Goal: Information Seeking & Learning: Learn about a topic

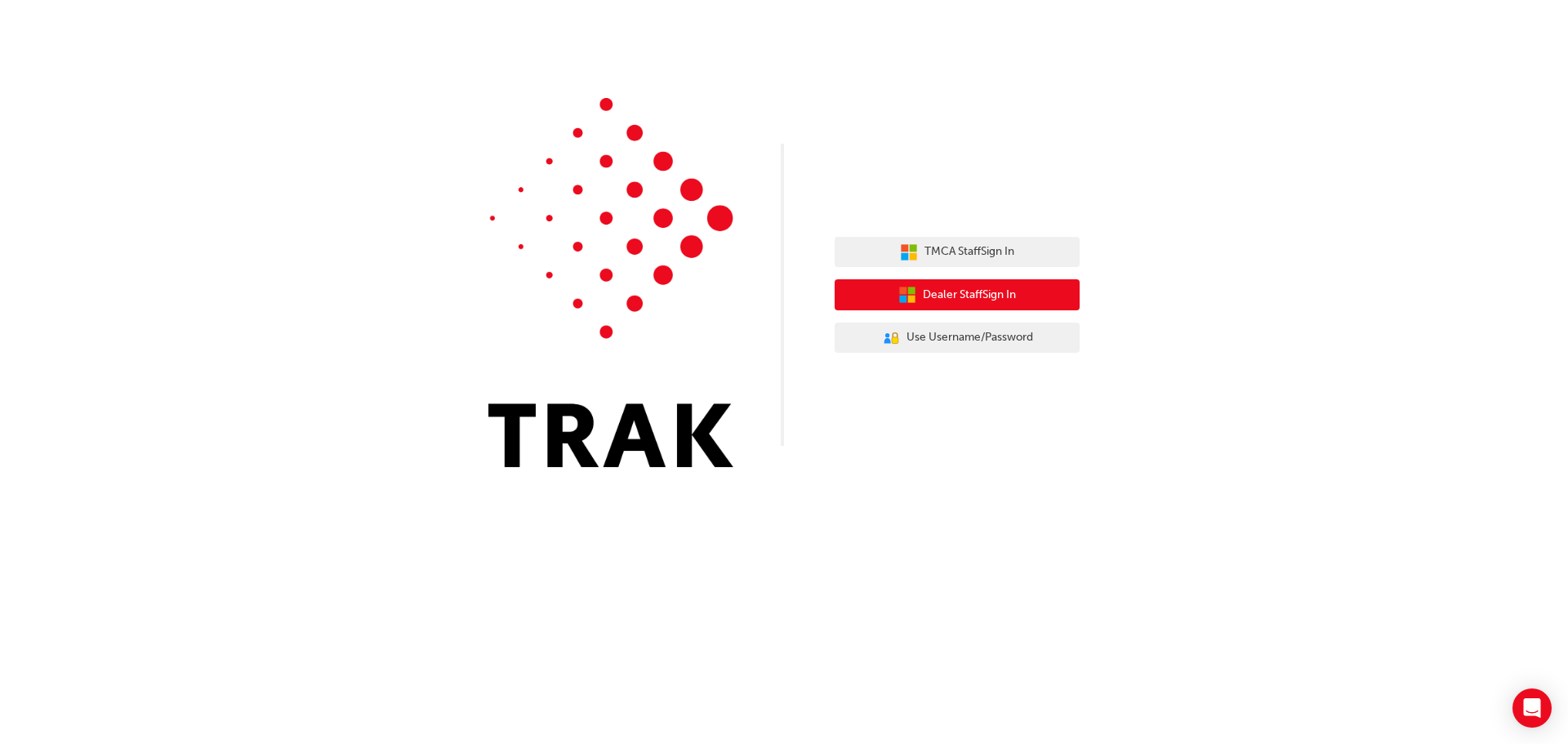
click at [1031, 304] on button "Dealer Staff Sign In" at bounding box center [957, 294] width 245 height 31
click at [1028, 297] on button "Dealer Staff Sign In" at bounding box center [957, 294] width 245 height 31
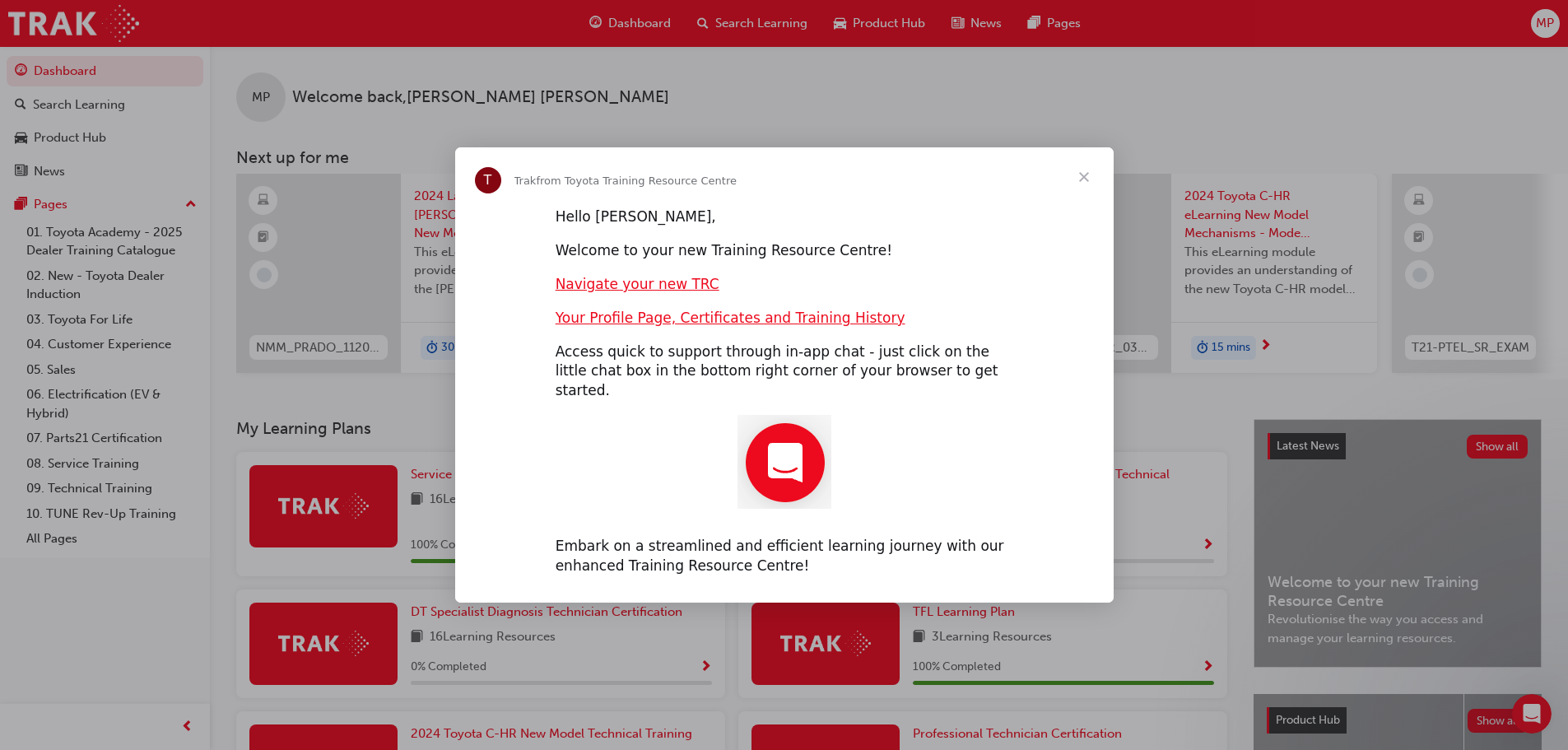
click at [1074, 187] on span "Close" at bounding box center [1084, 176] width 59 height 59
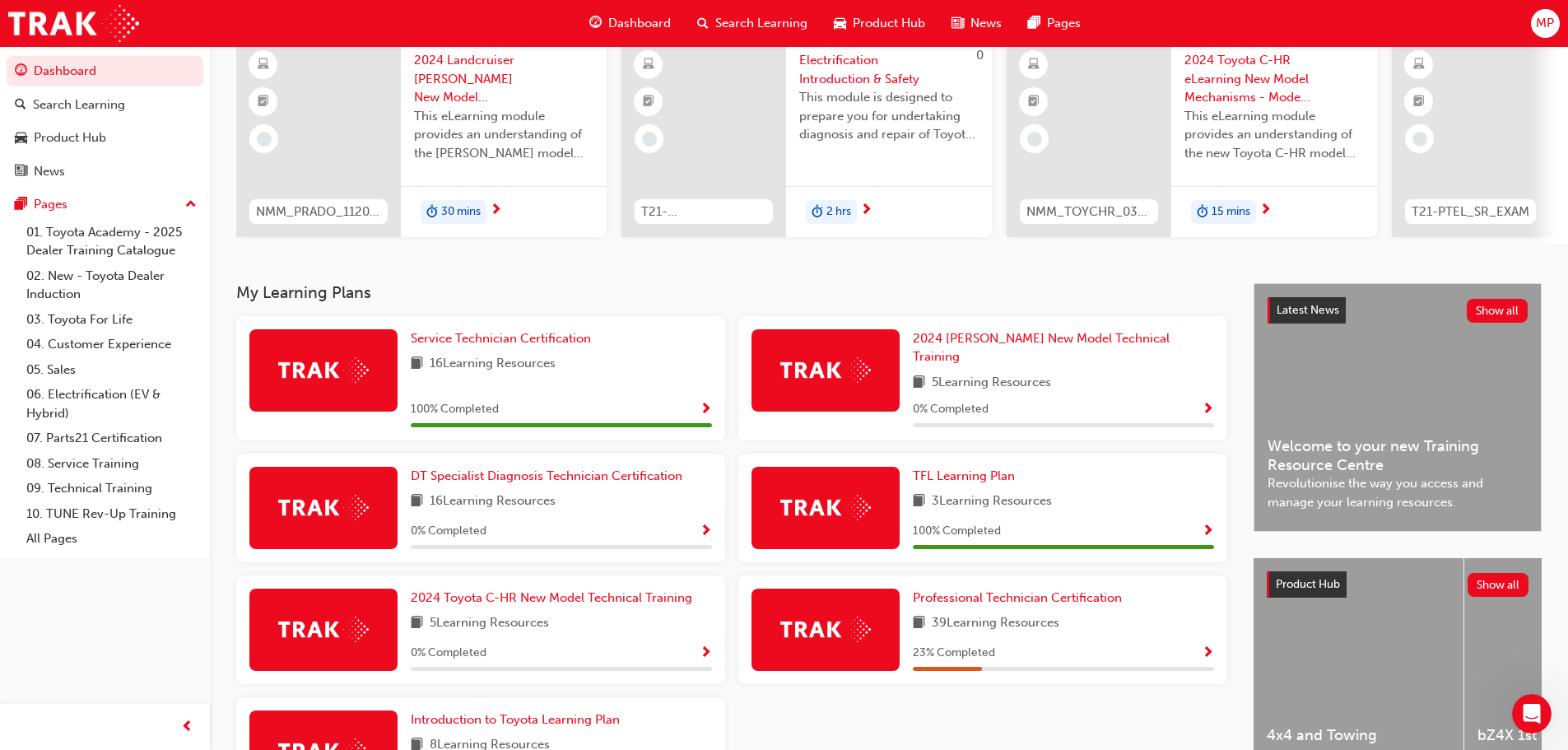
scroll to position [165, 0]
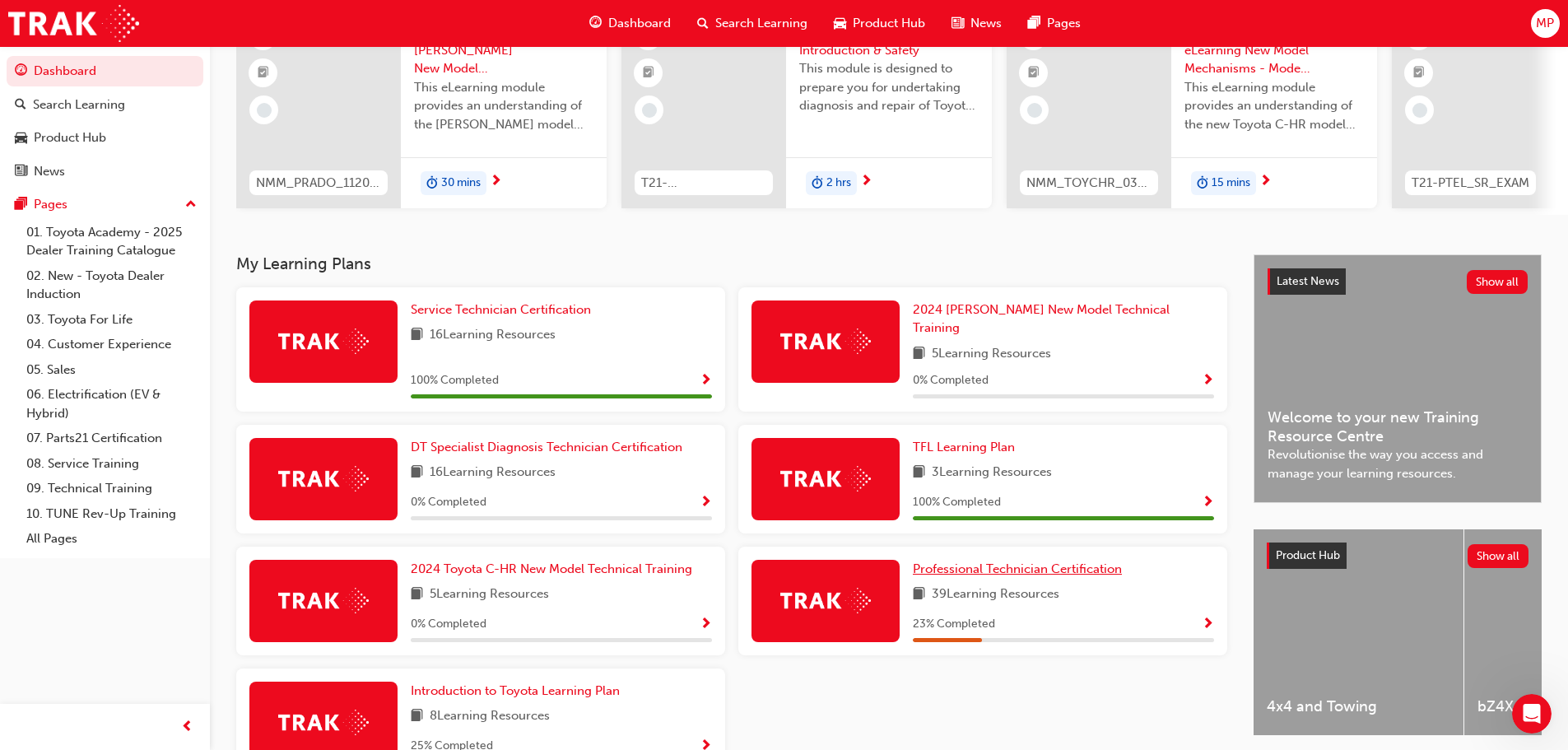
click at [940, 562] on span "Professional Technician Certification" at bounding box center [1017, 569] width 209 height 15
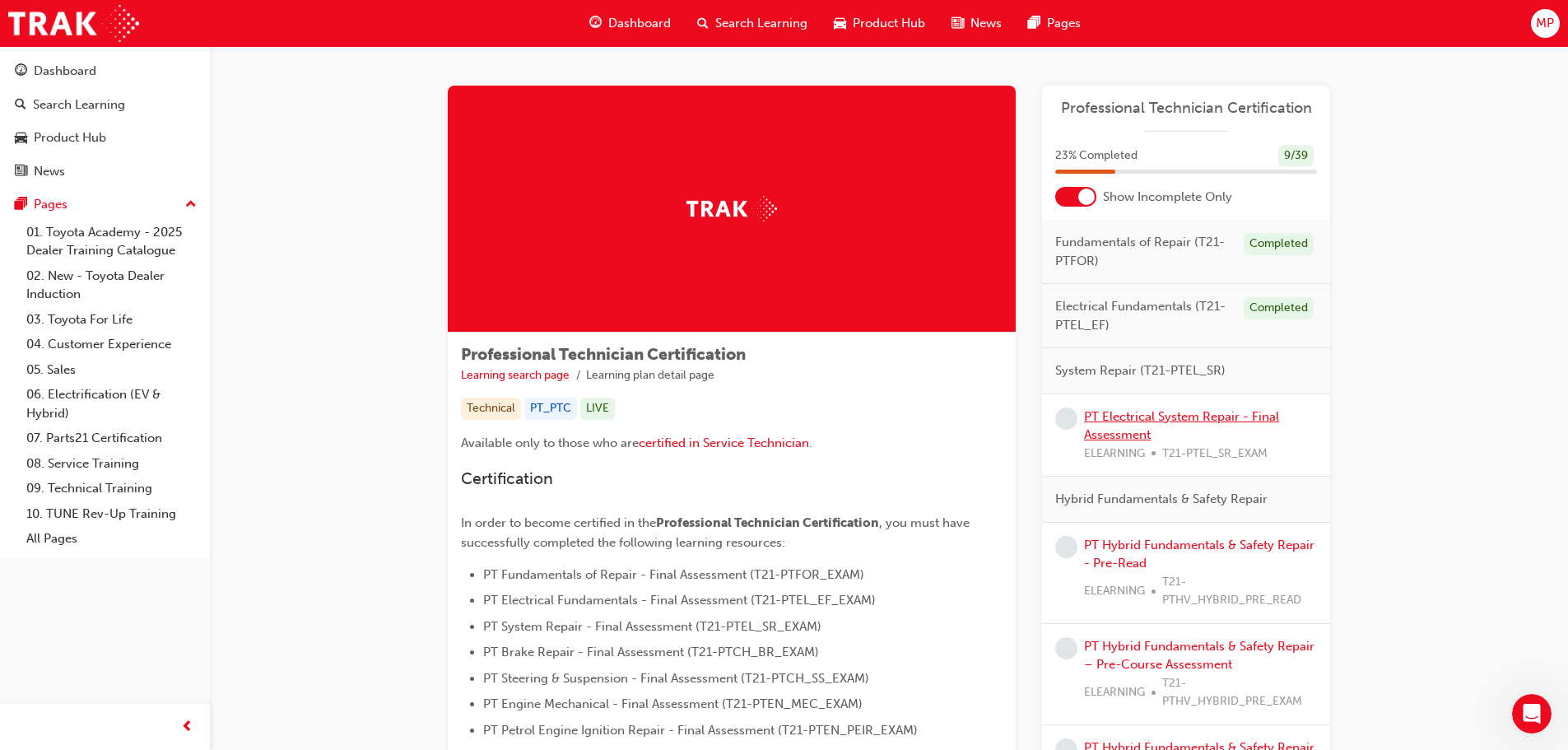
click at [1118, 417] on link "PT Electrical System Repair - Final Assessment" at bounding box center [1181, 426] width 195 height 34
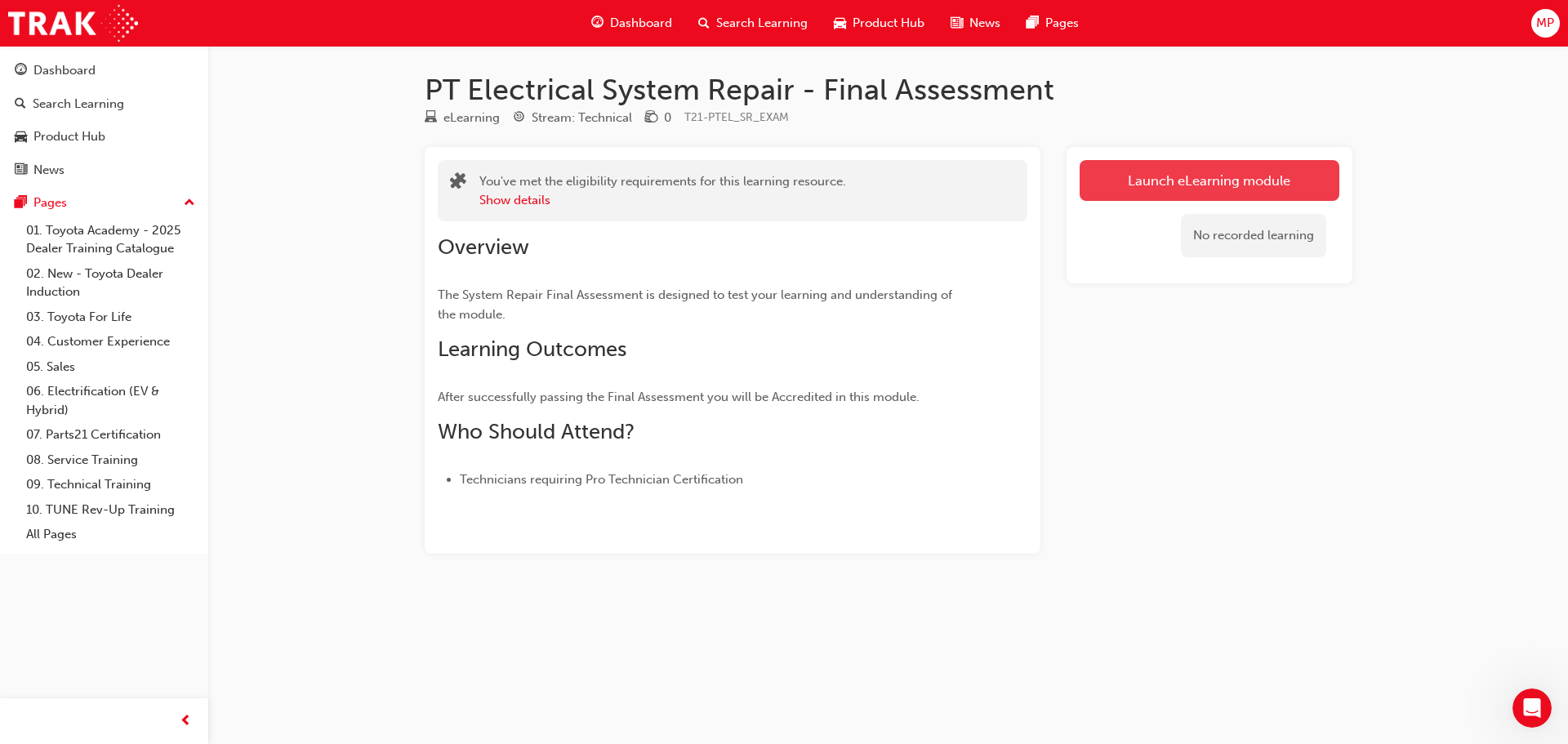
click at [1152, 179] on link "Launch eLearning module" at bounding box center [1209, 180] width 260 height 41
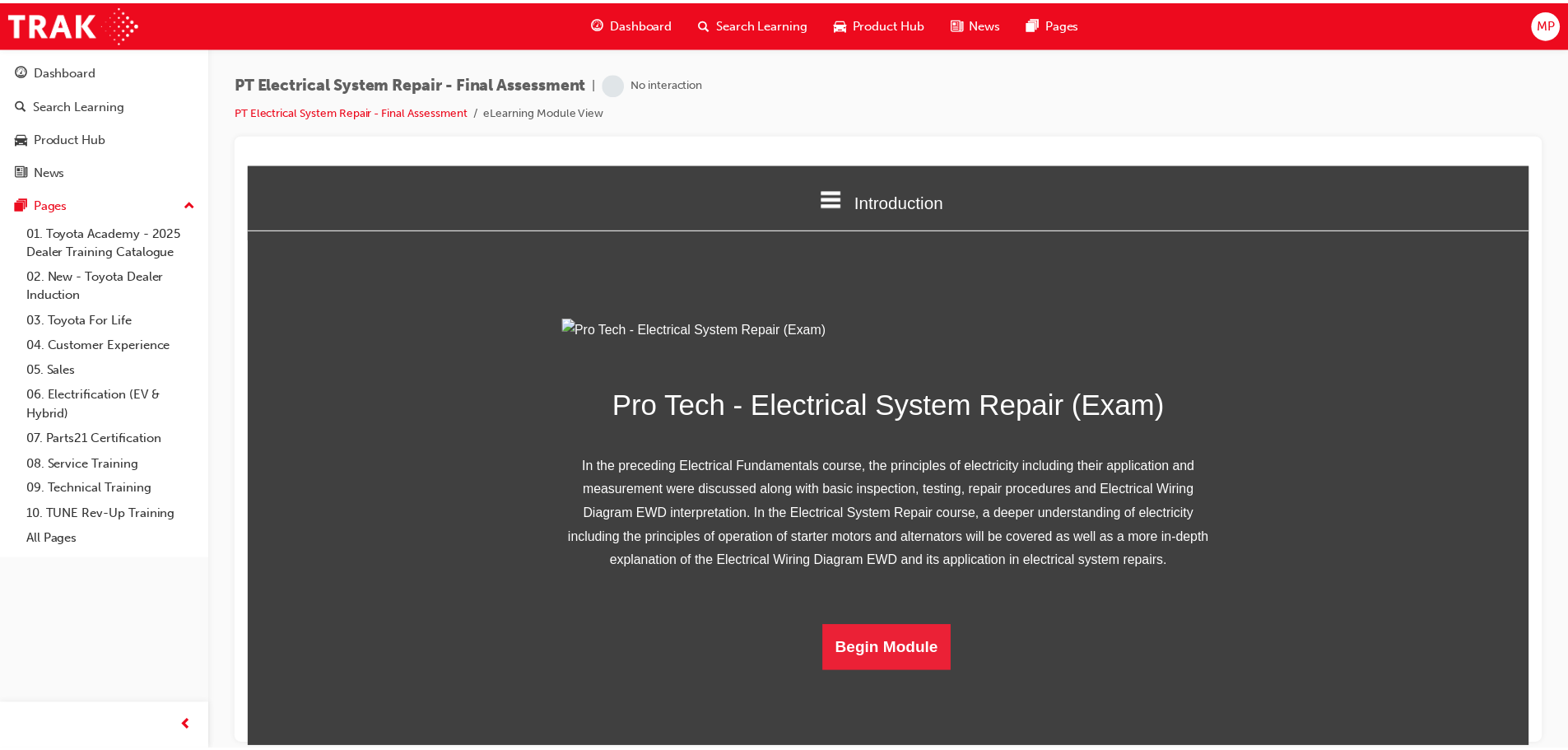
scroll to position [106, 0]
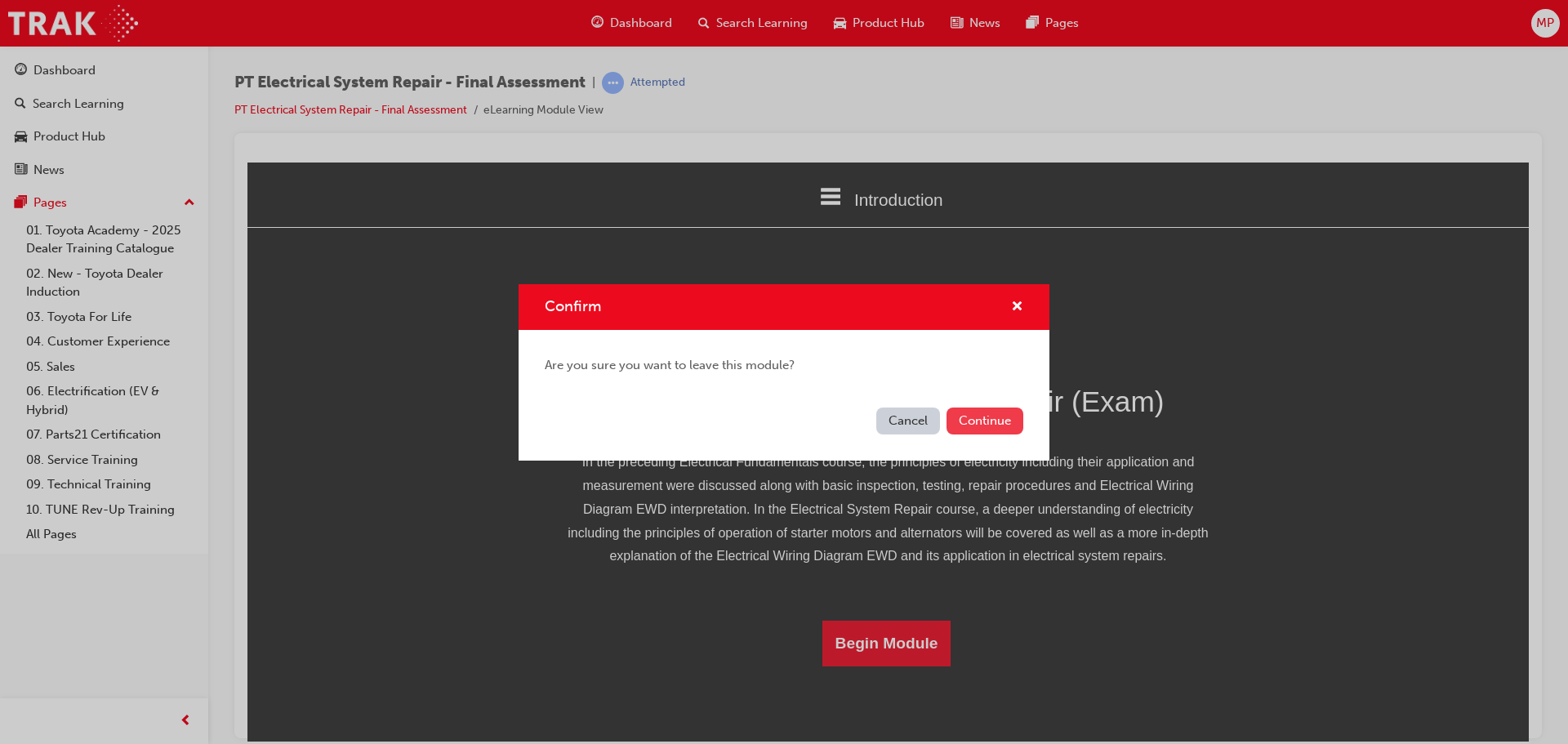
click at [981, 422] on button "Continue" at bounding box center [985, 421] width 77 height 27
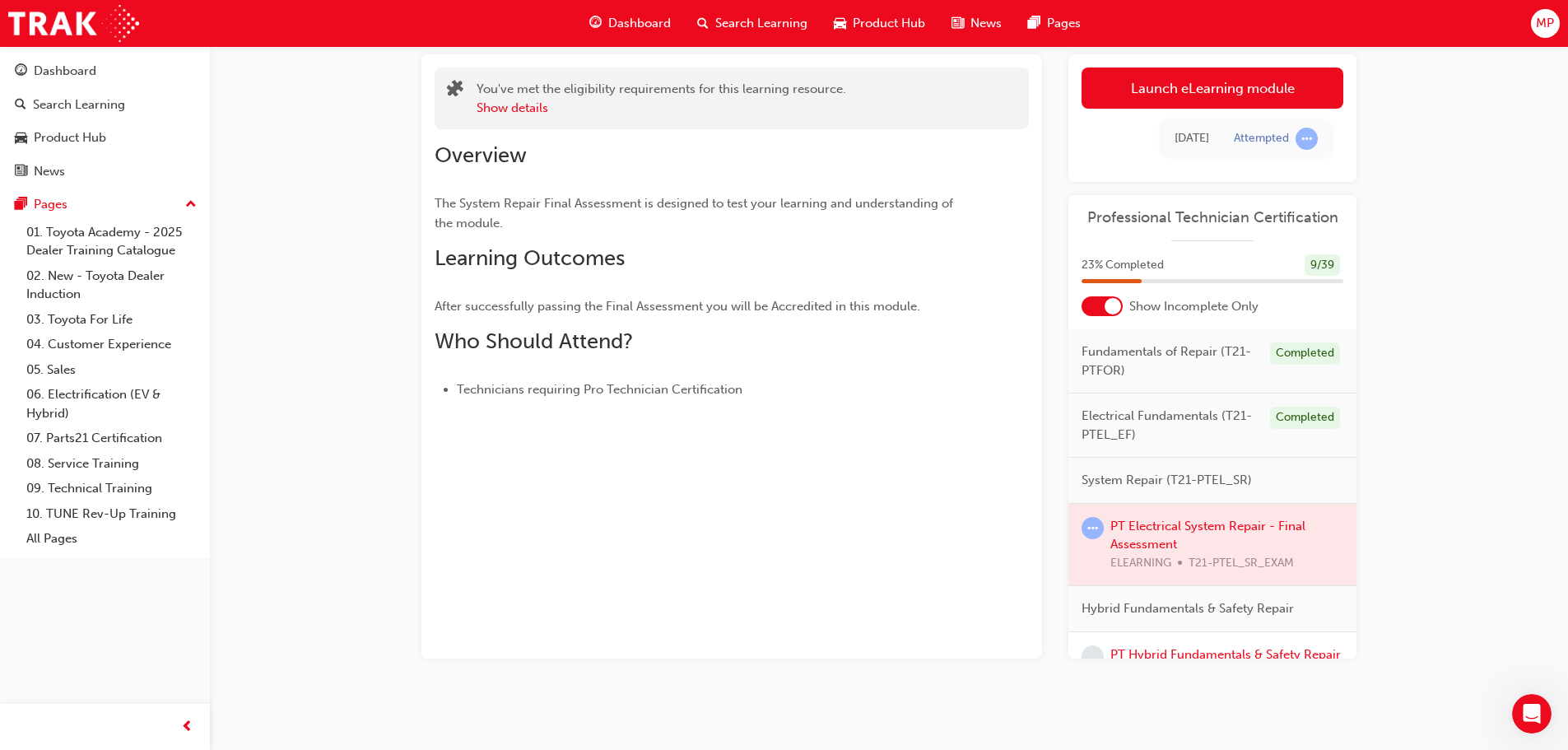
scroll to position [96, 0]
click at [1132, 481] on span "System Repair (T21-PTEL_SR)" at bounding box center [1166, 478] width 171 height 19
click at [1178, 479] on span "System Repair (T21-PTEL_SR)" at bounding box center [1166, 478] width 171 height 19
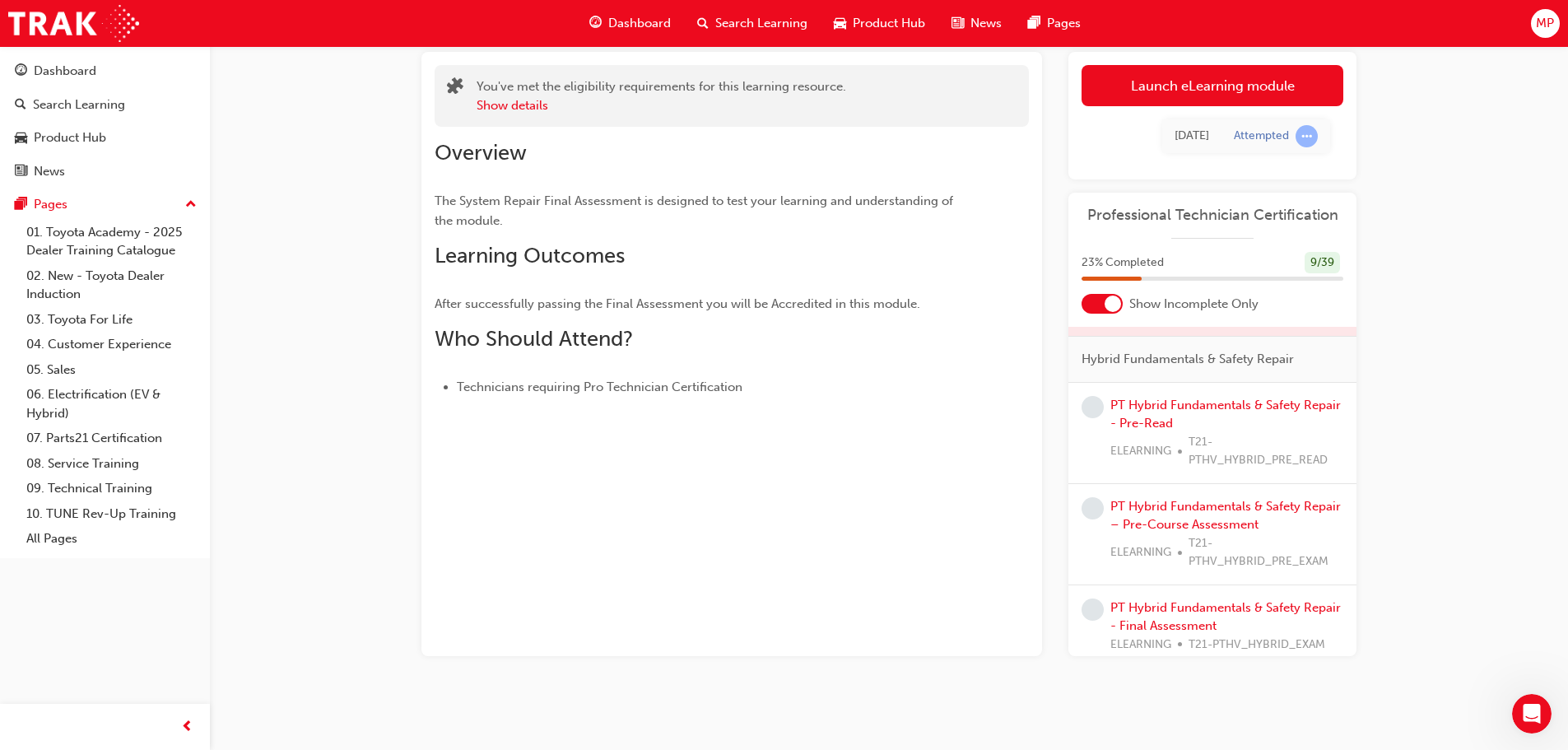
scroll to position [329, 0]
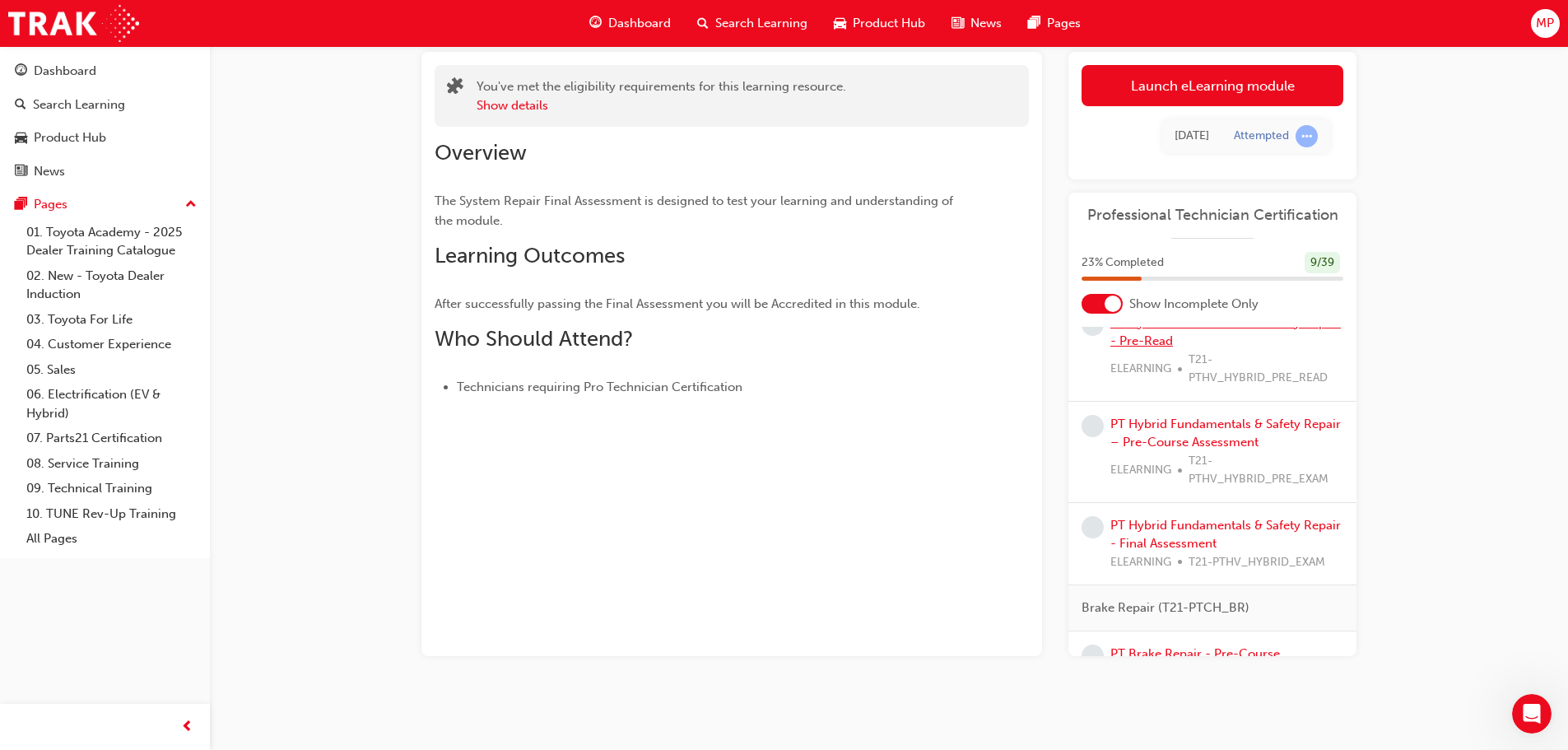
click at [1186, 341] on link "PT Hybrid Fundamentals & Safety Repair - Pre-Read" at bounding box center [1225, 332] width 231 height 34
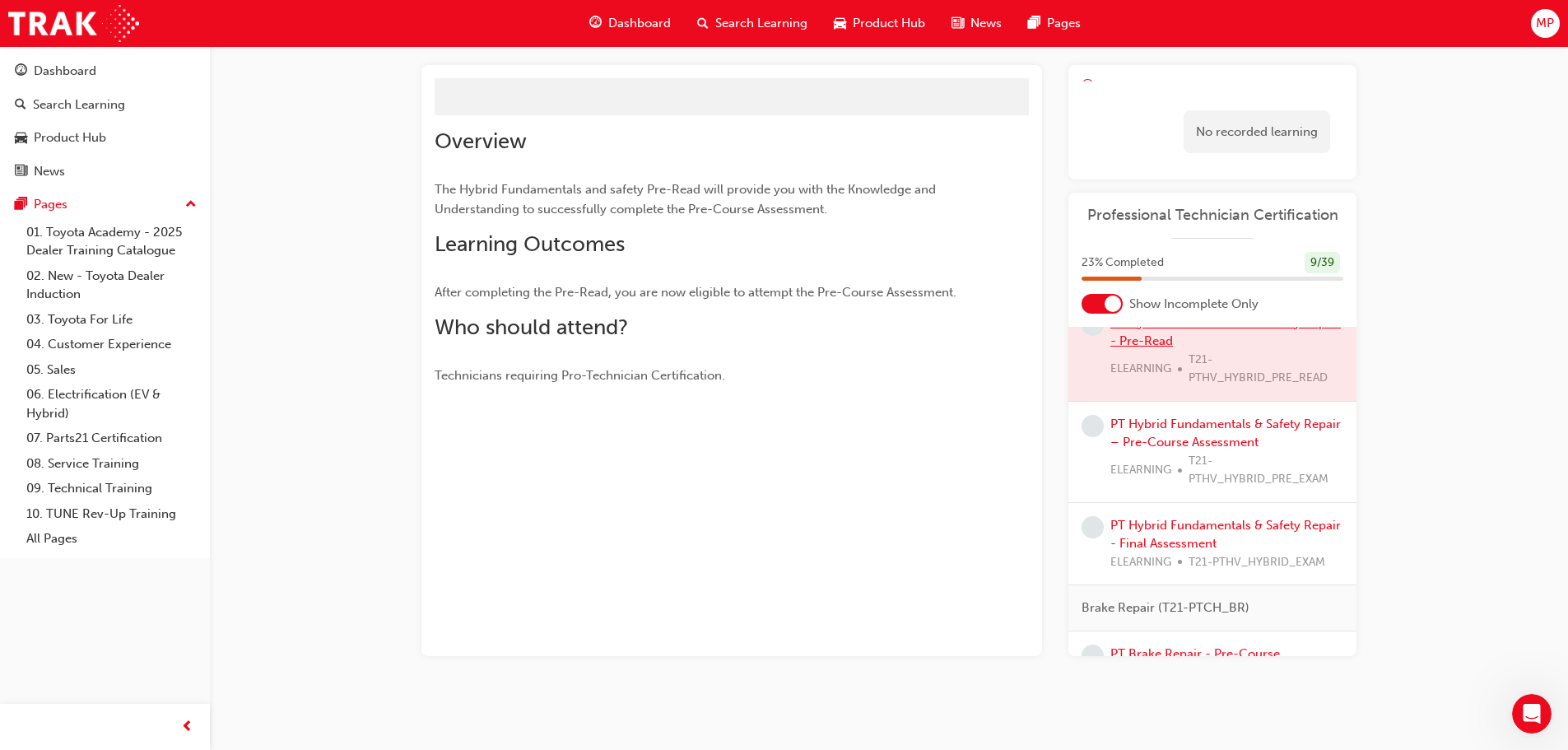
scroll to position [96, 0]
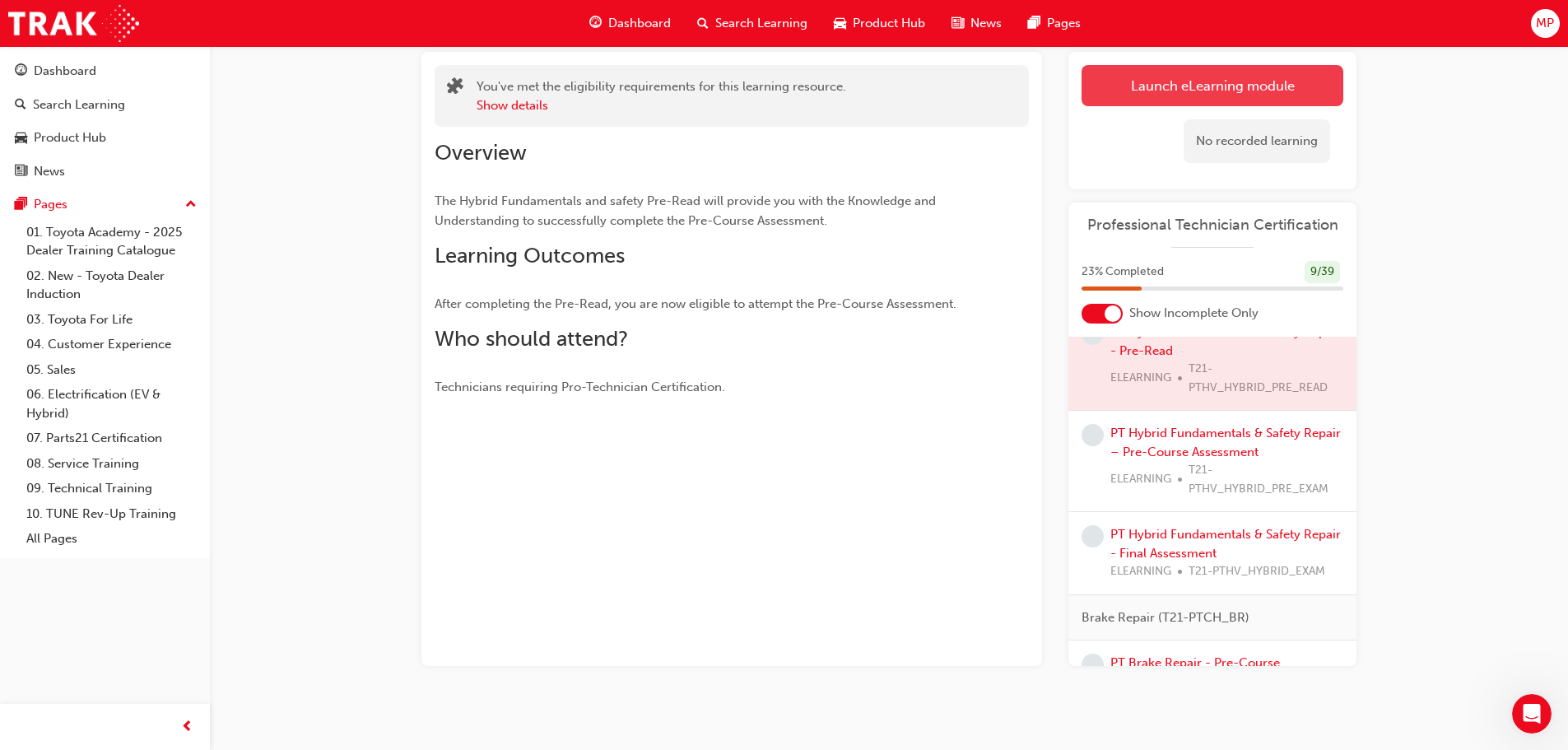
click at [1162, 82] on link "Launch eLearning module" at bounding box center [1212, 86] width 262 height 41
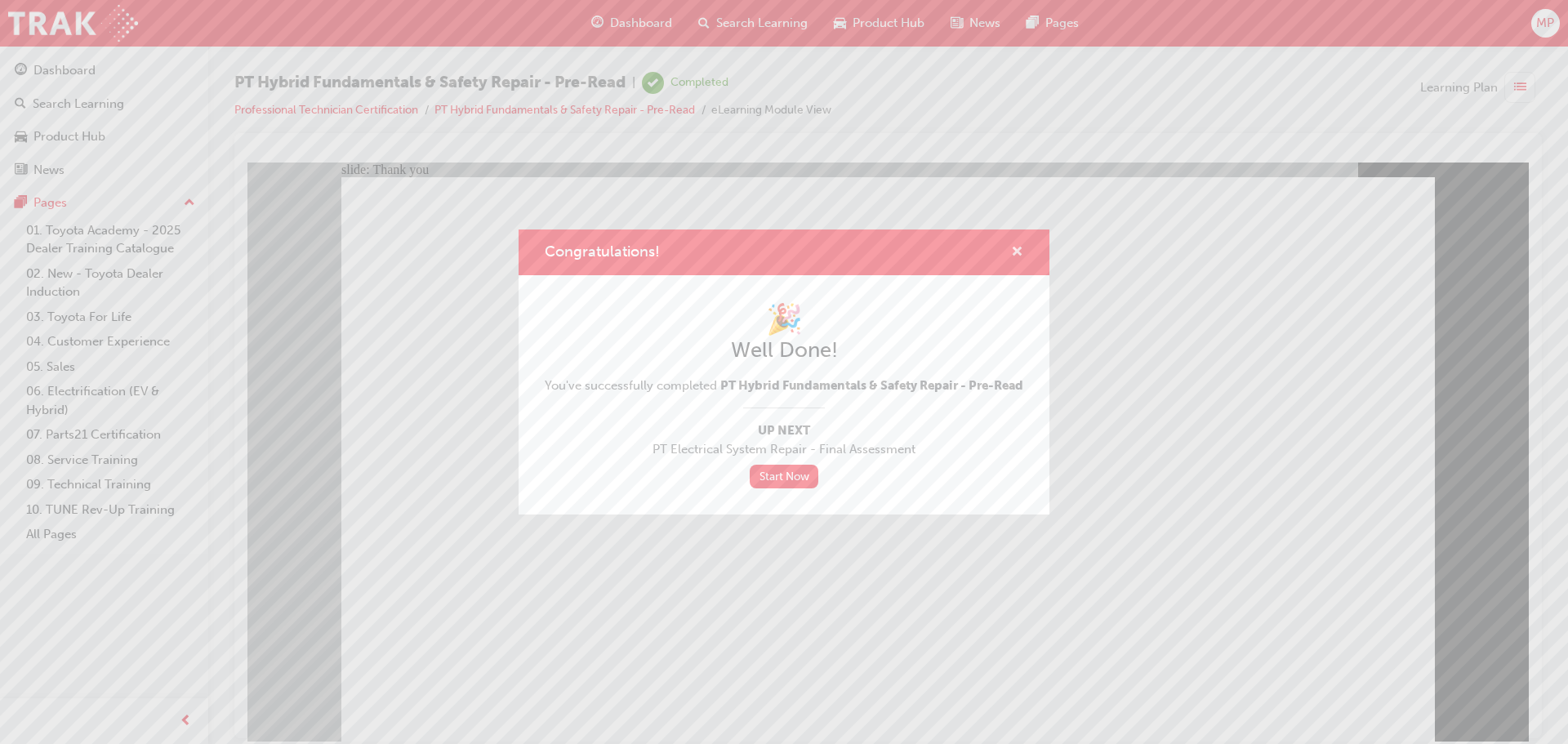
click at [1012, 246] on span "cross-icon" at bounding box center [1016, 253] width 12 height 15
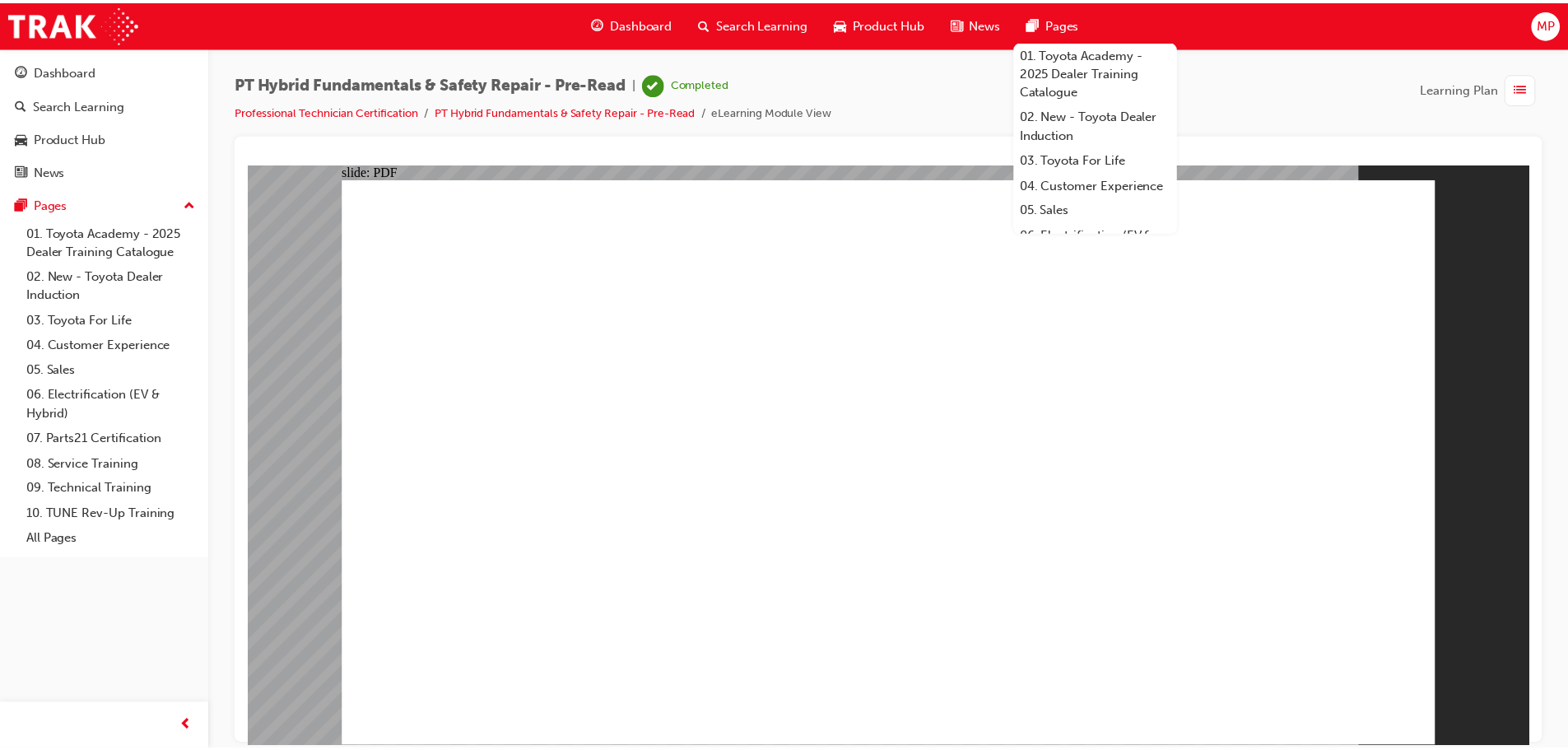
scroll to position [196, 0]
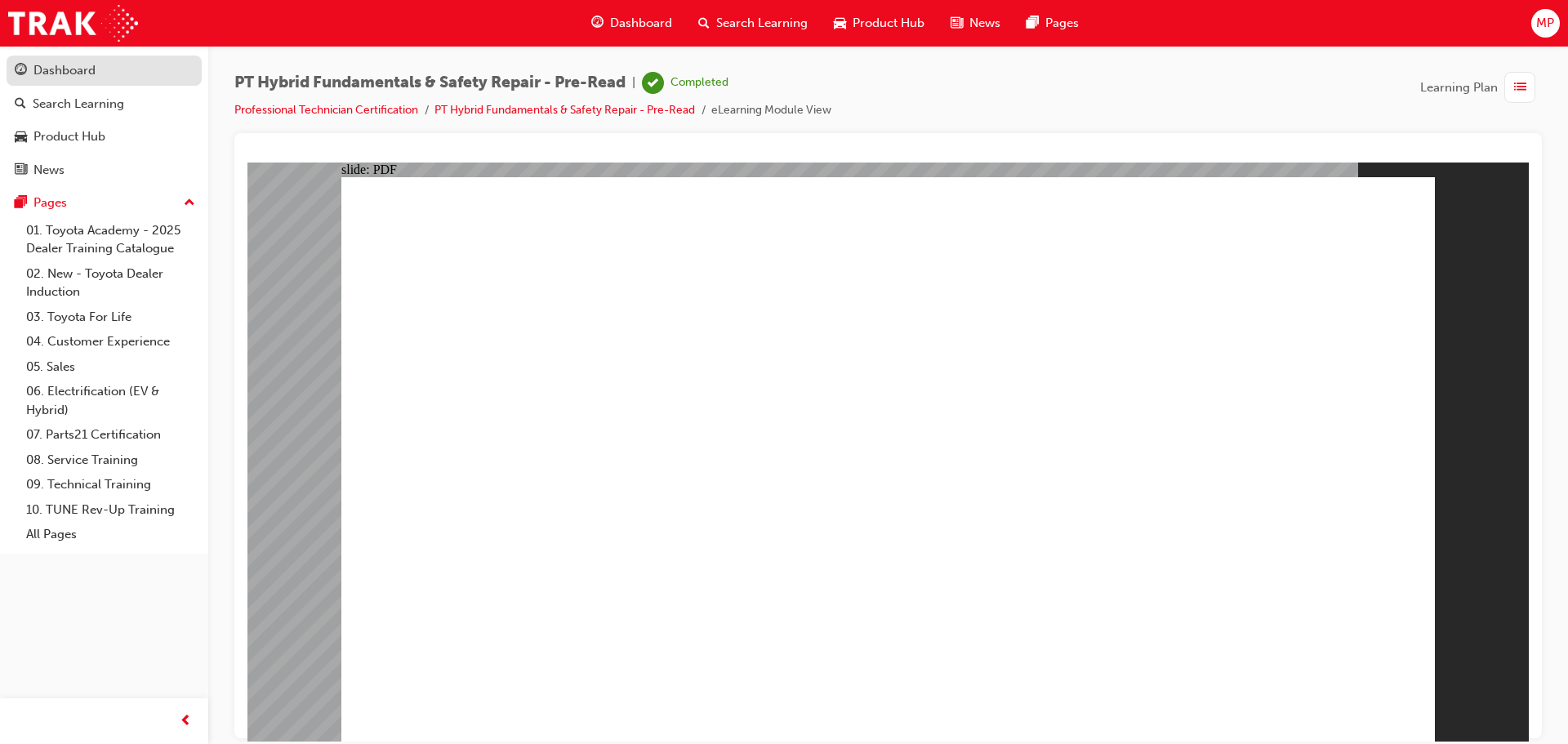
click at [87, 65] on div "Dashboard" at bounding box center [65, 70] width 62 height 19
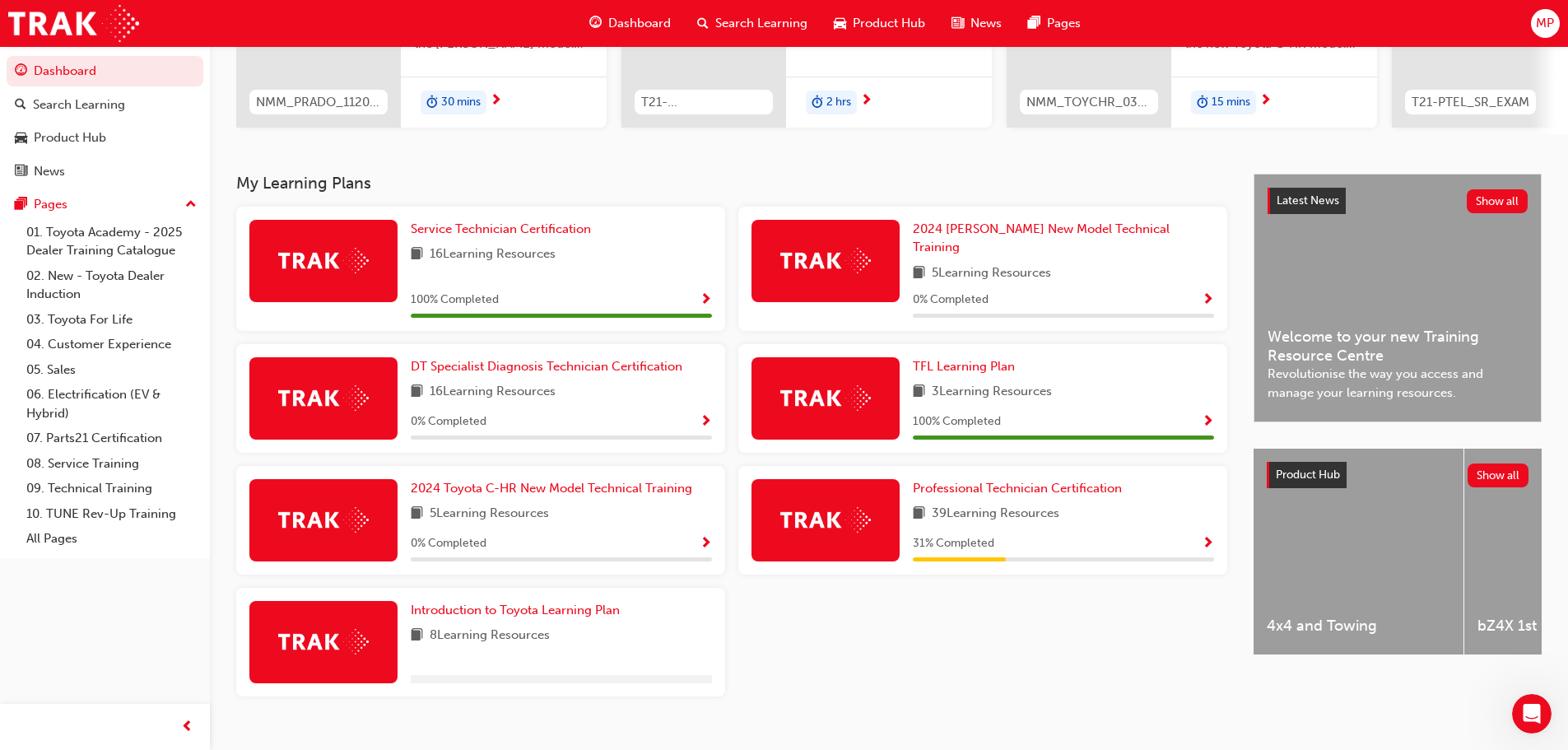
scroll to position [263, 0]
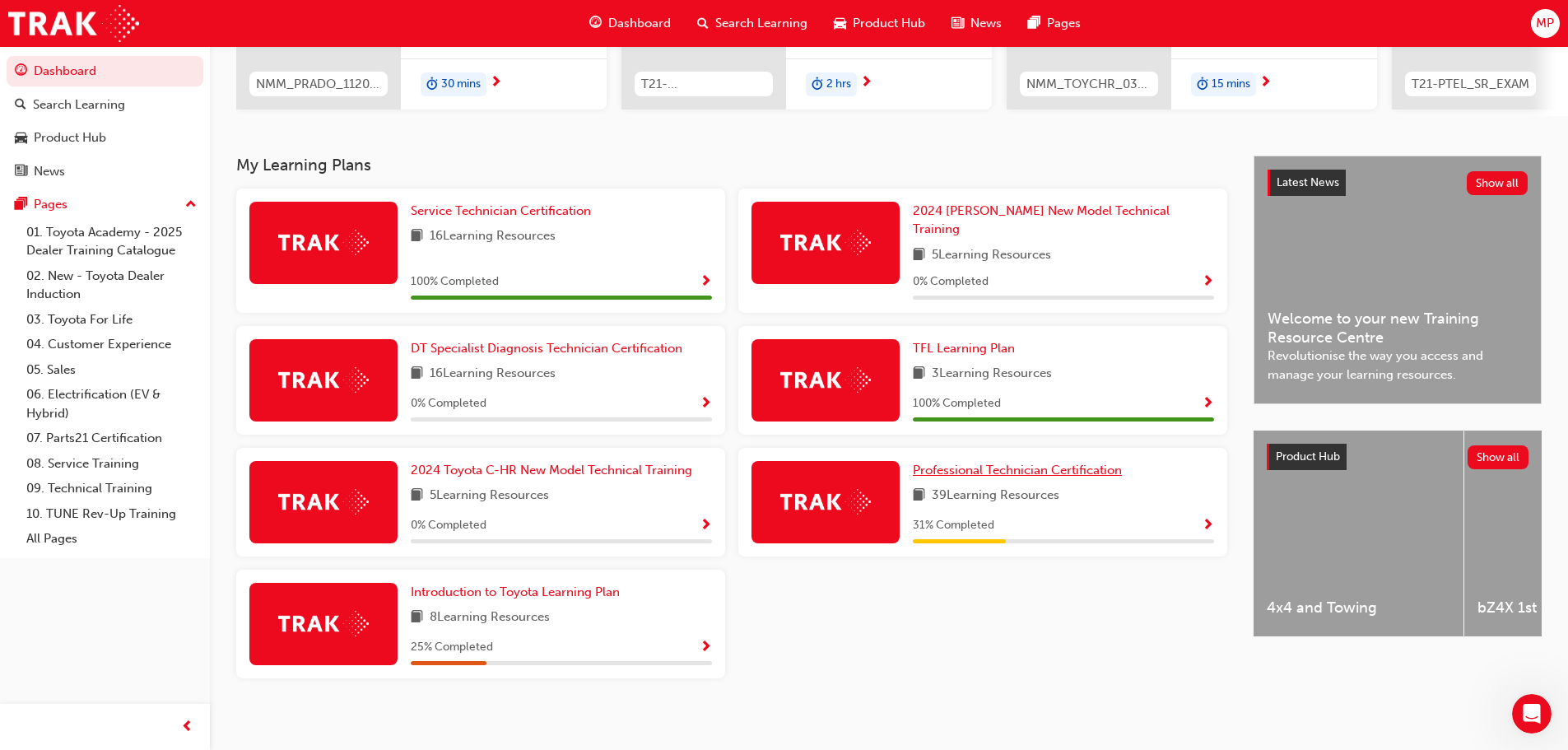
click at [1056, 463] on span "Professional Technician Certification" at bounding box center [1017, 470] width 209 height 15
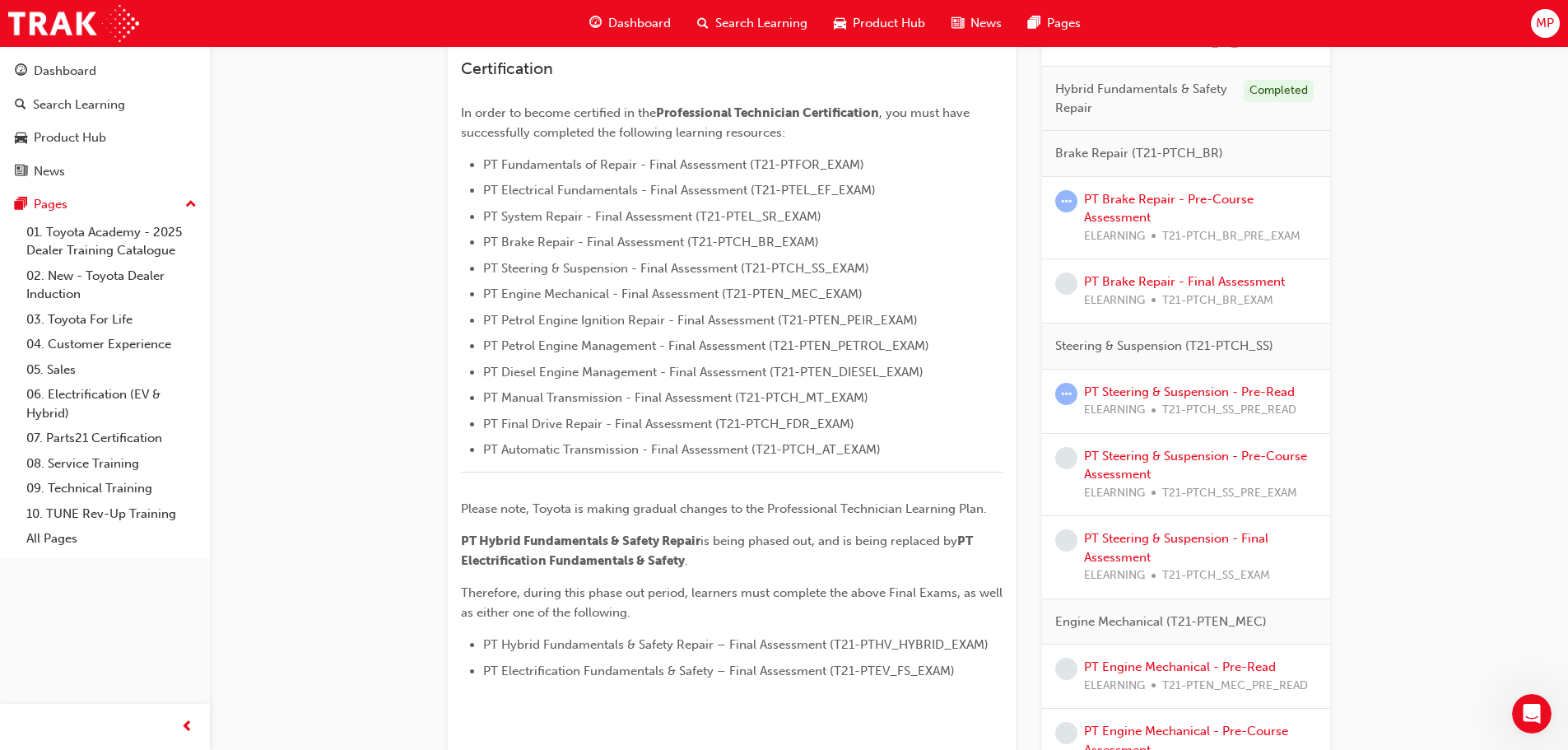
scroll to position [412, 0]
click at [1223, 454] on link "PT Steering & Suspension - Pre-Course Assessment" at bounding box center [1195, 464] width 223 height 34
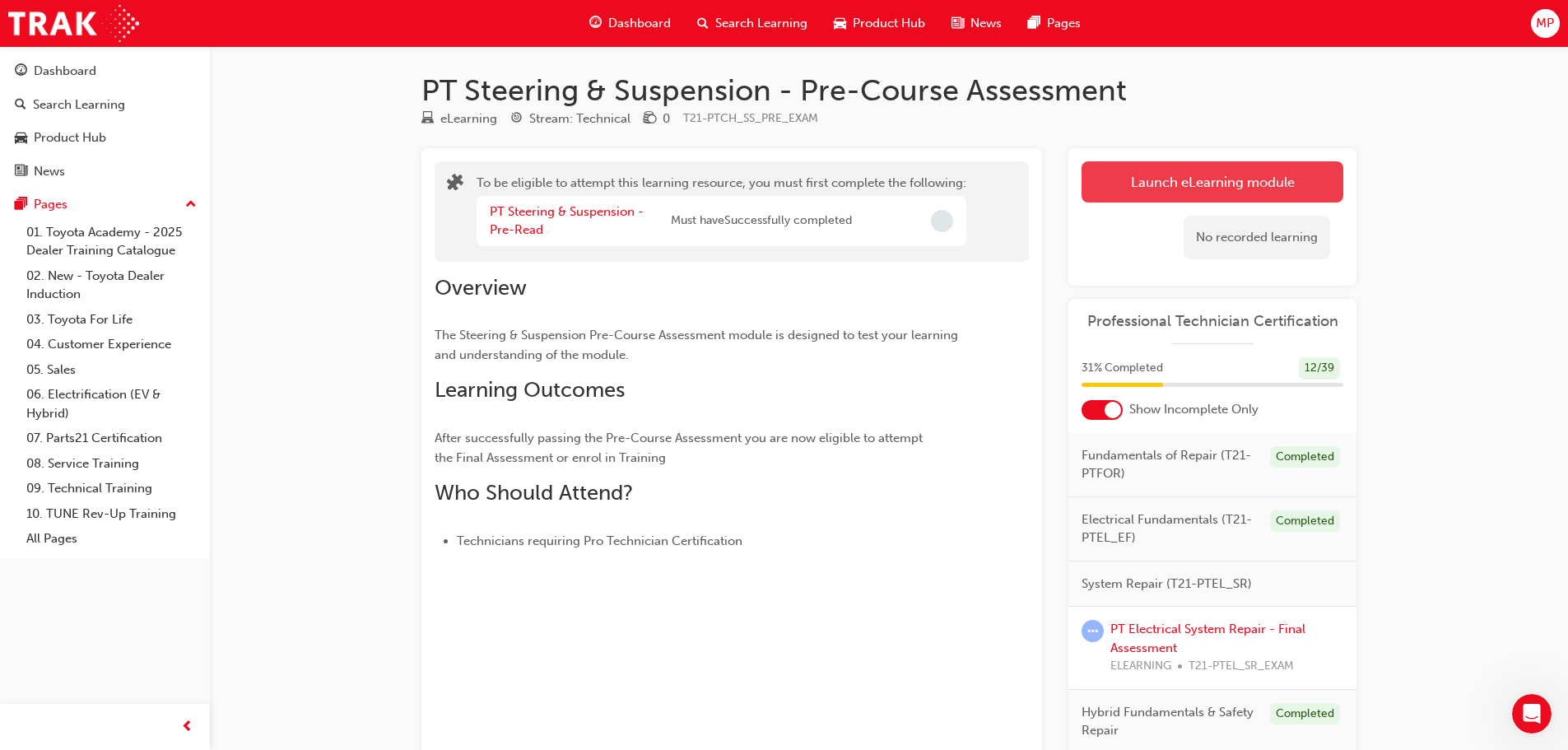
click at [1144, 181] on button "Launch eLearning module" at bounding box center [1212, 182] width 262 height 41
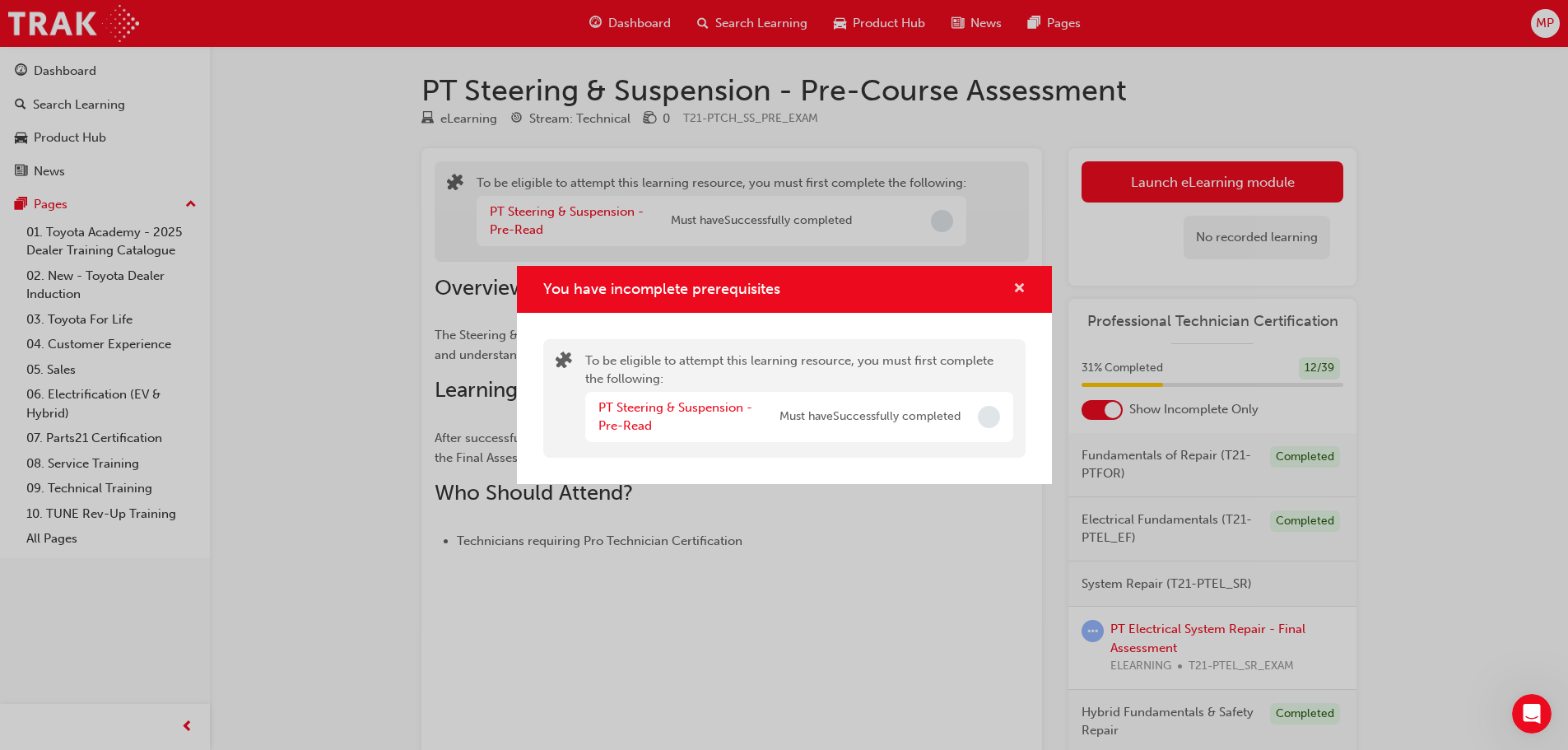
click at [1015, 285] on span "cross-icon" at bounding box center [1019, 290] width 12 height 15
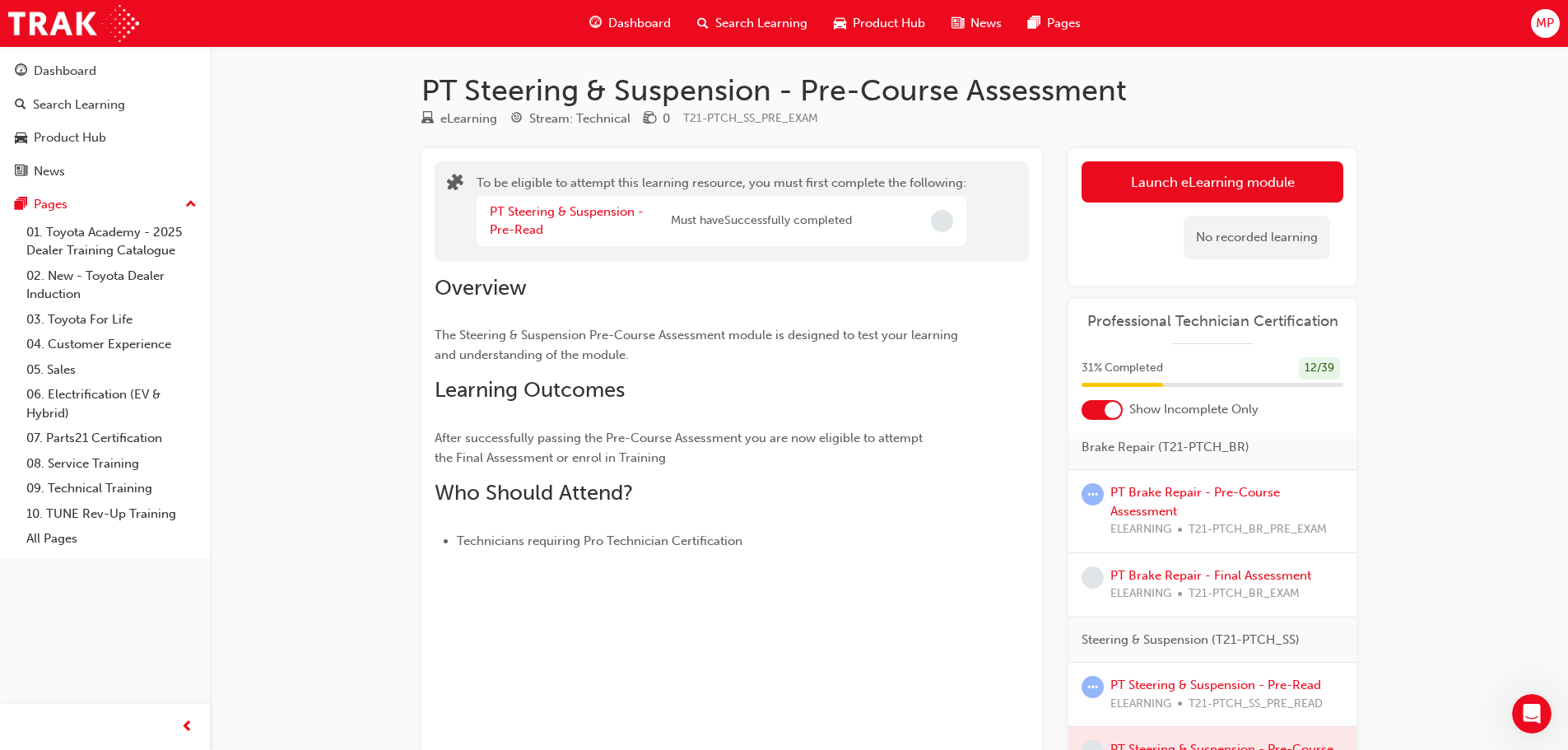
scroll to position [494, 0]
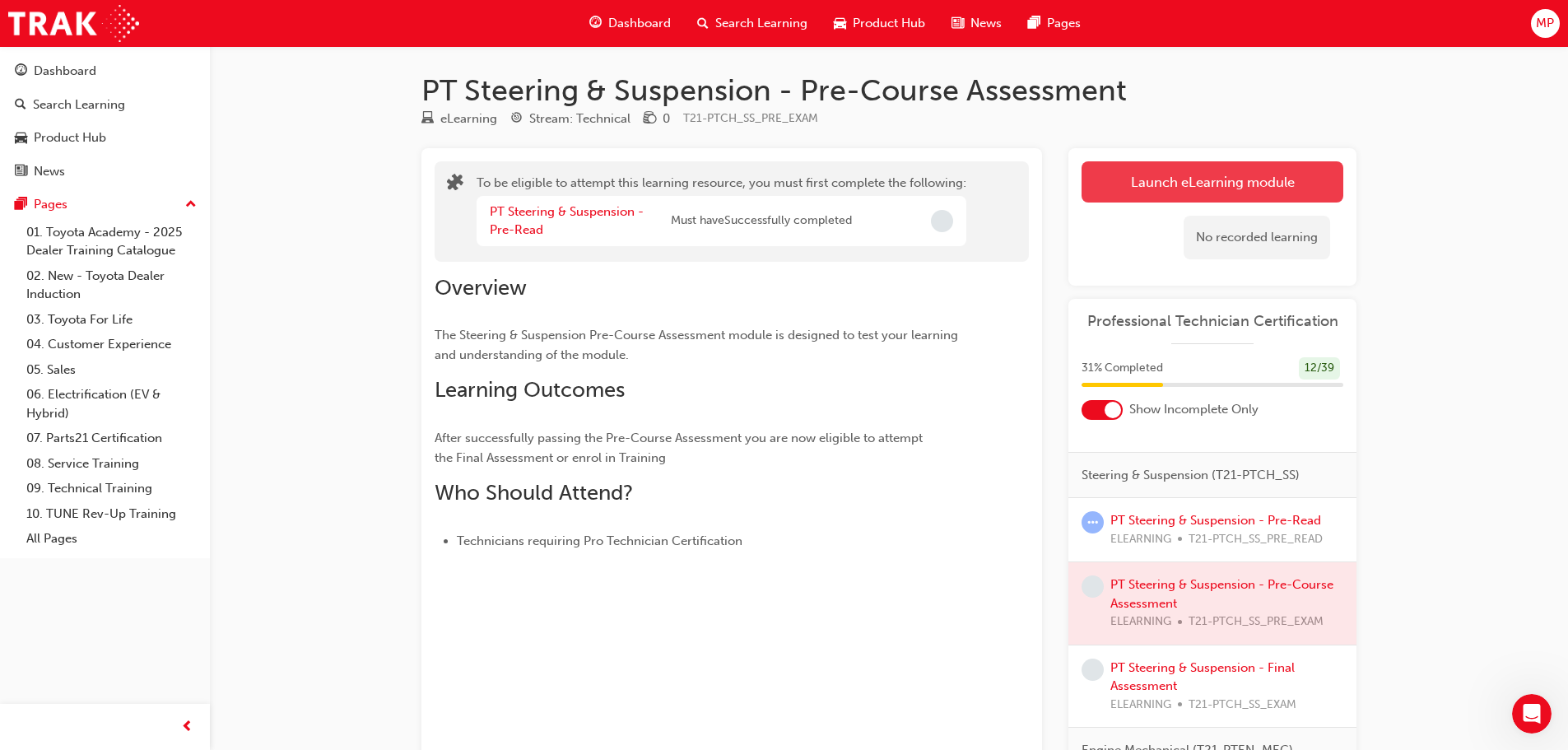
click at [1218, 177] on button "Launch eLearning module" at bounding box center [1212, 182] width 262 height 41
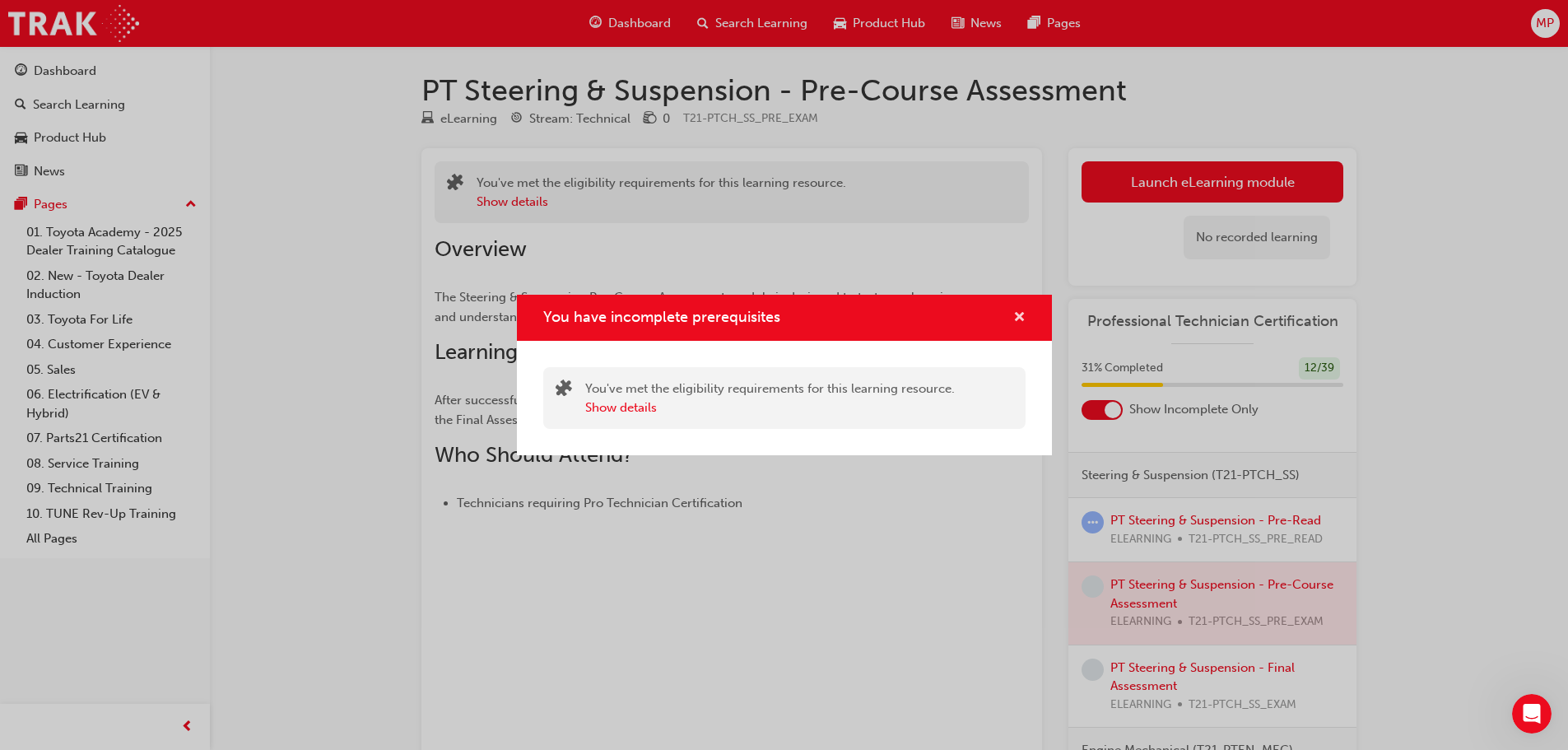
click at [1013, 308] on button "You have incomplete prerequisites" at bounding box center [1019, 318] width 12 height 21
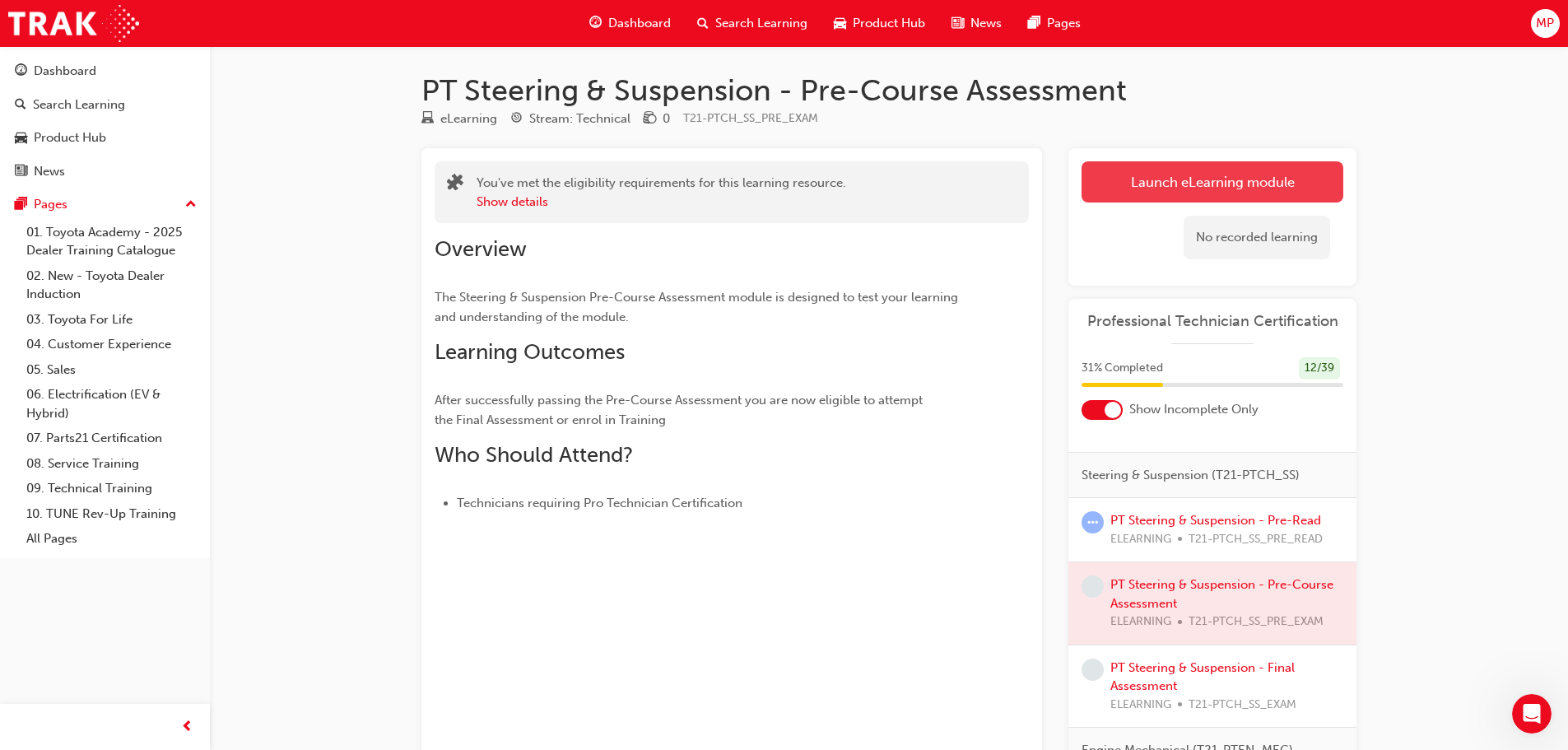
click at [1289, 176] on button "Launch eLearning module" at bounding box center [1212, 182] width 262 height 41
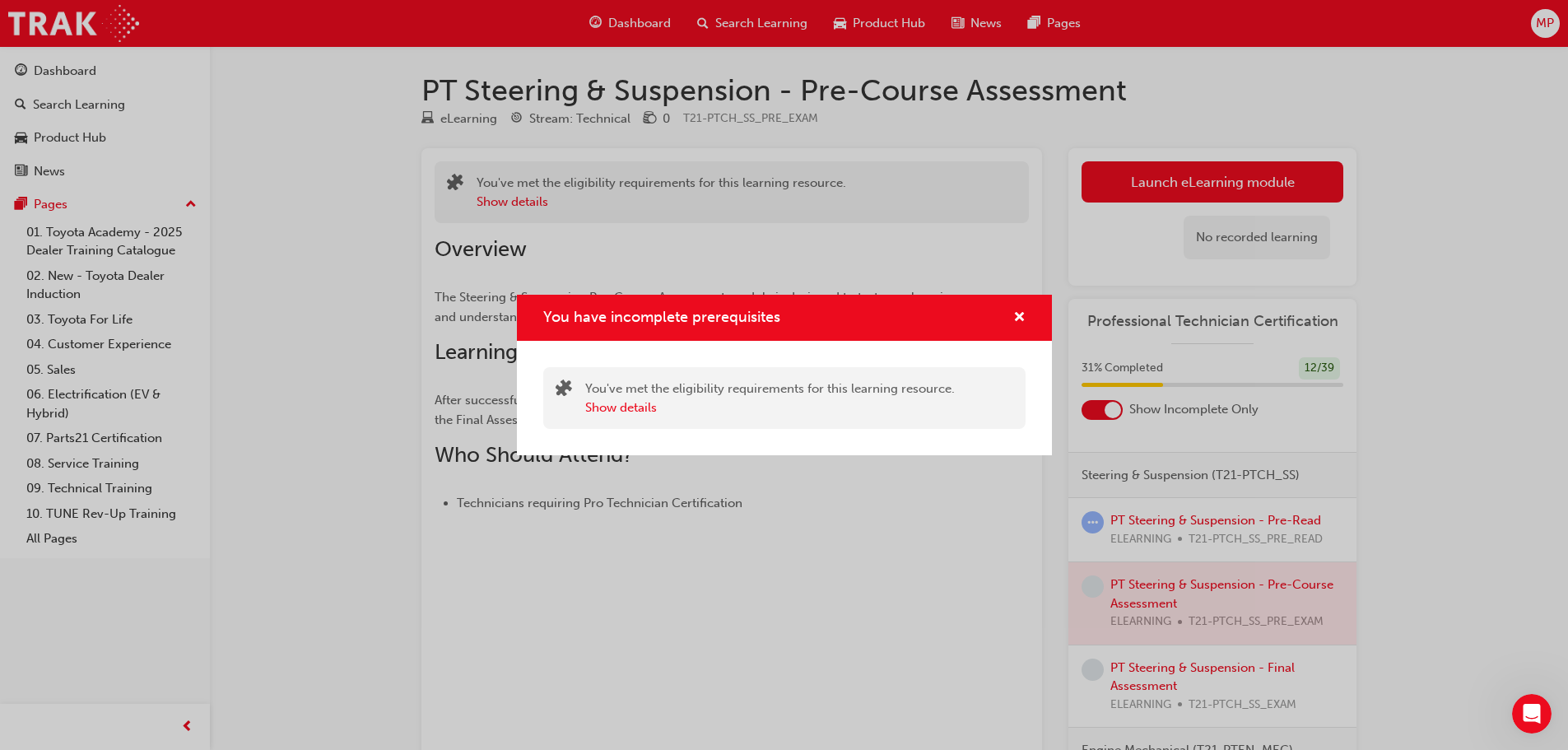
click at [1029, 308] on div "You have incomplete prerequisites" at bounding box center [784, 318] width 535 height 47
click at [1004, 310] on div "You have incomplete prerequisites" at bounding box center [1012, 318] width 25 height 21
click at [1030, 309] on div "You have incomplete prerequisites" at bounding box center [784, 318] width 535 height 47
click at [1021, 311] on span "cross-icon" at bounding box center [1019, 318] width 12 height 15
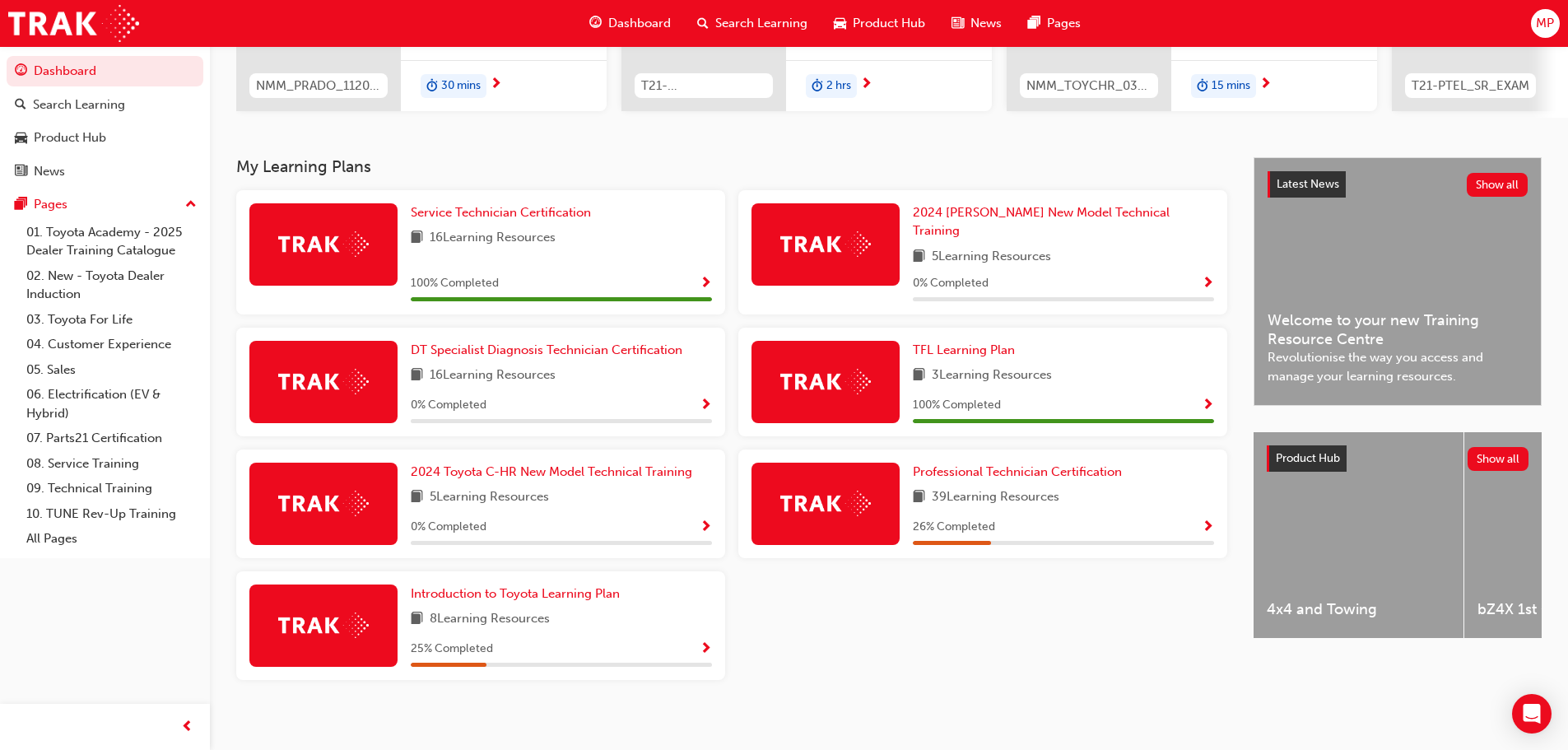
scroll to position [263, 0]
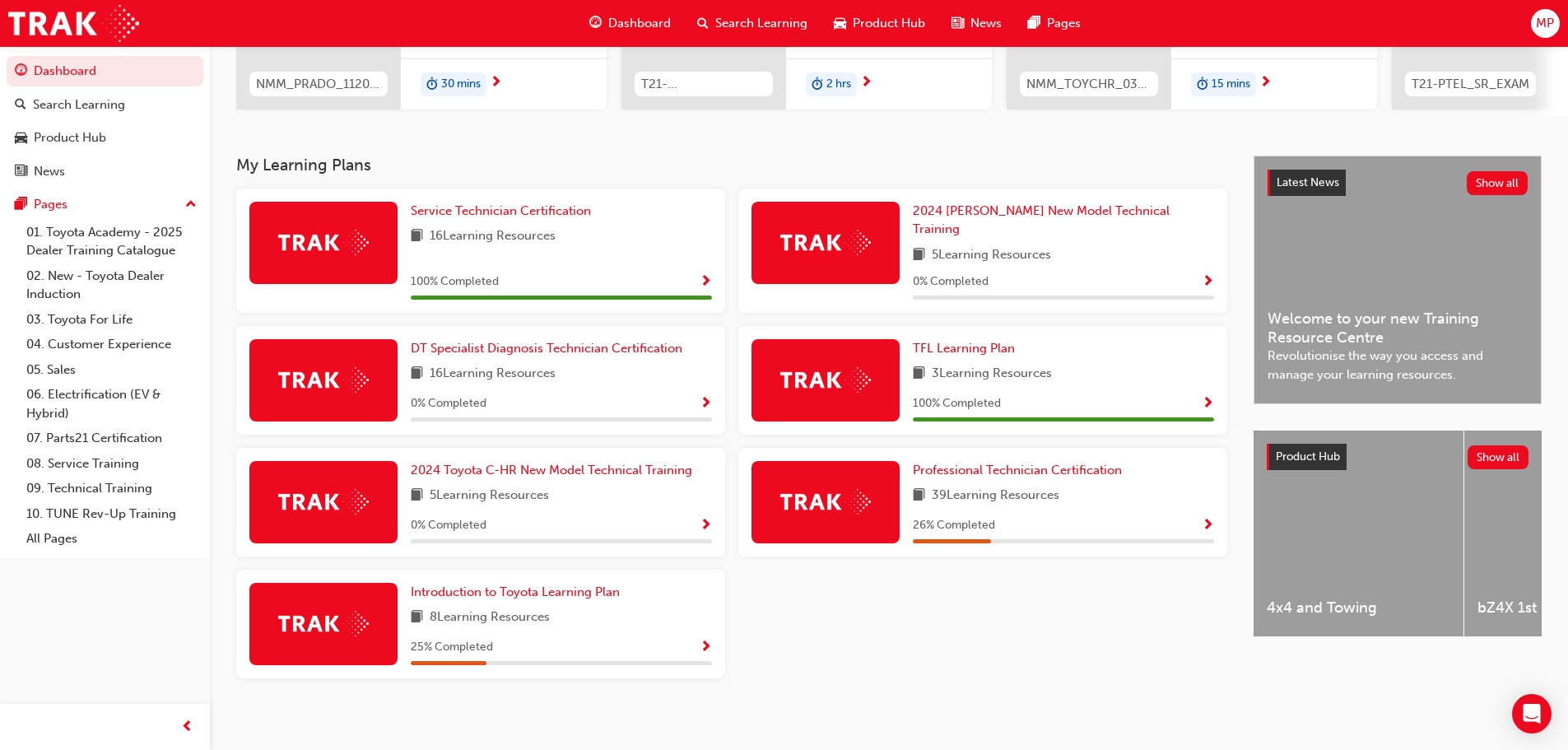
click at [808, 493] on img at bounding box center [825, 501] width 90 height 25
click at [947, 463] on span "Professional Technician Certification" at bounding box center [1017, 470] width 209 height 15
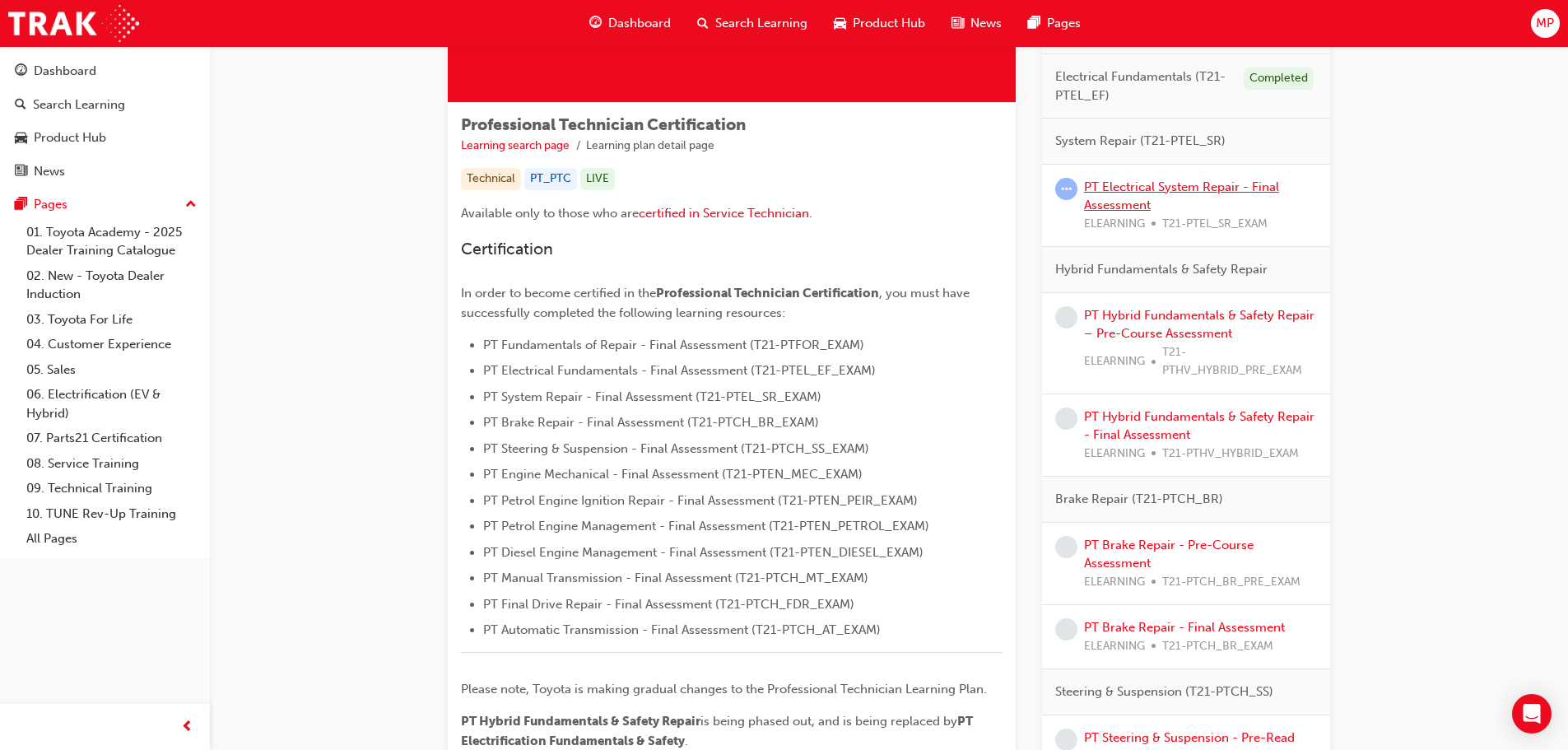
scroll to position [329, 0]
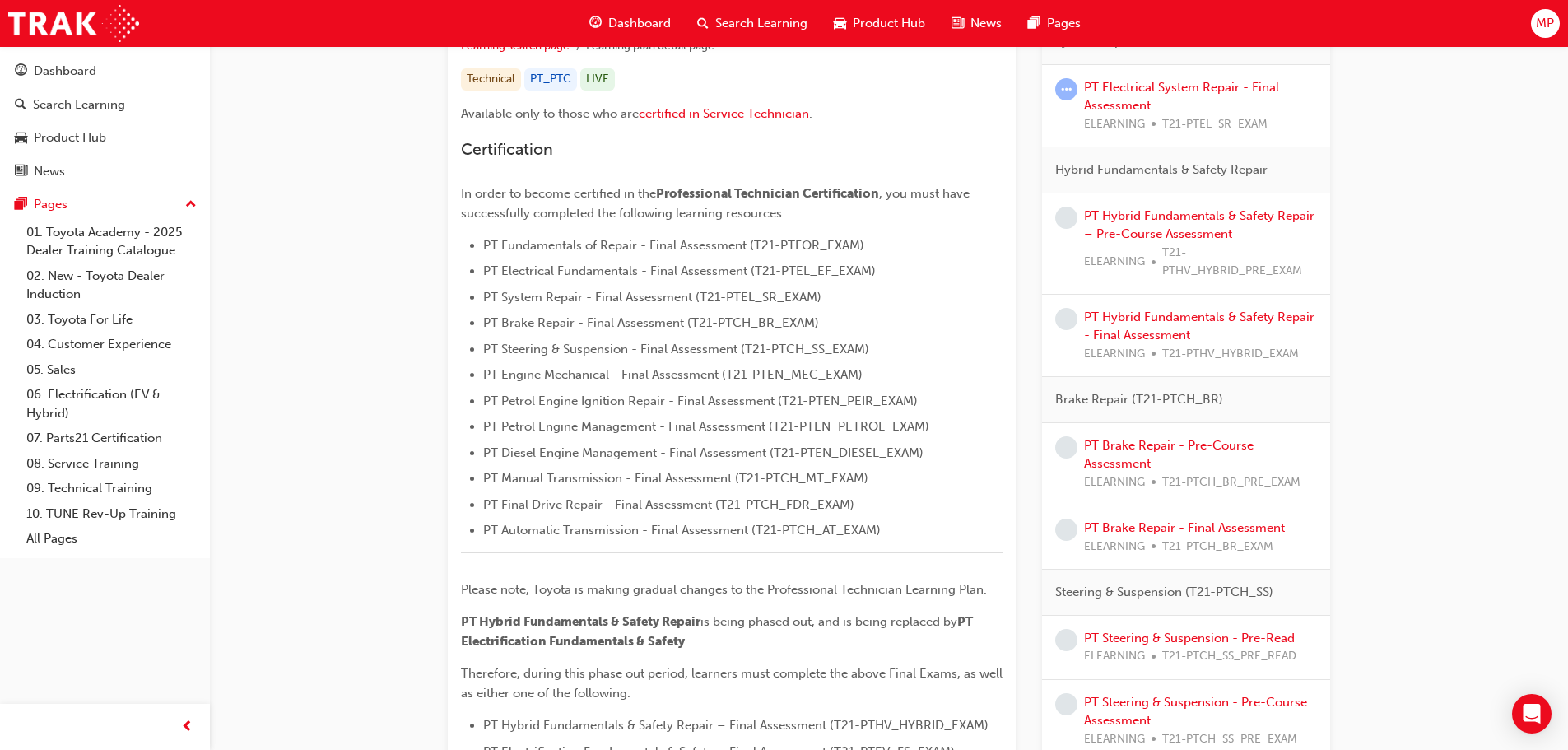
click at [1159, 224] on div "PT Hybrid Fundamentals & Safety Repair – Pre-Course Assessment ELEARNING T21-PT…" at bounding box center [1200, 243] width 233 height 74
click at [1204, 222] on link "PT Hybrid Fundamentals & Safety Repair – Pre-Course Assessment" at bounding box center [1199, 225] width 231 height 34
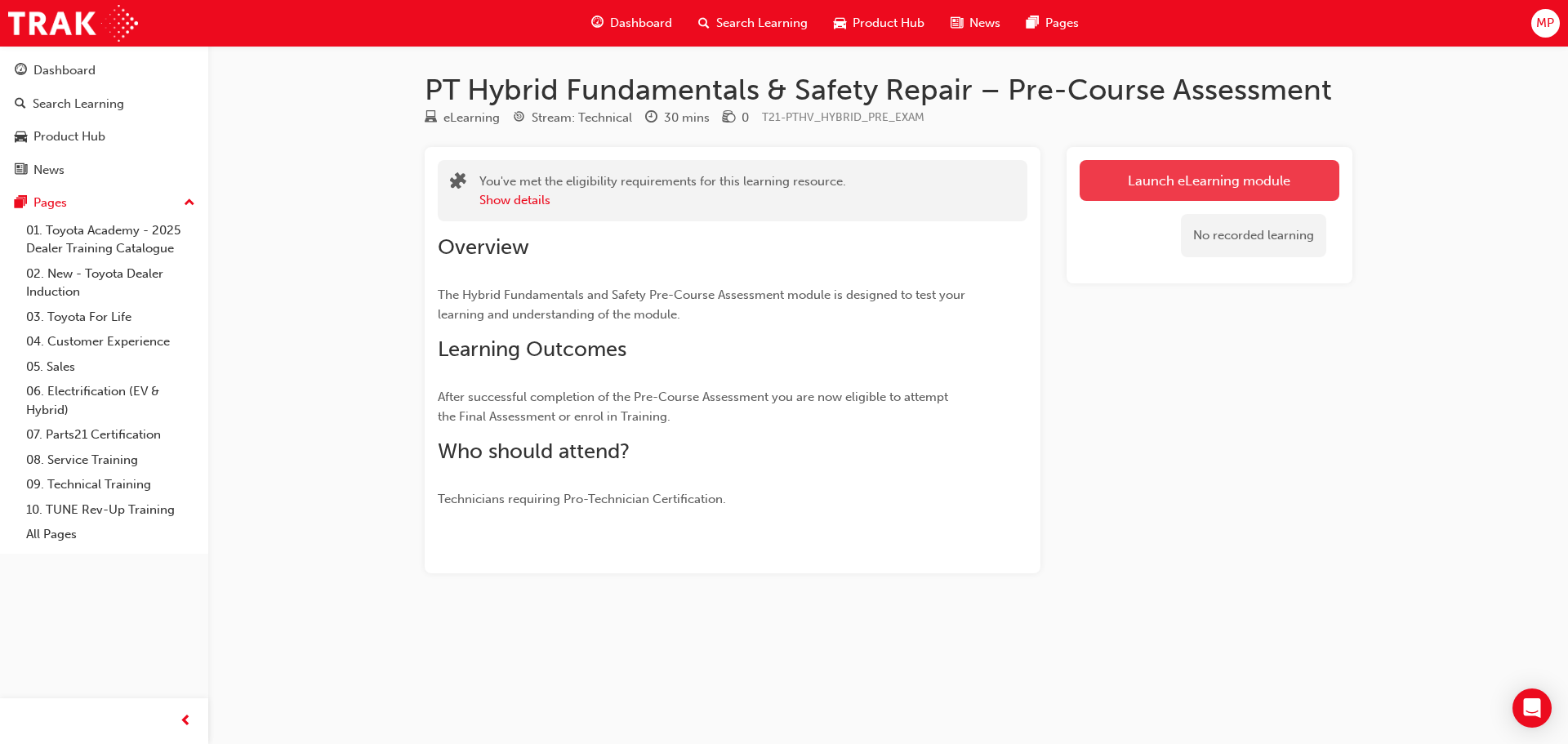
click at [1172, 189] on link "Launch eLearning module" at bounding box center [1209, 180] width 260 height 41
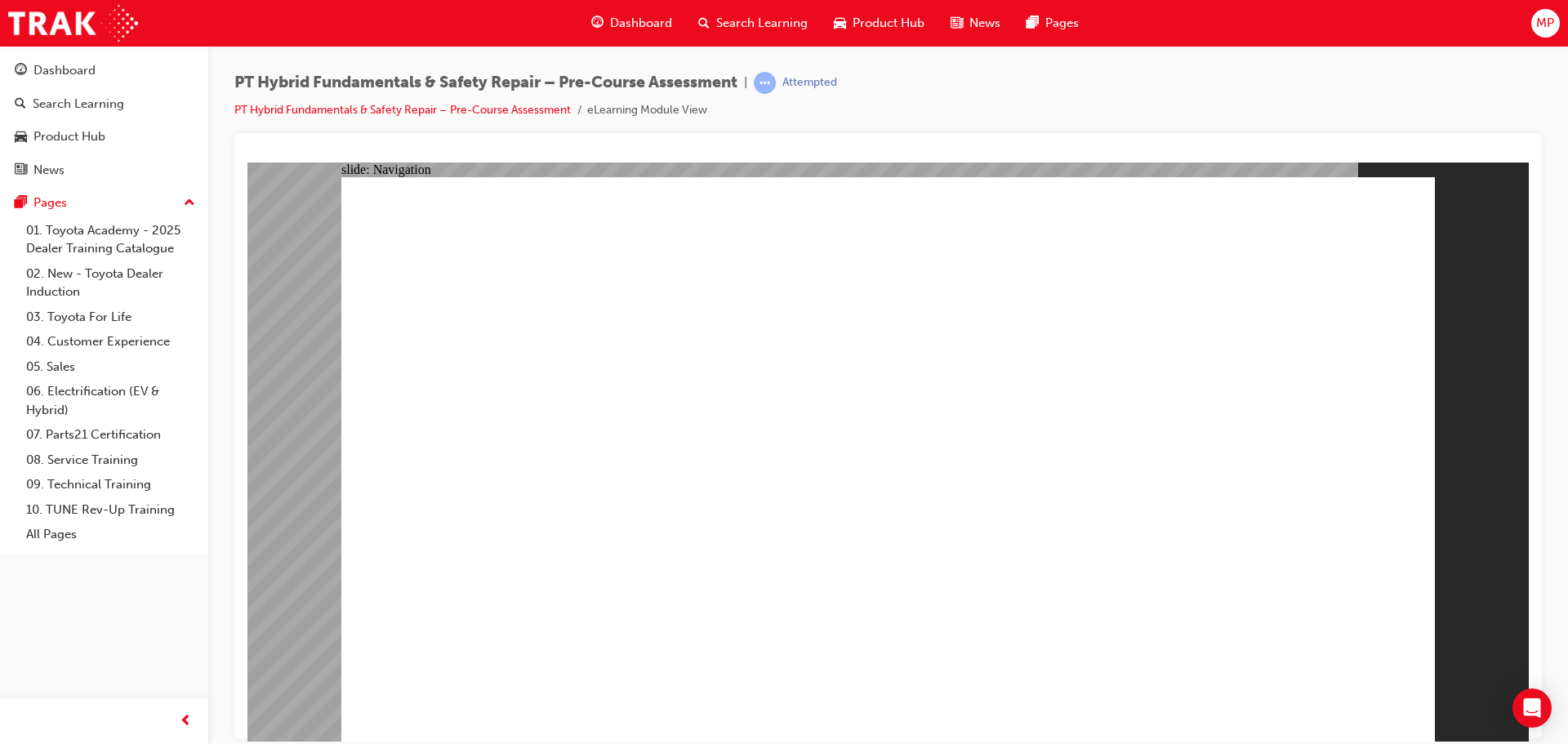
radio input "true"
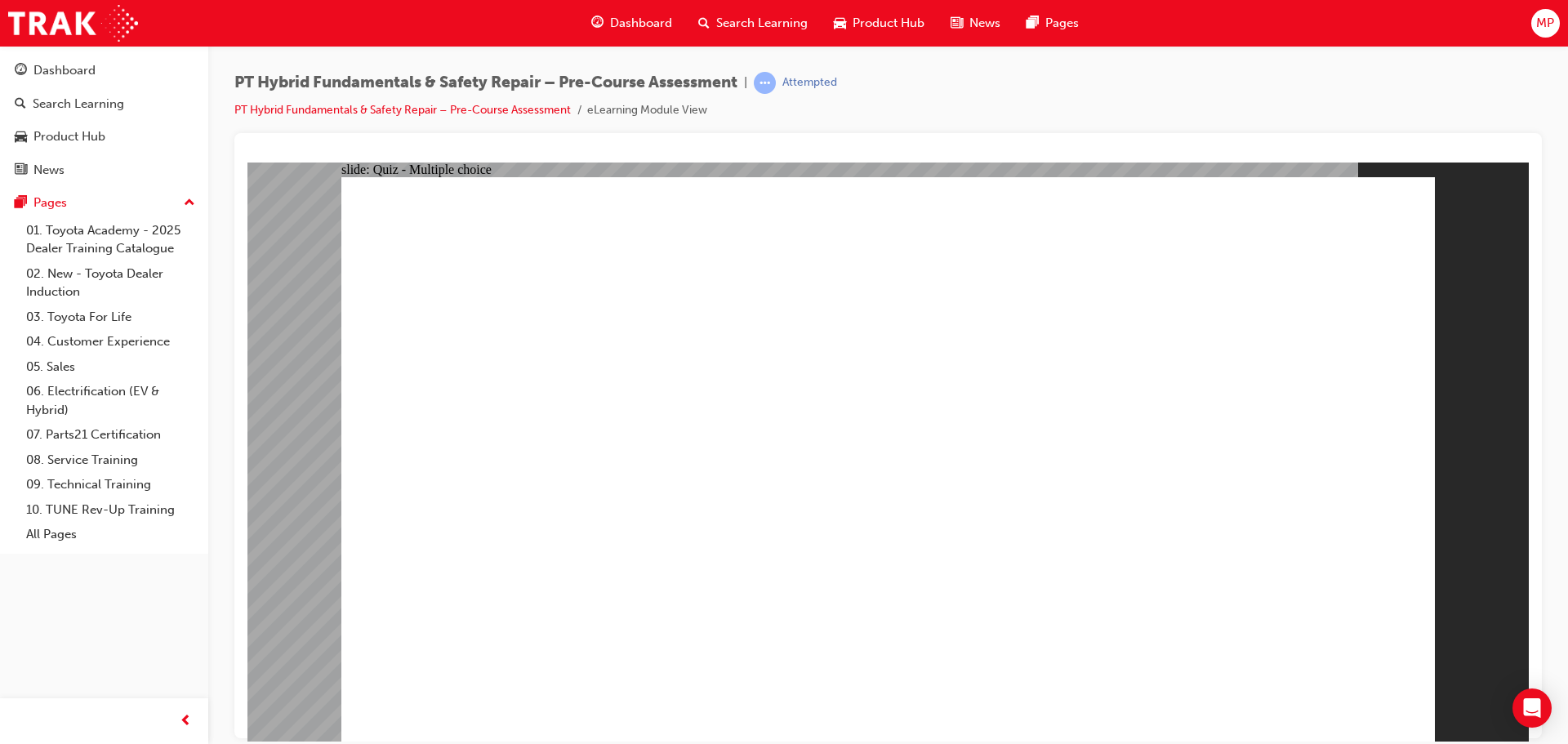
radio input "true"
radio input "false"
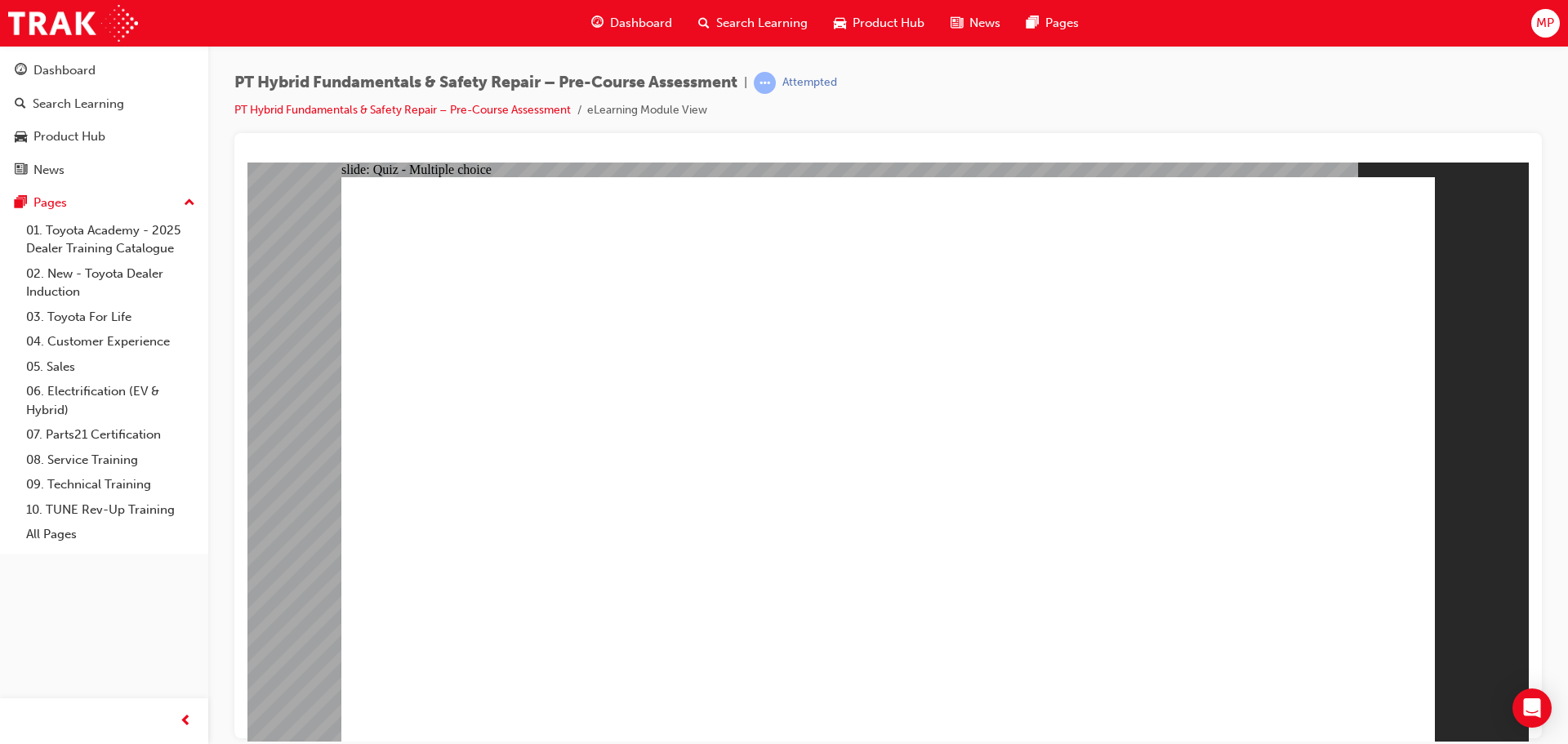
radio input "true"
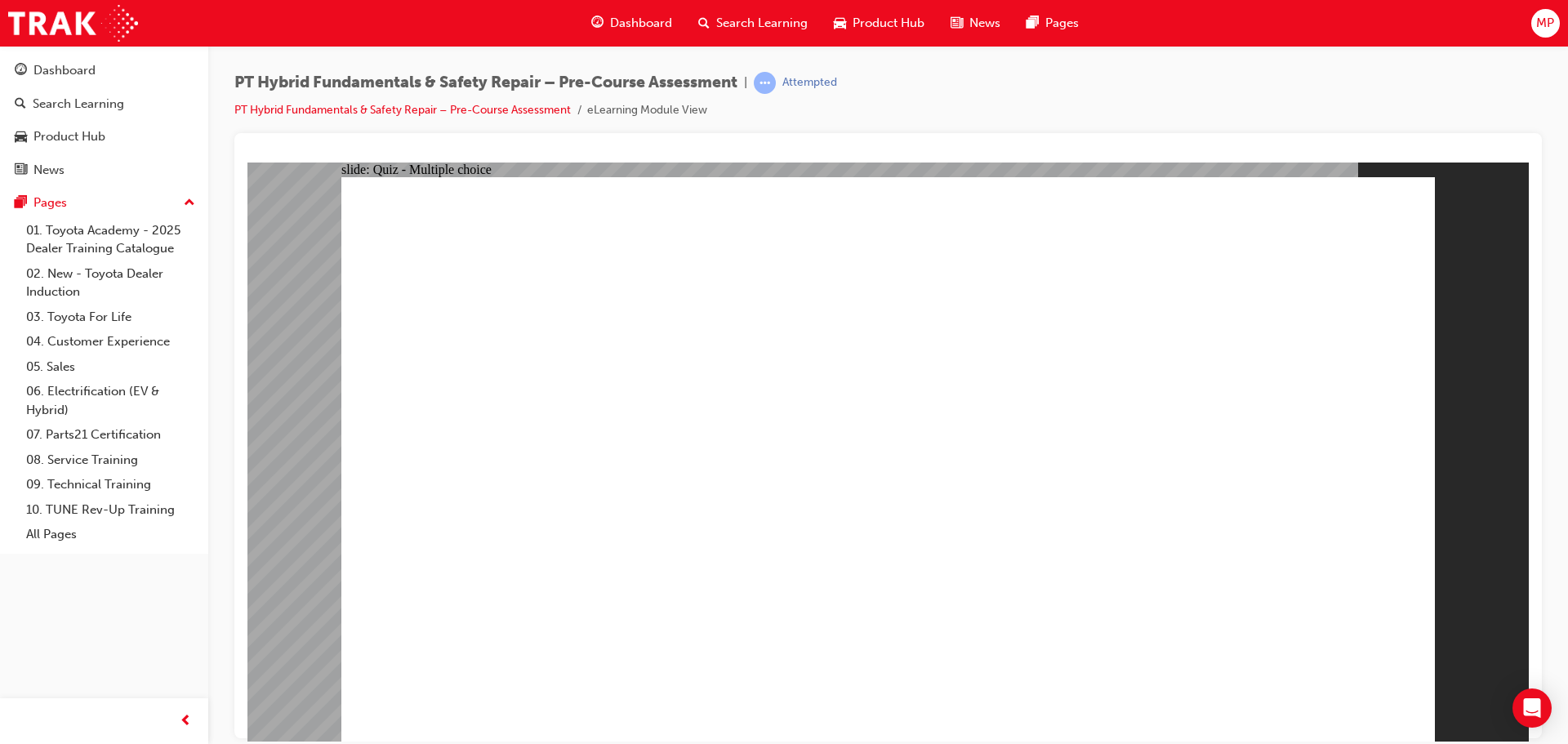
radio input "true"
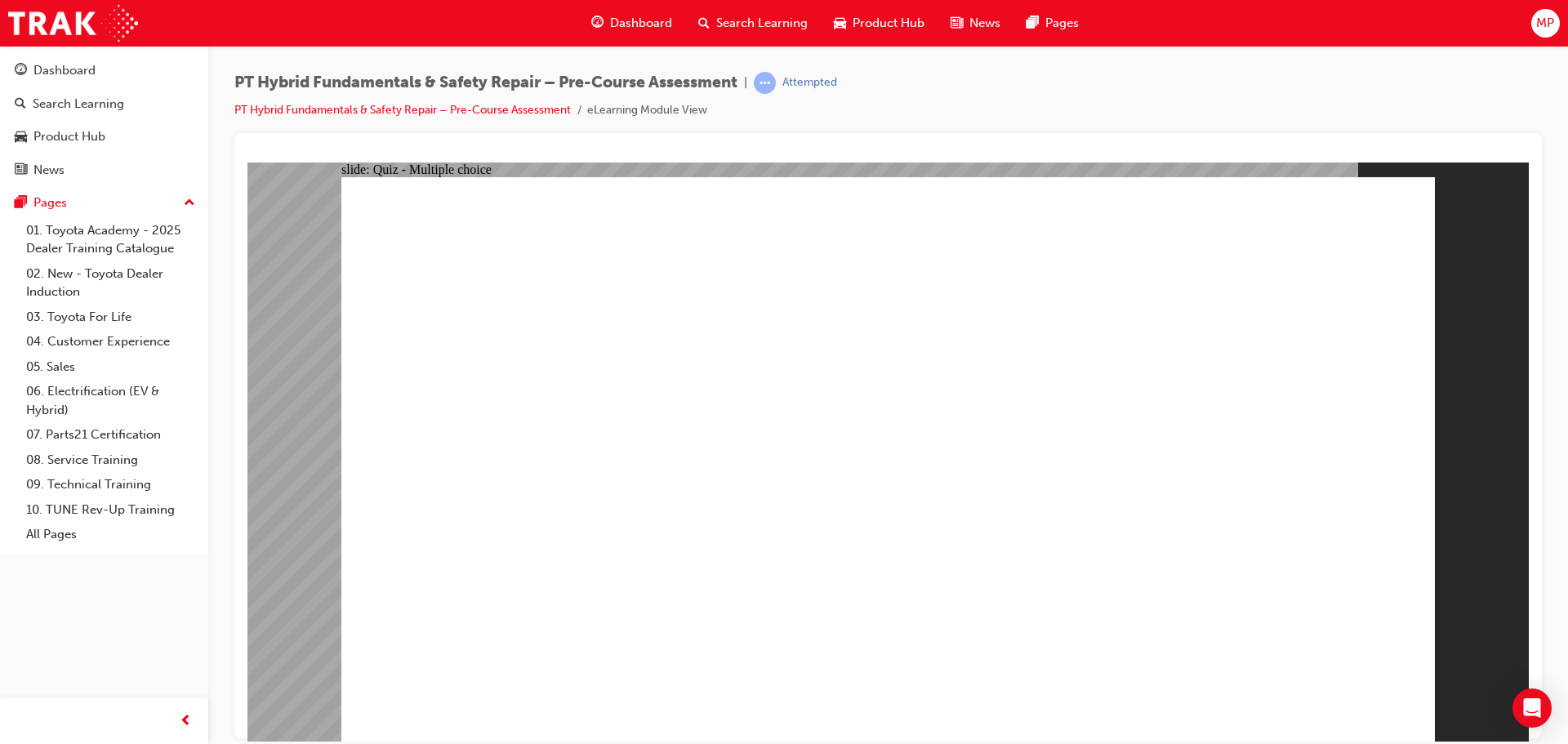
checkbox input "true"
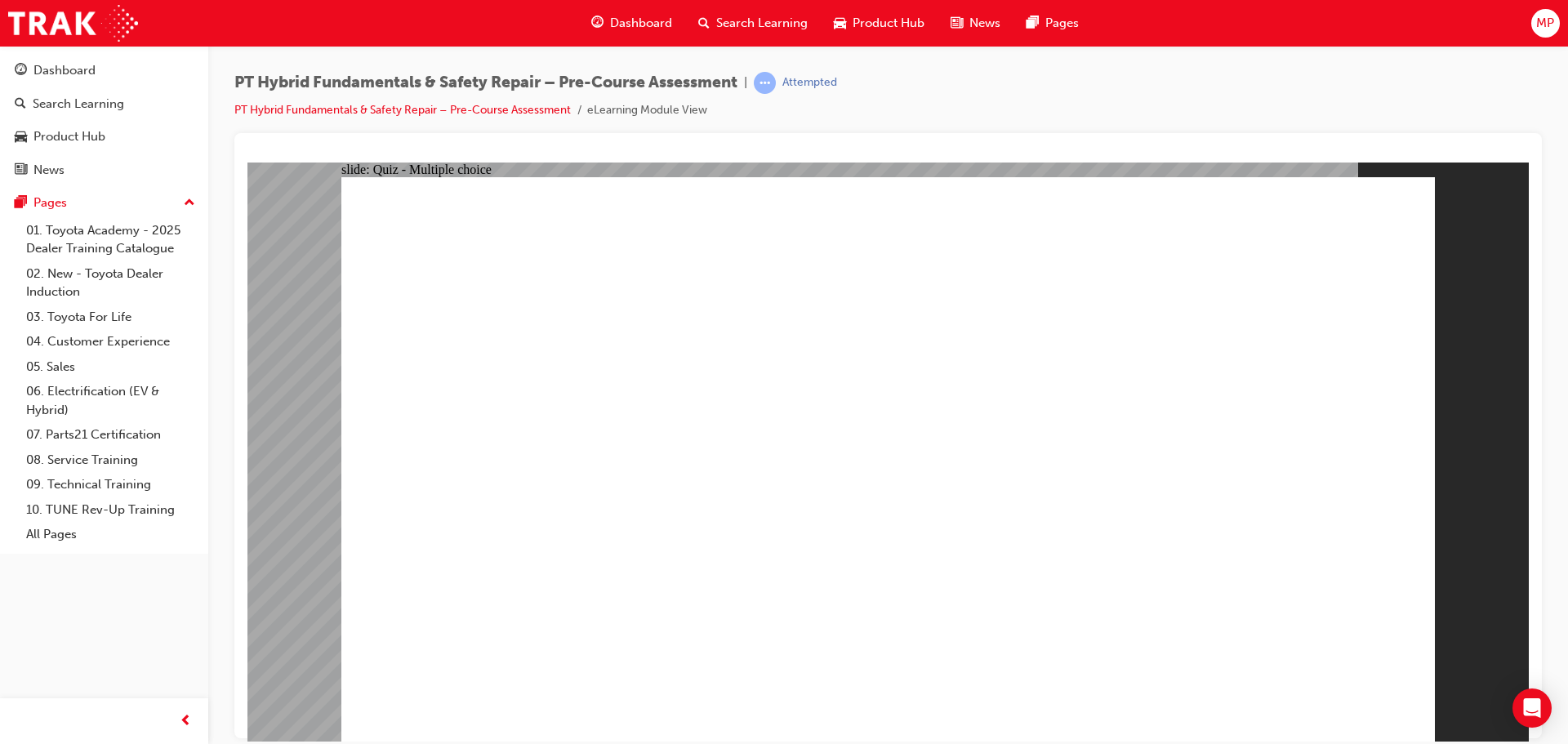
checkbox input "true"
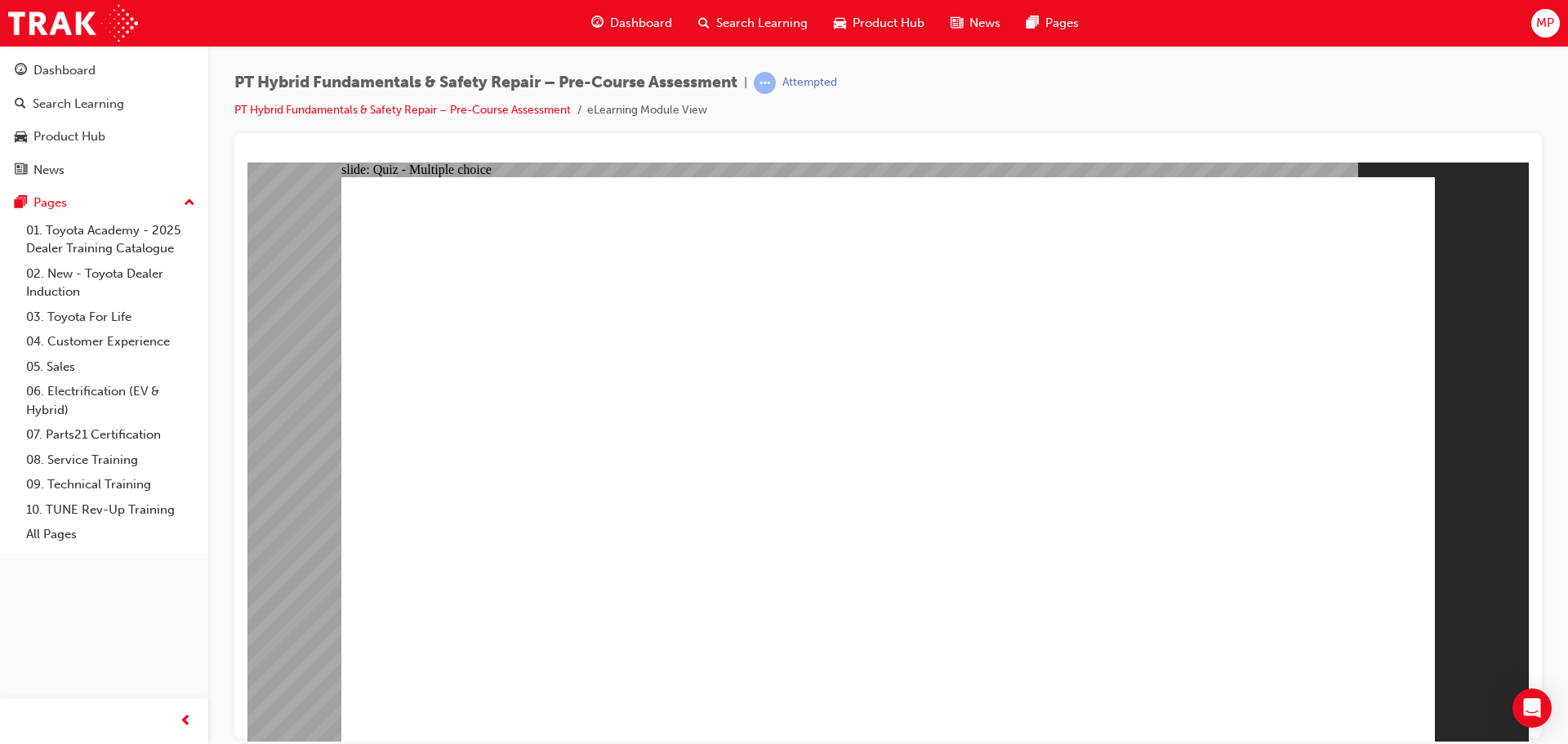
radio input "false"
radio input "true"
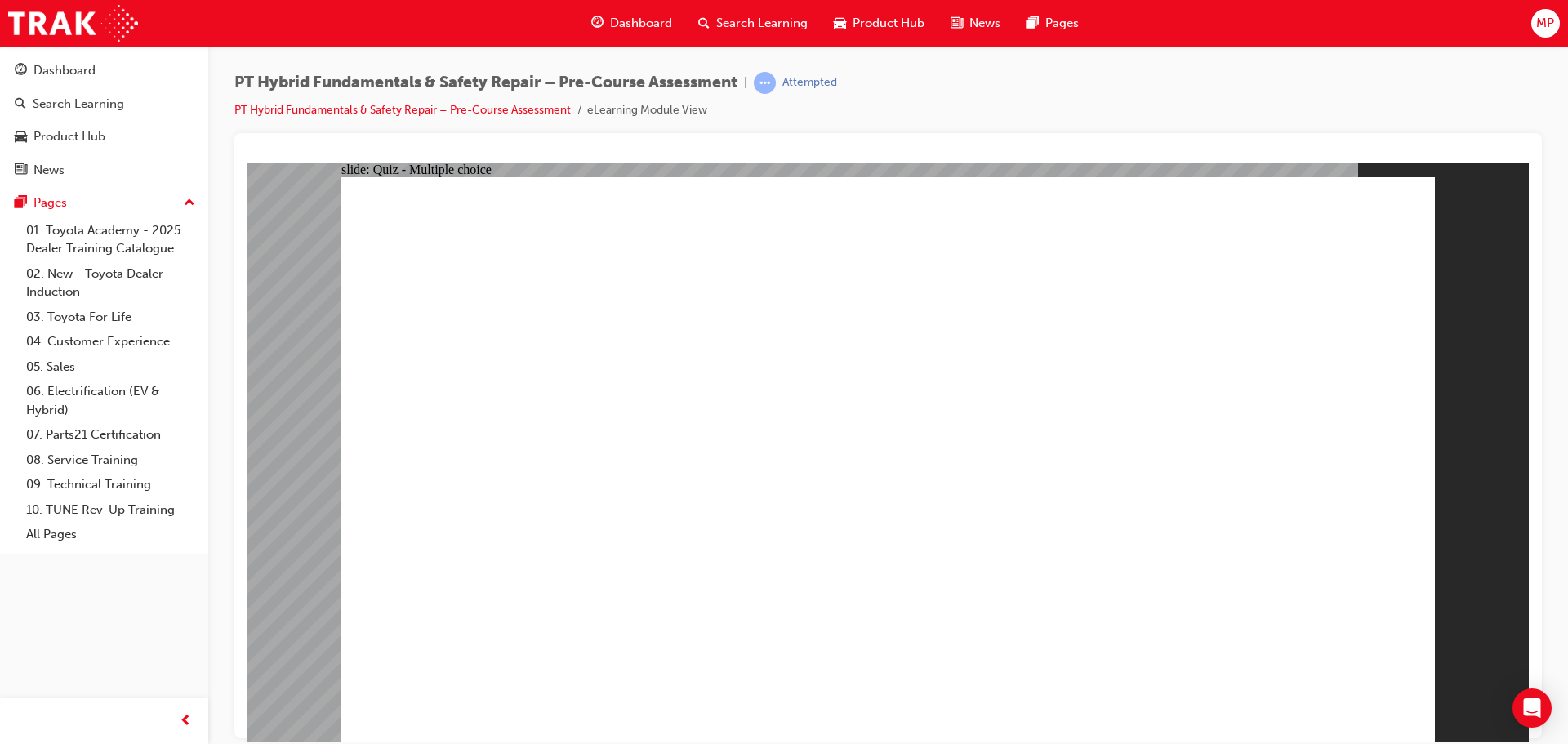
radio input "true"
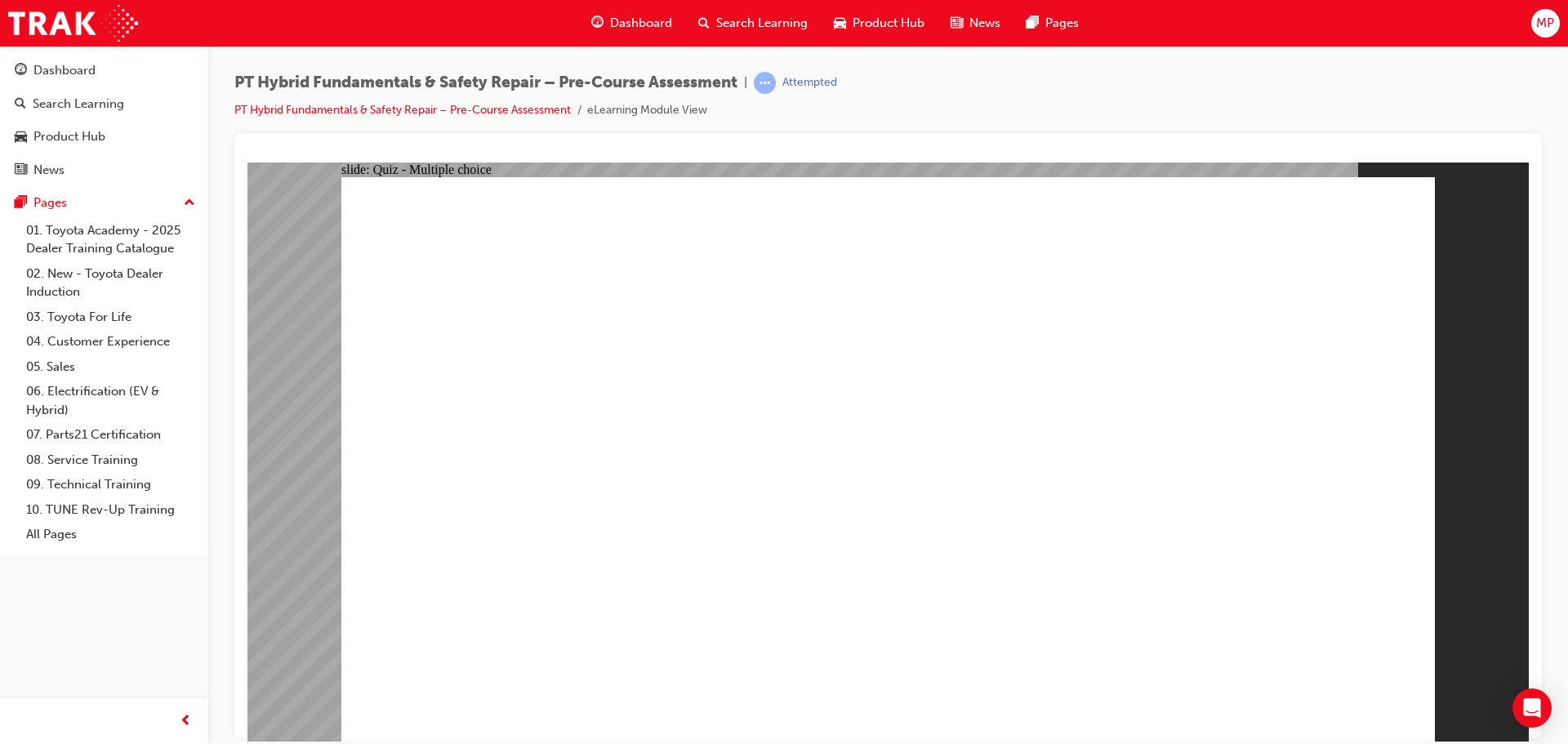
radio input "false"
radio input "true"
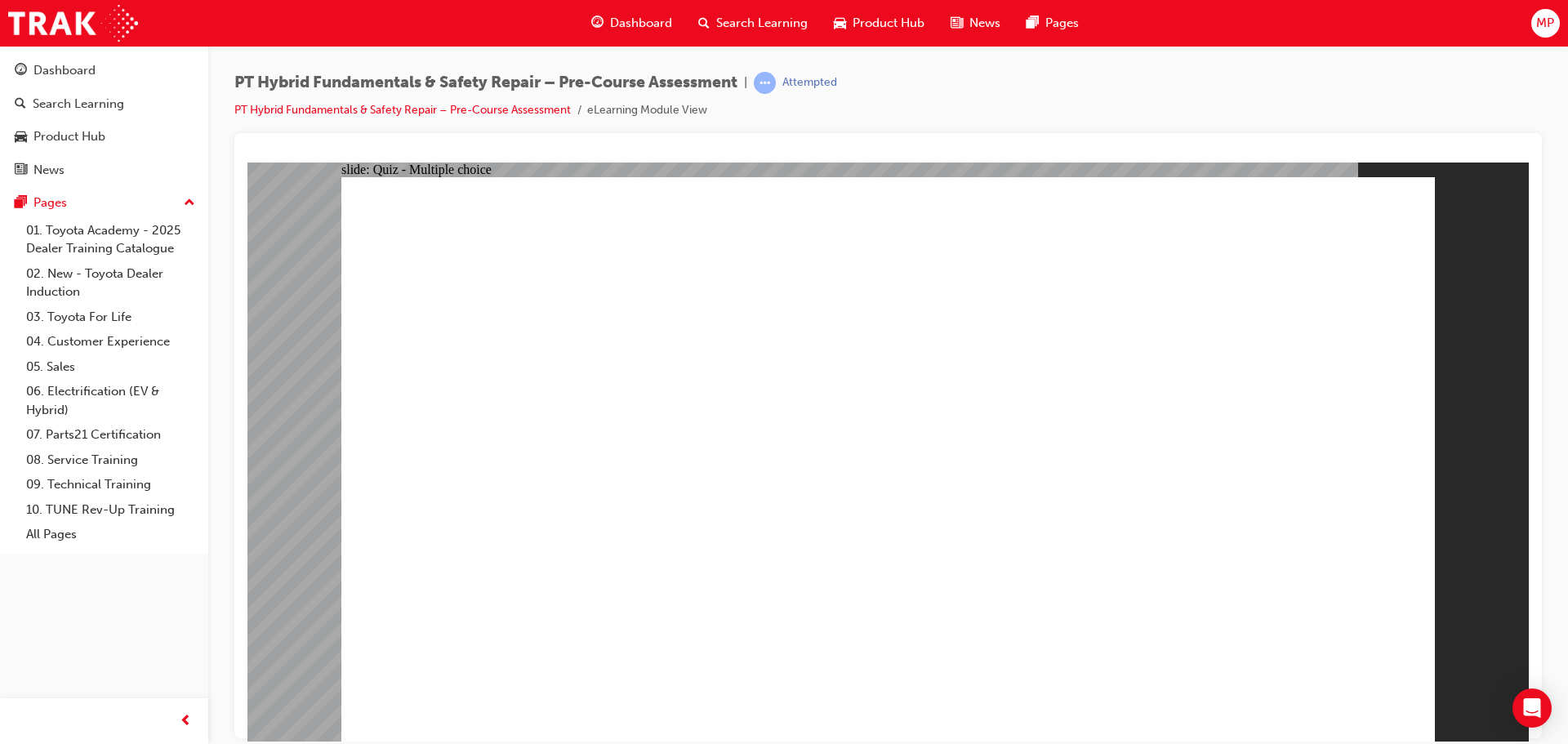
radio input "true"
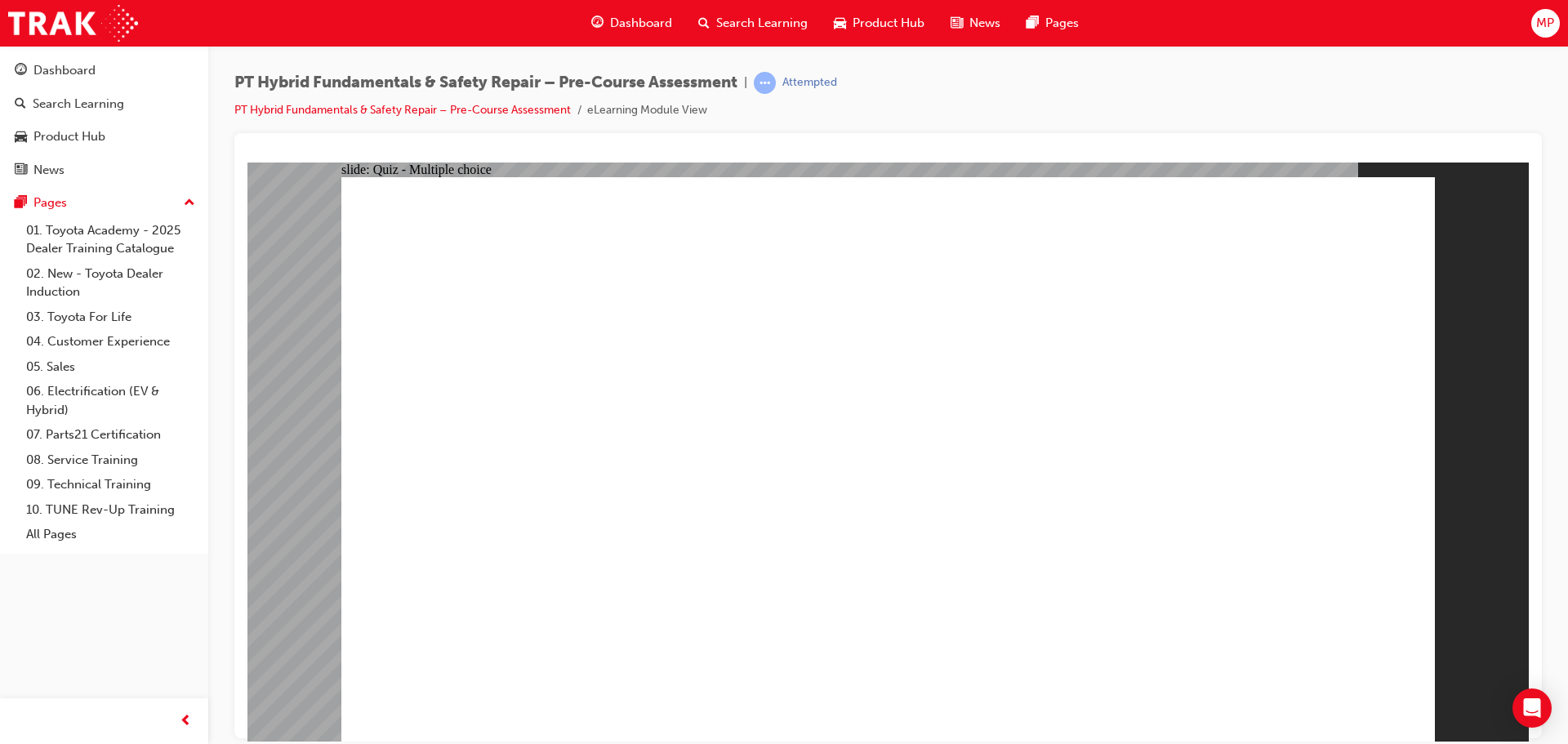
drag, startPoint x: 627, startPoint y: 542, endPoint x: 626, endPoint y: 596, distance: 54.0
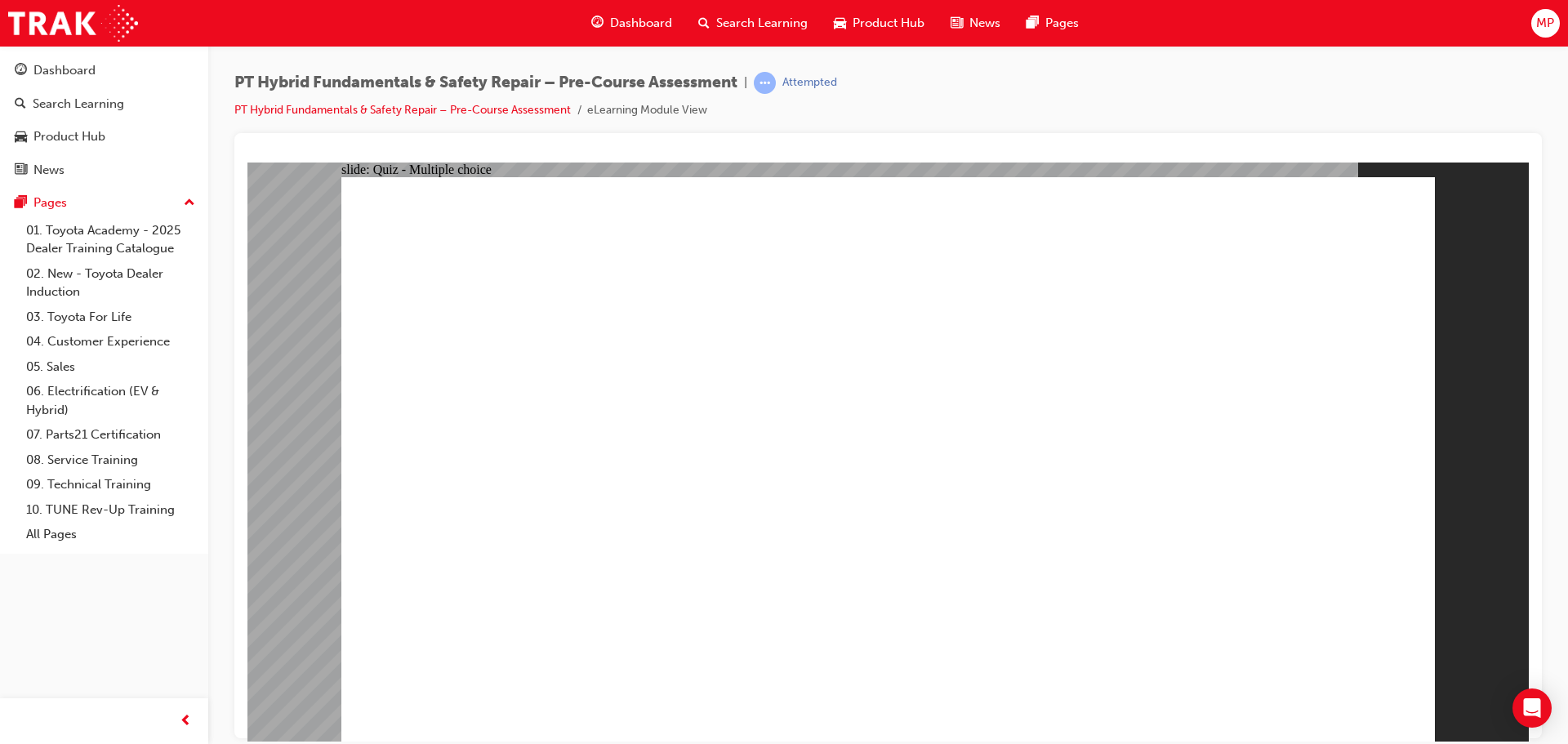
click at [505, 107] on link "PT Hybrid Fundamentals & Safety Repair – Pre-Course Assessment" at bounding box center [403, 109] width 337 height 14
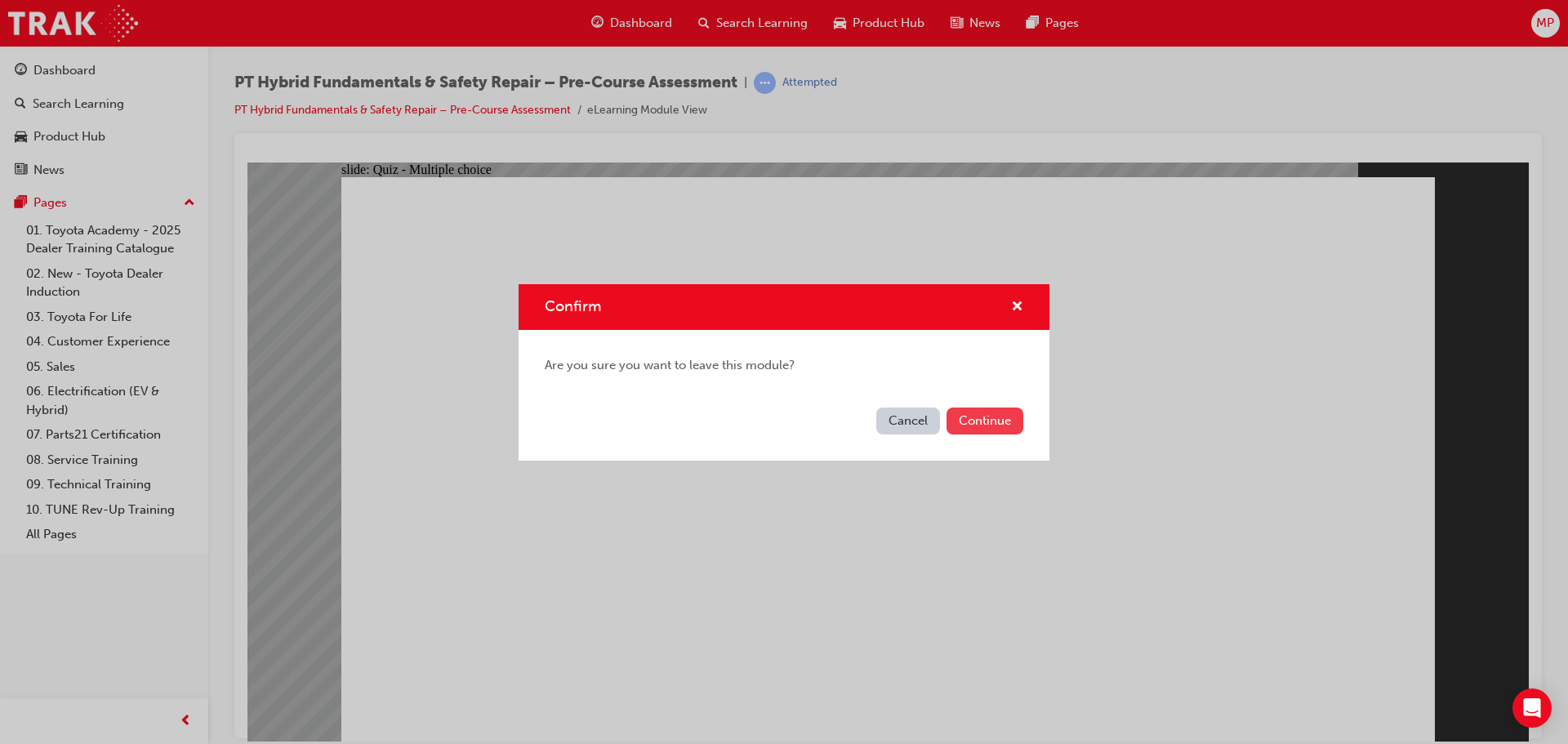
click at [977, 422] on button "Continue" at bounding box center [985, 421] width 77 height 27
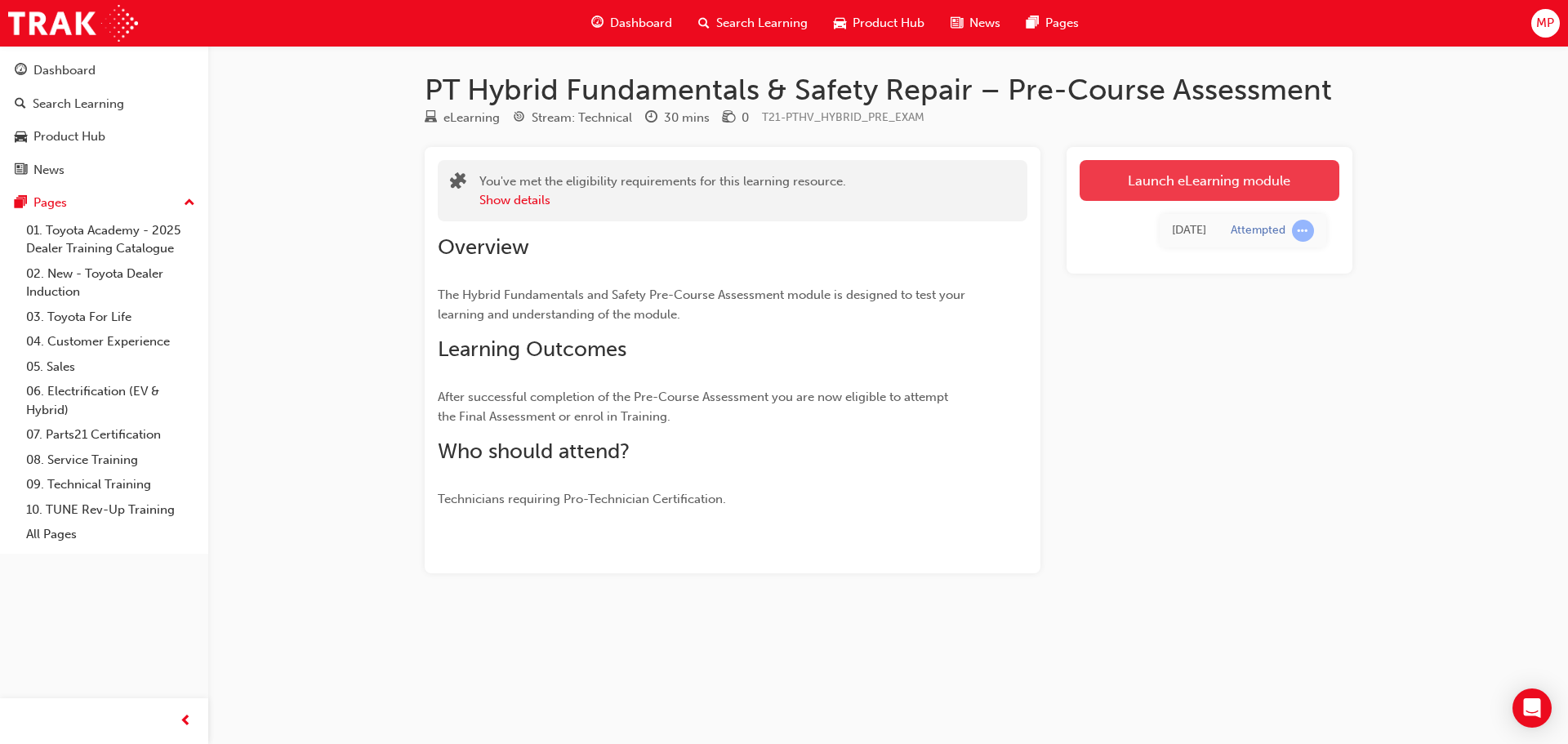
click at [1231, 179] on link "Launch eLearning module" at bounding box center [1209, 180] width 260 height 41
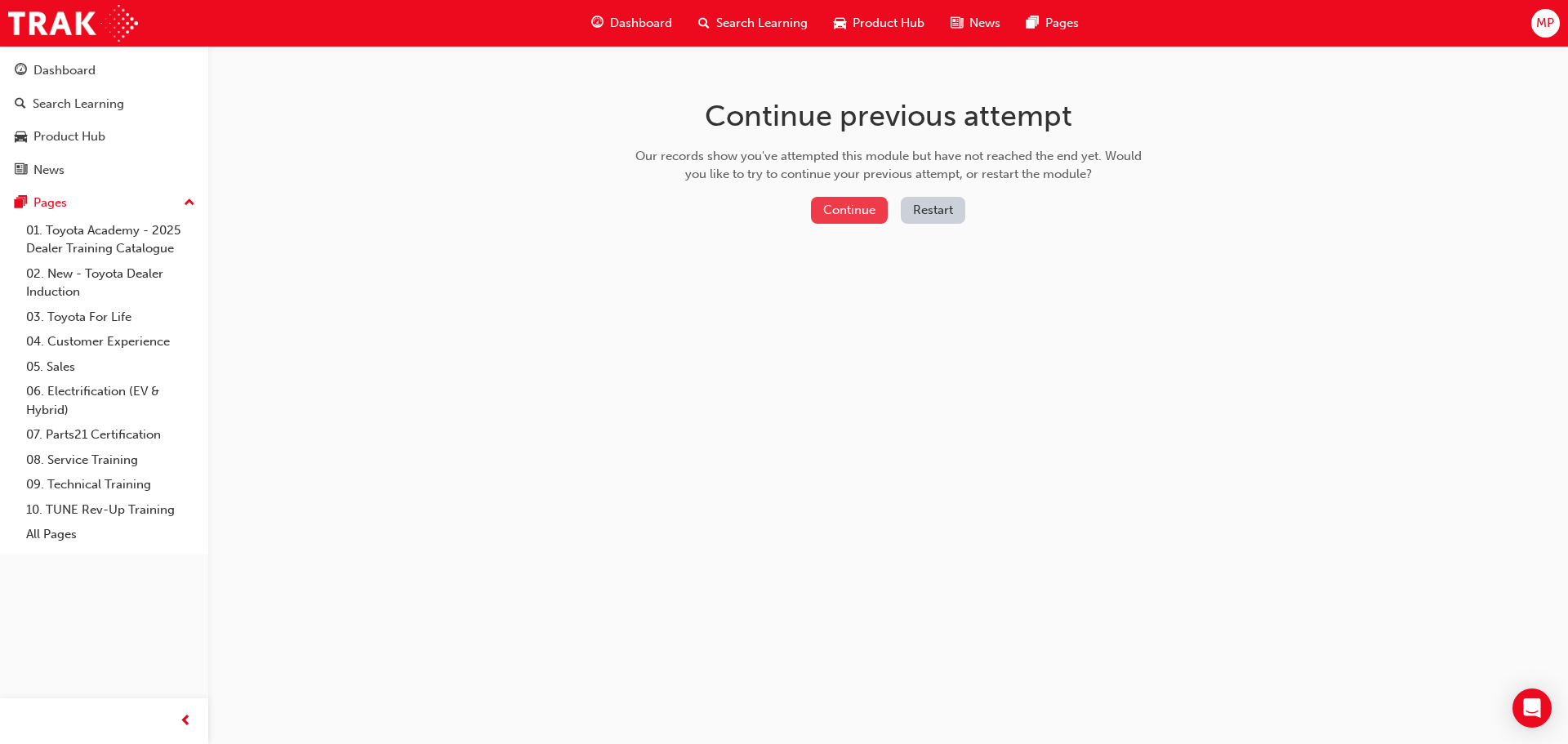
click at [834, 212] on button "Continue" at bounding box center [849, 209] width 77 height 27
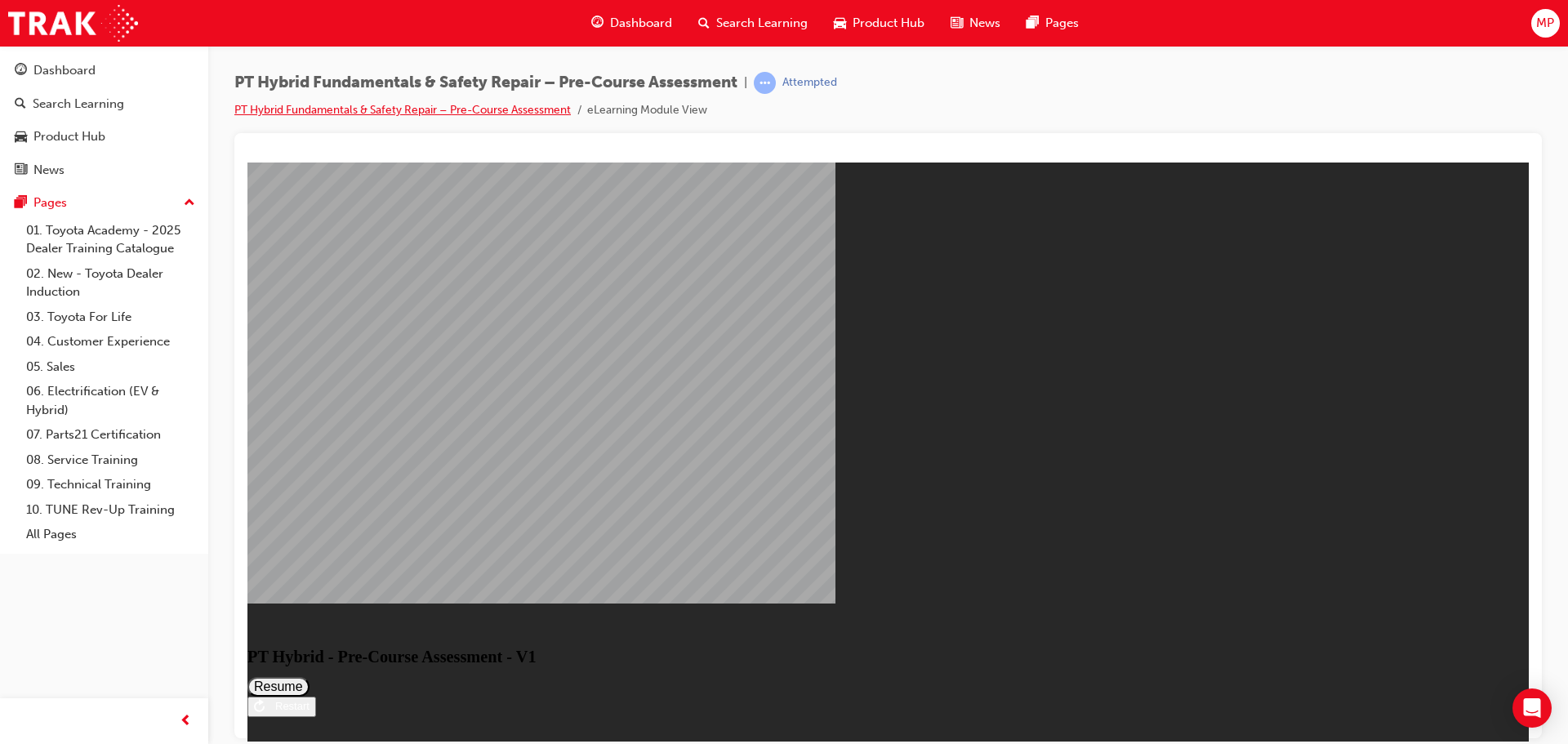
click at [526, 109] on link "PT Hybrid Fundamentals & Safety Repair – Pre-Course Assessment" at bounding box center [403, 109] width 337 height 14
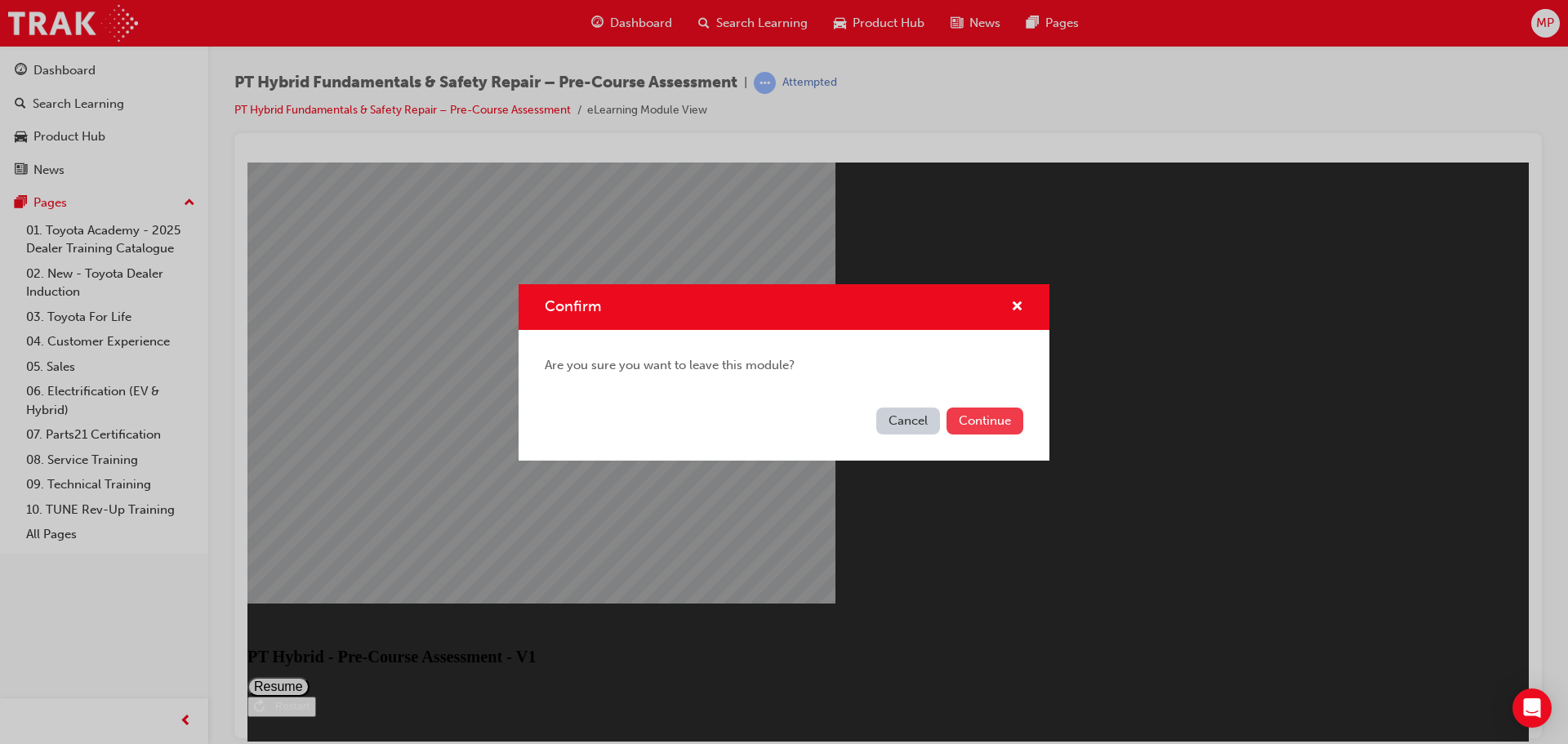
click at [970, 410] on button "Continue" at bounding box center [985, 421] width 77 height 27
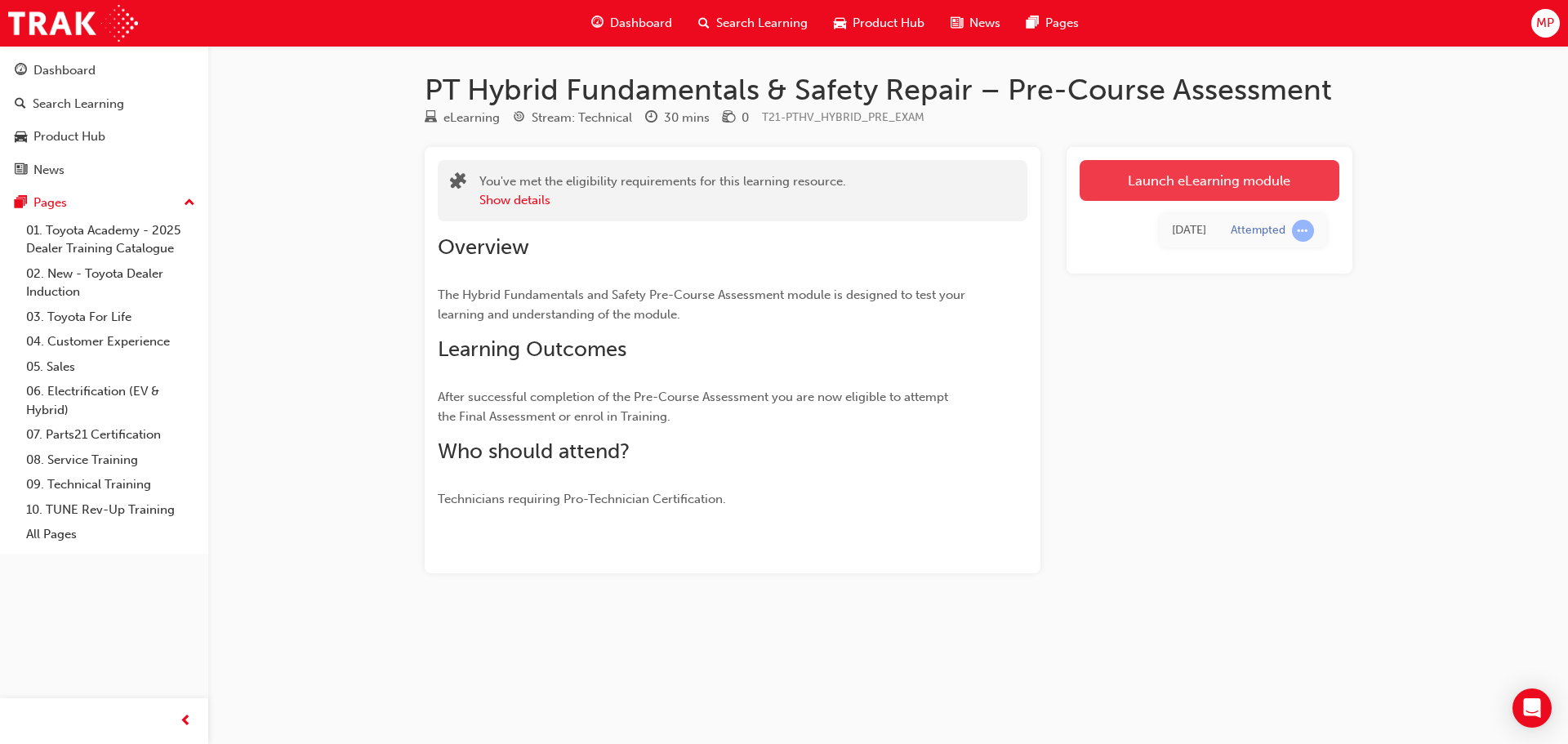
click at [1229, 177] on link "Launch eLearning module" at bounding box center [1209, 180] width 260 height 41
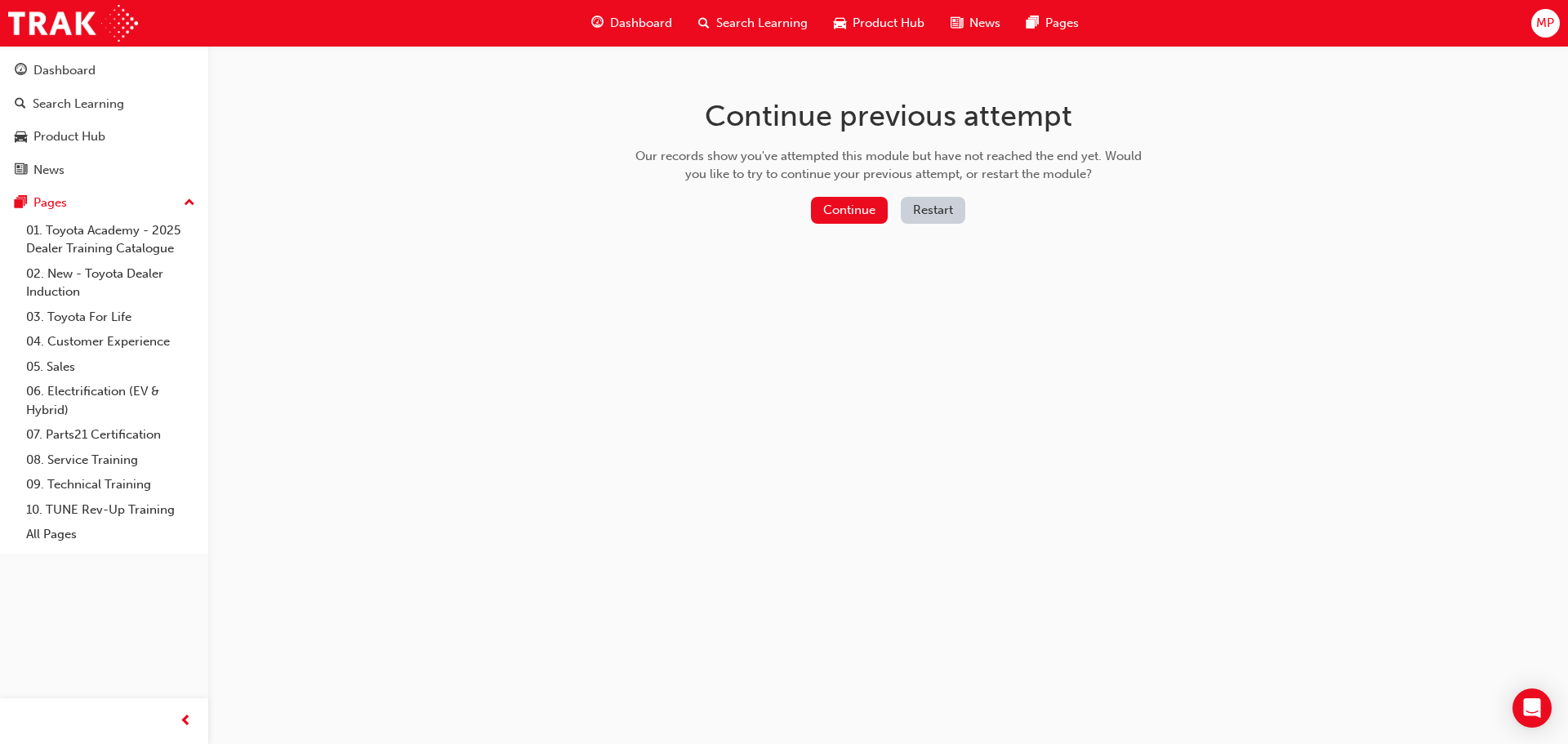
click at [925, 210] on button "Restart" at bounding box center [932, 209] width 65 height 27
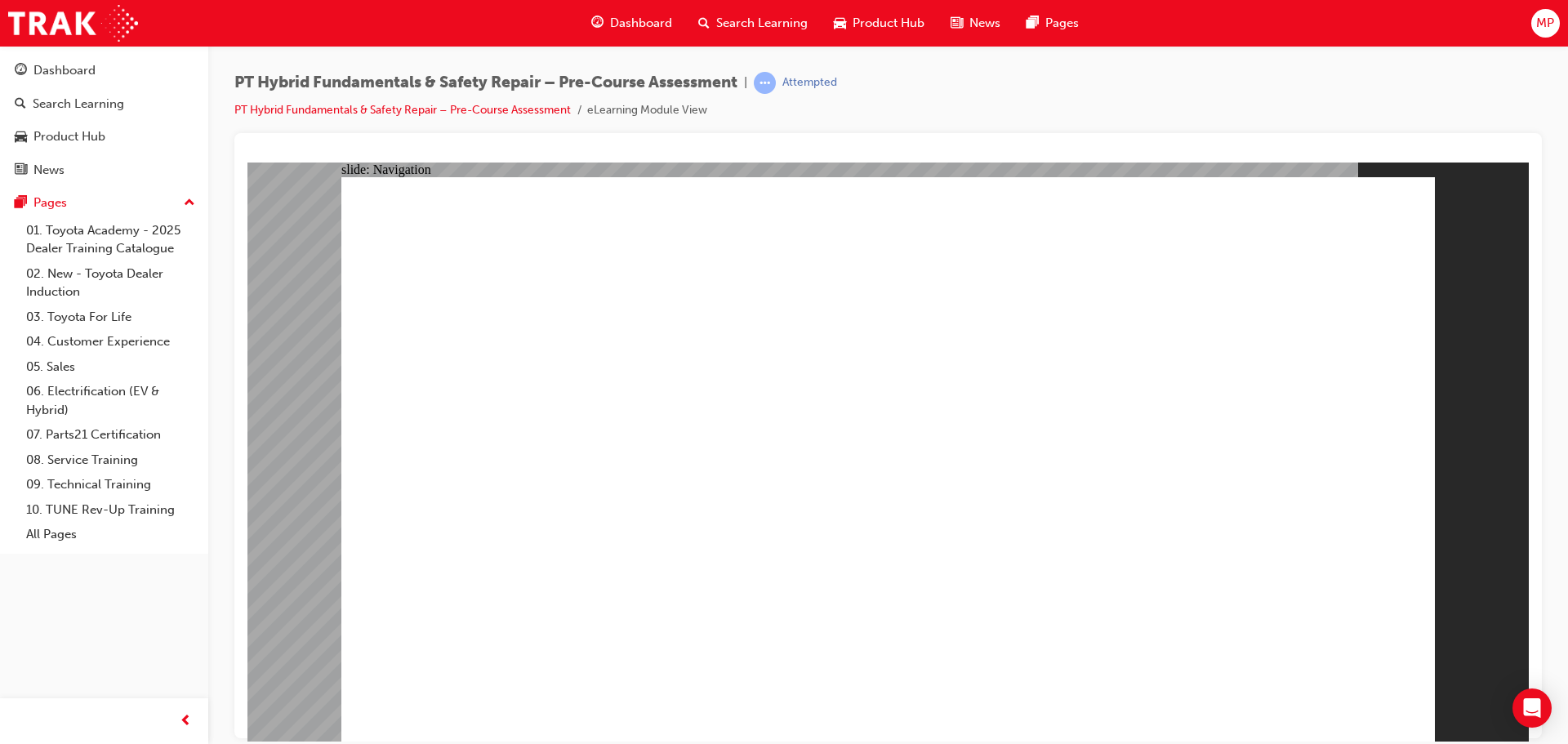
radio input "false"
radio input "true"
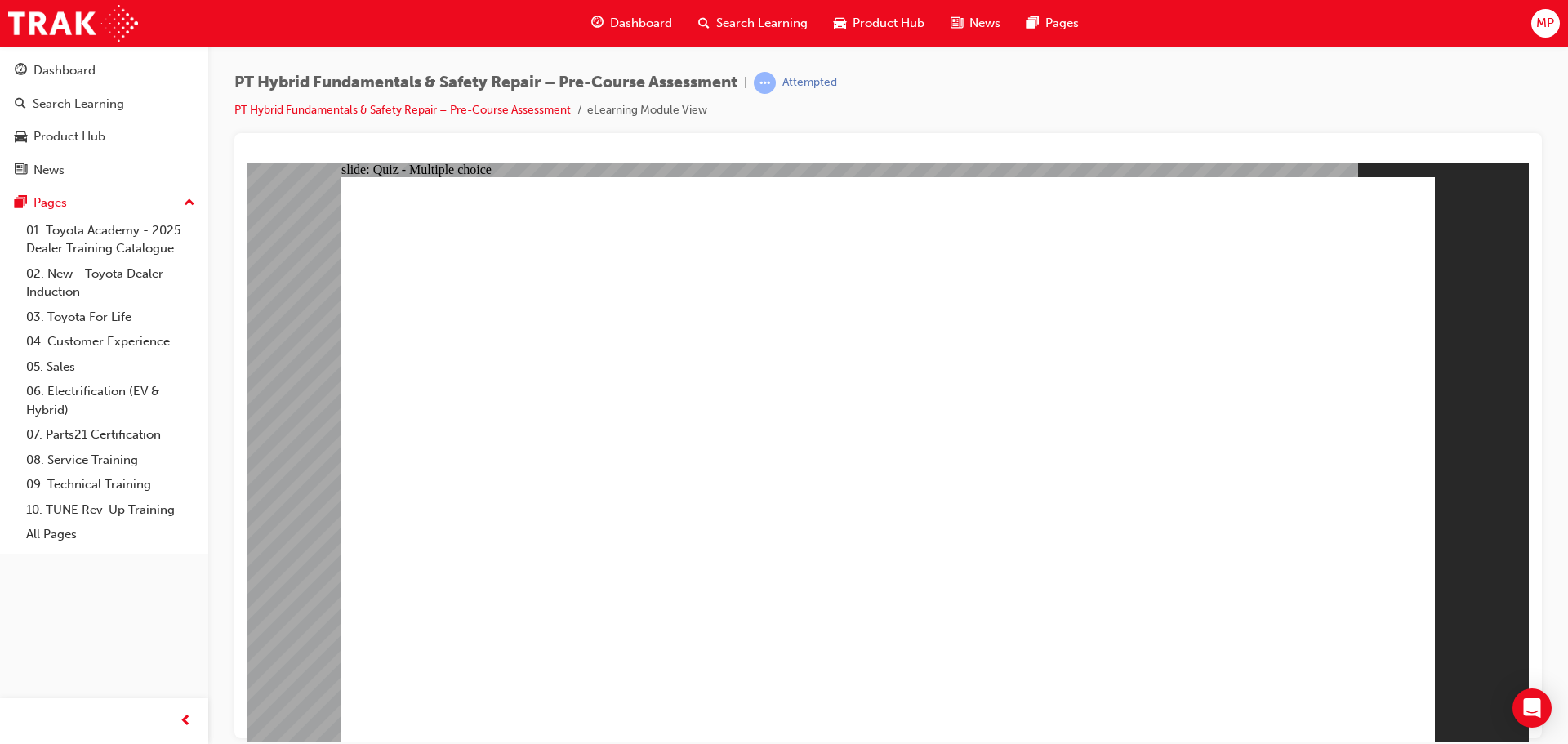
radio input "false"
radio input "true"
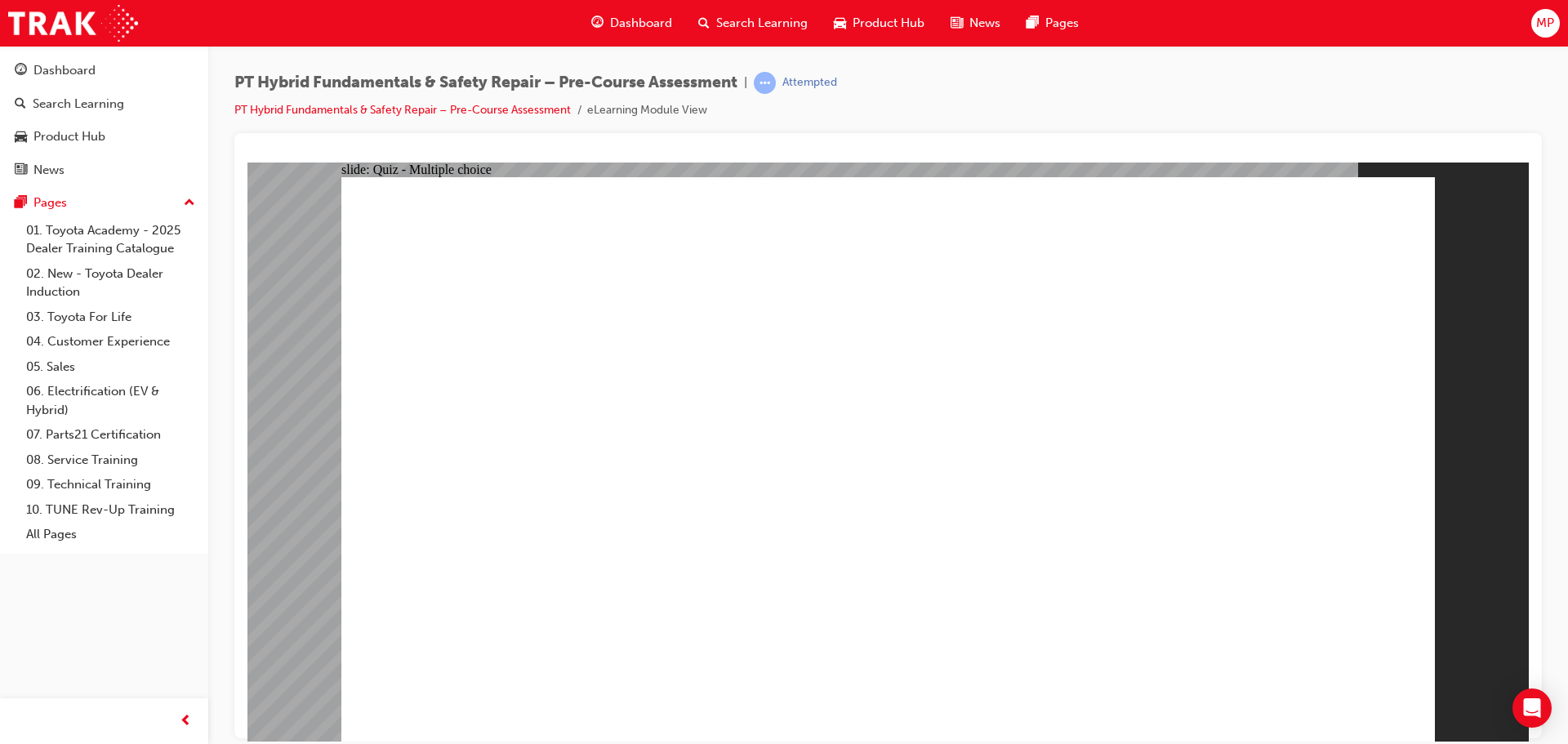
radio input "true"
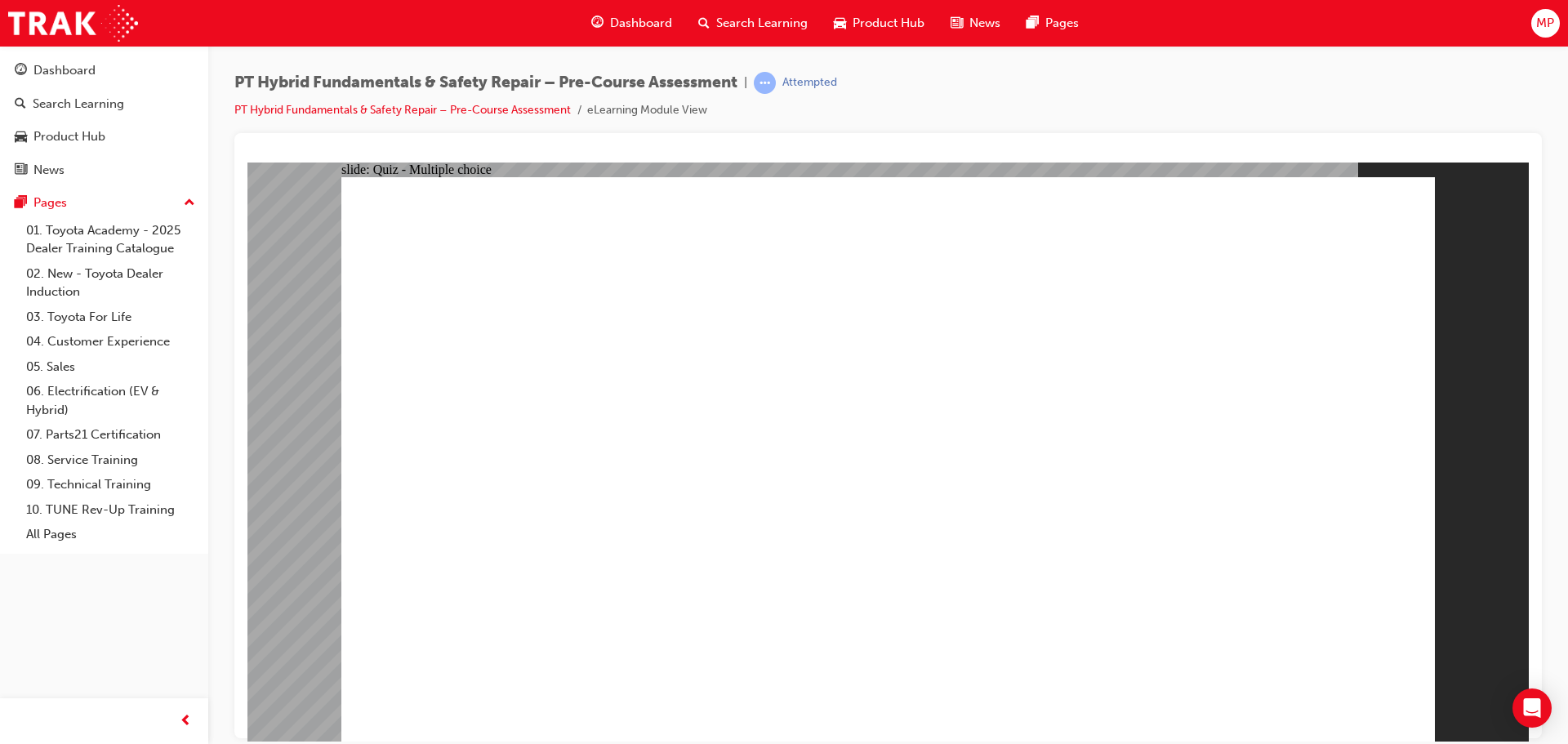
radio input "false"
radio input "true"
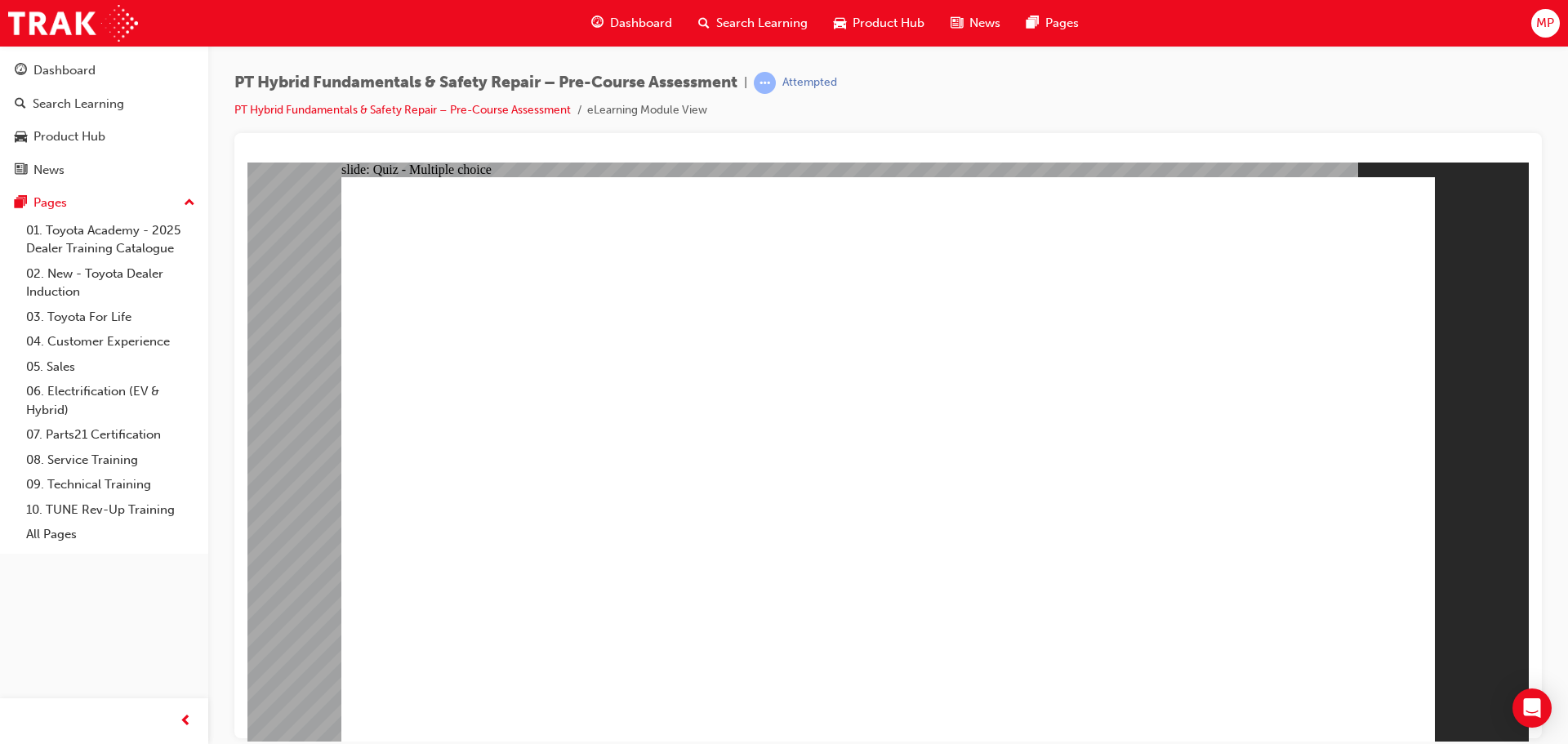
radio input "true"
checkbox input "true"
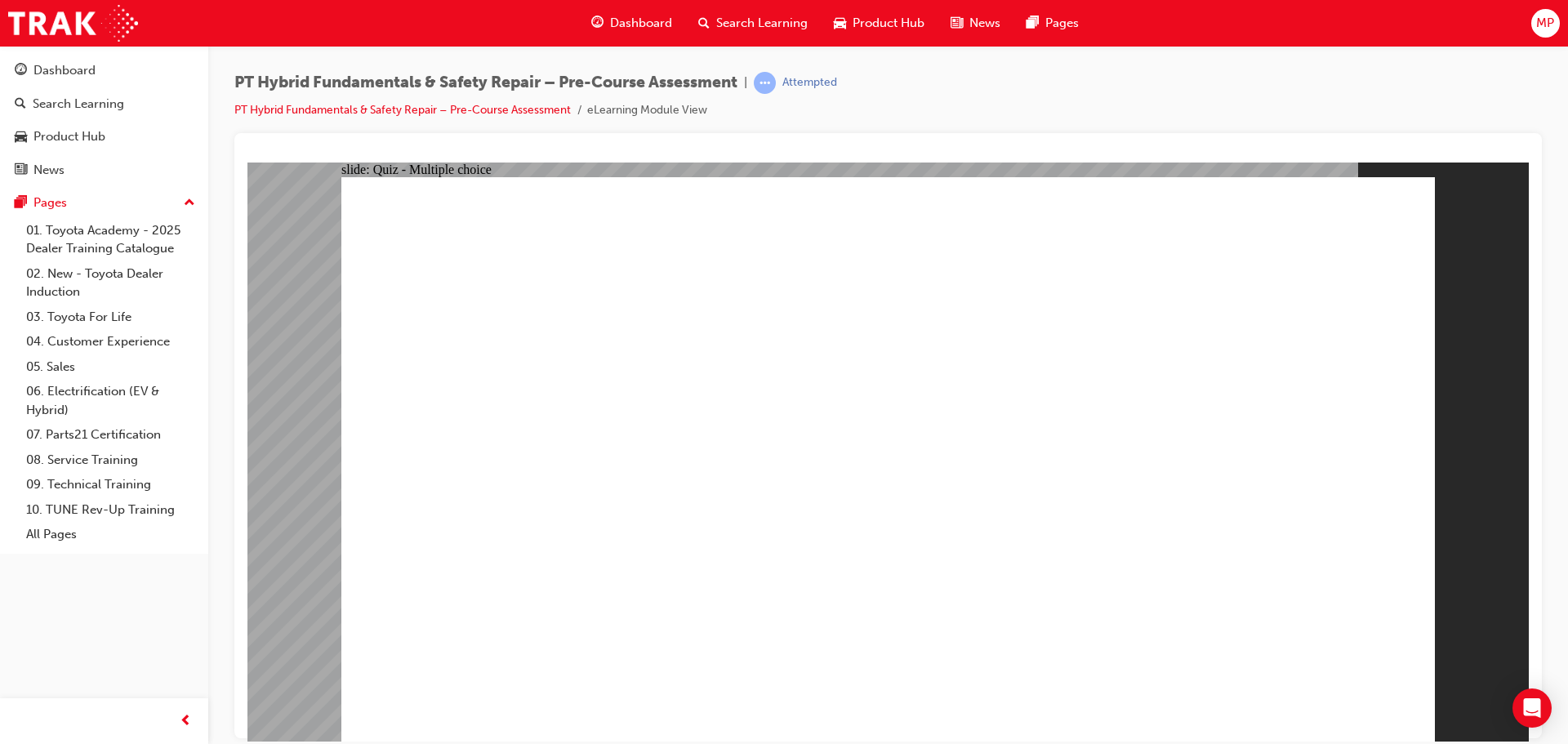
drag, startPoint x: 703, startPoint y: 638, endPoint x: 708, endPoint y: 622, distance: 16.8
checkbox input "true"
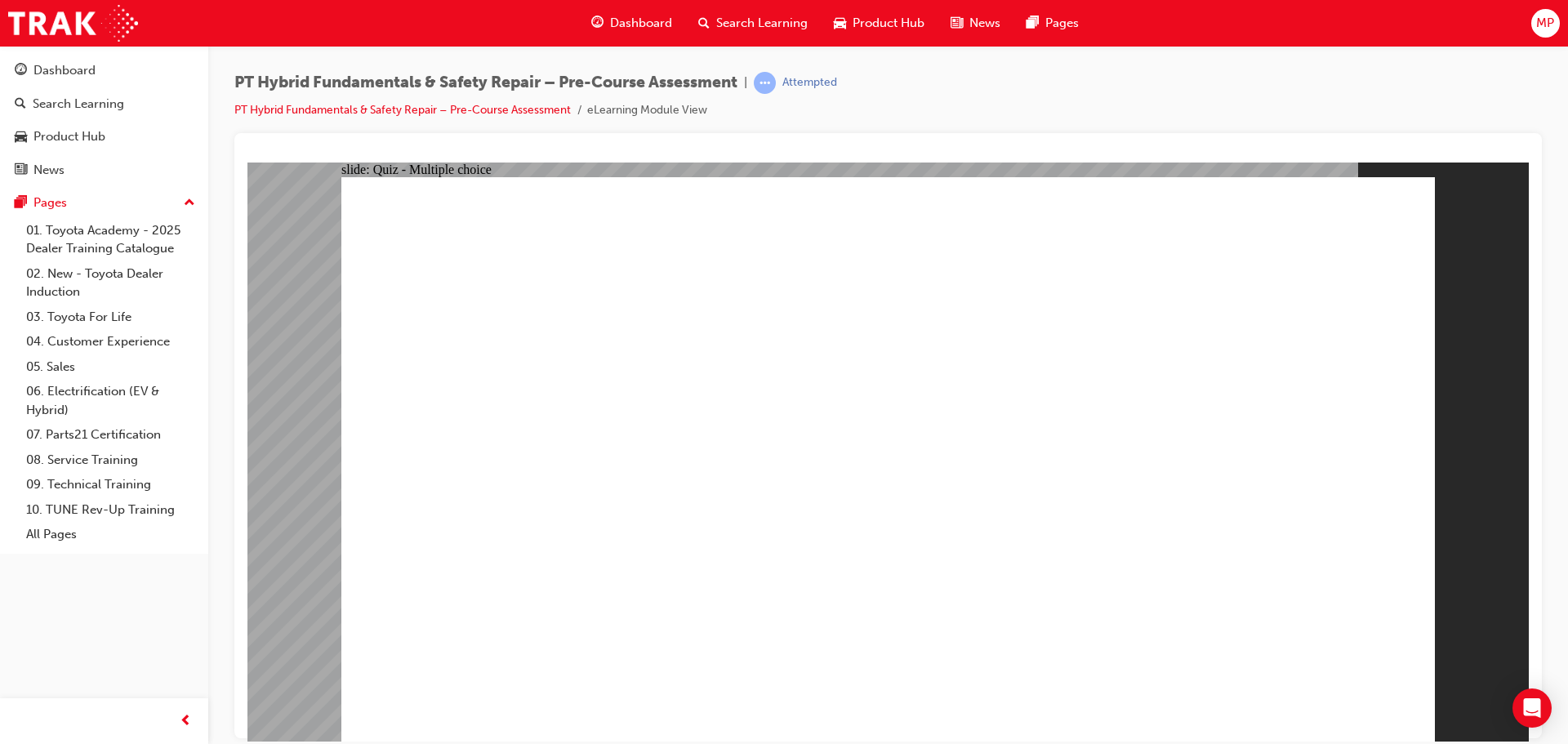
checkbox input "true"
radio input "false"
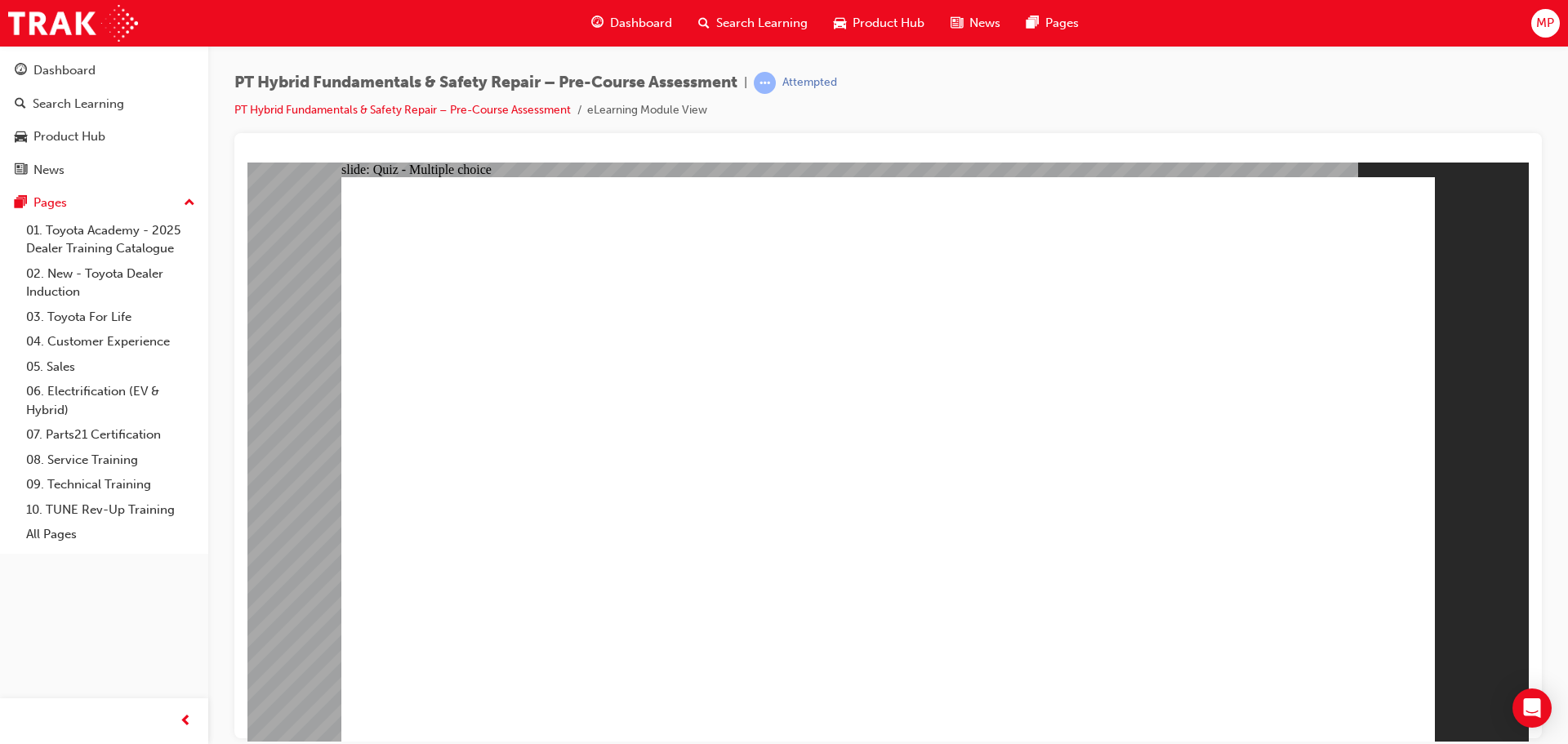
radio input "true"
radio input "false"
radio input "true"
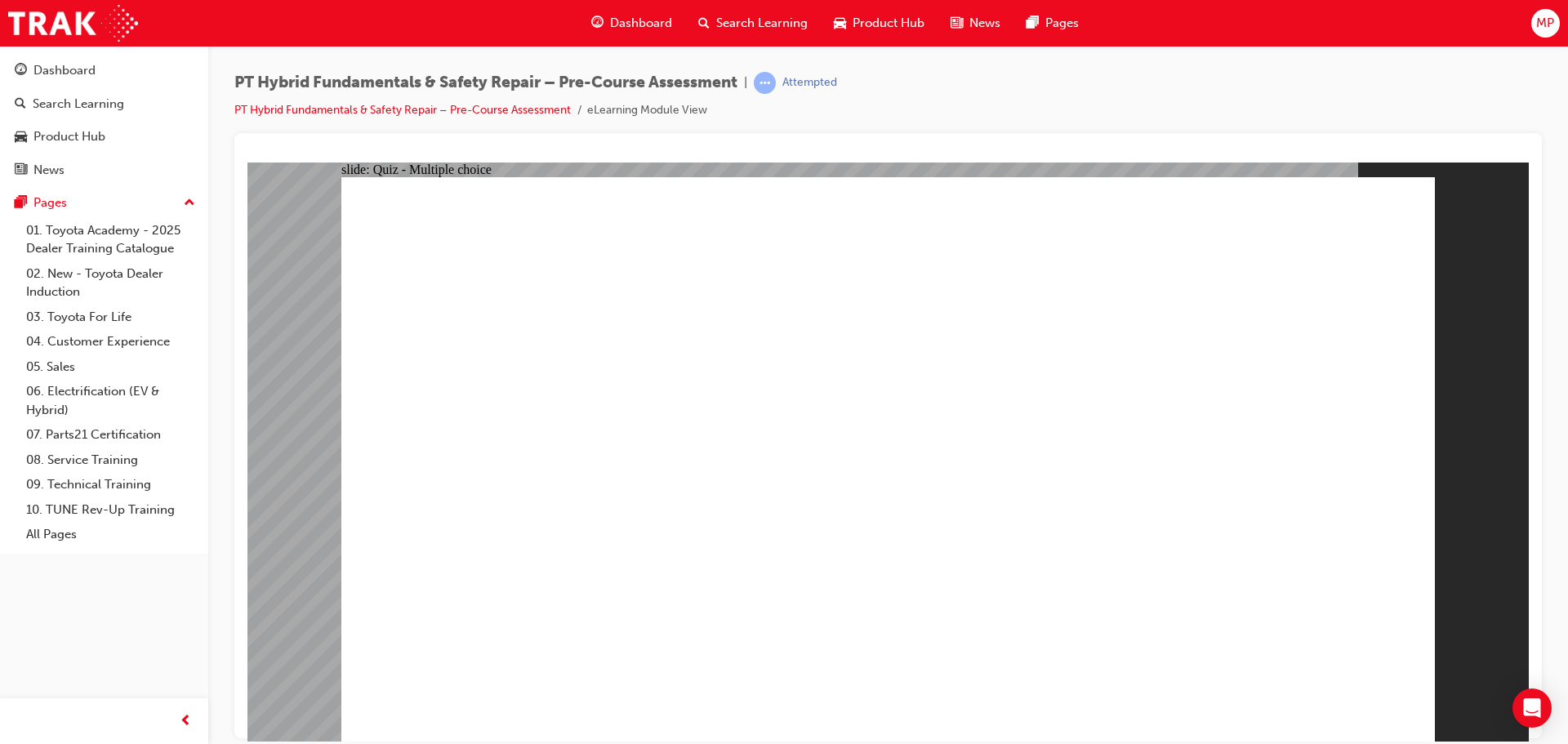
radio input "true"
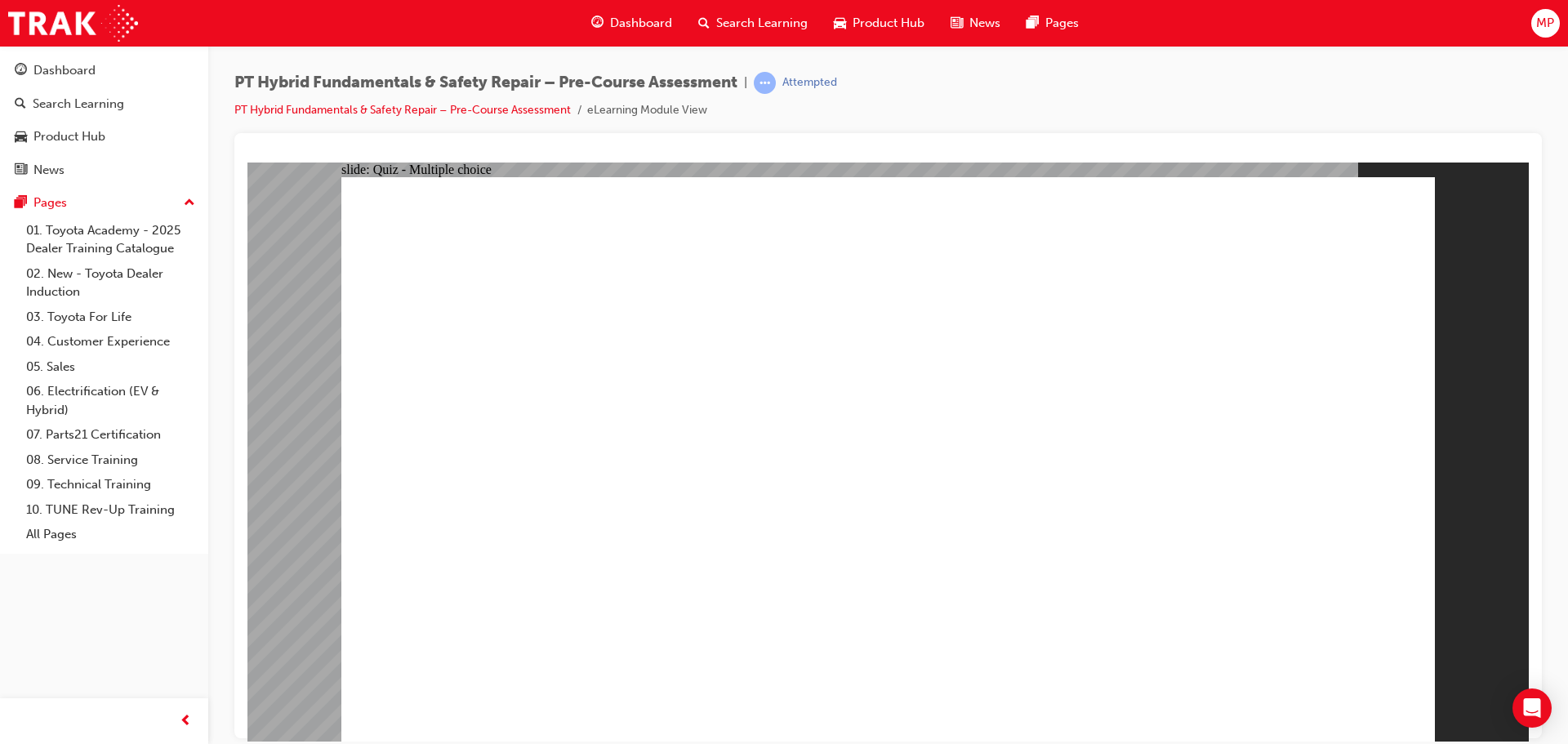
radio input "true"
radio input "false"
radio input "true"
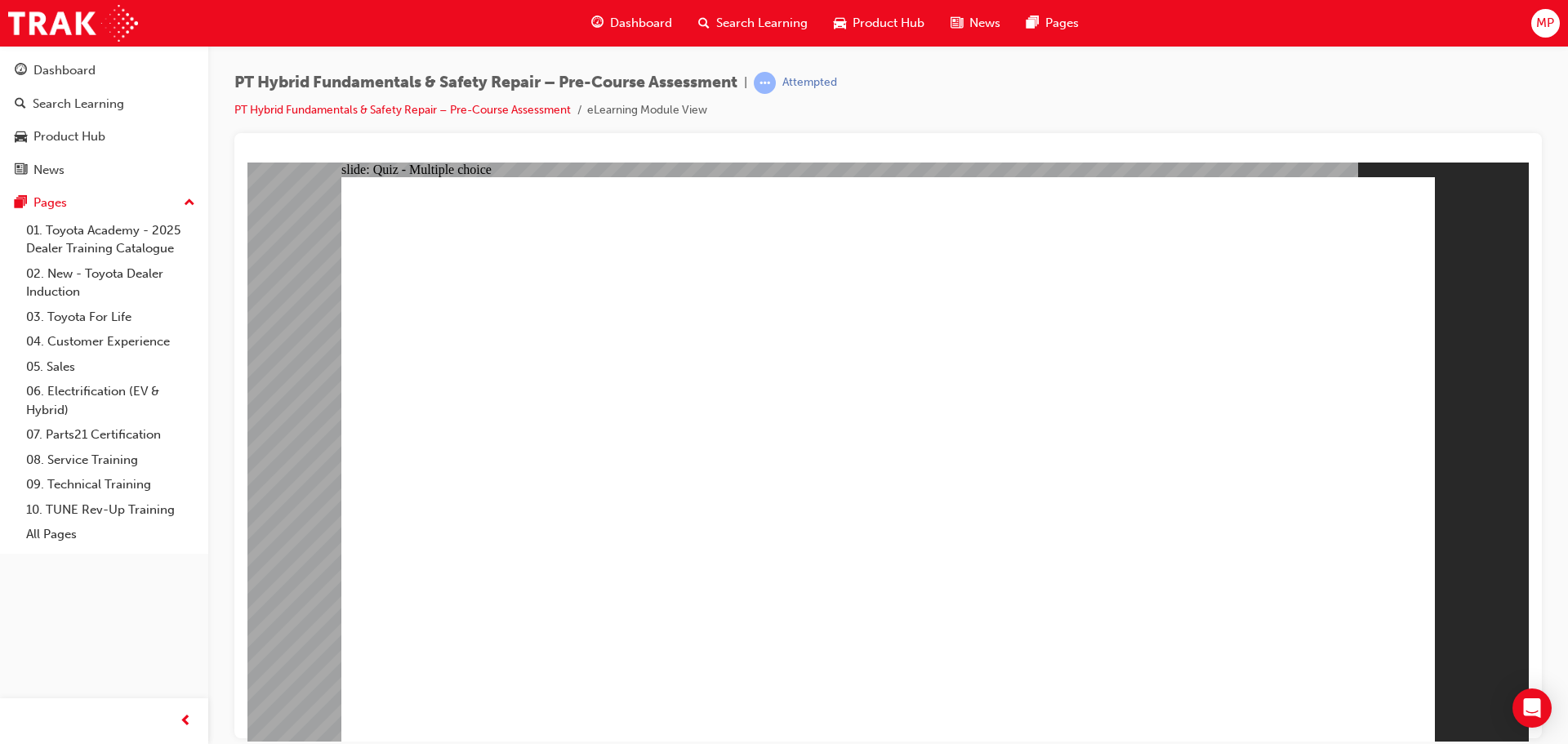
radio input "true"
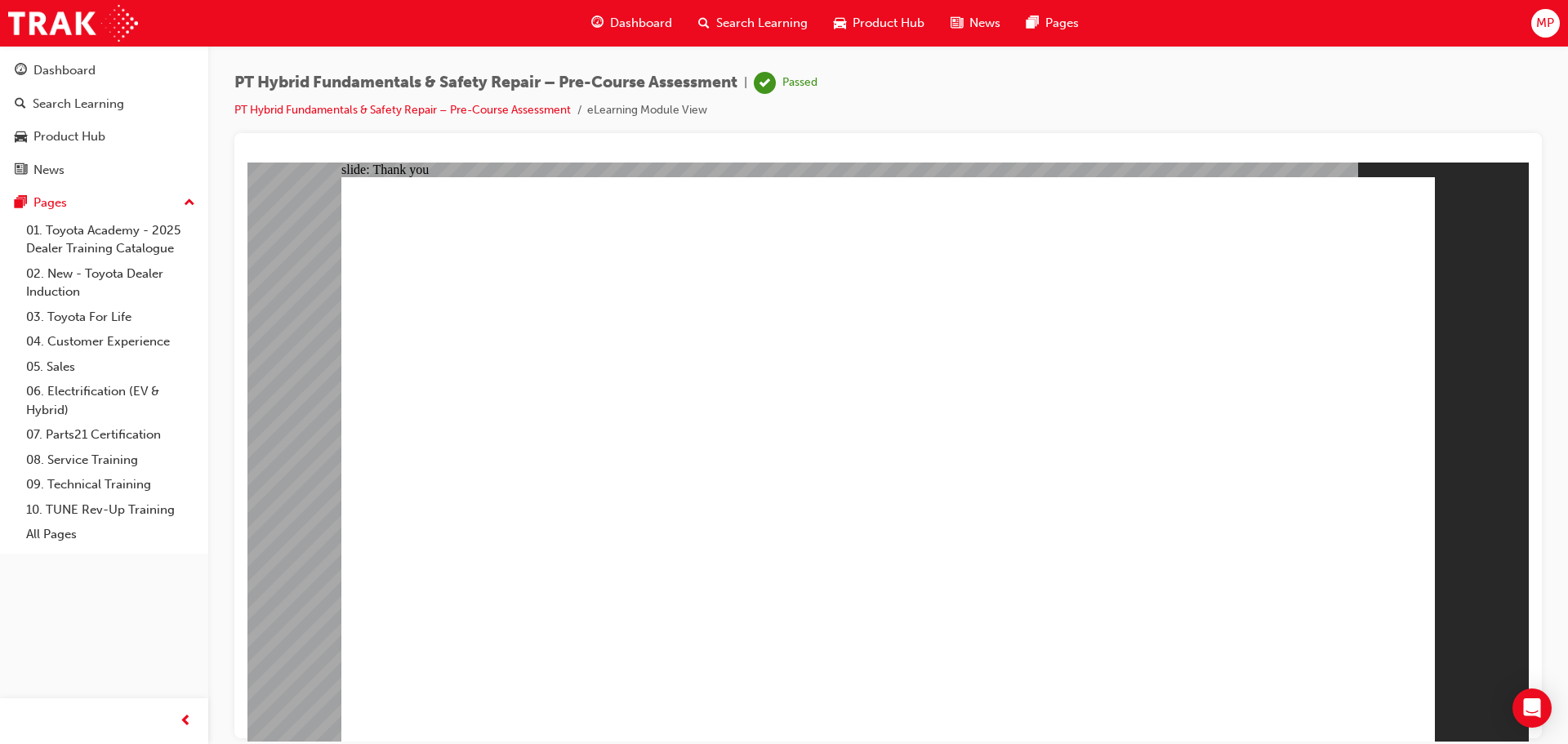
click at [122, 56] on link "Dashboard" at bounding box center [104, 70] width 195 height 30
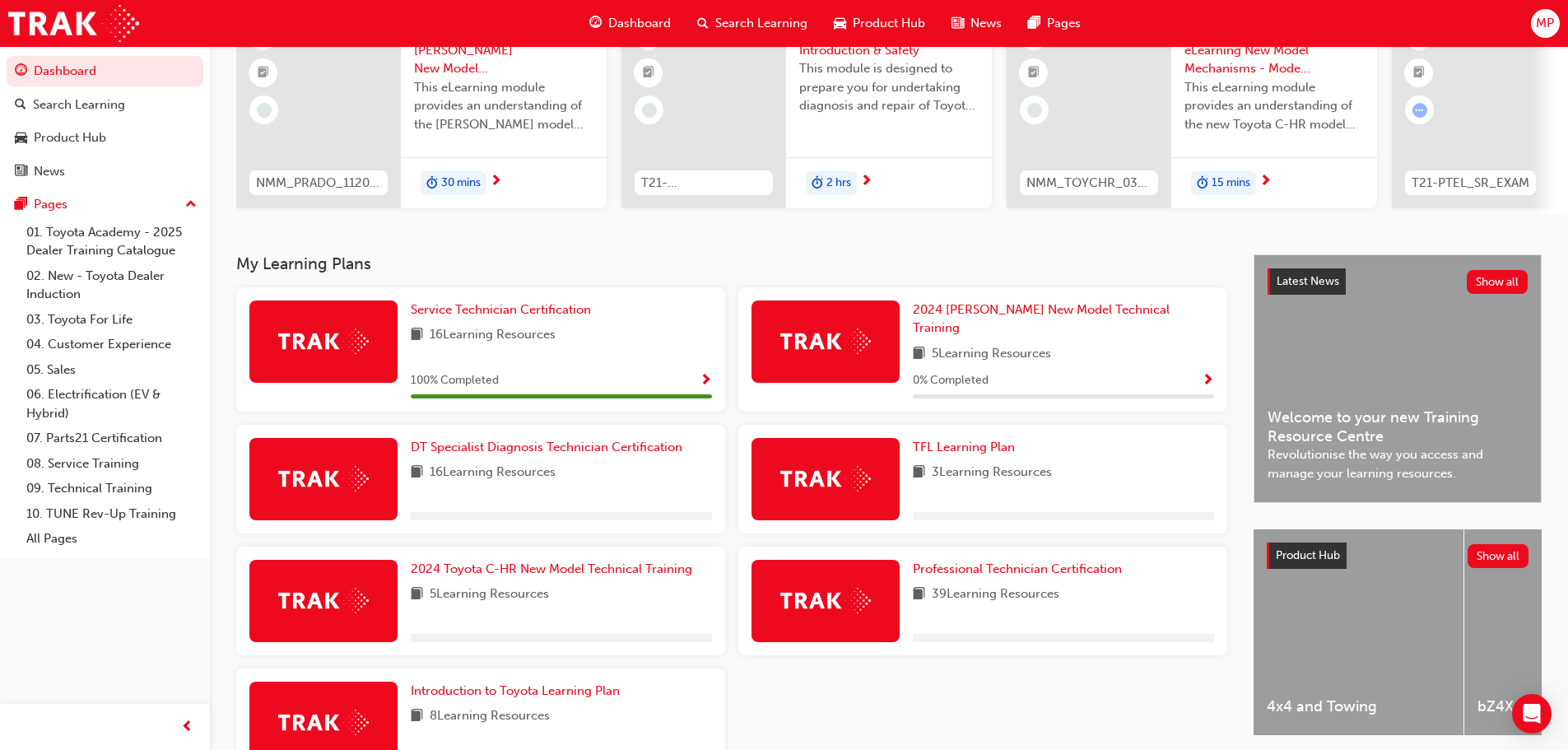
scroll to position [263, 0]
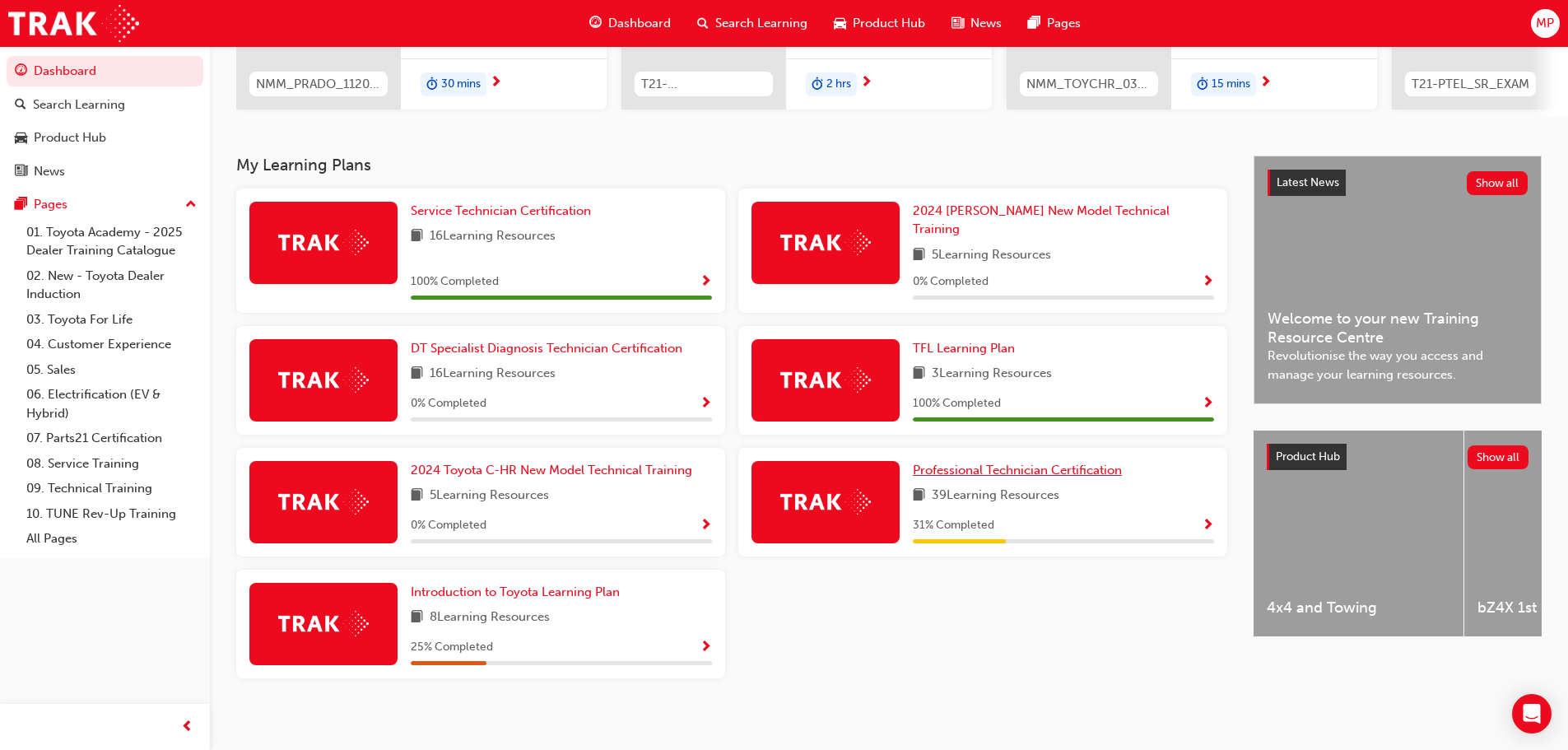
click at [1022, 465] on span "Professional Technician Certification" at bounding box center [1017, 470] width 209 height 15
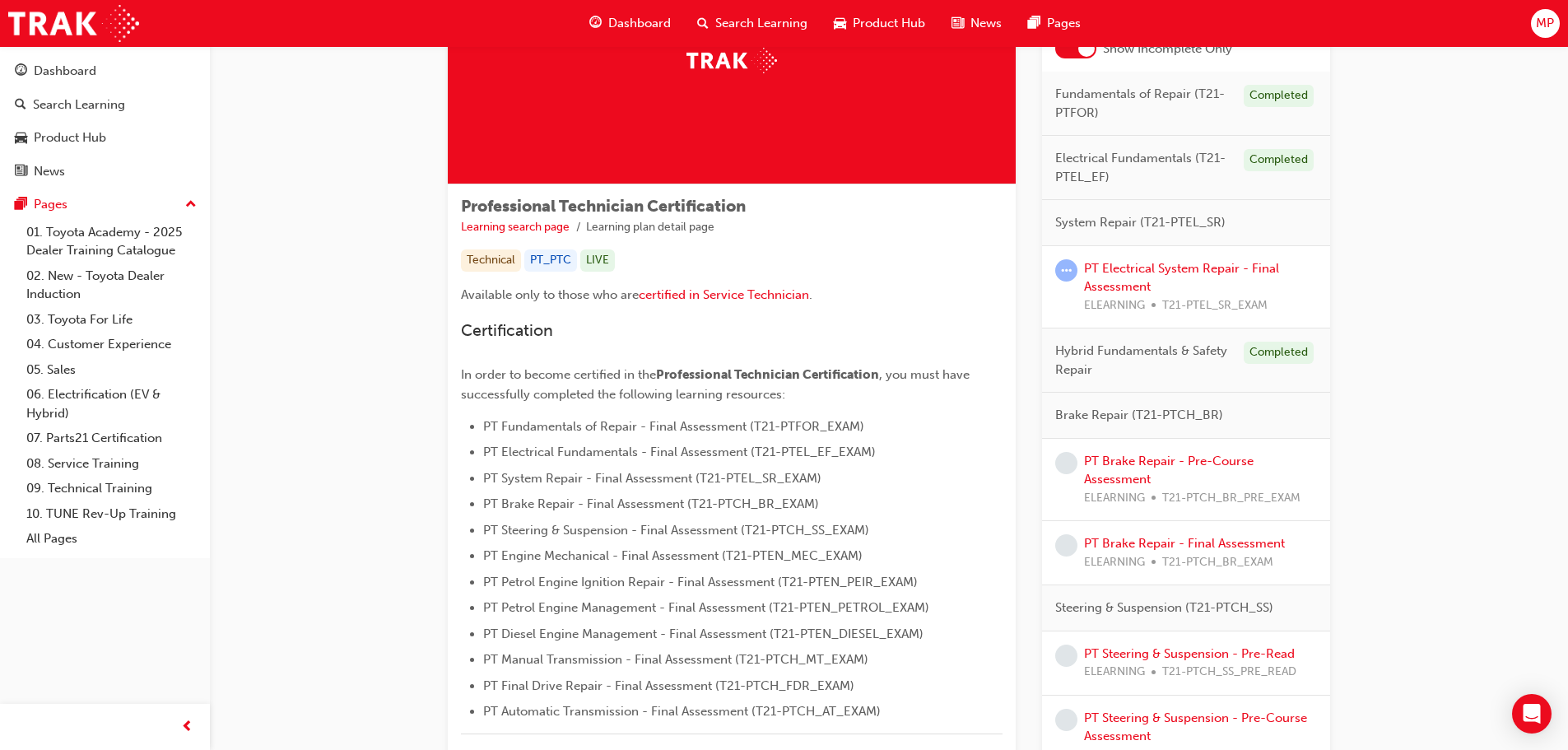
scroll to position [165, 0]
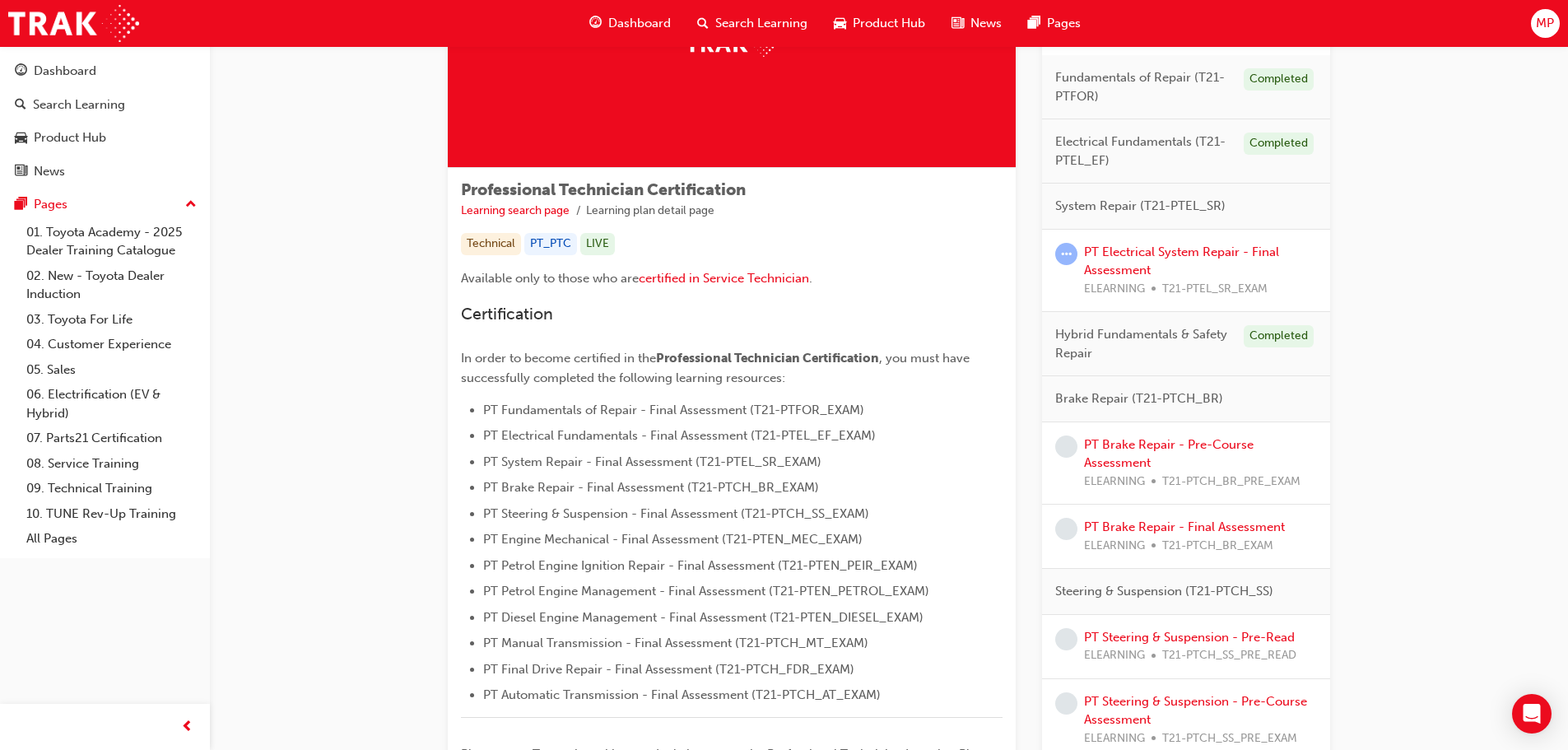
click at [1173, 353] on span "Hybrid Fundamentals & Safety Repair" at bounding box center [1143, 343] width 175 height 37
click at [1231, 350] on div "Hybrid Fundamentals & Safety Repair Completed" at bounding box center [1186, 344] width 288 height 64
click at [1139, 204] on span "System Repair (T21-PTEL_SR)" at bounding box center [1140, 206] width 171 height 19
click at [1137, 250] on link "PT Electrical System Repair - Final Assessment" at bounding box center [1181, 261] width 195 height 34
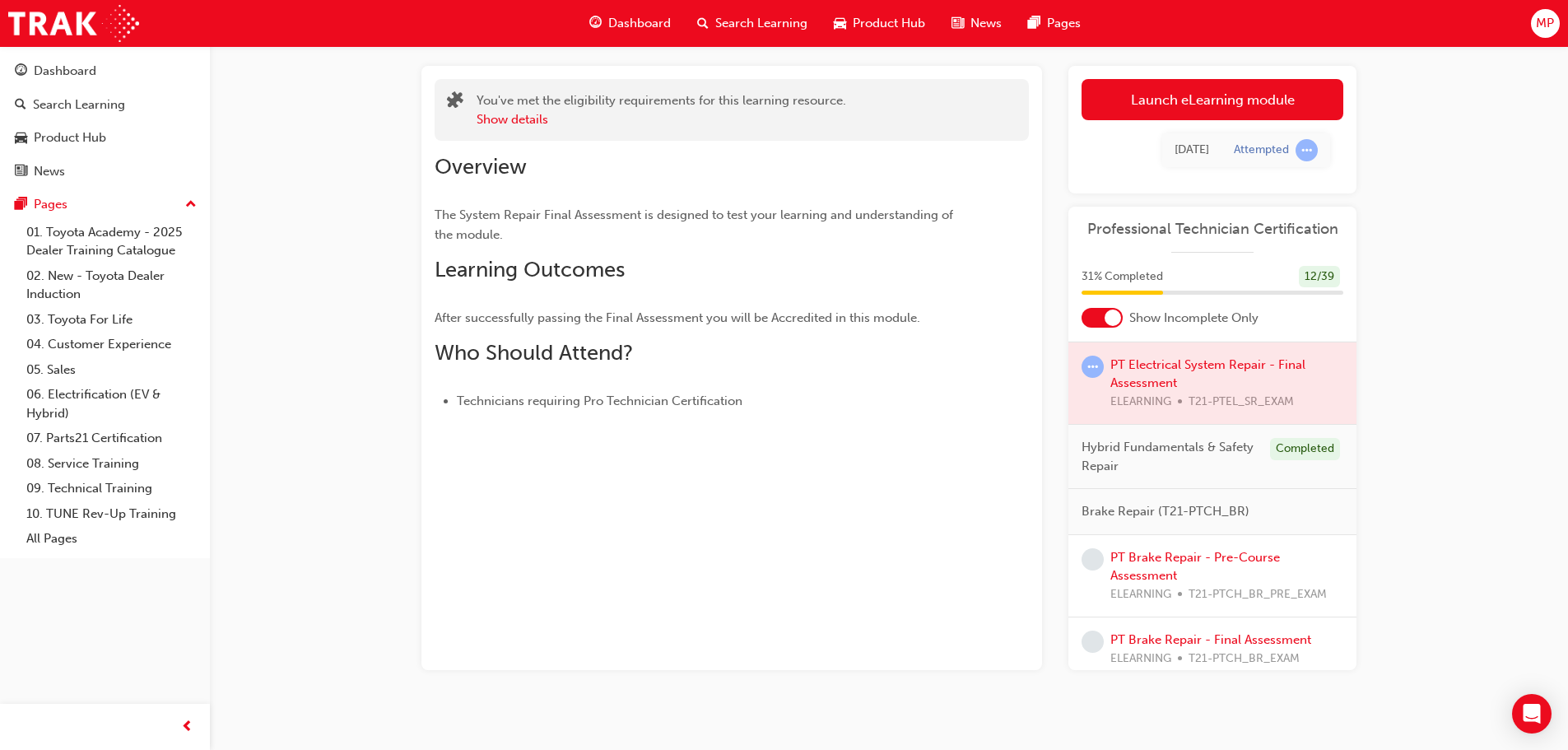
scroll to position [189, 0]
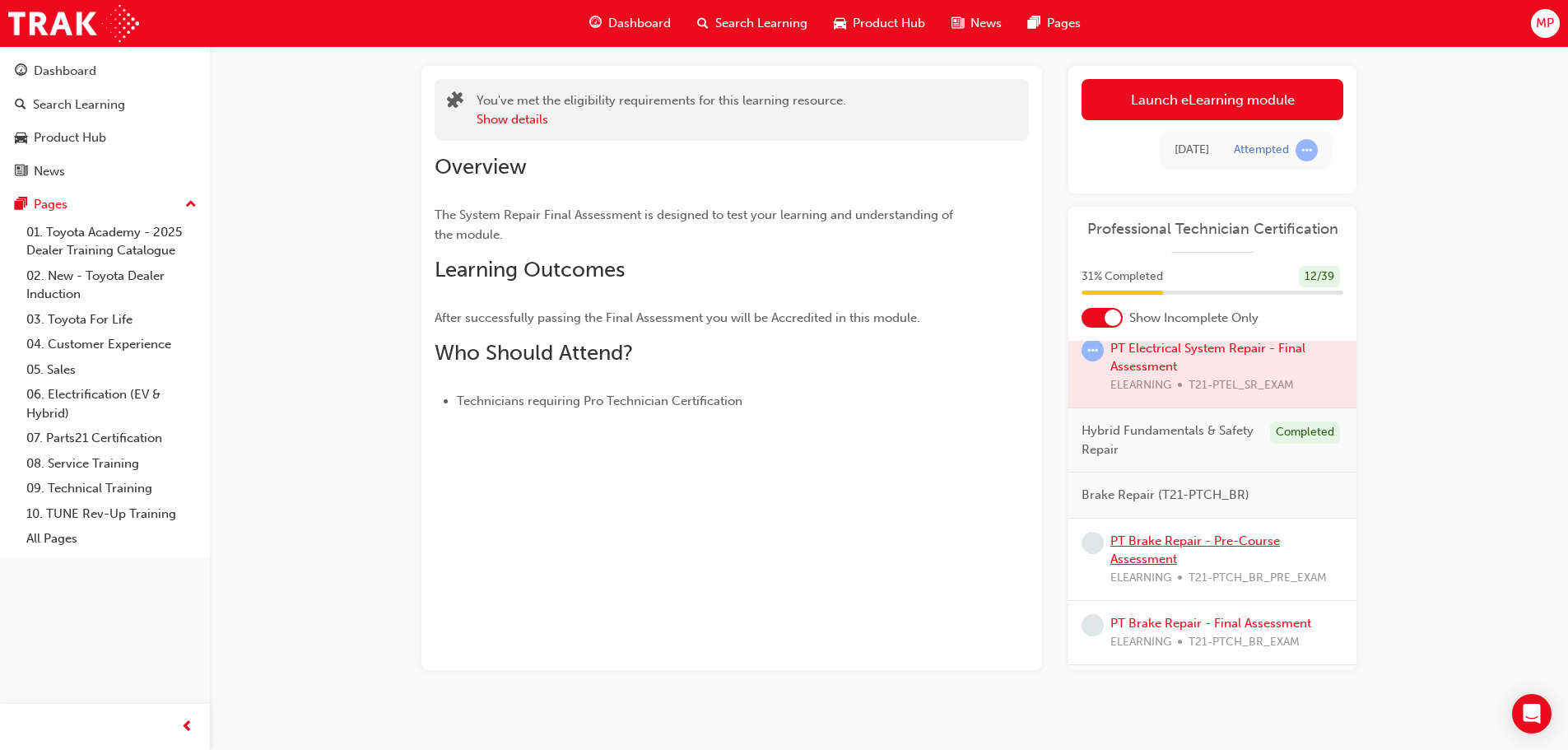
click at [1165, 536] on link "PT Brake Repair - Pre-Course Assessment" at bounding box center [1195, 550] width 170 height 34
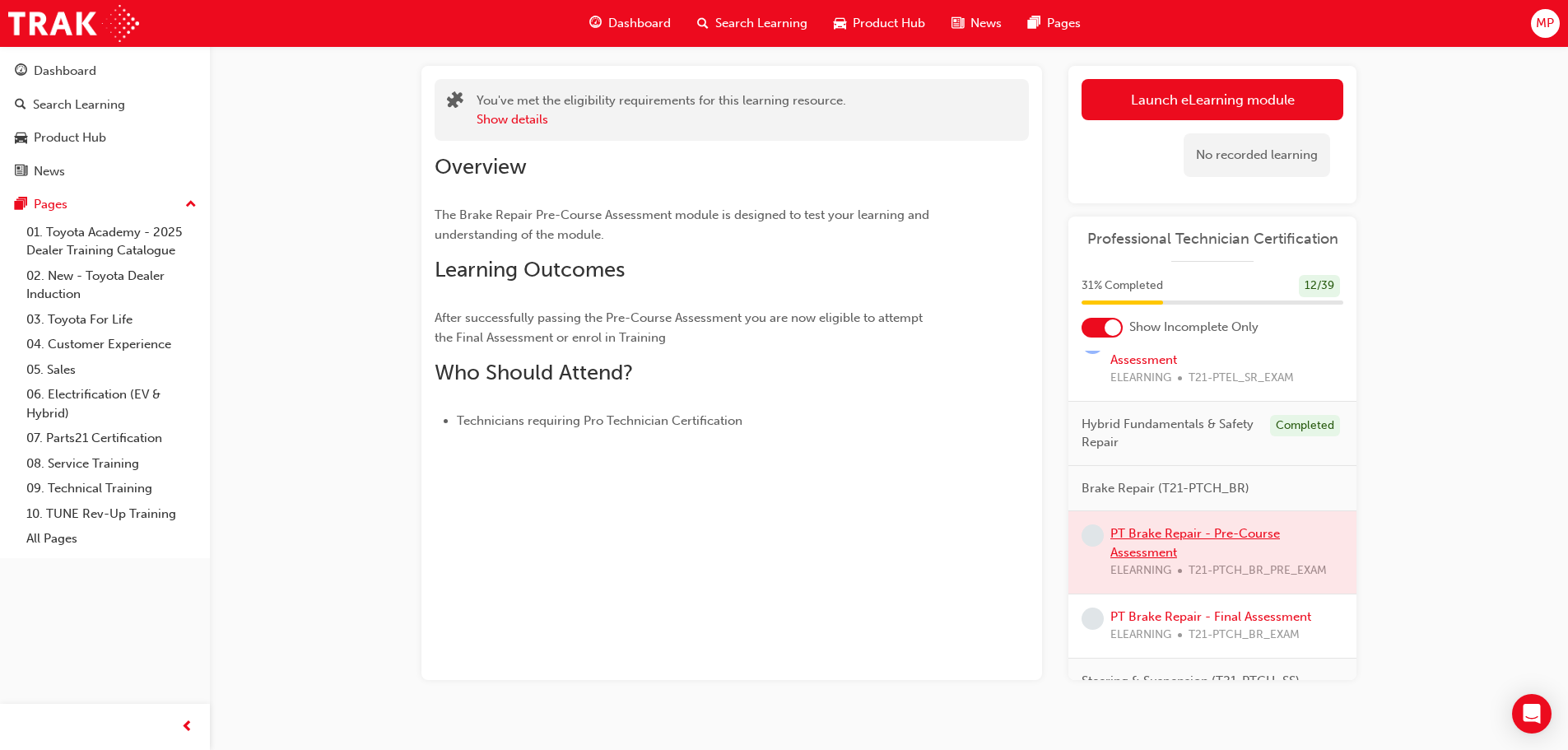
scroll to position [288, 0]
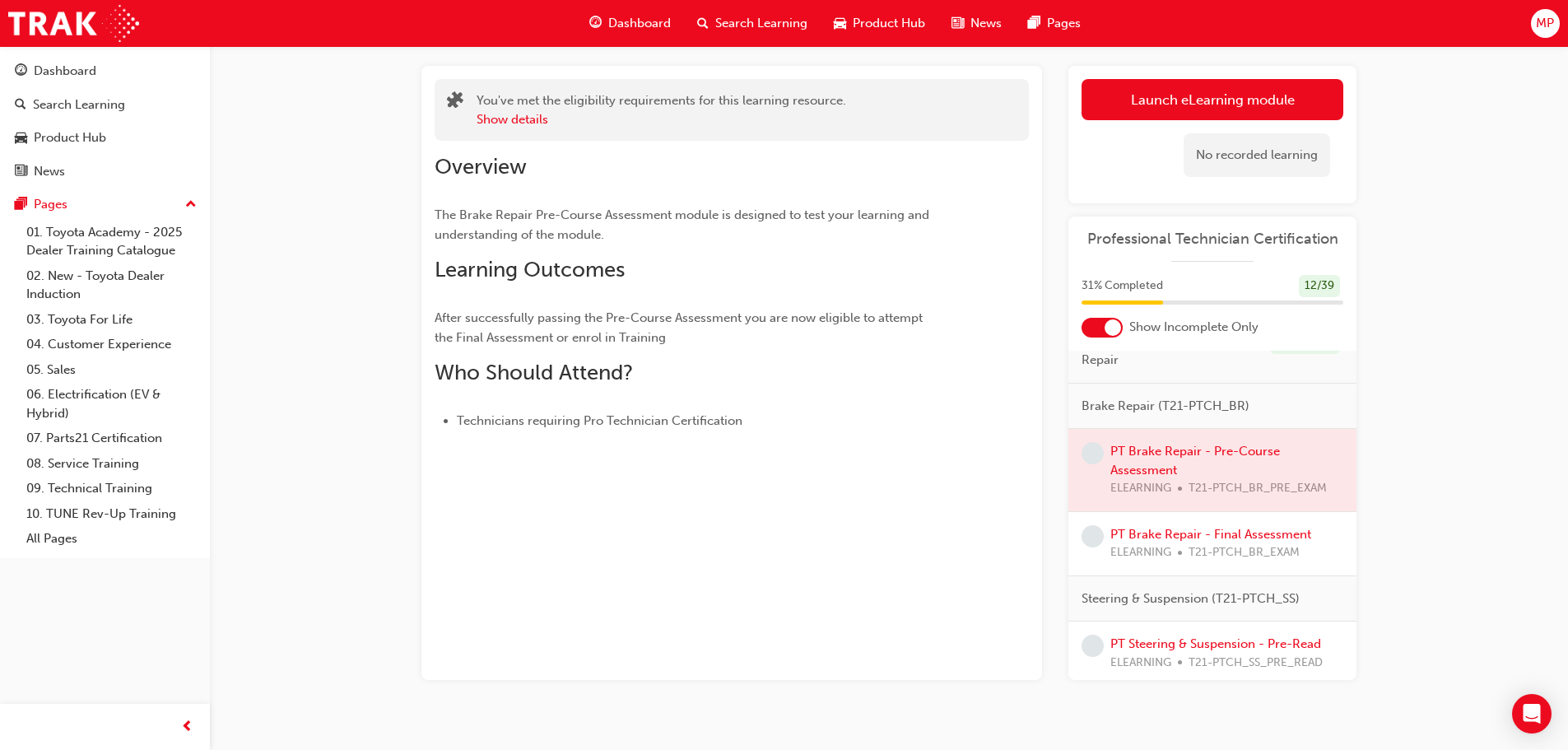
click at [1154, 450] on div at bounding box center [1212, 469] width 288 height 82
click at [1153, 451] on div at bounding box center [1212, 469] width 288 height 82
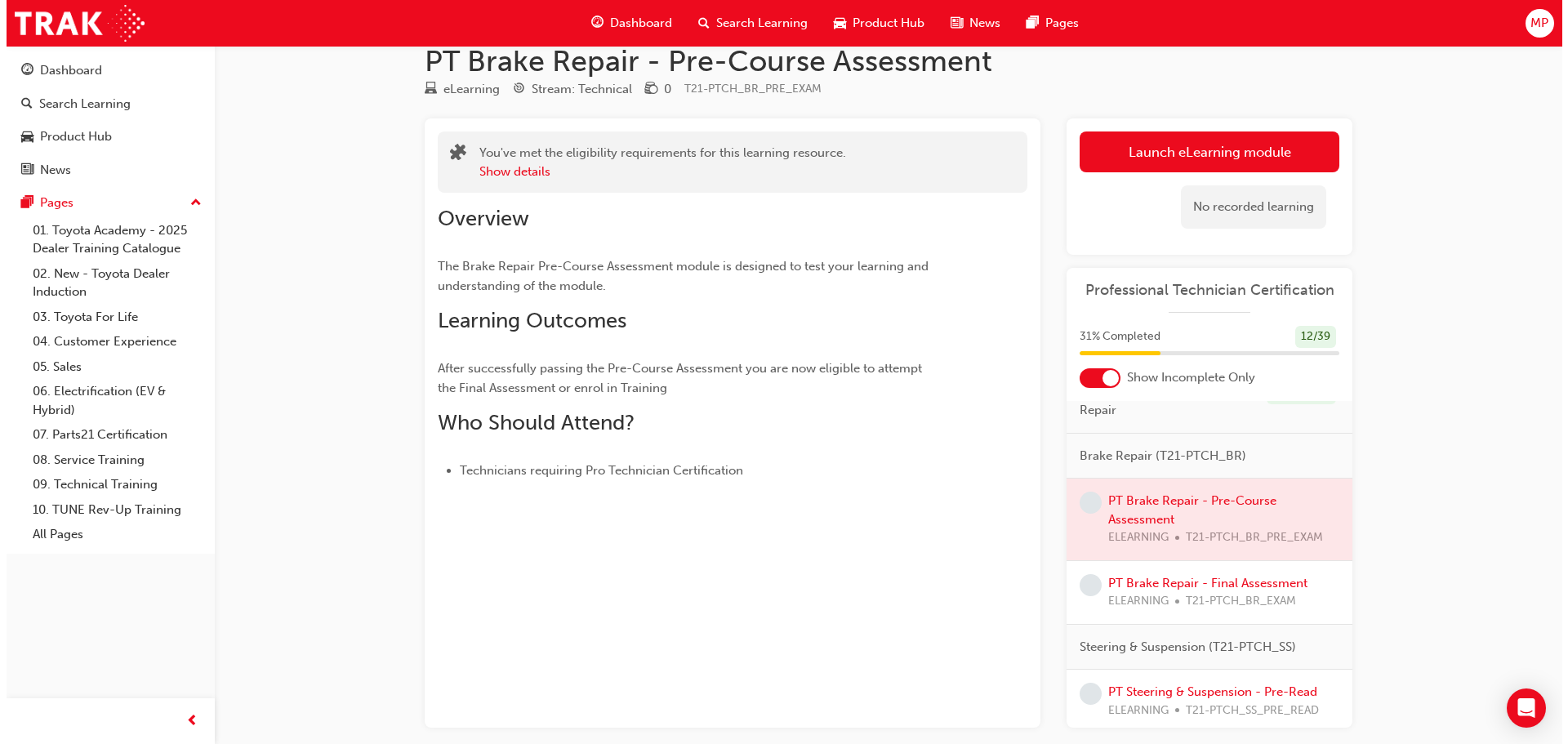
scroll to position [0, 0]
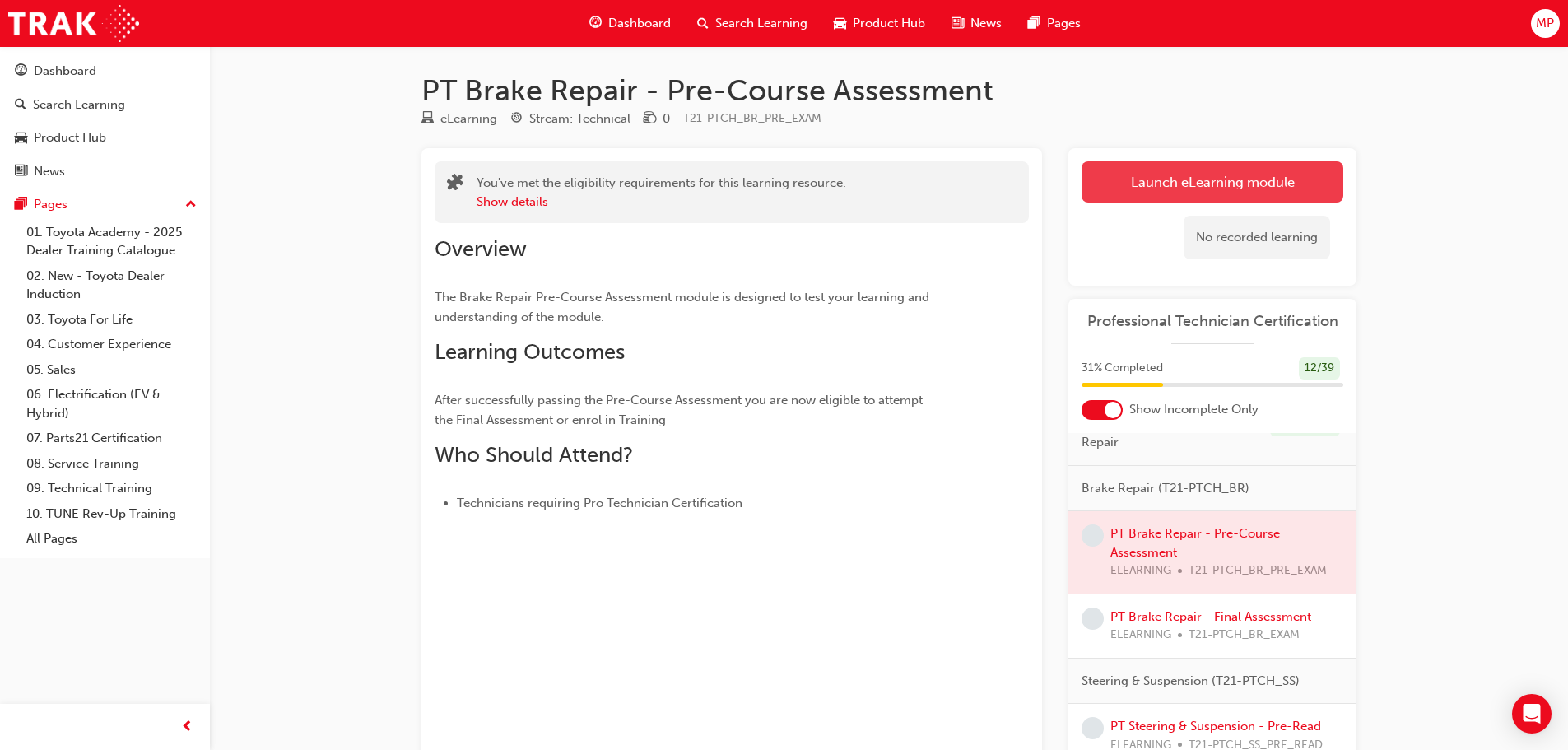
click at [1249, 188] on link "Launch eLearning module" at bounding box center [1212, 182] width 262 height 41
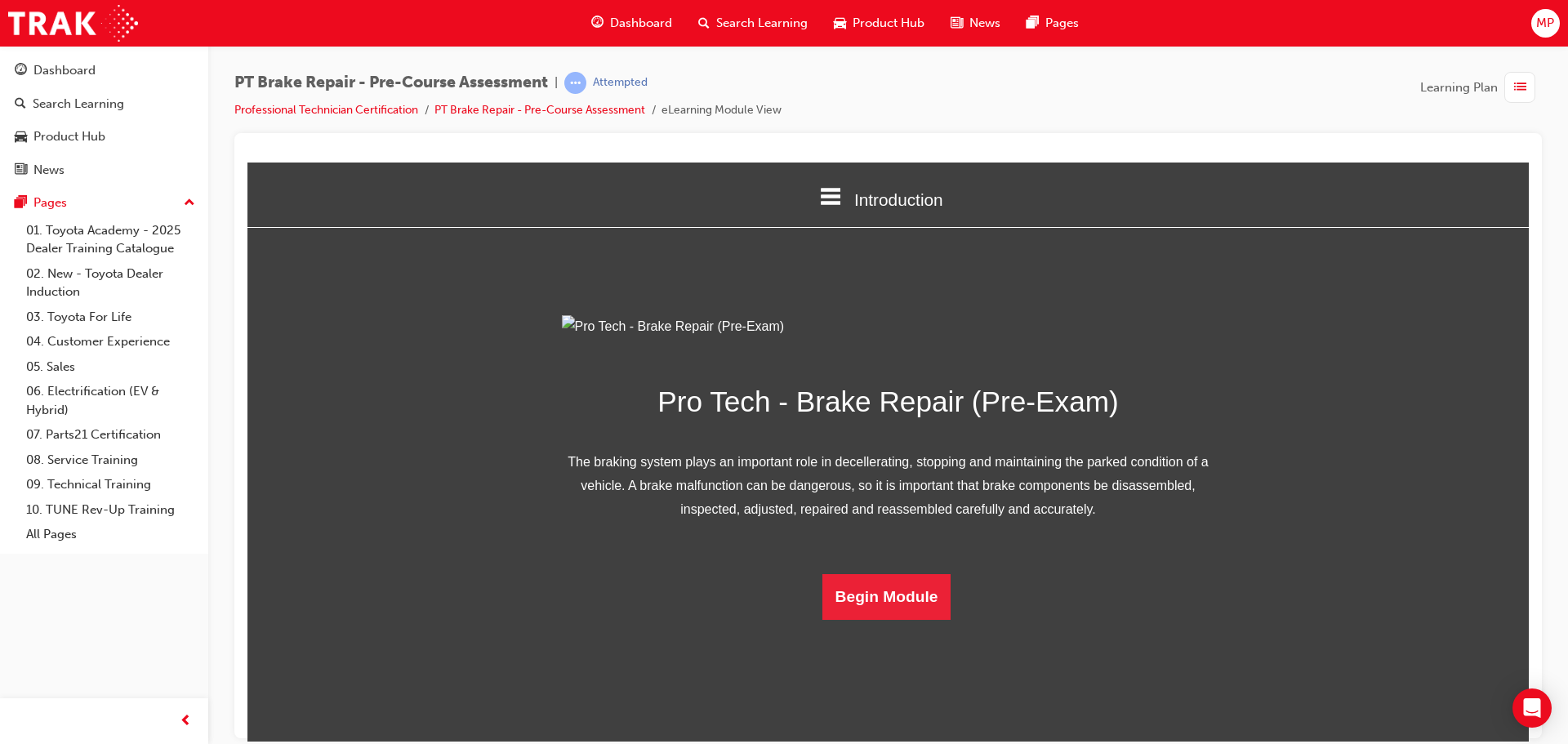
scroll to position [58, 0]
click at [918, 619] on button "Begin Module" at bounding box center [886, 595] width 129 height 46
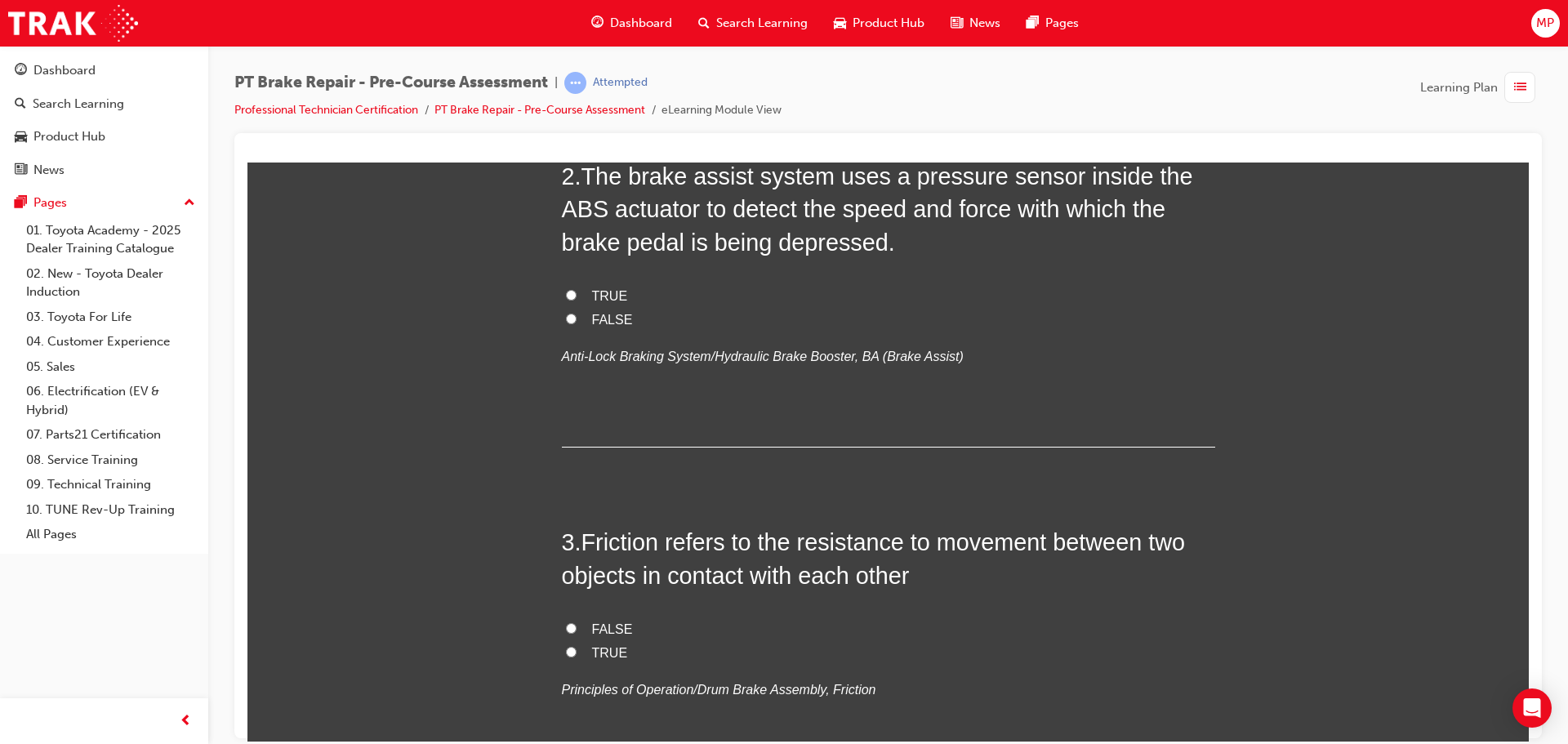
scroll to position [653, 0]
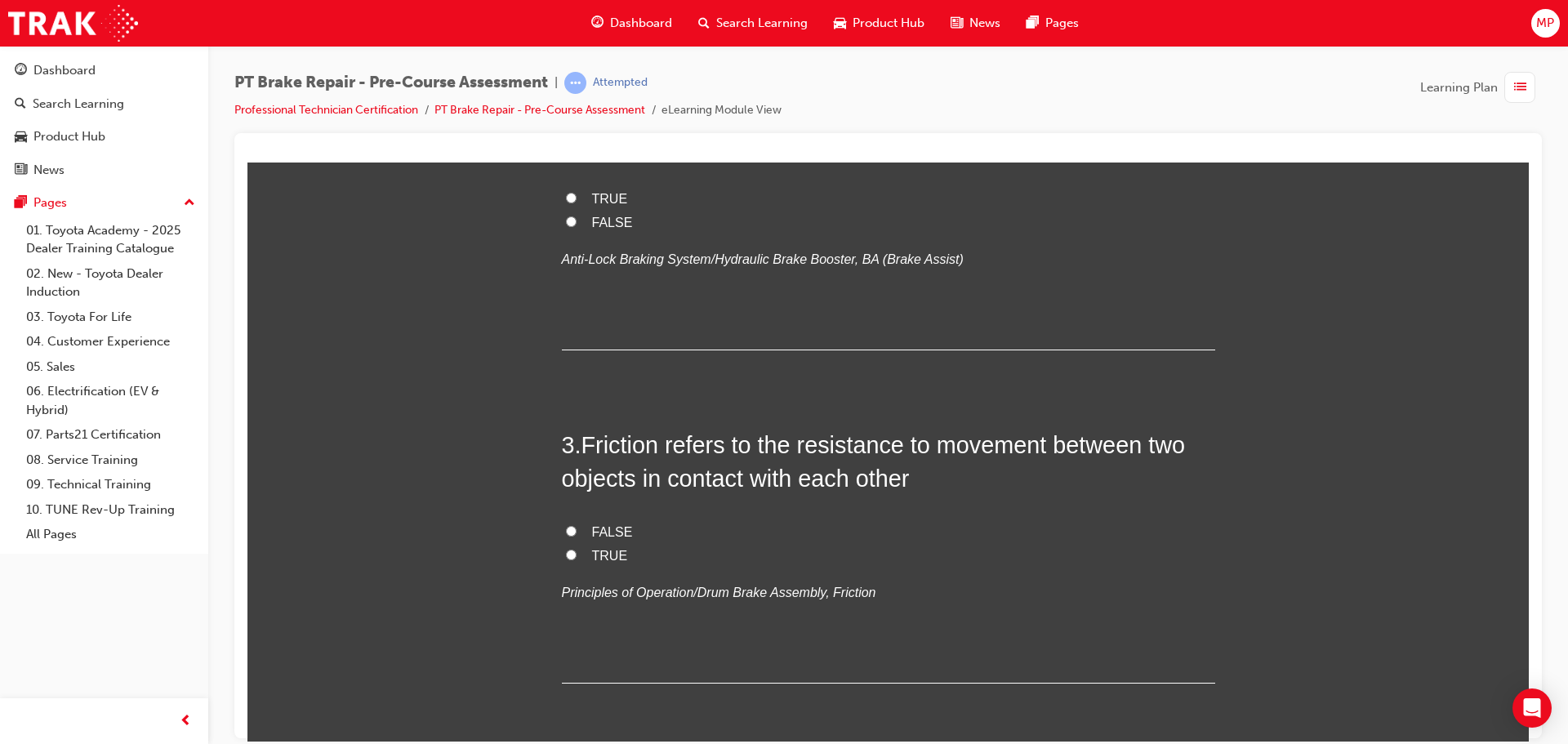
drag, startPoint x: 854, startPoint y: 415, endPoint x: 913, endPoint y: 593, distance: 187.5
click at [913, 594] on p "Principles of Operation/Drum Brake Assembly, Friction" at bounding box center [888, 592] width 654 height 23
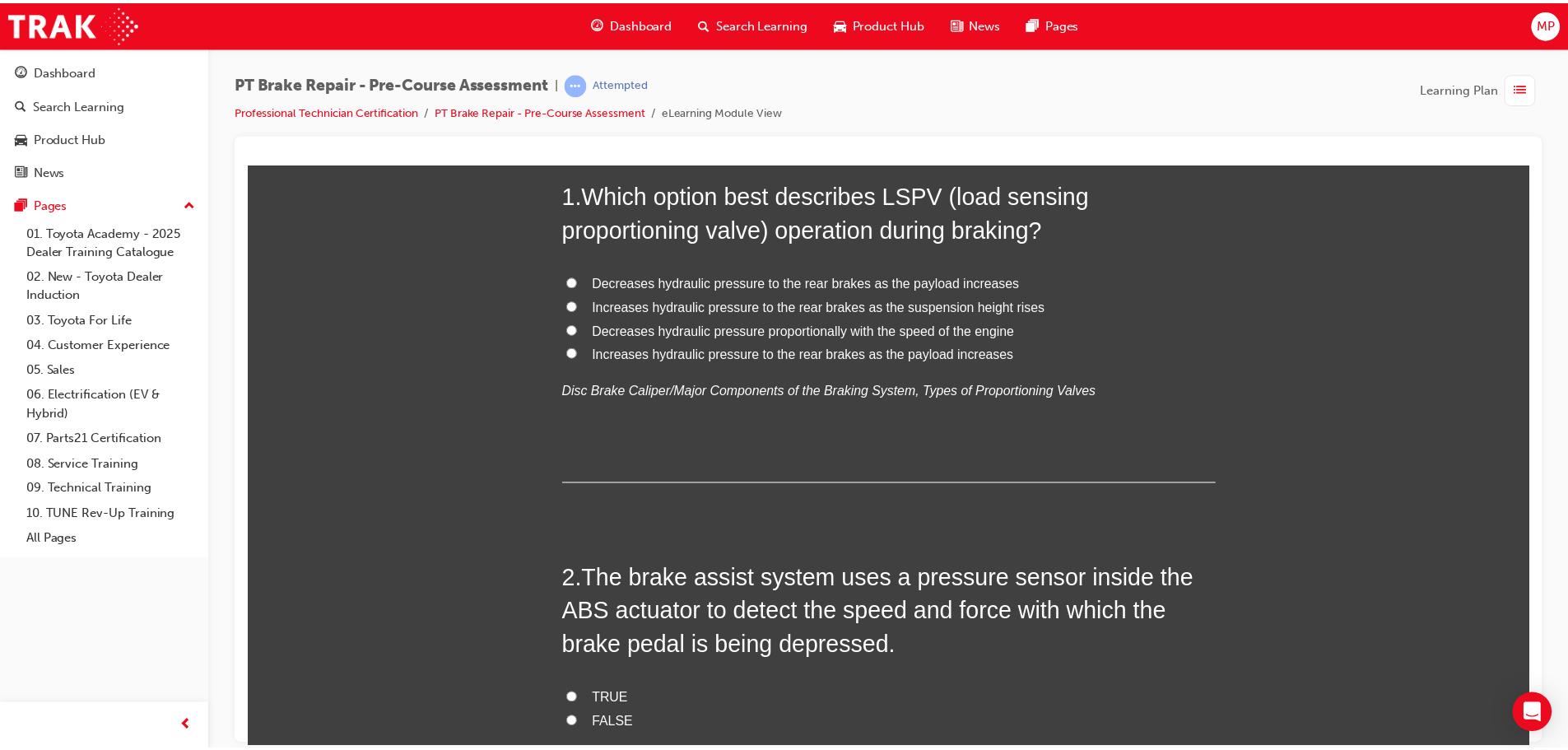
scroll to position [0, 0]
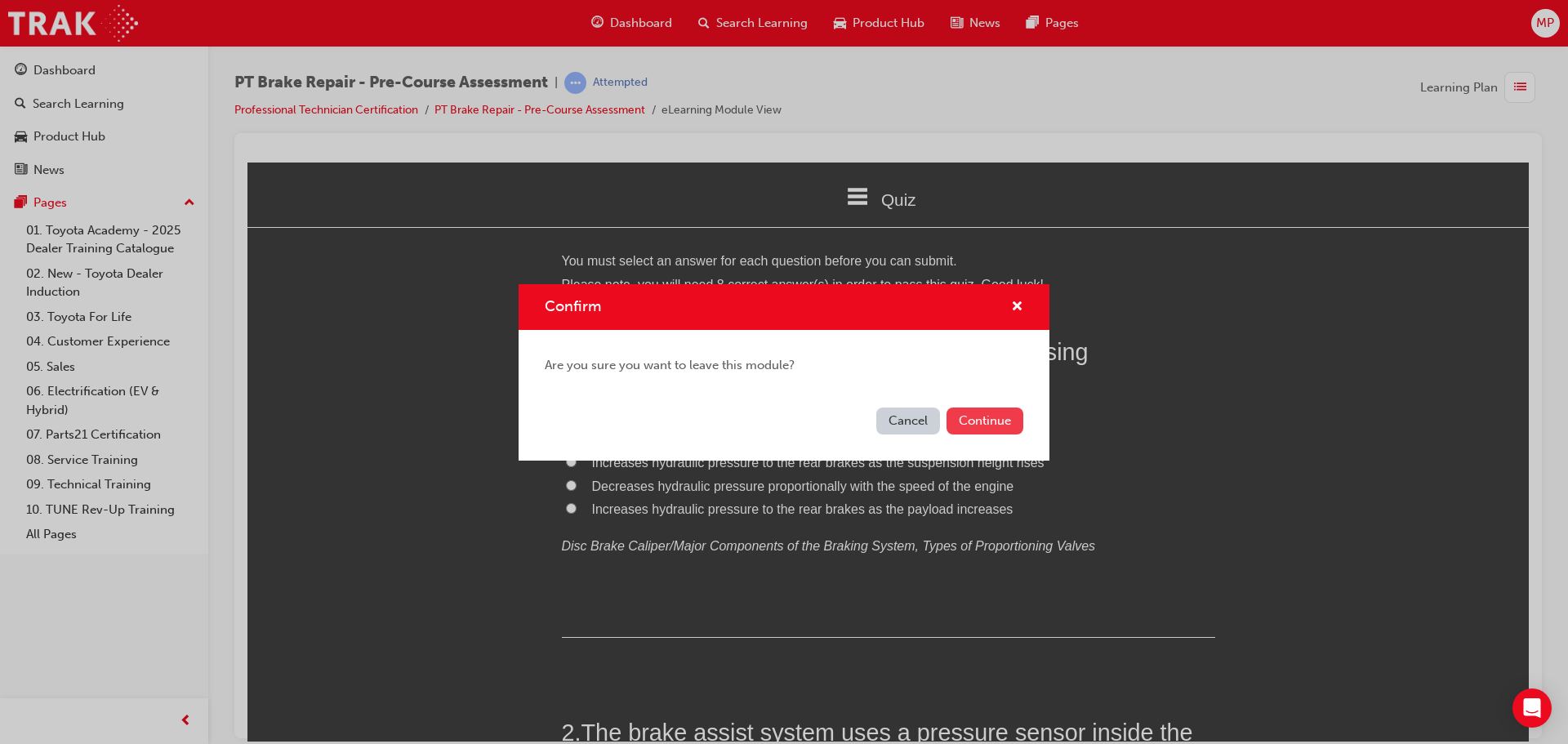
click at [991, 420] on button "Continue" at bounding box center [985, 421] width 77 height 27
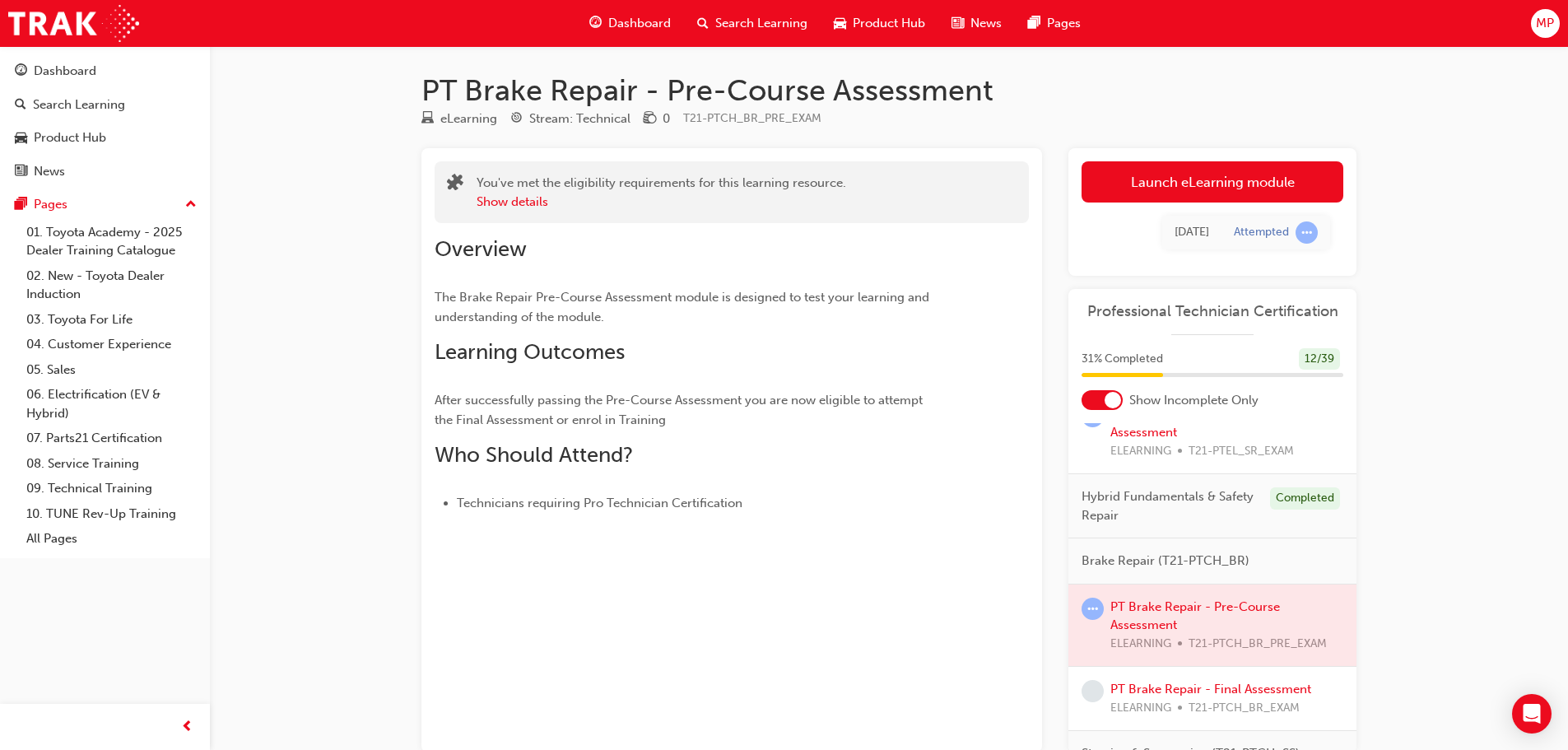
scroll to position [247, 0]
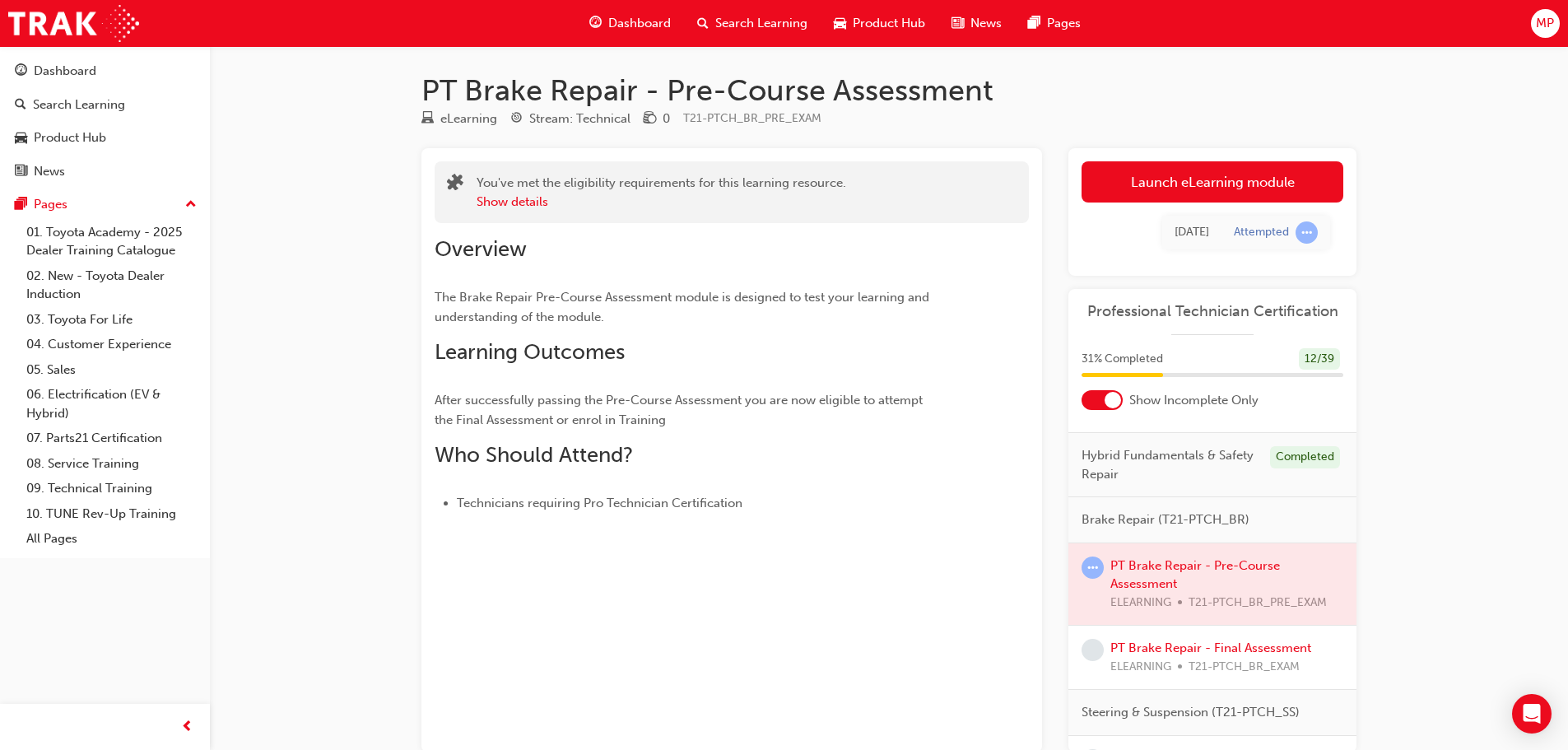
click at [1103, 520] on span "Brake Repair (T21-PTCH_BR)" at bounding box center [1165, 519] width 168 height 19
click at [1214, 563] on div at bounding box center [1212, 583] width 288 height 82
click at [1137, 579] on div at bounding box center [1212, 583] width 288 height 82
click at [1134, 578] on div at bounding box center [1212, 583] width 288 height 82
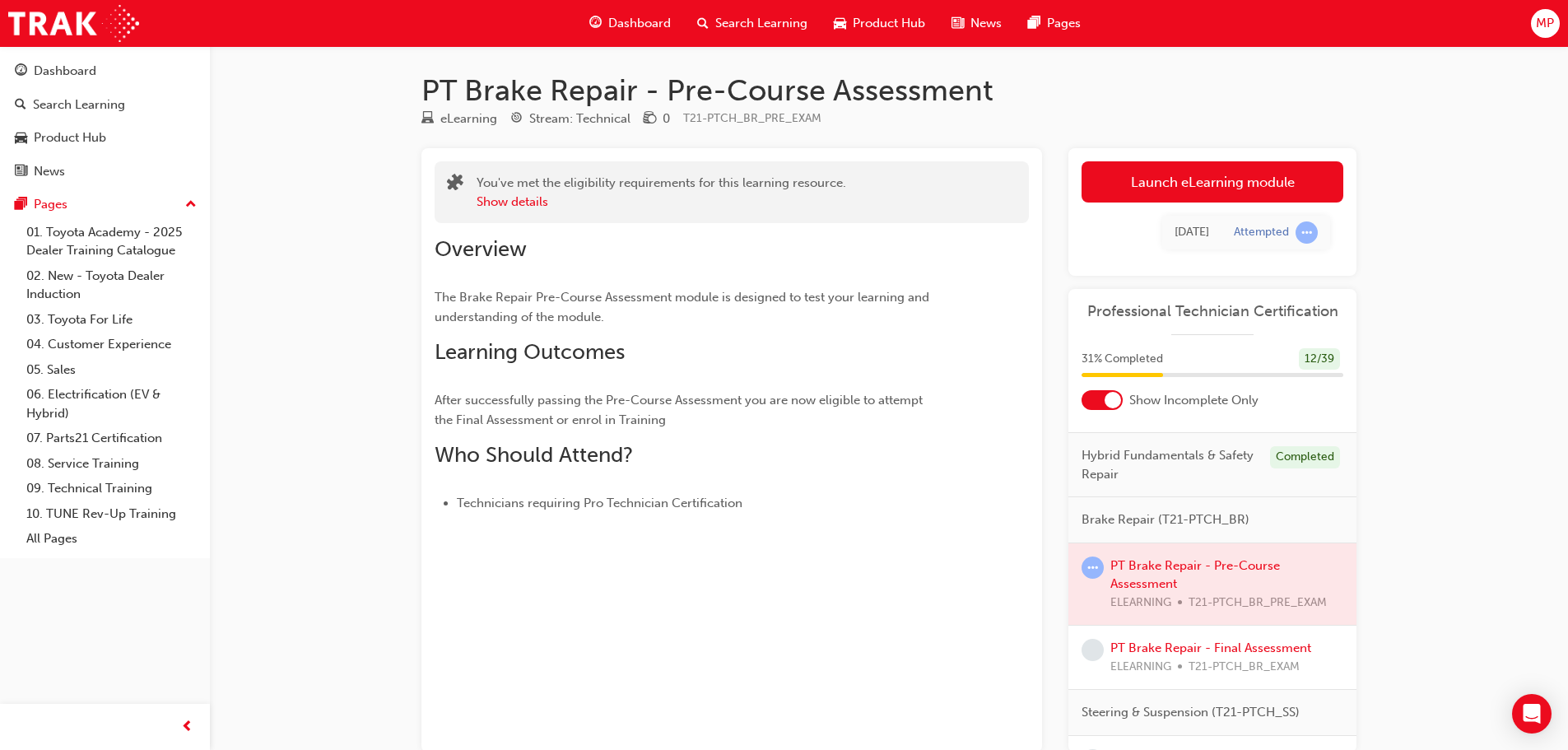
click at [1145, 568] on div at bounding box center [1212, 583] width 288 height 82
drag, startPoint x: 1145, startPoint y: 568, endPoint x: 1233, endPoint y: 545, distance: 91.0
click at [1146, 568] on div at bounding box center [1212, 583] width 288 height 82
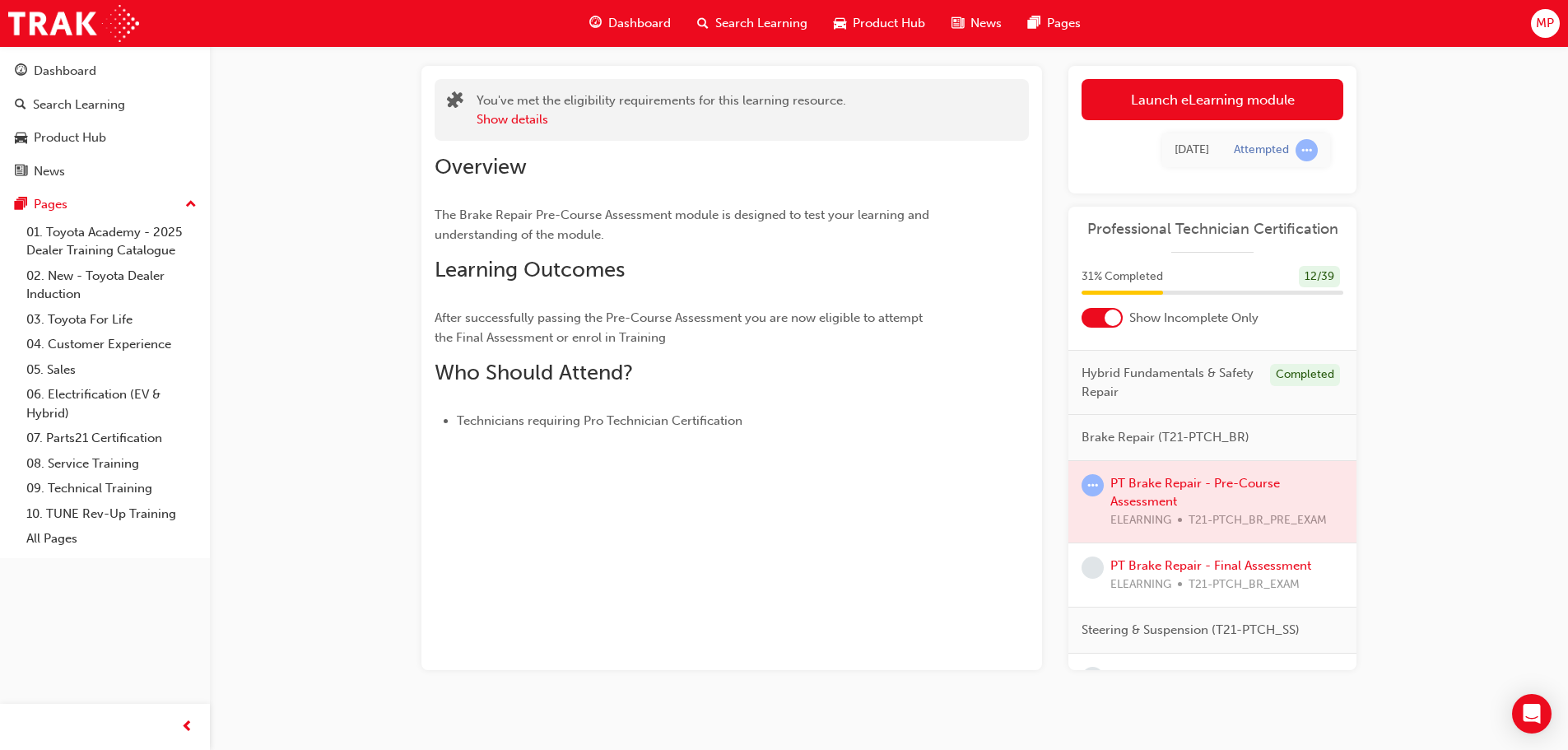
click at [1135, 442] on span "Brake Repair (T21-PTCH_BR)" at bounding box center [1165, 437] width 168 height 19
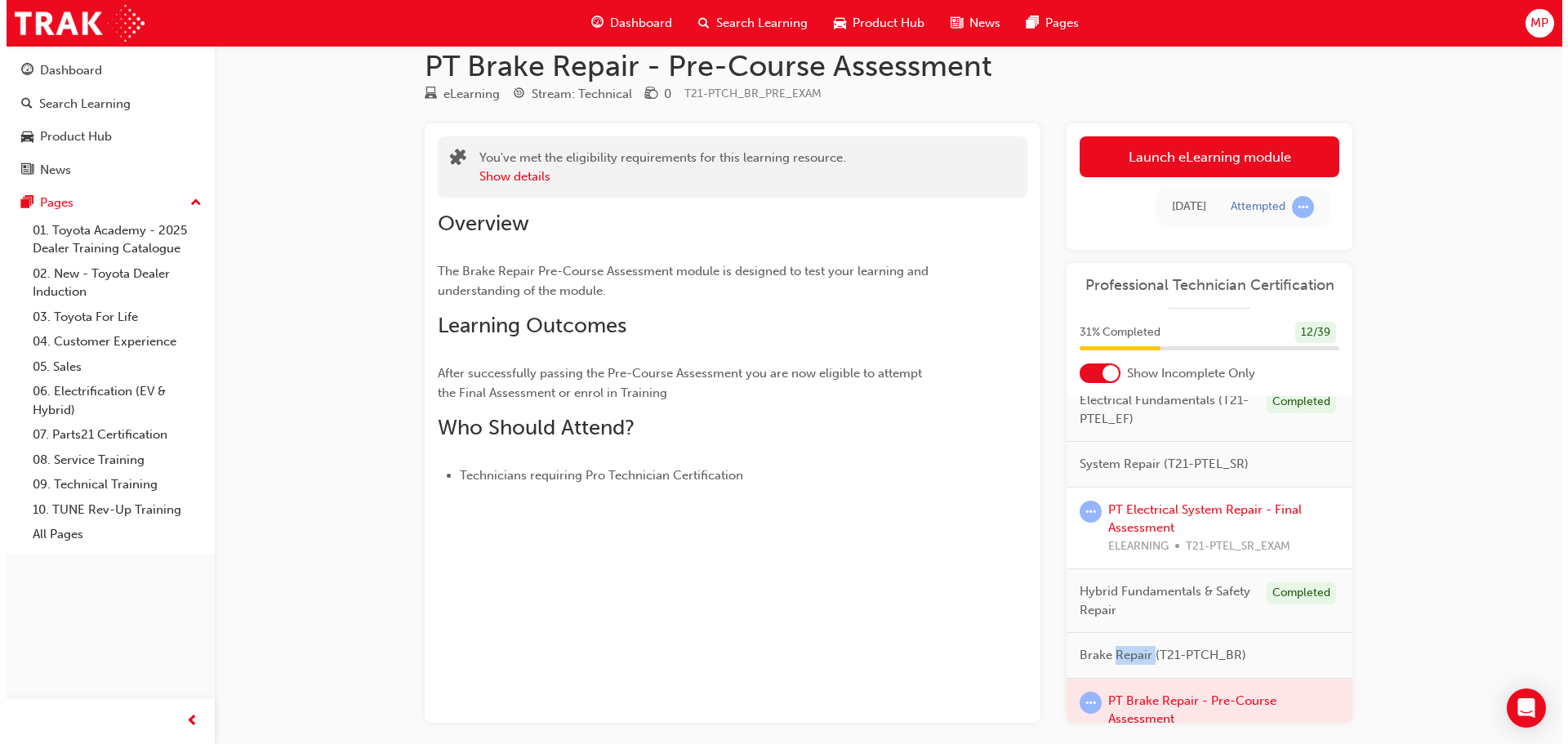
scroll to position [0, 0]
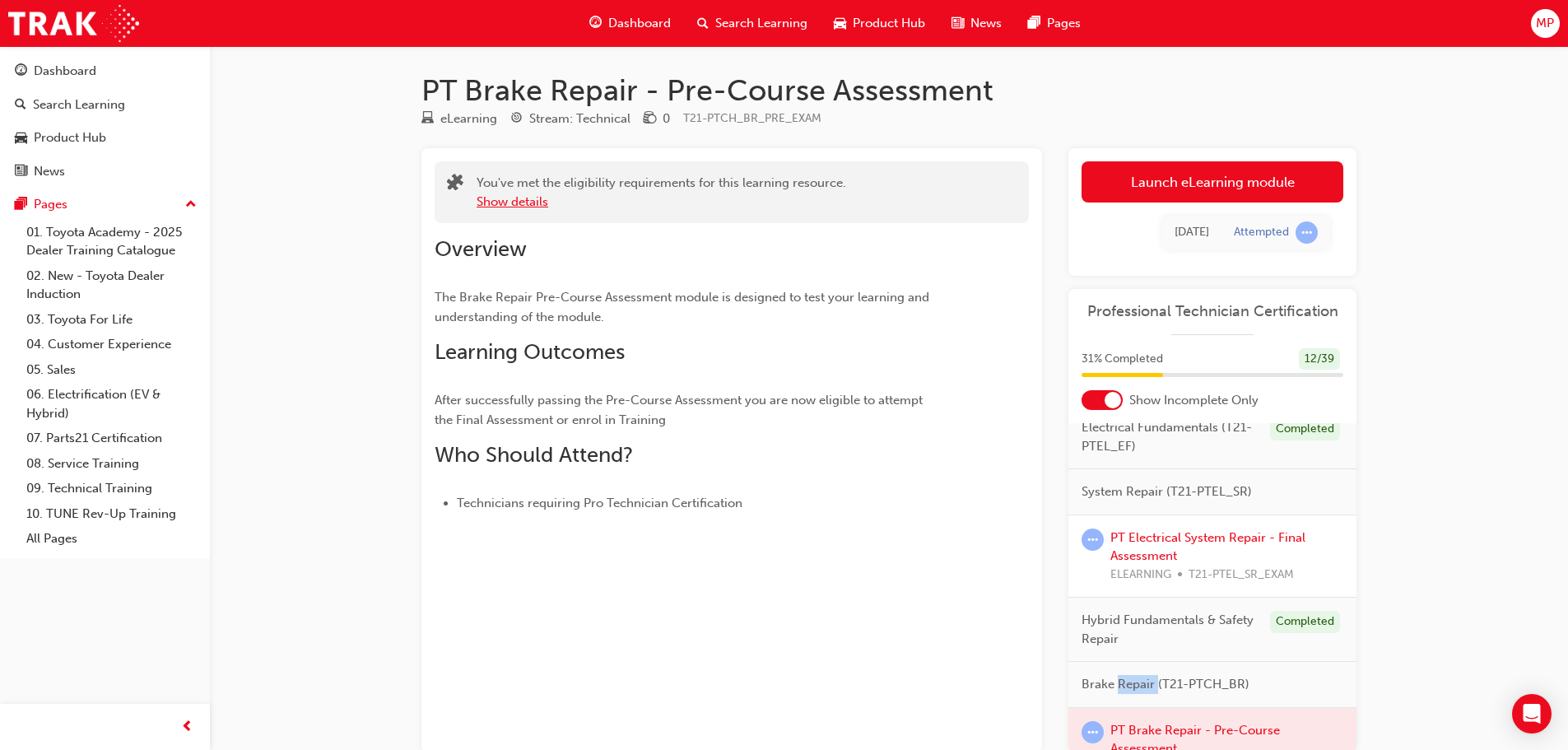
click at [510, 207] on button "Show details" at bounding box center [513, 202] width 72 height 19
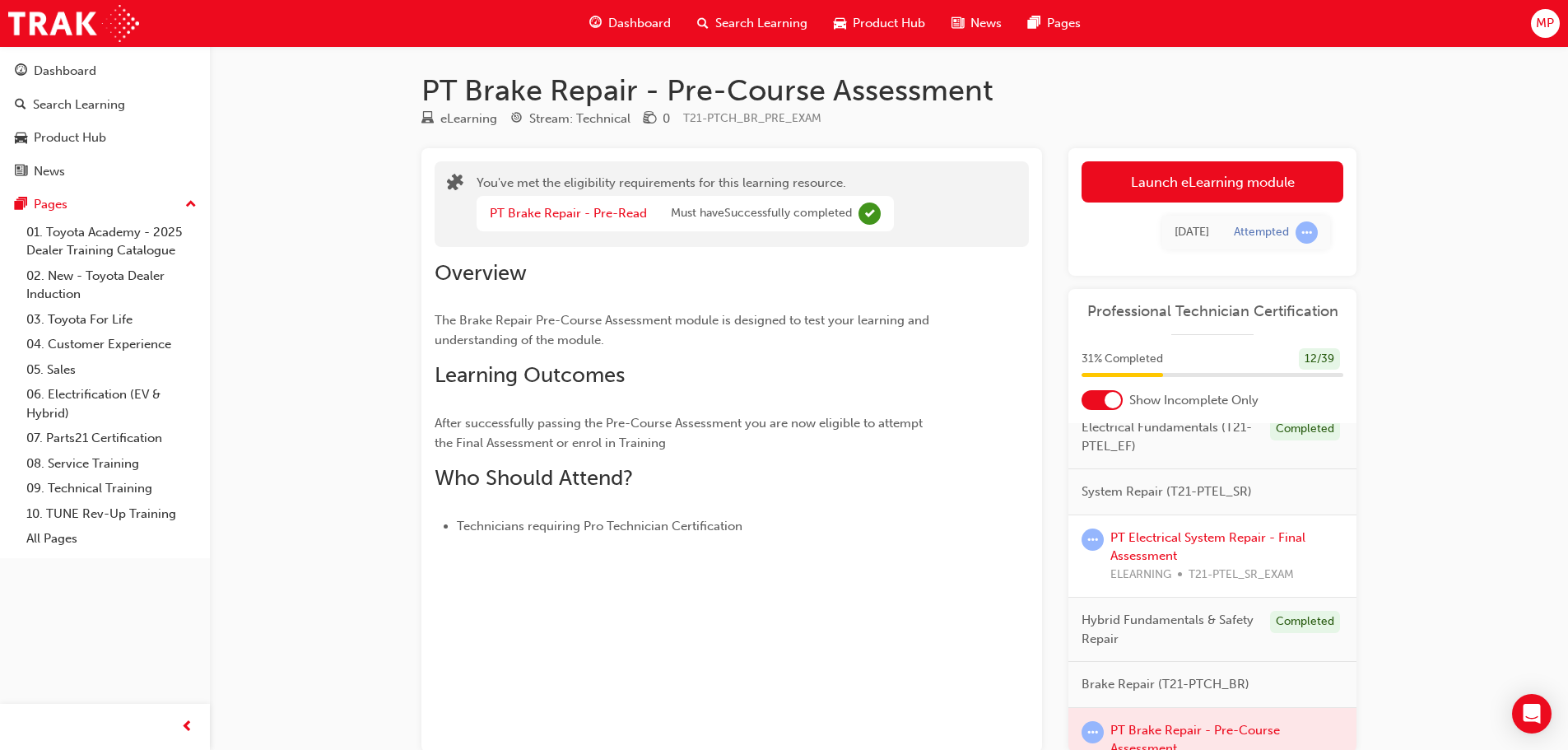
click at [543, 203] on div "PT Brake Repair - Pre-Read Must have Successfully completed" at bounding box center [685, 214] width 417 height 36
click at [540, 216] on link "PT Brake Repair - Pre-Read" at bounding box center [568, 213] width 157 height 15
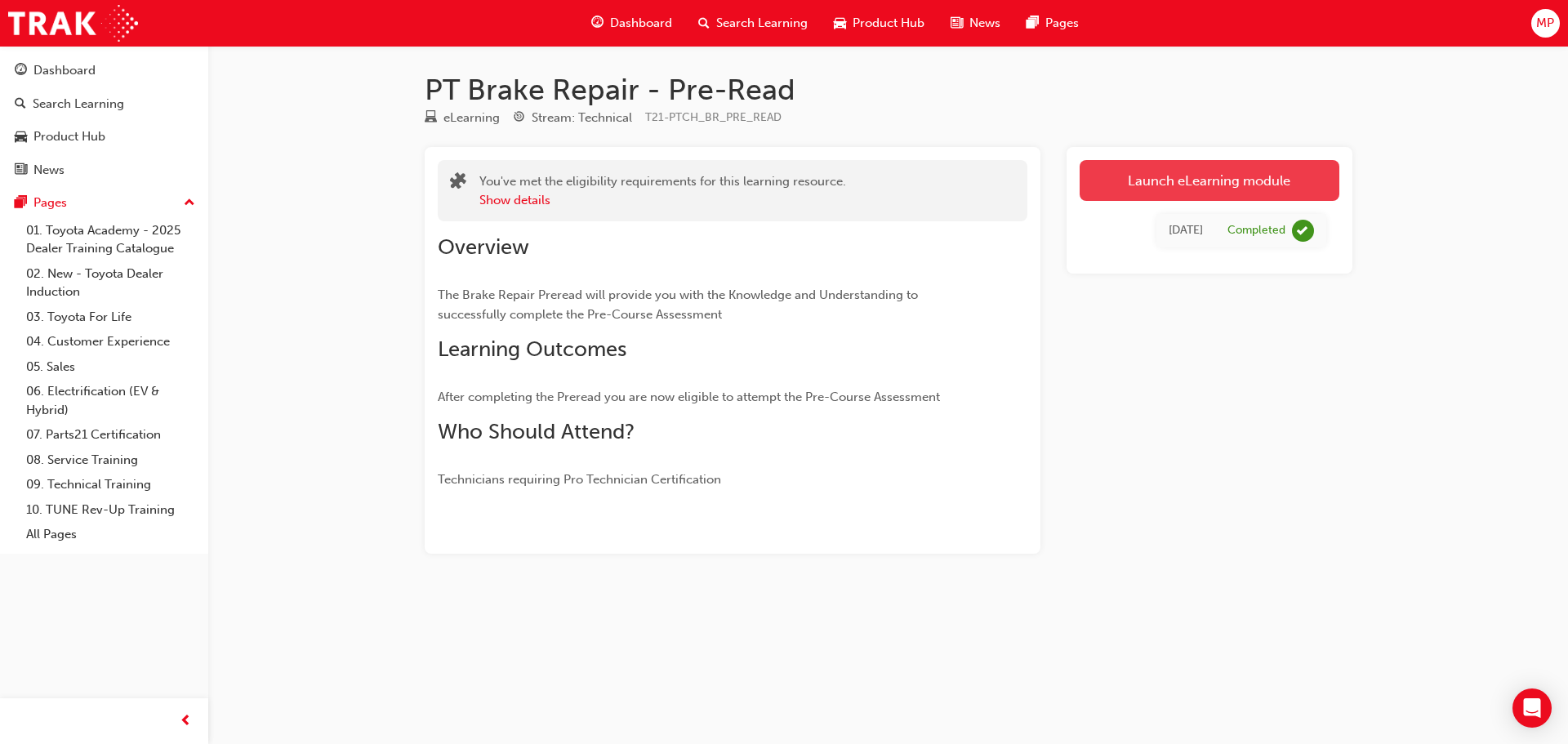
click at [1197, 184] on link "Launch eLearning module" at bounding box center [1209, 180] width 260 height 41
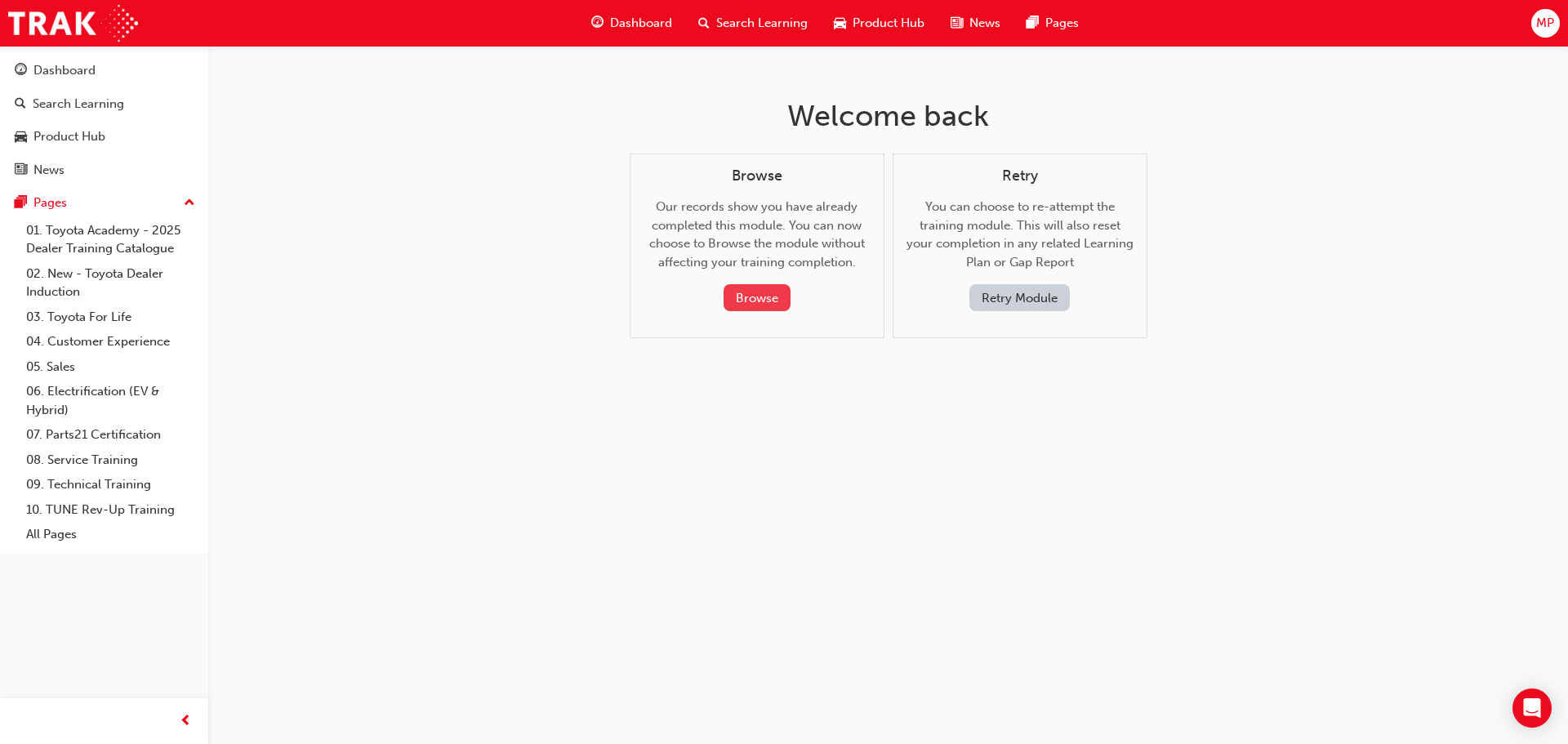
click at [765, 294] on button "Browse" at bounding box center [757, 297] width 67 height 27
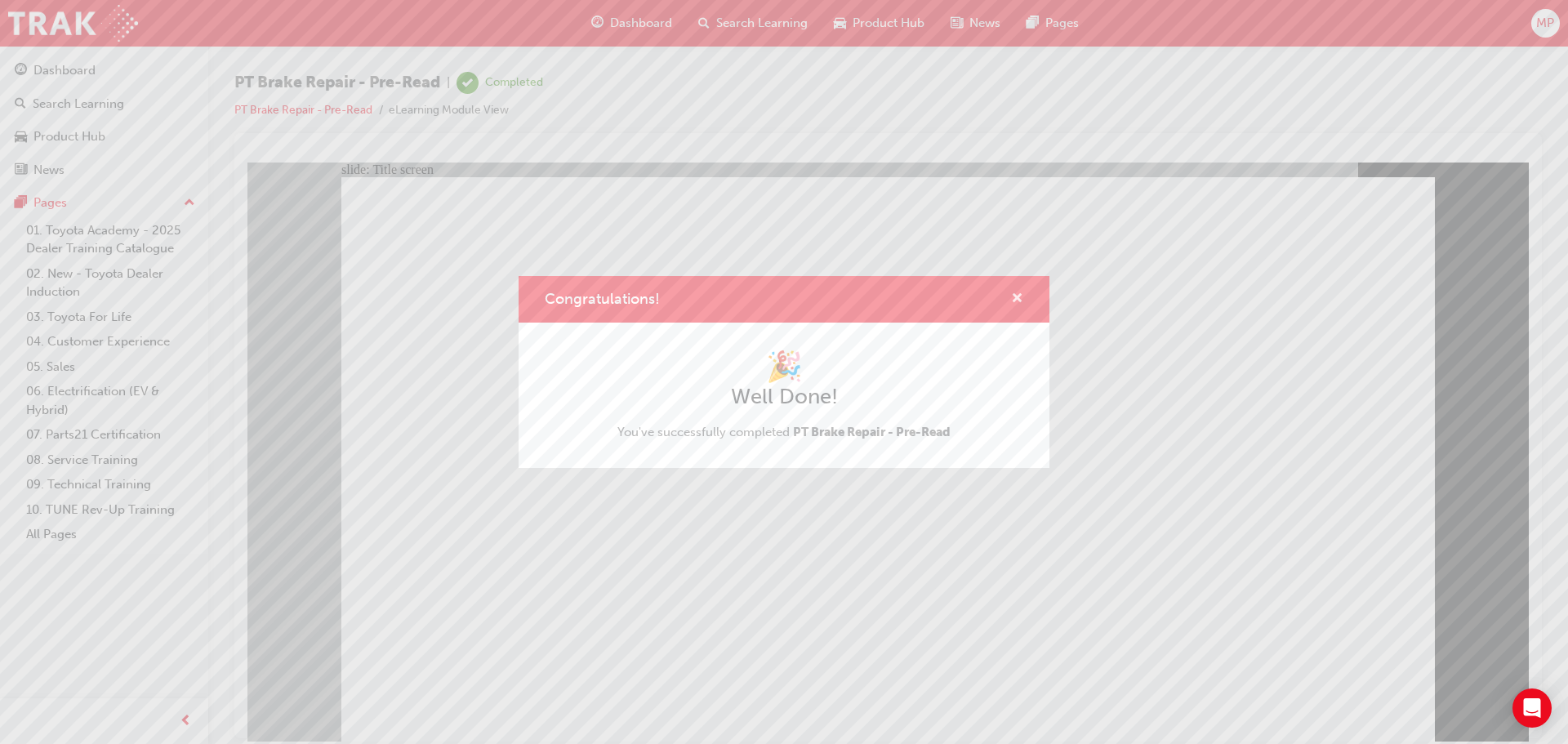
click at [1013, 297] on span "cross-icon" at bounding box center [1016, 300] width 12 height 15
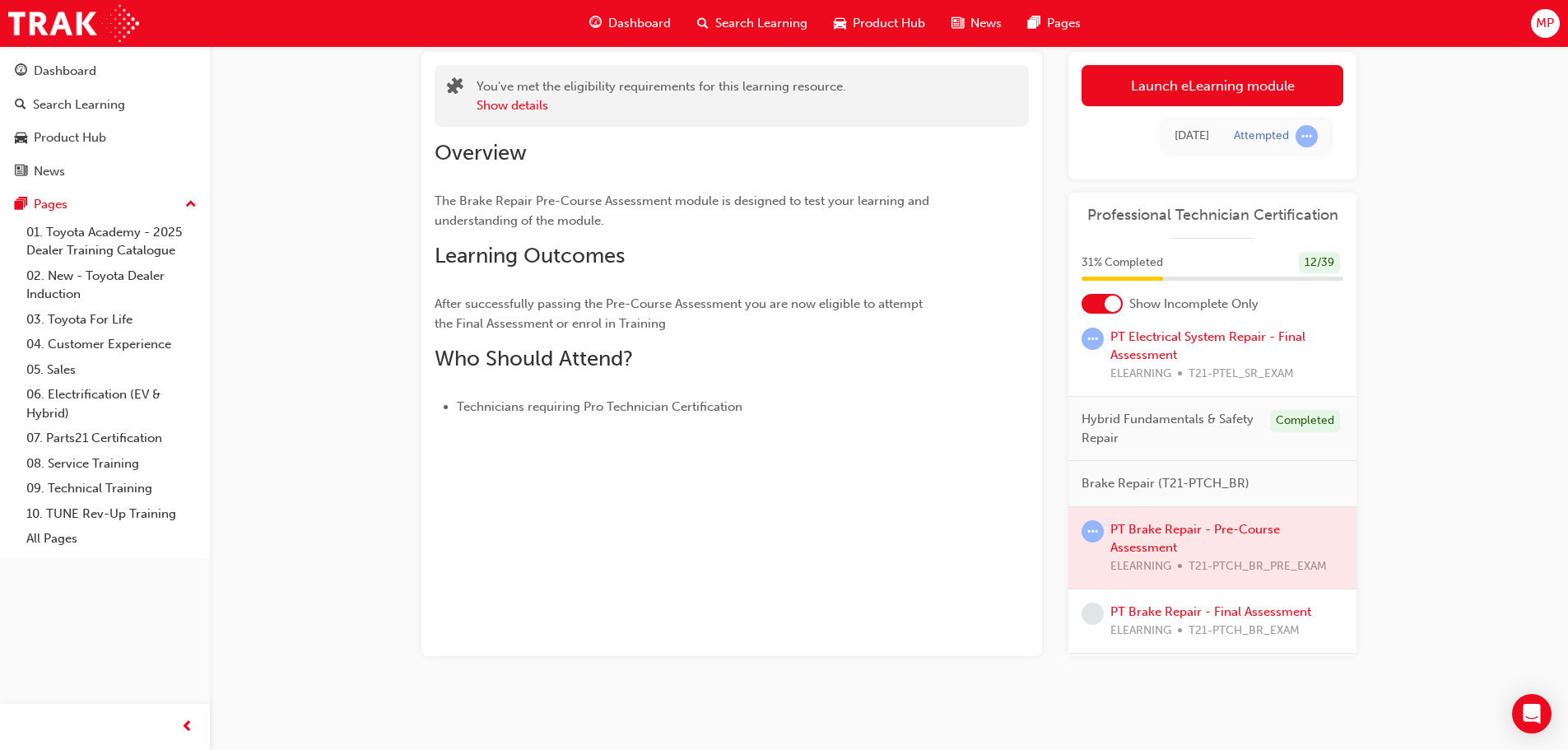
scroll to position [198, 0]
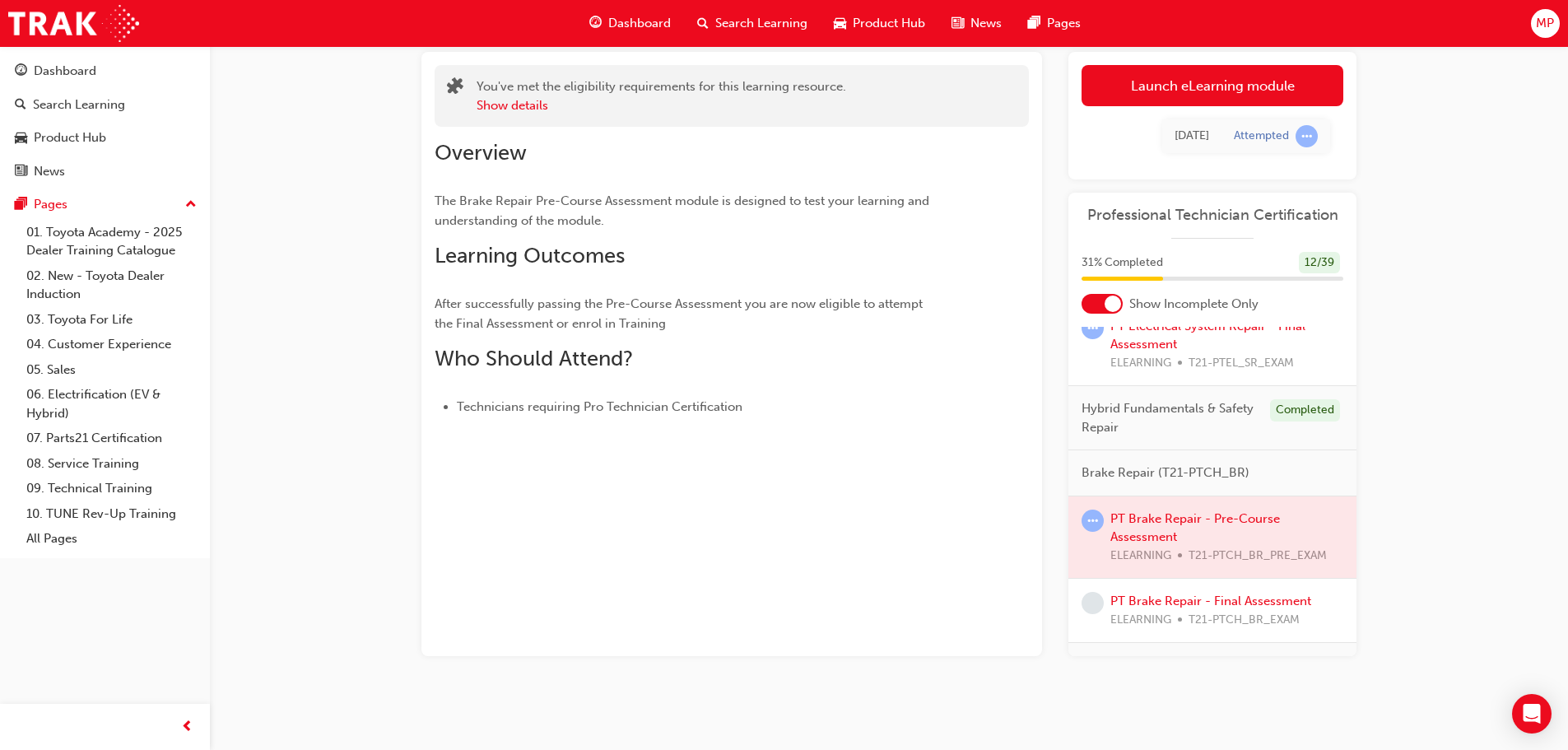
click at [1356, 646] on div "PT Brake Repair - Pre-Course Assessment eLearning Stream: Technical 0 T21-PTCH_…" at bounding box center [889, 342] width 988 height 732
click at [1360, 644] on div "PT Brake Repair - Pre-Course Assessment eLearning Stream: Technical 0 T21-PTCH_…" at bounding box center [889, 342] width 988 height 732
click at [1362, 643] on div "PT Brake Repair - Pre-Course Assessment eLearning Stream: Technical 0 T21-PTCH_…" at bounding box center [889, 342] width 988 height 732
click at [1187, 468] on span "Brake Repair (T21-PTCH_BR)" at bounding box center [1165, 473] width 168 height 19
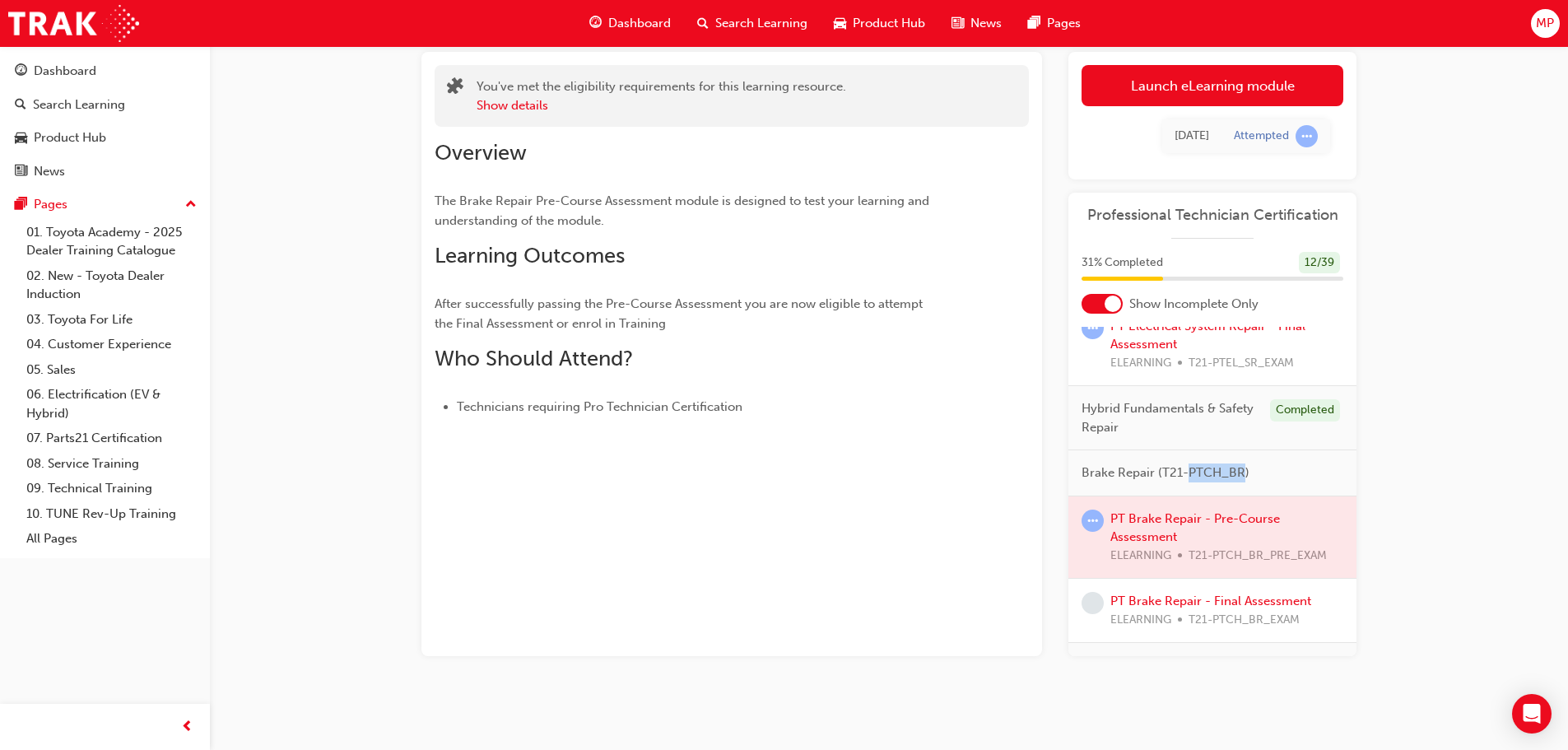
drag, startPoint x: 1187, startPoint y: 468, endPoint x: 1202, endPoint y: 469, distance: 15.0
click at [1192, 469] on span "Brake Repair (T21-PTCH_BR)" at bounding box center [1165, 473] width 168 height 19
click at [1301, 476] on div "Brake Repair (T21-PTCH_BR)" at bounding box center [1212, 473] width 288 height 46
click at [1304, 473] on div "Brake Repair (T21-PTCH_BR)" at bounding box center [1212, 473] width 288 height 46
click at [1094, 519] on span "learningRecordVerb_ATTEMPT-icon" at bounding box center [1092, 521] width 23 height 23
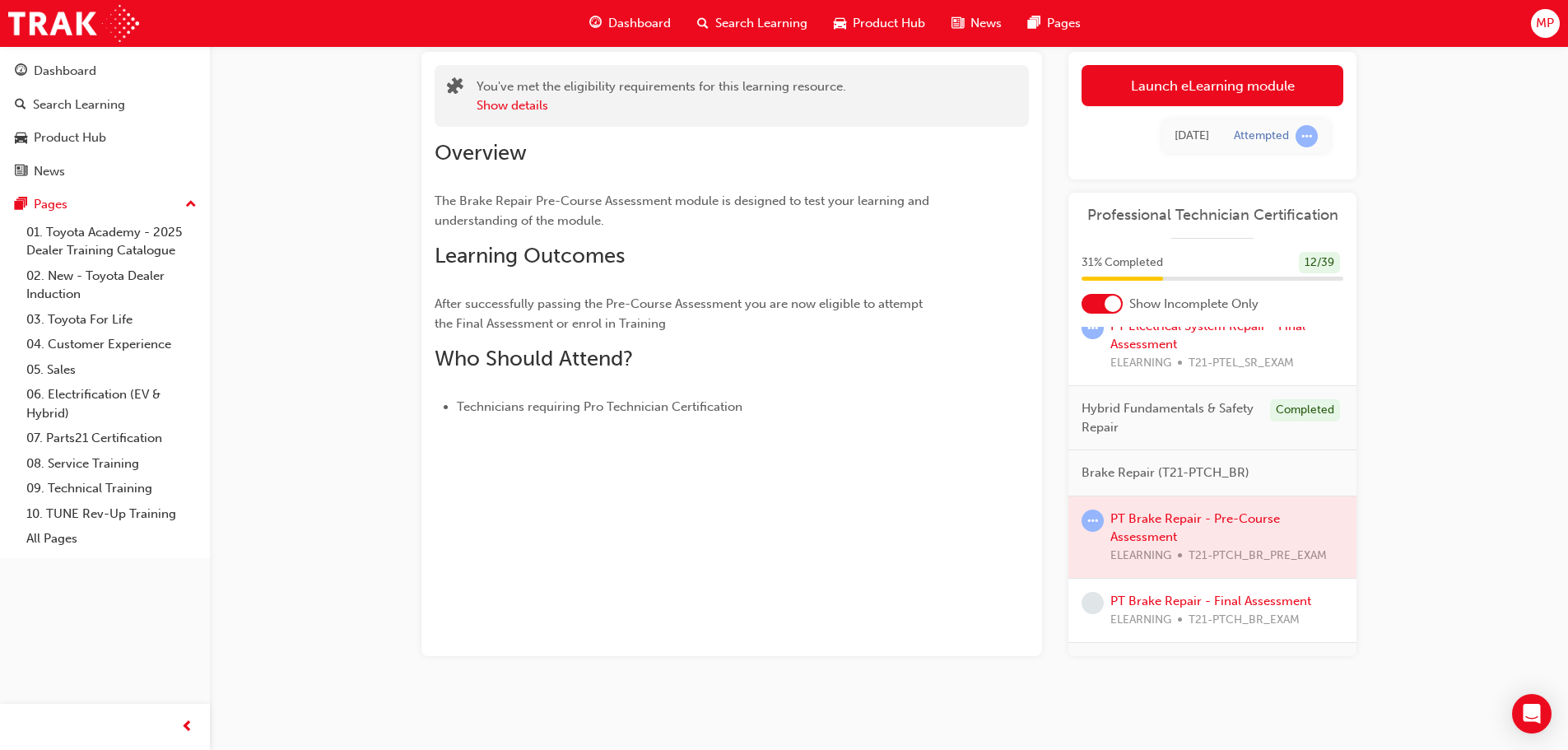
click at [1173, 514] on div at bounding box center [1212, 537] width 288 height 82
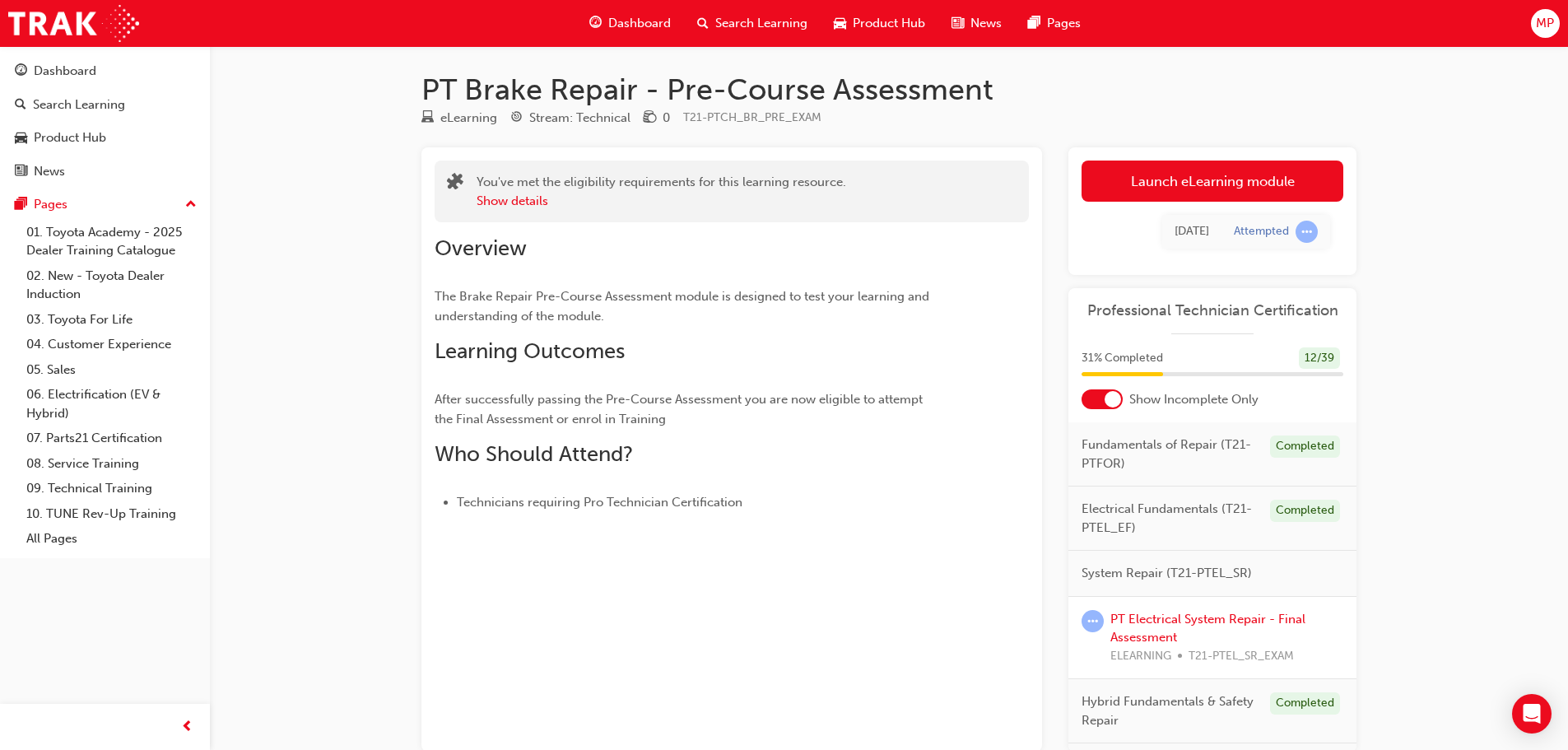
scroll to position [0, 0]
click at [1292, 236] on div "Attempted" at bounding box center [1275, 233] width 84 height 23
click at [1297, 236] on span "learningRecordVerb_ATTEMPT-icon" at bounding box center [1307, 233] width 23 height 23
click at [1131, 195] on link "Launch eLearning module" at bounding box center [1212, 182] width 262 height 41
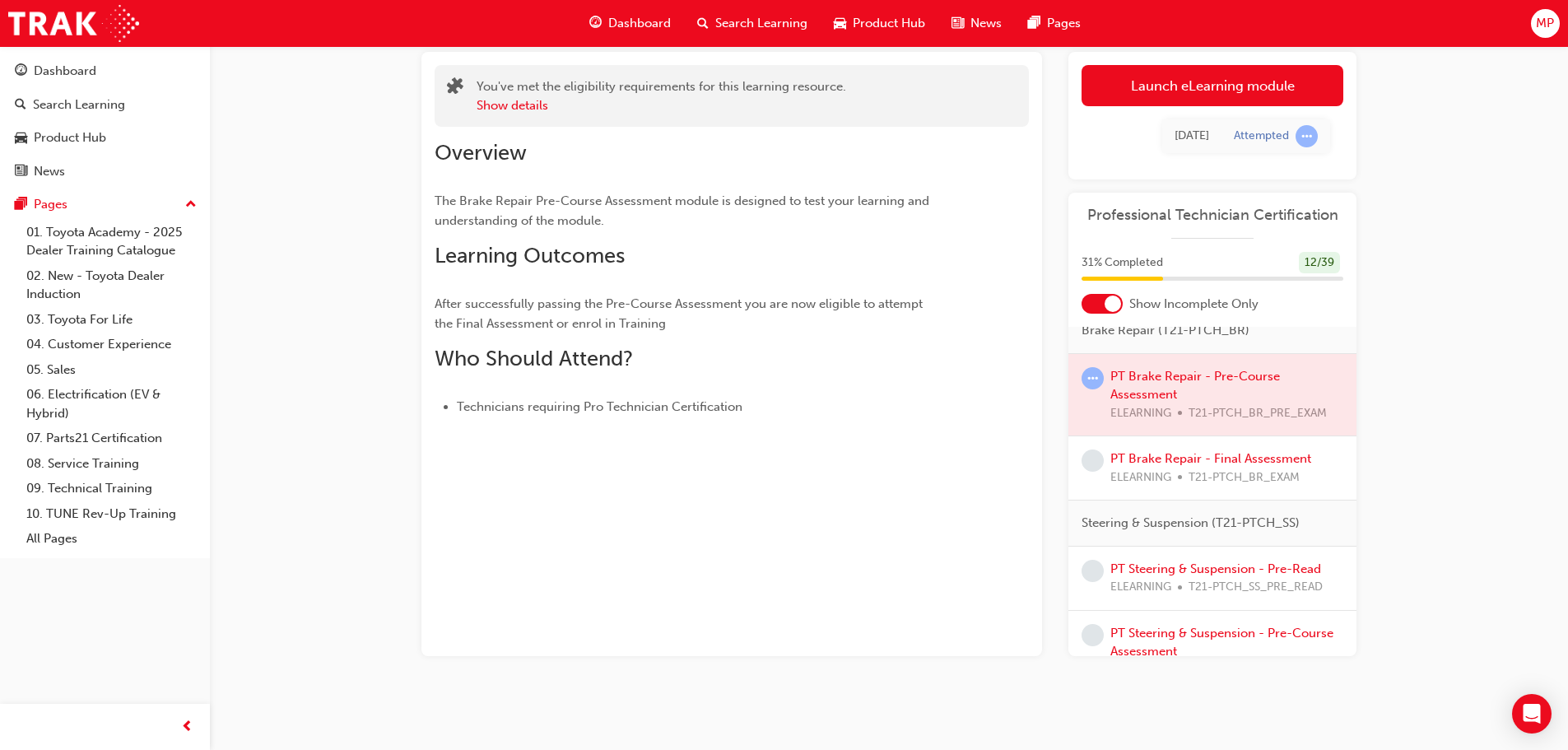
scroll to position [395, 0]
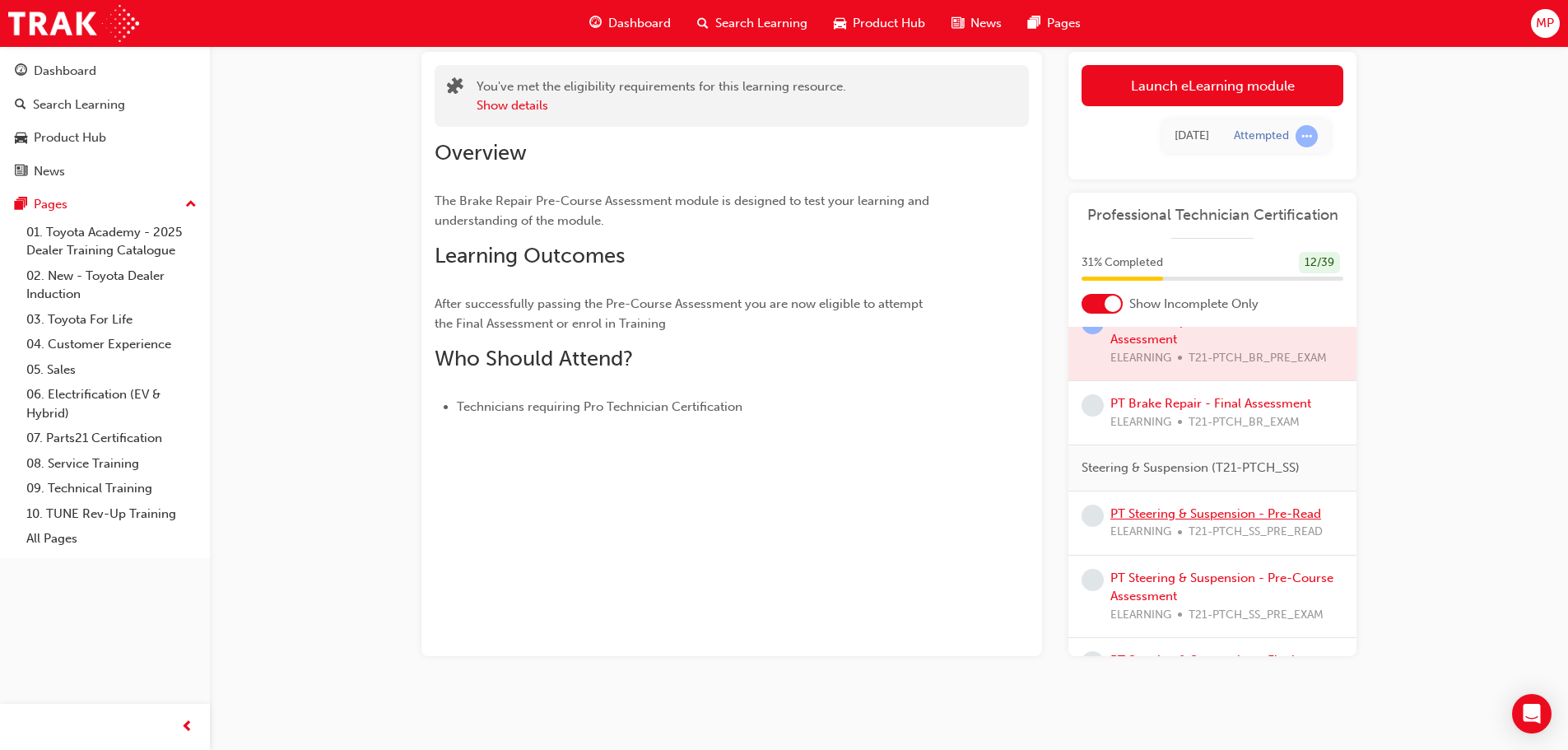
click at [1246, 513] on link "PT Steering & Suspension - Pre-Read" at bounding box center [1216, 514] width 211 height 15
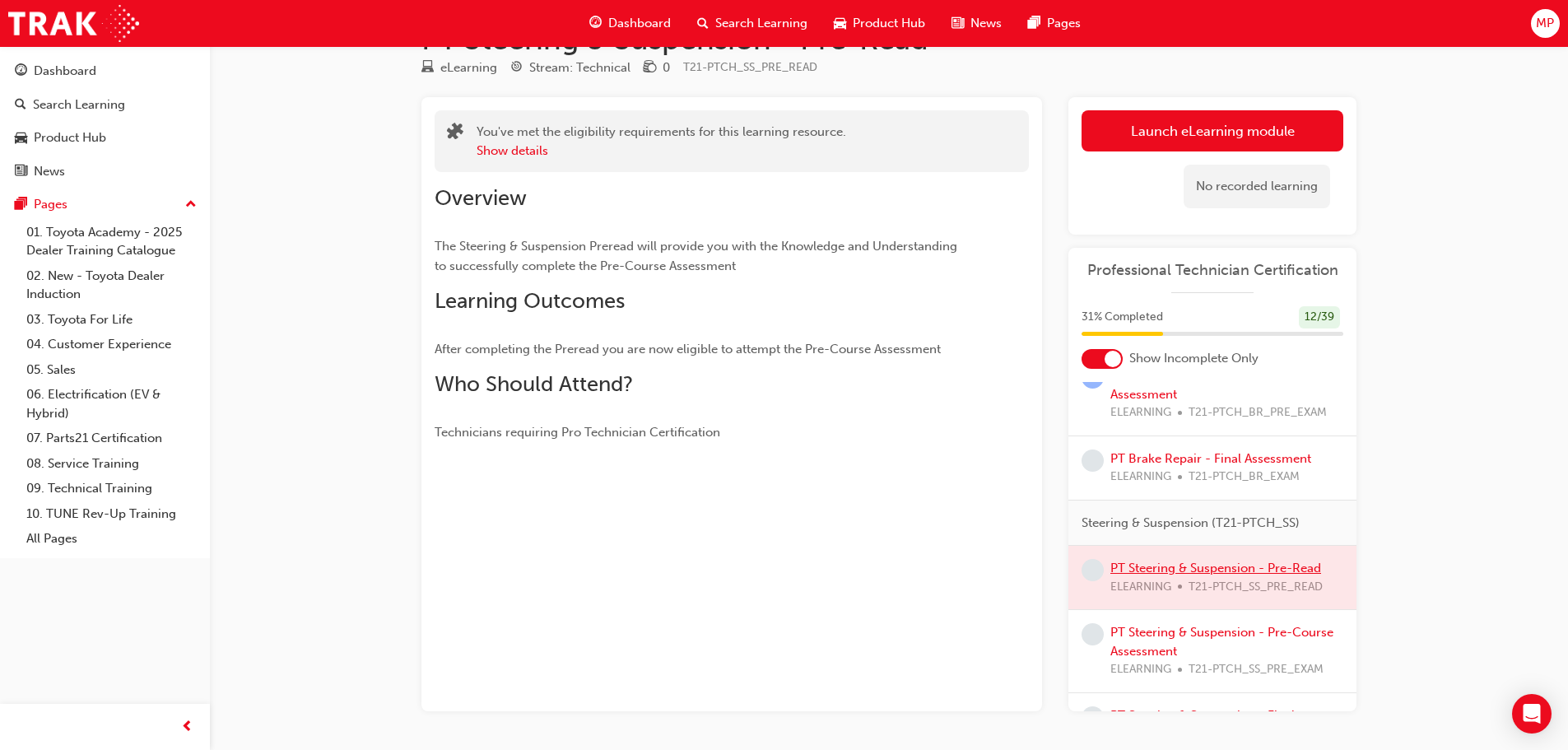
scroll to position [106, 0]
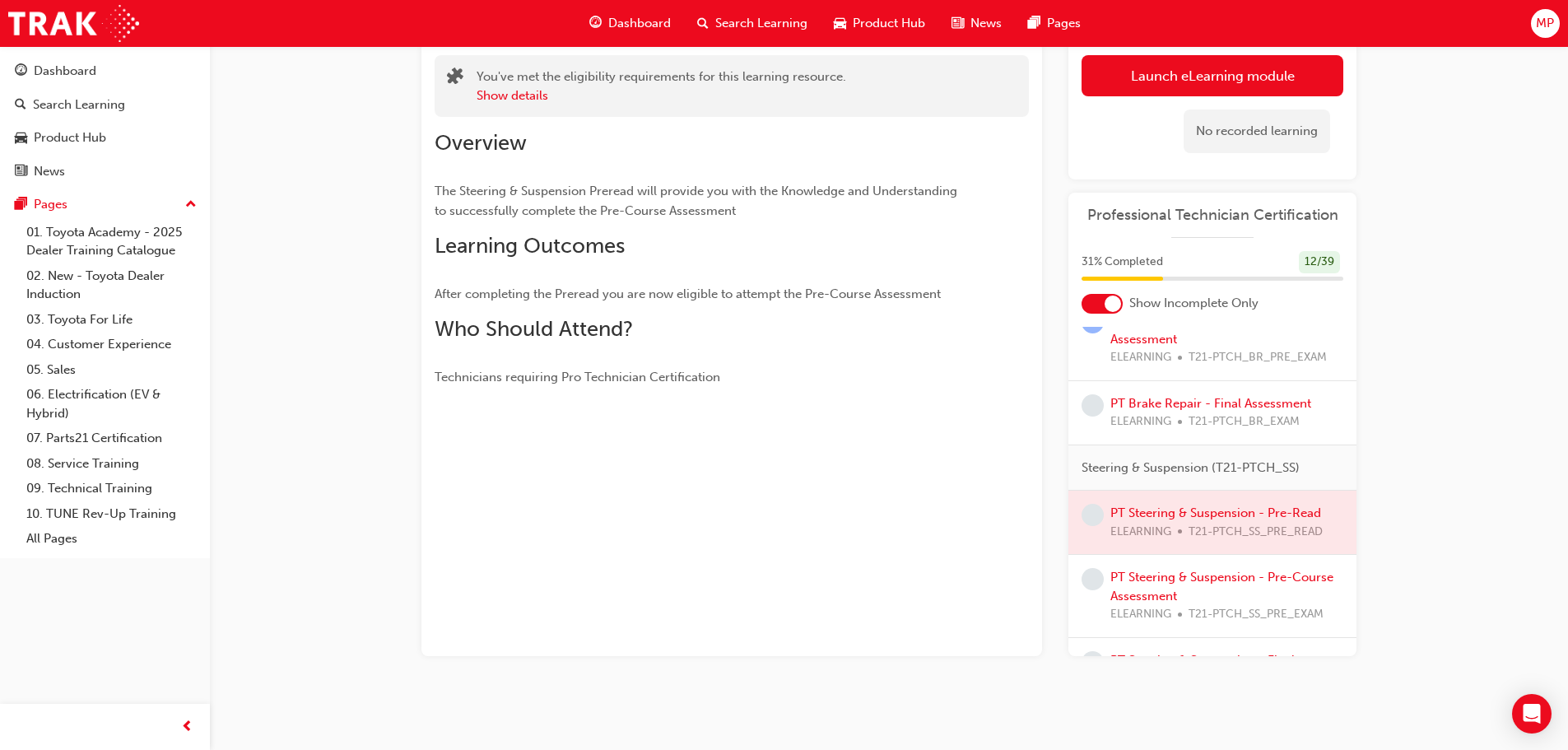
drag, startPoint x: 1104, startPoint y: 399, endPoint x: 1102, endPoint y: 430, distance: 31.1
drag, startPoint x: 1102, startPoint y: 430, endPoint x: 915, endPoint y: 356, distance: 201.1
click at [915, 356] on div "Overview The Steering & Suspension Preread will provide you with the Knowledge …" at bounding box center [702, 258] width 535 height 256
click at [1179, 85] on link "Launch eLearning module" at bounding box center [1212, 76] width 262 height 41
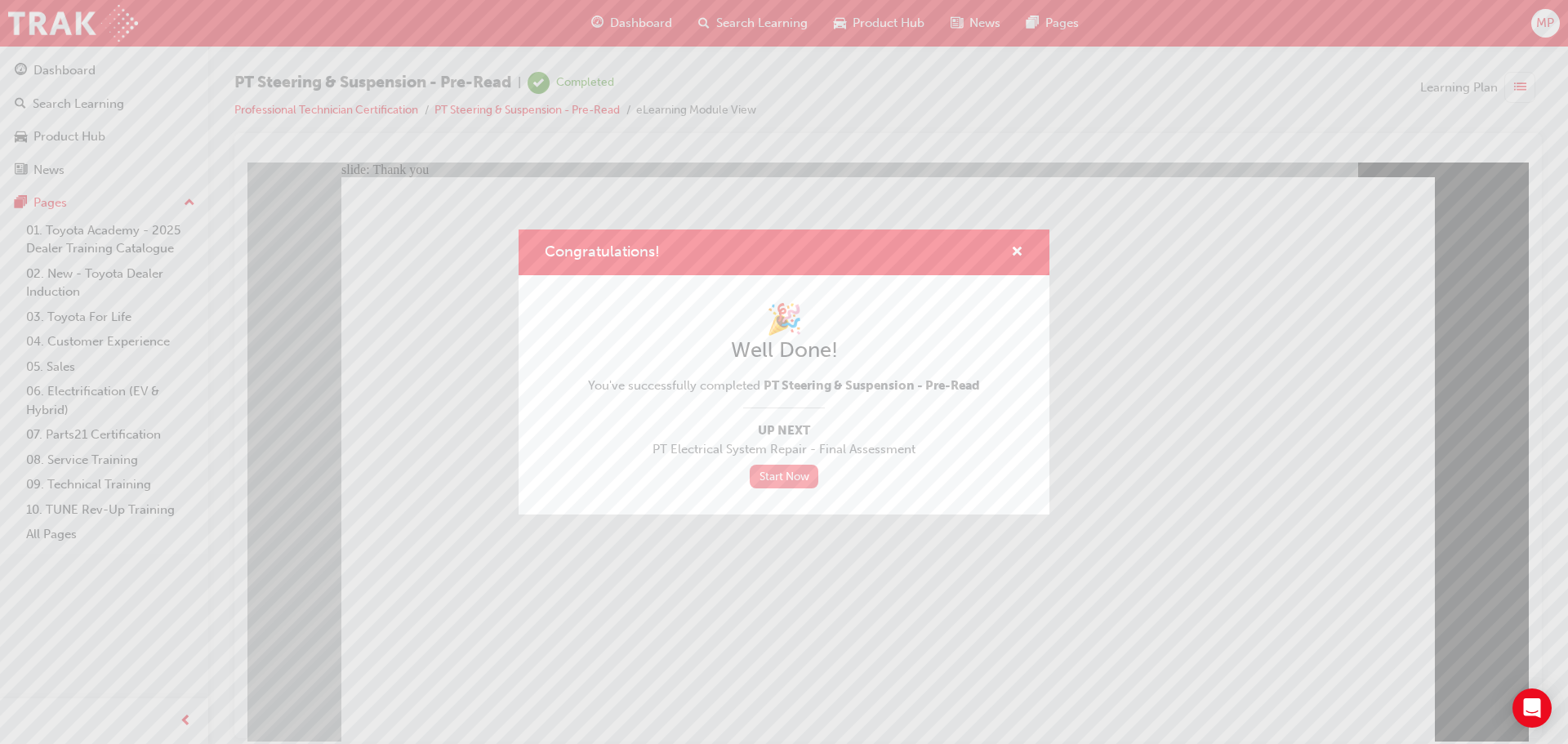
click at [783, 476] on link "Start Now" at bounding box center [784, 476] width 68 height 23
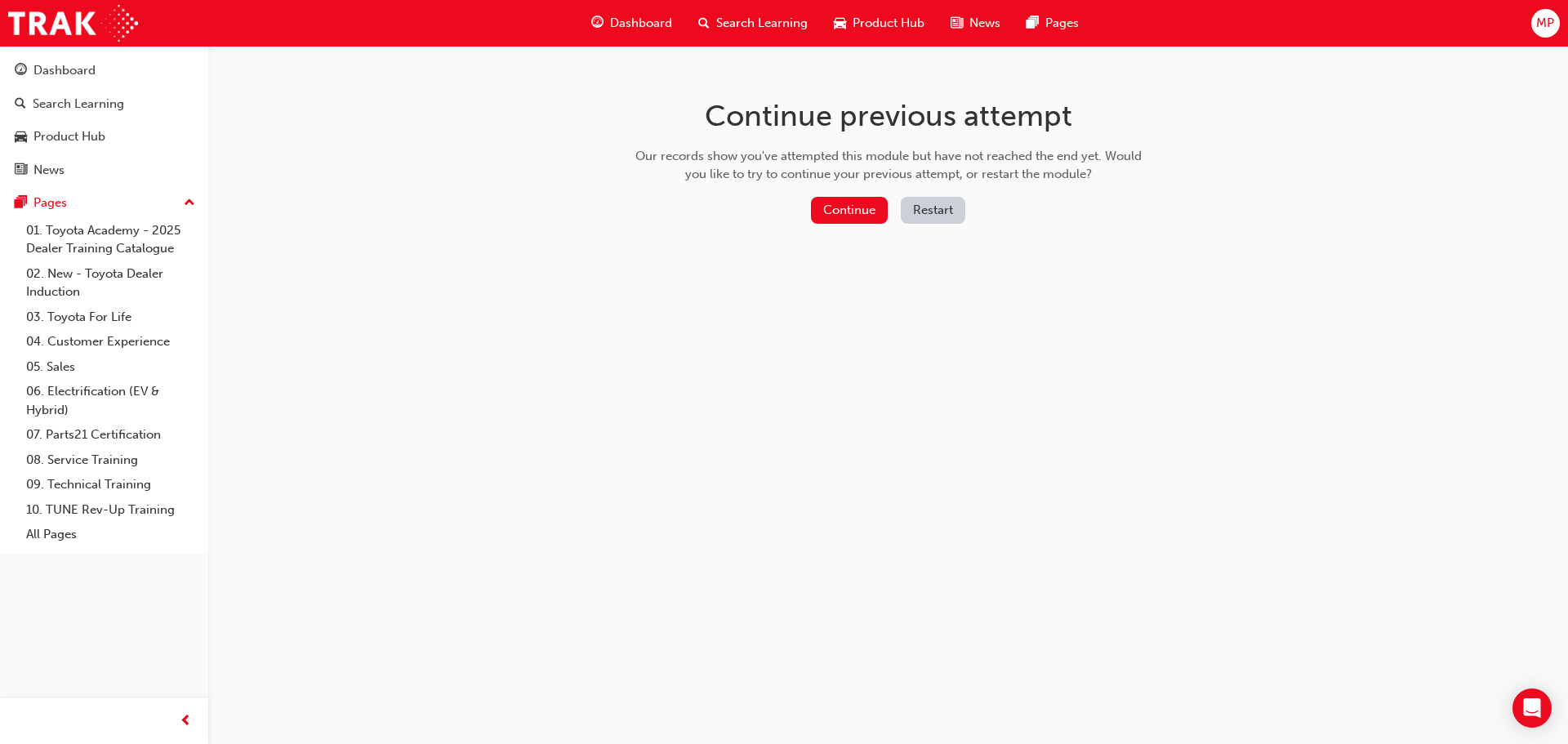
click at [954, 207] on button "Restart" at bounding box center [932, 209] width 65 height 27
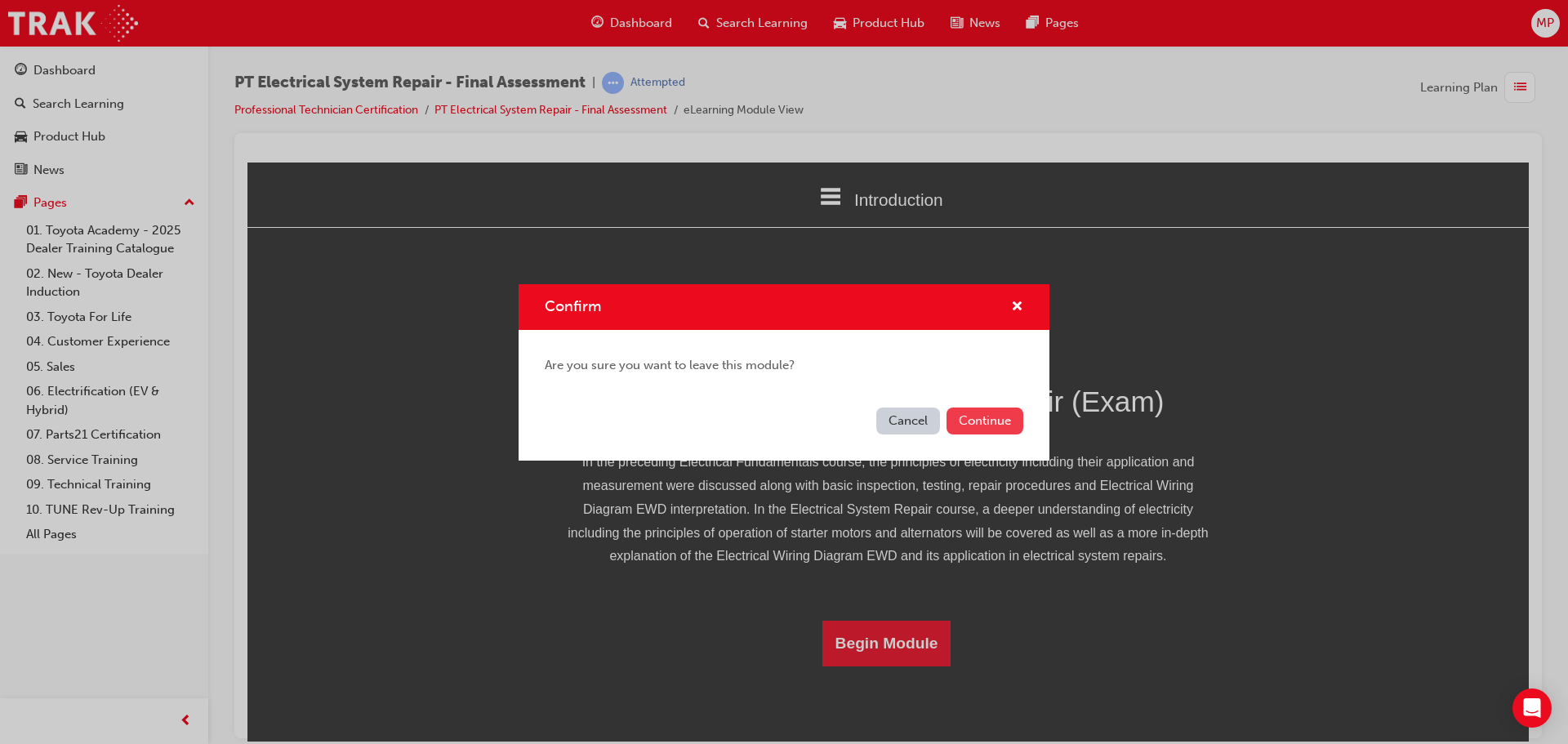
click at [985, 422] on button "Continue" at bounding box center [985, 421] width 77 height 27
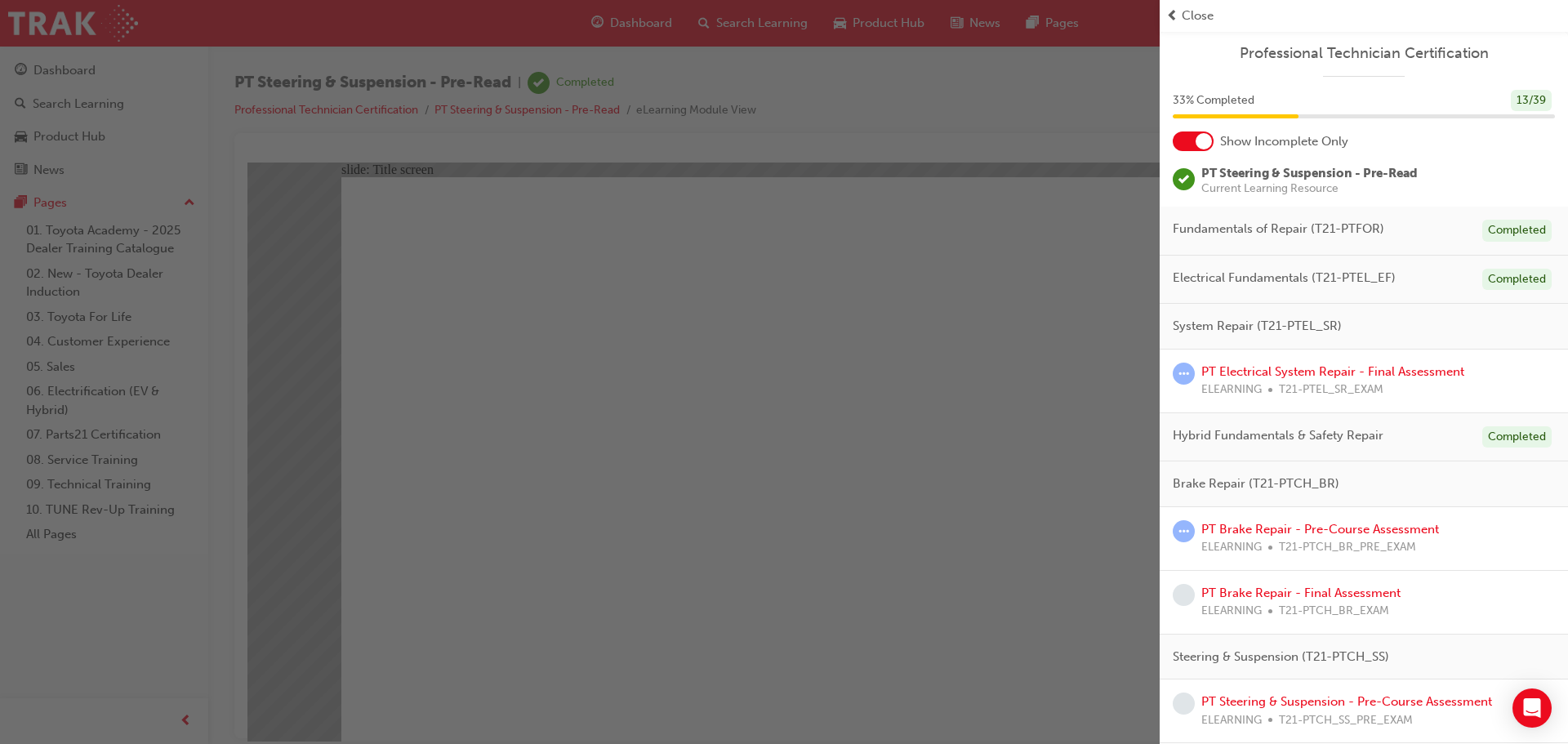
click at [1239, 487] on span "Brake Repair (T21-PTCH_BR)" at bounding box center [1256, 483] width 166 height 19
click at [1035, 107] on div "button" at bounding box center [580, 372] width 1159 height 744
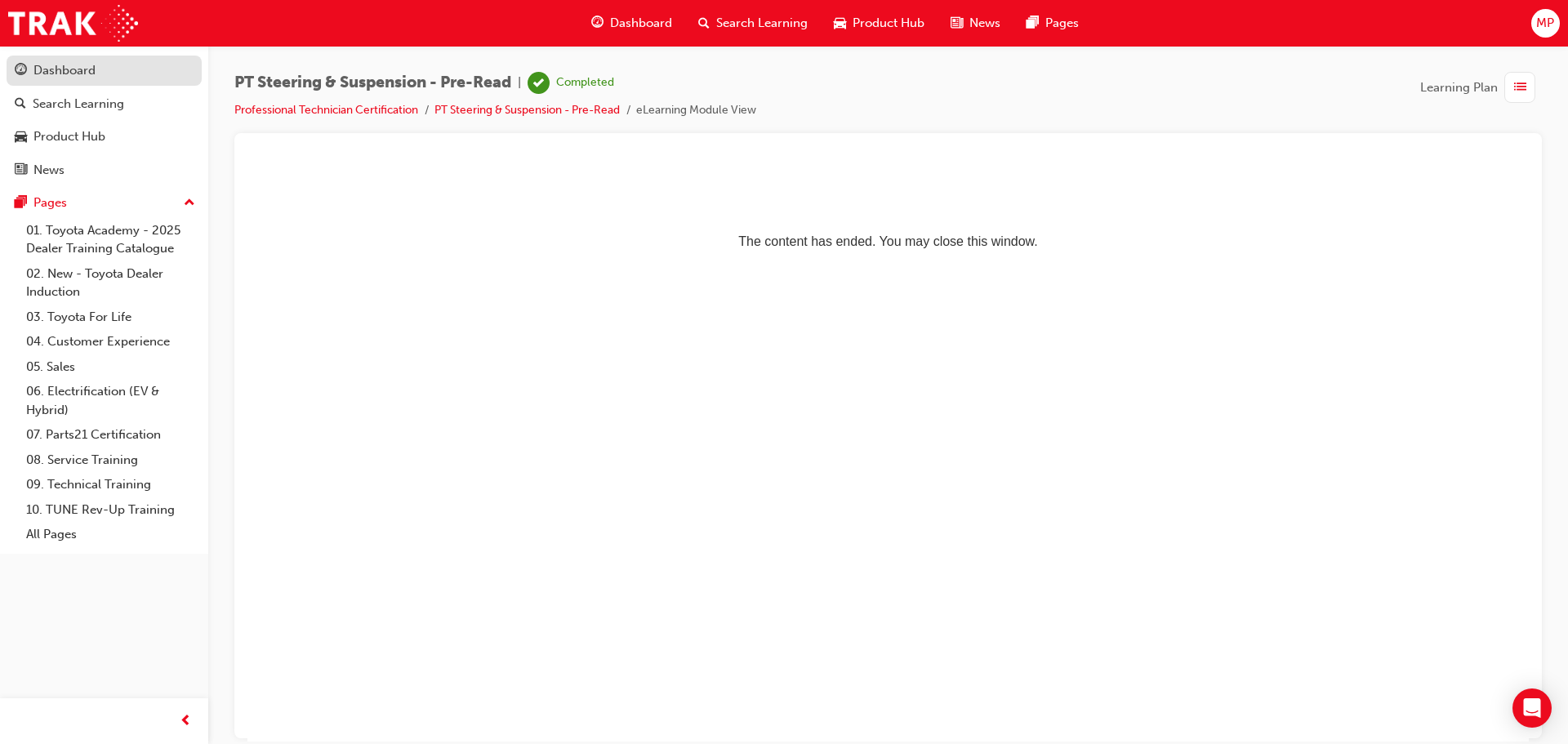
click at [120, 67] on div "Dashboard" at bounding box center [104, 71] width 179 height 21
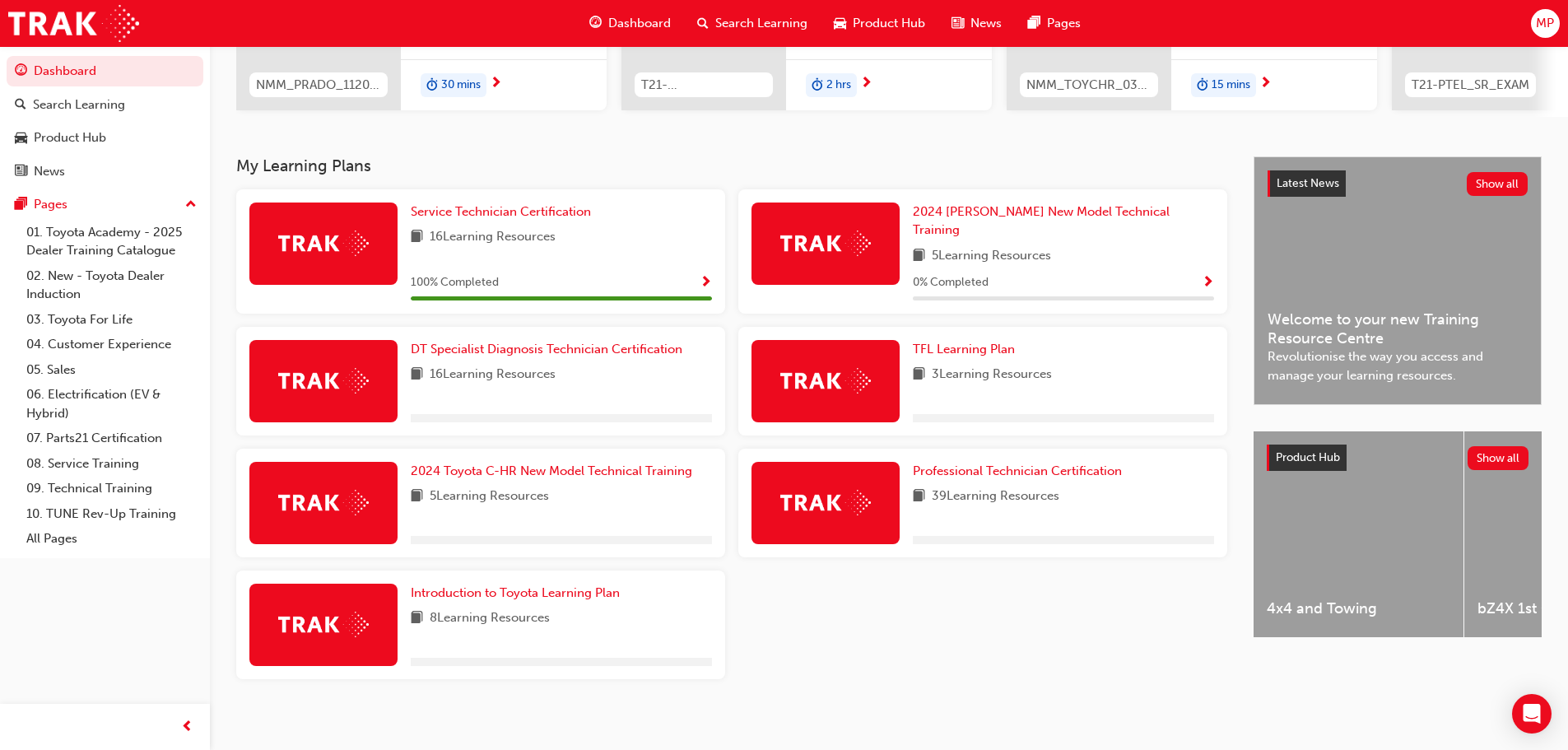
scroll to position [263, 0]
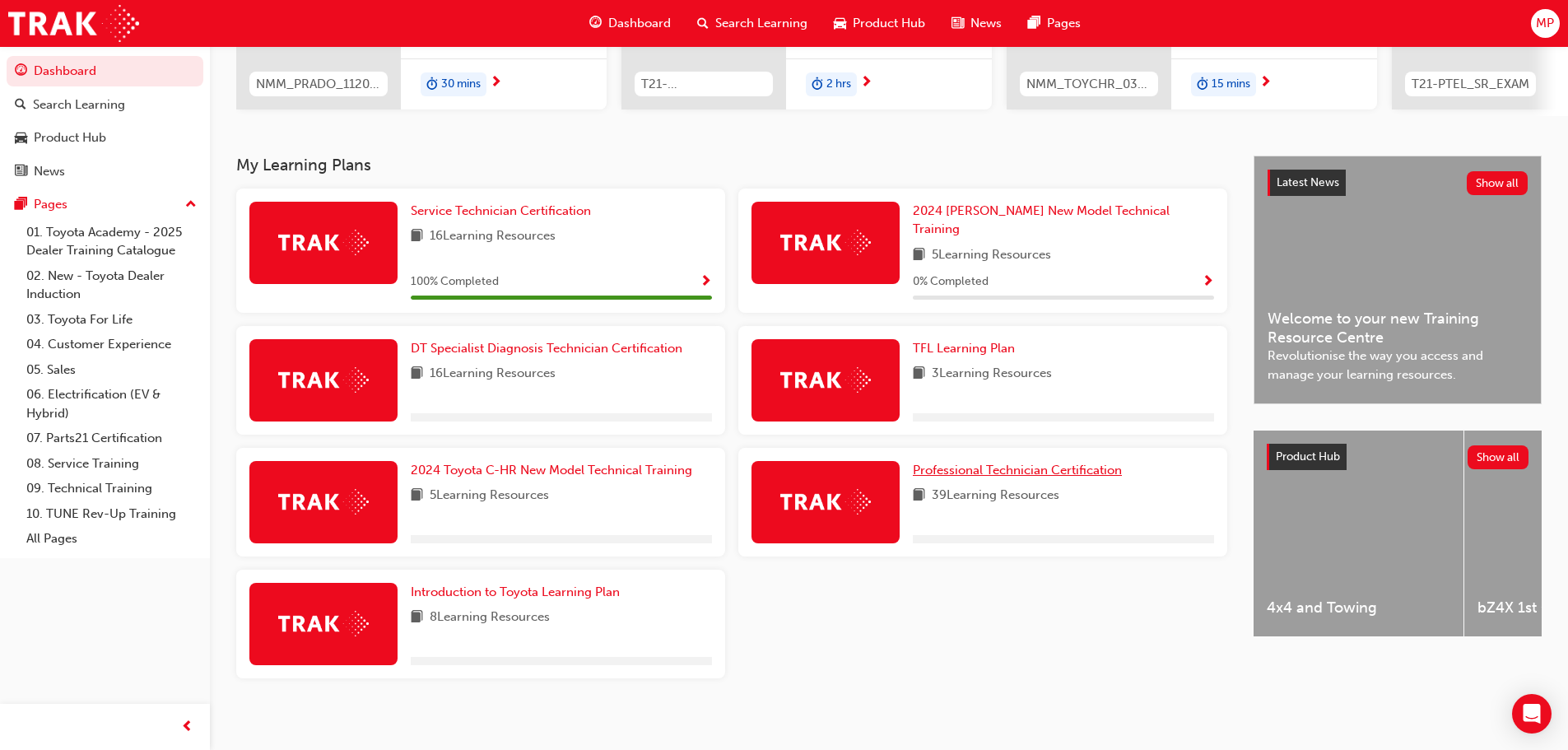
click at [1031, 463] on span "Professional Technician Certification" at bounding box center [1017, 470] width 209 height 15
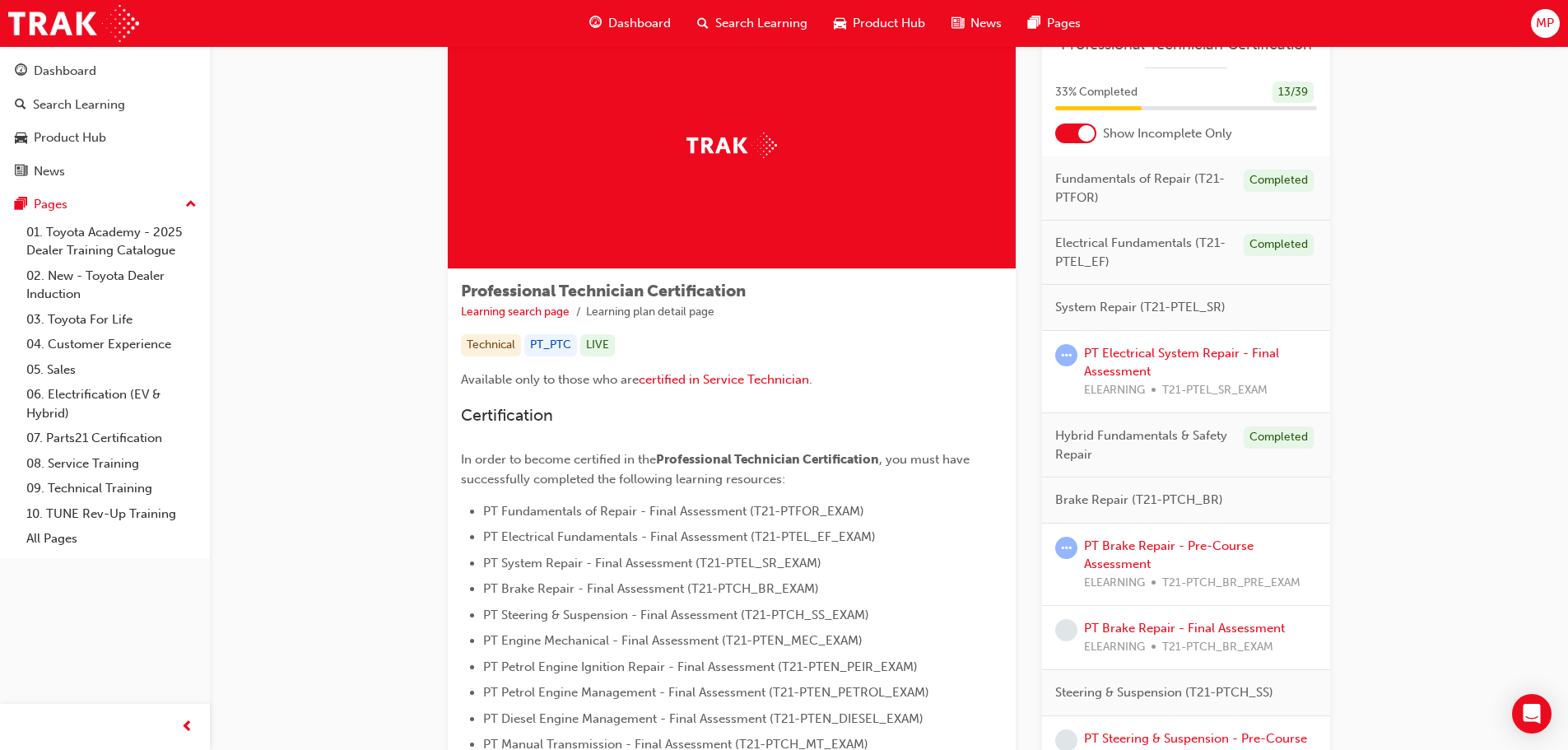
scroll to position [165, 0]
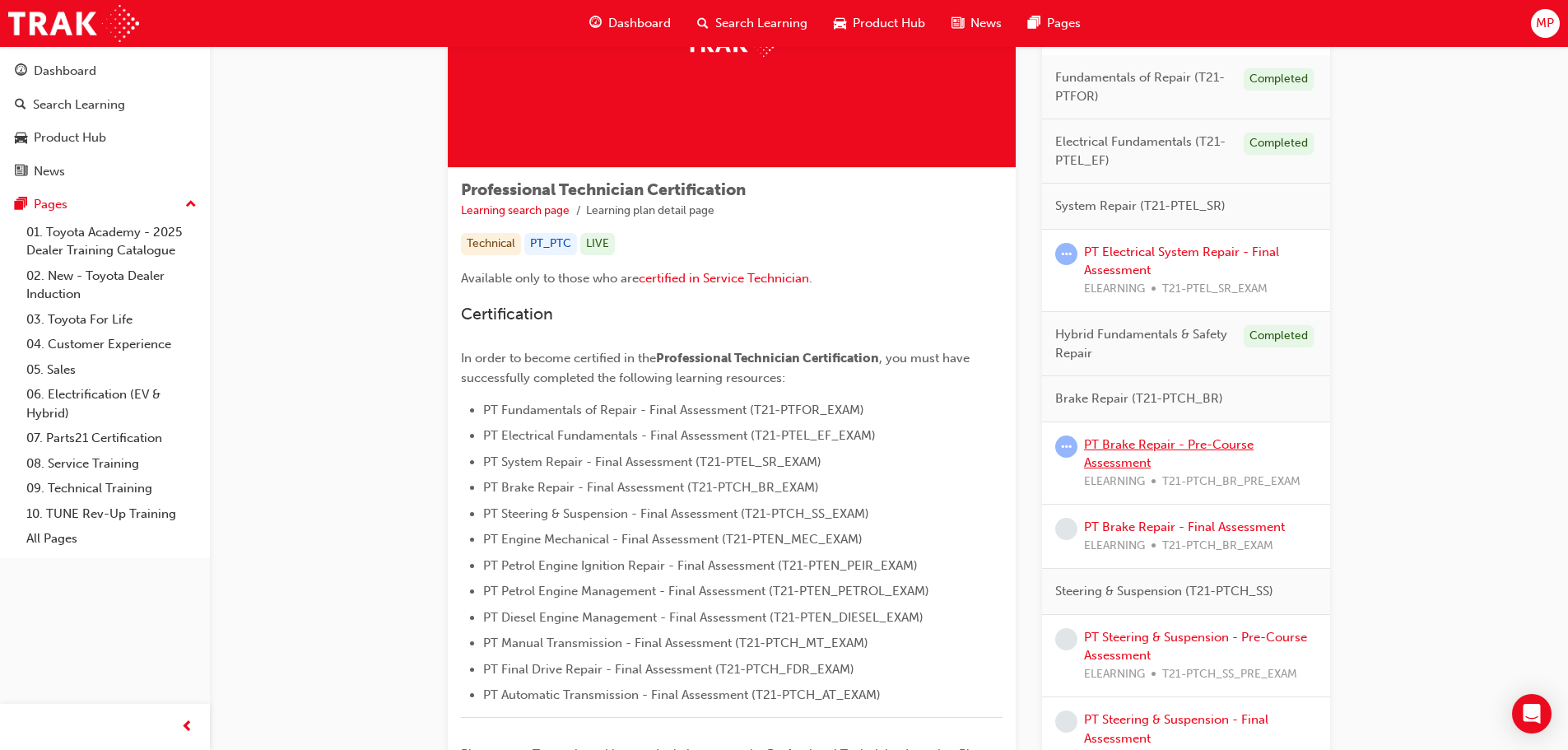
click at [1129, 446] on link "PT Brake Repair - Pre-Course Assessment" at bounding box center [1168, 454] width 170 height 34
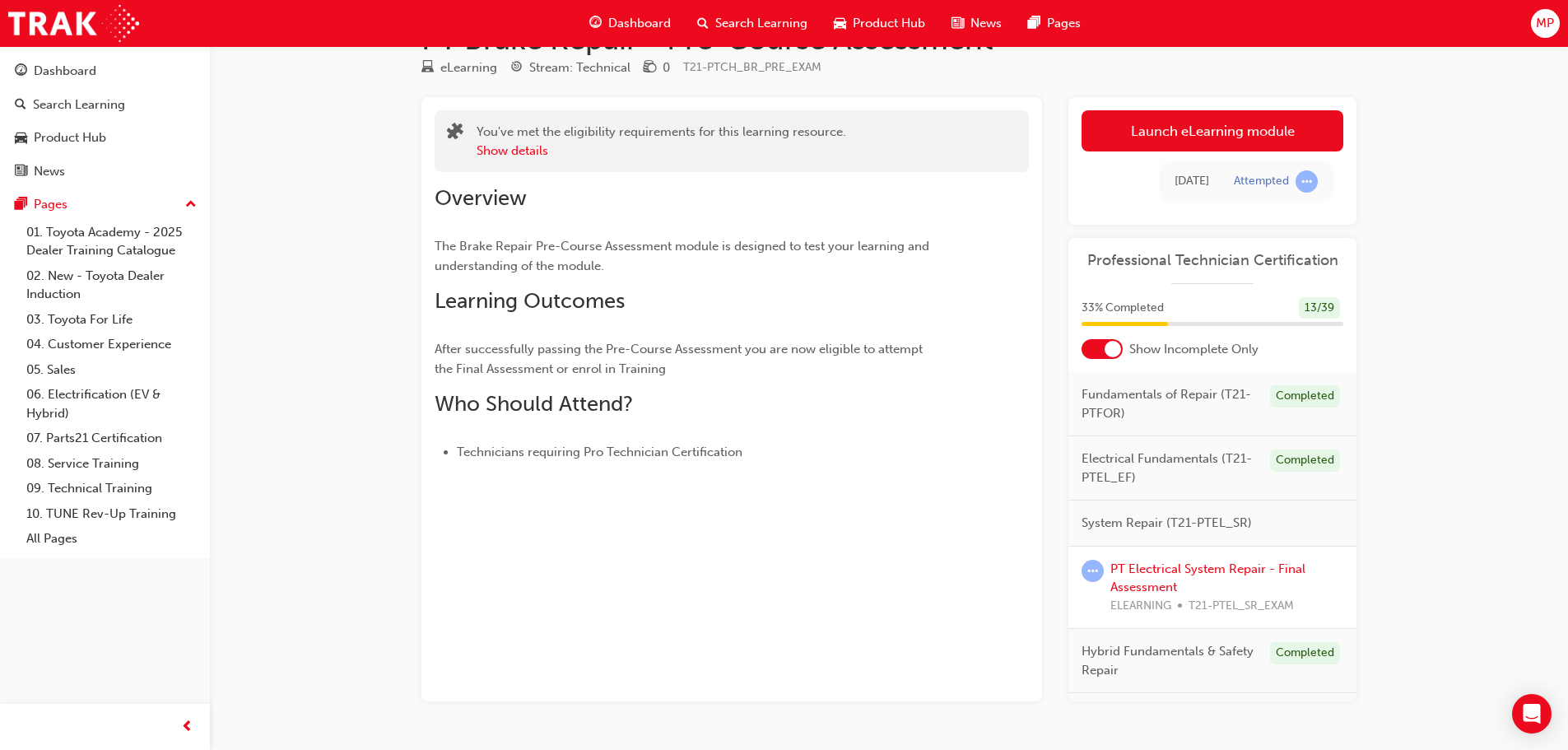
scroll to position [96, 0]
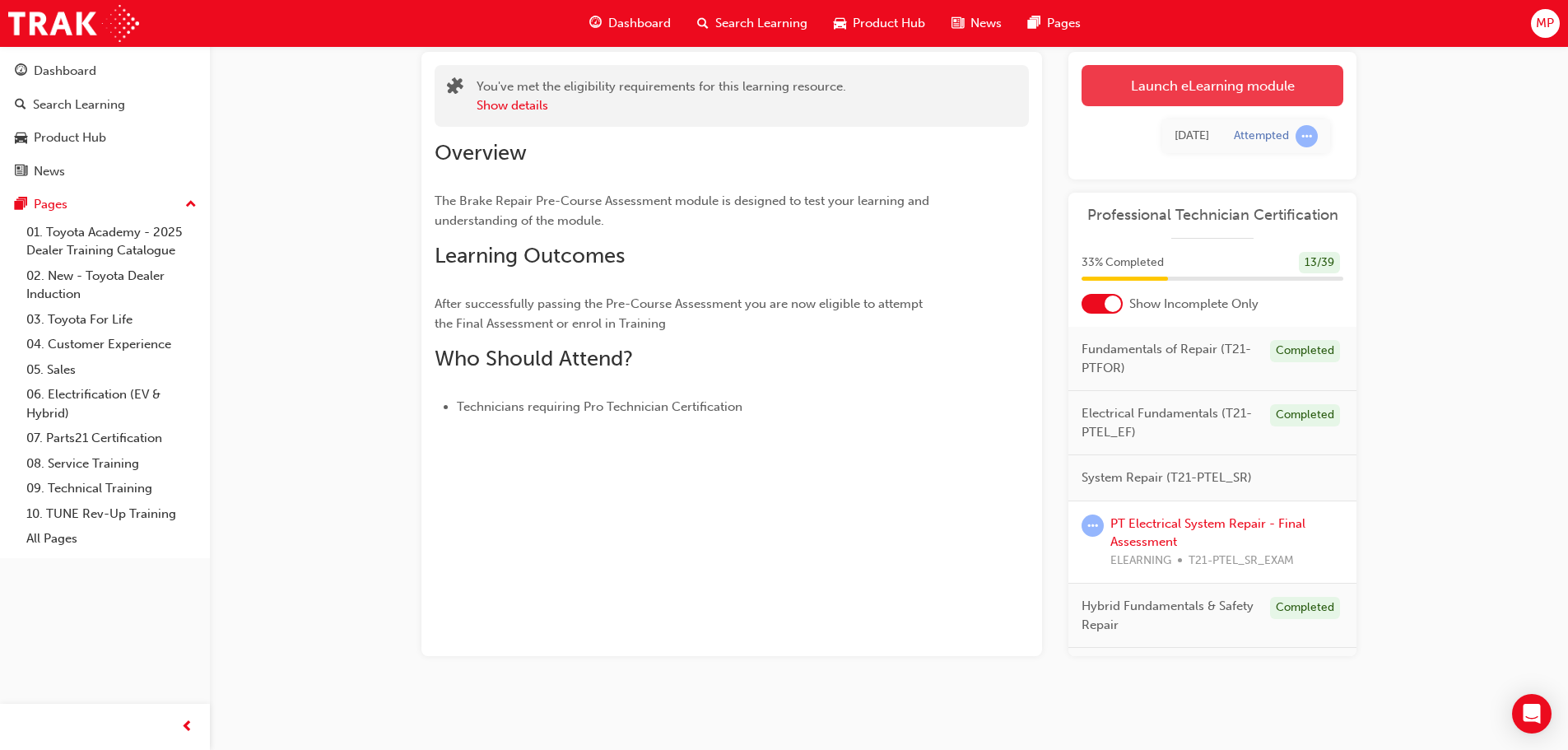
click at [1173, 87] on link "Launch eLearning module" at bounding box center [1212, 86] width 262 height 41
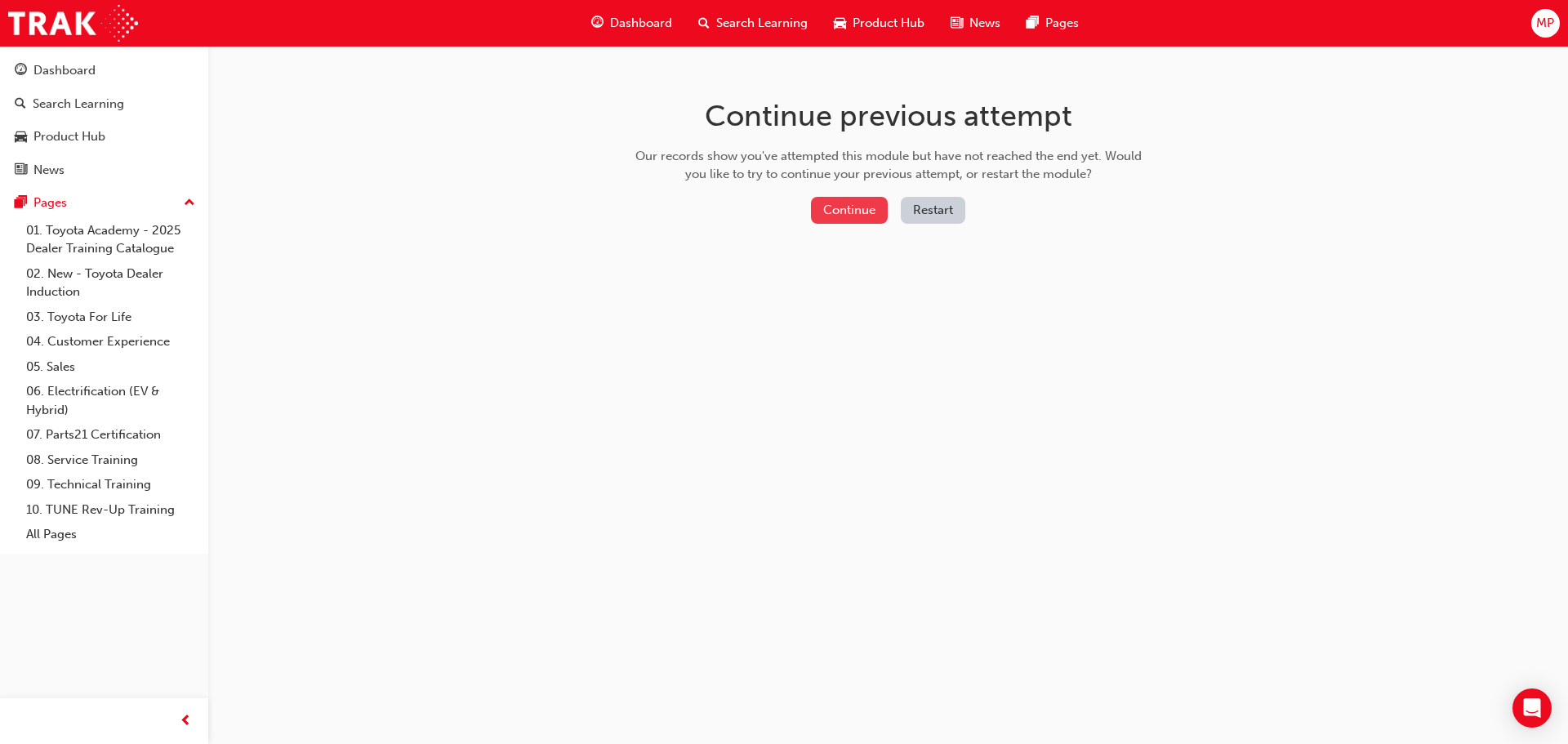
click at [865, 209] on button "Continue" at bounding box center [849, 209] width 77 height 27
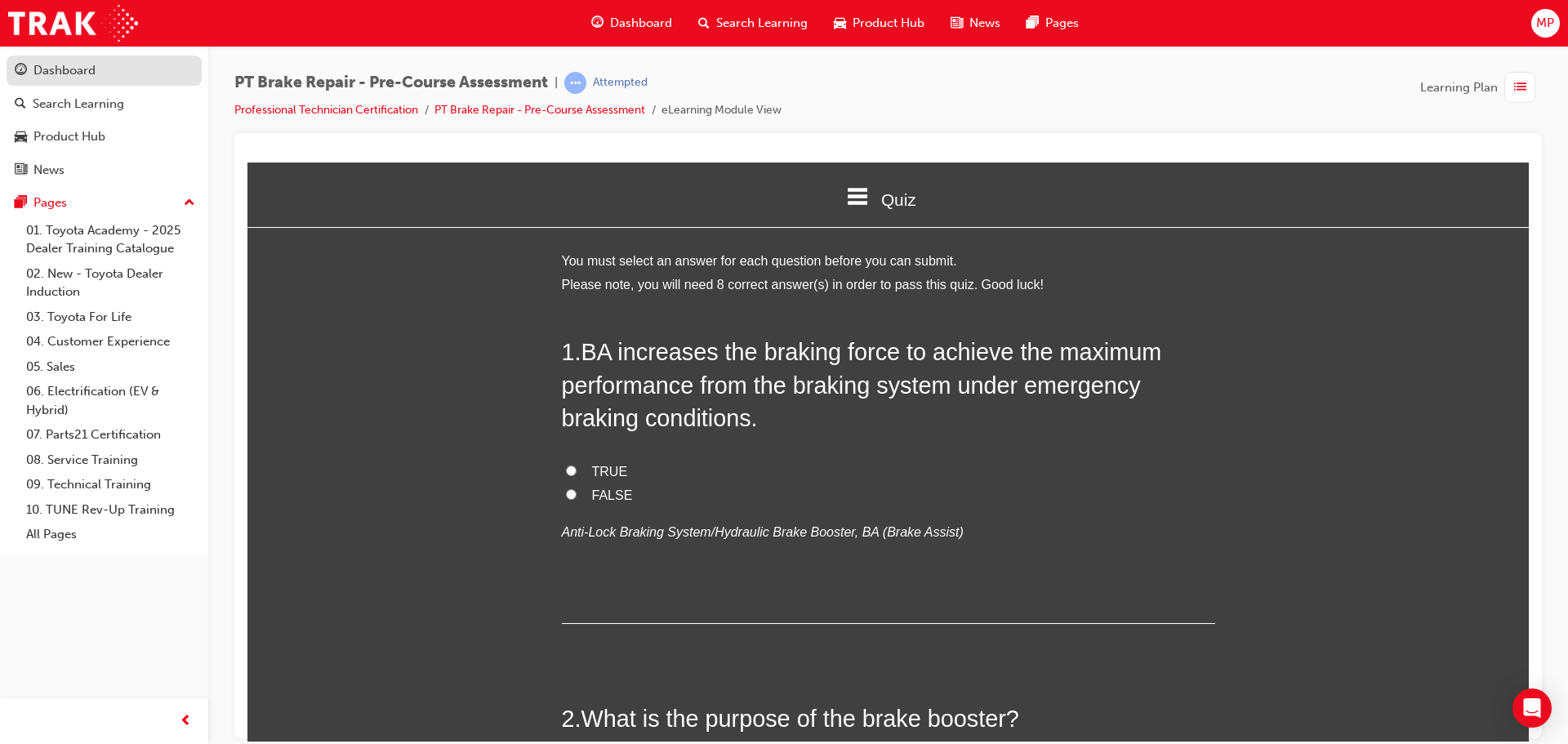
click at [106, 65] on div "Dashboard" at bounding box center [104, 71] width 179 height 21
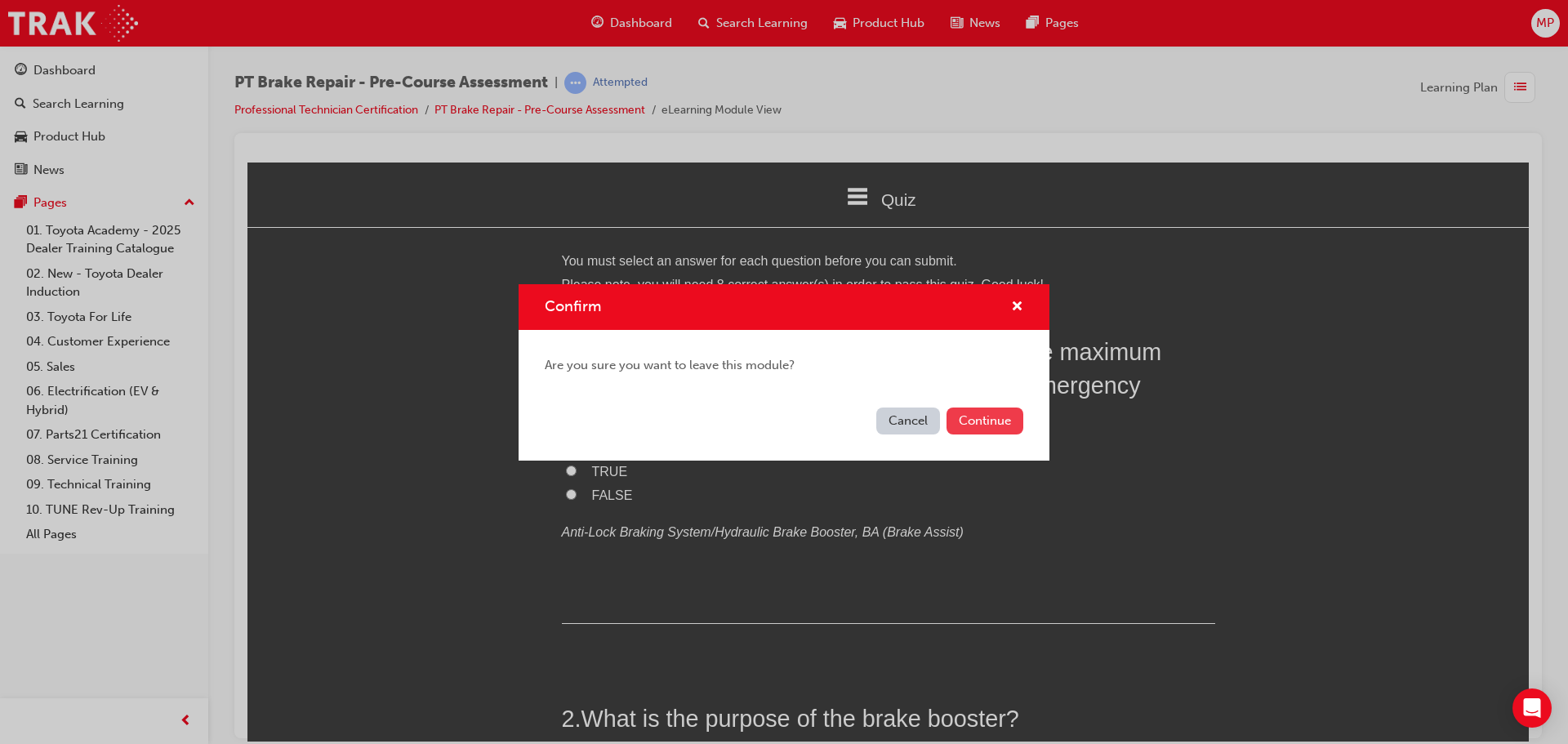
click at [1001, 419] on button "Continue" at bounding box center [985, 421] width 77 height 27
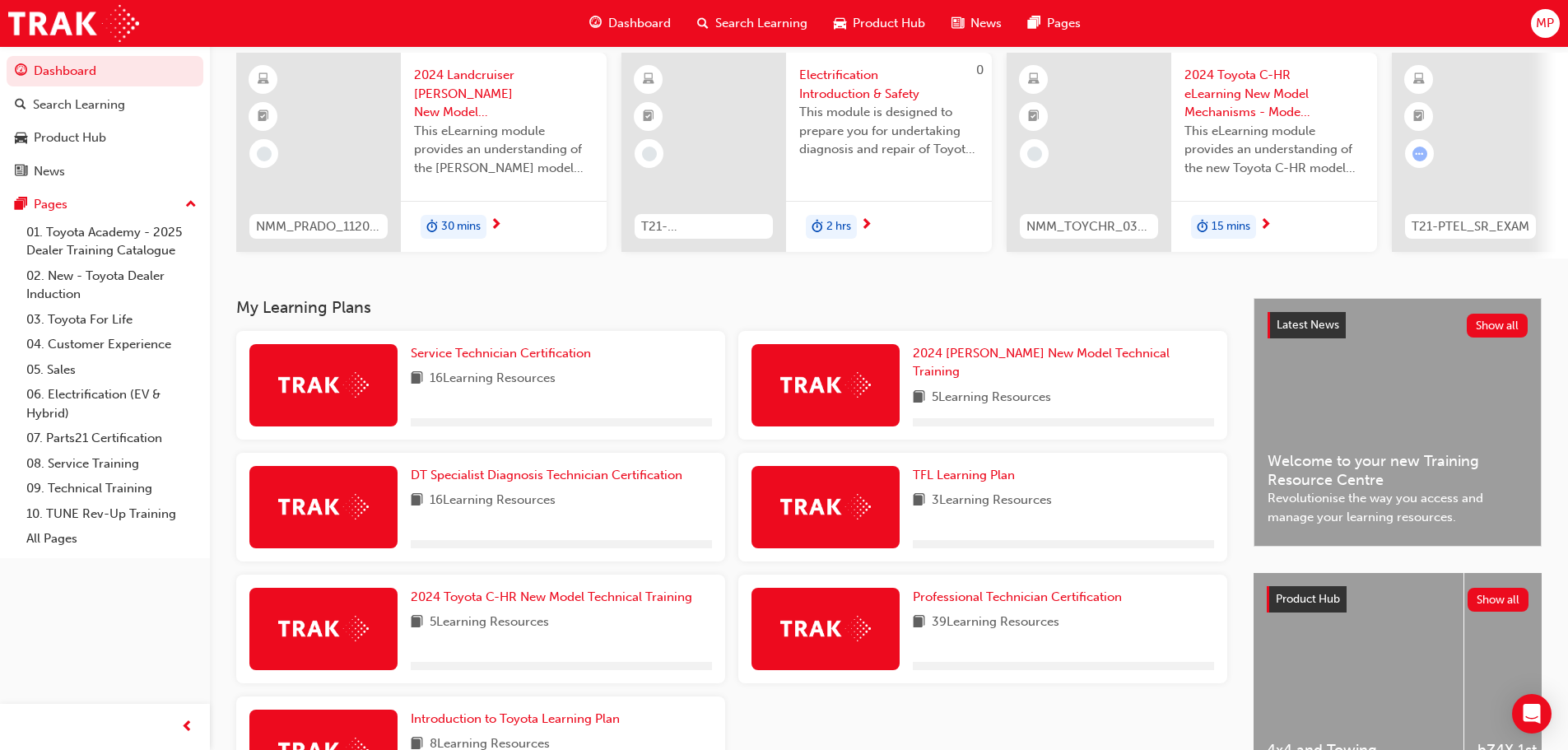
scroll to position [263, 0]
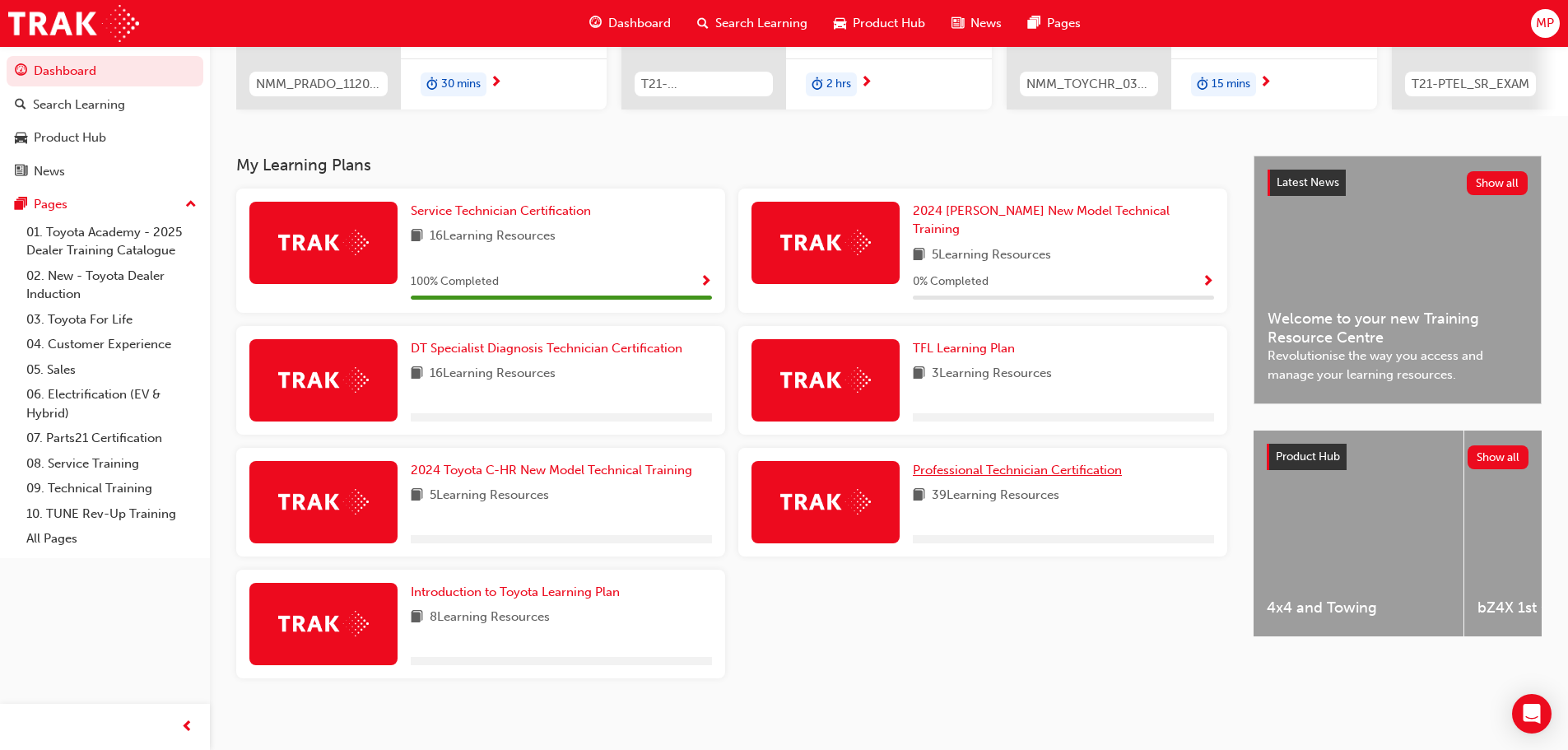
drag, startPoint x: 1156, startPoint y: 399, endPoint x: 1010, endPoint y: 457, distance: 157.1
click at [1010, 463] on span "Professional Technician Certification" at bounding box center [1017, 470] width 209 height 15
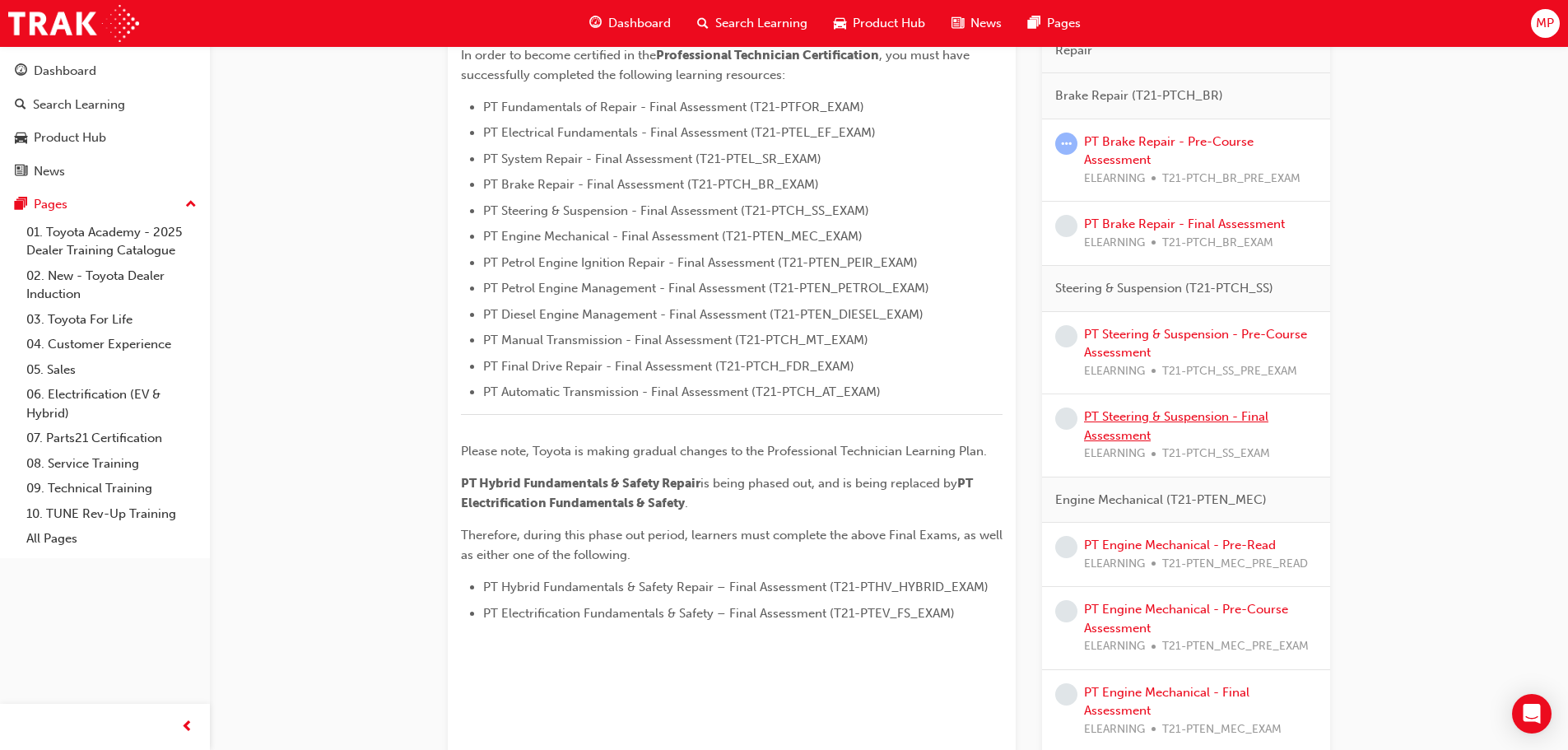
scroll to position [494, 0]
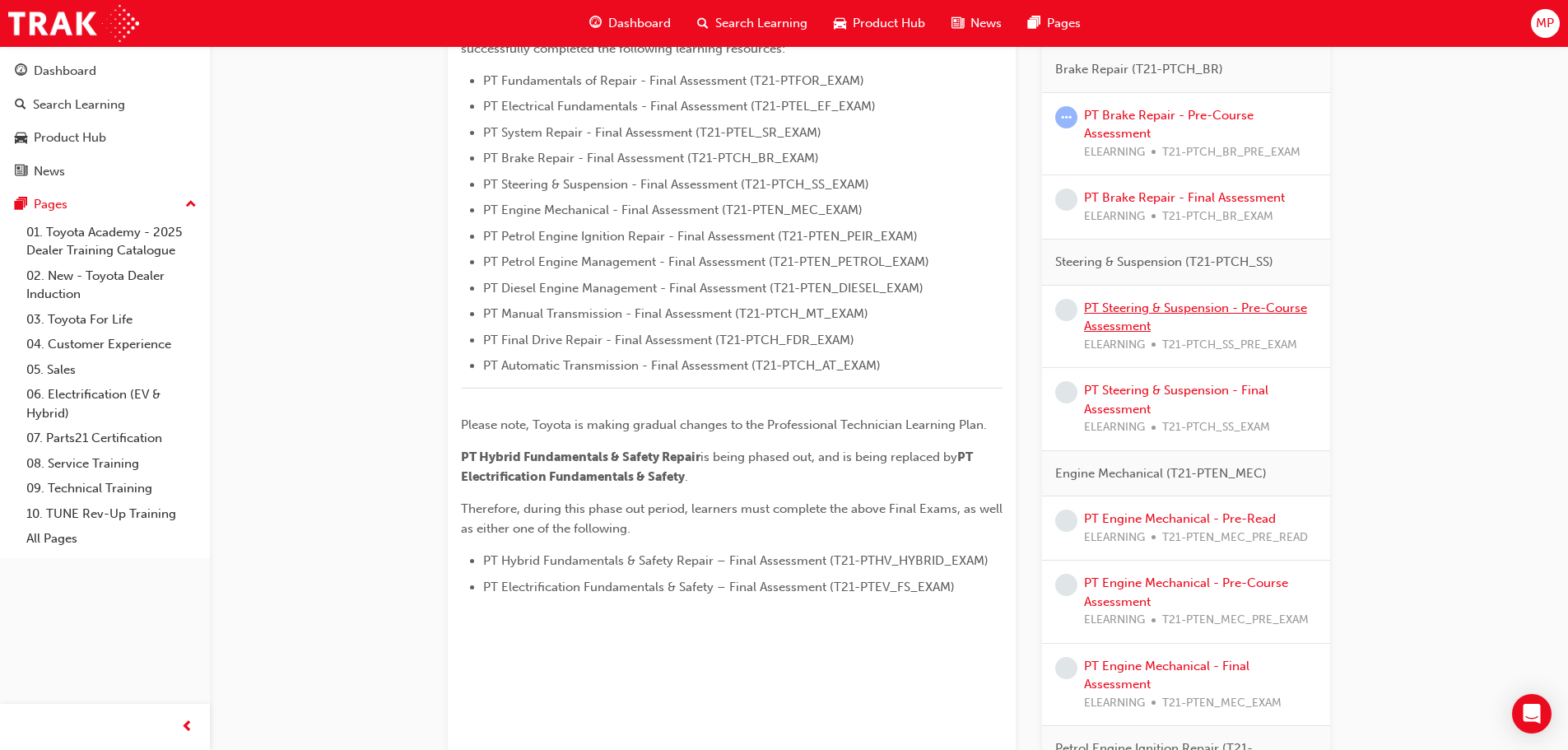
click at [1181, 302] on link "PT Steering & Suspension - Pre-Course Assessment" at bounding box center [1195, 318] width 223 height 34
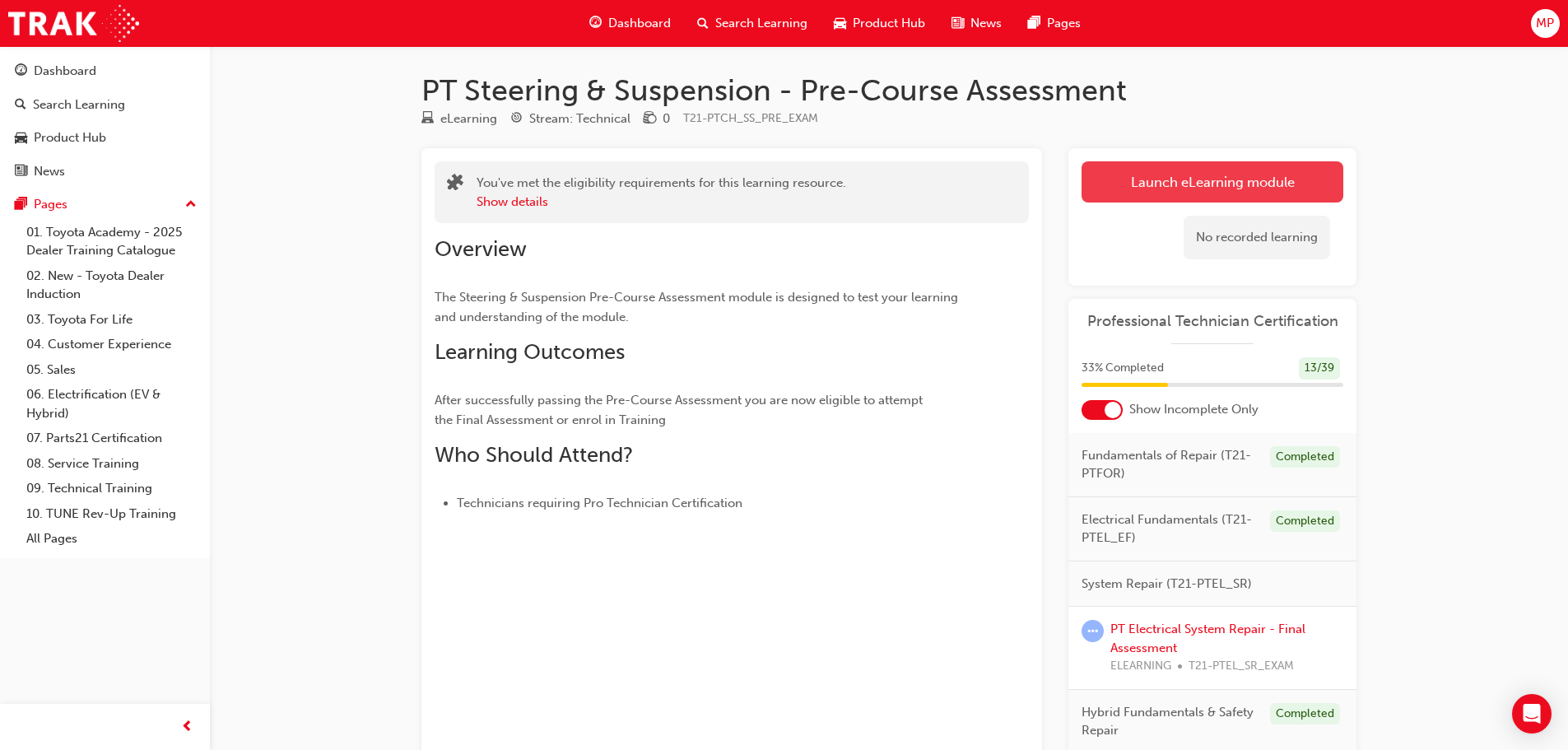
click at [1206, 180] on link "Launch eLearning module" at bounding box center [1212, 182] width 262 height 41
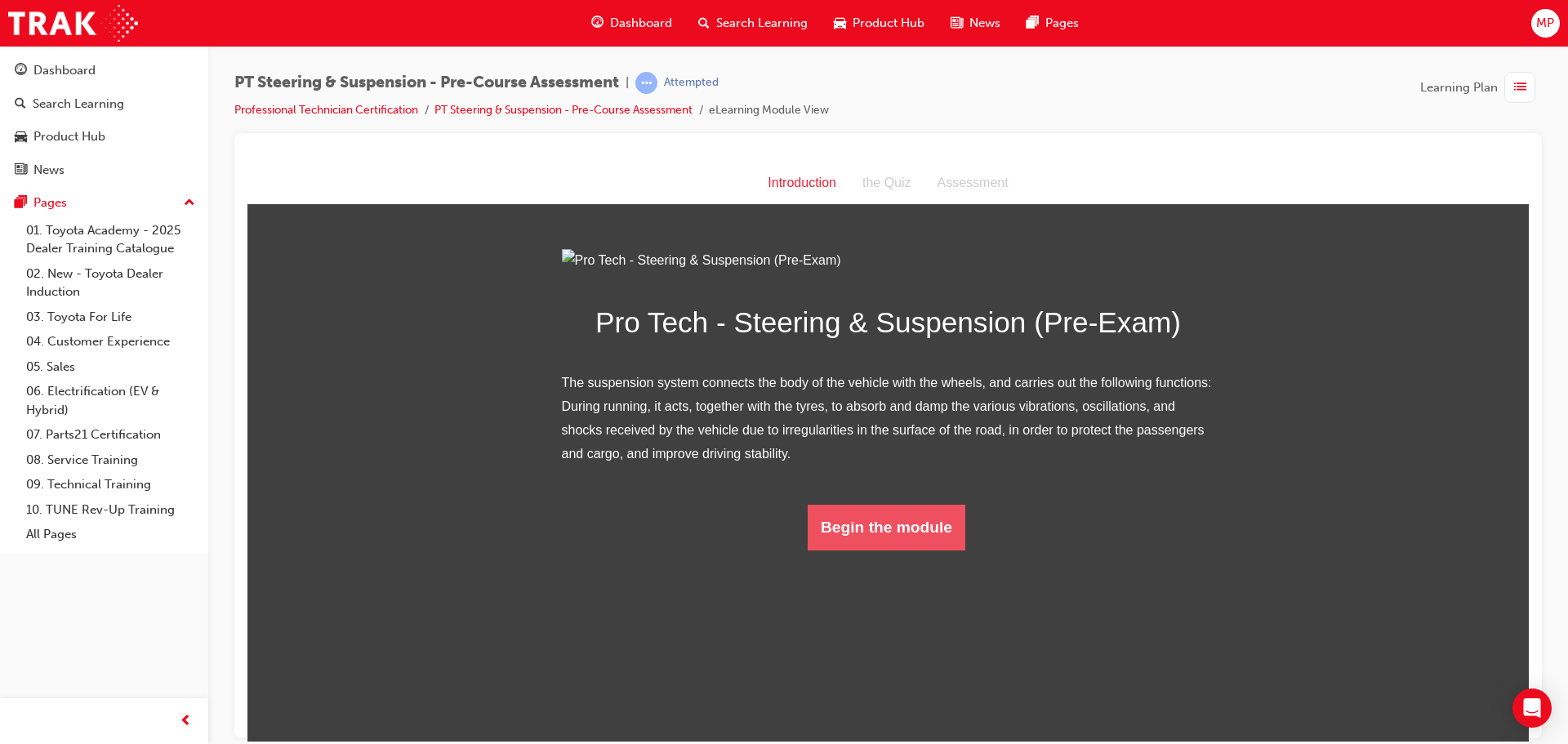
click at [827, 550] on button "Begin the module" at bounding box center [886, 526] width 158 height 46
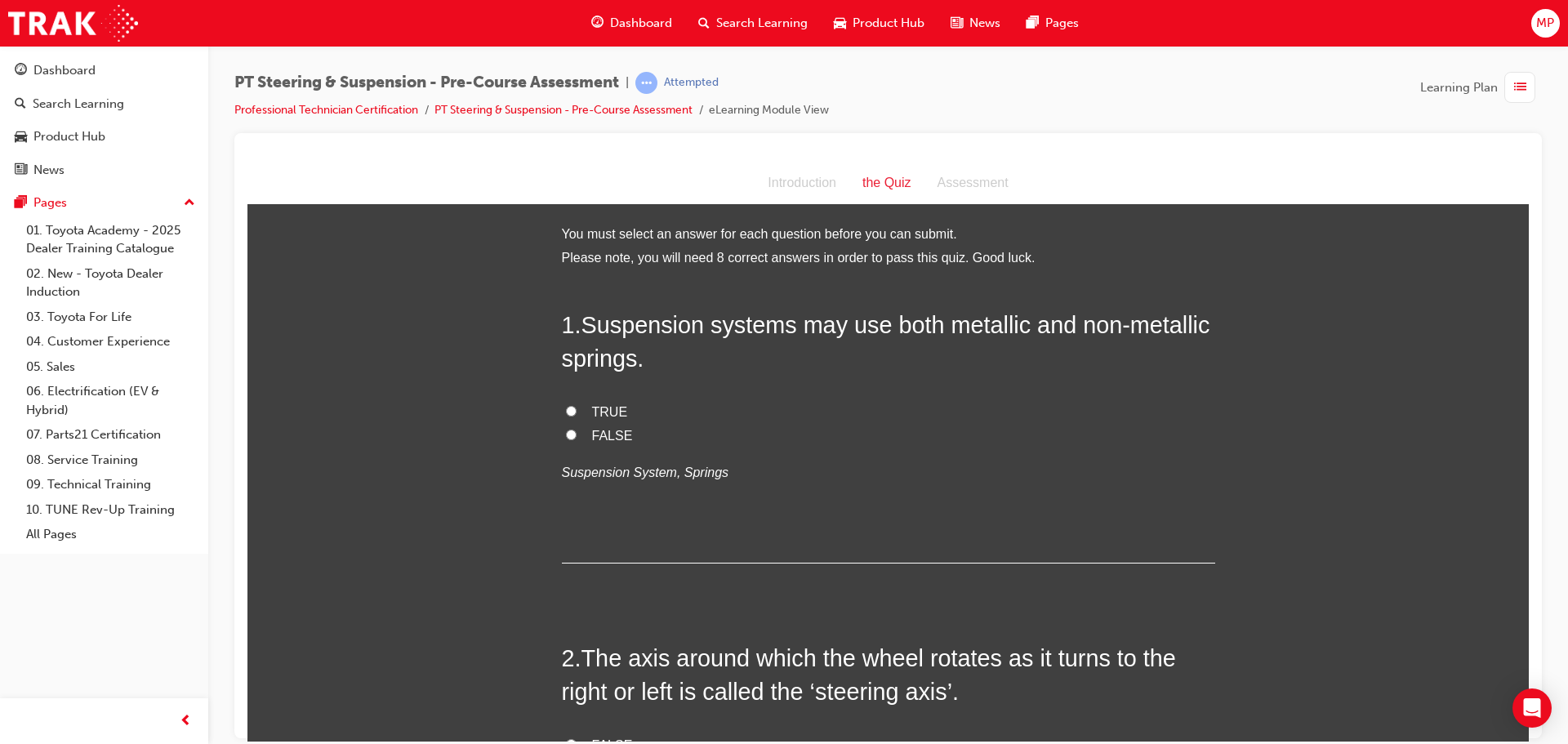
scroll to position [81, 0]
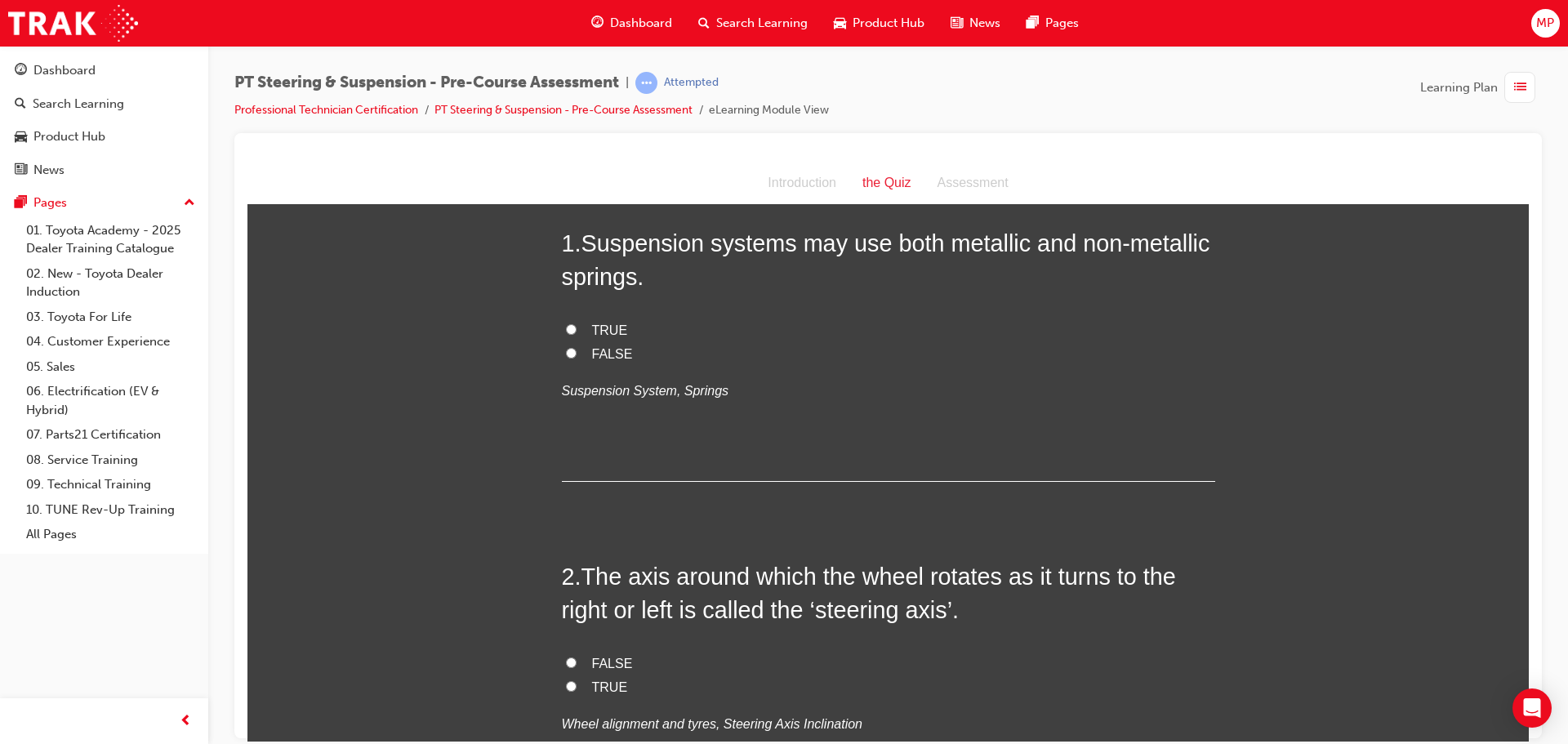
click at [570, 325] on label "TRUE" at bounding box center [888, 330] width 654 height 23
click at [570, 325] on input "TRUE" at bounding box center [570, 328] width 10 height 10
radio input "true"
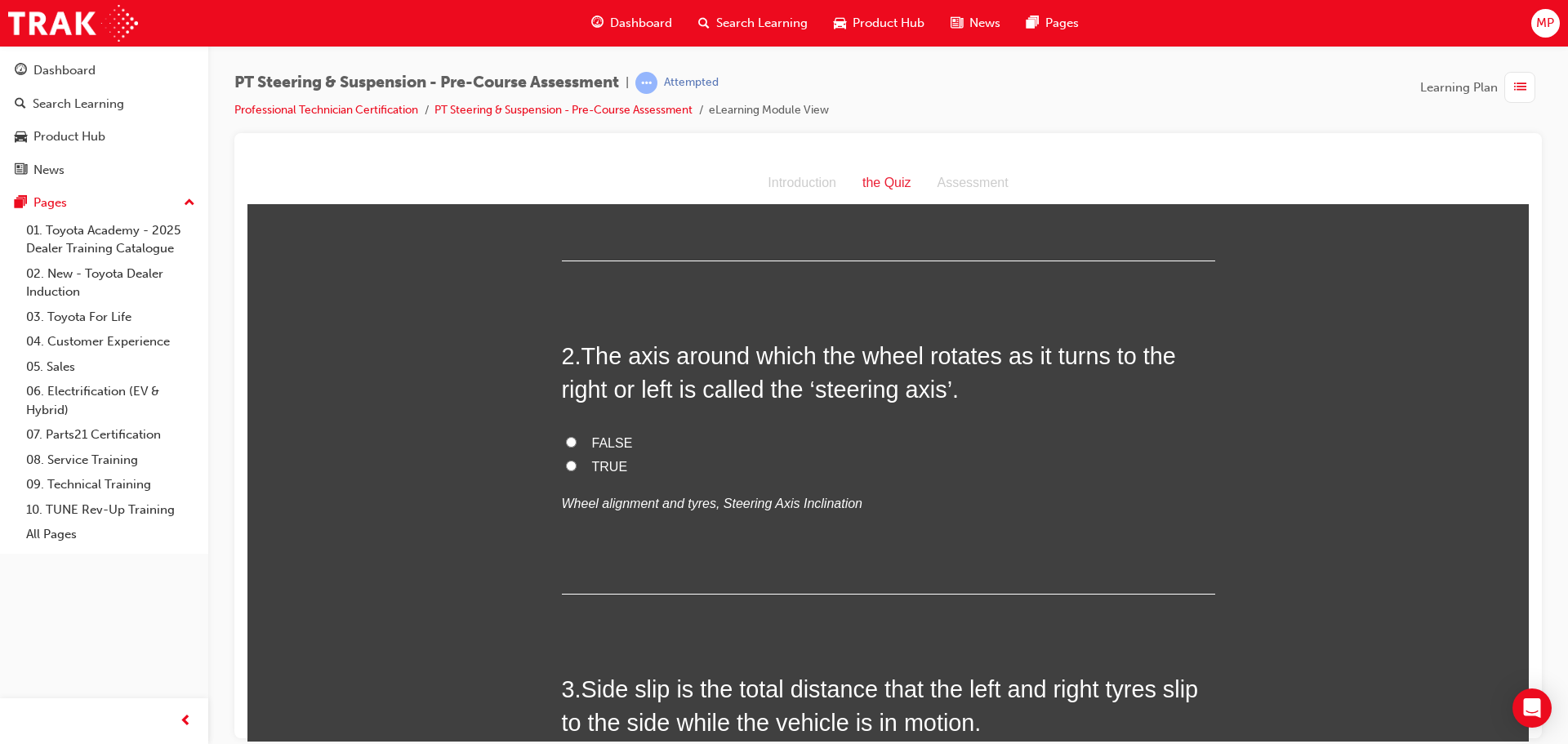
scroll to position [245, 0]
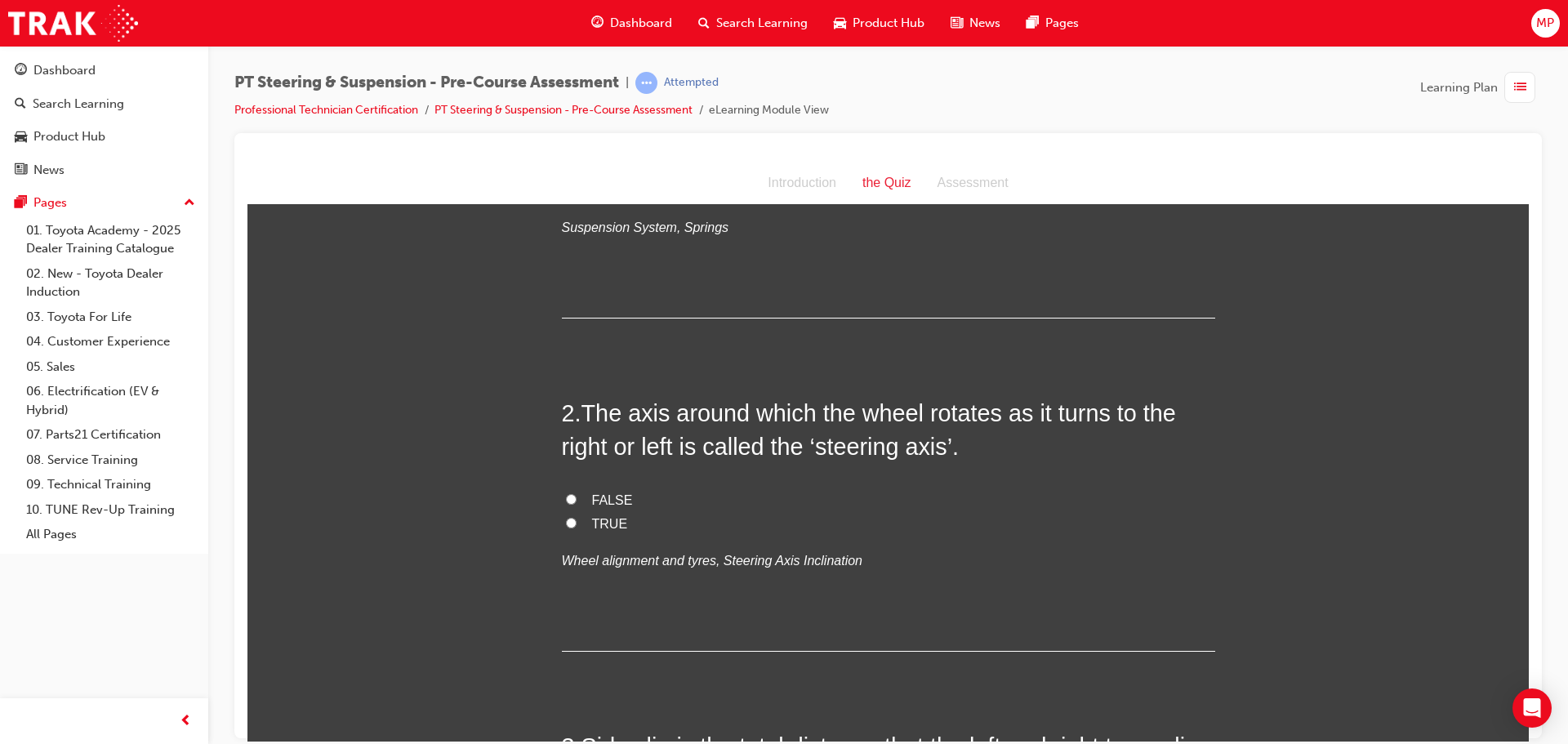
click at [569, 499] on input "FALSE" at bounding box center [570, 497] width 10 height 10
radio input "true"
click at [566, 522] on input "TRUE" at bounding box center [570, 522] width 10 height 10
radio input "true"
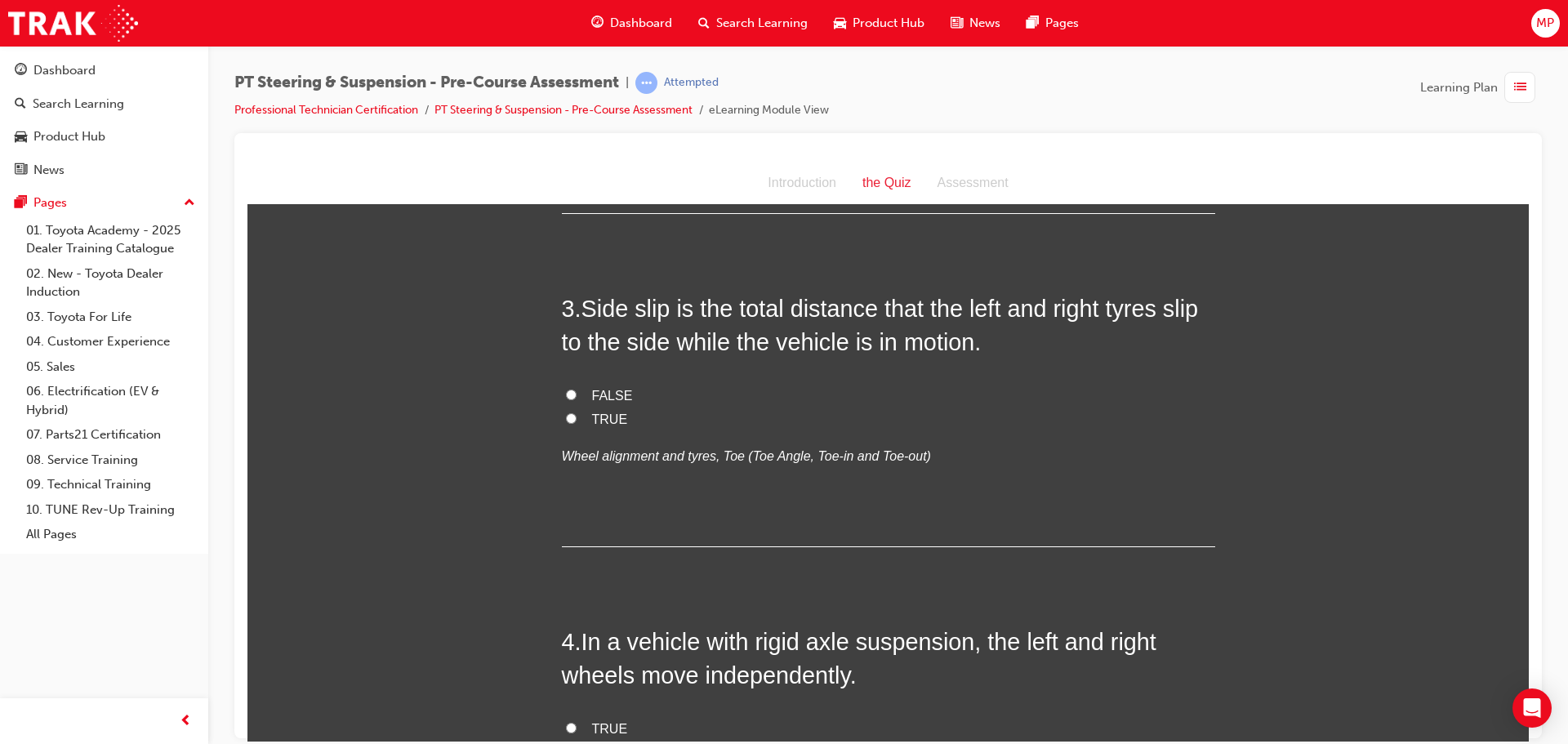
scroll to position [653, 0]
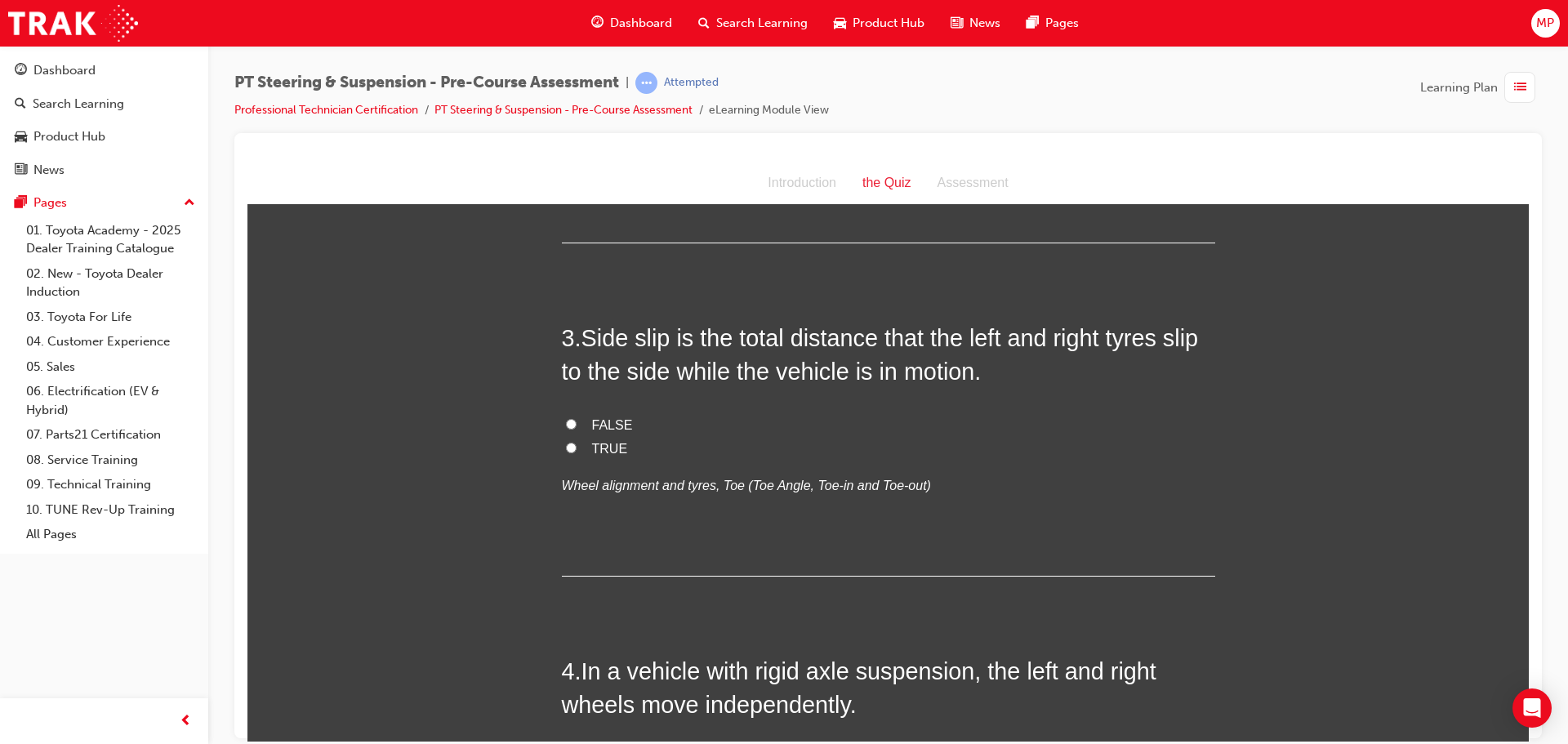
click at [569, 448] on input "TRUE" at bounding box center [570, 446] width 10 height 10
radio input "true"
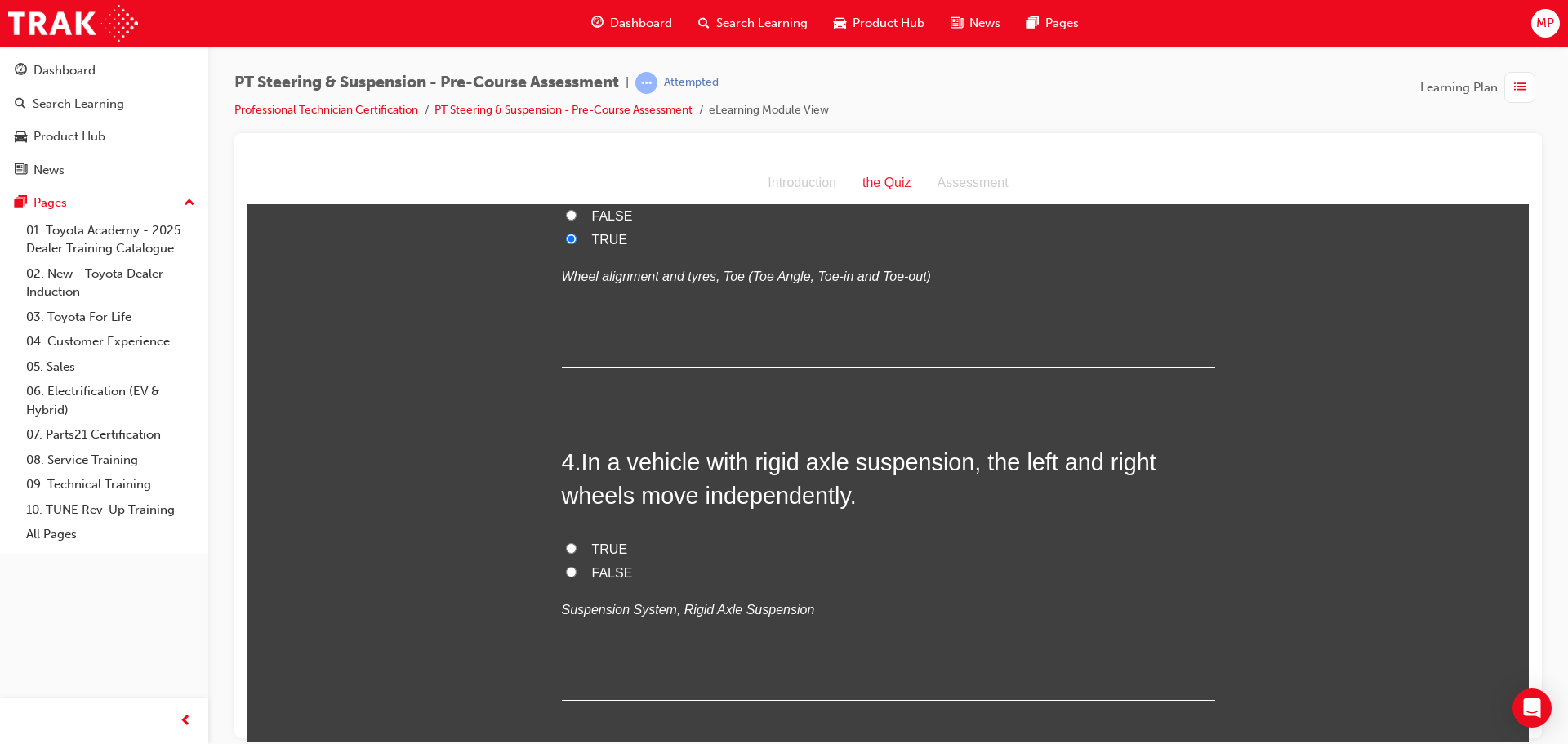
scroll to position [980, 0]
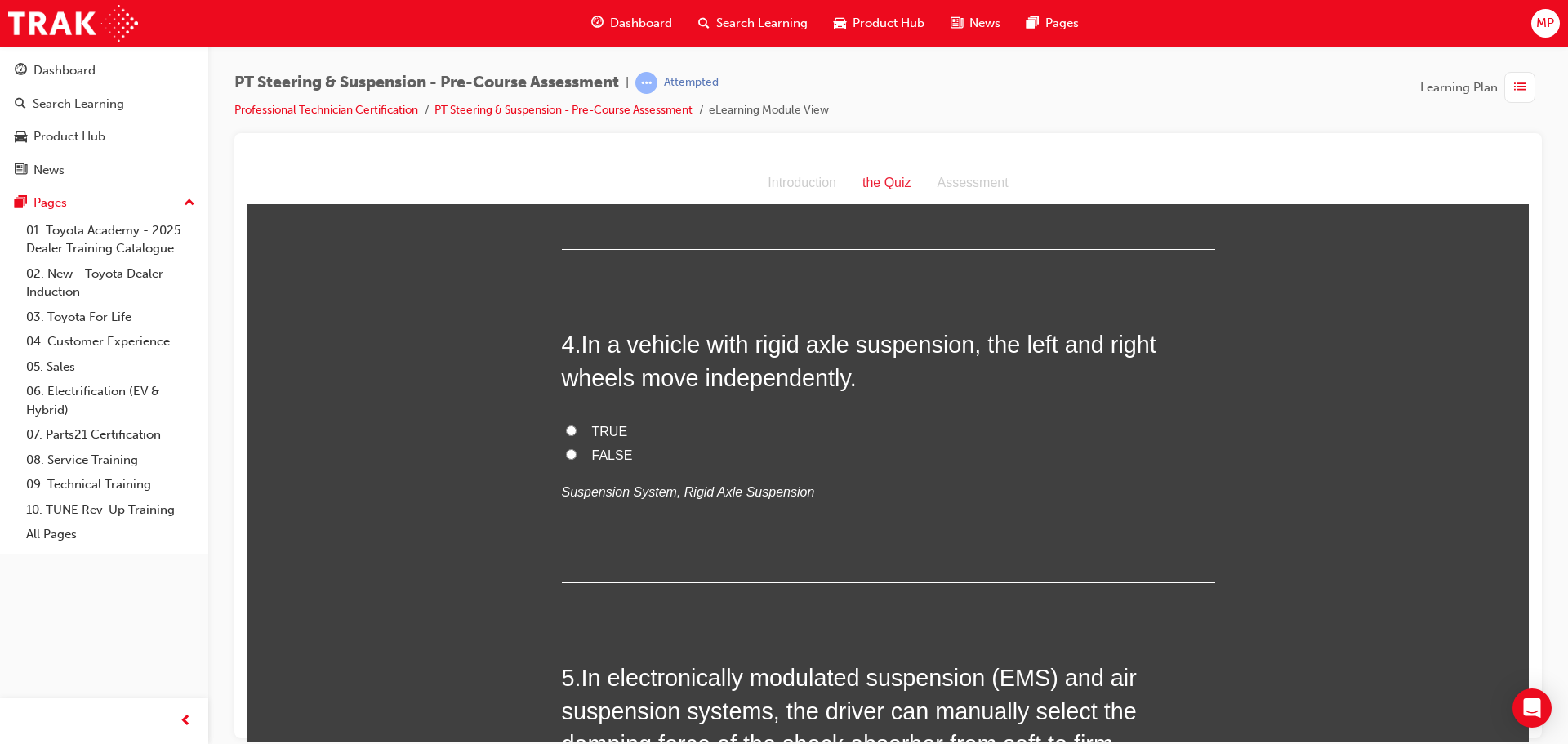
click at [566, 449] on input "FALSE" at bounding box center [570, 452] width 10 height 10
radio input "true"
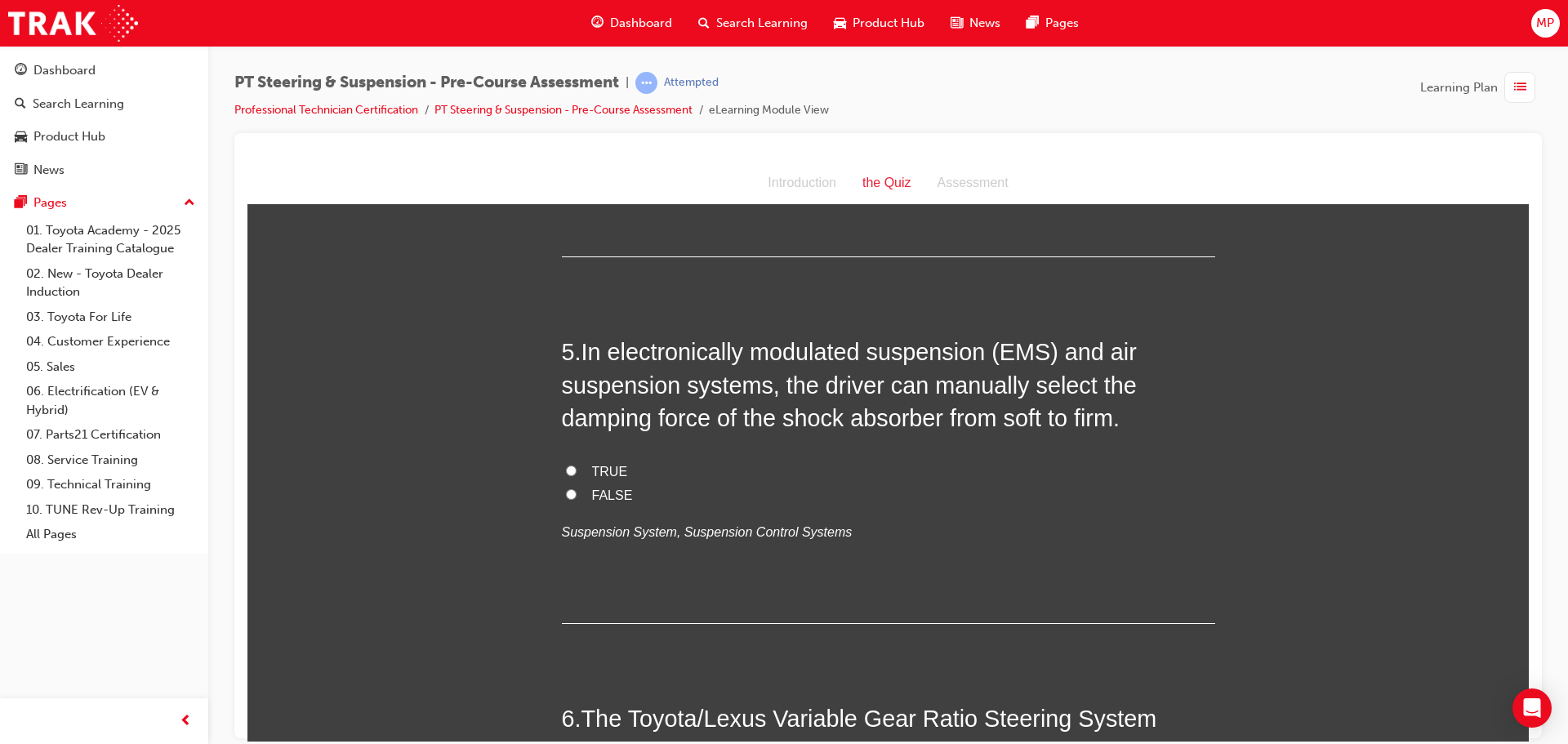
scroll to position [1306, 0]
click at [566, 465] on input "TRUE" at bounding box center [570, 468] width 10 height 10
radio input "true"
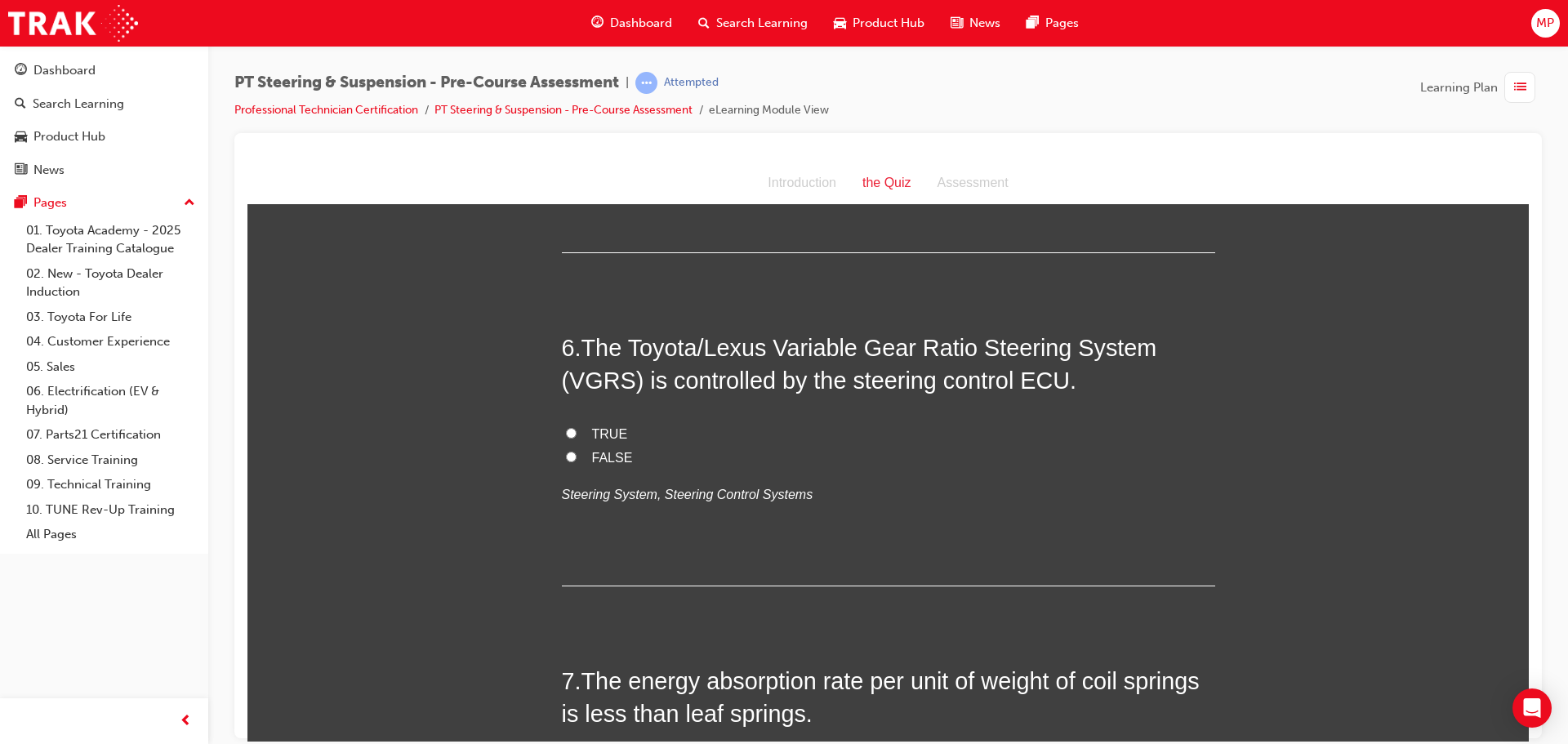
scroll to position [1714, 0]
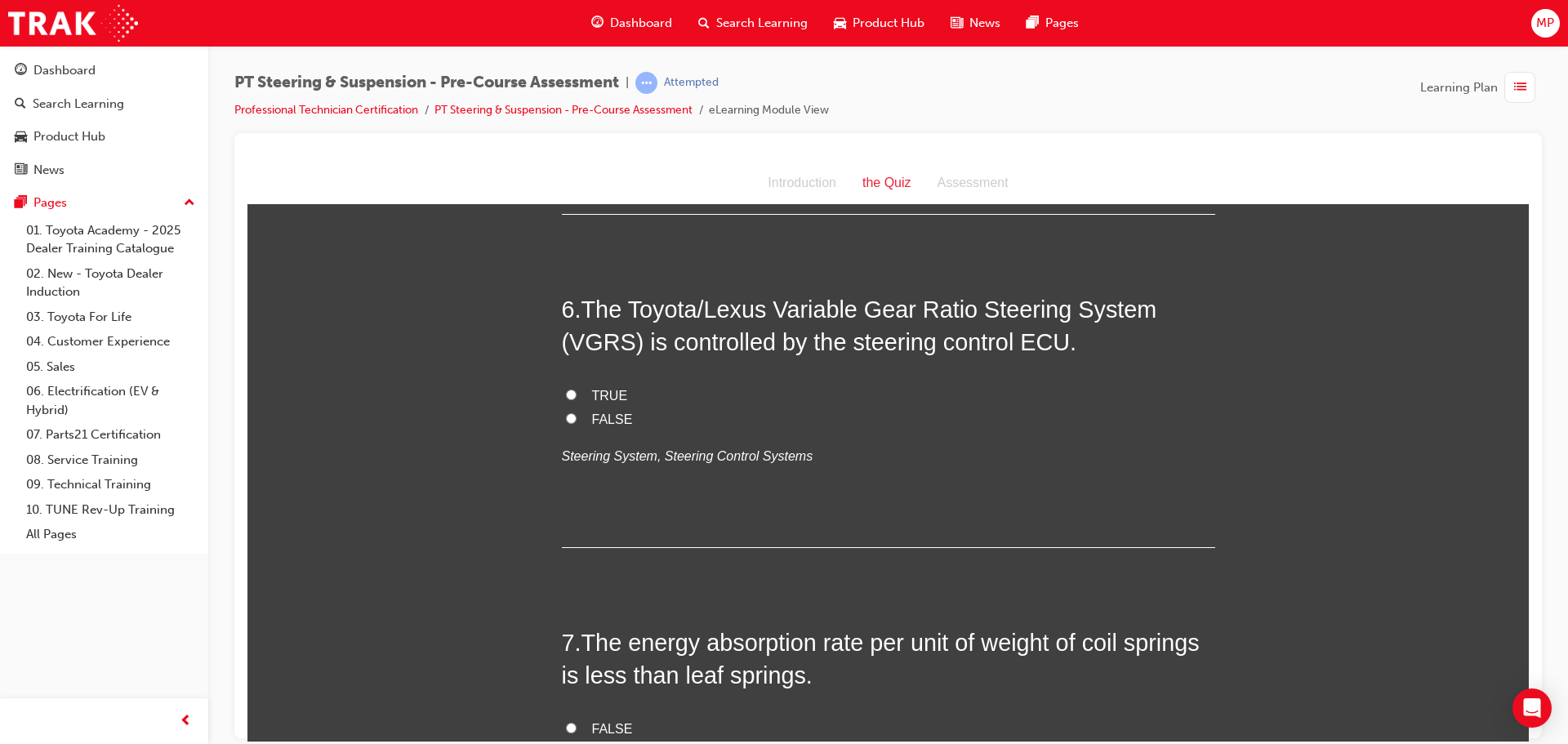
click at [566, 390] on input "TRUE" at bounding box center [570, 393] width 10 height 10
radio input "true"
click at [816, 593] on div "1 . Suspension systems may use both metallic and non-metallic springs. TRUE FAL…" at bounding box center [888, 265] width 654 height 3345
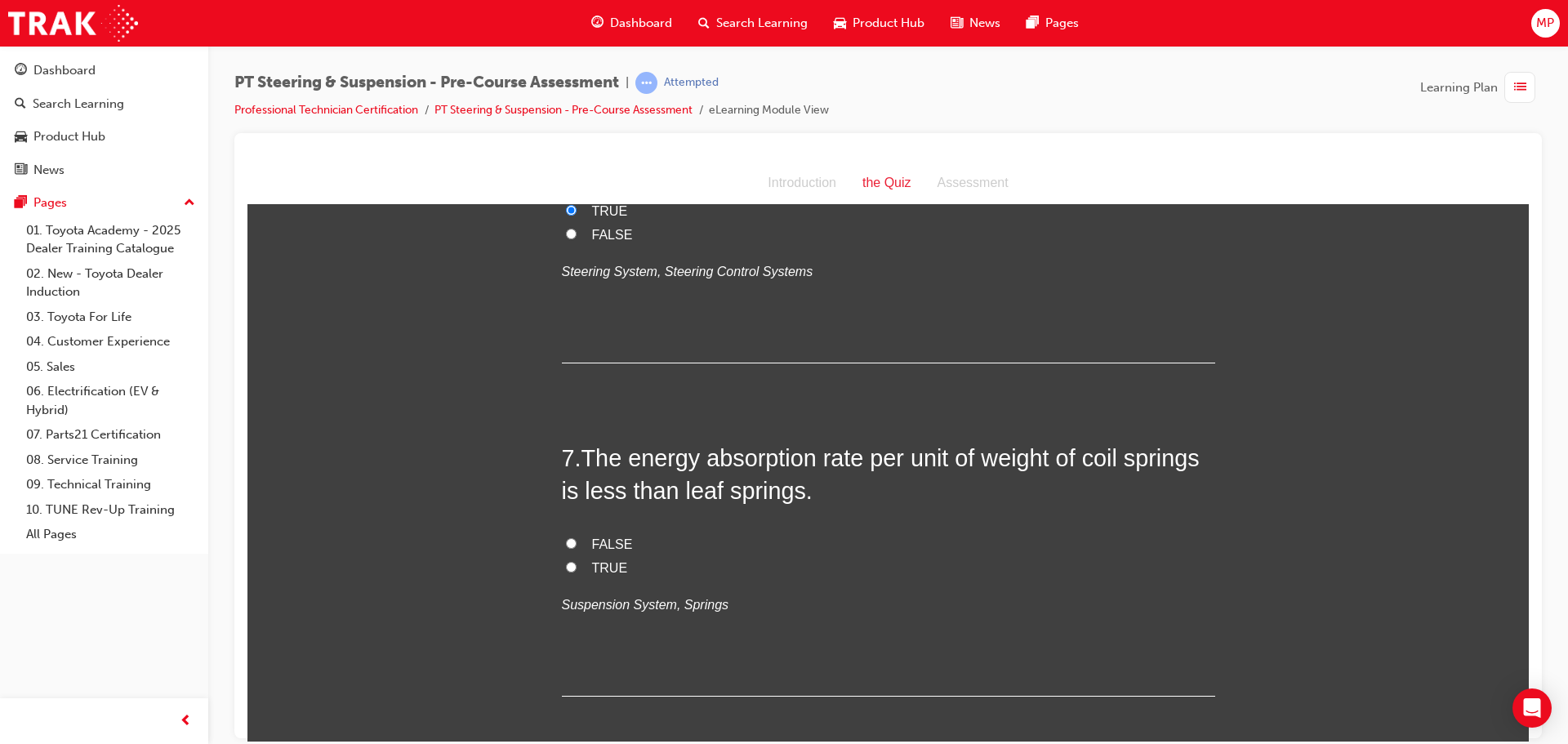
scroll to position [1959, 0]
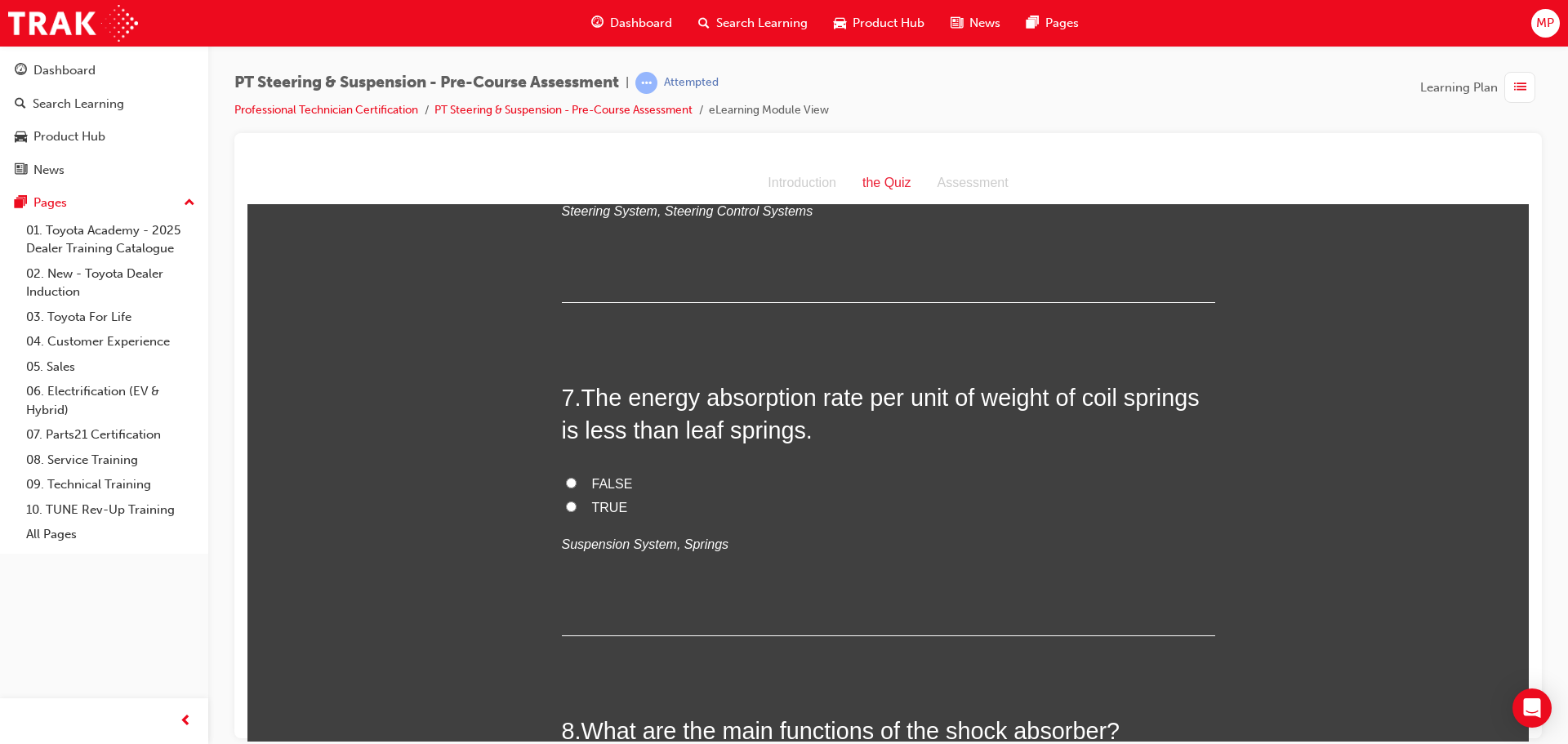
click at [566, 478] on input "FALSE" at bounding box center [570, 481] width 10 height 10
radio input "true"
click at [925, 685] on div "1 . Suspension systems may use both metallic and non-metallic springs. TRUE FAL…" at bounding box center [888, 21] width 654 height 3345
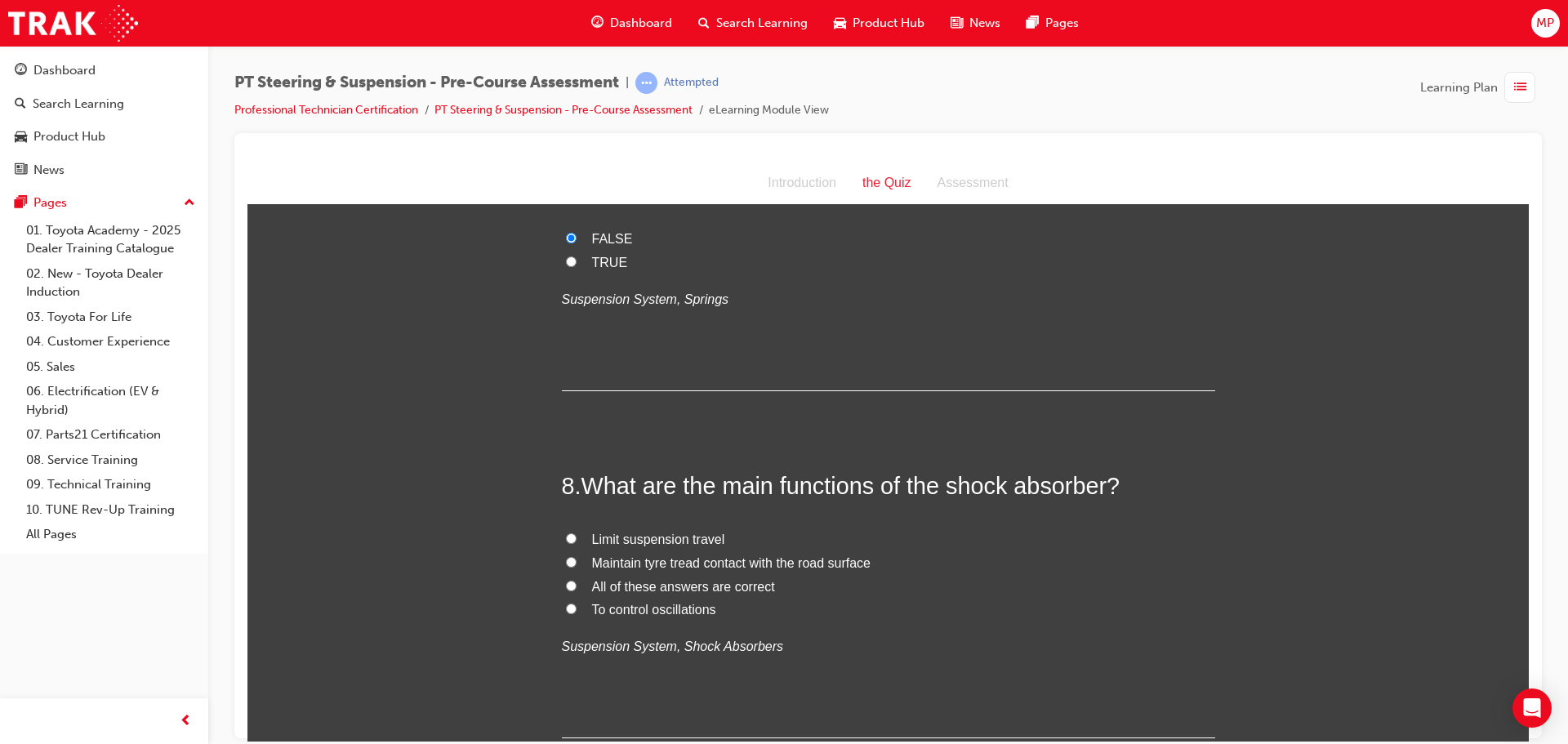
scroll to position [2285, 0]
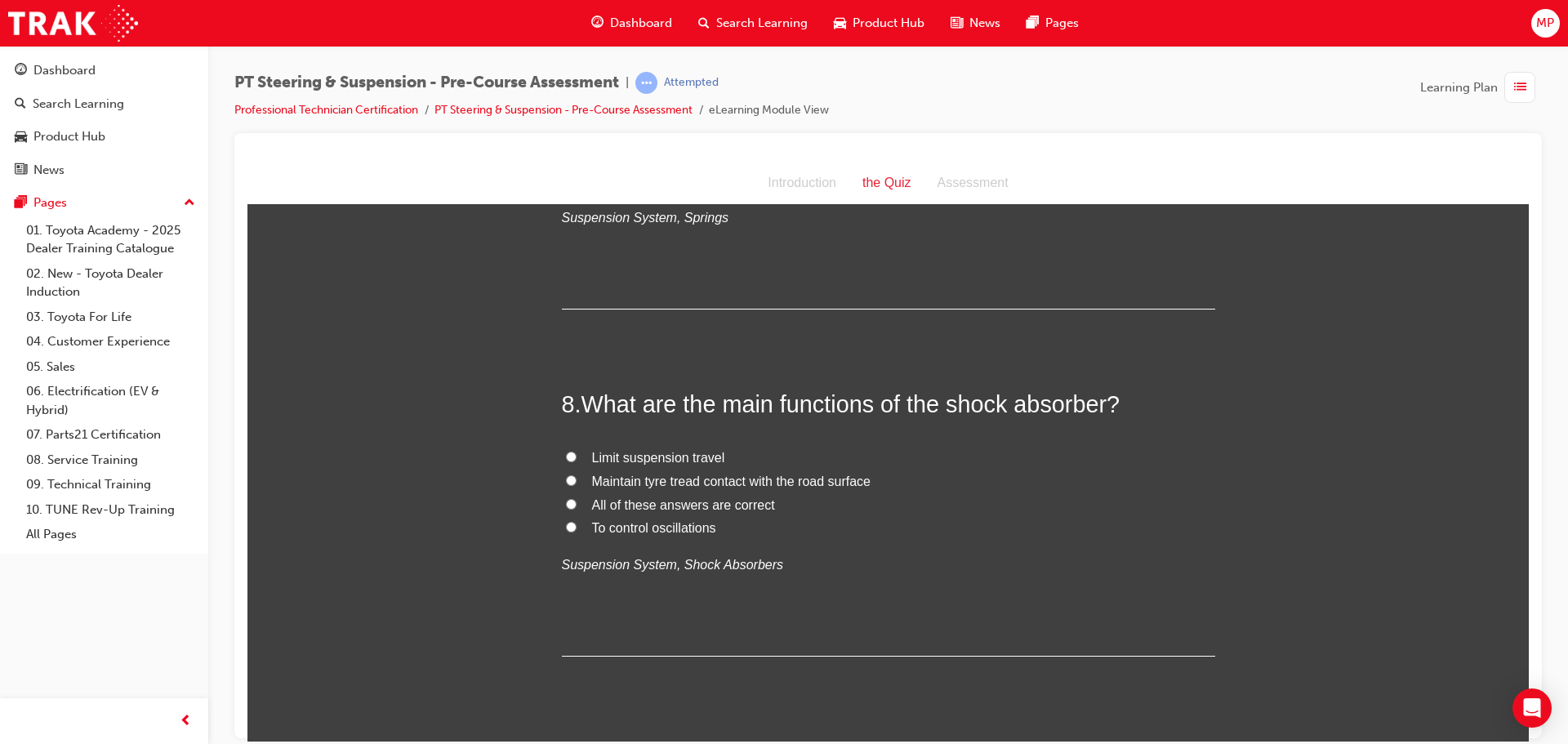
click at [576, 519] on label "To control oscillations" at bounding box center [888, 527] width 654 height 23
click at [576, 521] on input "To control oscillations" at bounding box center [570, 525] width 10 height 10
radio input "true"
click at [570, 451] on label "Limit suspension travel" at bounding box center [888, 457] width 654 height 23
click at [570, 451] on input "Limit suspension travel" at bounding box center [570, 455] width 10 height 10
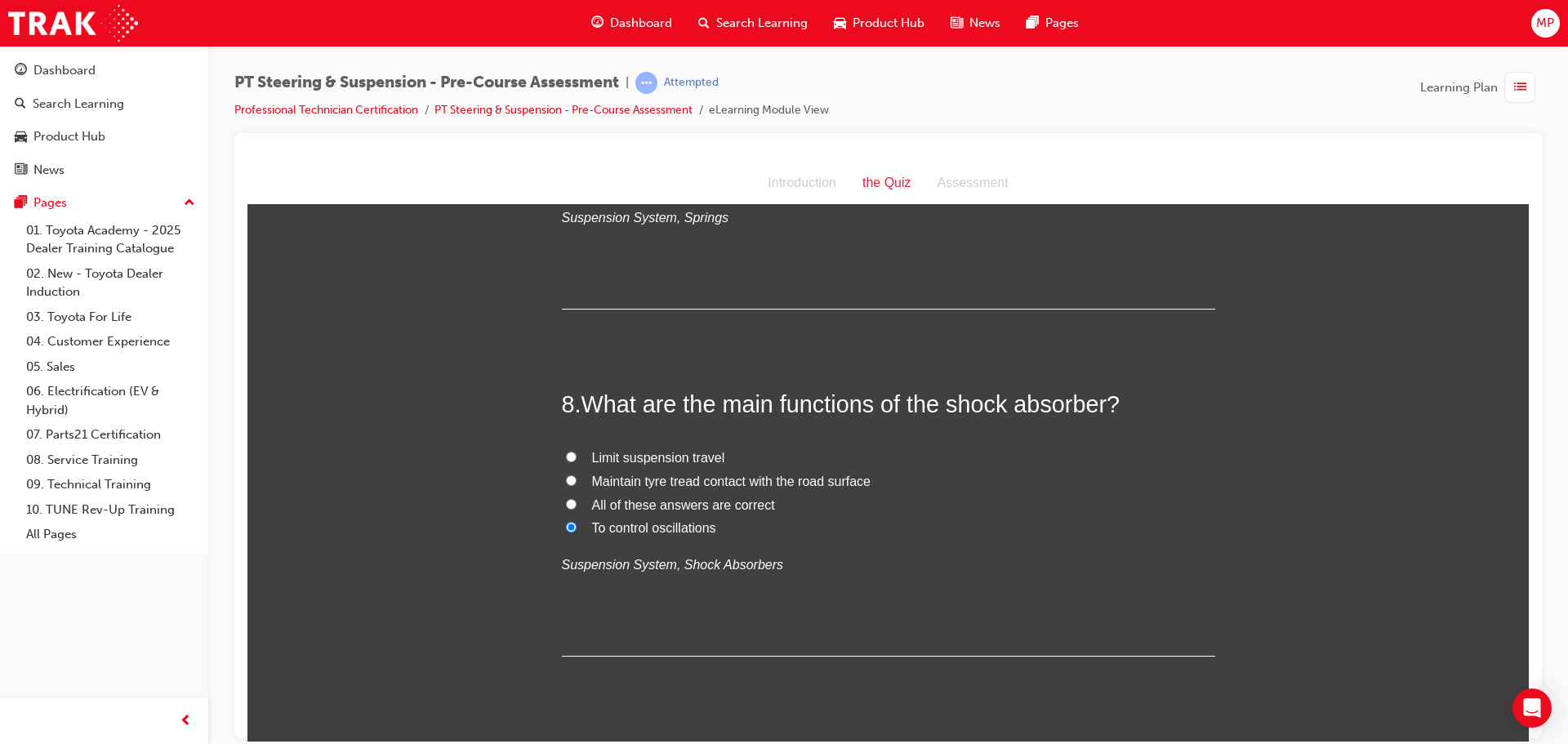
radio input "true"
click at [567, 474] on input "Maintain tyre tread contact with the road surface" at bounding box center [570, 479] width 10 height 10
radio input "true"
click at [566, 499] on input "All of these answers are correct" at bounding box center [570, 503] width 10 height 10
radio input "true"
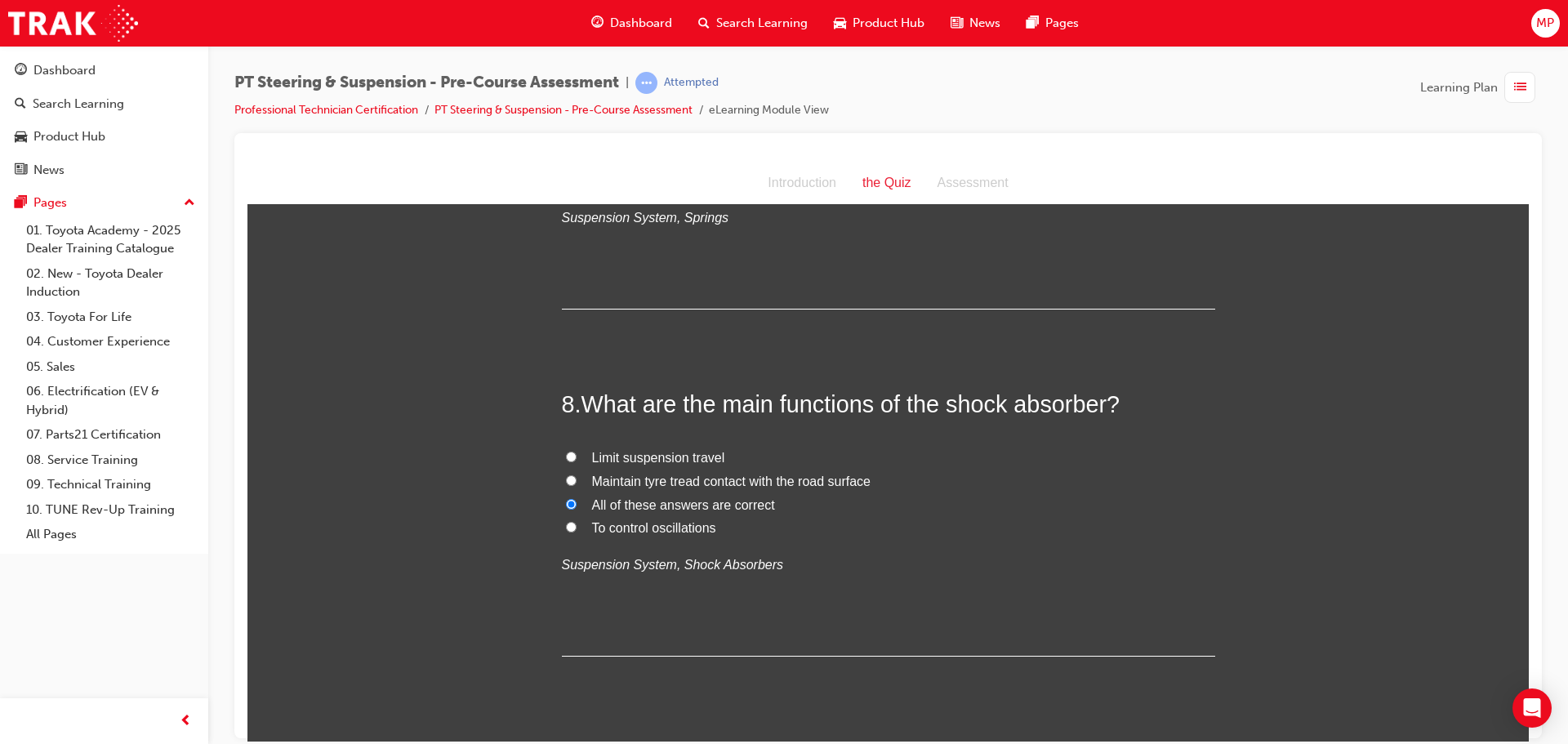
click at [1566, 651] on div "PT Steering & Suspension - Pre-Course Assessment | Attempted Professional Techn…" at bounding box center [888, 374] width 1359 height 657
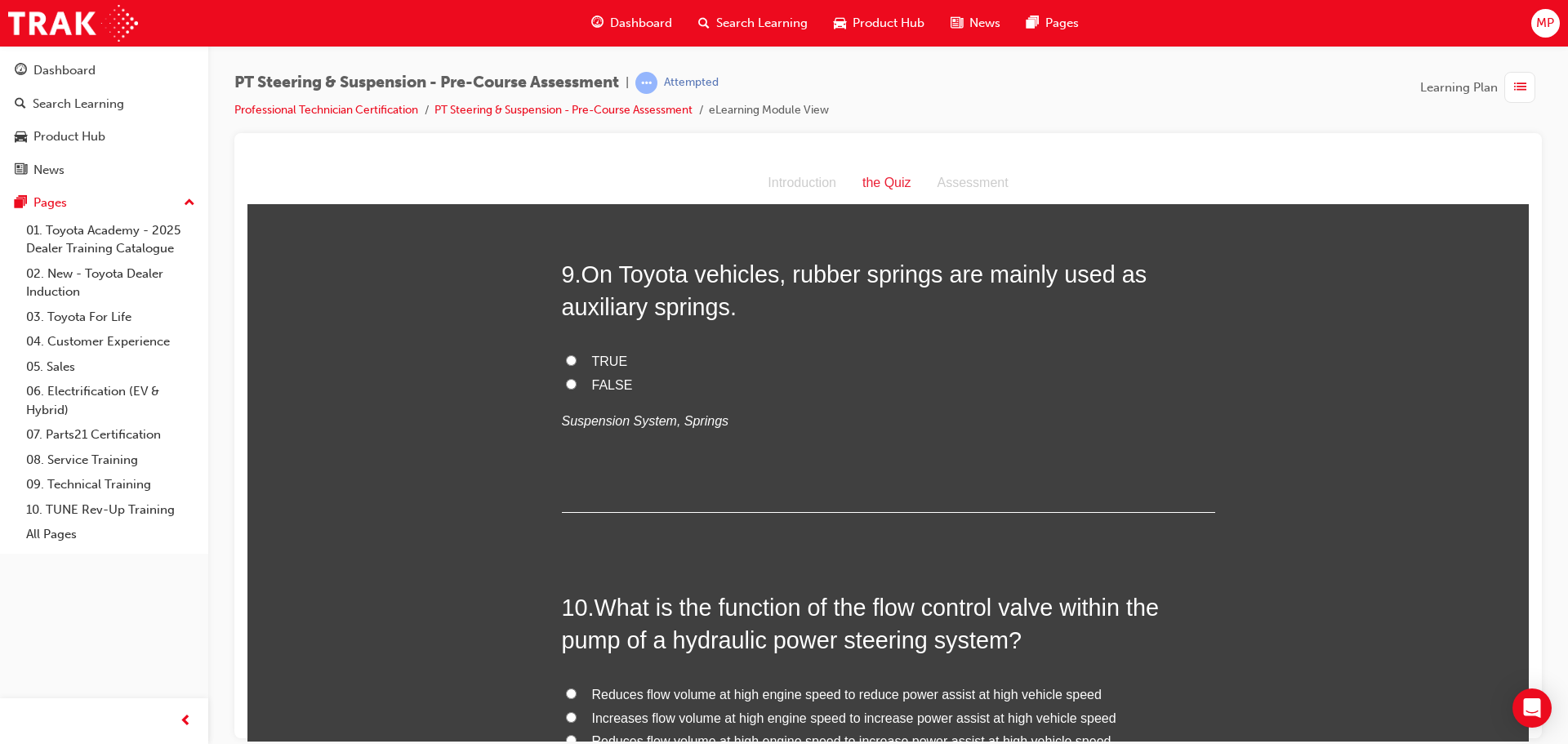
scroll to position [2775, 0]
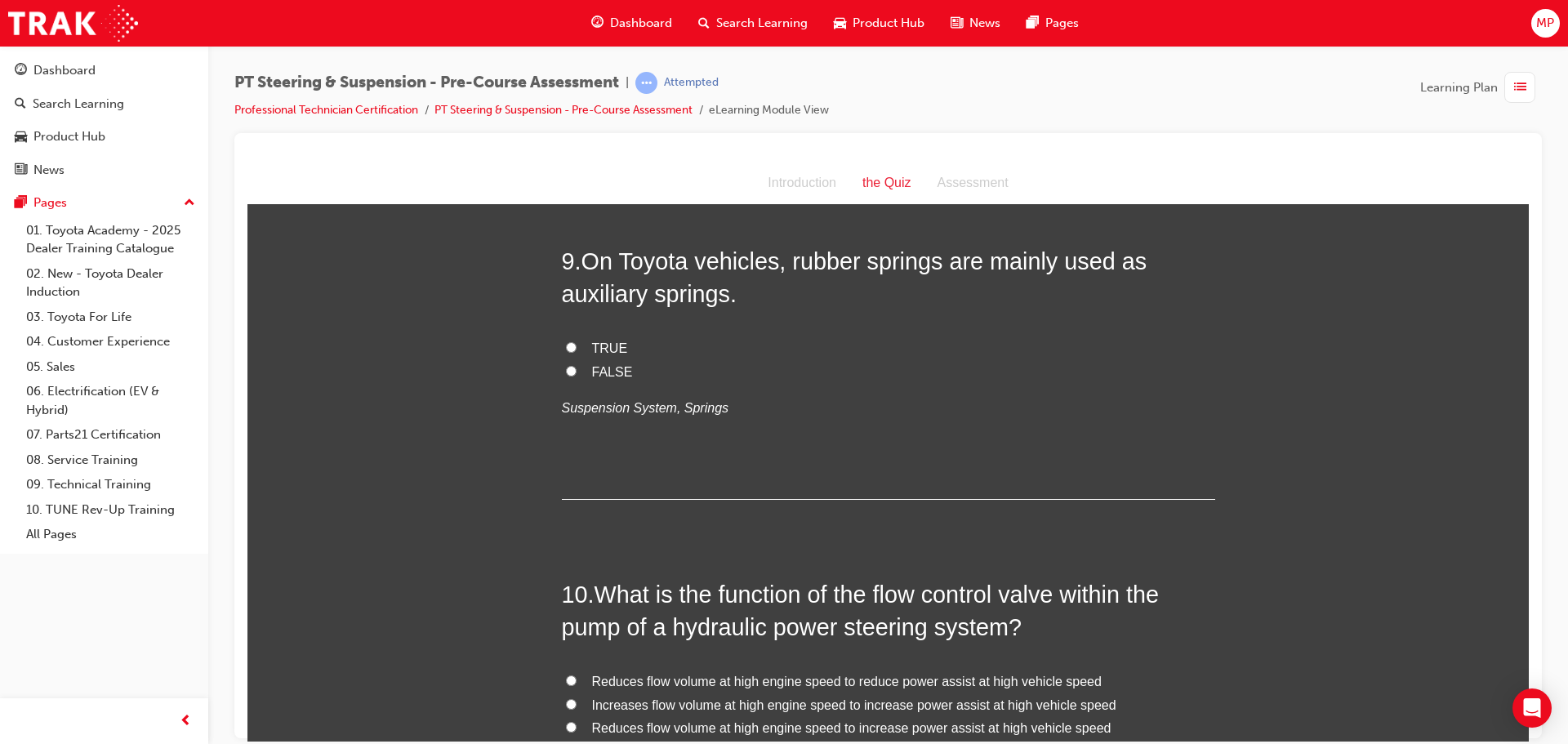
click at [566, 343] on input "TRUE" at bounding box center [570, 346] width 10 height 10
radio input "true"
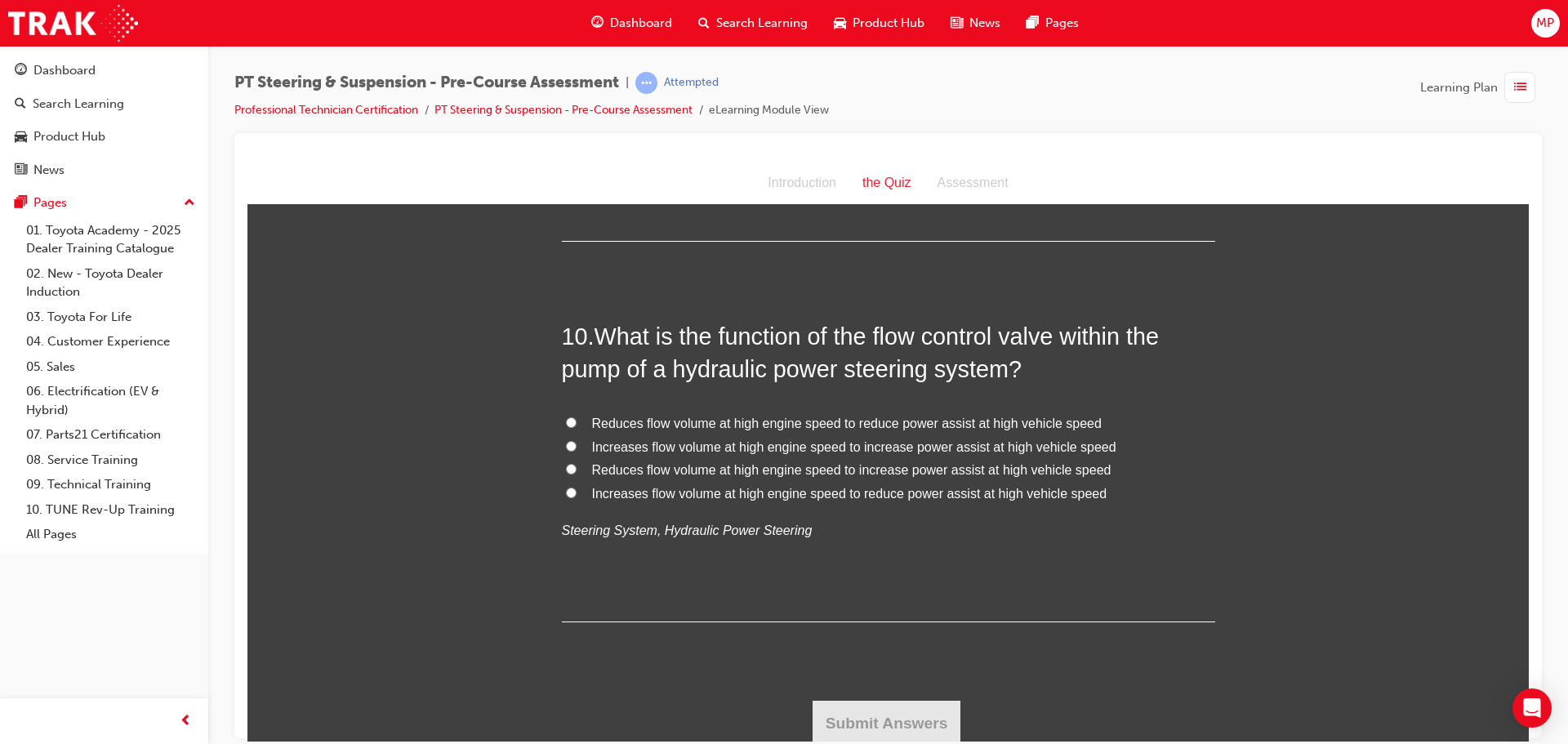
scroll to position [3037, 0]
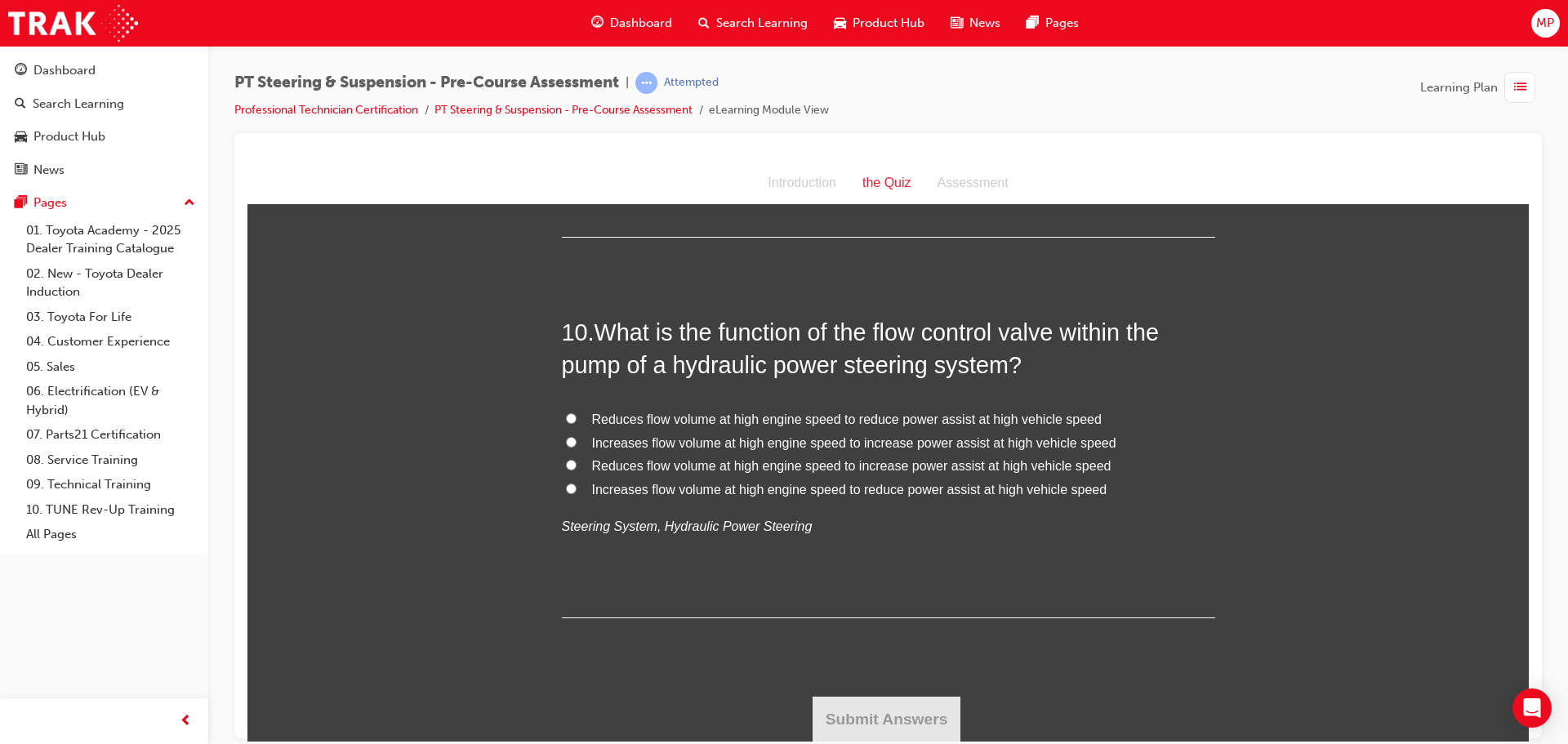
click at [578, 415] on label "Reduces flow volume at high engine speed to reduce power assist at high vehicle…" at bounding box center [888, 419] width 654 height 23
click at [577, 415] on input "Reduces flow volume at high engine speed to reduce power assist at high vehicle…" at bounding box center [570, 417] width 10 height 10
radio input "true"
click at [914, 708] on button "Submit Answers" at bounding box center [886, 718] width 149 height 46
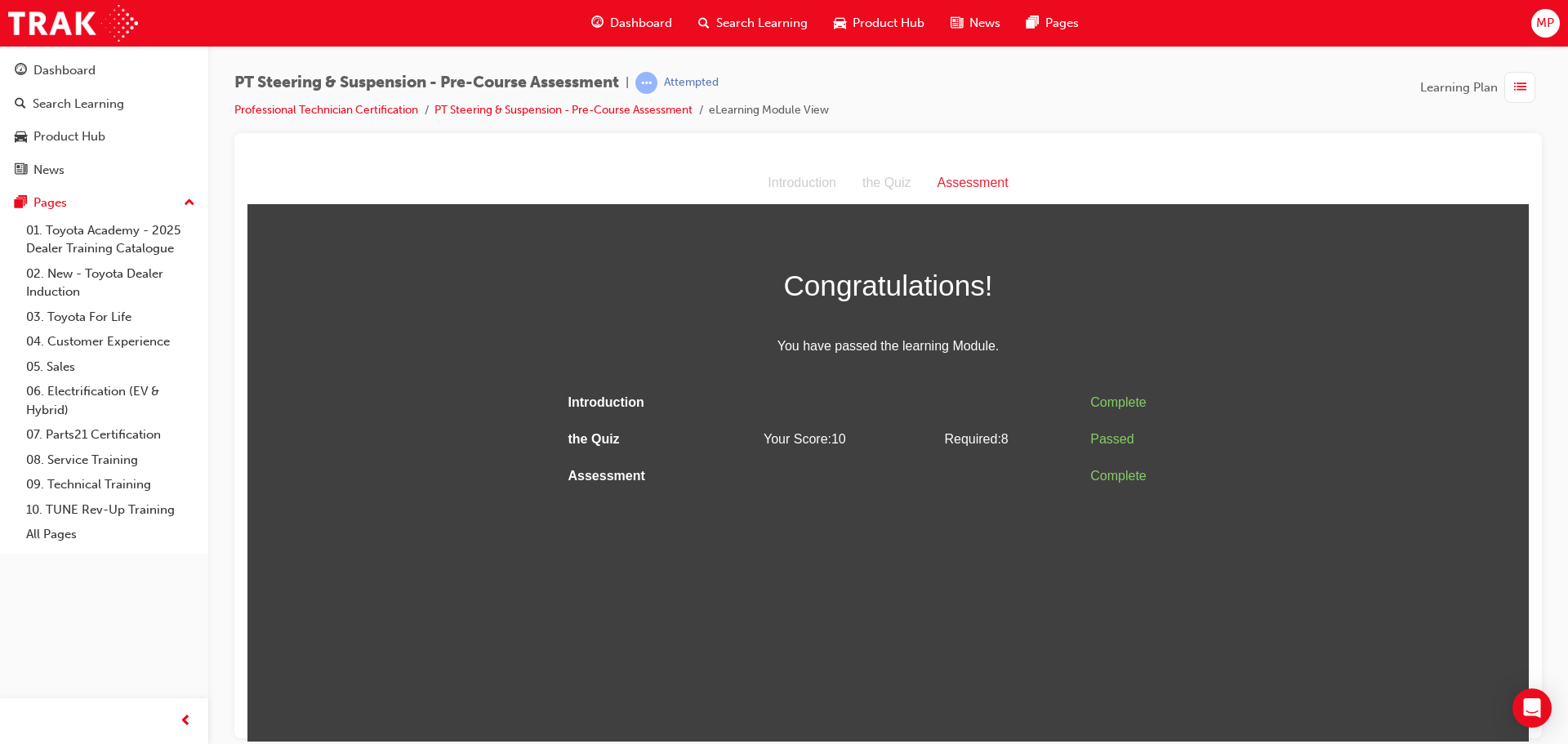
scroll to position [0, 0]
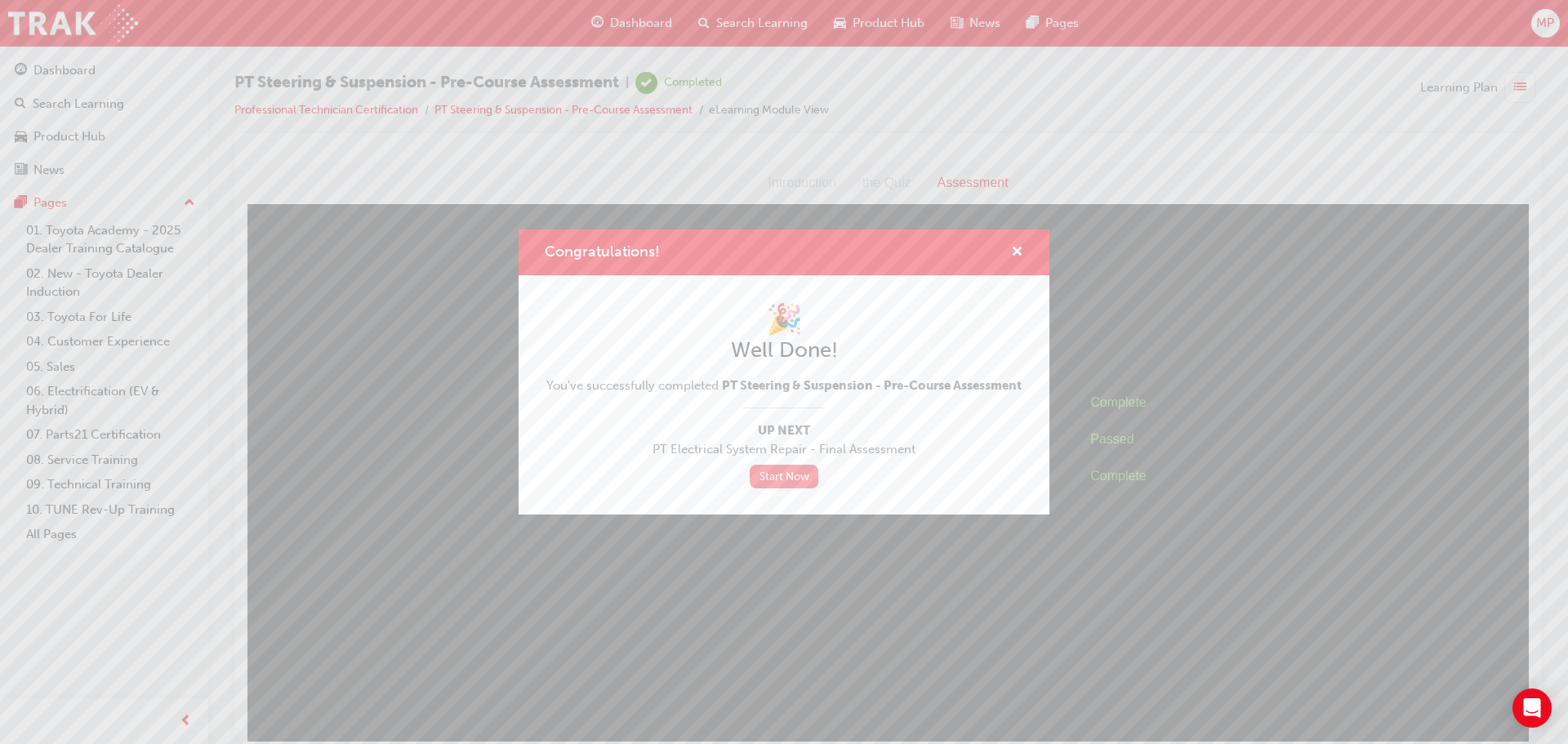
click at [786, 473] on link "Start Now" at bounding box center [784, 476] width 68 height 23
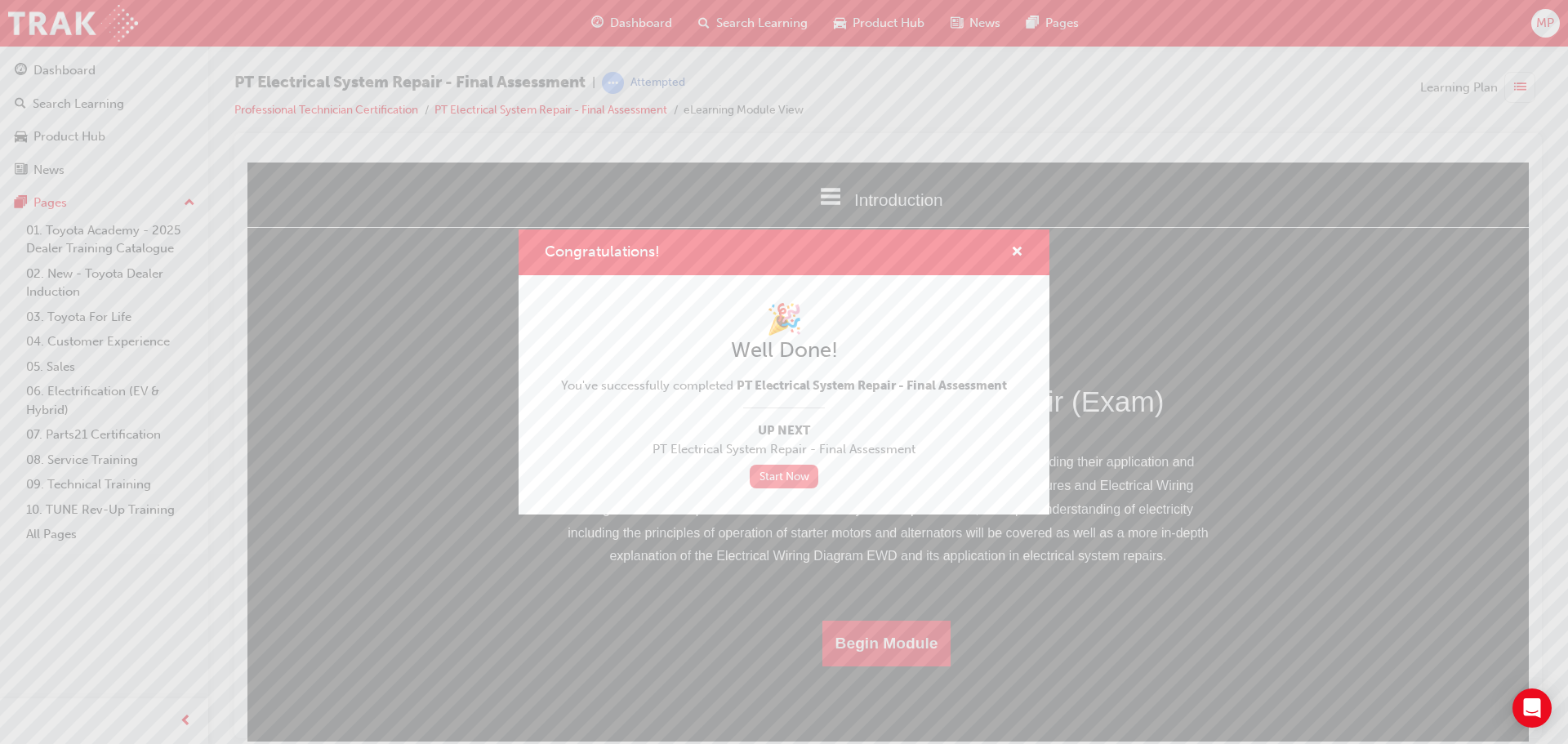
click at [771, 473] on link "Start Now" at bounding box center [784, 476] width 68 height 23
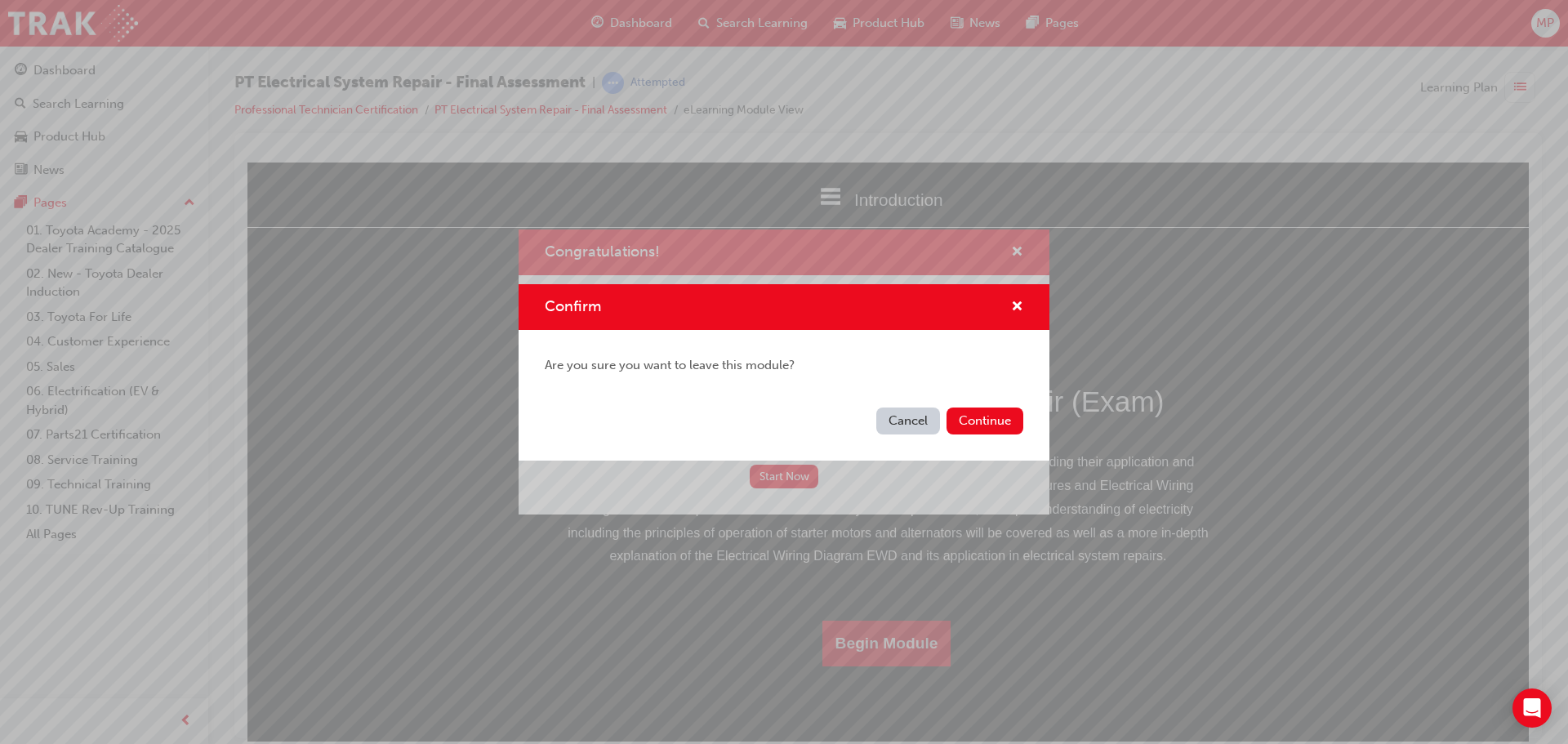
click at [988, 419] on button "Continue" at bounding box center [985, 421] width 77 height 27
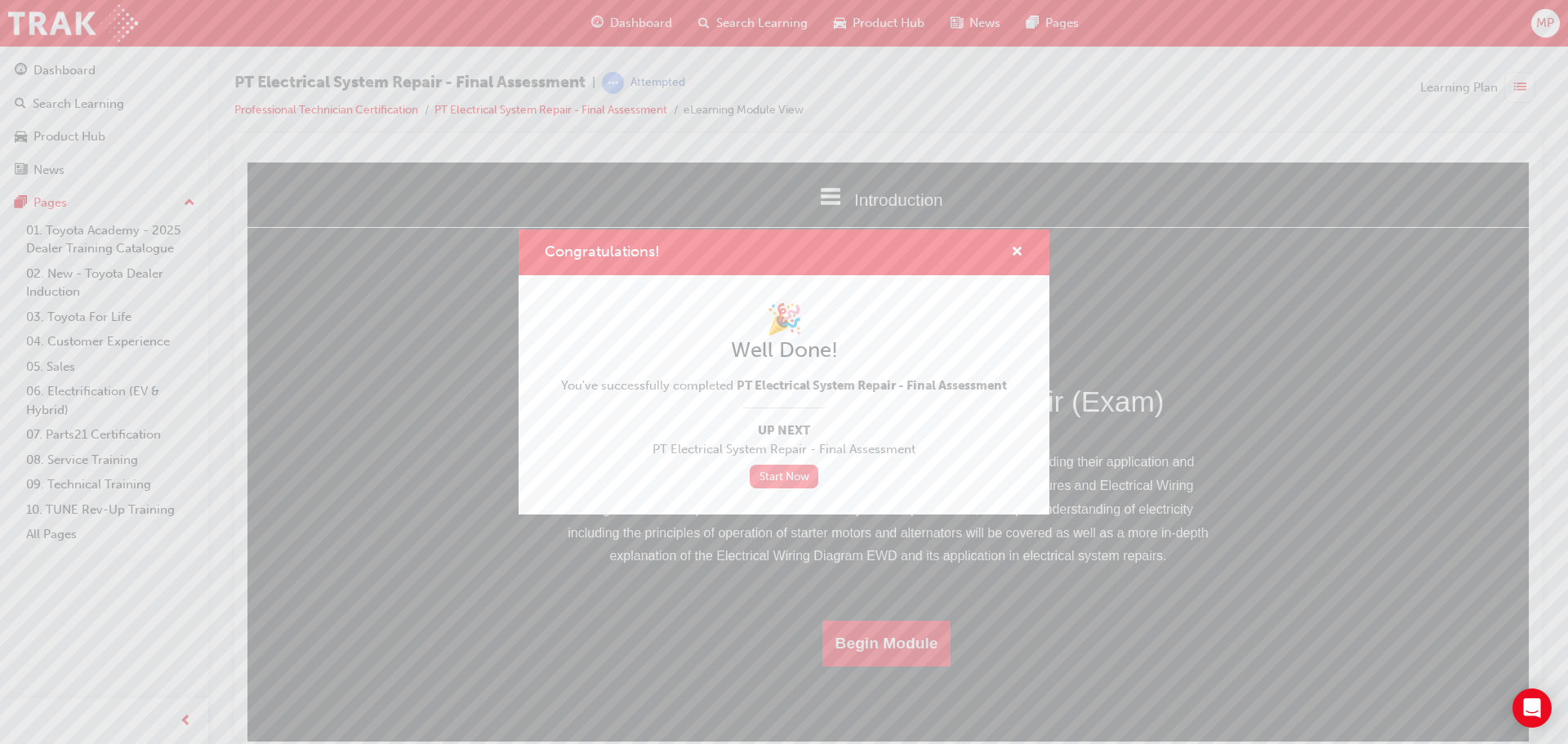
click at [794, 466] on link "Start Now" at bounding box center [784, 476] width 68 height 23
click at [787, 478] on link "Start Now" at bounding box center [784, 476] width 68 height 23
click at [1019, 250] on span "cross-icon" at bounding box center [1016, 253] width 12 height 15
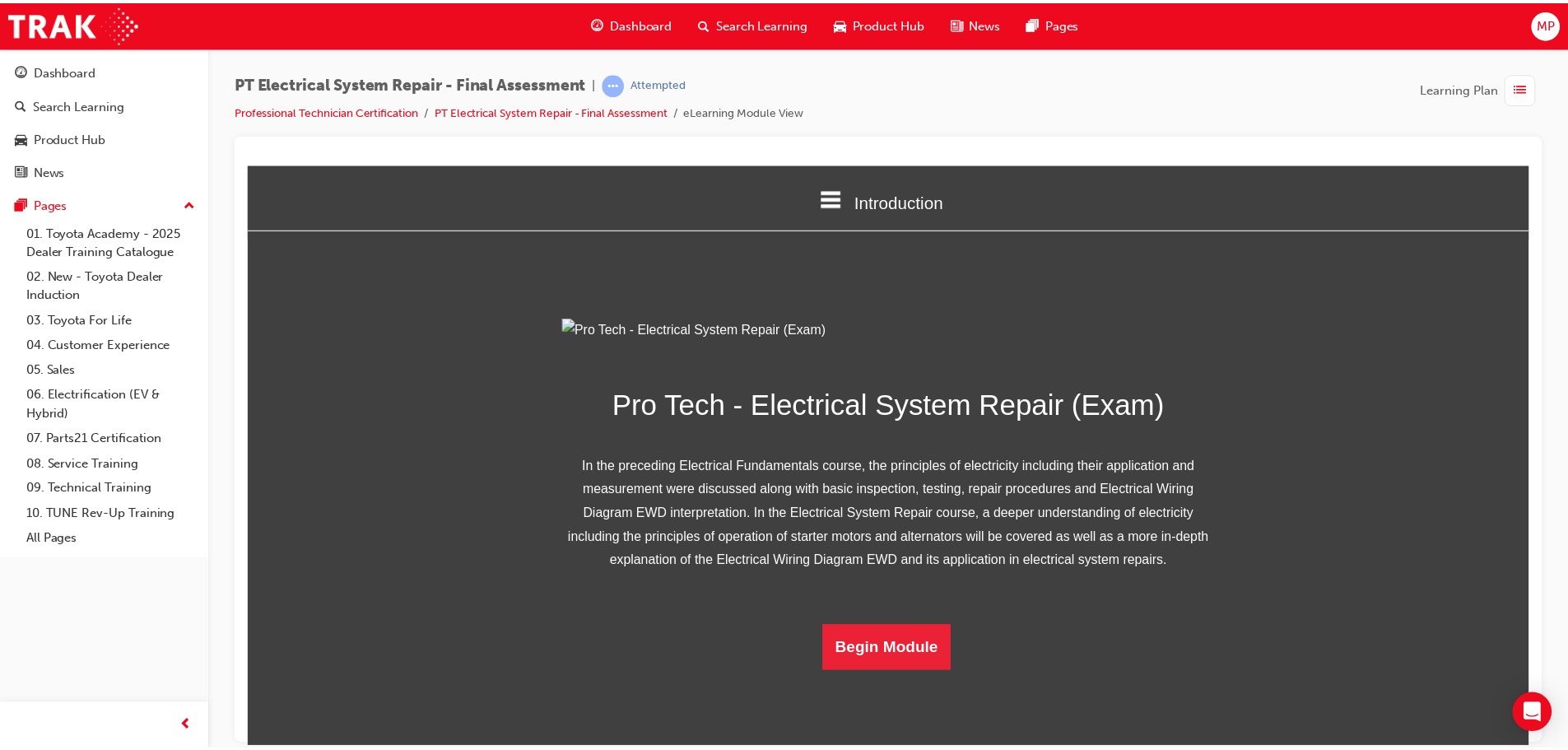
scroll to position [106, 0]
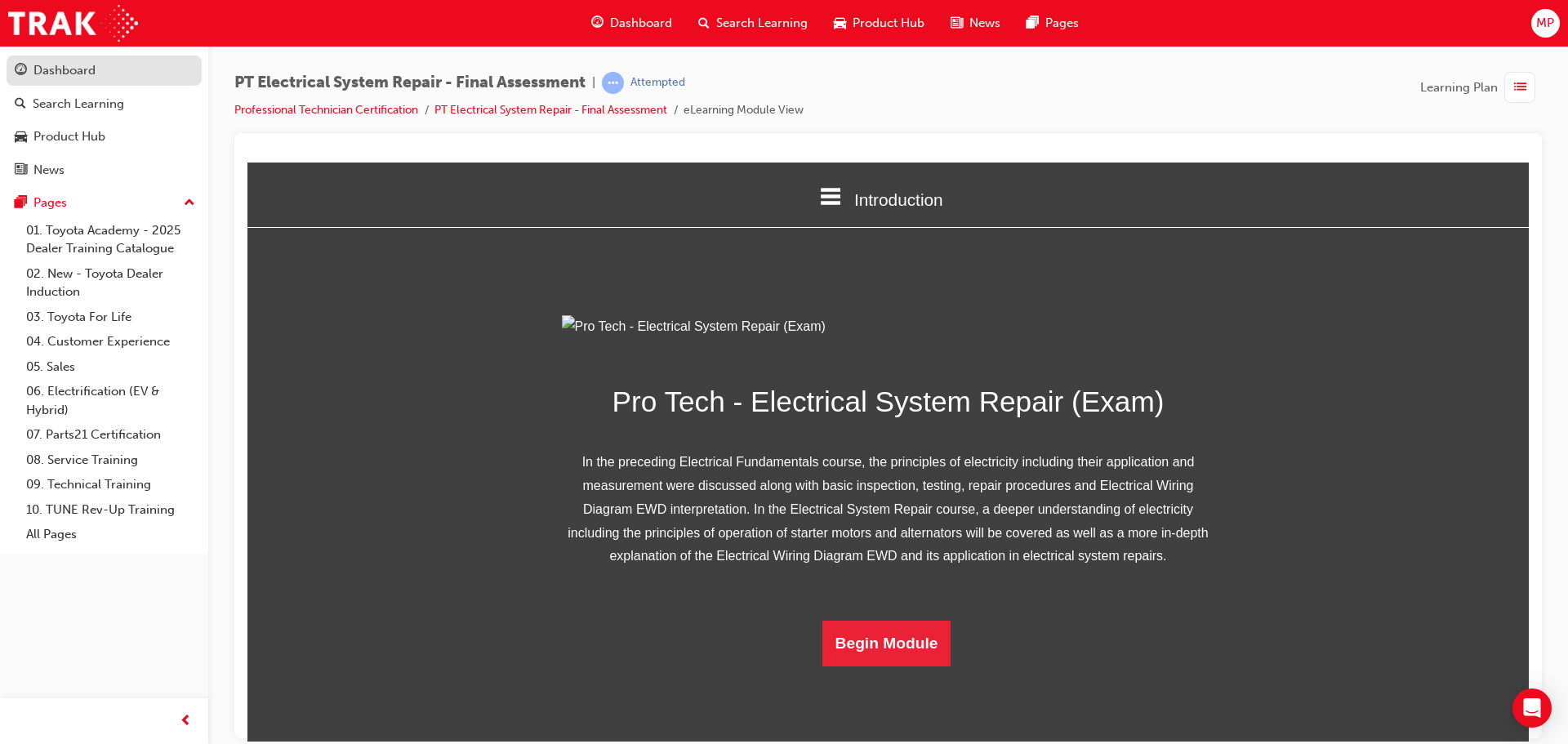
drag, startPoint x: 83, startPoint y: 67, endPoint x: 95, endPoint y: 66, distance: 12.0
click at [84, 67] on div "Dashboard" at bounding box center [65, 70] width 62 height 19
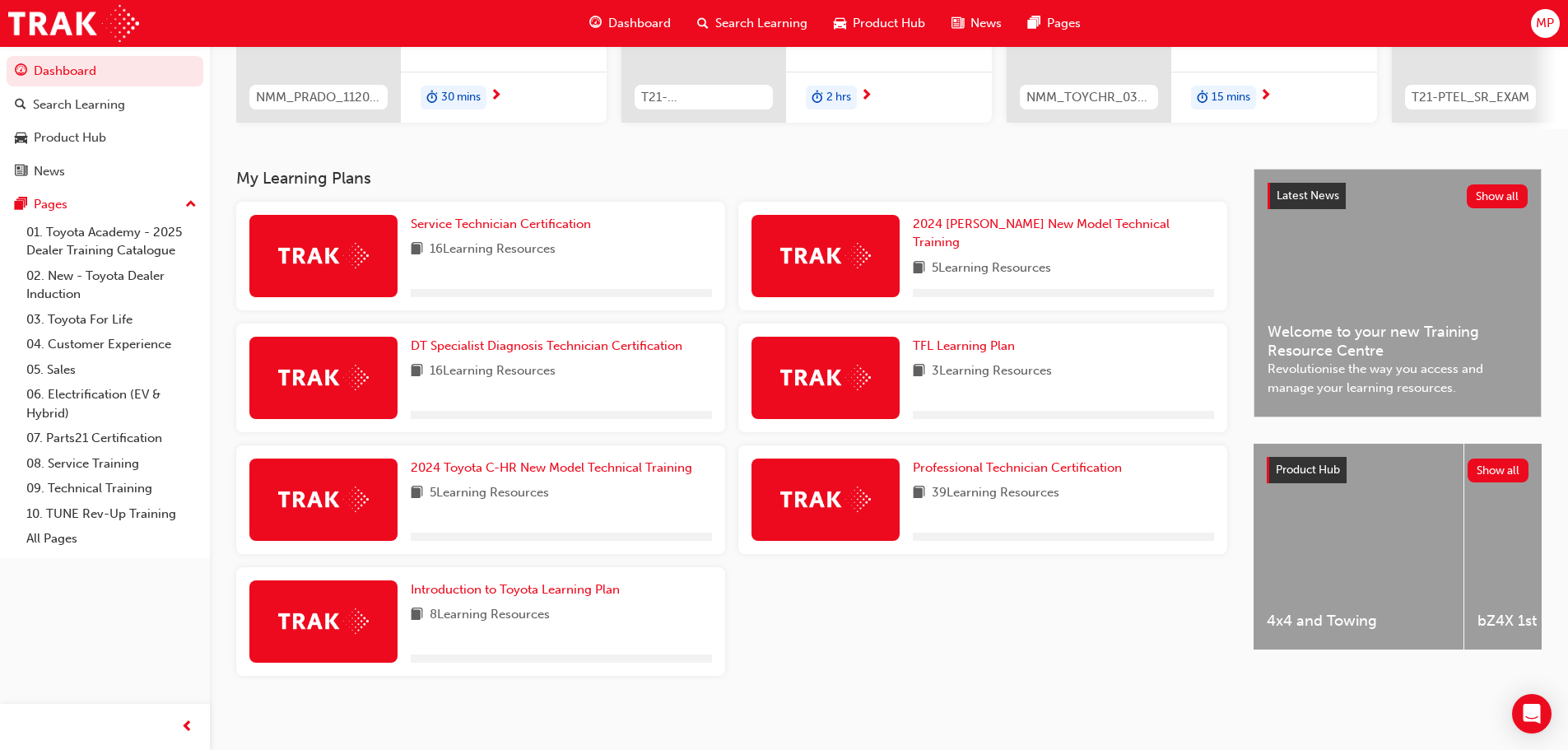
scroll to position [263, 0]
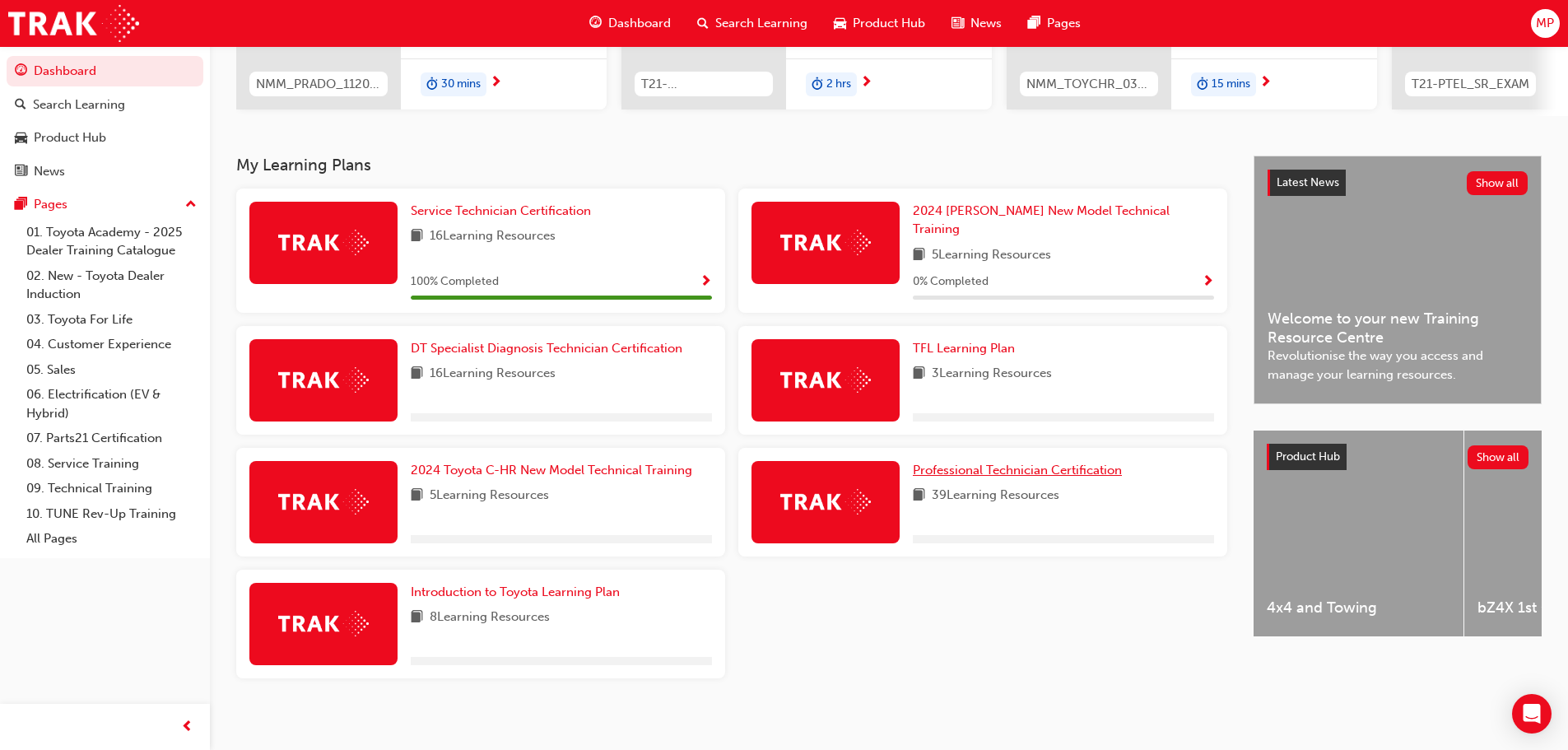
click at [1004, 463] on span "Professional Technician Certification" at bounding box center [1017, 470] width 209 height 15
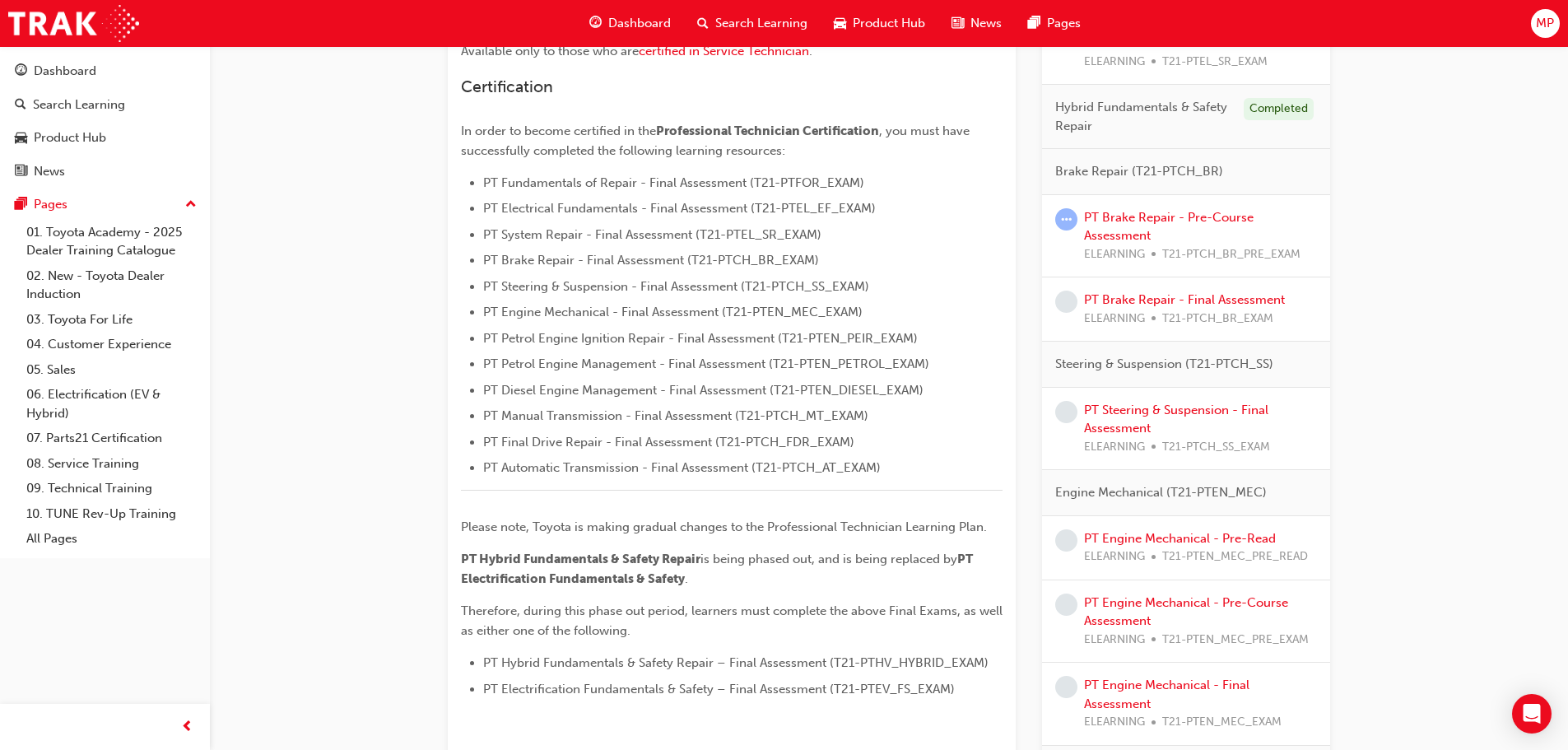
scroll to position [412, 0]
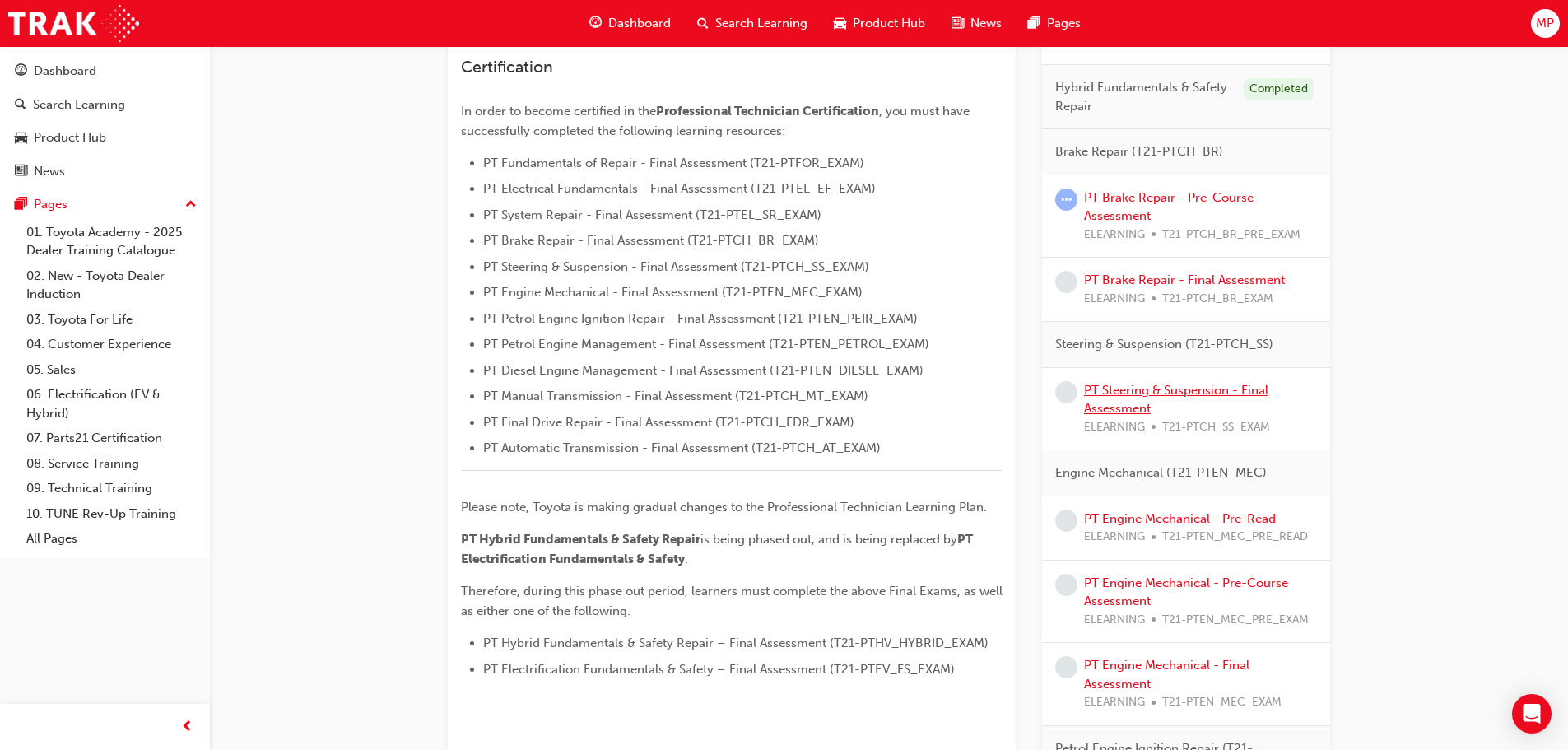
click at [1186, 385] on link "PT Steering & Suspension - Final Assessment" at bounding box center [1176, 399] width 185 height 34
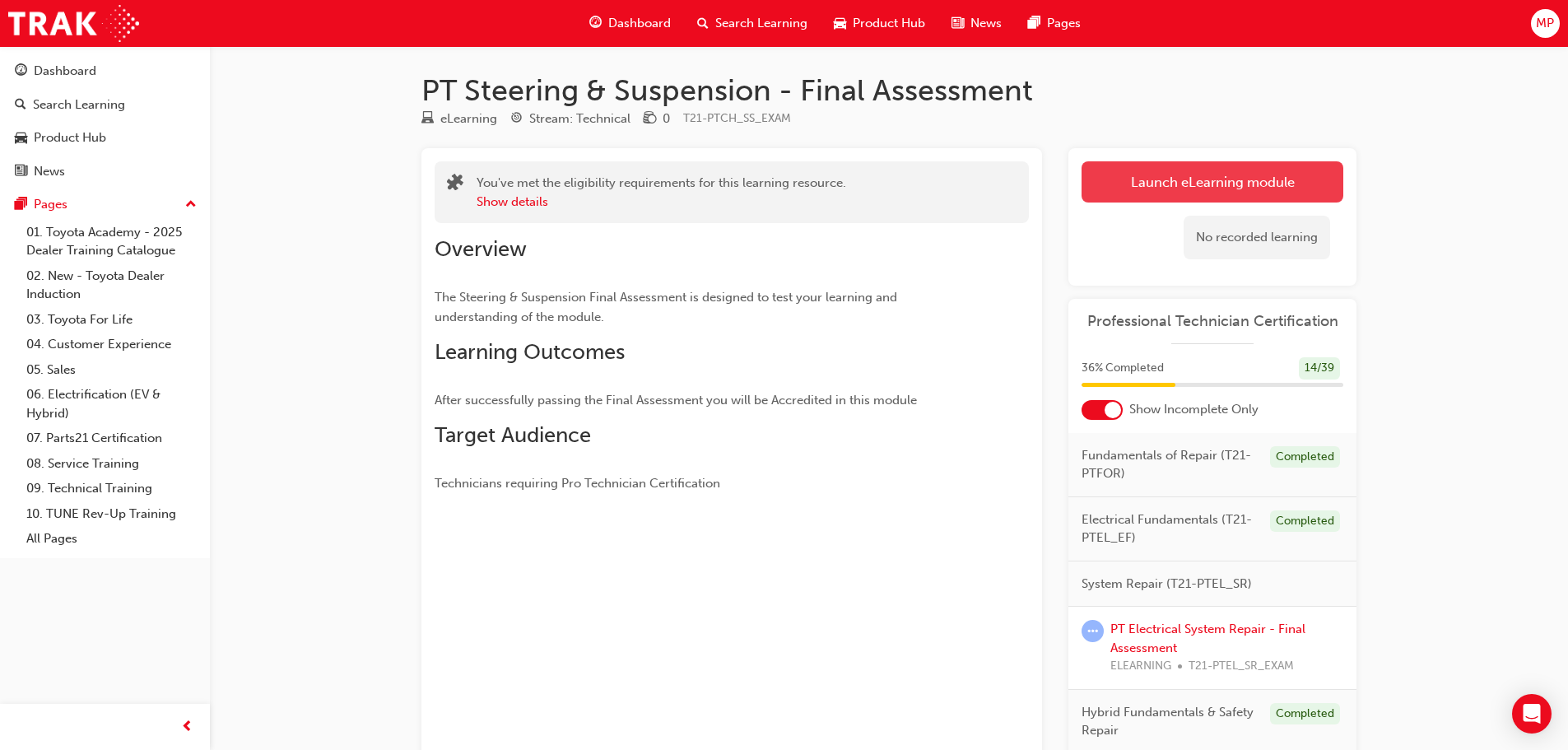
click at [1144, 185] on link "Launch eLearning module" at bounding box center [1212, 182] width 262 height 41
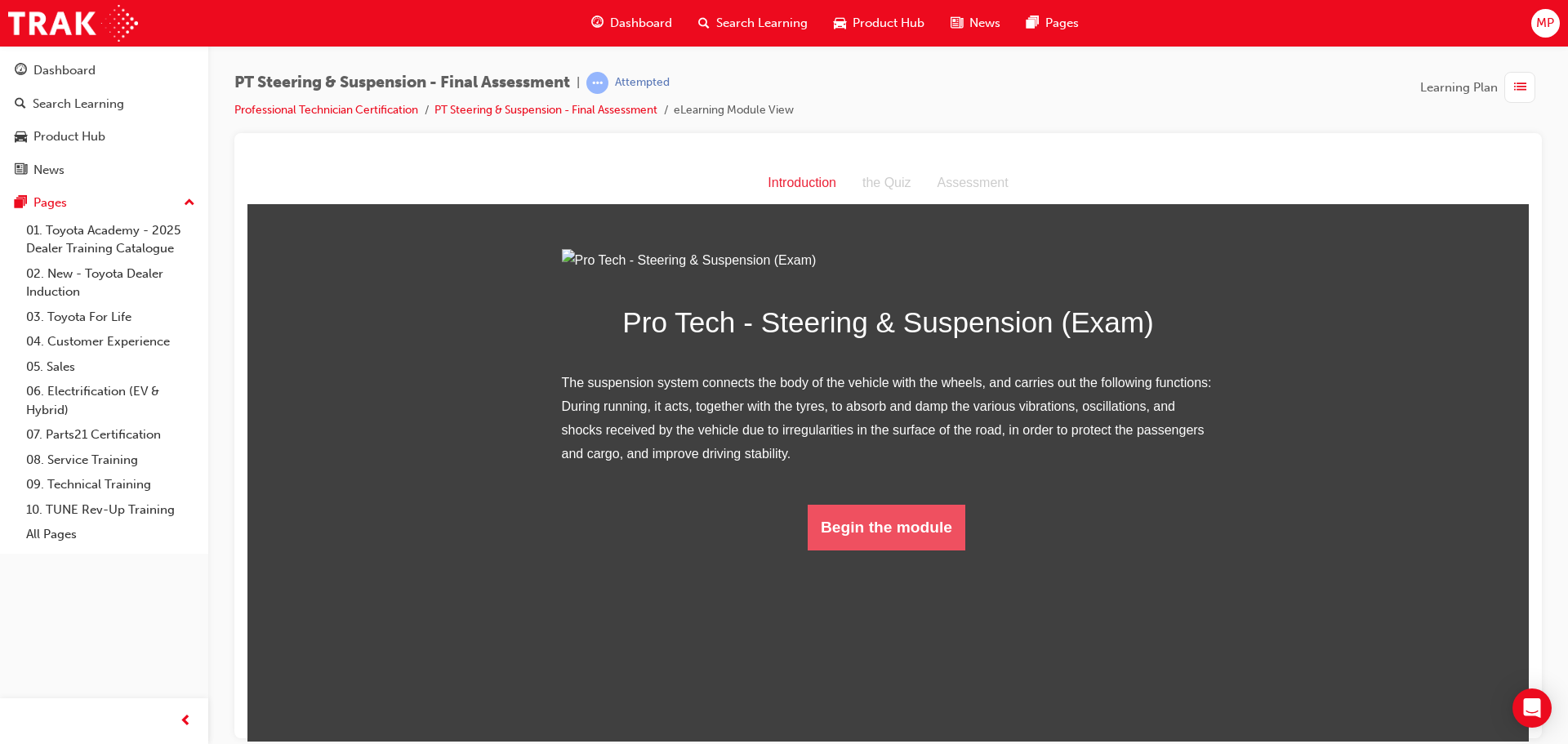
click at [876, 550] on button "Begin the module" at bounding box center [886, 526] width 158 height 46
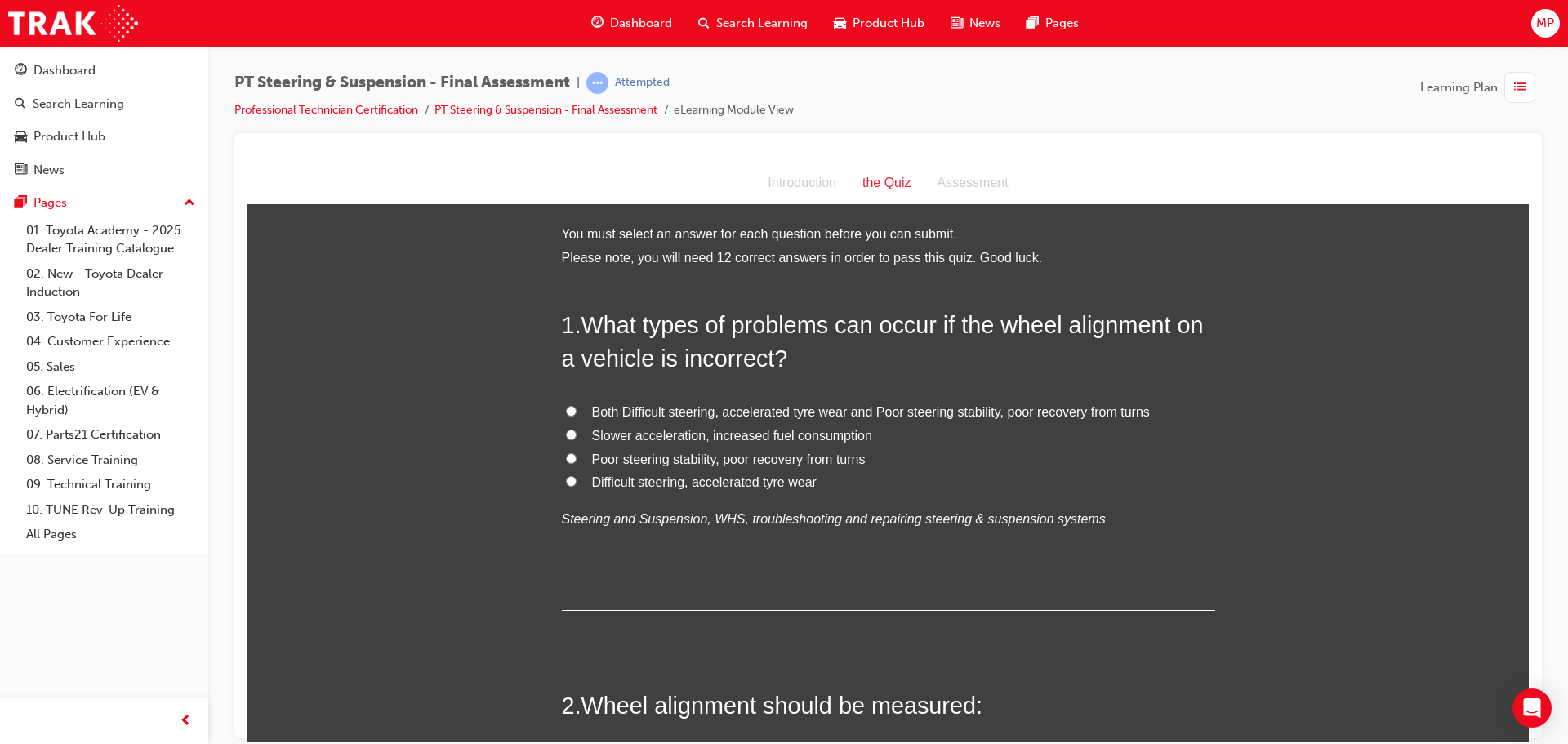
click at [566, 411] on input "Both Difficult steering, accelerated tyre wear and Poor steering stability, poo…" at bounding box center [570, 409] width 10 height 10
radio input "true"
click at [566, 431] on input "Slower acceleration, increased fuel consumption" at bounding box center [570, 433] width 10 height 10
radio input "true"
click at [572, 459] on label "Poor steering stability, poor recovery from turns" at bounding box center [888, 459] width 654 height 23
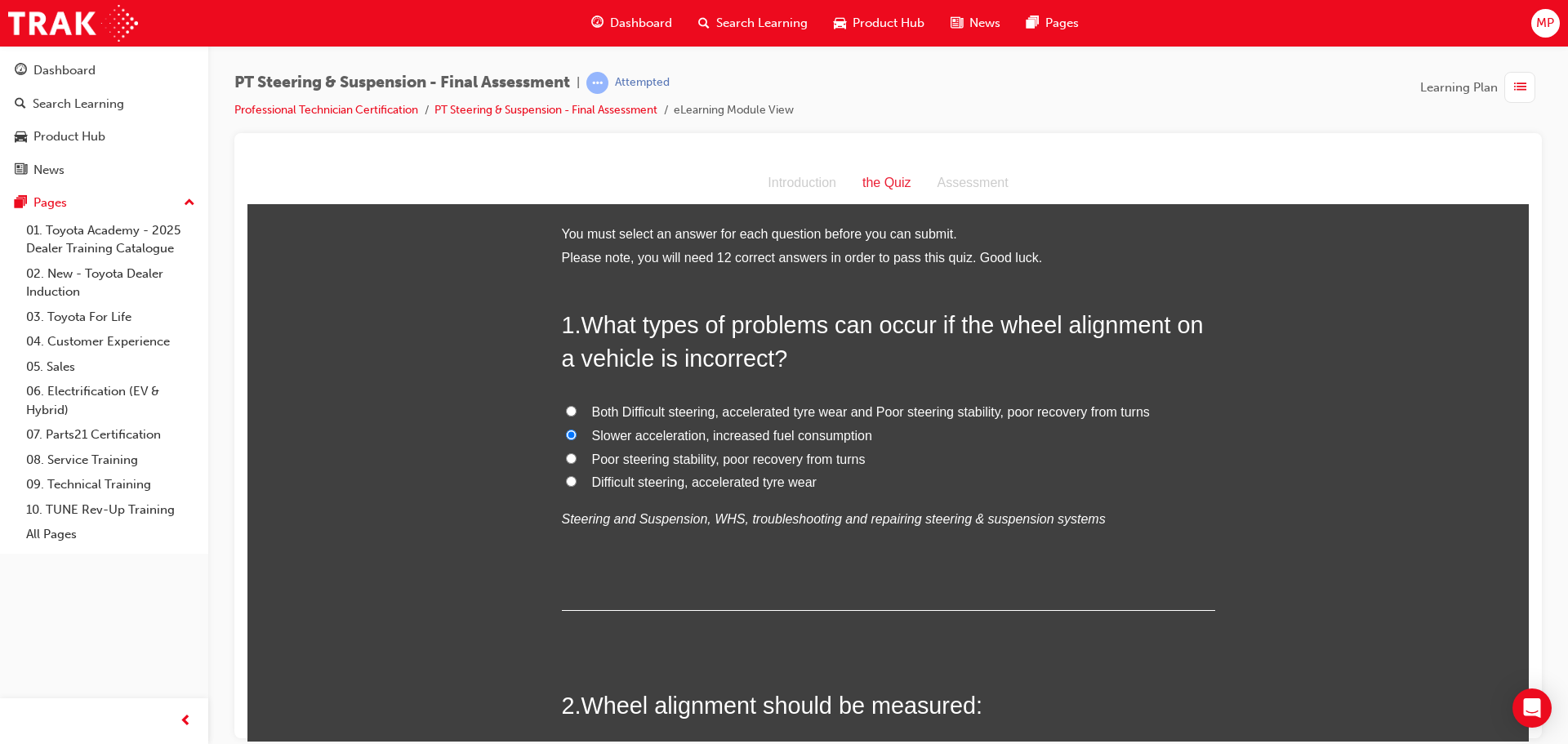
click at [572, 459] on input "Poor steering stability, poor recovery from turns" at bounding box center [570, 457] width 10 height 10
radio input "true"
click at [572, 479] on label "Difficult steering, accelerated tyre wear" at bounding box center [888, 481] width 654 height 23
click at [572, 479] on input "Difficult steering, accelerated tyre wear" at bounding box center [570, 479] width 10 height 10
radio input "true"
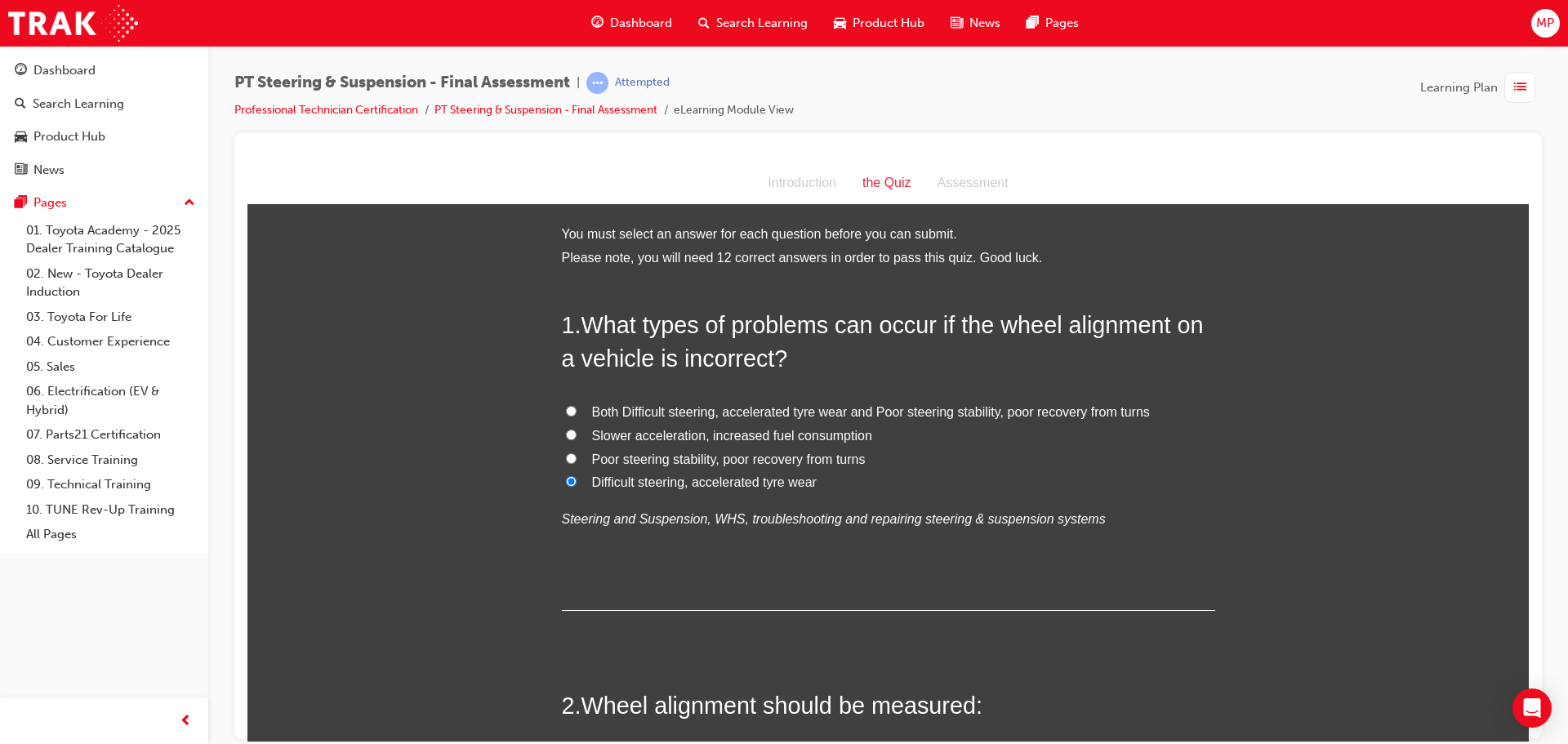
click at [566, 406] on input "Both Difficult steering, accelerated tyre wear and Poor steering stability, poo…" at bounding box center [570, 409] width 10 height 10
radio input "true"
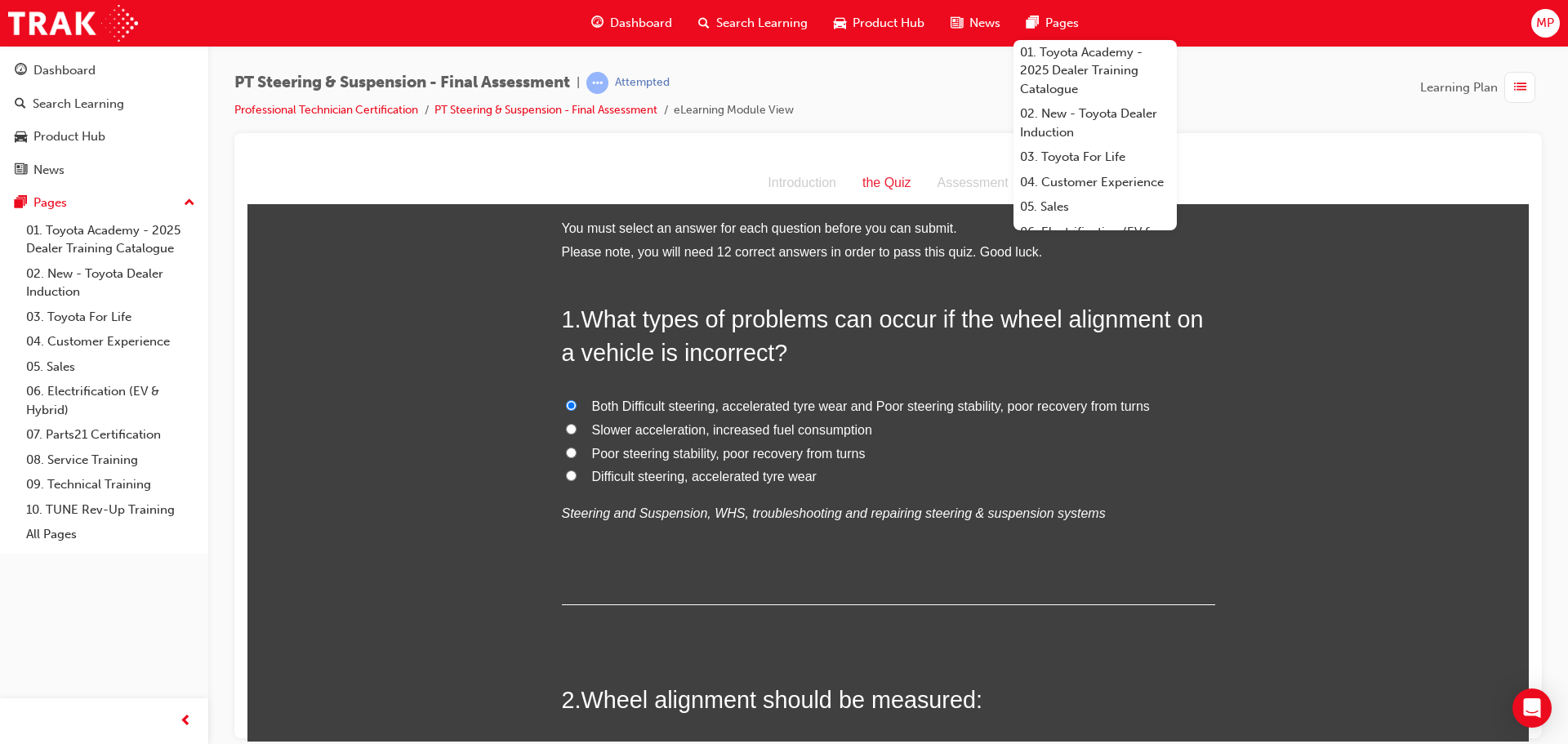
scroll to position [245, 0]
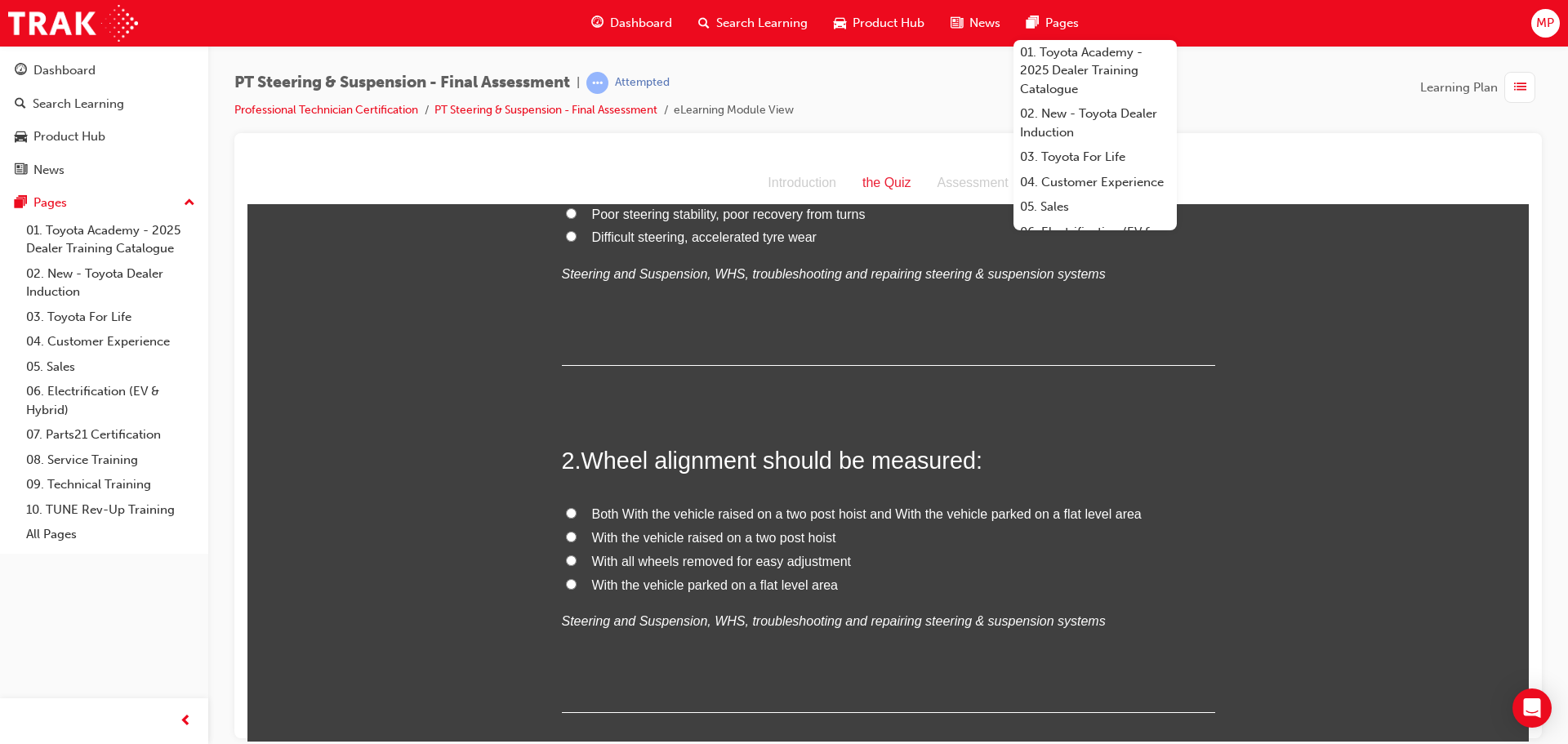
click at [570, 536] on label "With the vehicle raised on a two post hoist" at bounding box center [888, 537] width 654 height 23
click at [570, 536] on input "With the vehicle raised on a two post hoist" at bounding box center [570, 536] width 10 height 10
radio input "true"
click at [566, 559] on input "With all wheels removed for easy adjustment" at bounding box center [570, 559] width 10 height 10
radio input "true"
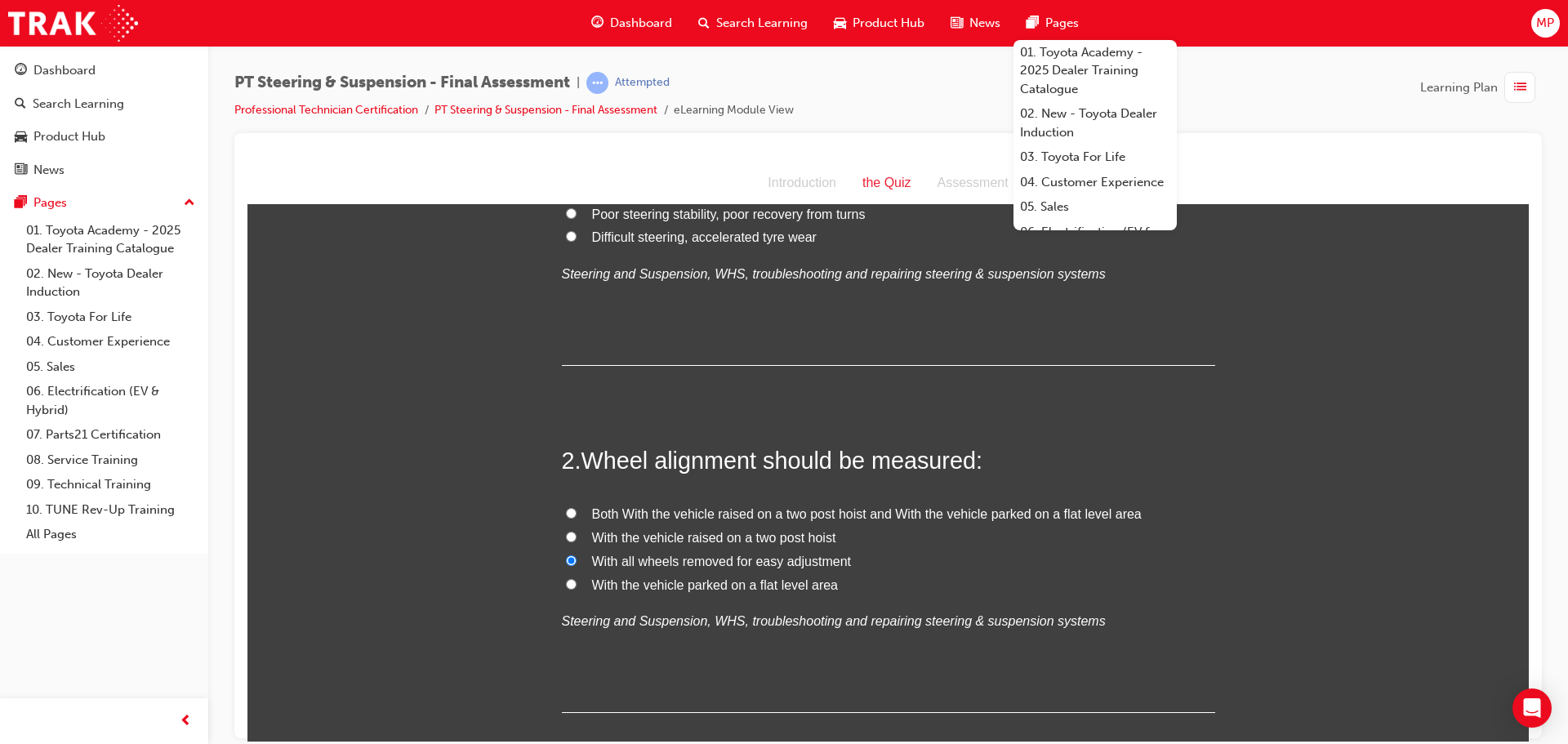
click at [567, 581] on input "With the vehicle parked on a flat level area" at bounding box center [570, 582] width 10 height 10
radio input "true"
click at [567, 511] on input "Both With the vehicle raised on a two post hoist and With the vehicle parked on…" at bounding box center [570, 511] width 10 height 10
radio input "true"
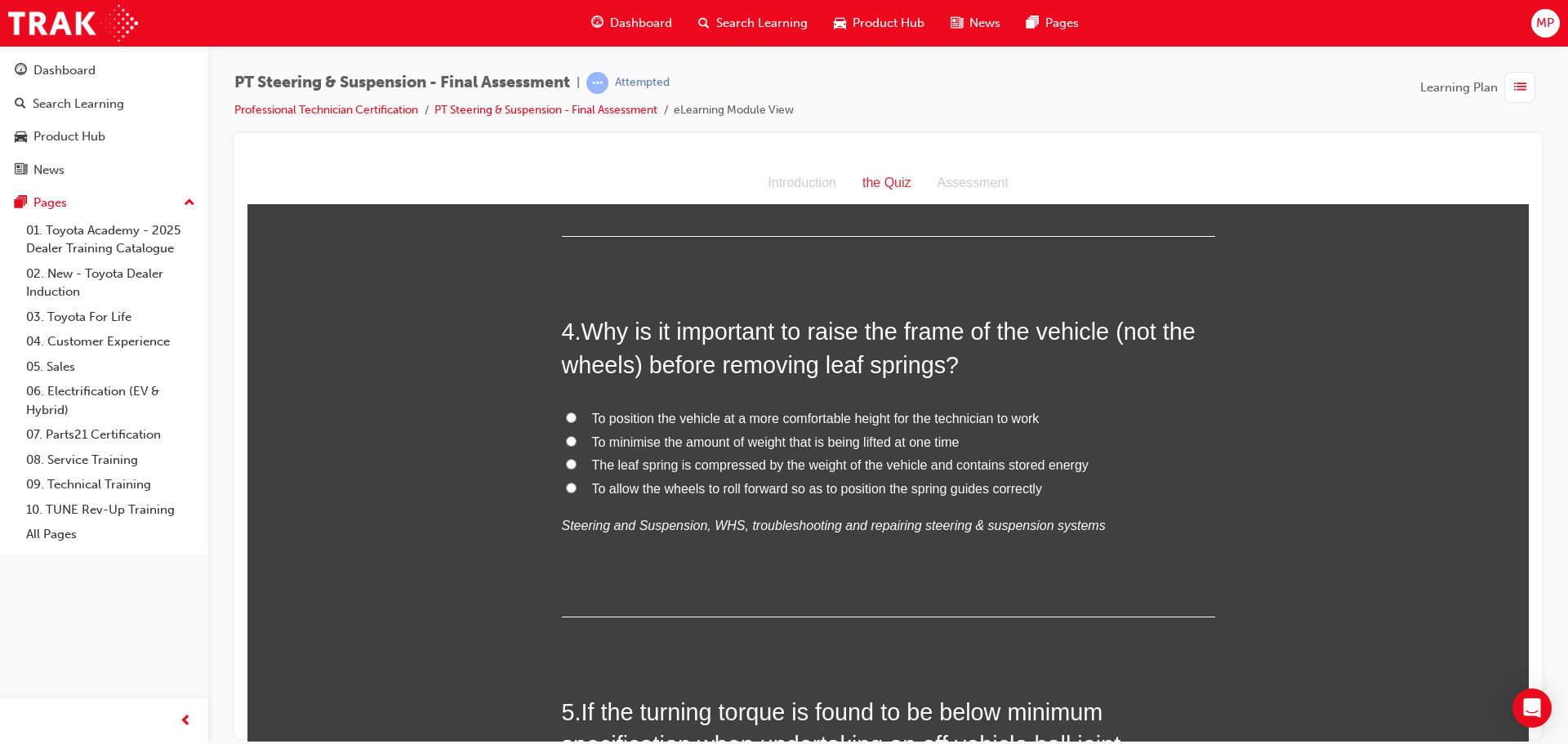
scroll to position [1143, 0]
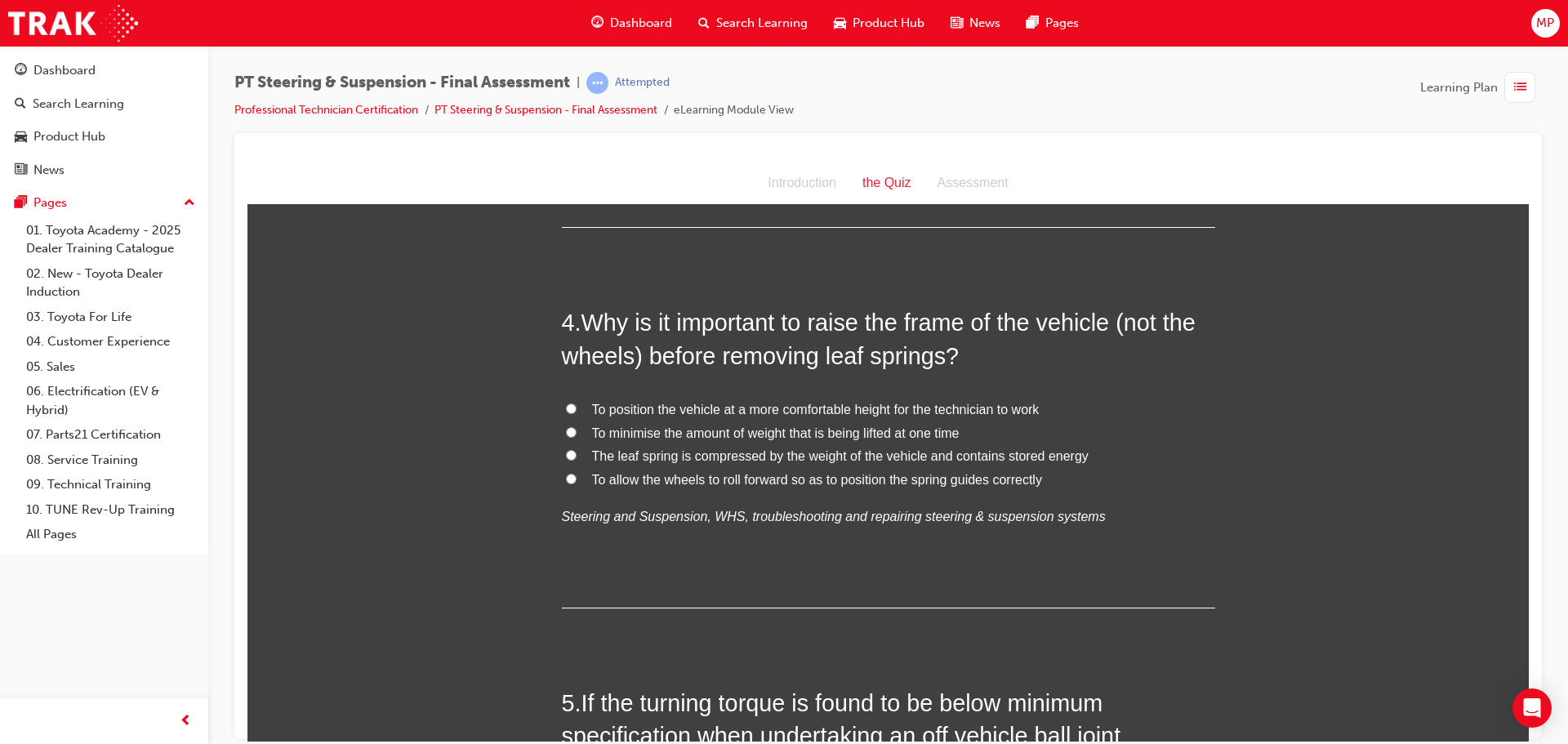
click at [569, 468] on label "To allow the wheels to roll forward so as to position the spring guides correct…" at bounding box center [888, 479] width 654 height 23
click at [569, 473] on input "To allow the wheels to roll forward so as to position the spring guides correct…" at bounding box center [570, 478] width 10 height 10
radio input "true"
click at [566, 451] on input "The leaf spring is compressed by the weight of the vehicle and contains stored …" at bounding box center [570, 453] width 10 height 10
radio input "true"
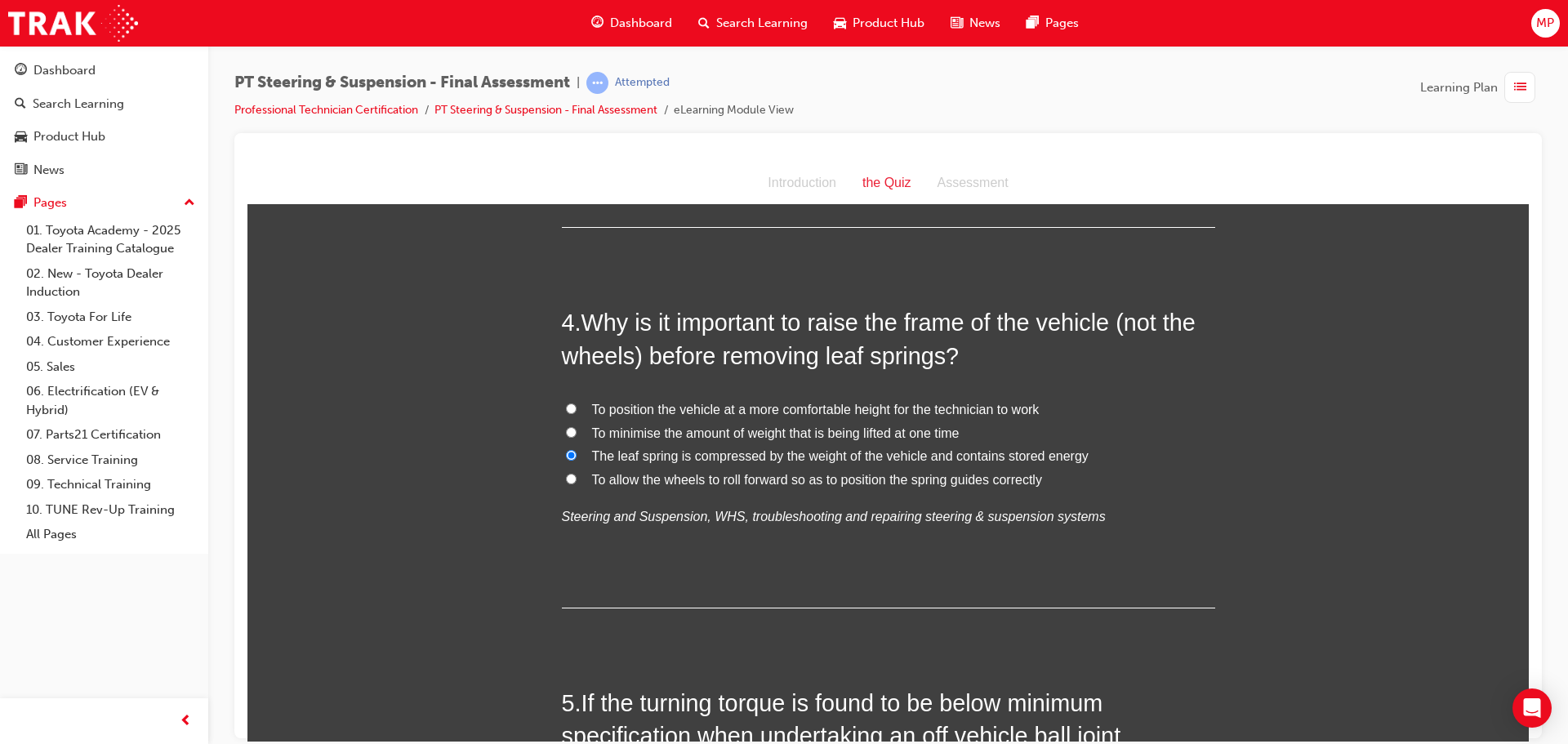
click at [566, 431] on input "To minimise the amount of weight that is being lifted at one time" at bounding box center [570, 431] width 10 height 10
radio input "true"
click at [576, 409] on label "To position the vehicle at a more comfortable height for the technician to work" at bounding box center [888, 408] width 654 height 23
click at [576, 409] on input "To position the vehicle at a more comfortable height for the technician to work" at bounding box center [570, 408] width 10 height 10
radio input "true"
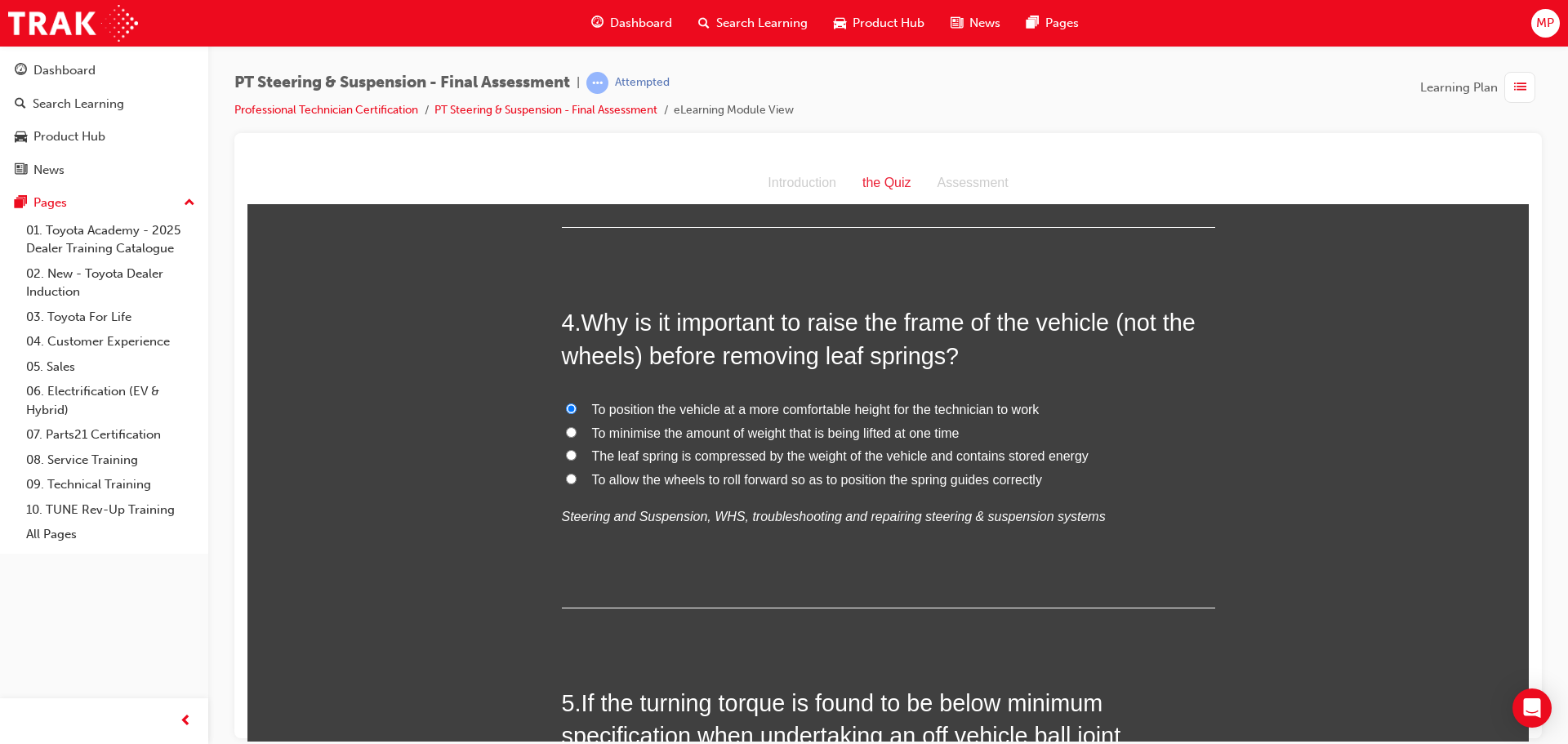
click at [572, 428] on label "To minimise the amount of weight that is being lifted at one time" at bounding box center [888, 433] width 654 height 23
click at [572, 428] on input "To minimise the amount of weight that is being lifted at one time" at bounding box center [570, 431] width 10 height 10
radio input "true"
click at [567, 455] on input "The leaf spring is compressed by the weight of the vehicle and contains stored …" at bounding box center [570, 453] width 10 height 10
radio input "true"
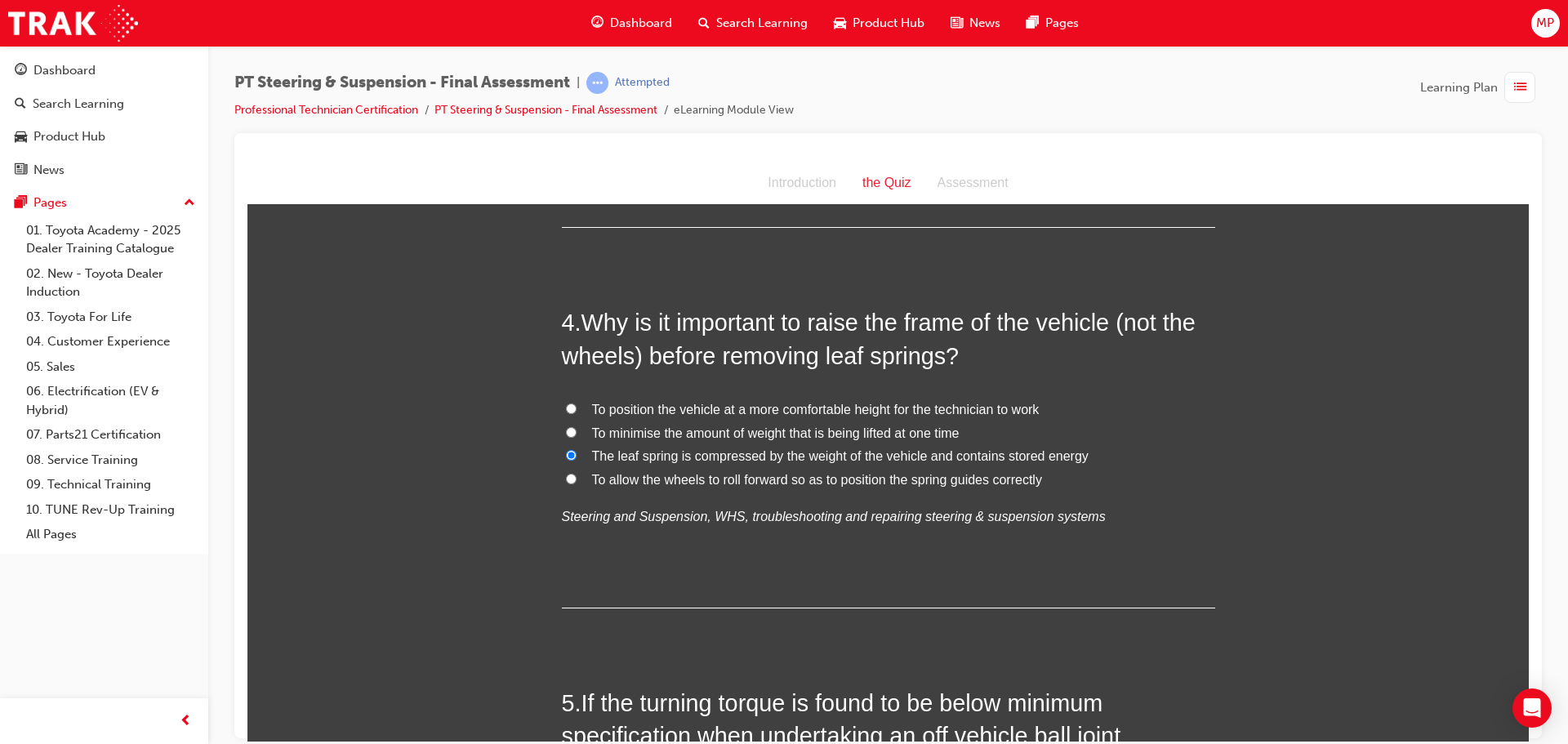
click at [568, 423] on label "To minimise the amount of weight that is being lifted at one time" at bounding box center [888, 433] width 654 height 23
click at [568, 426] on input "To minimise the amount of weight that is being lifted at one time" at bounding box center [570, 431] width 10 height 10
radio input "true"
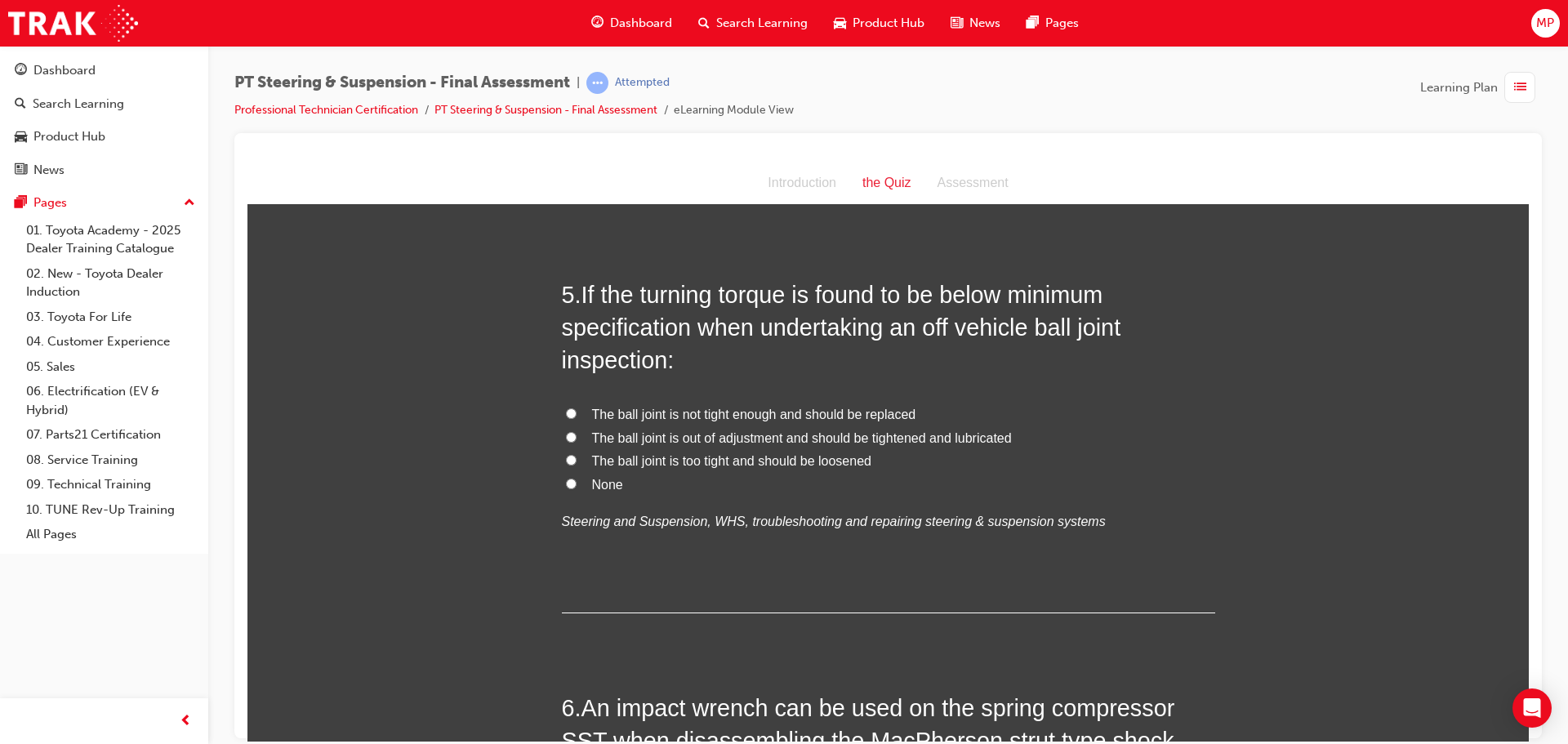
scroll to position [1877, 0]
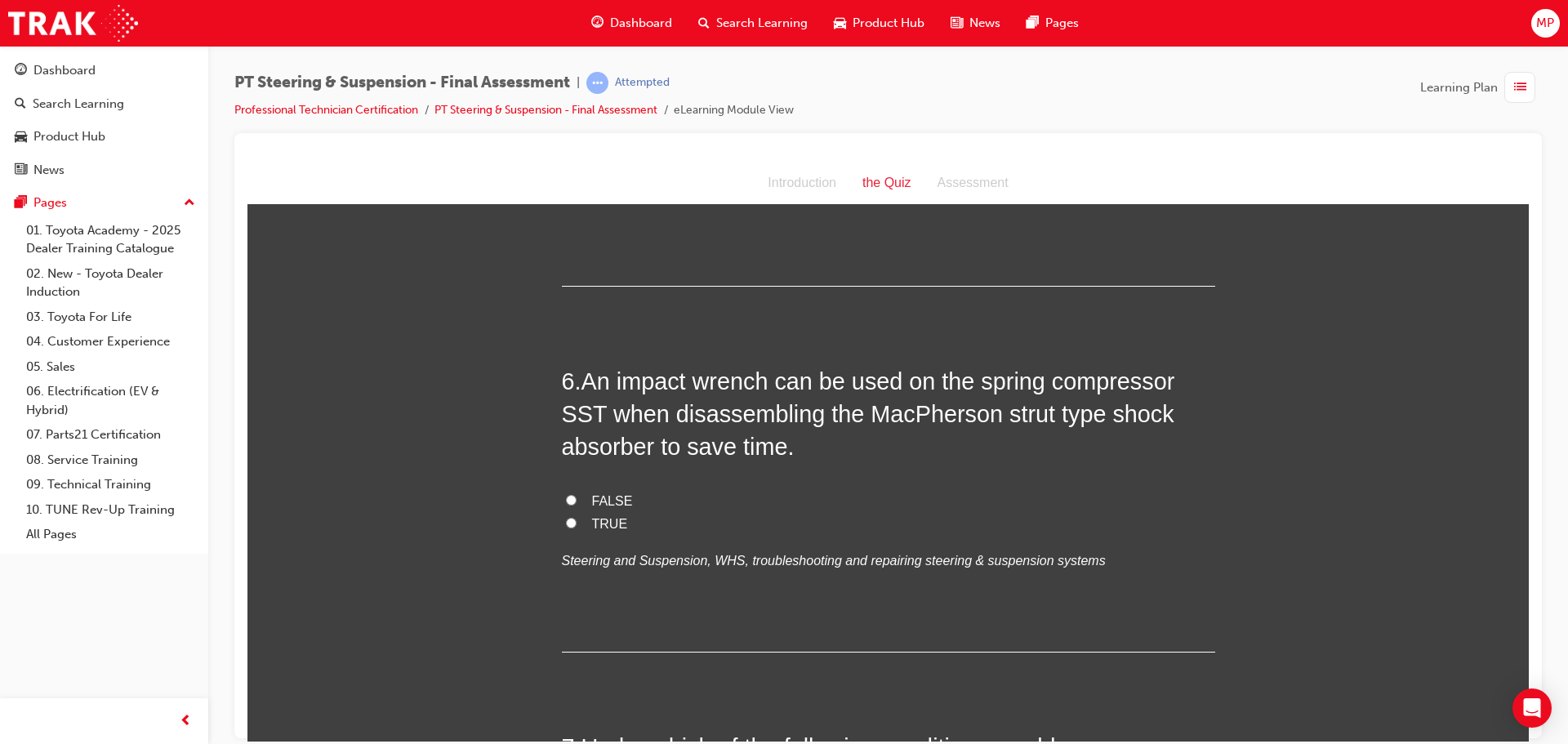
click at [566, 496] on input "FALSE" at bounding box center [570, 498] width 10 height 10
radio input "true"
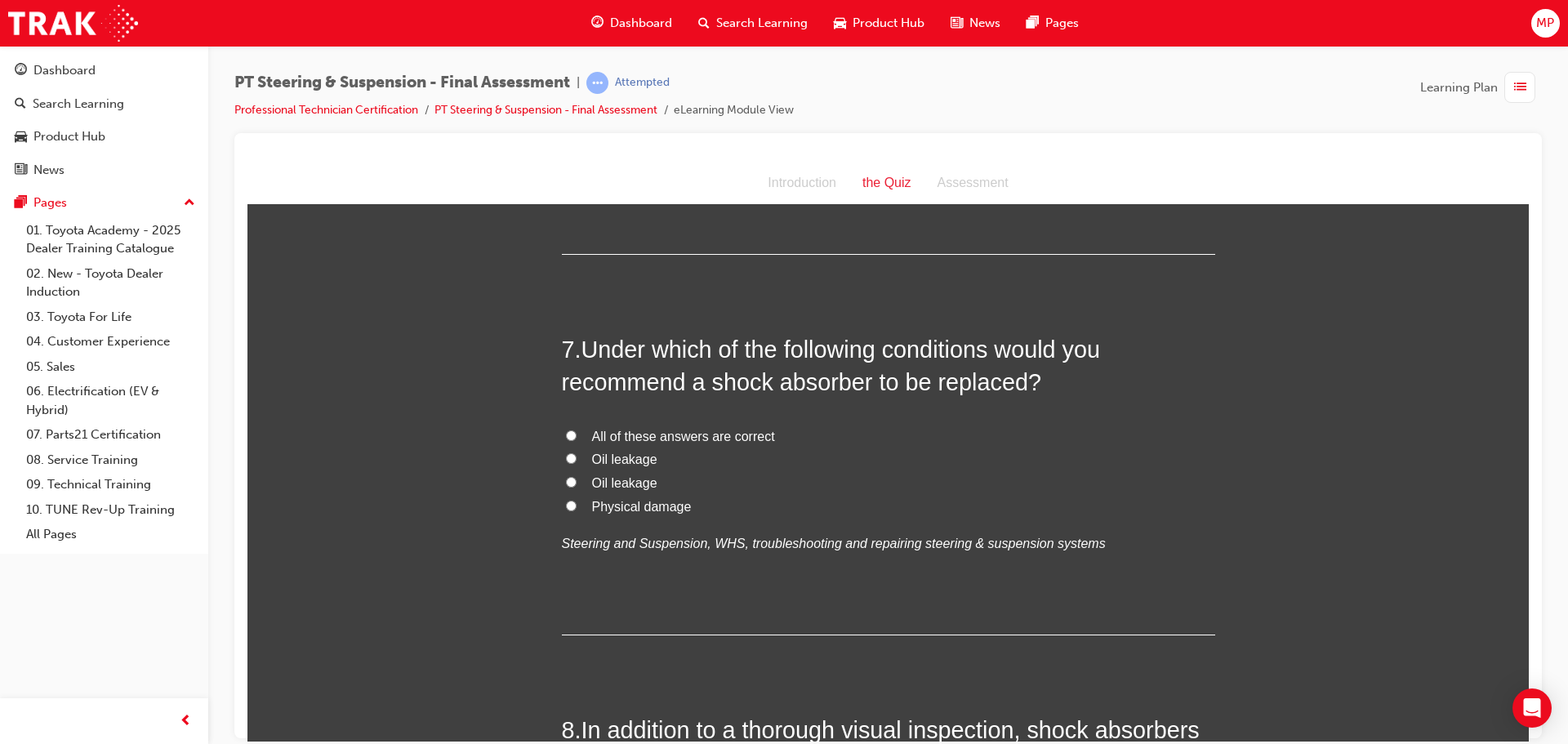
scroll to position [2285, 0]
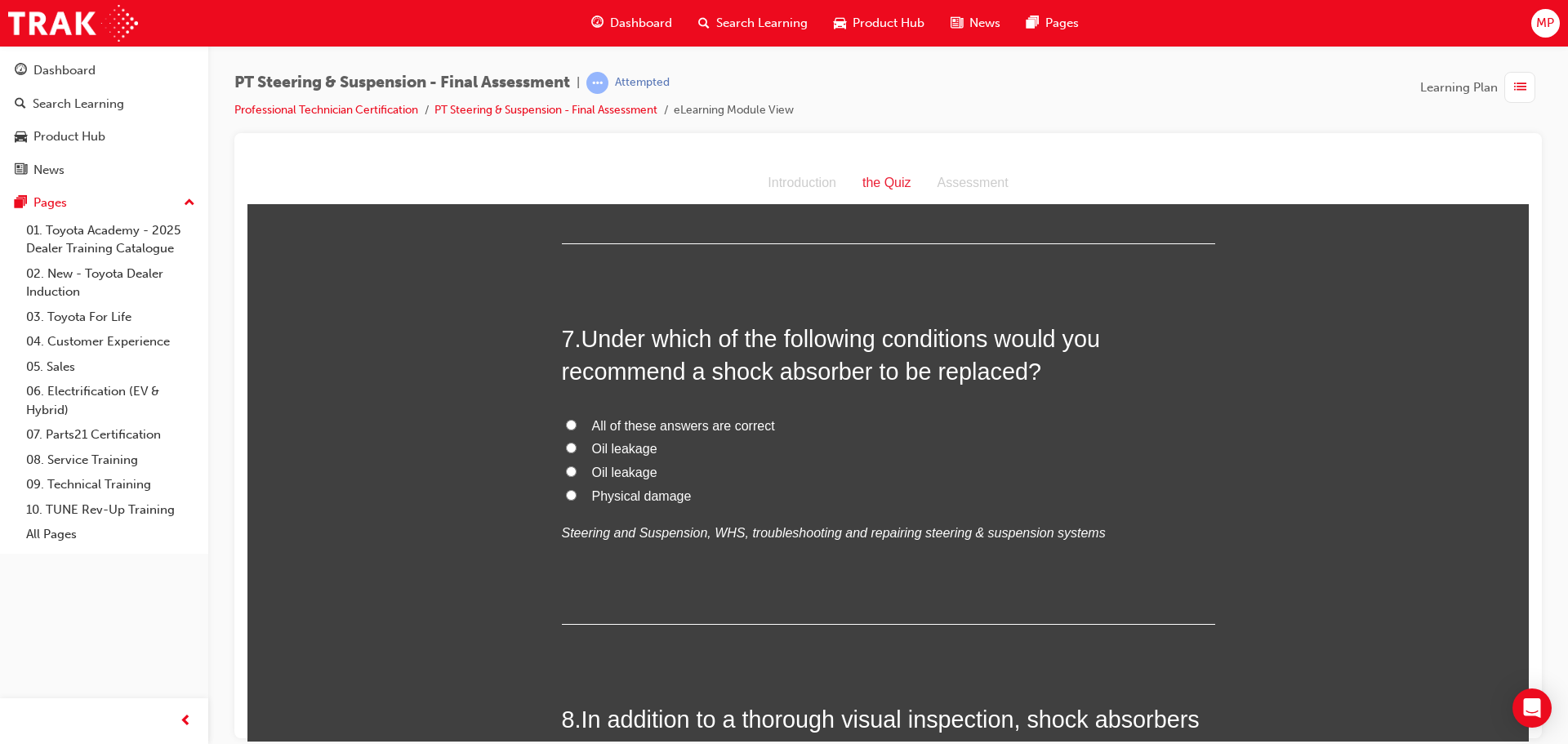
click at [570, 443] on label "Oil leakage" at bounding box center [888, 448] width 654 height 23
click at [570, 443] on input "Oil leakage" at bounding box center [570, 446] width 10 height 10
radio input "false"
radio input "true"
click at [566, 448] on input "Oil leakage" at bounding box center [570, 446] width 10 height 10
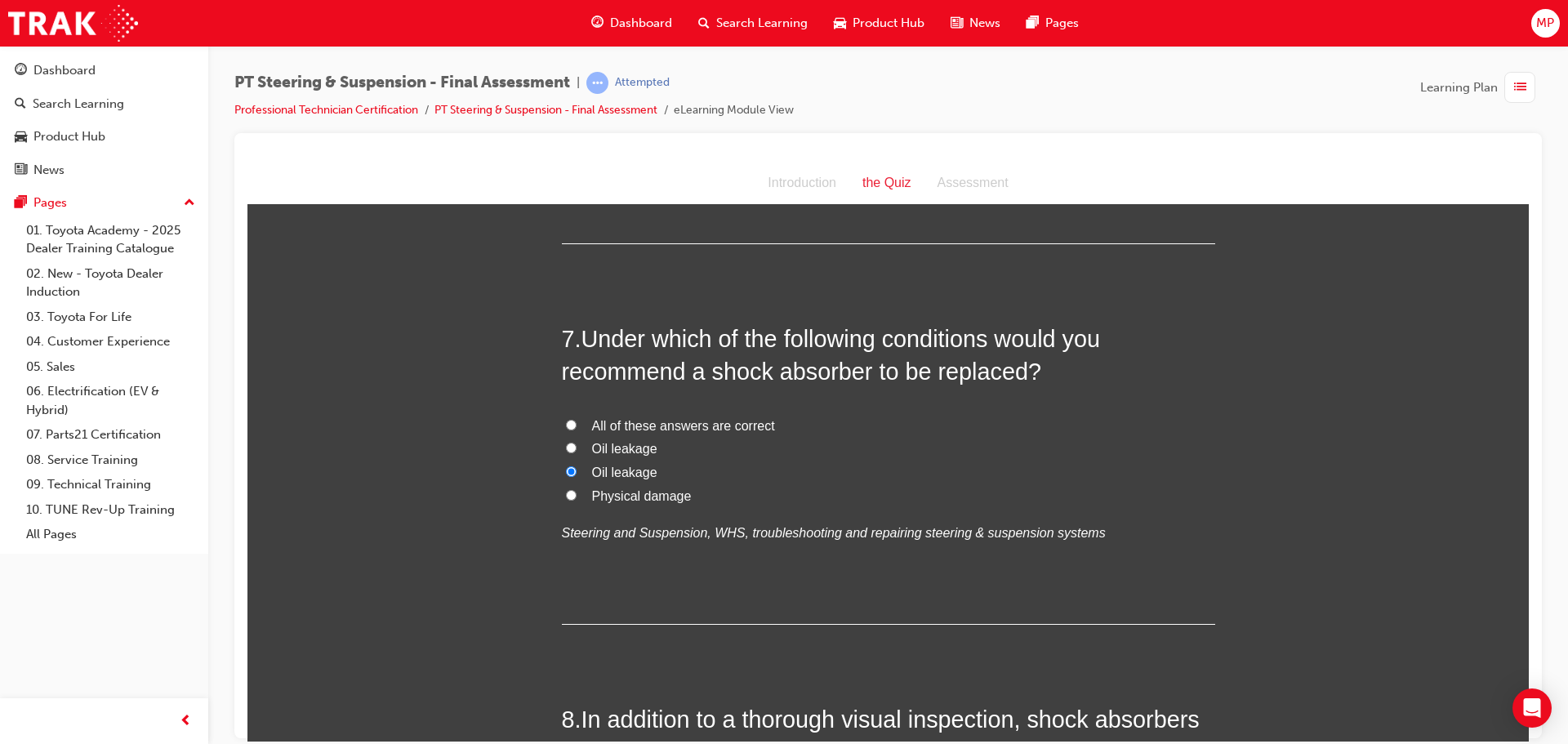
radio input "true"
click at [566, 493] on input "Physical damage" at bounding box center [570, 494] width 10 height 10
radio input "true"
click at [566, 421] on input "All of these answers are correct" at bounding box center [570, 423] width 10 height 10
radio input "true"
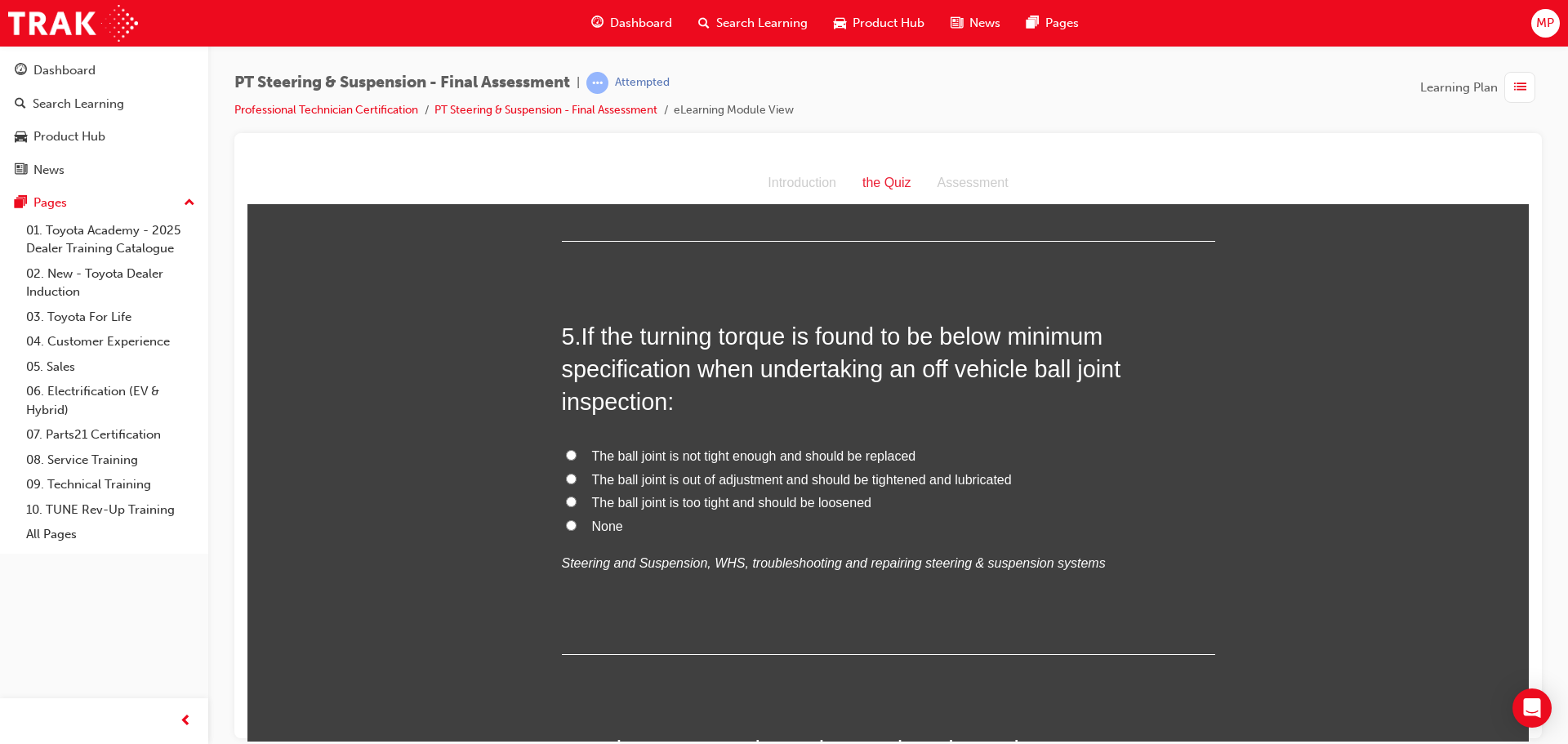
scroll to position [1469, 0]
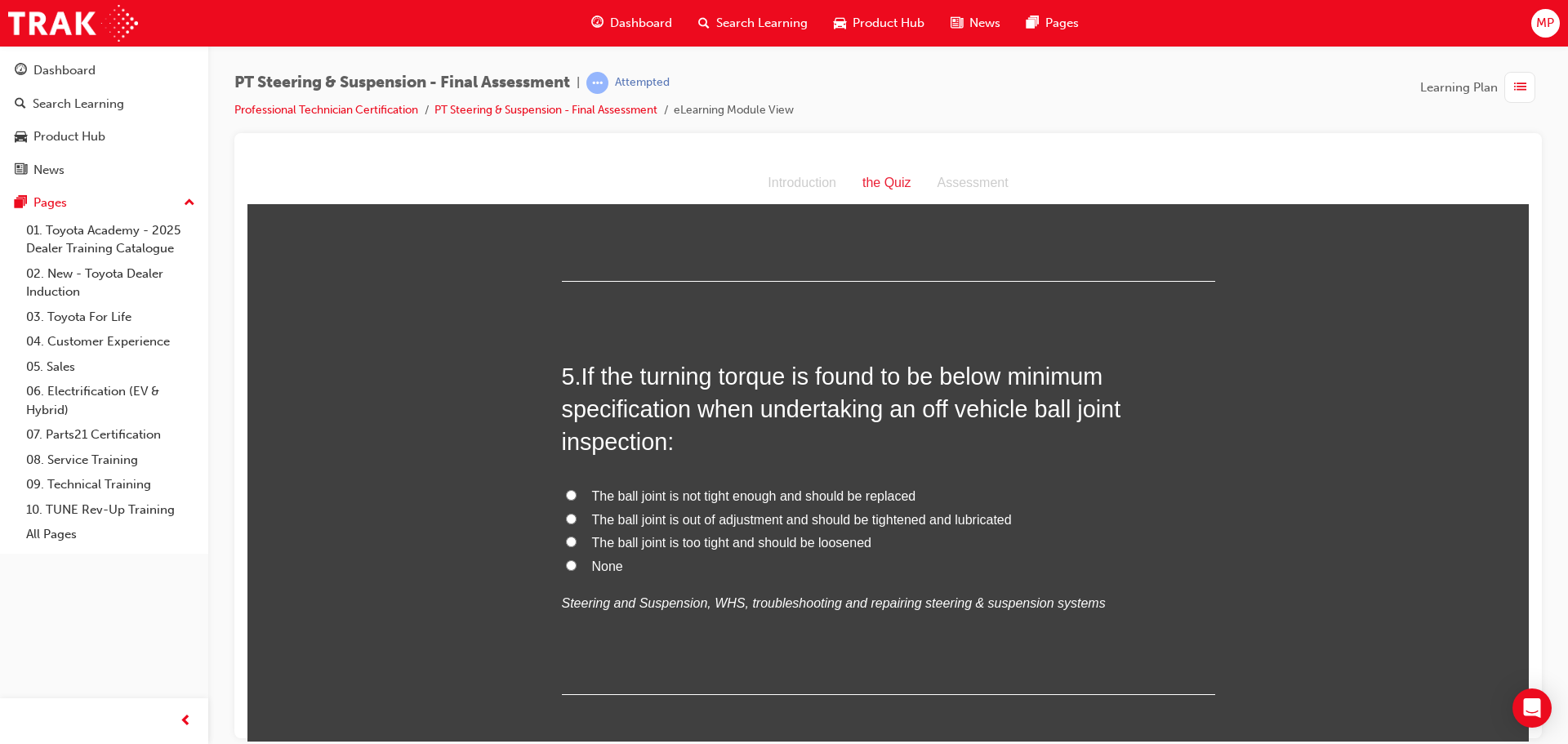
click at [570, 564] on label "None" at bounding box center [888, 565] width 654 height 23
click at [570, 564] on input "None" at bounding box center [570, 564] width 10 height 10
radio input "true"
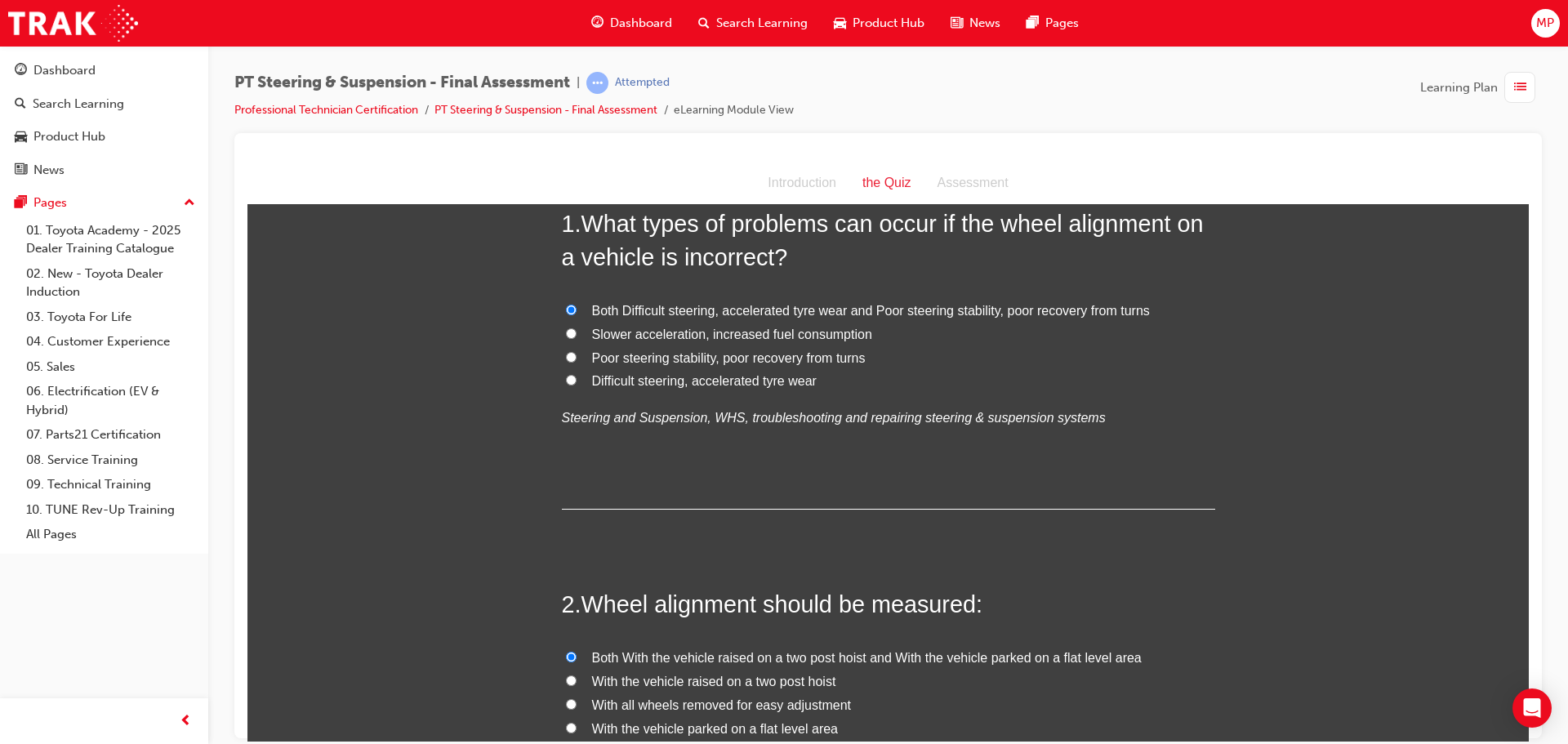
scroll to position [245, 0]
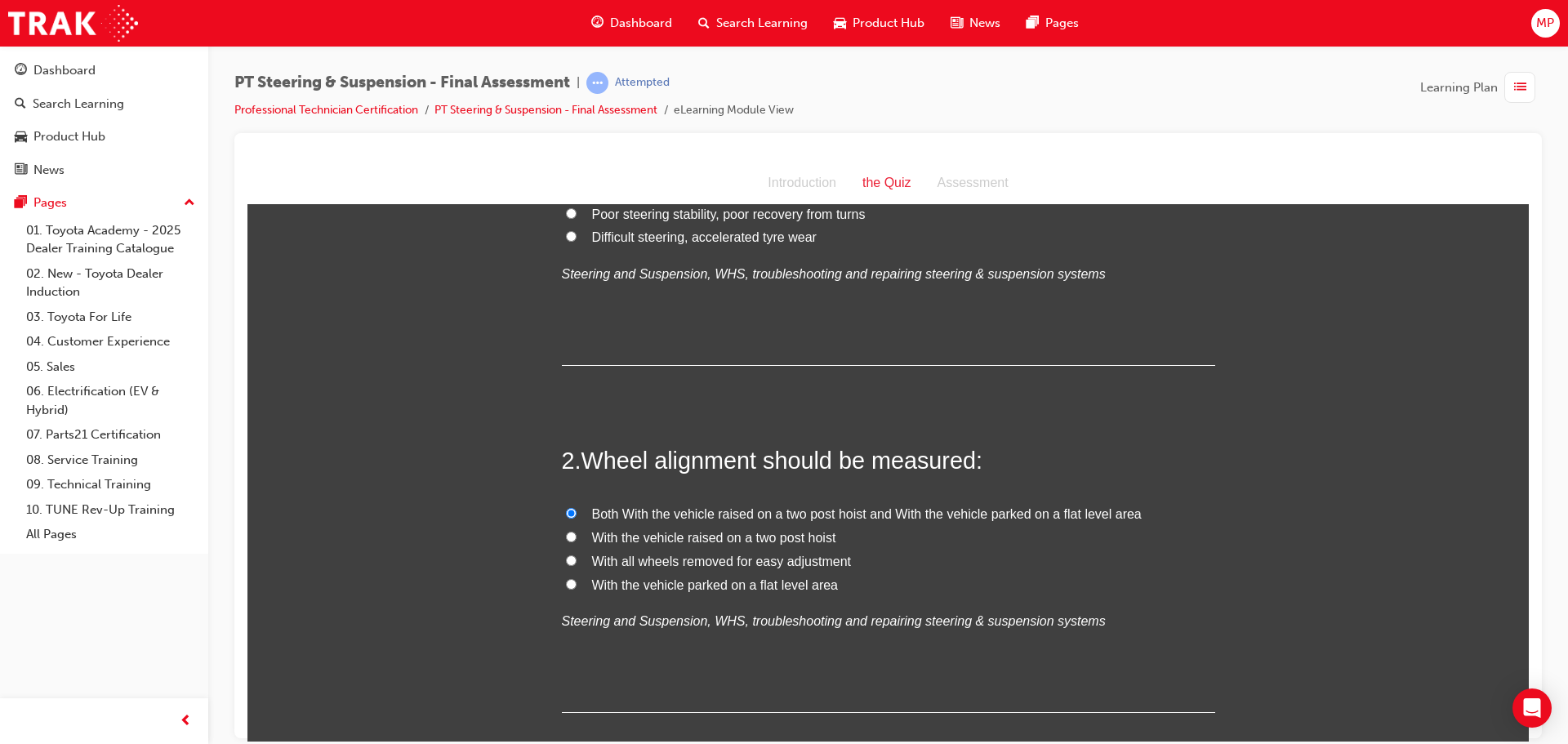
drag, startPoint x: 798, startPoint y: 422, endPoint x: 985, endPoint y: 602, distance: 259.6
click at [985, 602] on div "Both With the vehicle raised on a two post hoist and With the vehicle parked on…" at bounding box center [888, 567] width 654 height 131
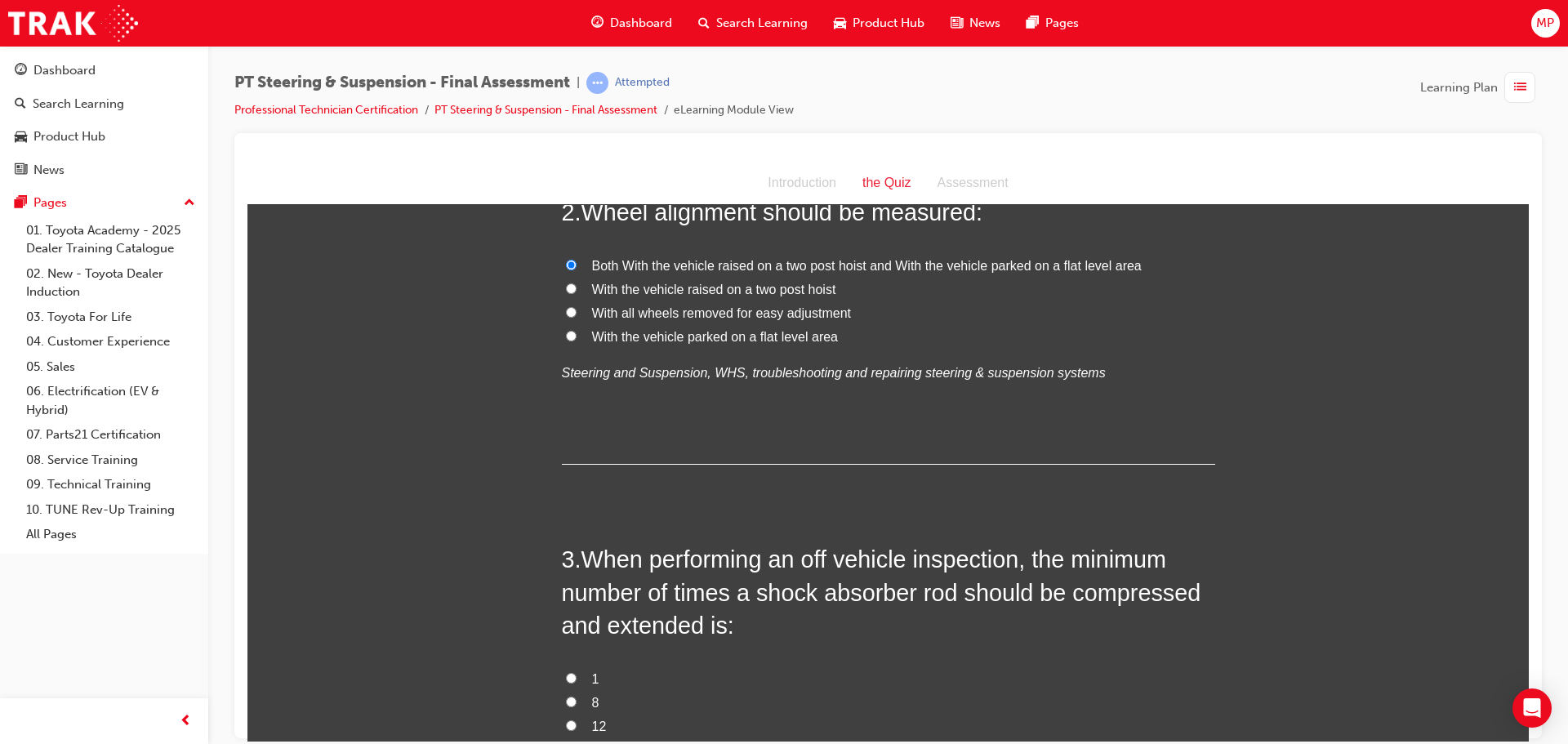
scroll to position [653, 0]
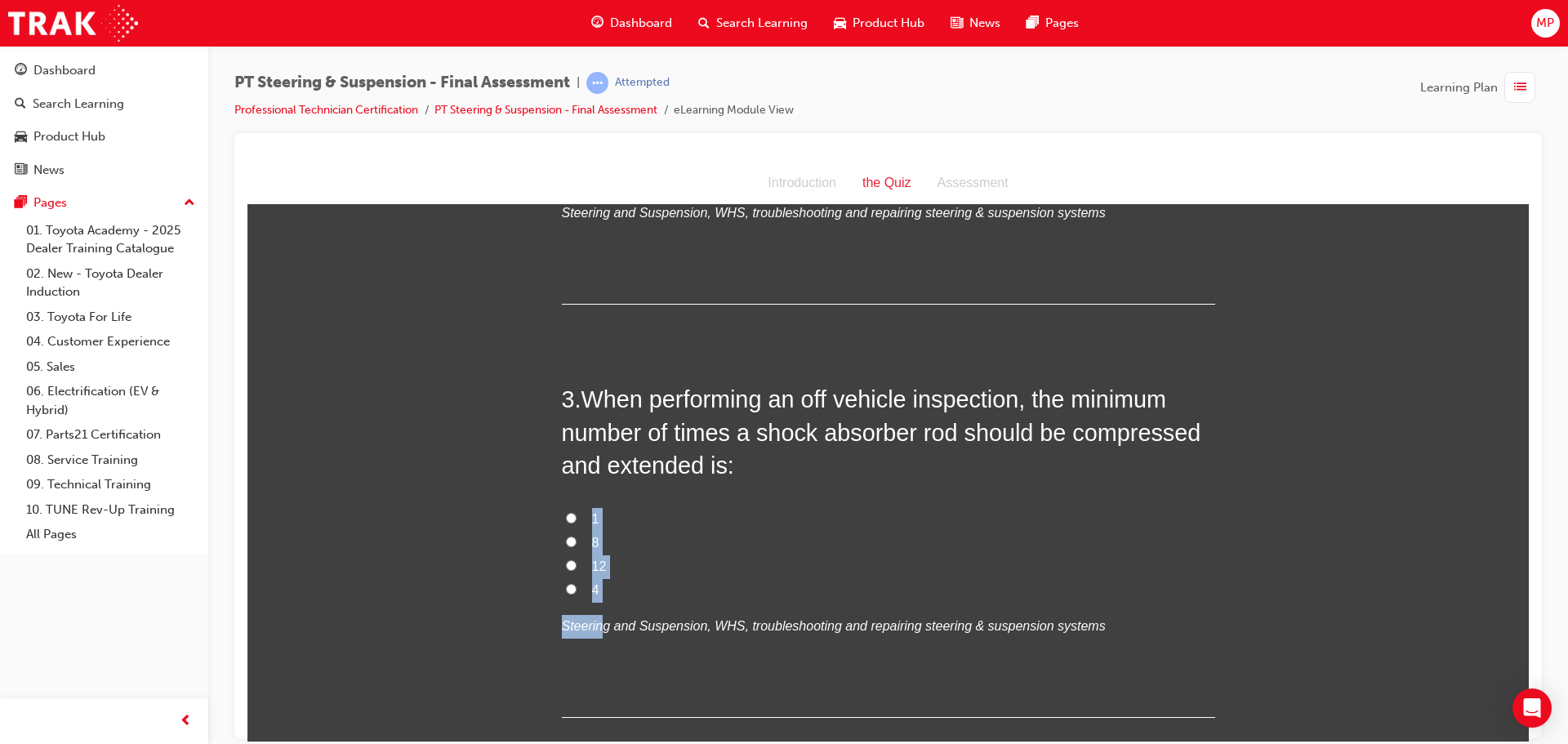
drag, startPoint x: 596, startPoint y: 634, endPoint x: 847, endPoint y: 667, distance: 253.2
click at [848, 668] on div "3 . When performing an off vehicle inspection, the minimum number of times a sh…" at bounding box center [888, 550] width 654 height 335
click at [566, 589] on input "4" at bounding box center [570, 588] width 10 height 10
radio input "true"
click at [670, 580] on label "4" at bounding box center [888, 589] width 654 height 23
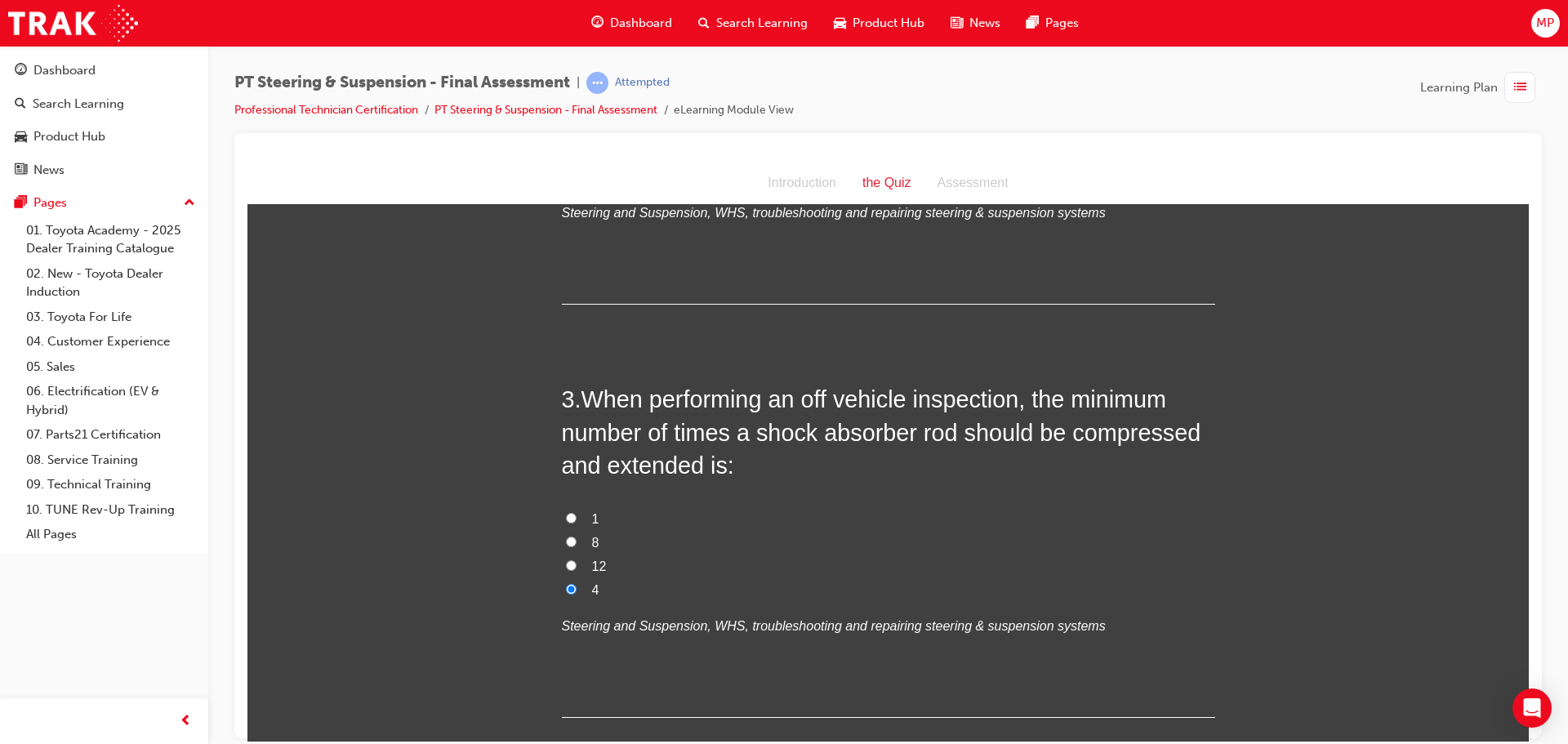
click at [577, 583] on input "4" at bounding box center [570, 588] width 10 height 10
click at [572, 560] on label "12" at bounding box center [888, 565] width 654 height 23
click at [572, 560] on input "12" at bounding box center [570, 564] width 10 height 10
radio input "true"
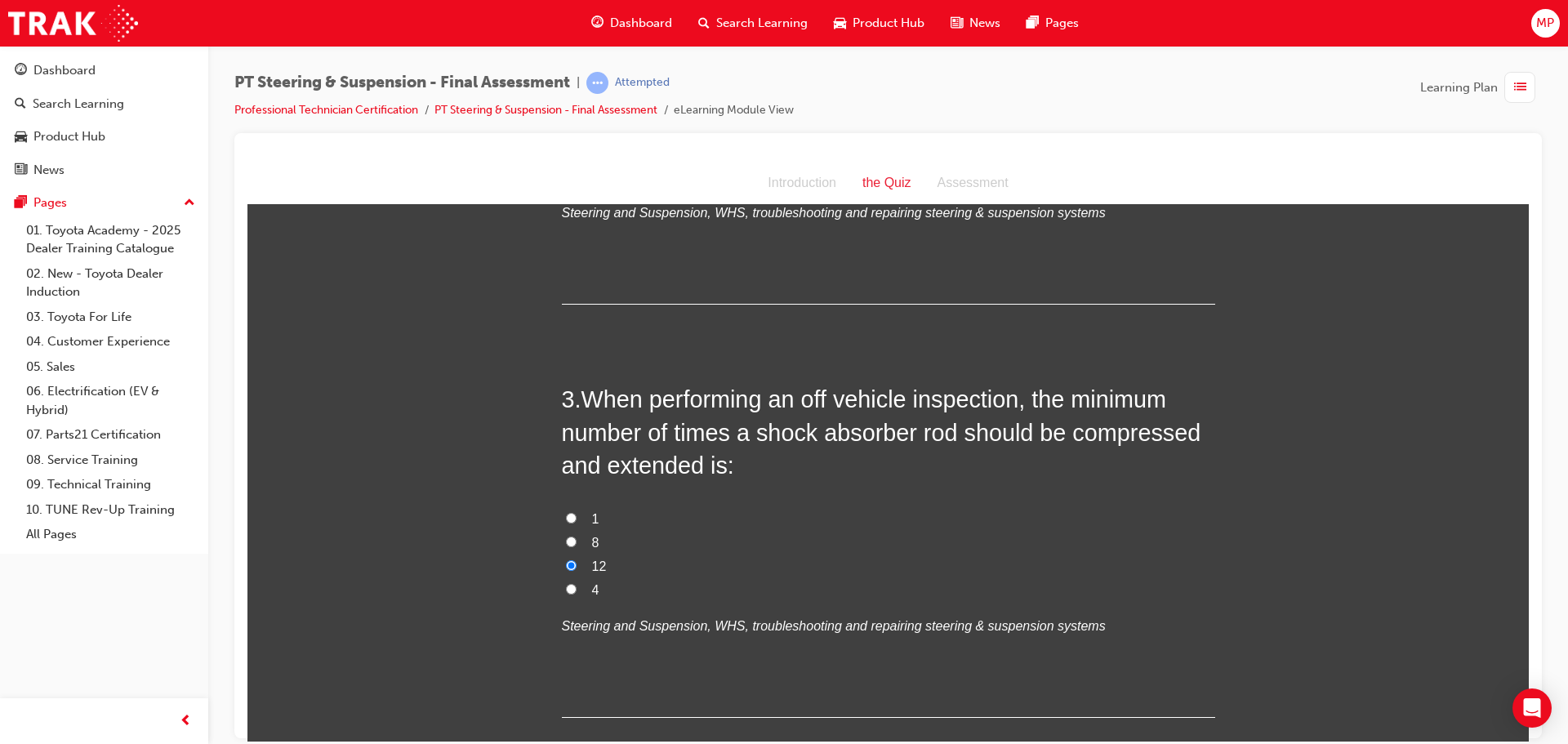
click at [570, 513] on label "1" at bounding box center [888, 518] width 654 height 23
click at [570, 513] on input "1" at bounding box center [570, 517] width 10 height 10
radio input "true"
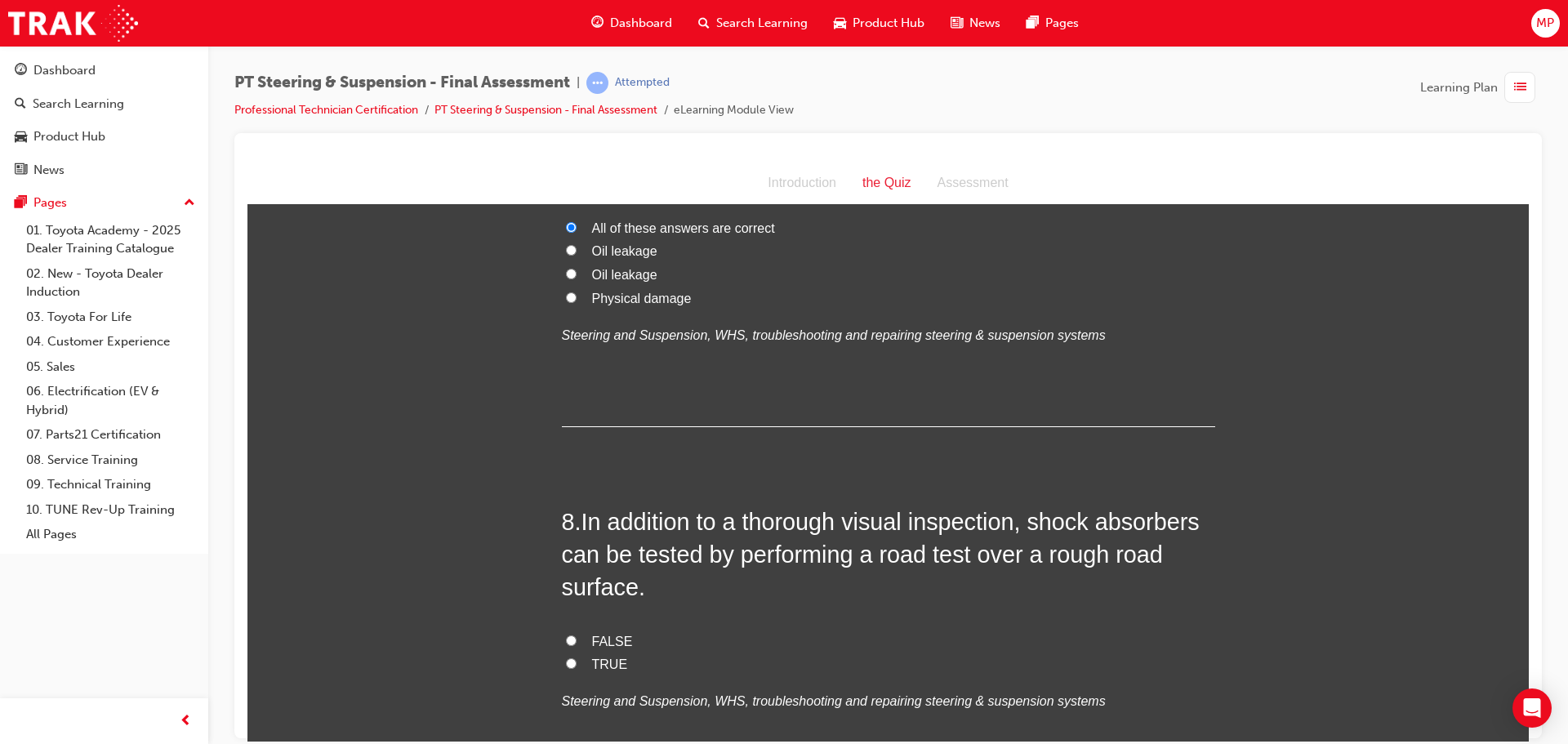
scroll to position [2611, 0]
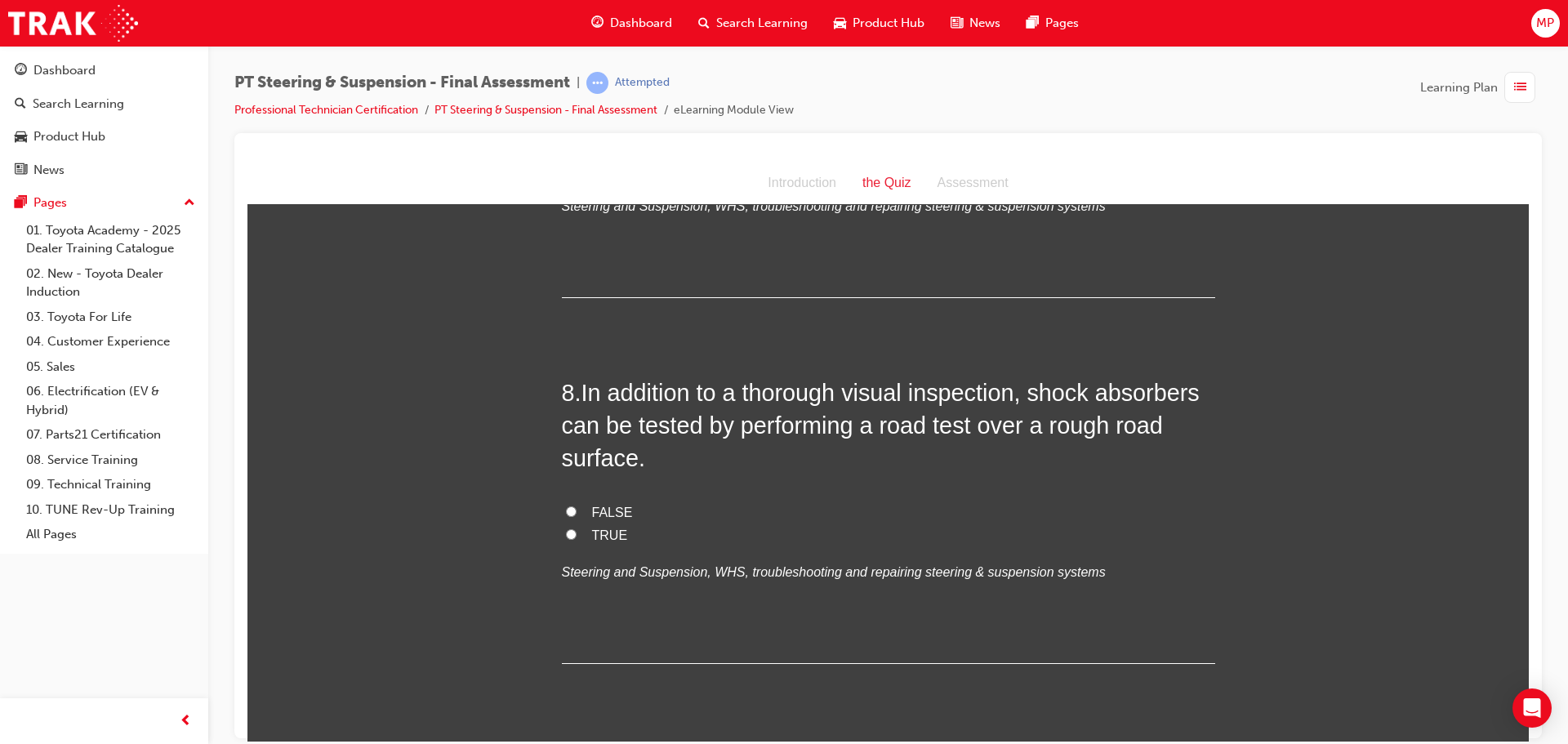
click at [570, 528] on label "TRUE" at bounding box center [888, 535] width 654 height 23
click at [570, 528] on input "TRUE" at bounding box center [570, 533] width 10 height 10
radio input "true"
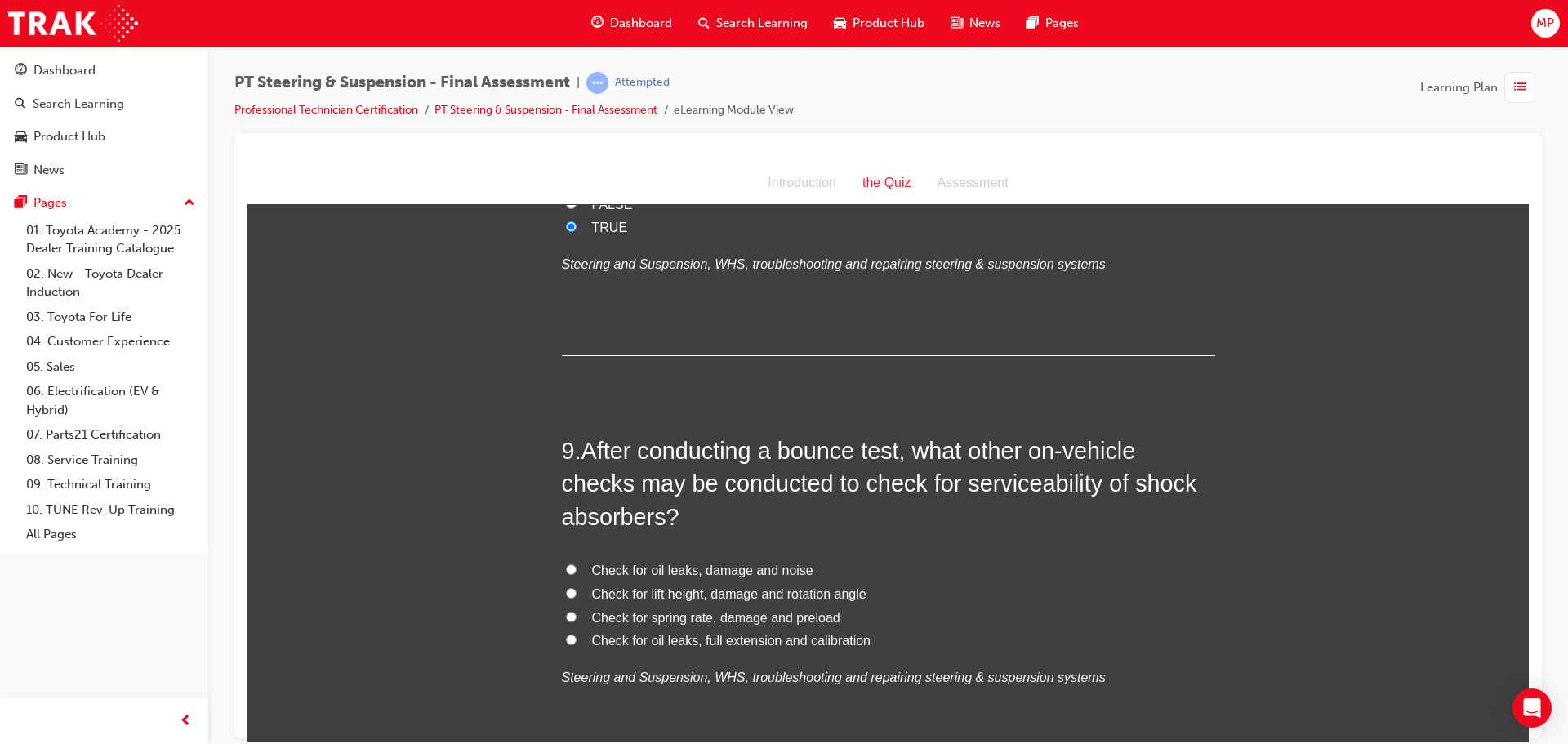
scroll to position [2939, 0]
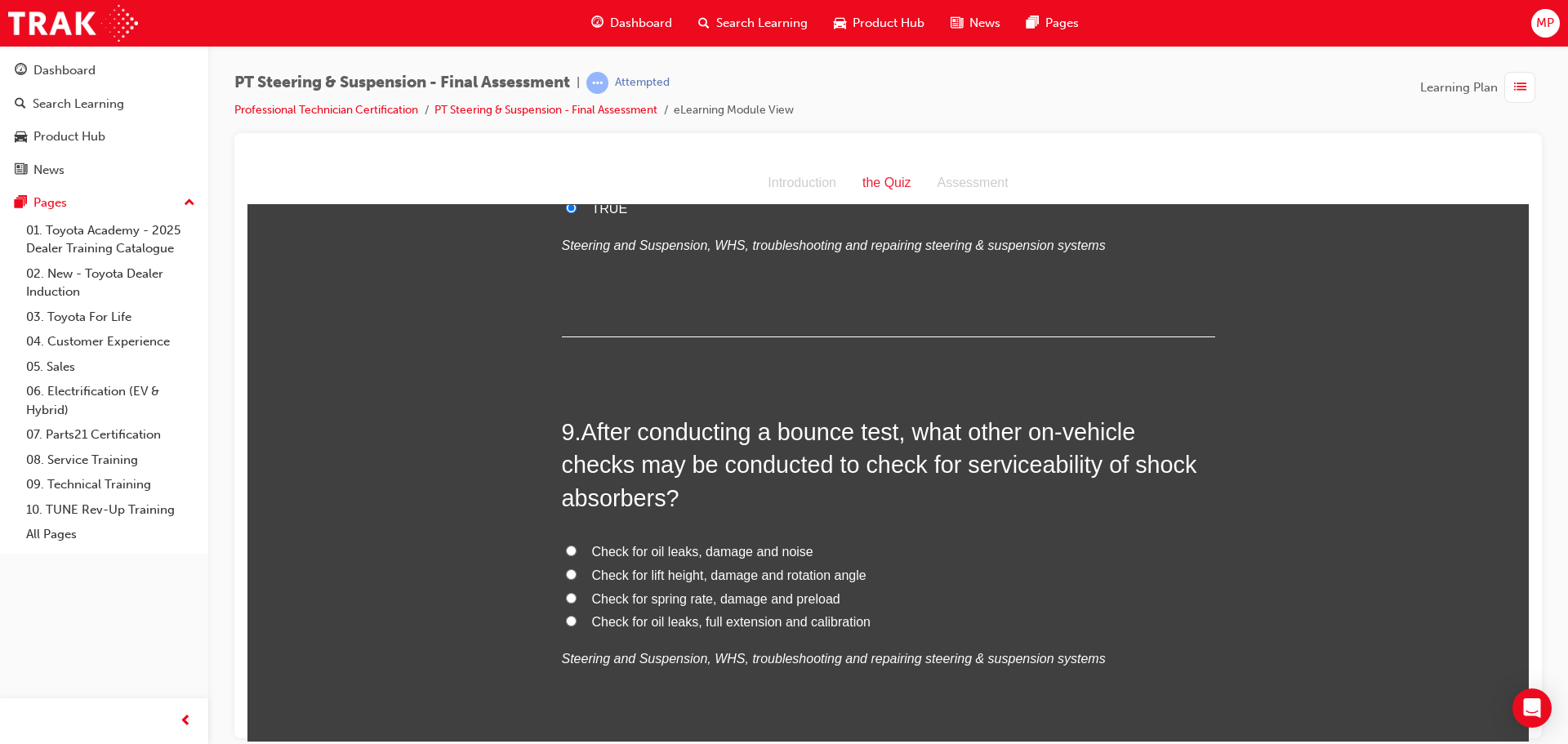
click at [567, 551] on input "Check for oil leaks, damage and noise" at bounding box center [570, 549] width 10 height 10
radio input "true"
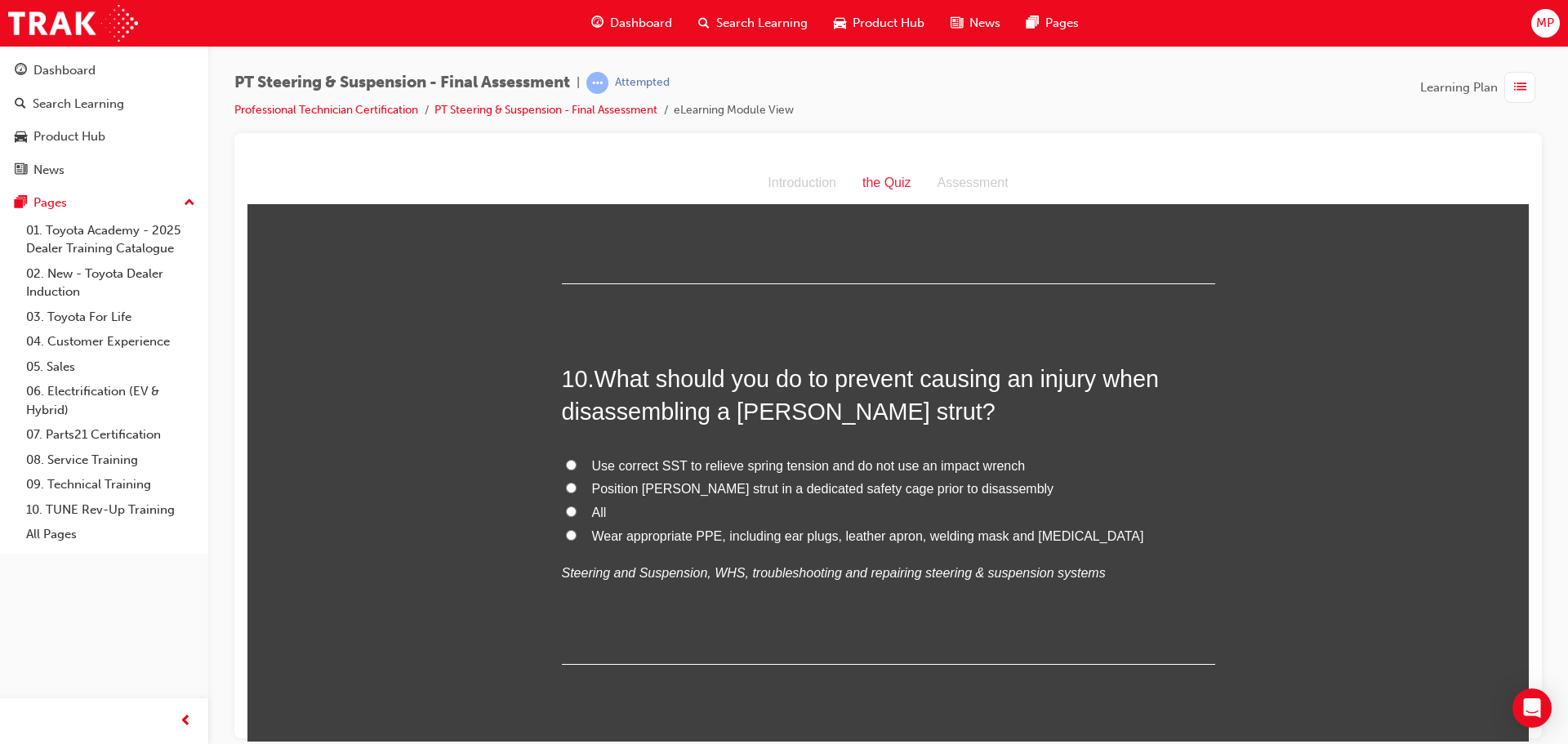
scroll to position [3428, 0]
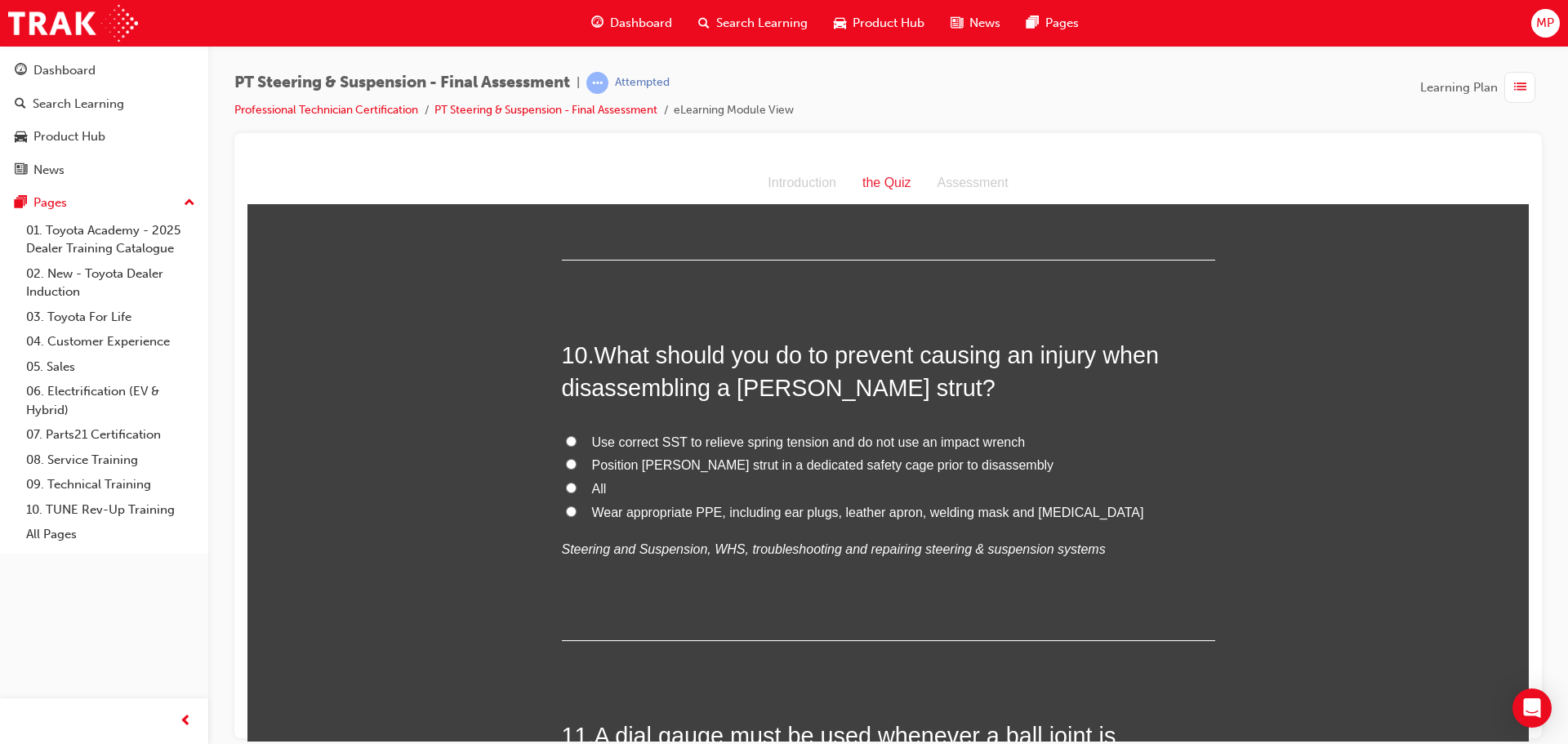
click at [566, 485] on input "All" at bounding box center [570, 486] width 10 height 10
radio input "true"
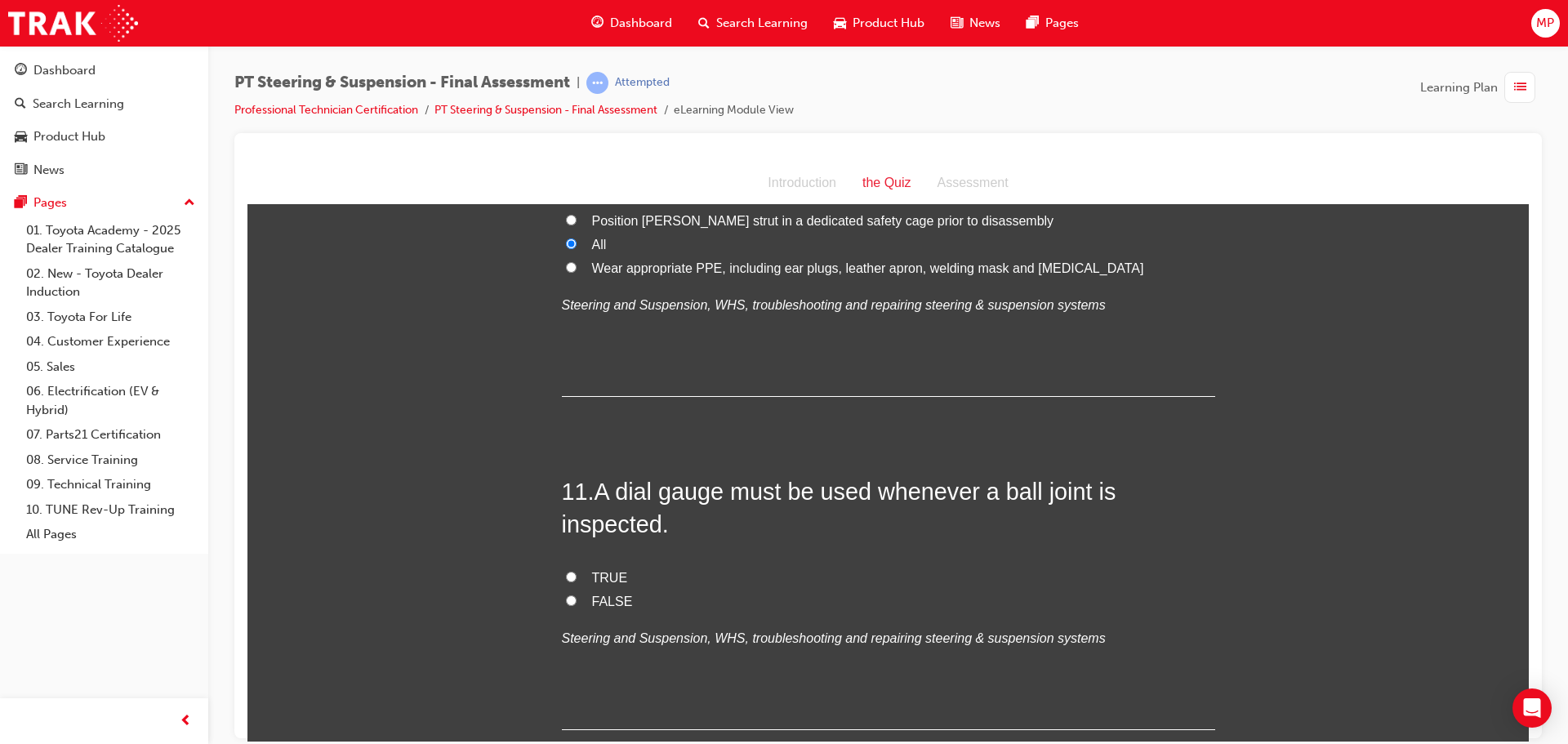
scroll to position [3673, 0]
click at [566, 595] on input "FALSE" at bounding box center [570, 598] width 10 height 10
radio input "true"
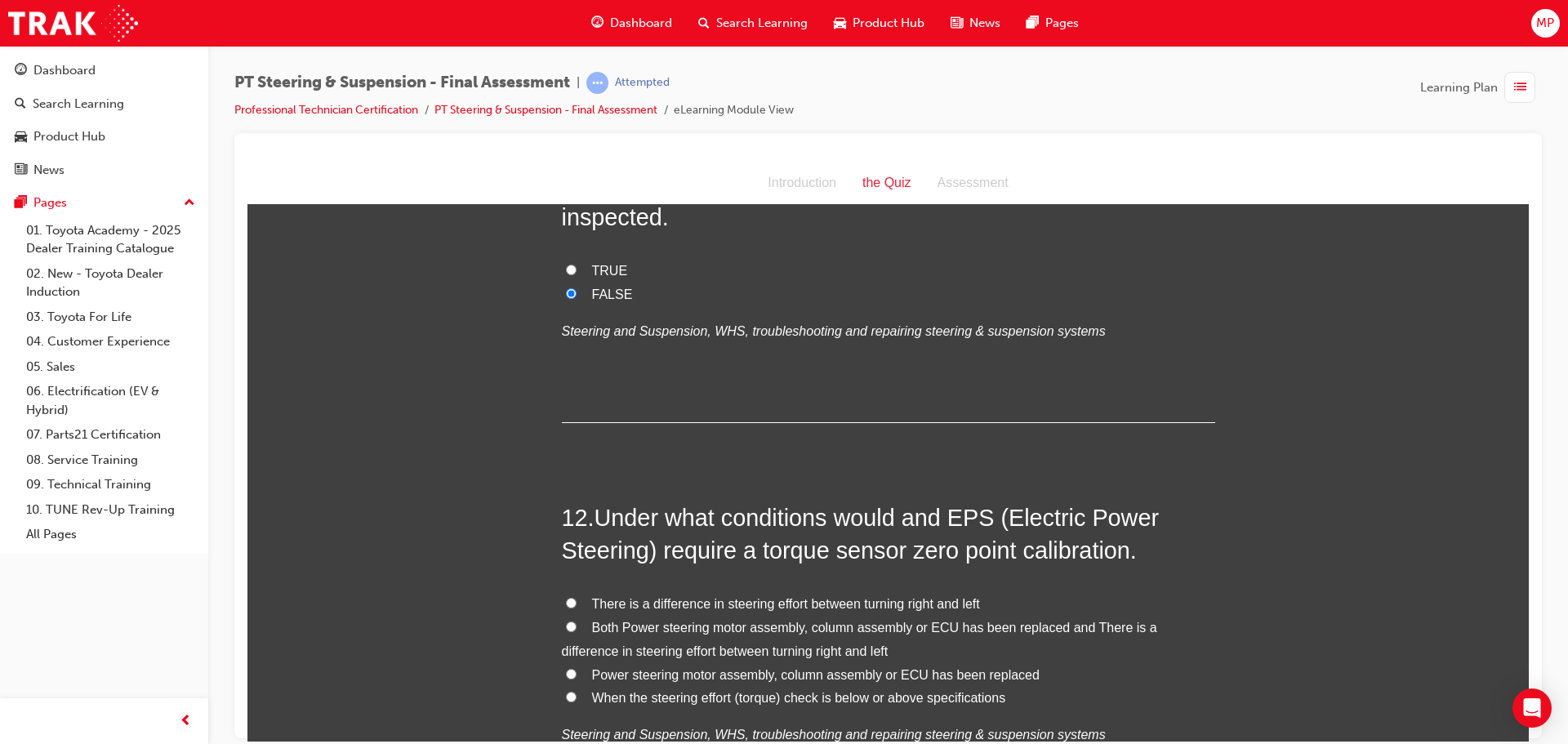
scroll to position [4081, 0]
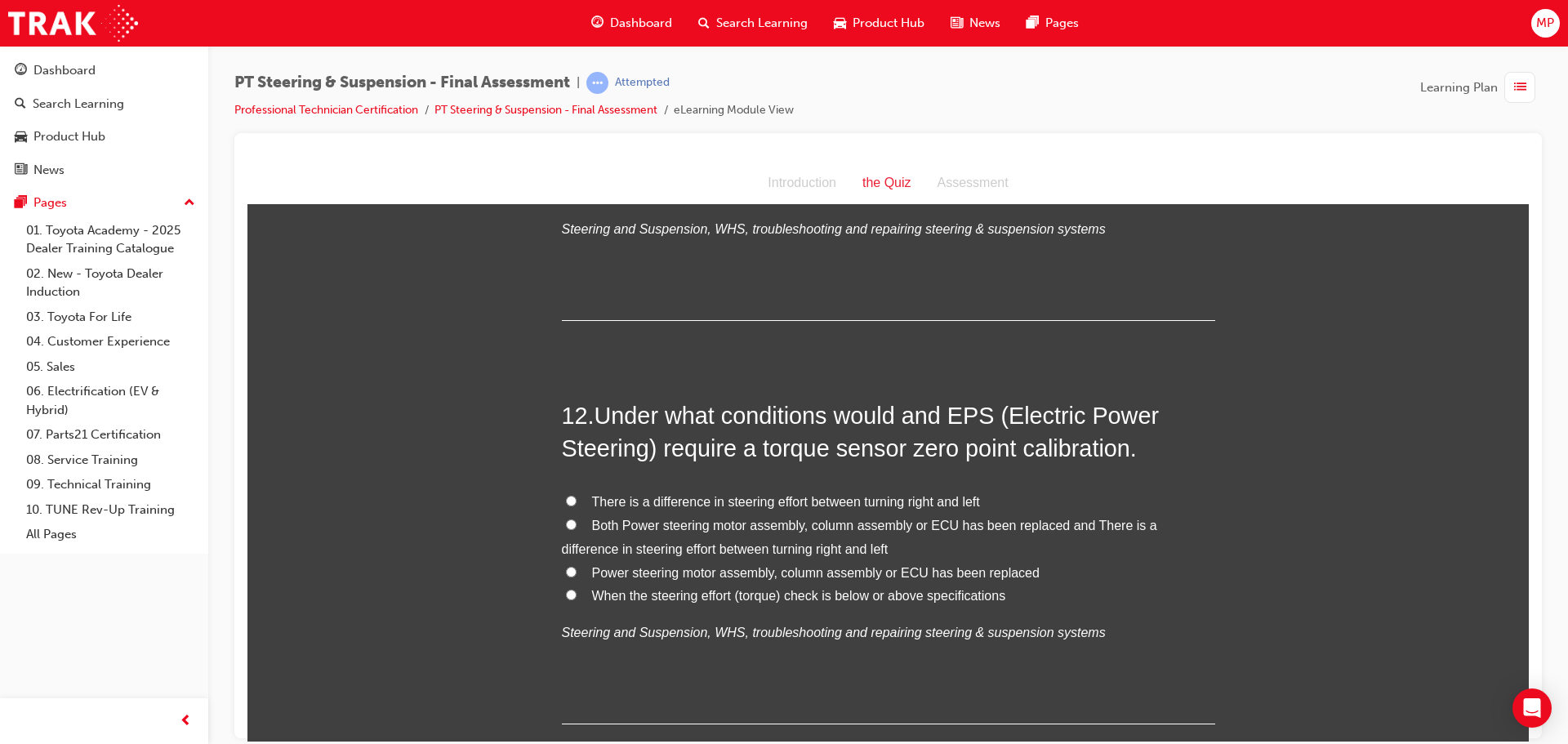
click at [573, 521] on label "Both Power steering motor assembly, column assembly or ECU has been replaced an…" at bounding box center [888, 537] width 654 height 48
click at [573, 521] on input "Both Power steering motor assembly, column assembly or ECU has been replaced an…" at bounding box center [570, 523] width 10 height 10
radio input "true"
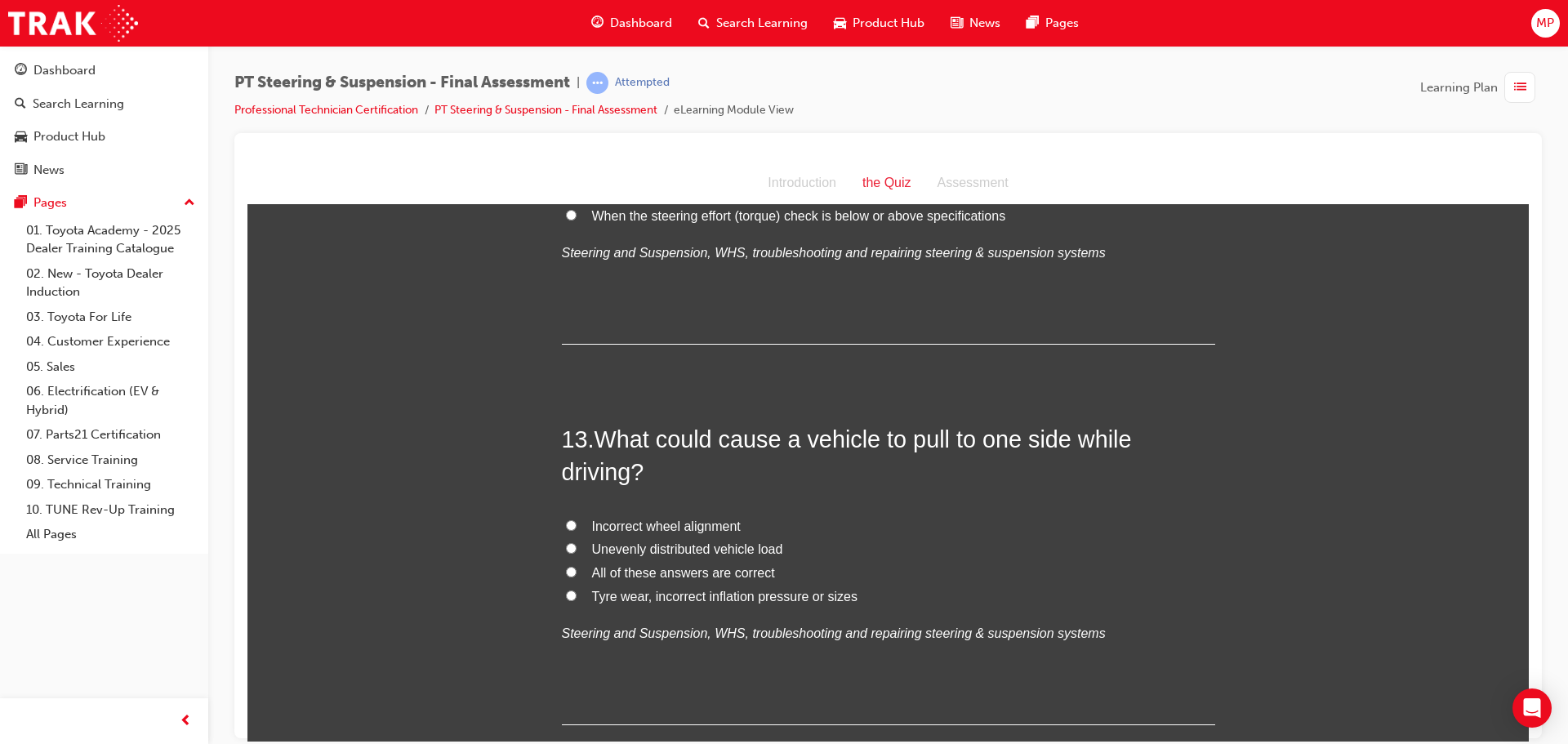
scroll to position [4489, 0]
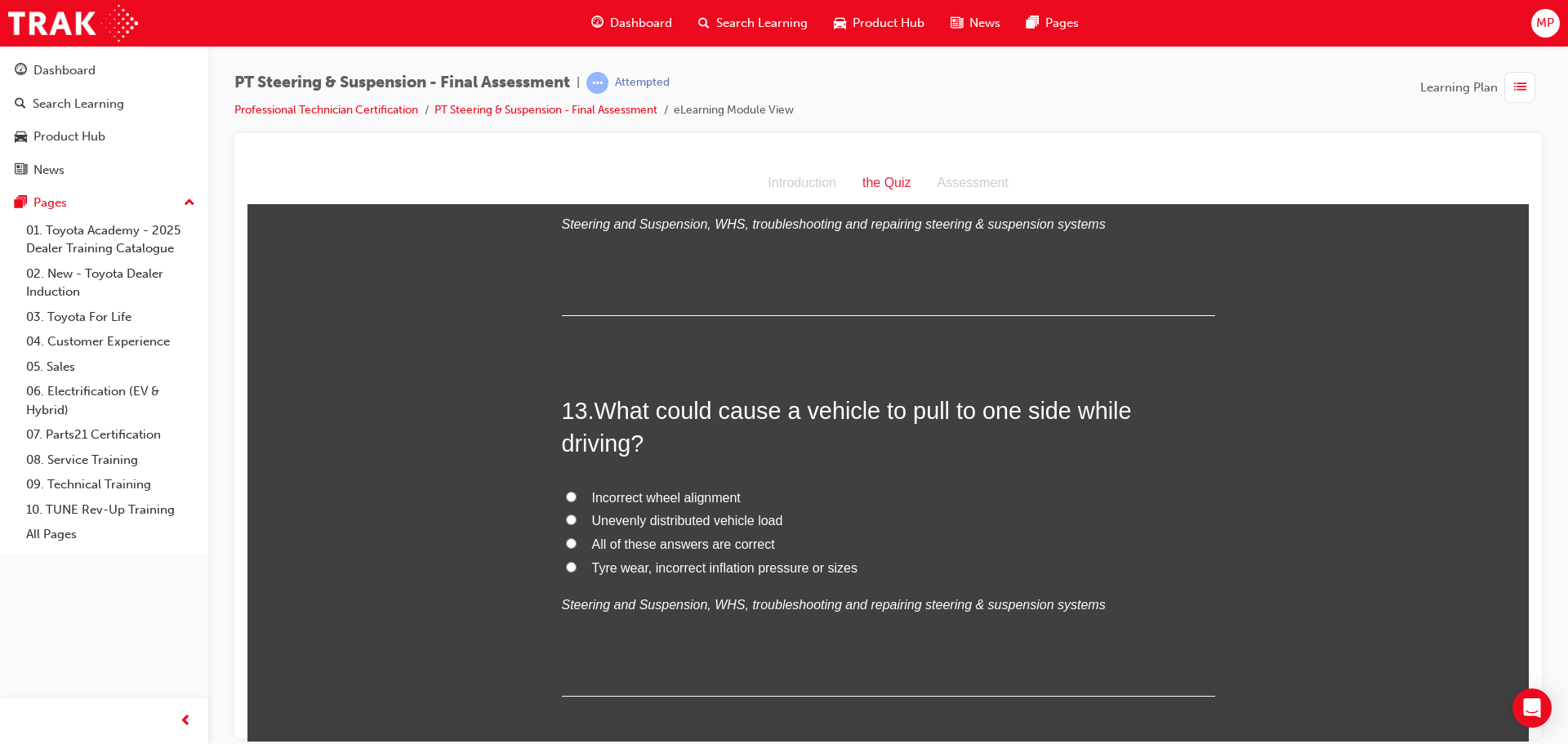
click at [566, 494] on input "Incorrect wheel alignment" at bounding box center [570, 495] width 10 height 10
radio input "true"
click at [569, 517] on input "Unevenly distributed vehicle load" at bounding box center [570, 518] width 10 height 10
radio input "true"
click at [566, 540] on input "All of these answers are correct" at bounding box center [570, 542] width 10 height 10
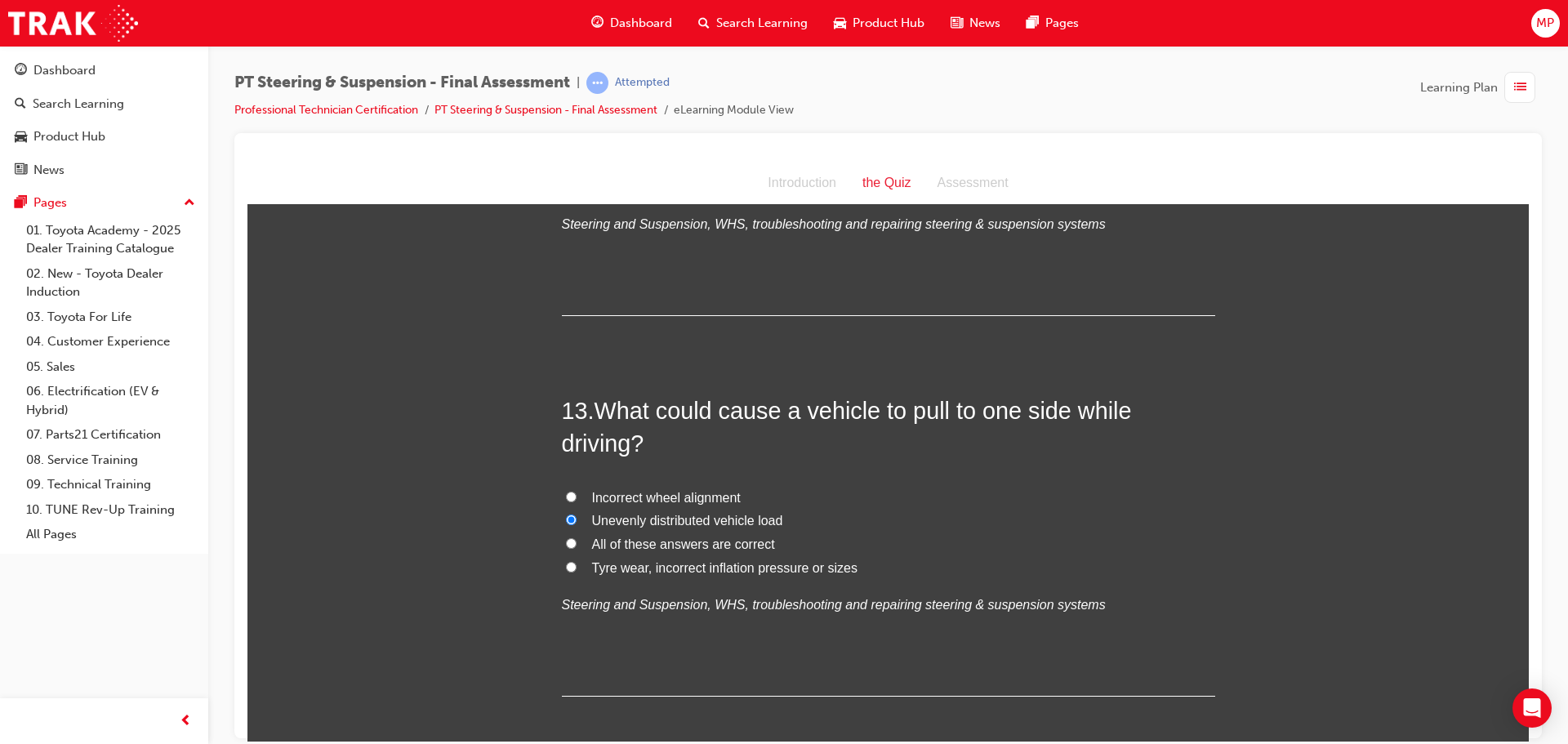
radio input "true"
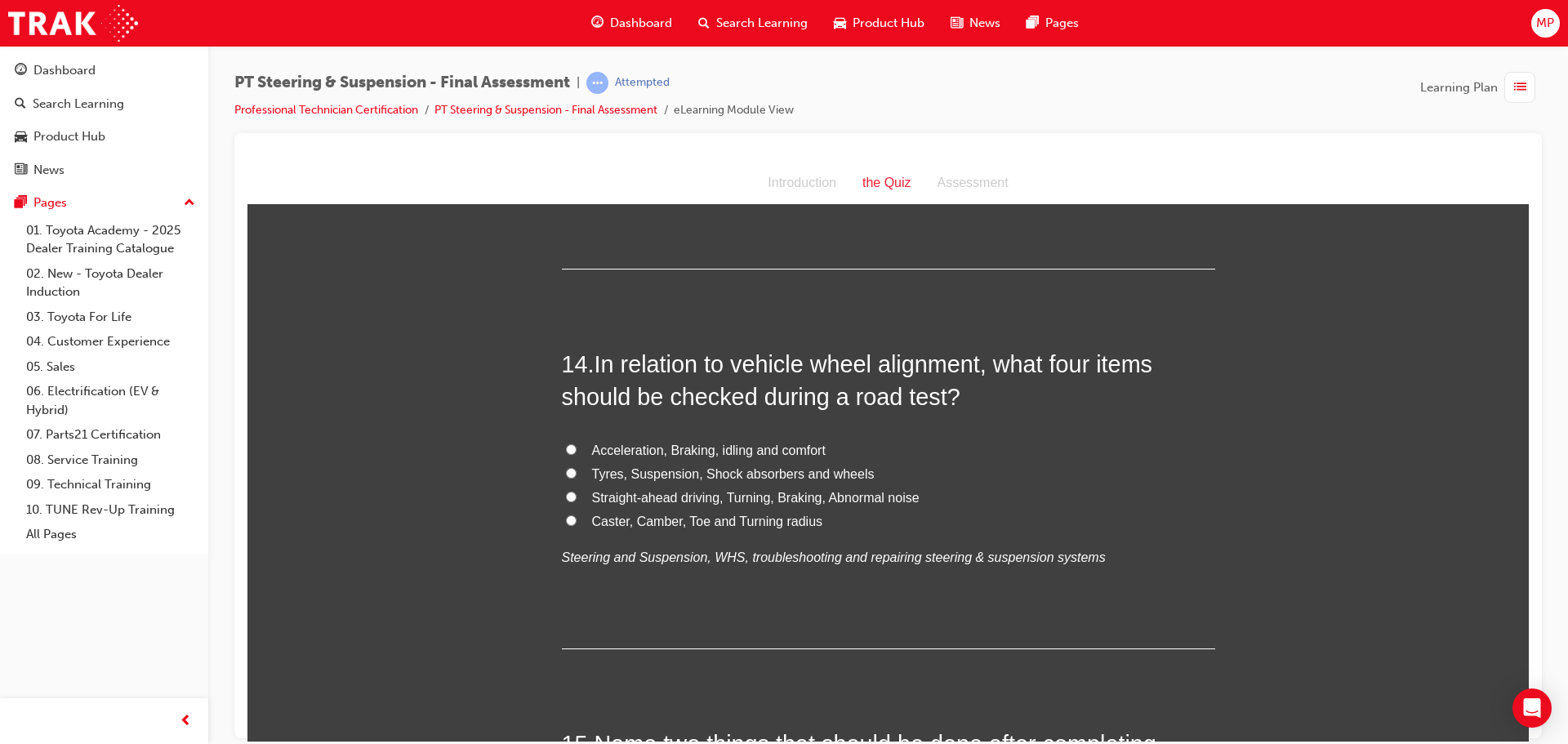
scroll to position [4898, 0]
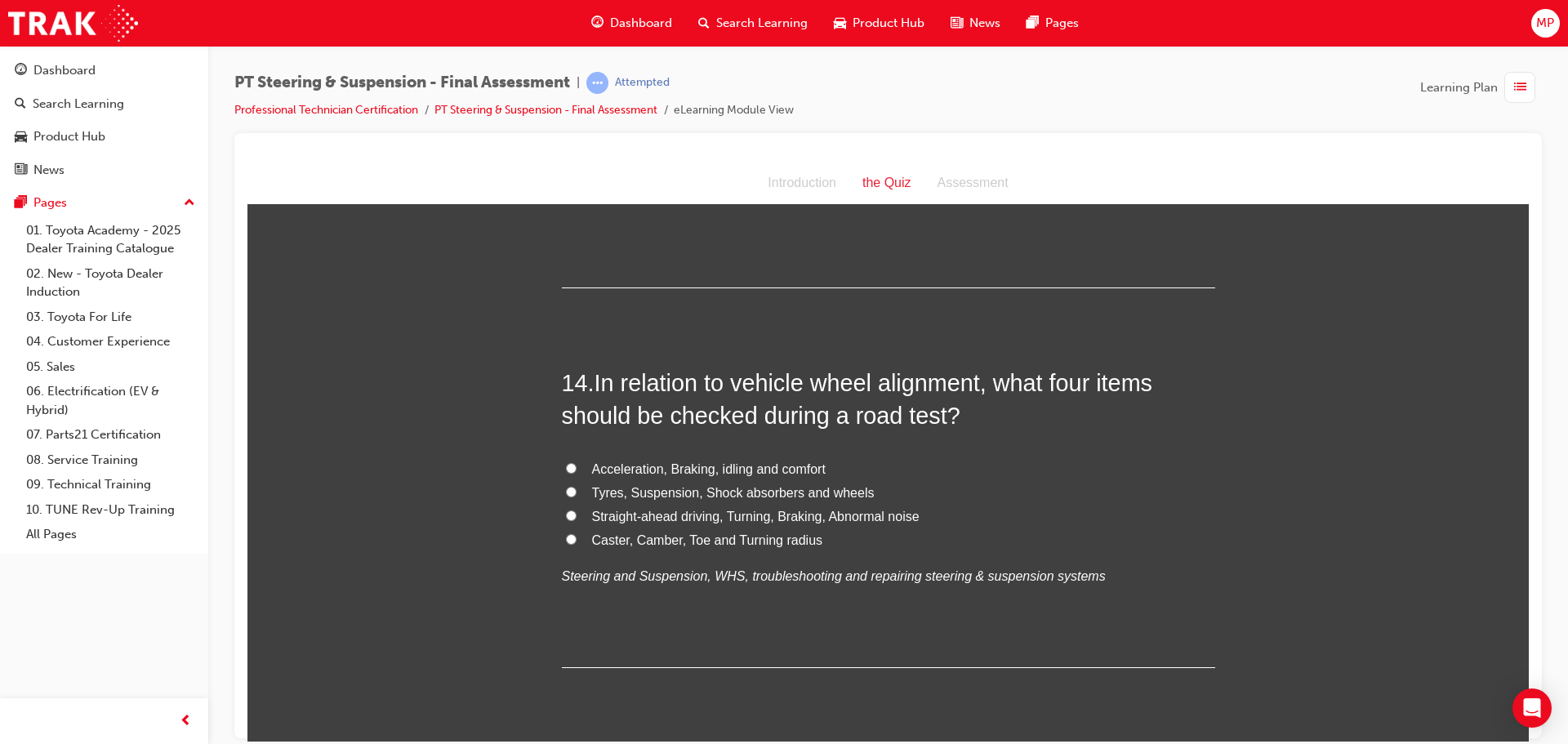
click at [567, 465] on input "Acceleration, Braking, idling and comfort" at bounding box center [570, 466] width 10 height 10
radio input "true"
click at [566, 516] on input "Straight-ahead driving, Turning, Braking, Abnormal noise" at bounding box center [570, 514] width 10 height 10
radio input "true"
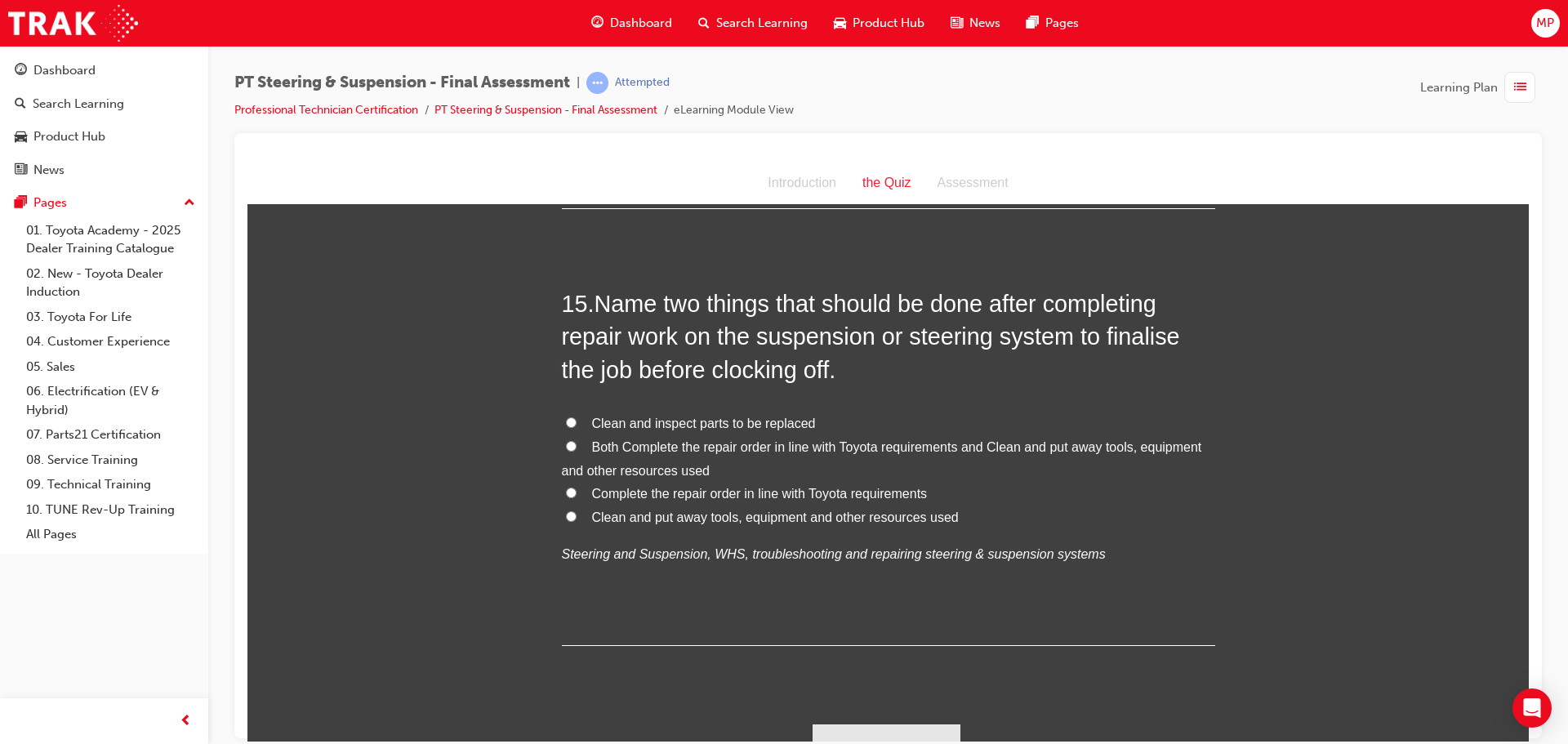
scroll to position [5384, 0]
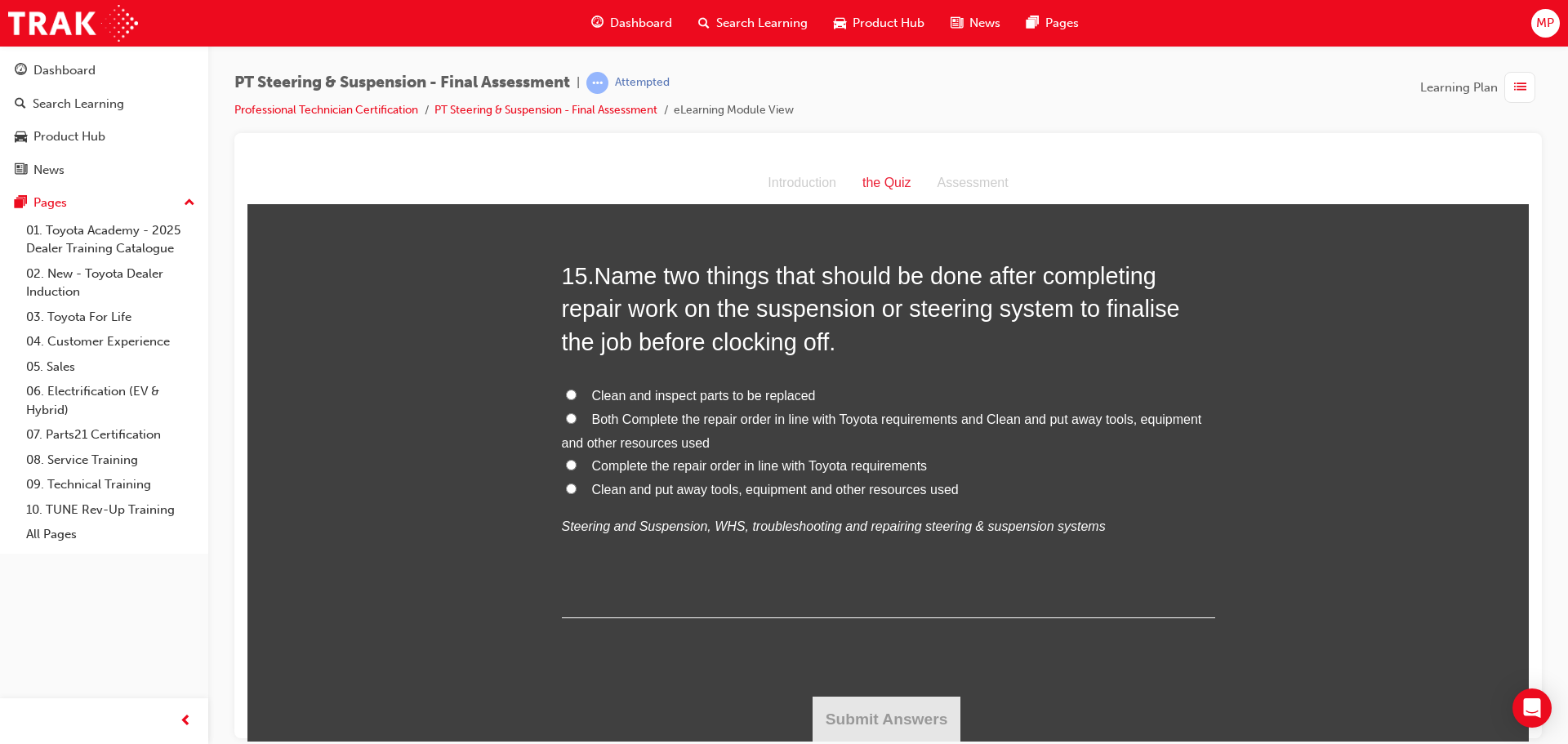
click at [562, 414] on label "Both Complete the repair order in line with Toyota requirements and Clean and p…" at bounding box center [888, 431] width 654 height 48
click at [566, 414] on input "Both Complete the repair order in line with Toyota requirements and Clean and p…" at bounding box center [570, 417] width 10 height 10
radio input "true"
click at [881, 705] on button "Submit Answers" at bounding box center [886, 718] width 149 height 46
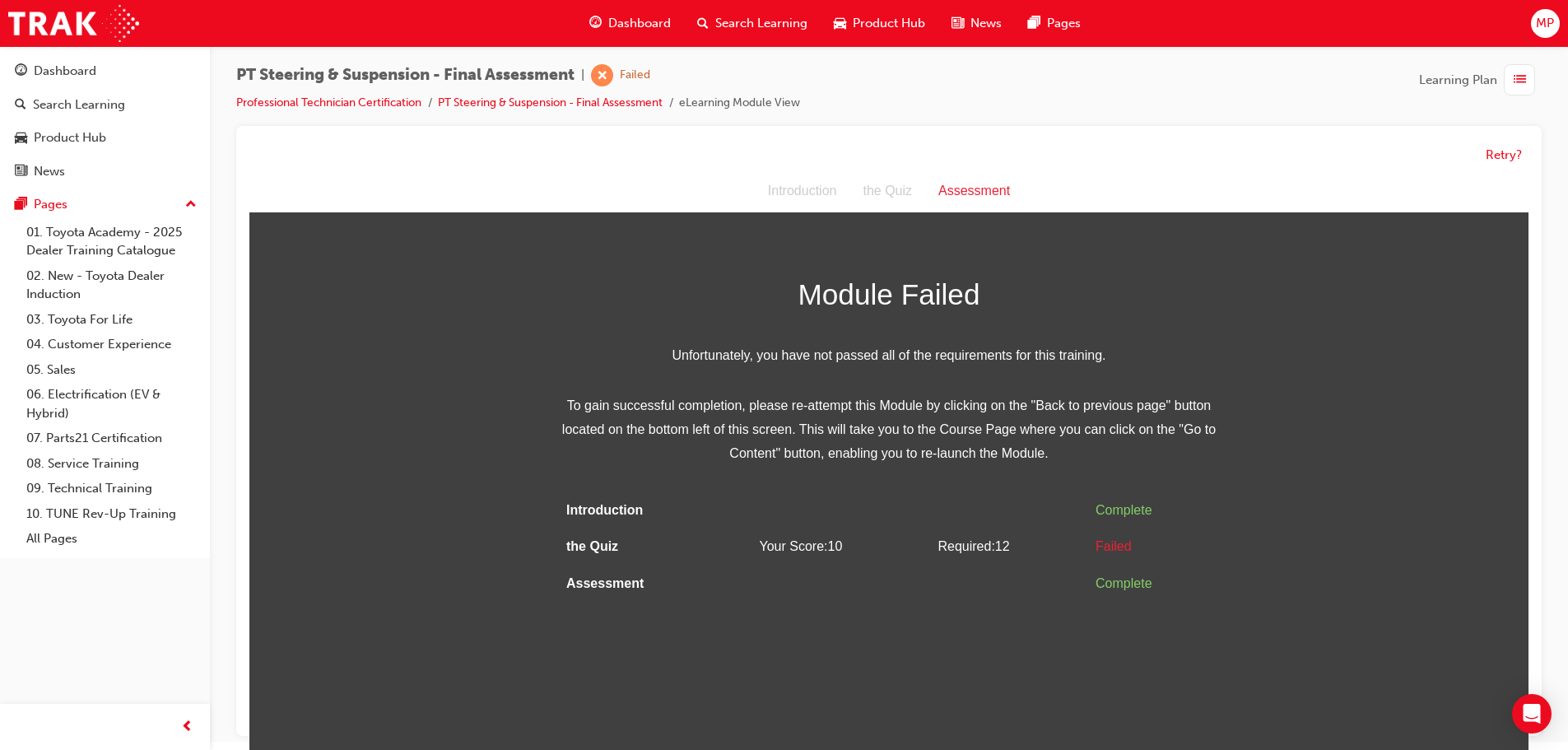
scroll to position [12, 0]
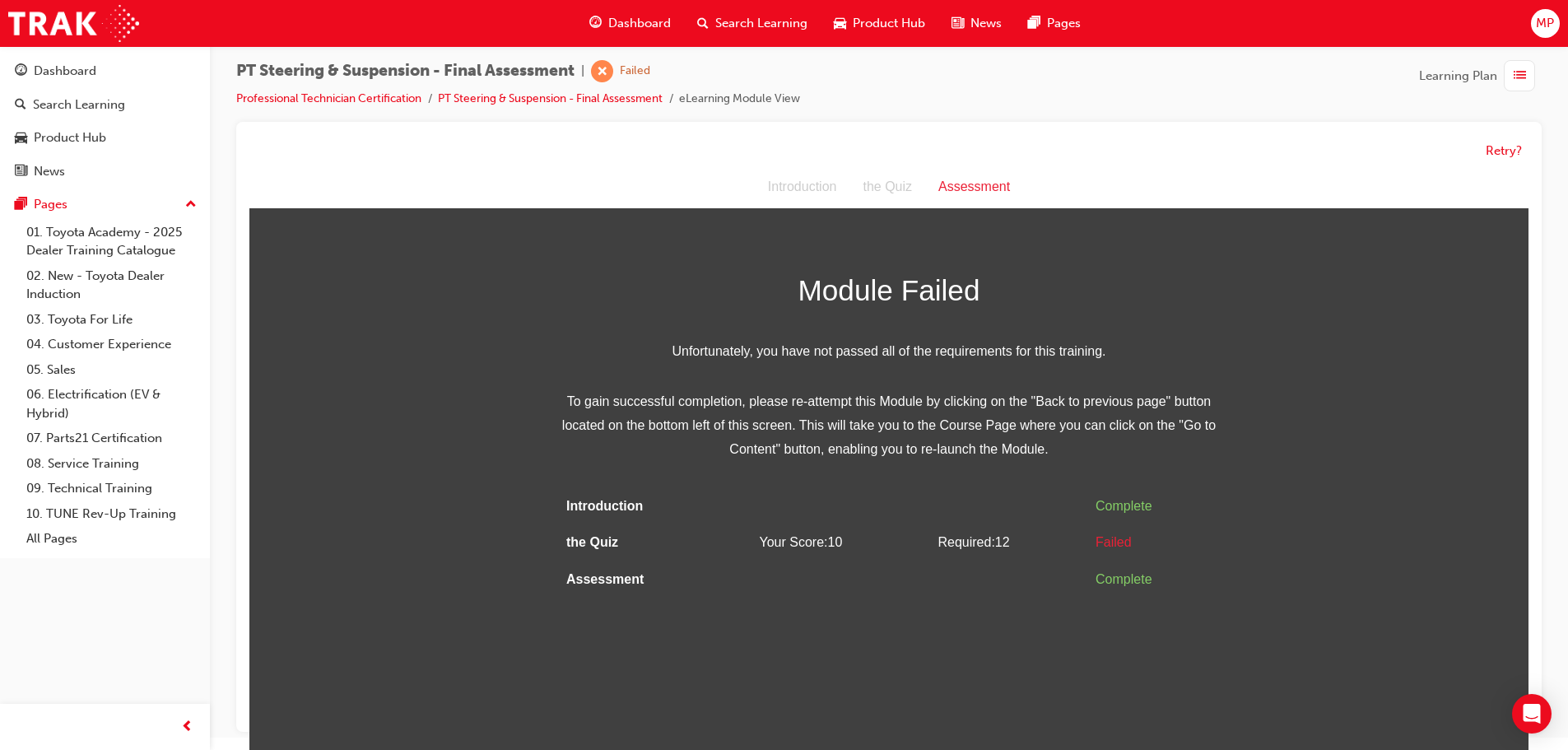
drag, startPoint x: 1538, startPoint y: 3, endPoint x: 1249, endPoint y: 30, distance: 290.3
click at [1249, 30] on div "Dashboard Search Learning Product Hub News Pages MP" at bounding box center [784, 24] width 1568 height 47
click at [1544, 27] on span "MP" at bounding box center [1544, 24] width 18 height 19
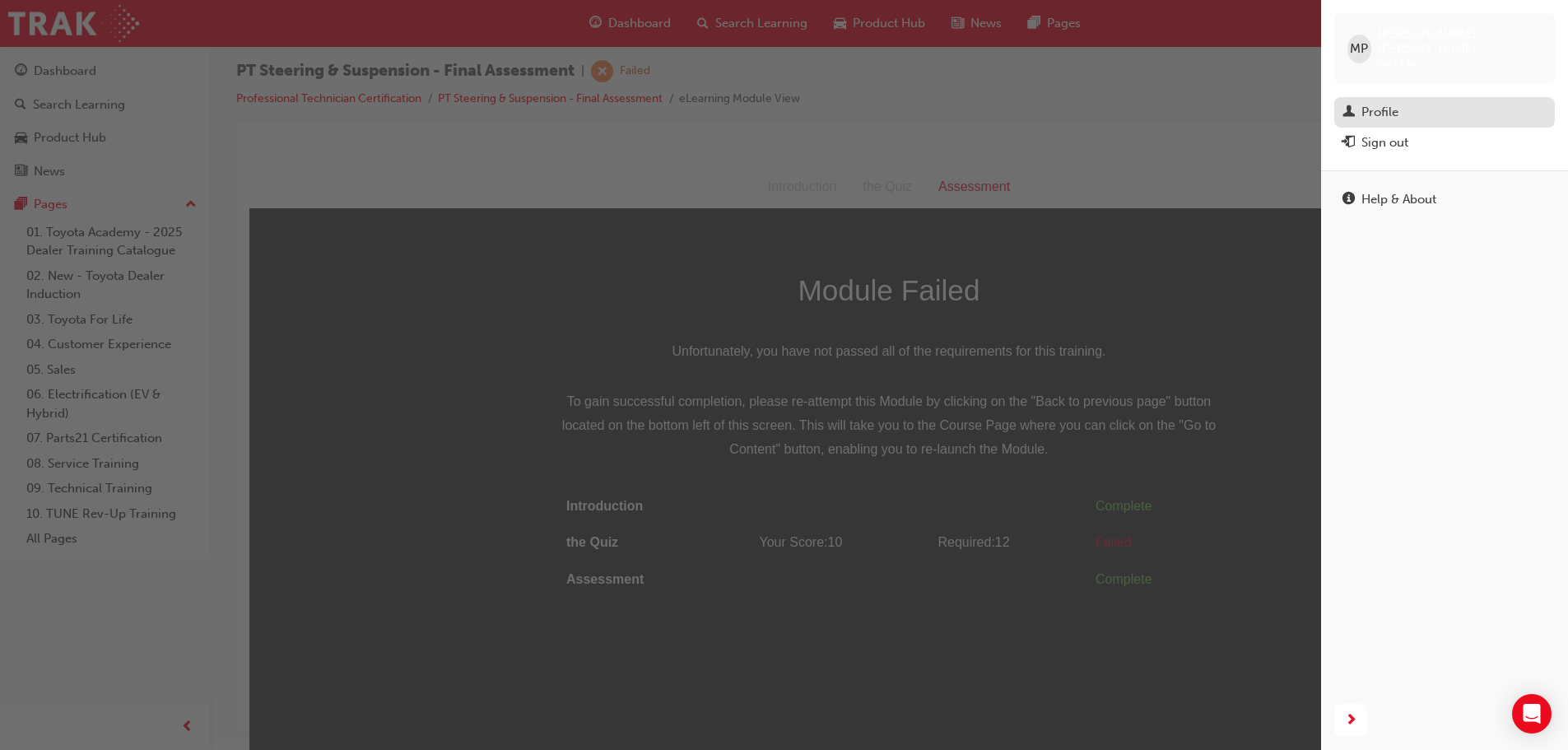
click at [1392, 97] on link "Profile" at bounding box center [1445, 112] width 220 height 30
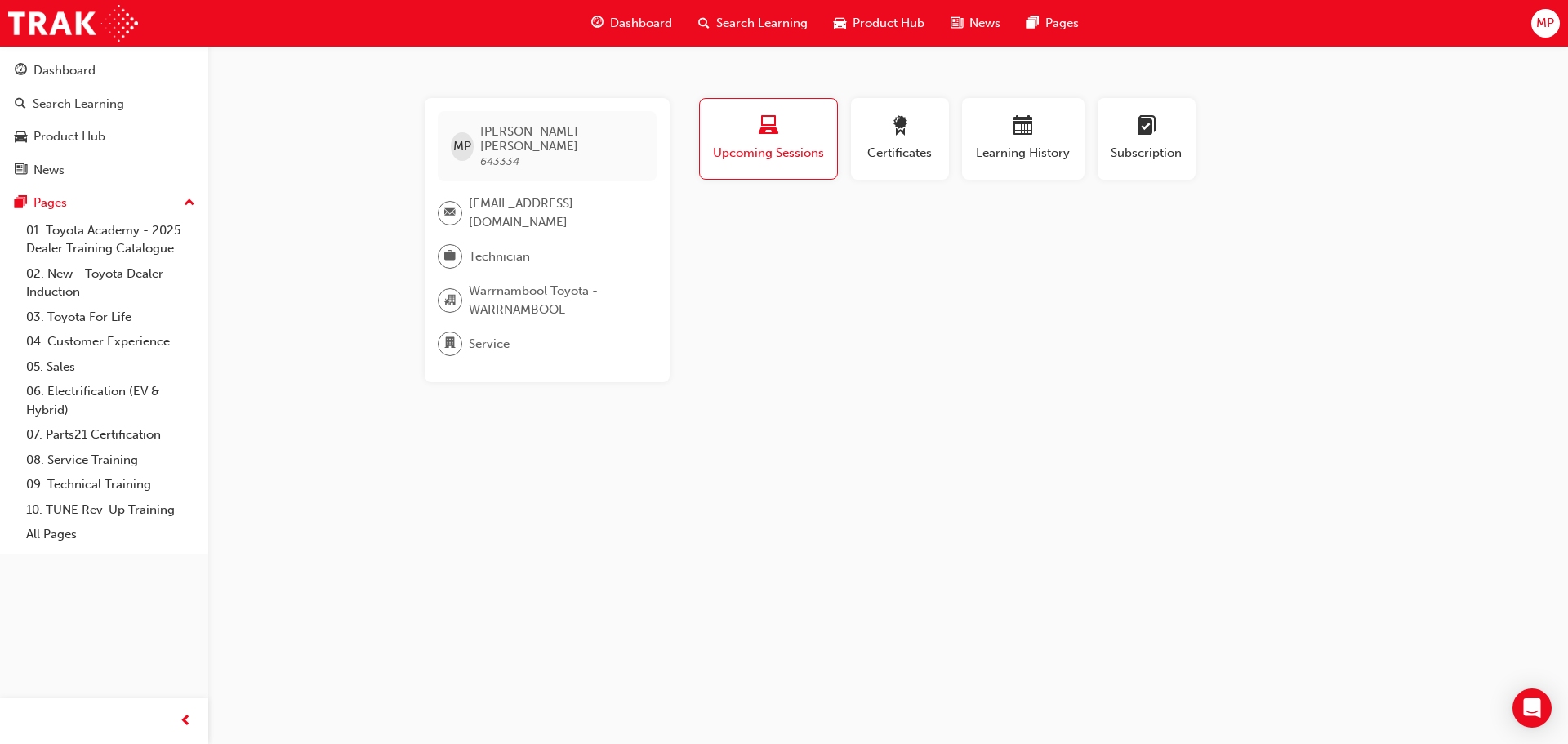
click at [488, 194] on span "MMesaPaez@warrnambooltoyota.com.au" at bounding box center [555, 212] width 175 height 36
click at [1171, 146] on span "Subscription" at bounding box center [1146, 153] width 74 height 19
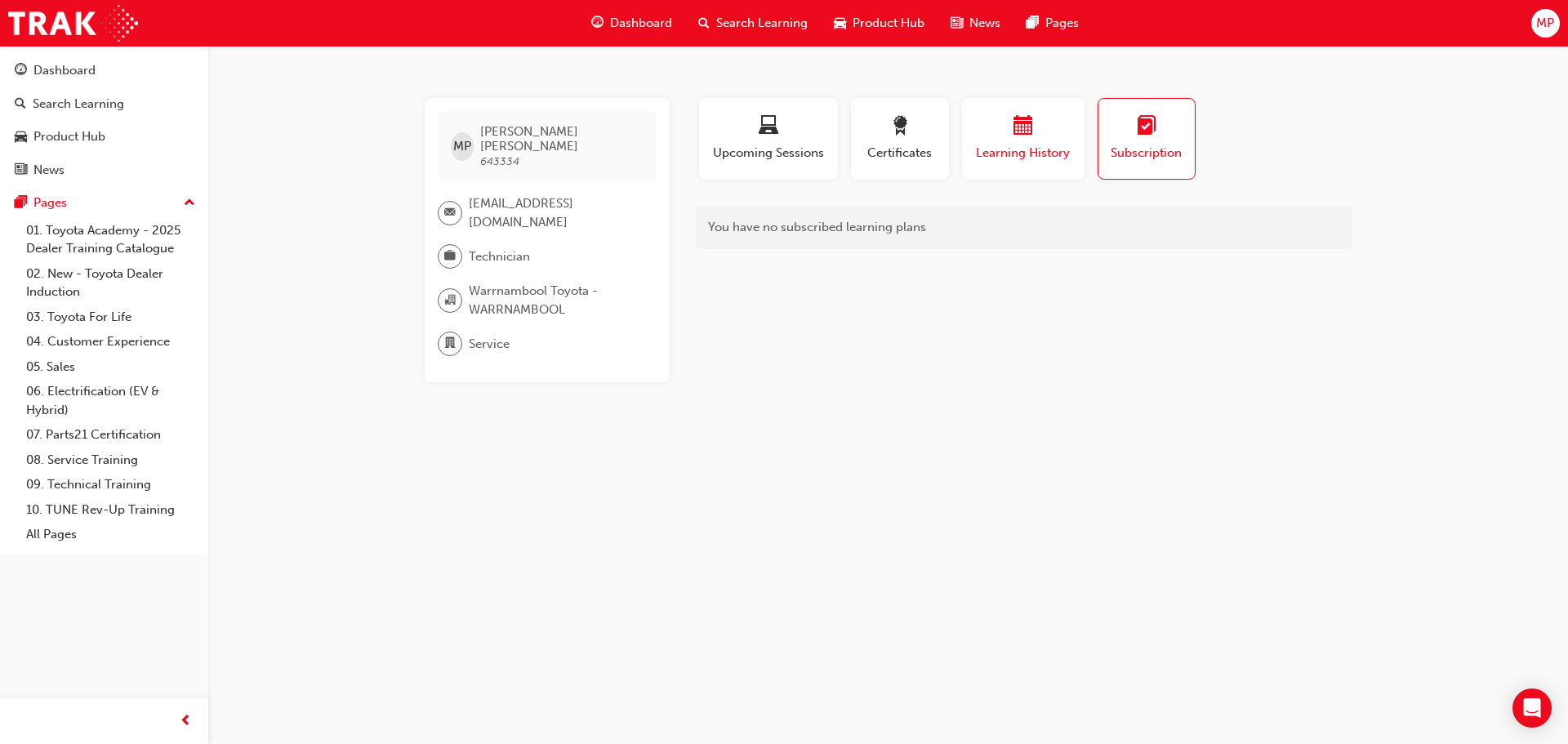
click at [1072, 124] on div "button" at bounding box center [1023, 128] width 98 height 25
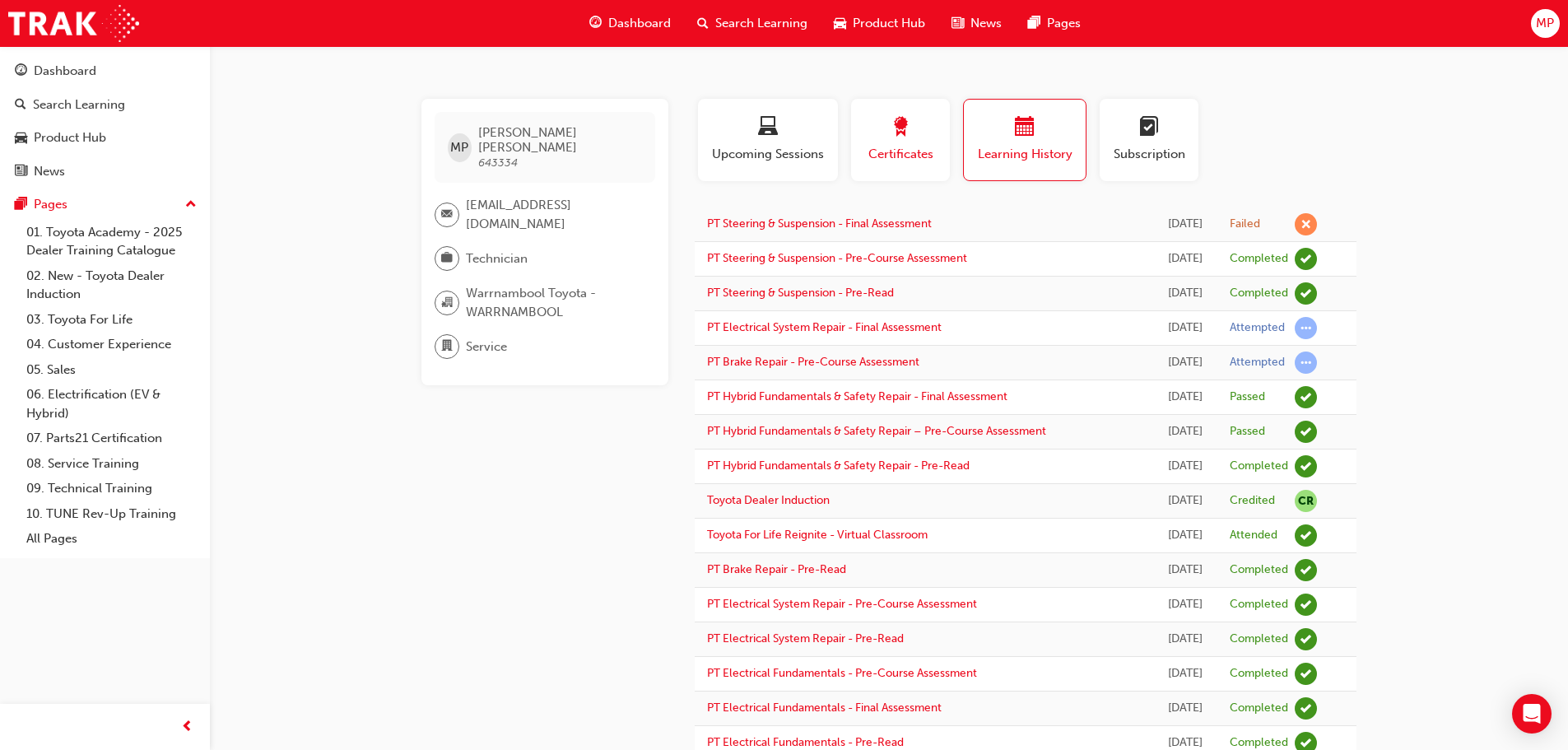
click at [892, 145] on span "Certificates" at bounding box center [900, 155] width 74 height 19
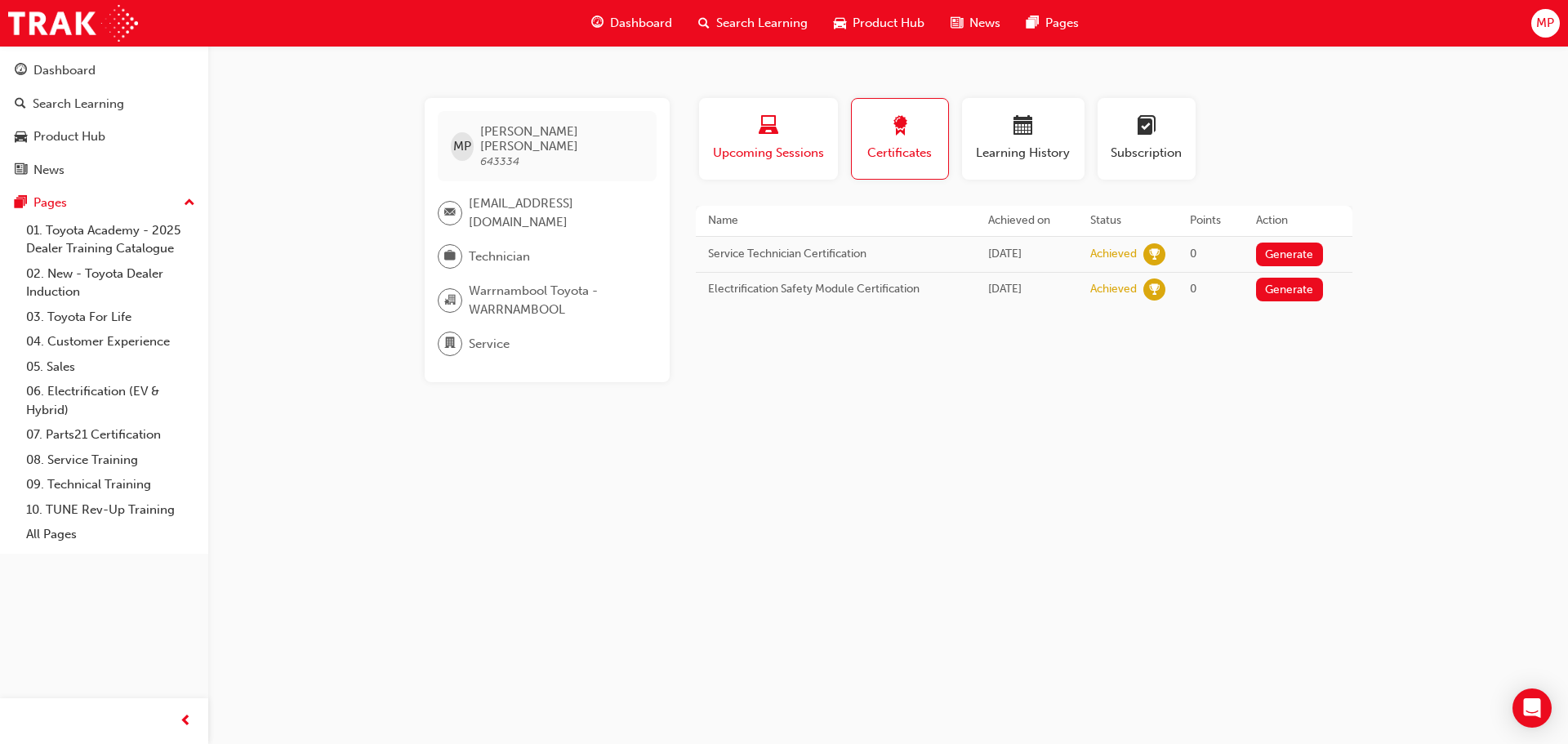
click at [736, 133] on div "button" at bounding box center [769, 128] width 114 height 25
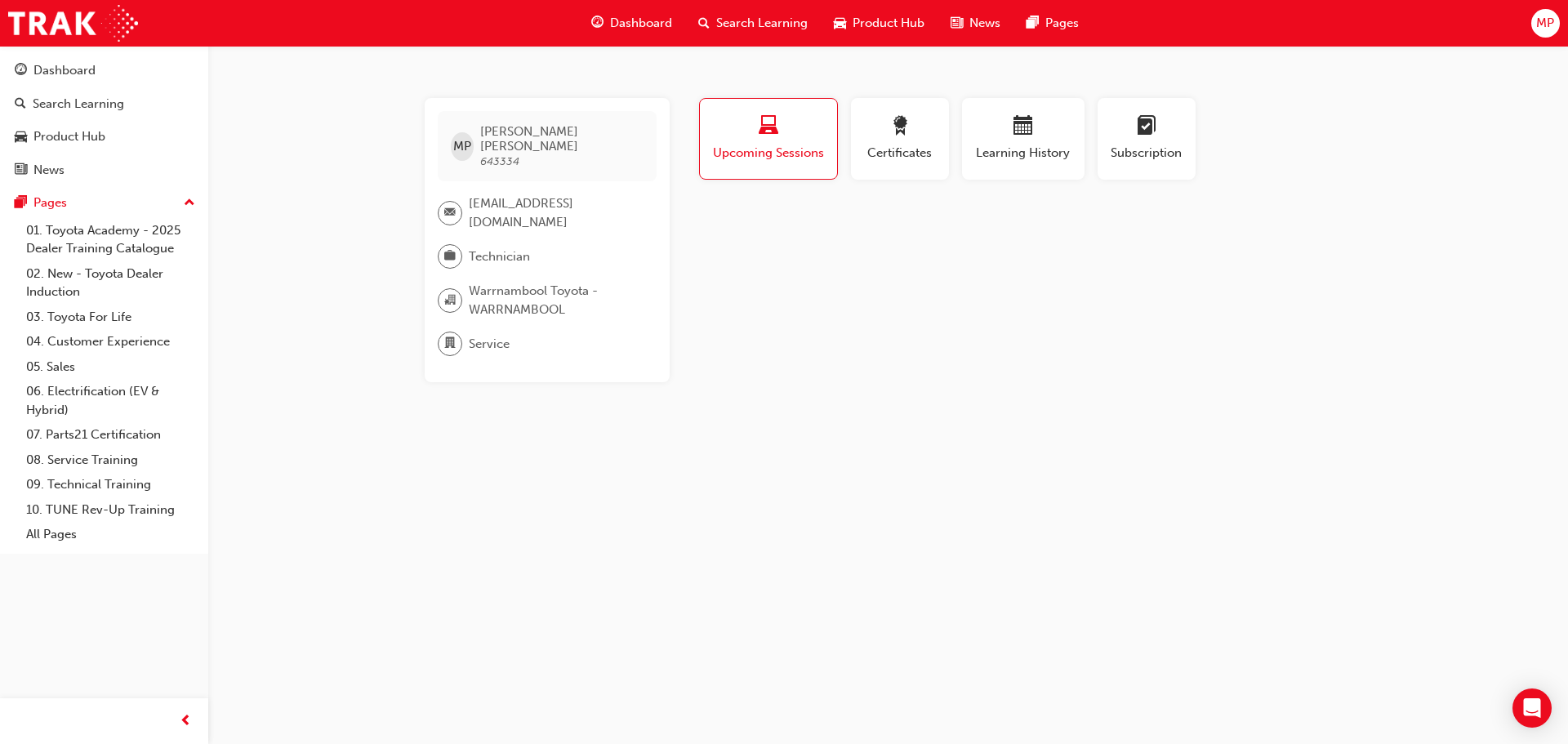
click at [1556, 23] on div "MP" at bounding box center [1545, 23] width 29 height 29
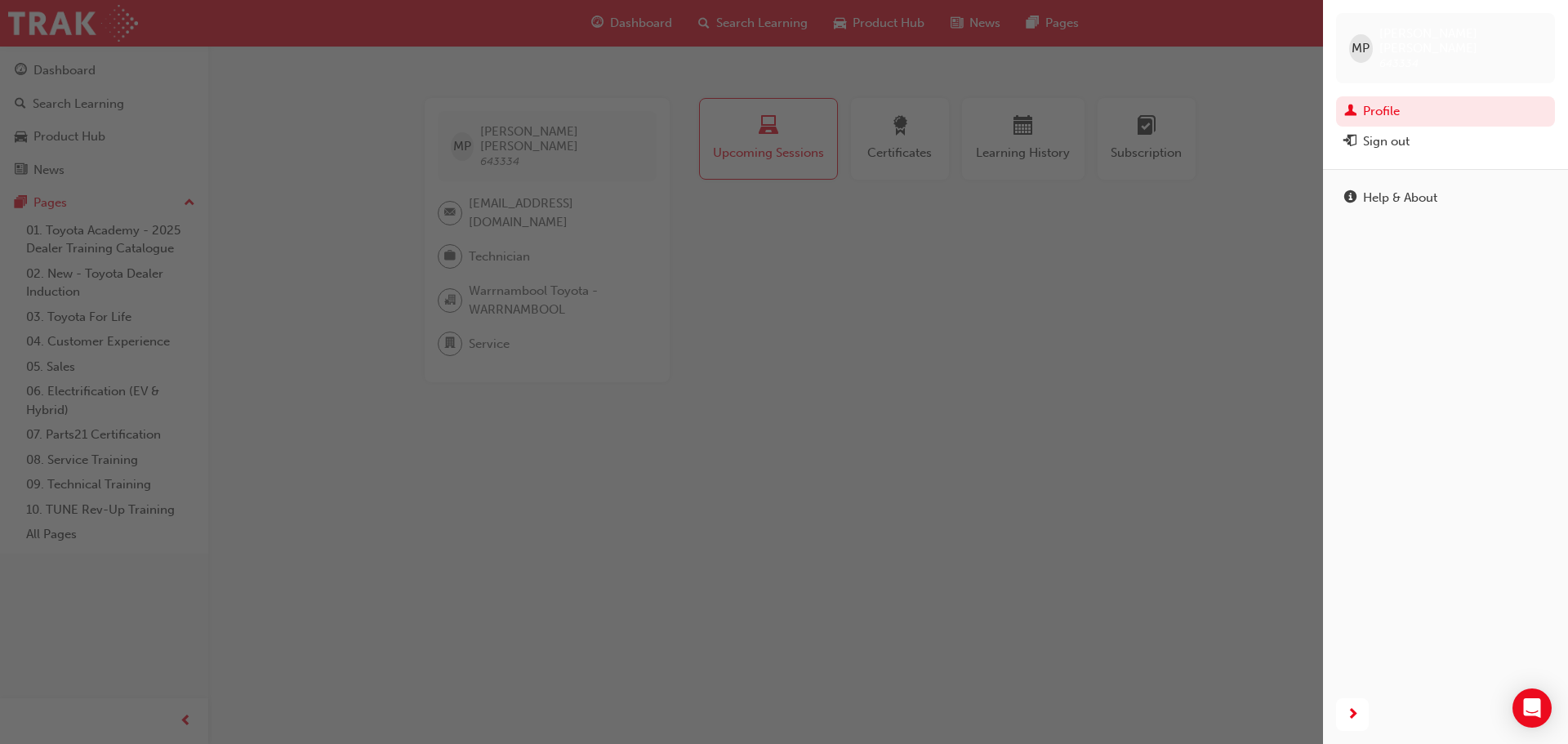
click at [1369, 50] on div "MP" at bounding box center [1360, 49] width 23 height 29
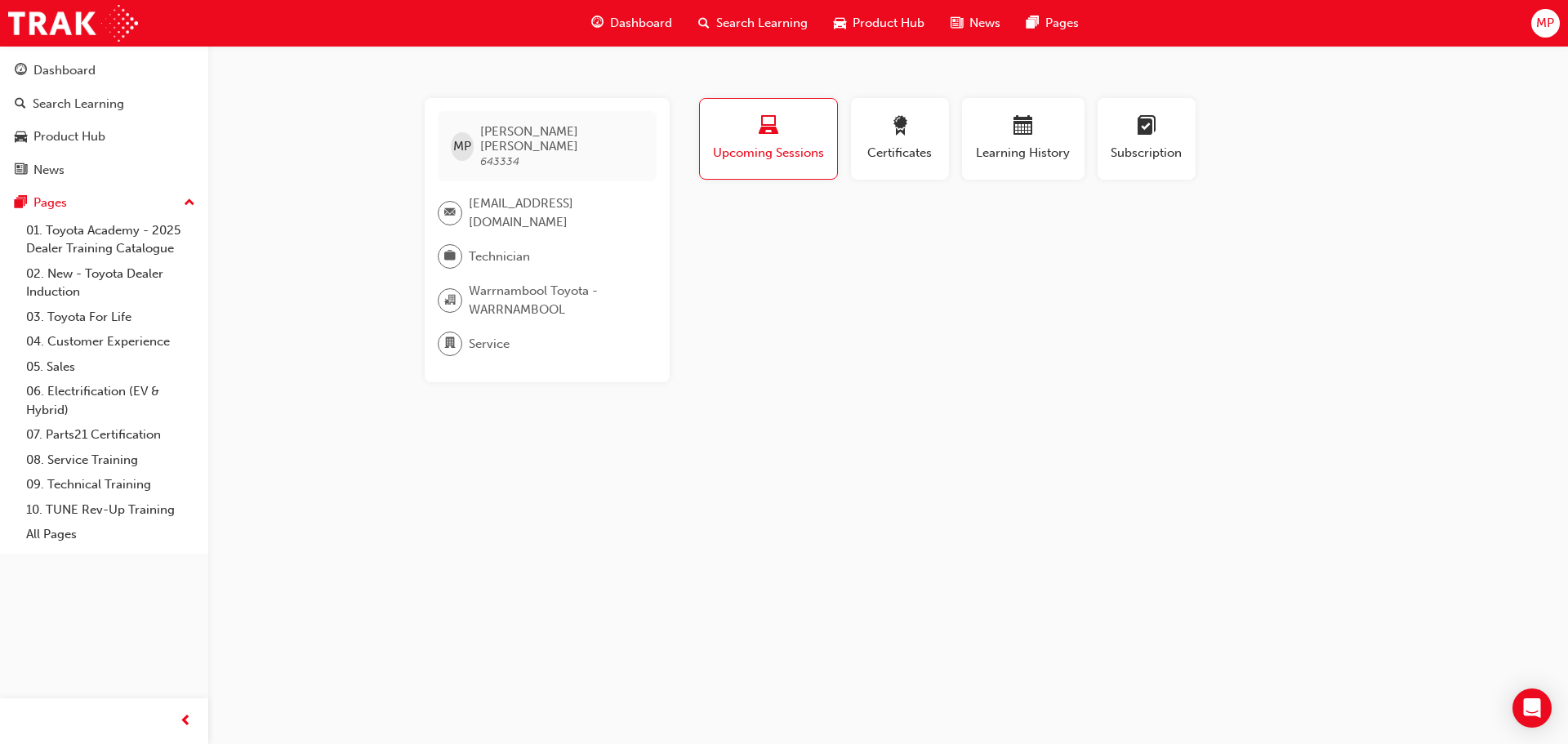
click at [648, 26] on span "Dashboard" at bounding box center [640, 23] width 62 height 19
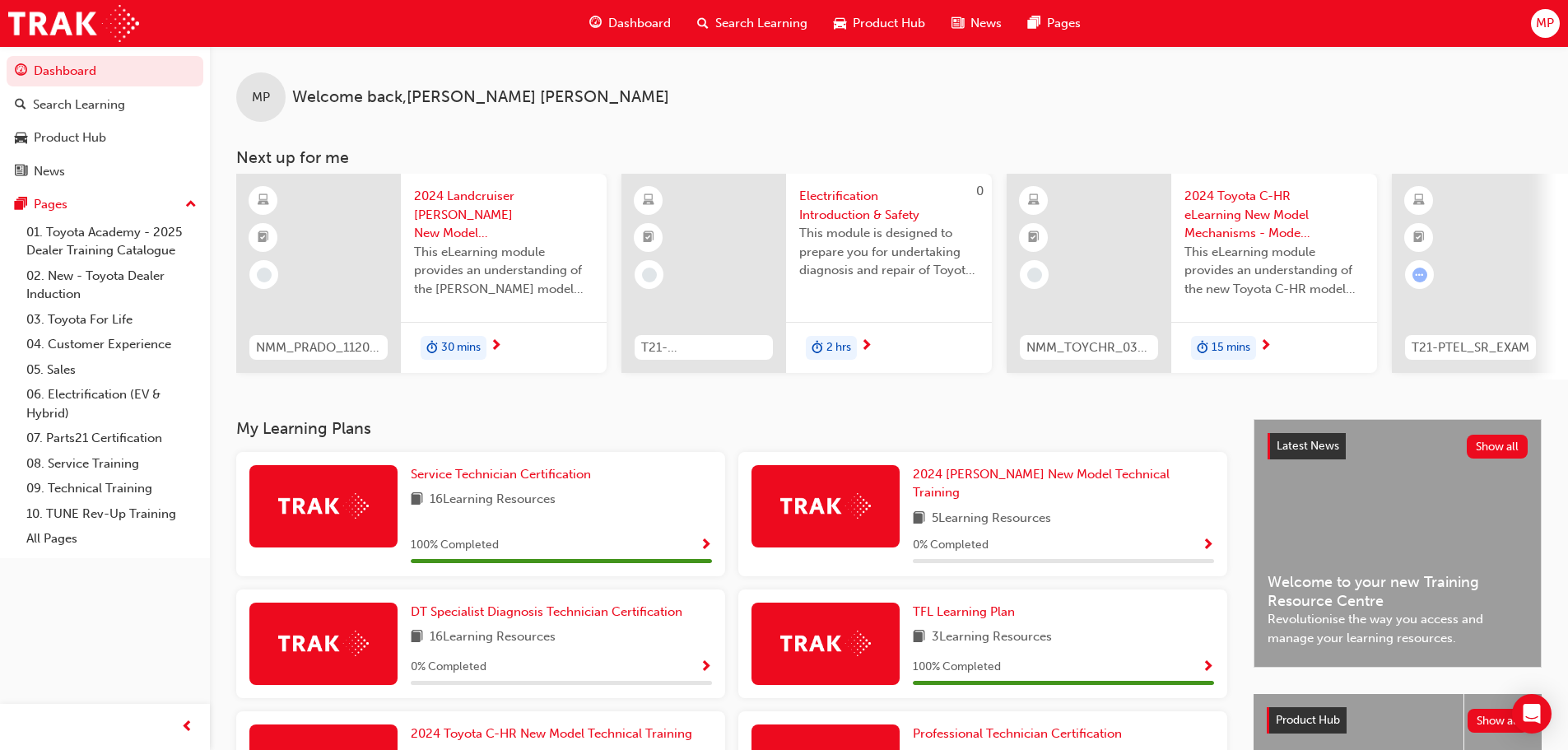
click at [1538, 19] on span "MP" at bounding box center [1544, 24] width 18 height 19
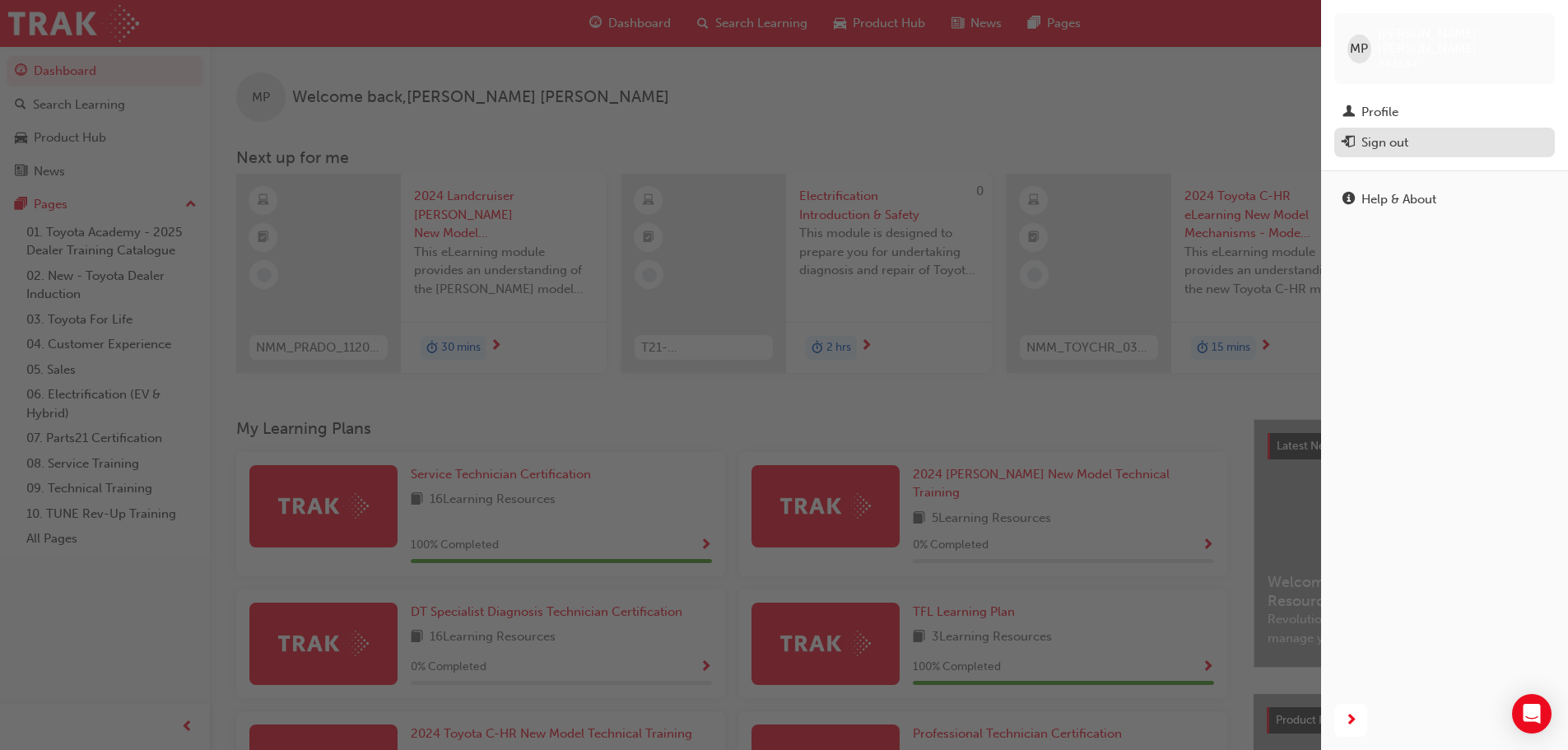
click at [1402, 133] on div "Sign out" at bounding box center [1384, 142] width 47 height 19
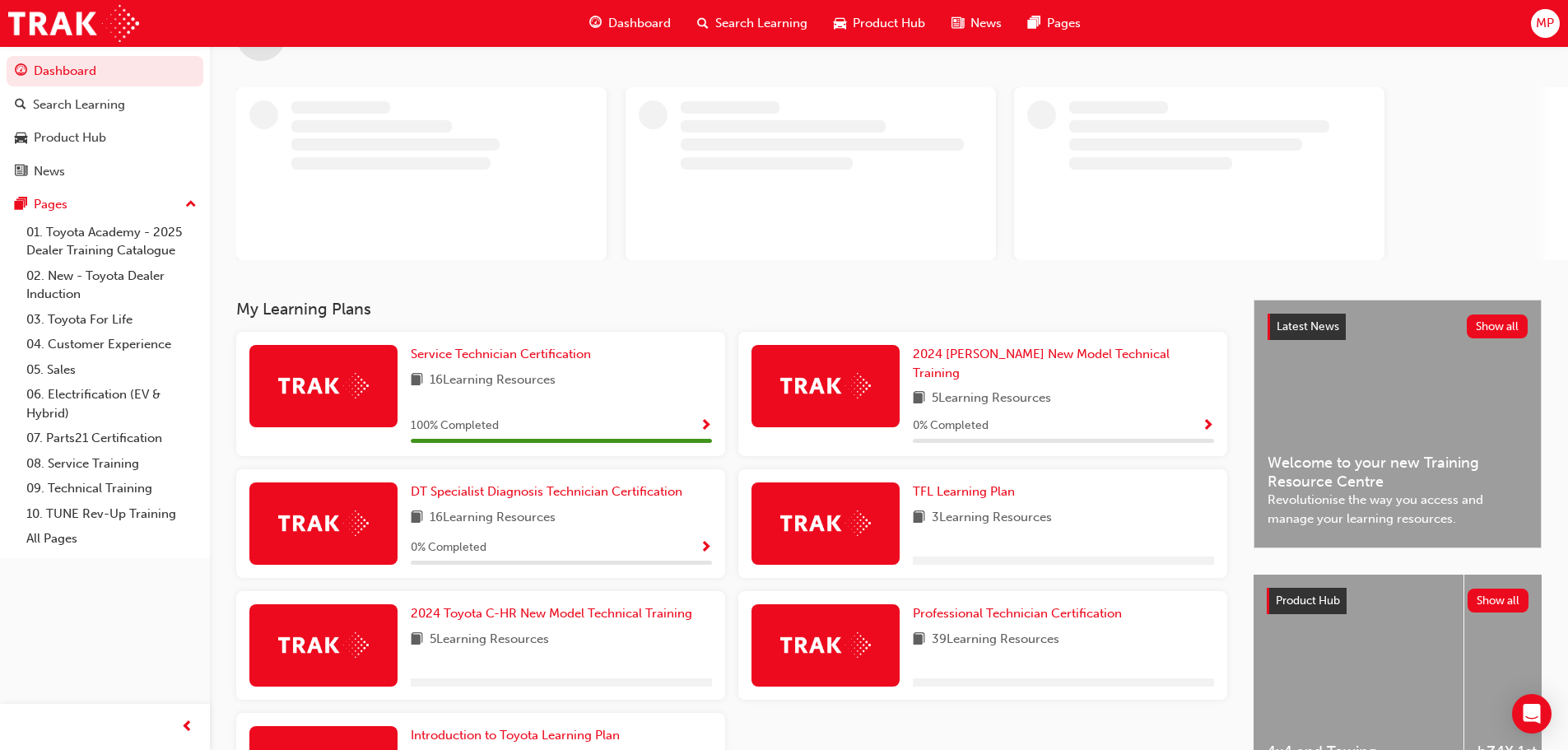
scroll to position [165, 0]
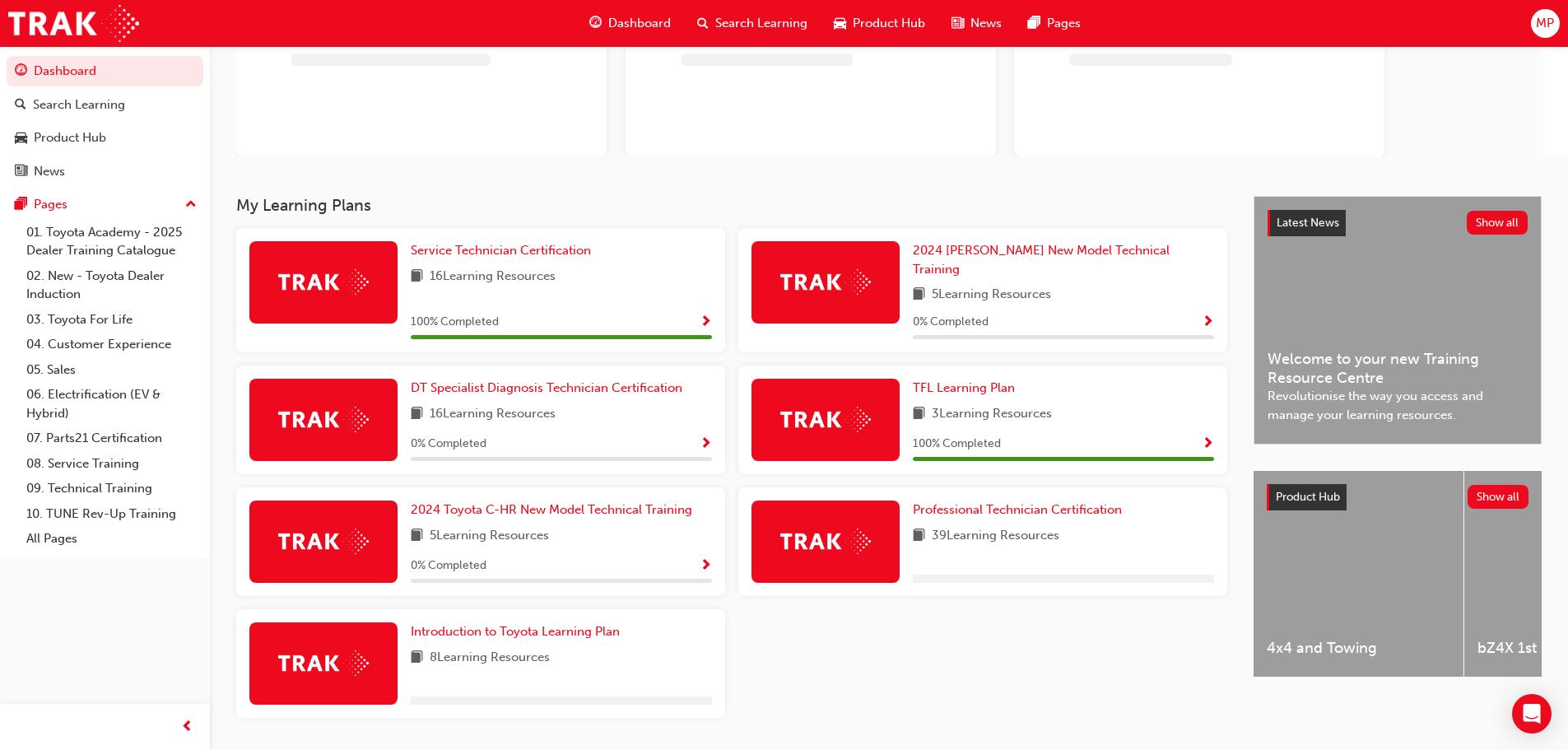
click at [834, 532] on img at bounding box center [825, 541] width 90 height 25
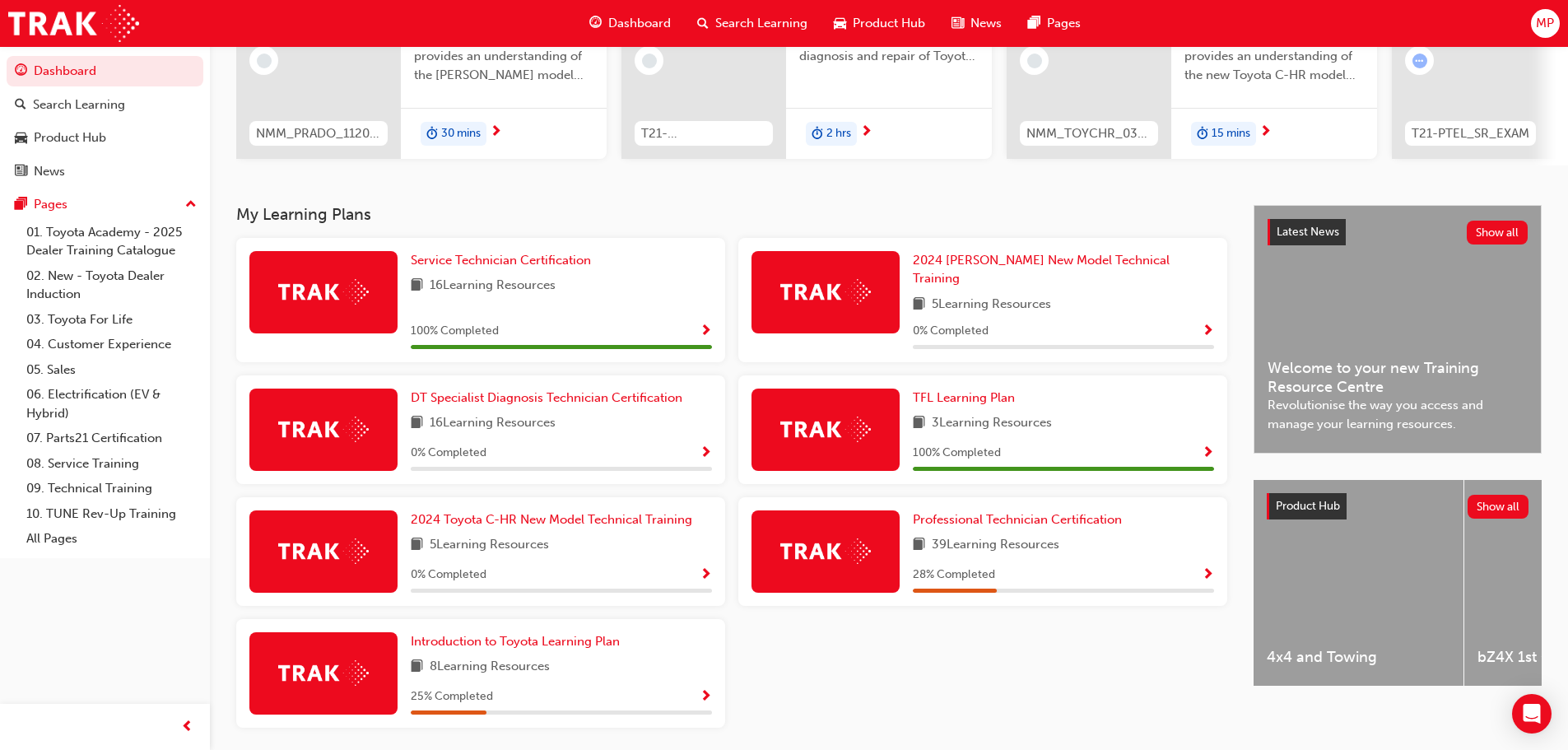
scroll to position [263, 0]
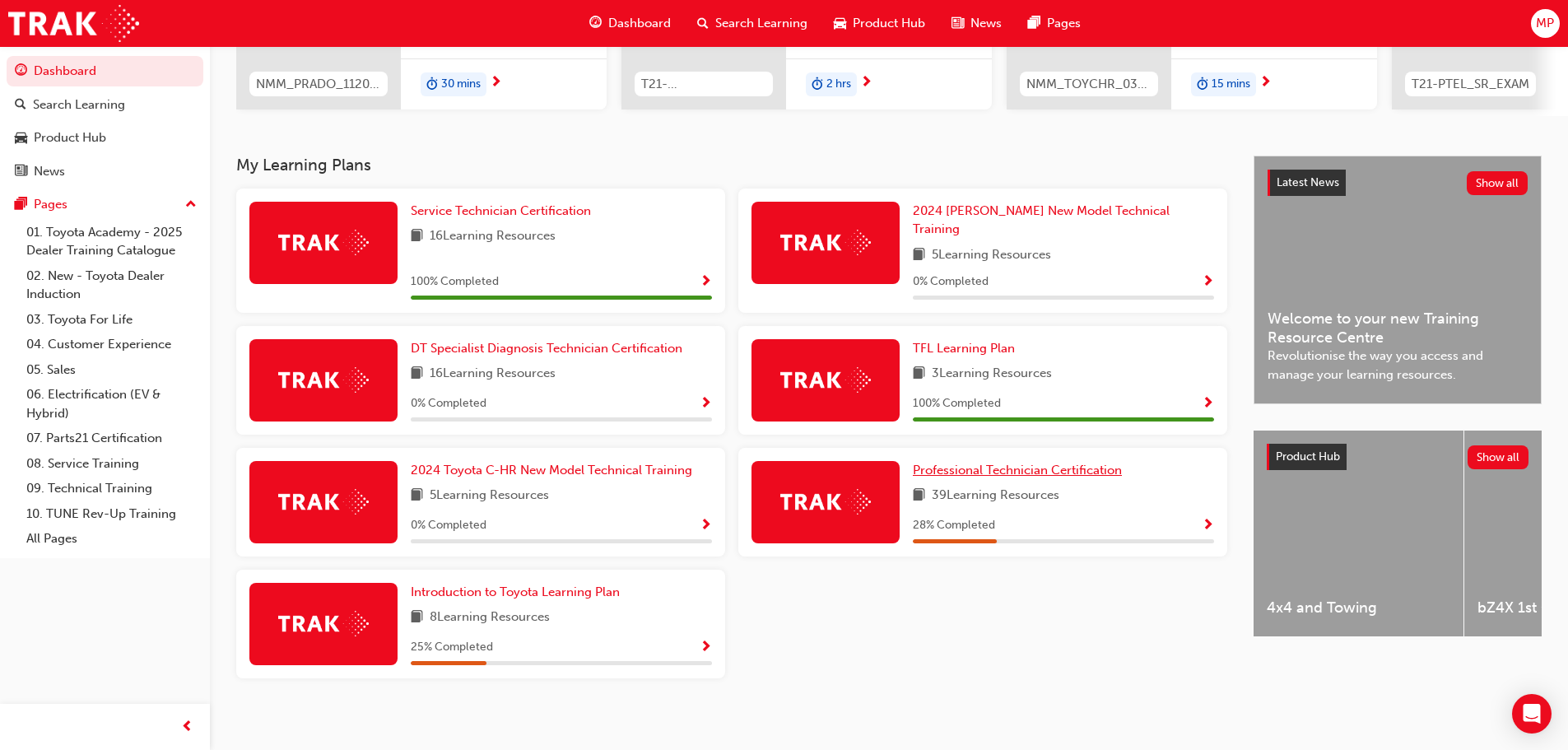
click at [1016, 463] on span "Professional Technician Certification" at bounding box center [1017, 470] width 209 height 15
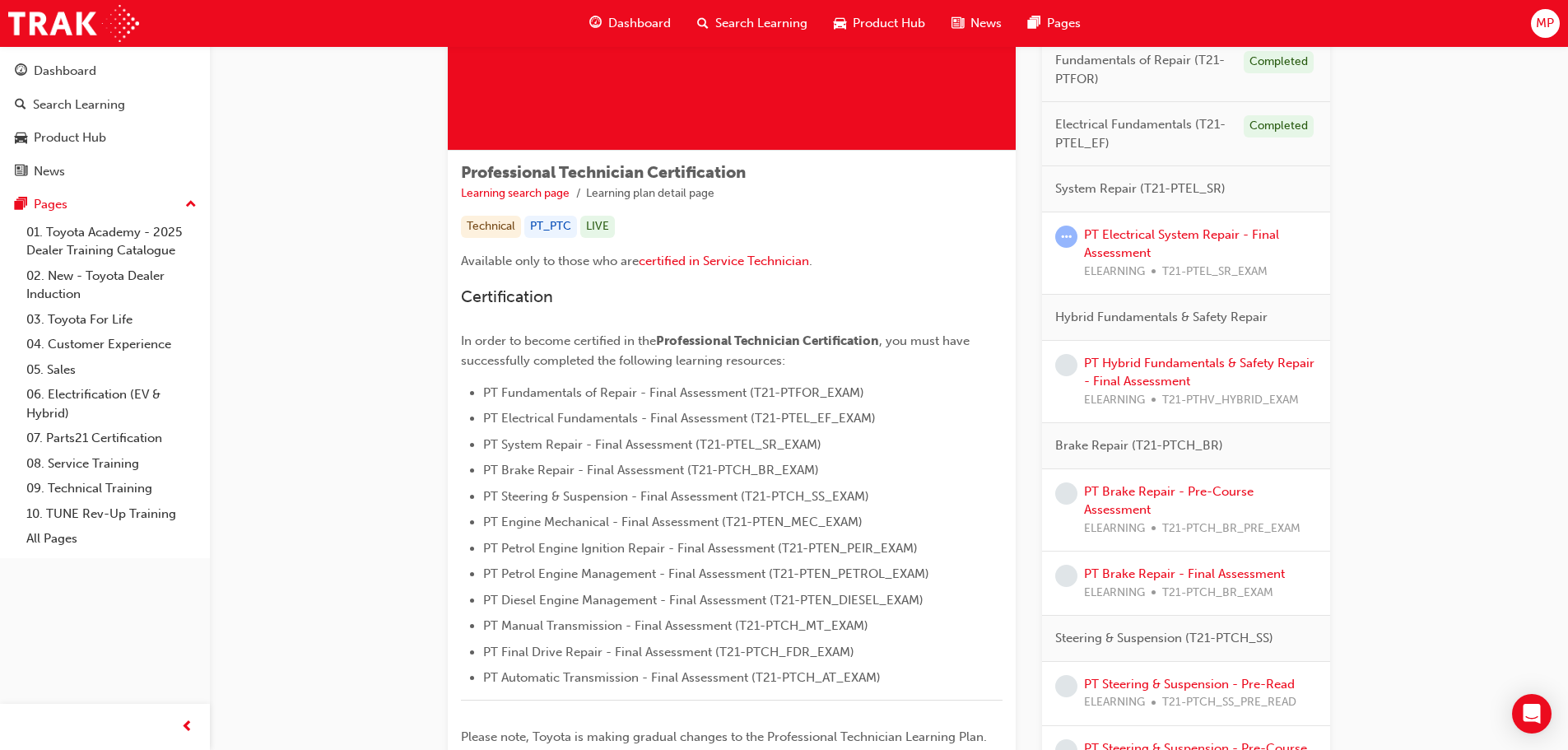
scroll to position [165, 0]
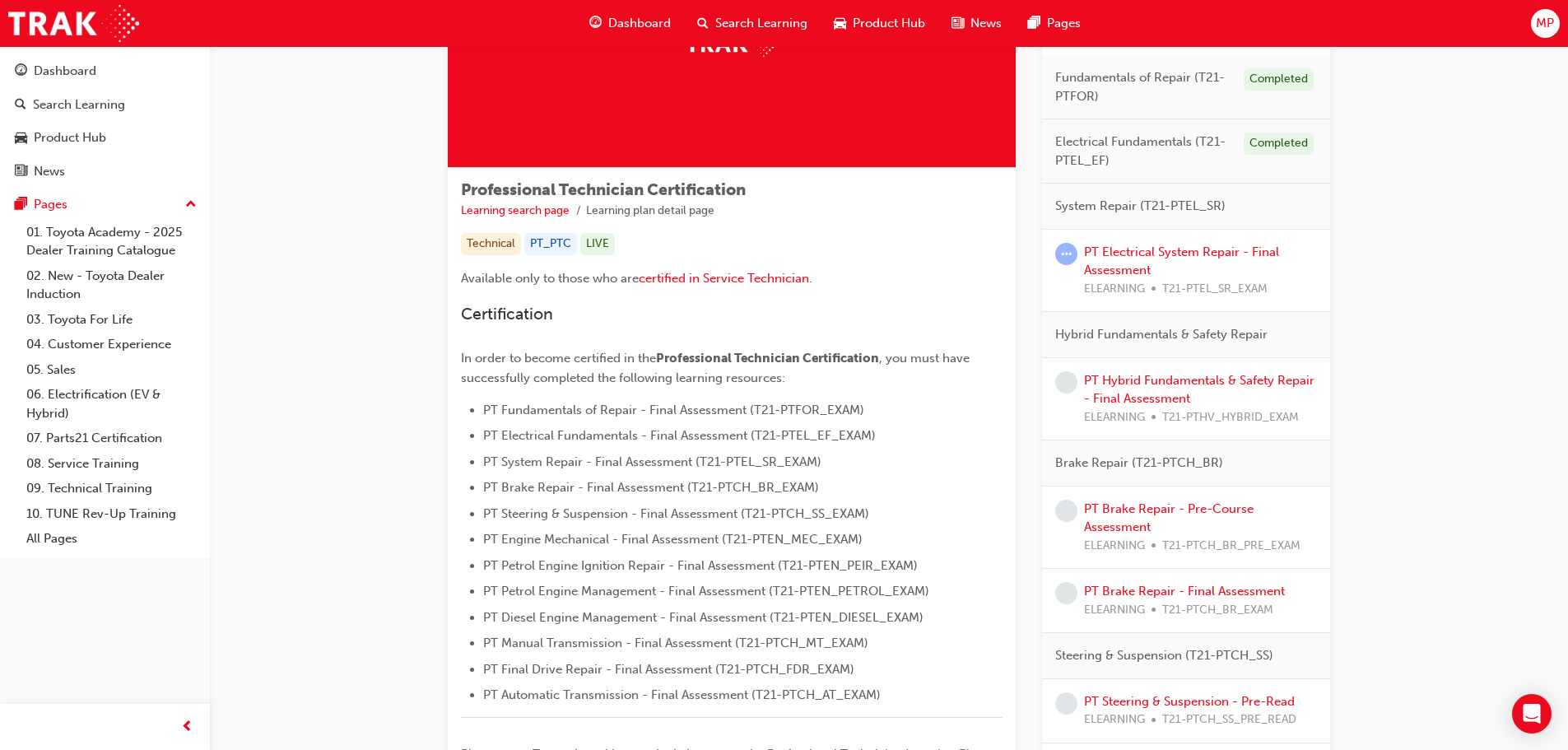
click at [1168, 387] on div "PT Hybrid Fundamentals & Safety Repair - Final Assessment ELEARNING T21-PTHV_HY…" at bounding box center [1200, 399] width 233 height 56
click at [1152, 380] on link "PT Hybrid Fundamentals & Safety Repair - Final Assessment" at bounding box center [1199, 390] width 231 height 34
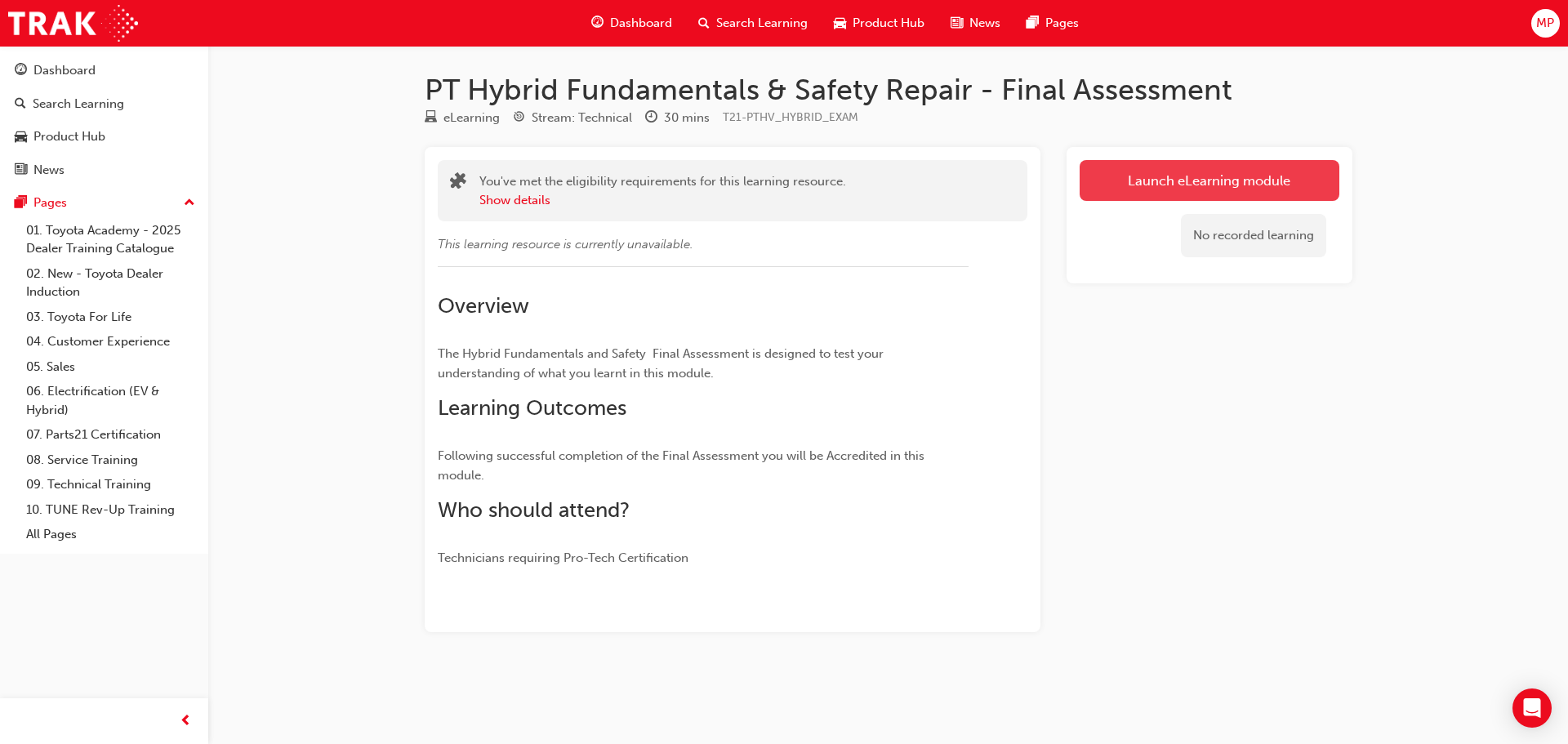
click at [1201, 181] on link "Launch eLearning module" at bounding box center [1209, 180] width 260 height 41
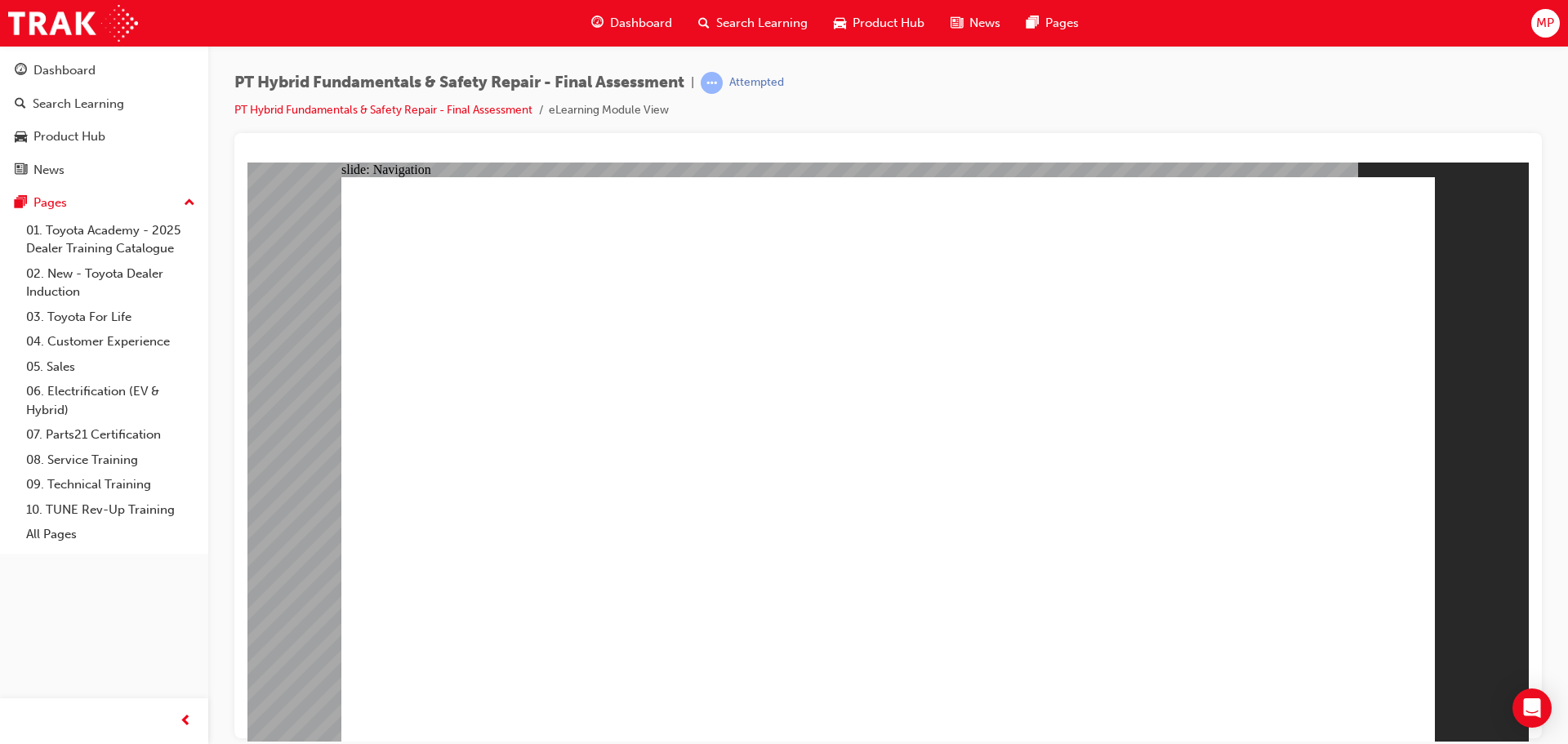
checkbox input "true"
drag, startPoint x: 761, startPoint y: 410, endPoint x: 752, endPoint y: 449, distance: 40.0
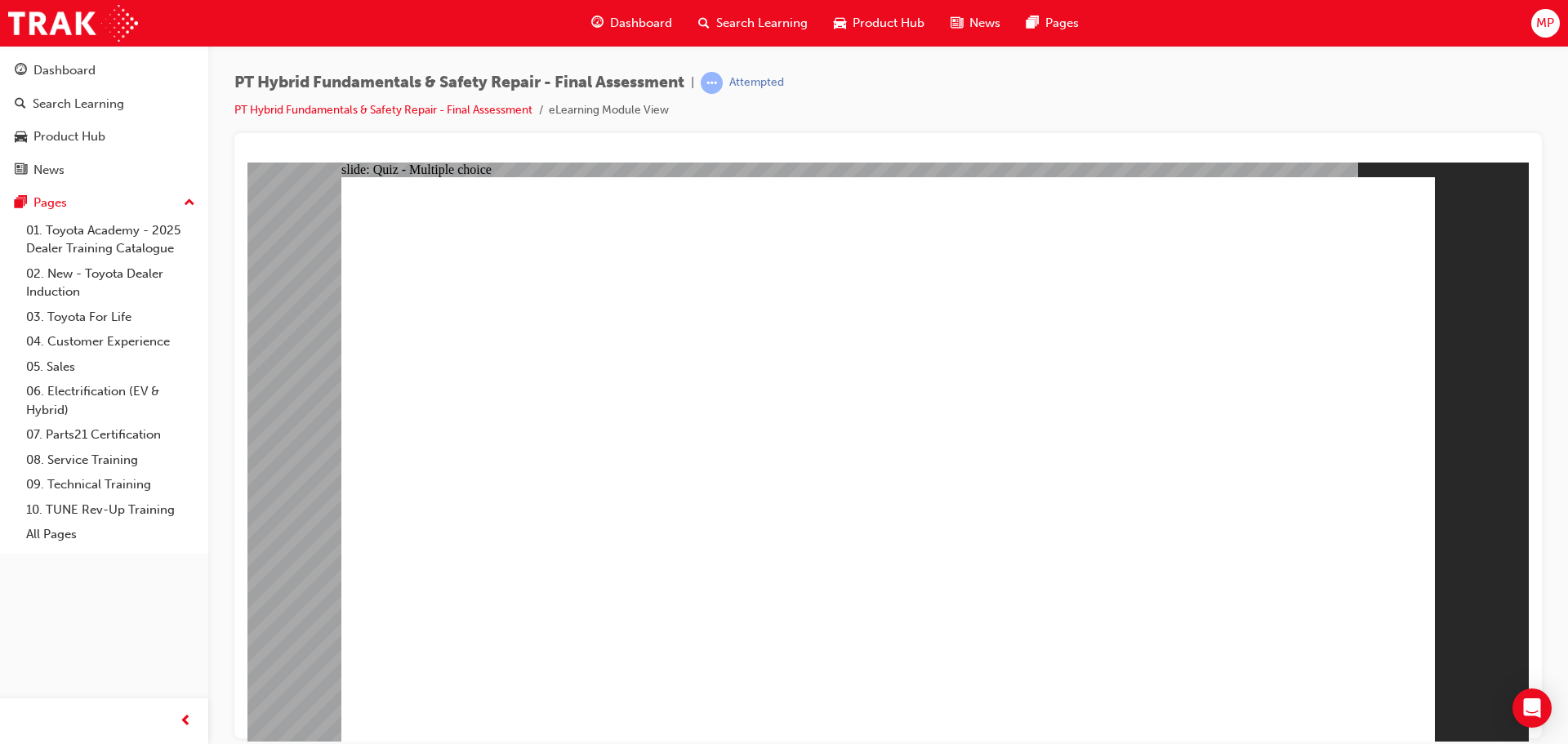
checkbox input "true"
radio input "true"
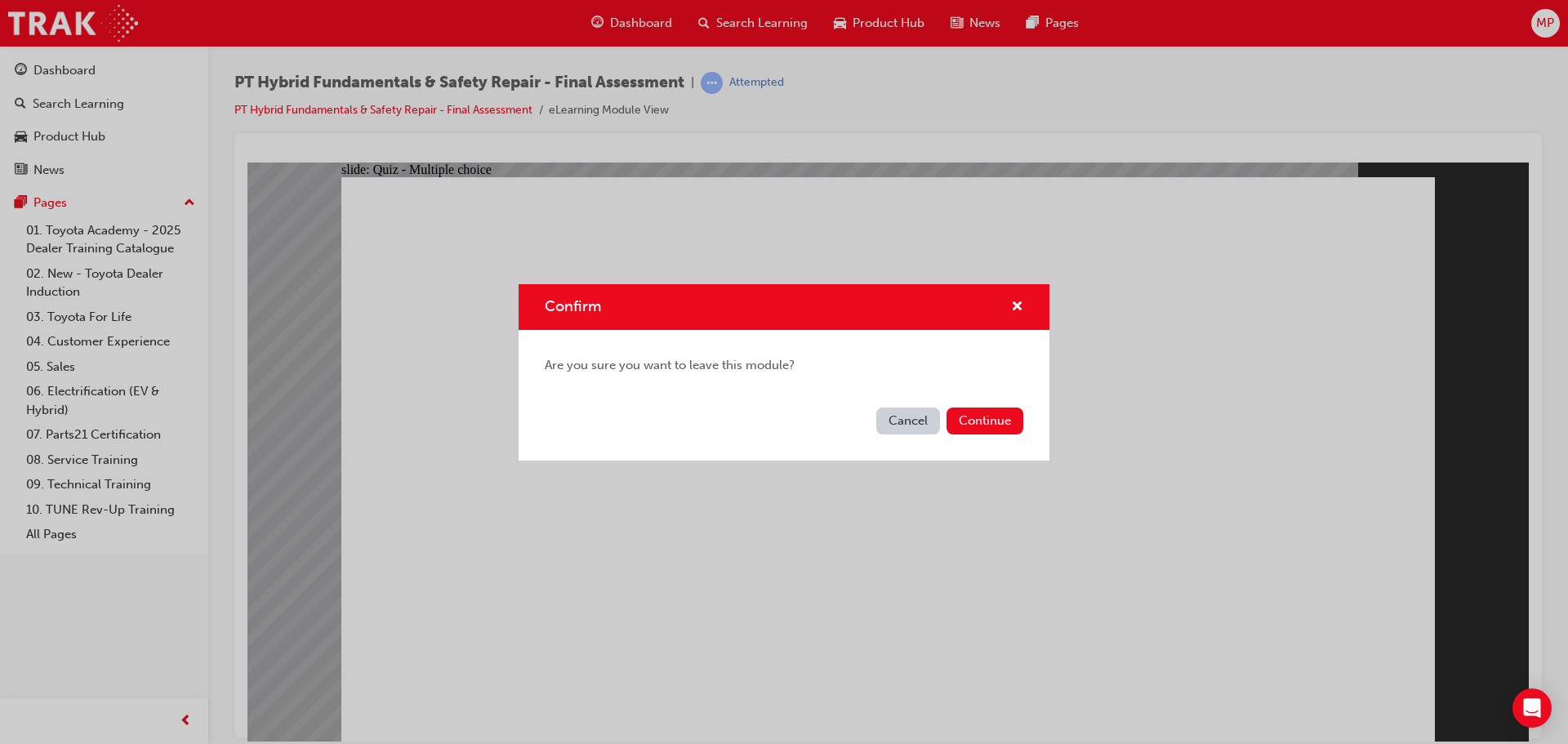
click at [900, 424] on button "Cancel" at bounding box center [908, 421] width 64 height 27
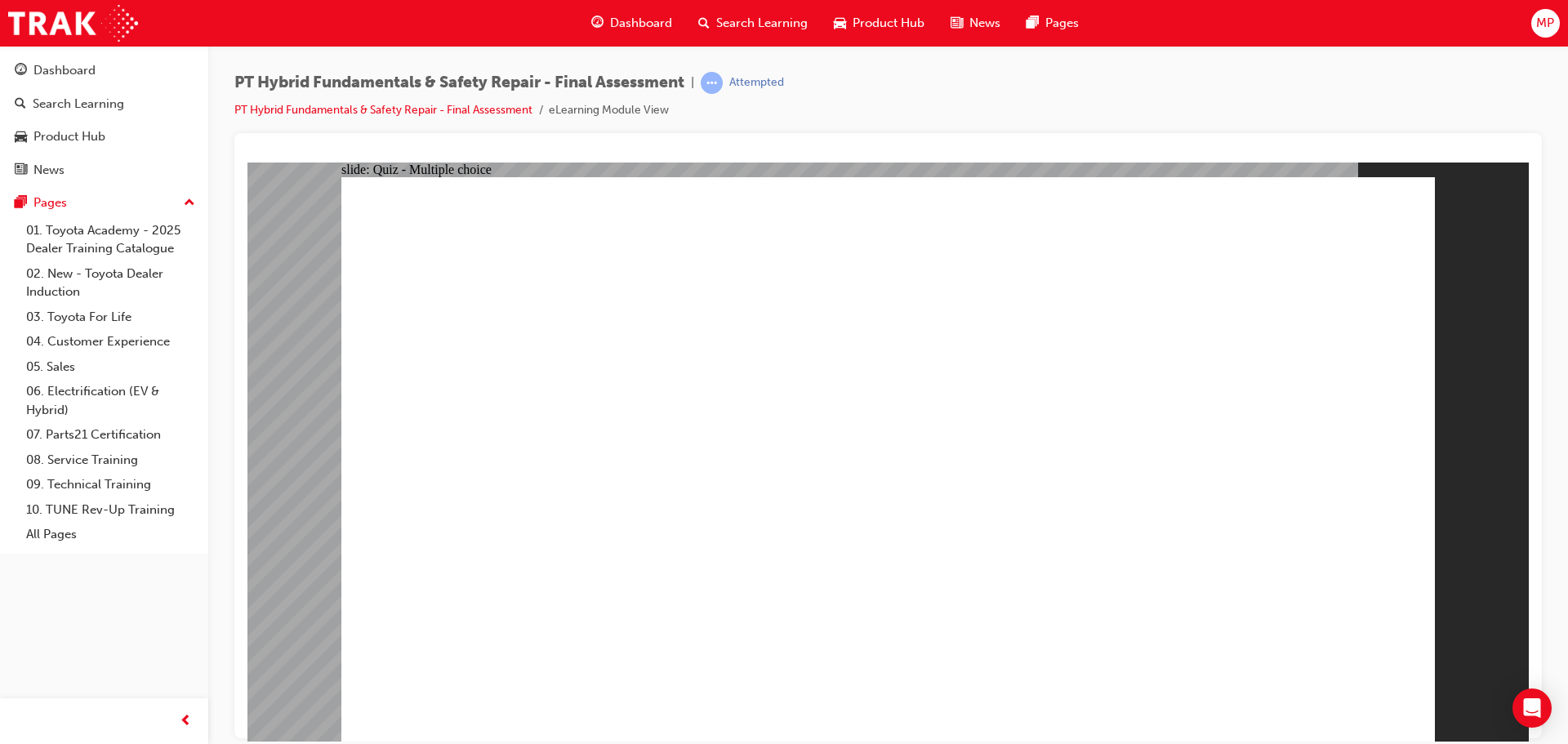
radio input "true"
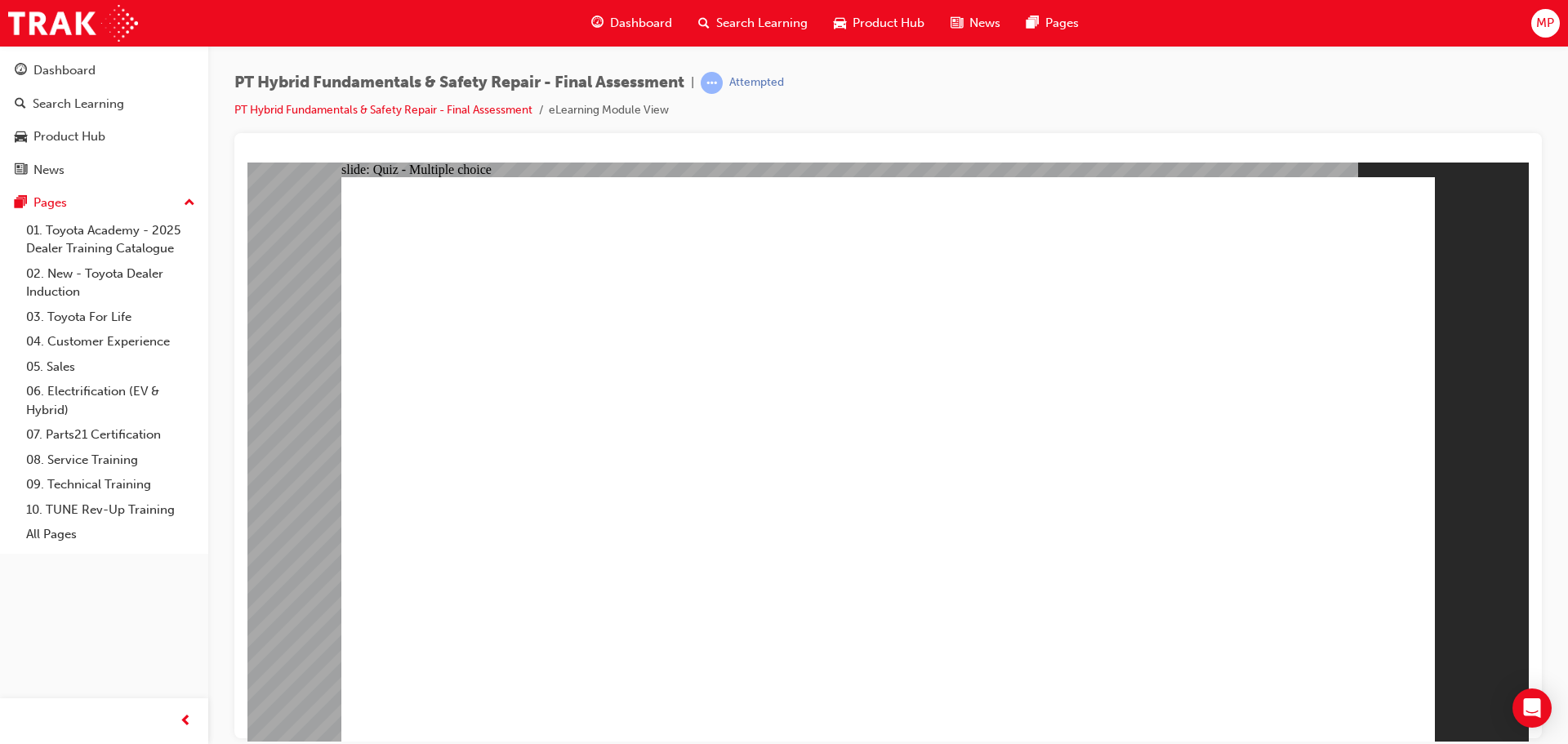
radio input "true"
radio input "false"
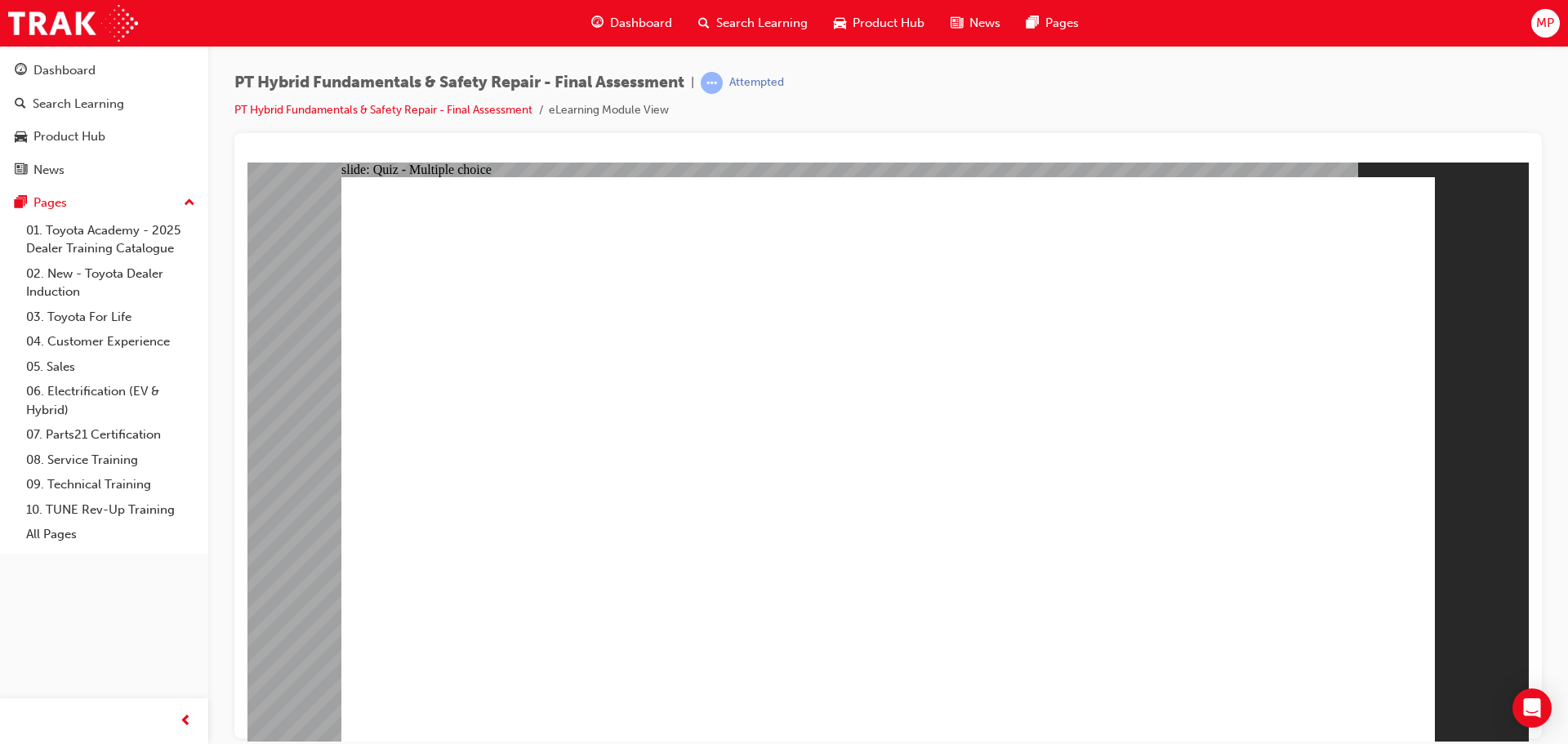
radio input "true"
checkbox input "true"
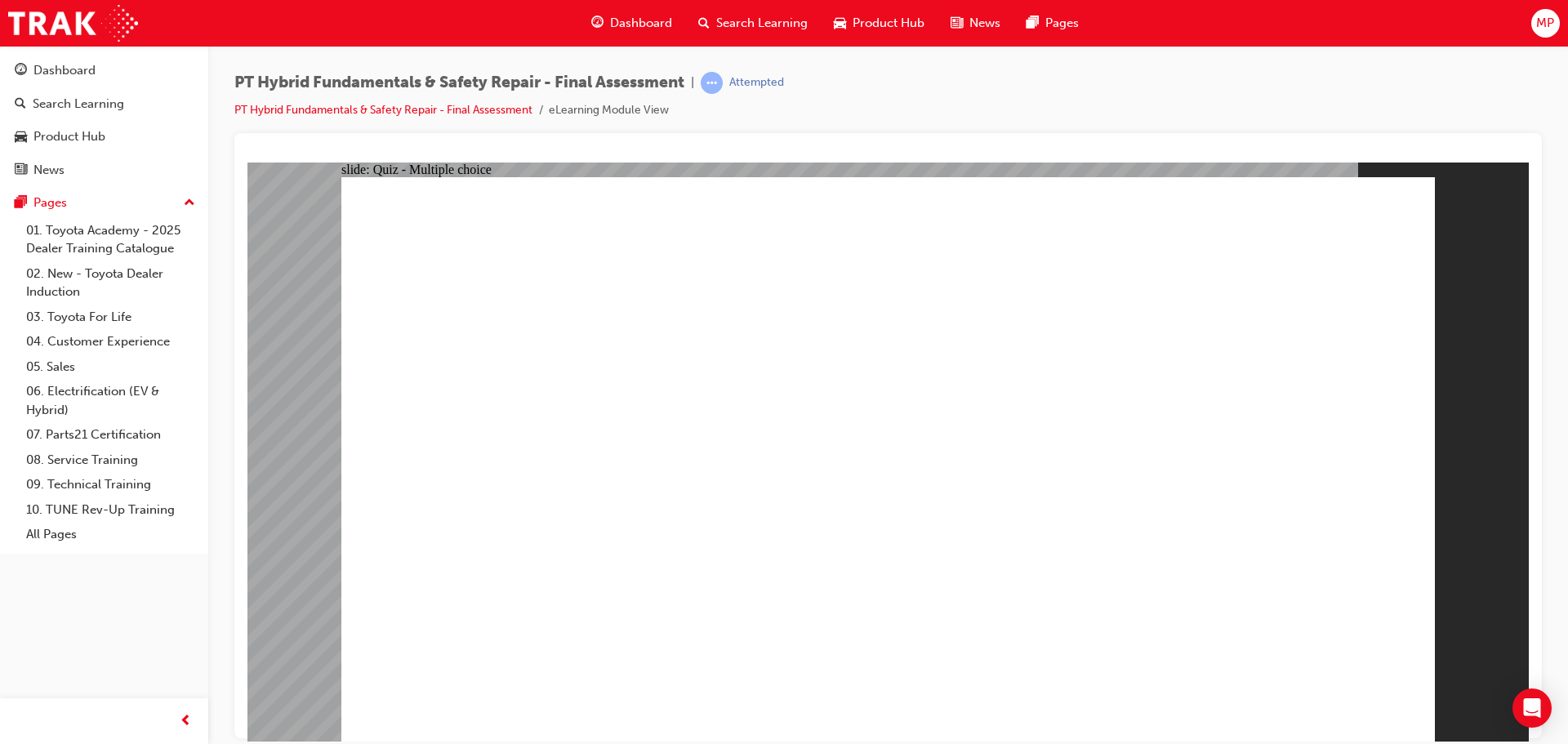
checkbox input "true"
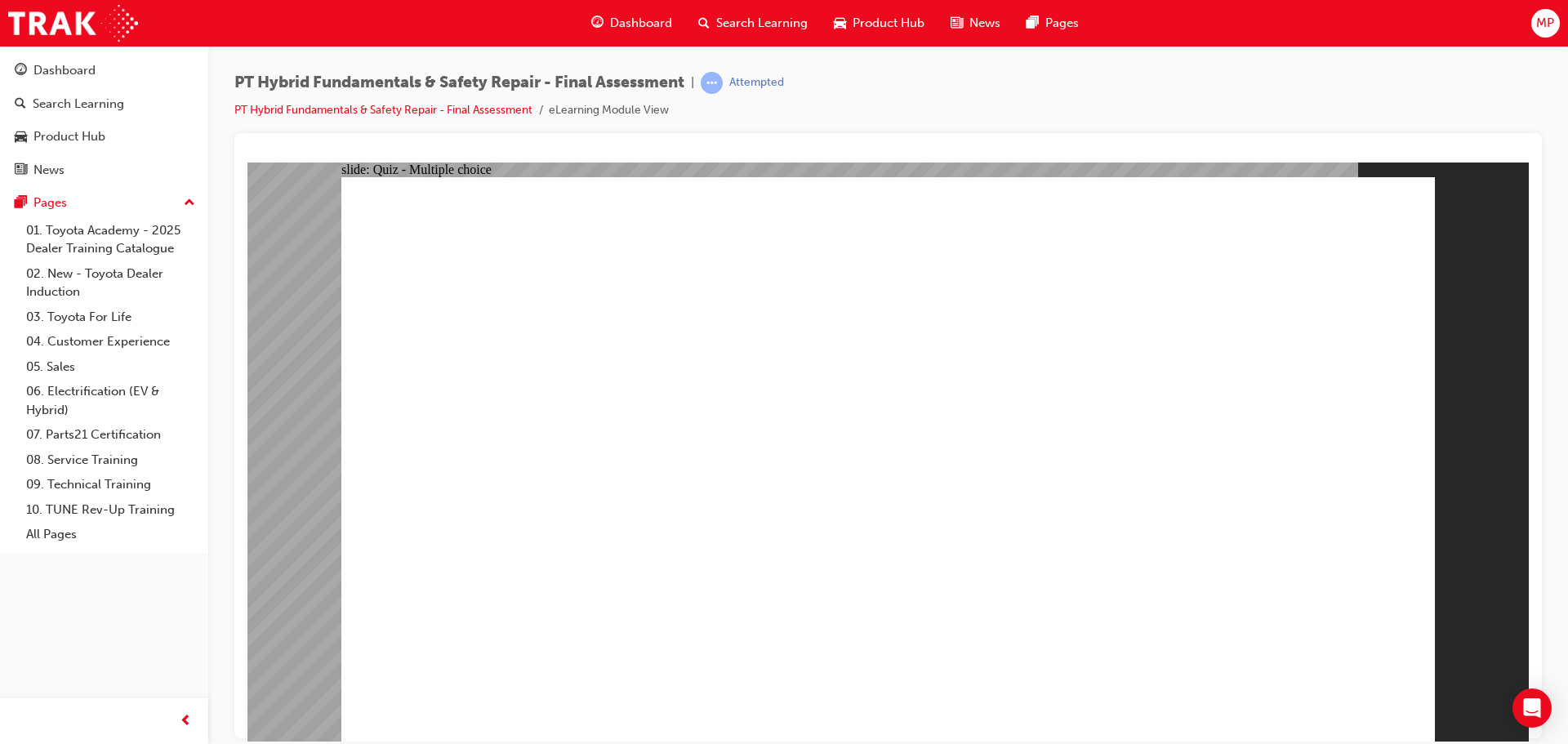
checkbox input "false"
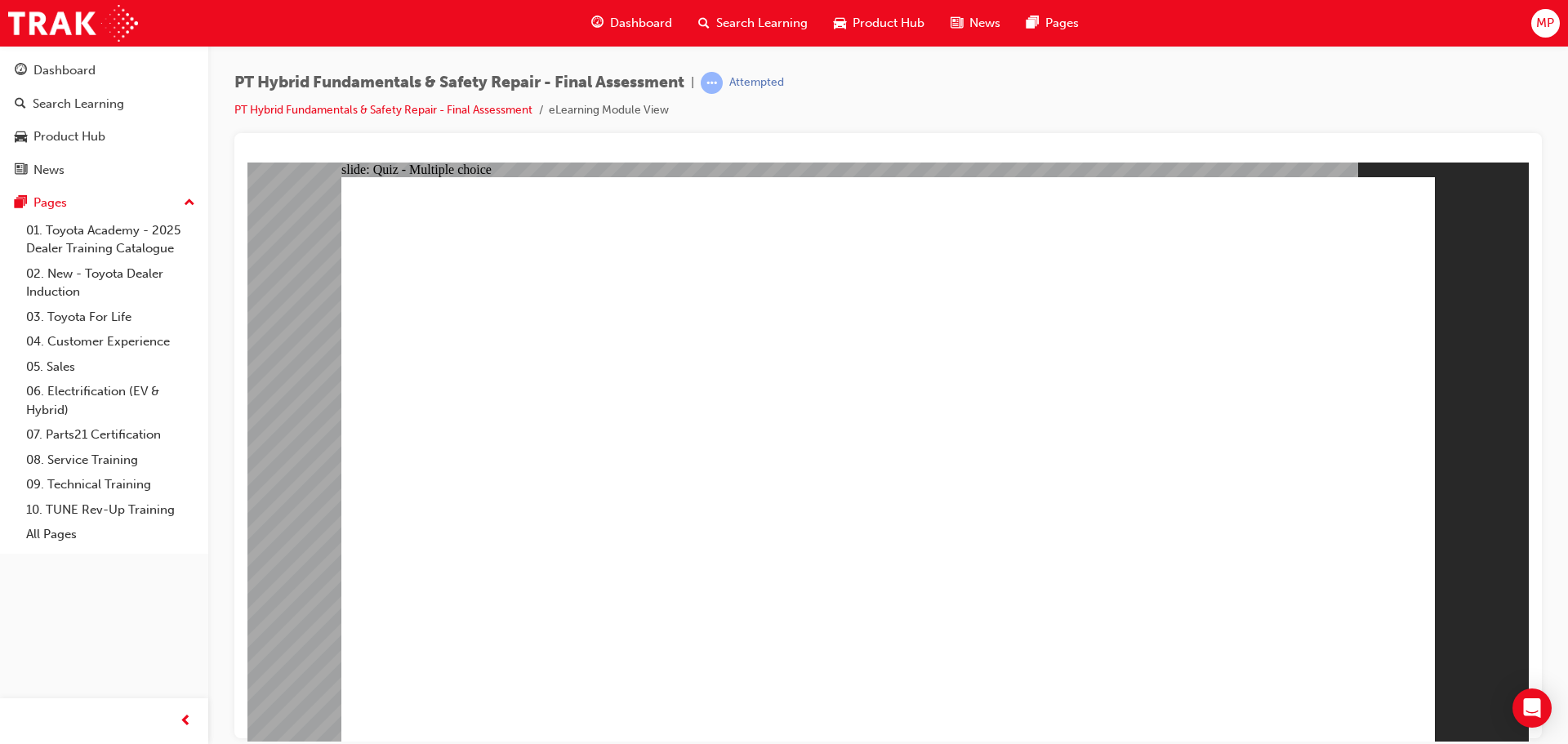
drag, startPoint x: 1047, startPoint y: 575, endPoint x: 1068, endPoint y: 600, distance: 32.6
radio input "true"
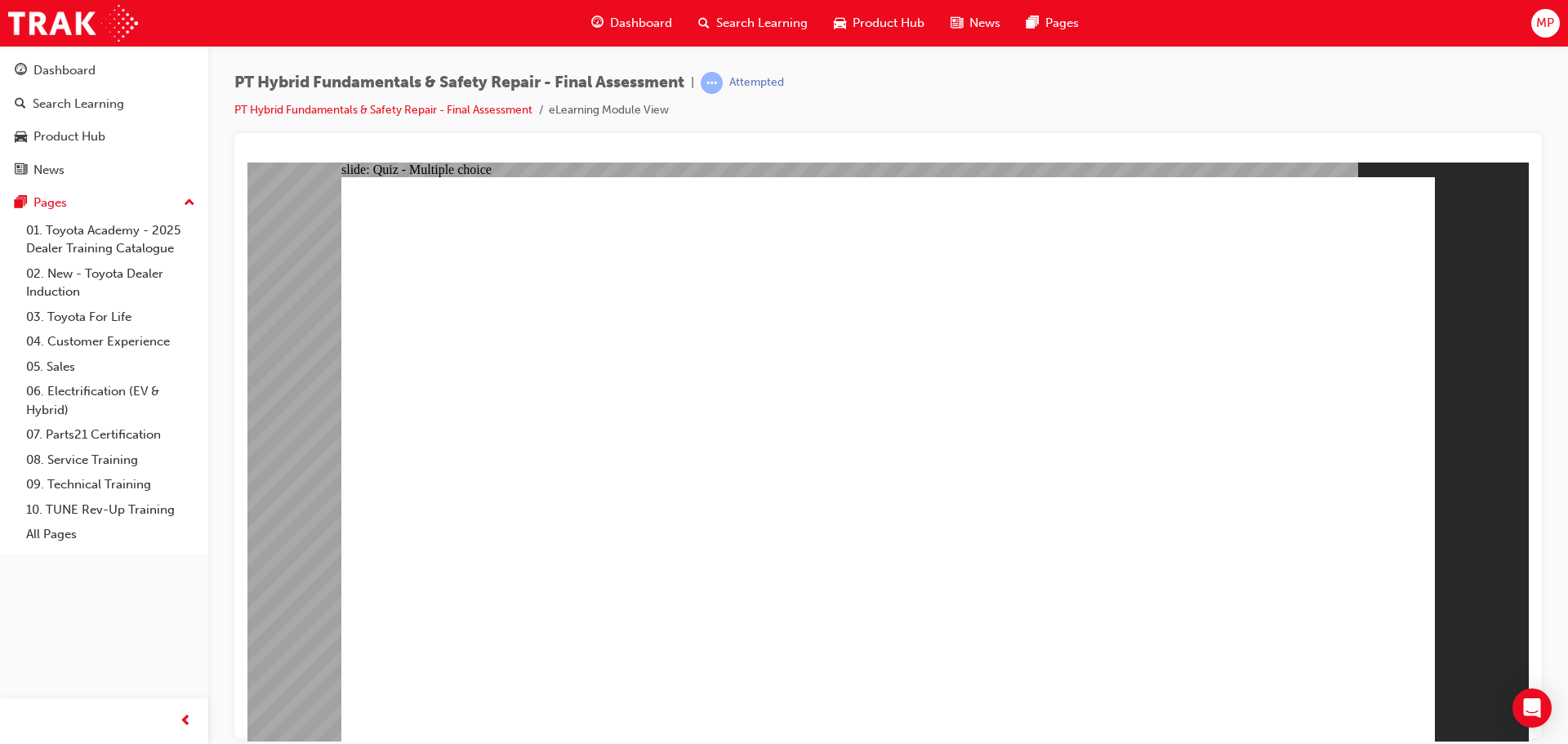
radio input "true"
checkbox input "true"
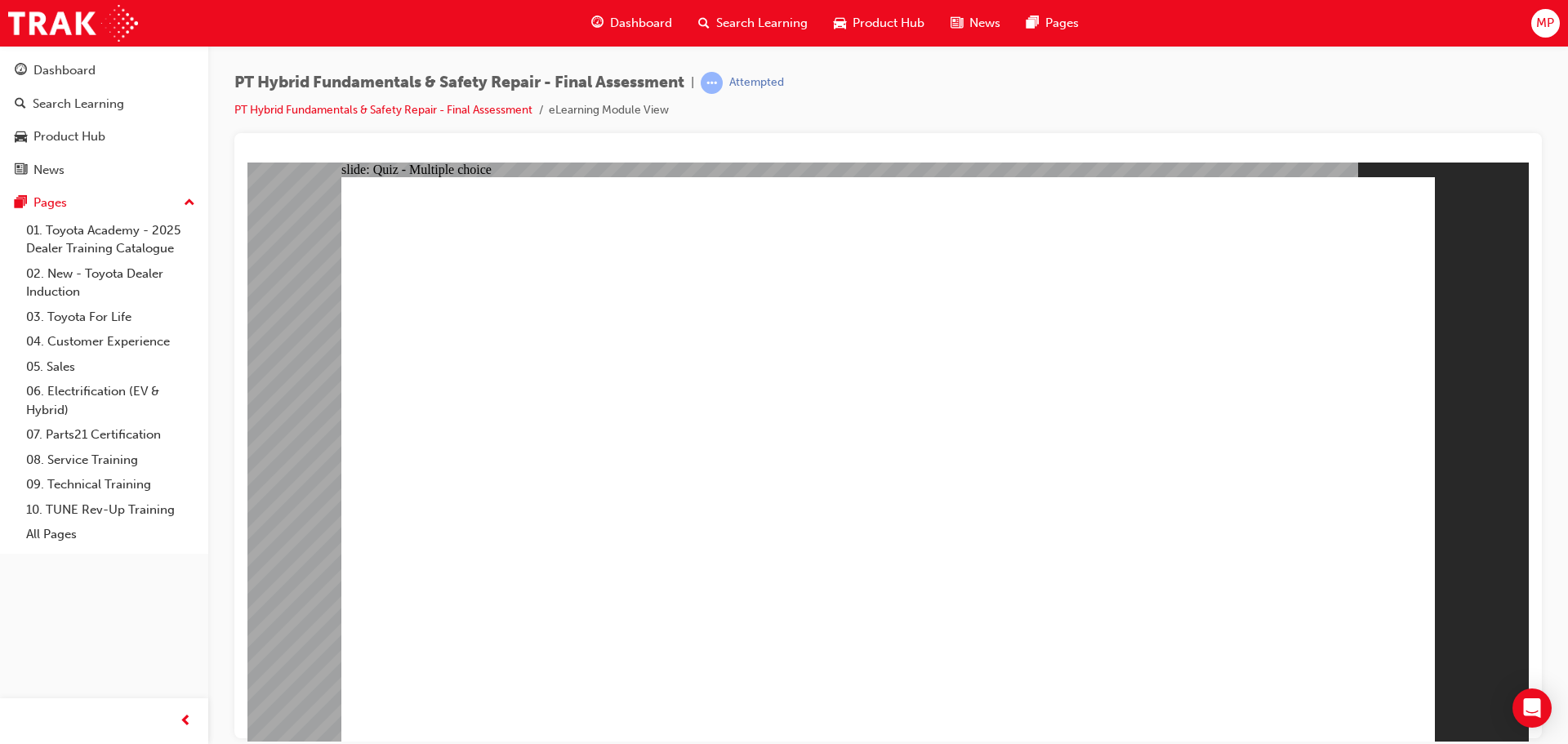
checkbox input "true"
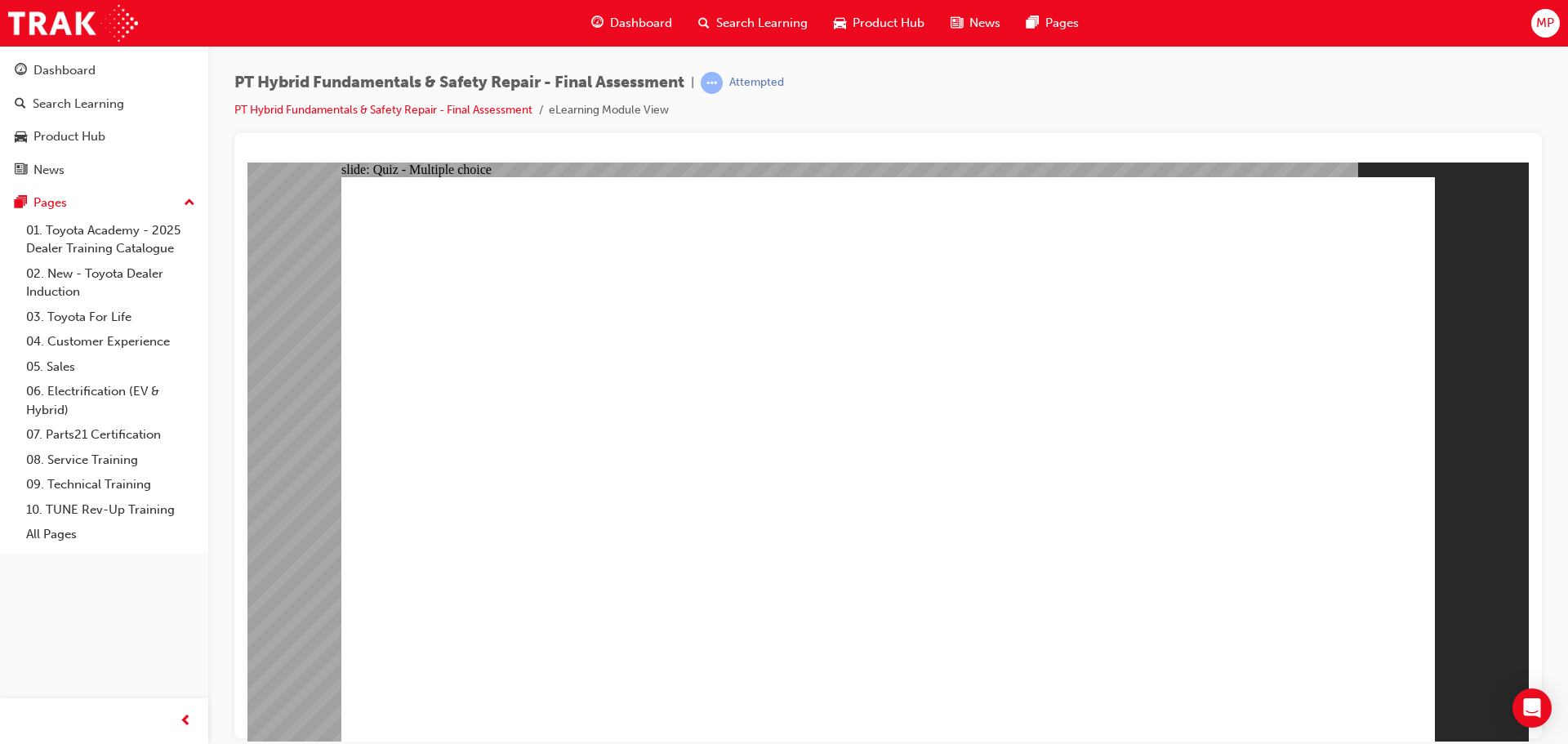
checkbox input "false"
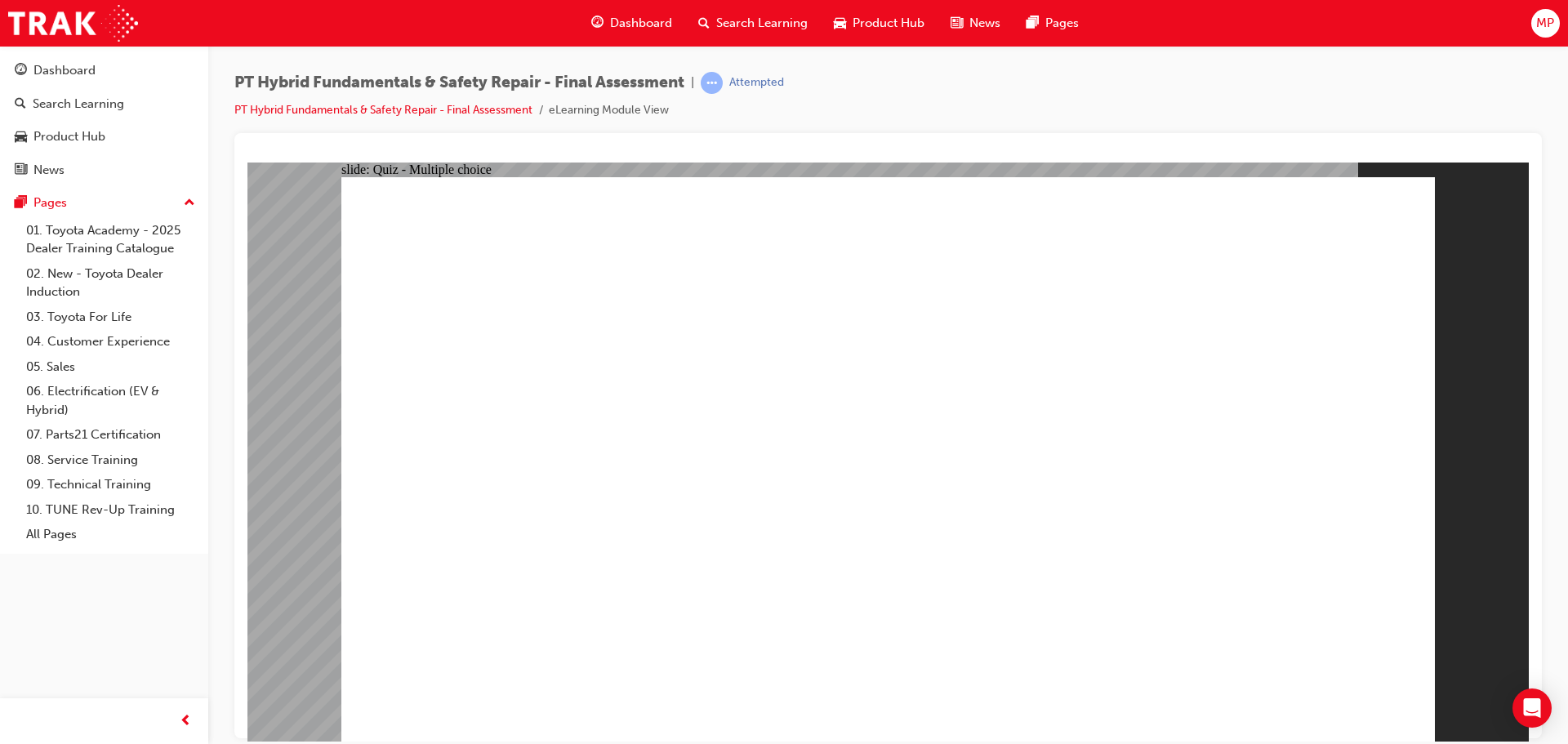
checkbox input "true"
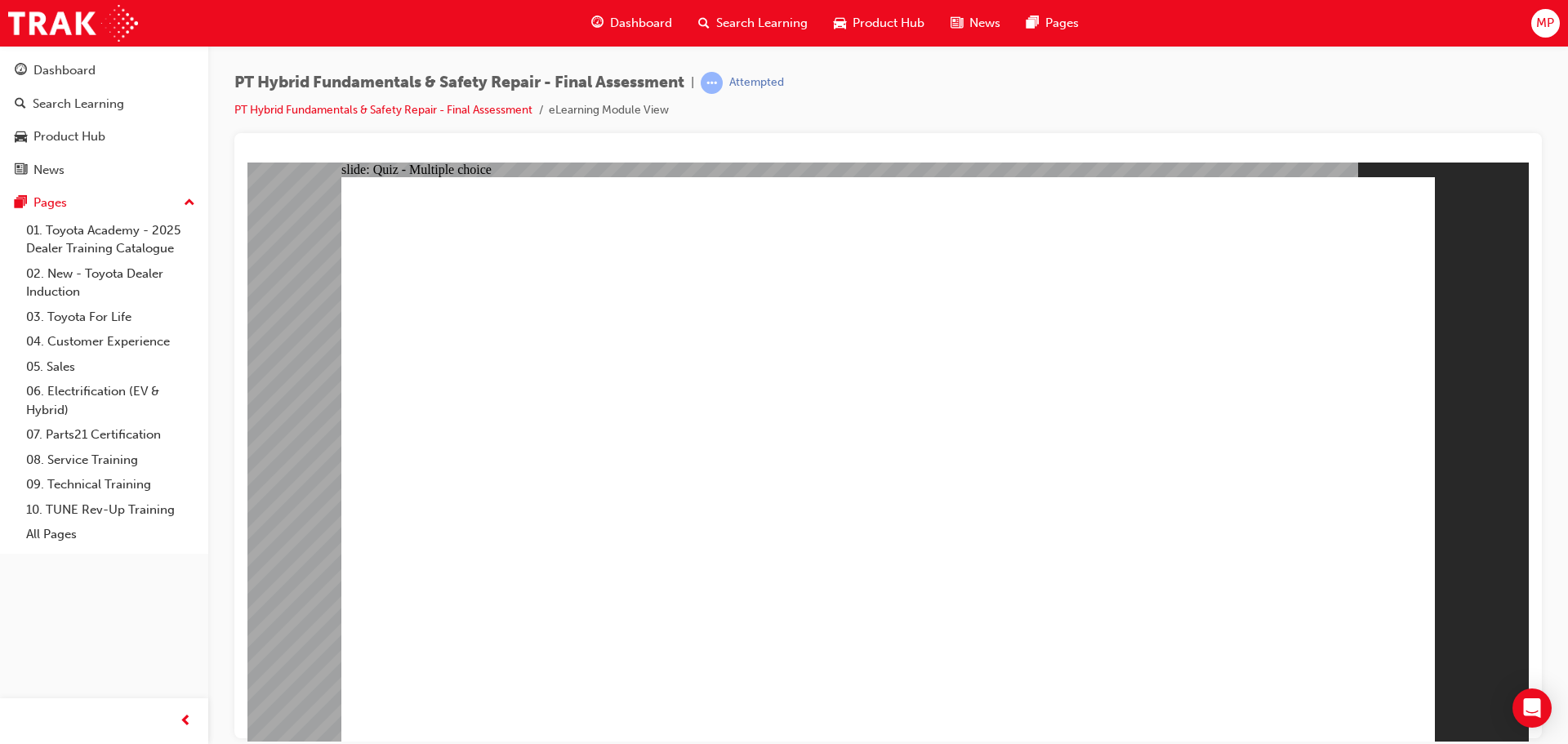
checkbox input "true"
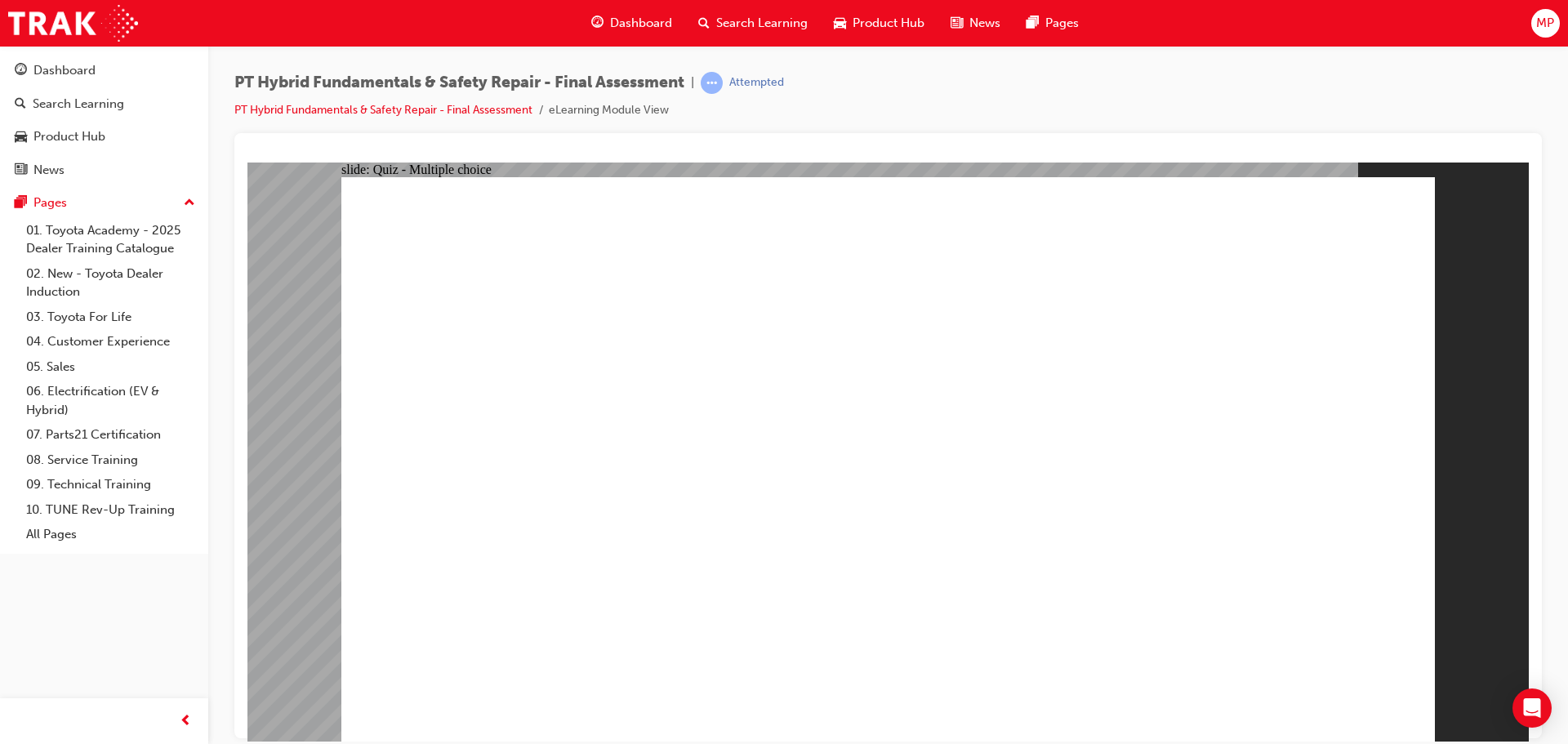
checkbox input "false"
radio input "true"
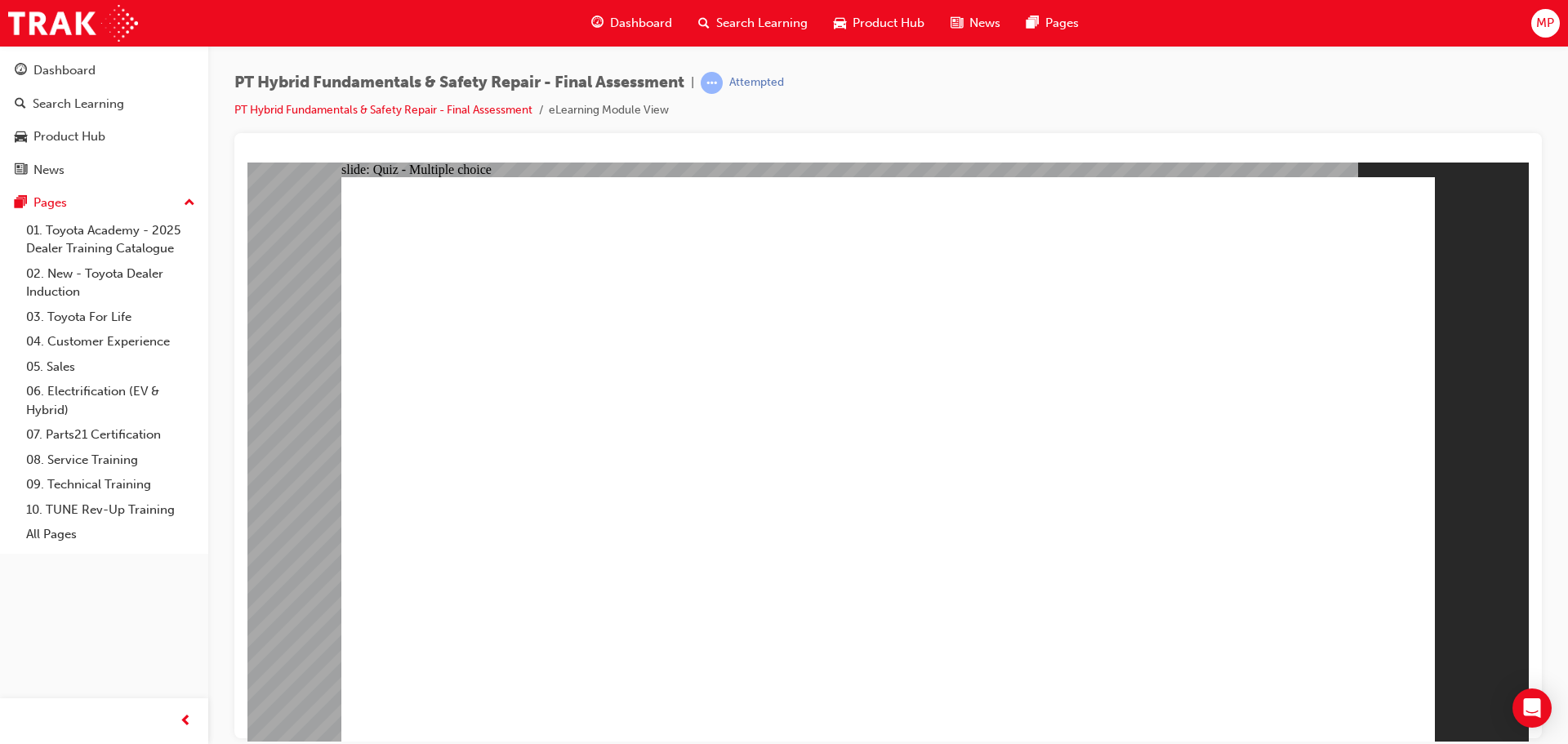
radio input "true"
drag, startPoint x: 812, startPoint y: 411, endPoint x: 763, endPoint y: 437, distance: 55.5
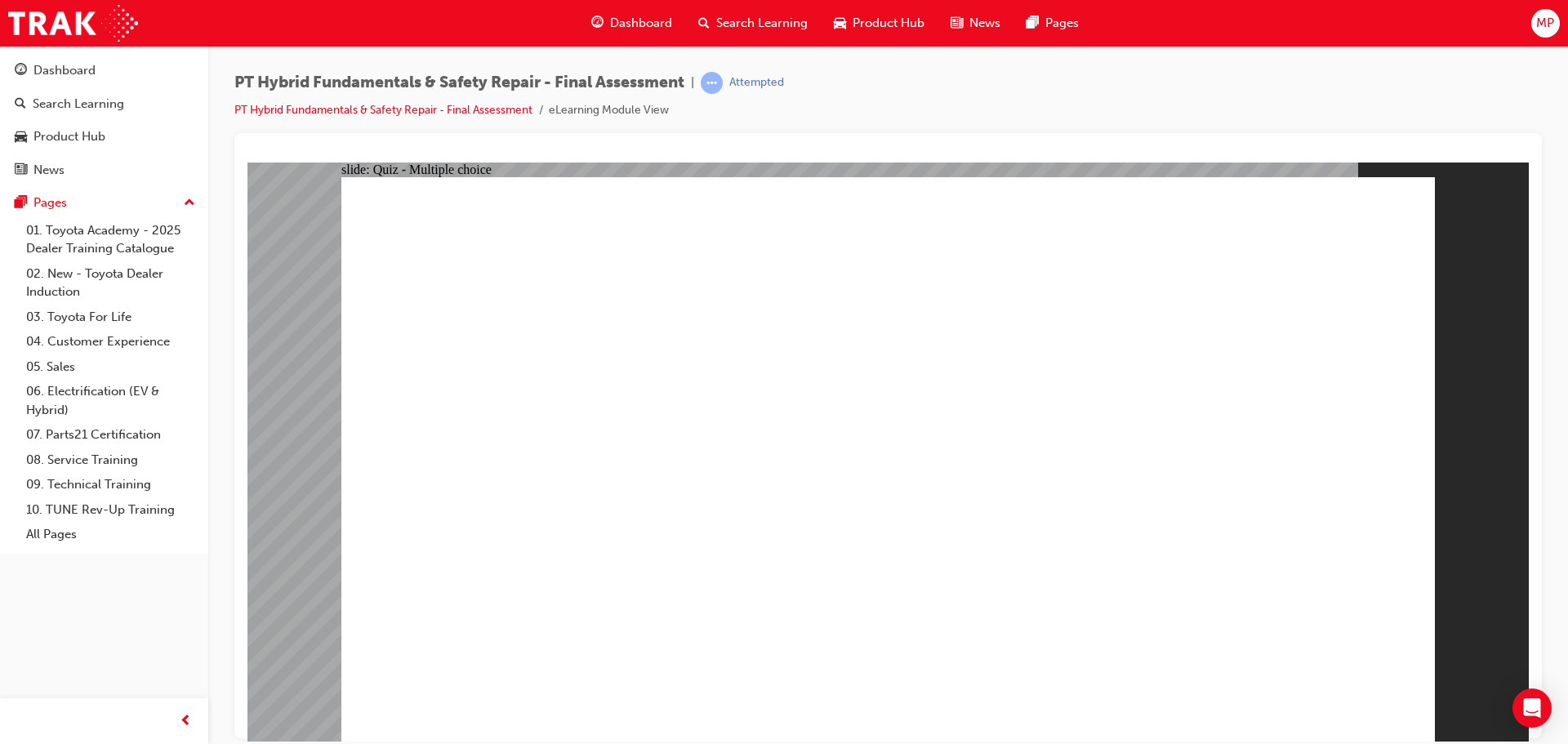
radio input "false"
radio input "true"
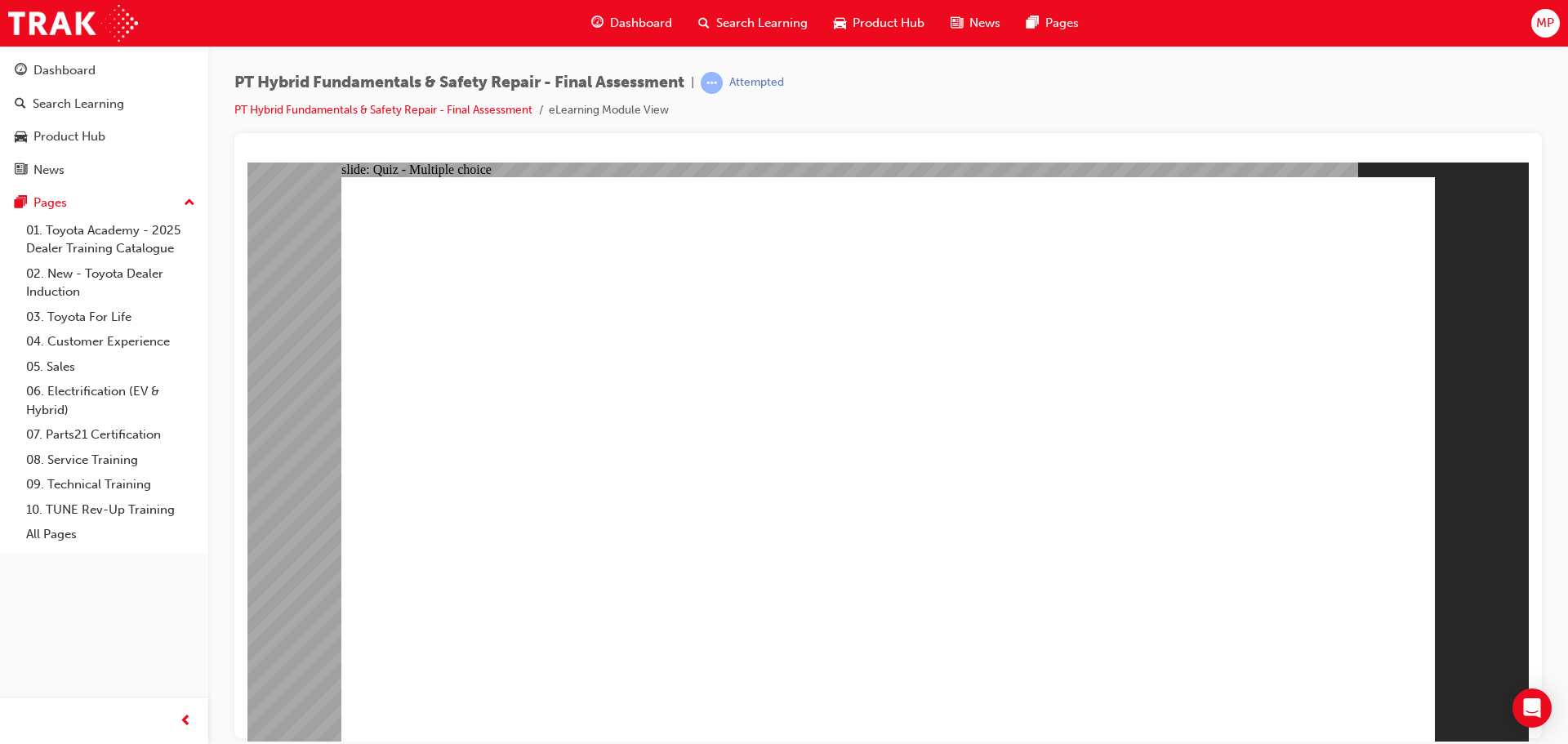
radio input "true"
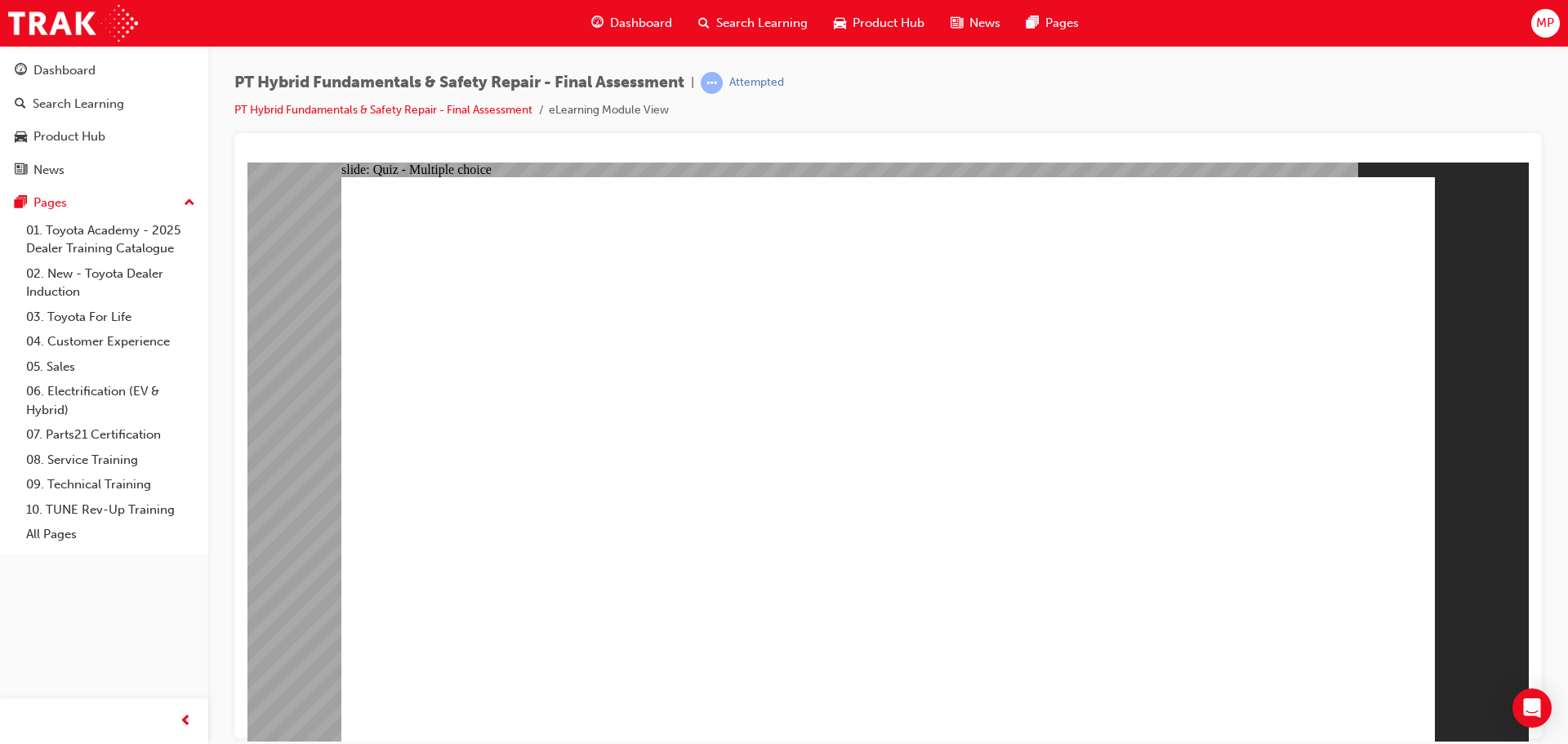
radio input "true"
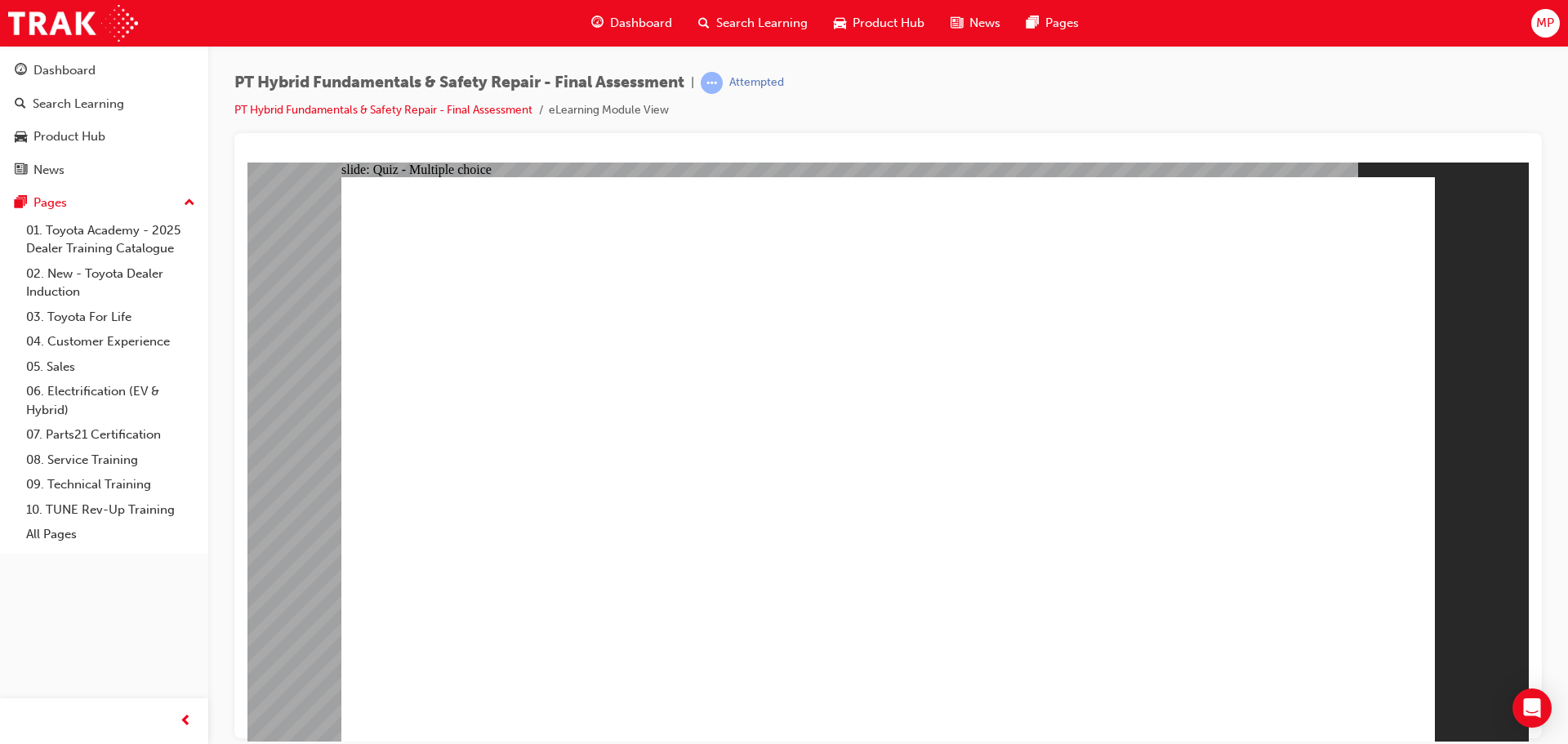
radio input "true"
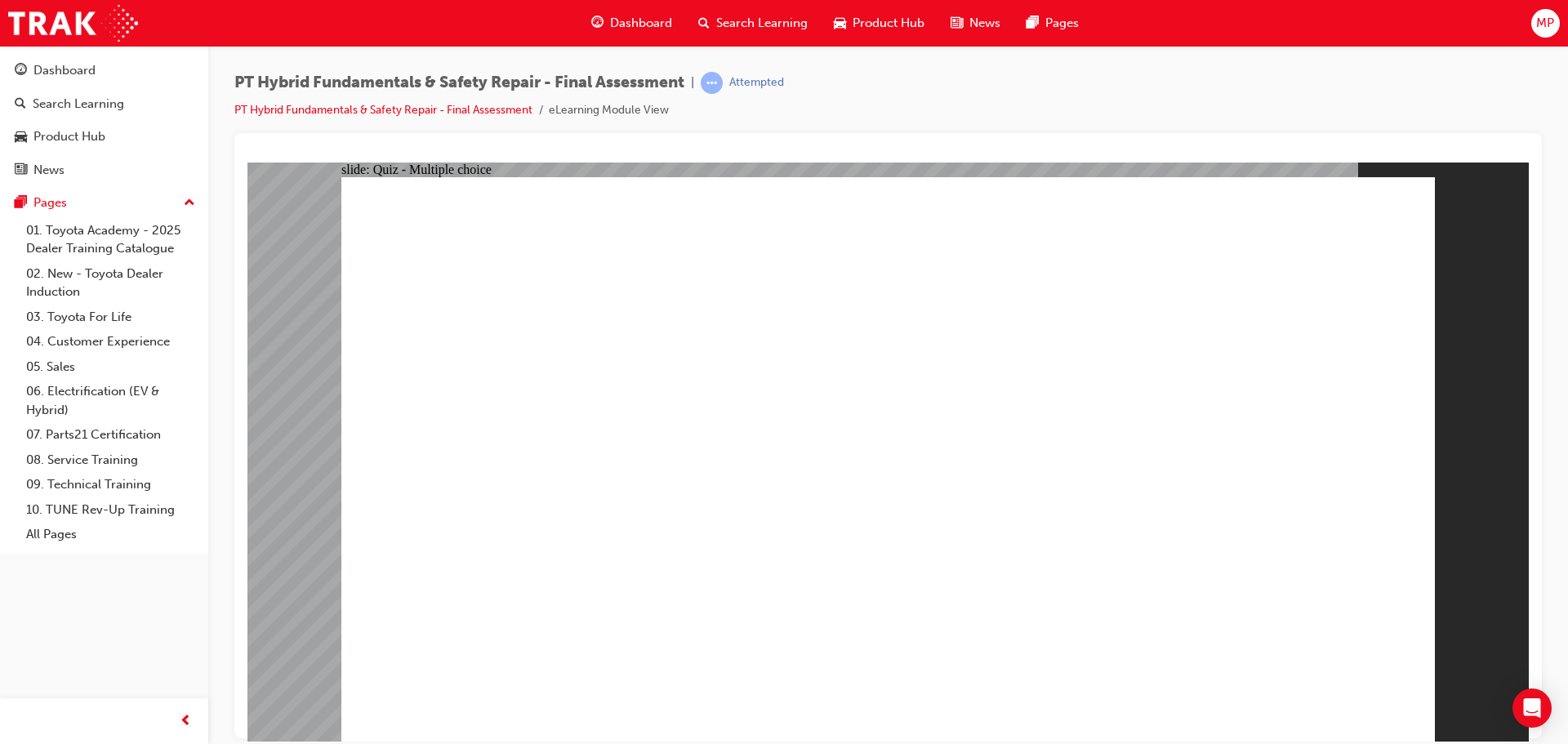
radio input "true"
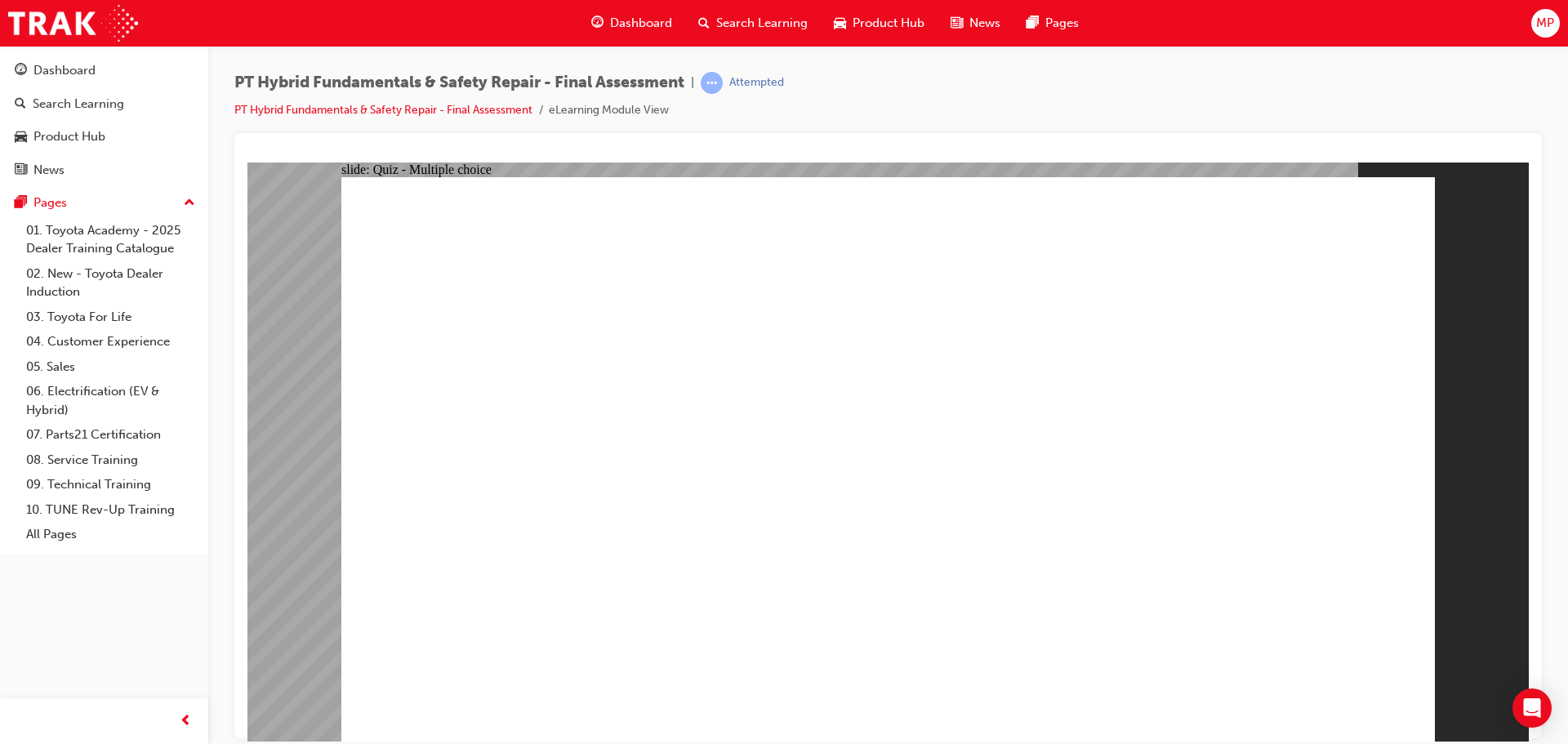
drag, startPoint x: 909, startPoint y: 631, endPoint x: 912, endPoint y: 639, distance: 8.5
drag, startPoint x: 1170, startPoint y: 631, endPoint x: 1162, endPoint y: 635, distance: 8.9
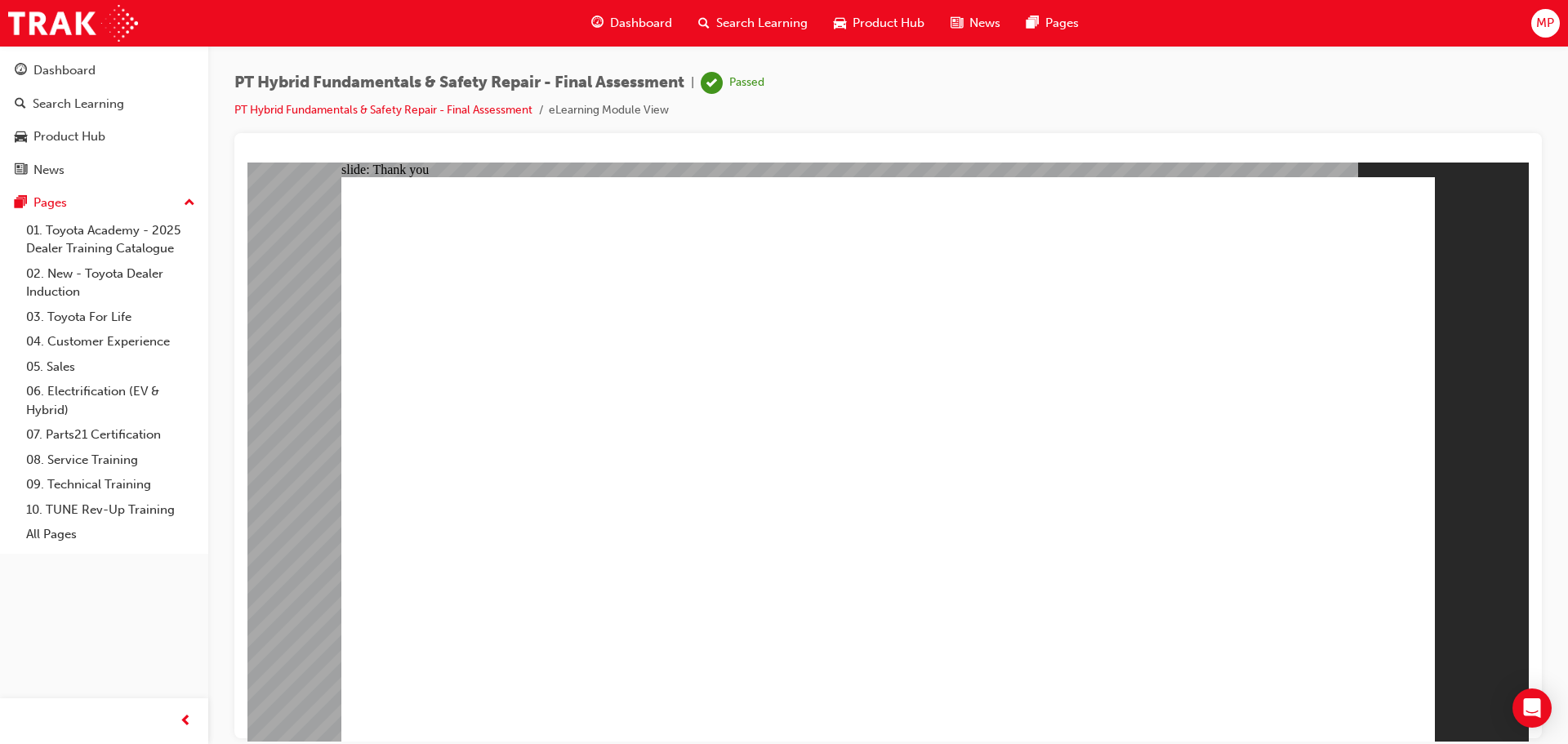
drag, startPoint x: 979, startPoint y: 632, endPoint x: 920, endPoint y: 622, distance: 59.8
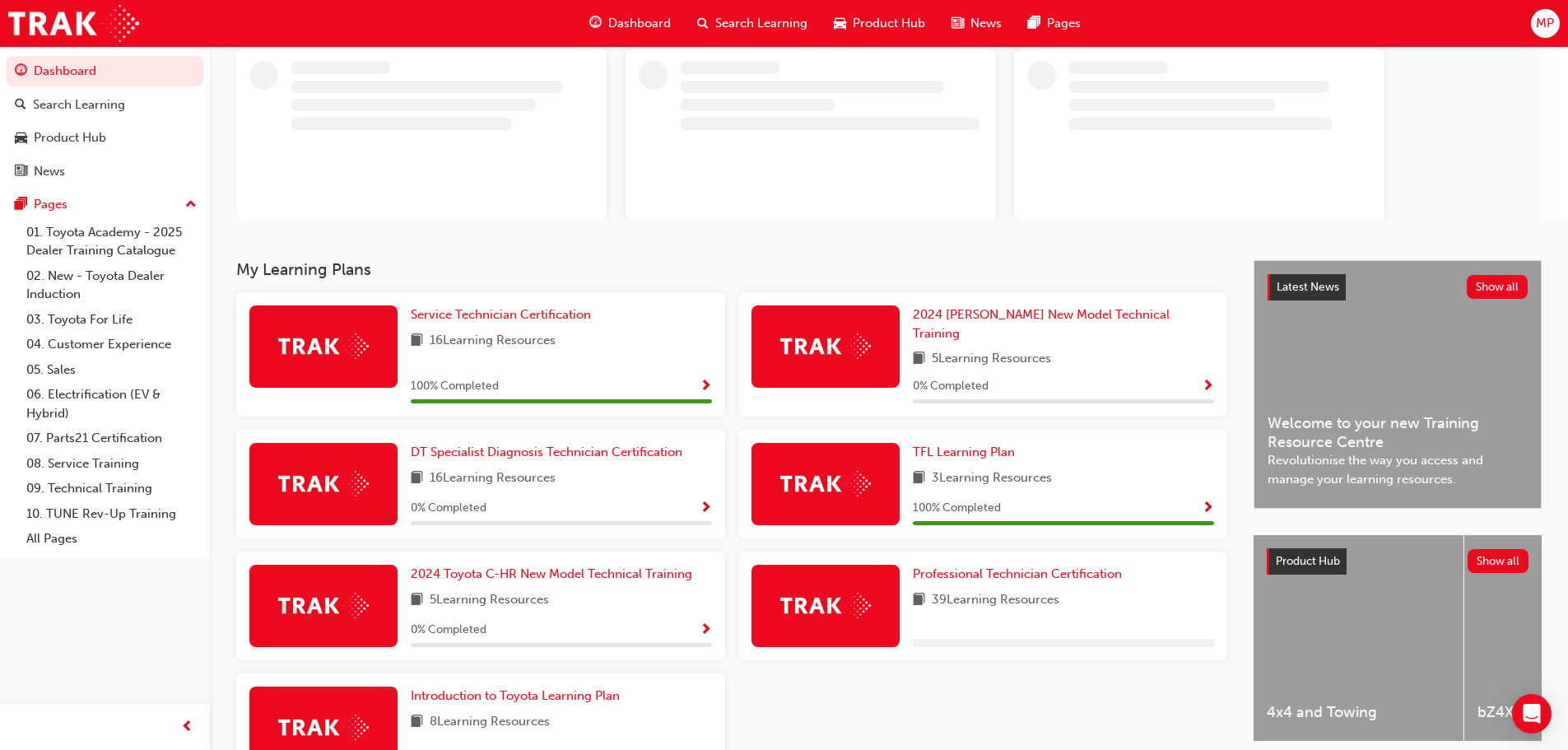
scroll to position [198, 0]
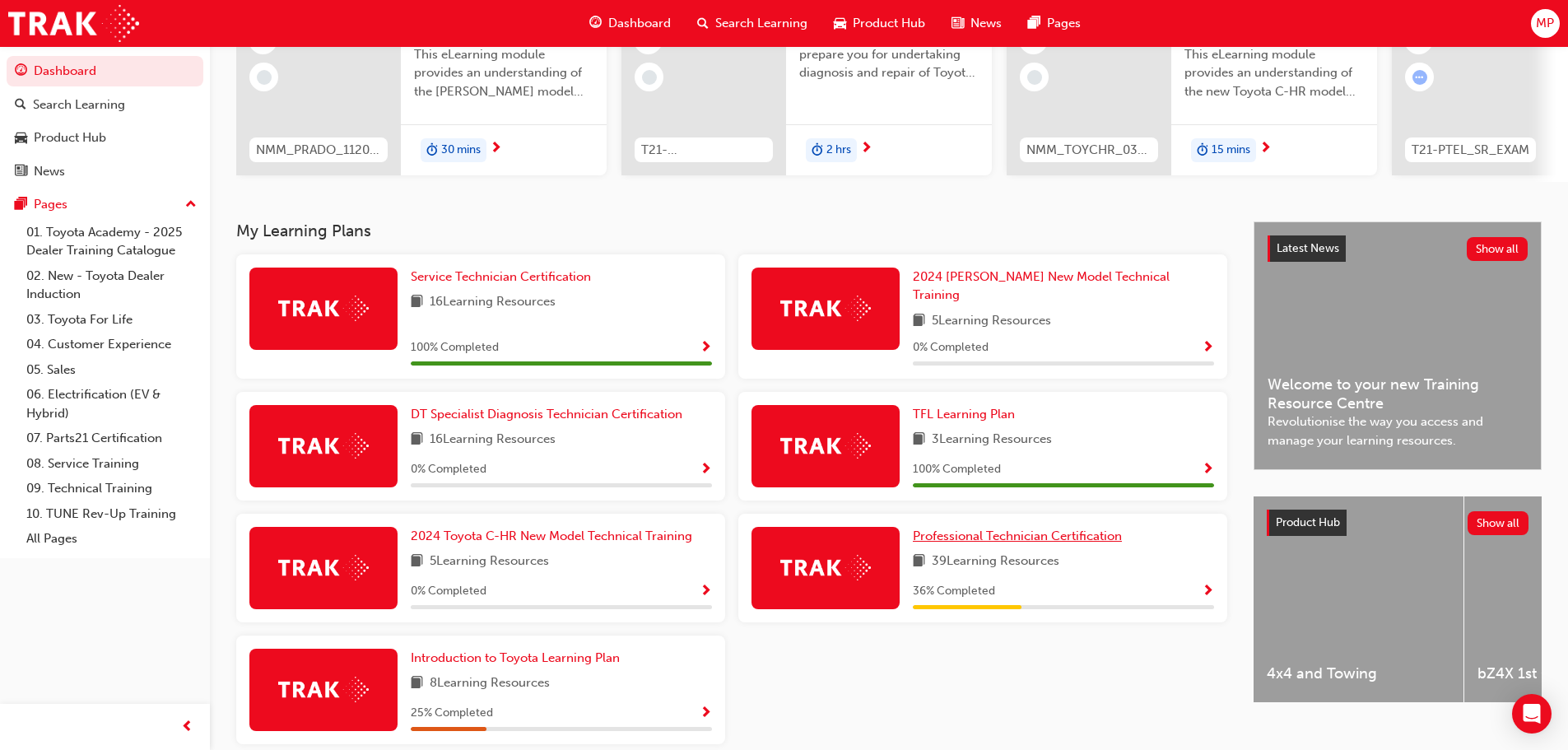
click at [1038, 530] on span "Professional Technician Certification" at bounding box center [1017, 536] width 209 height 15
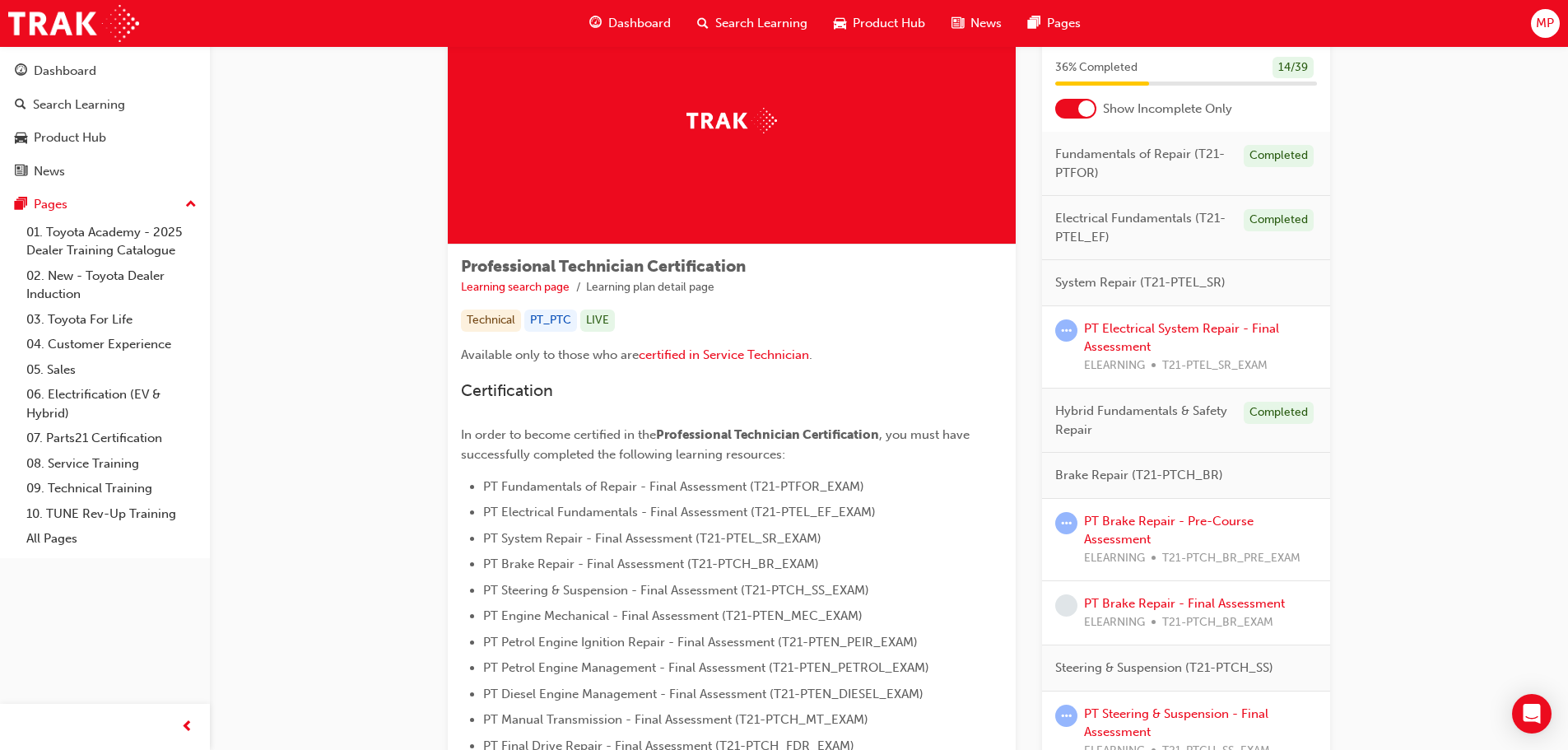
scroll to position [329, 0]
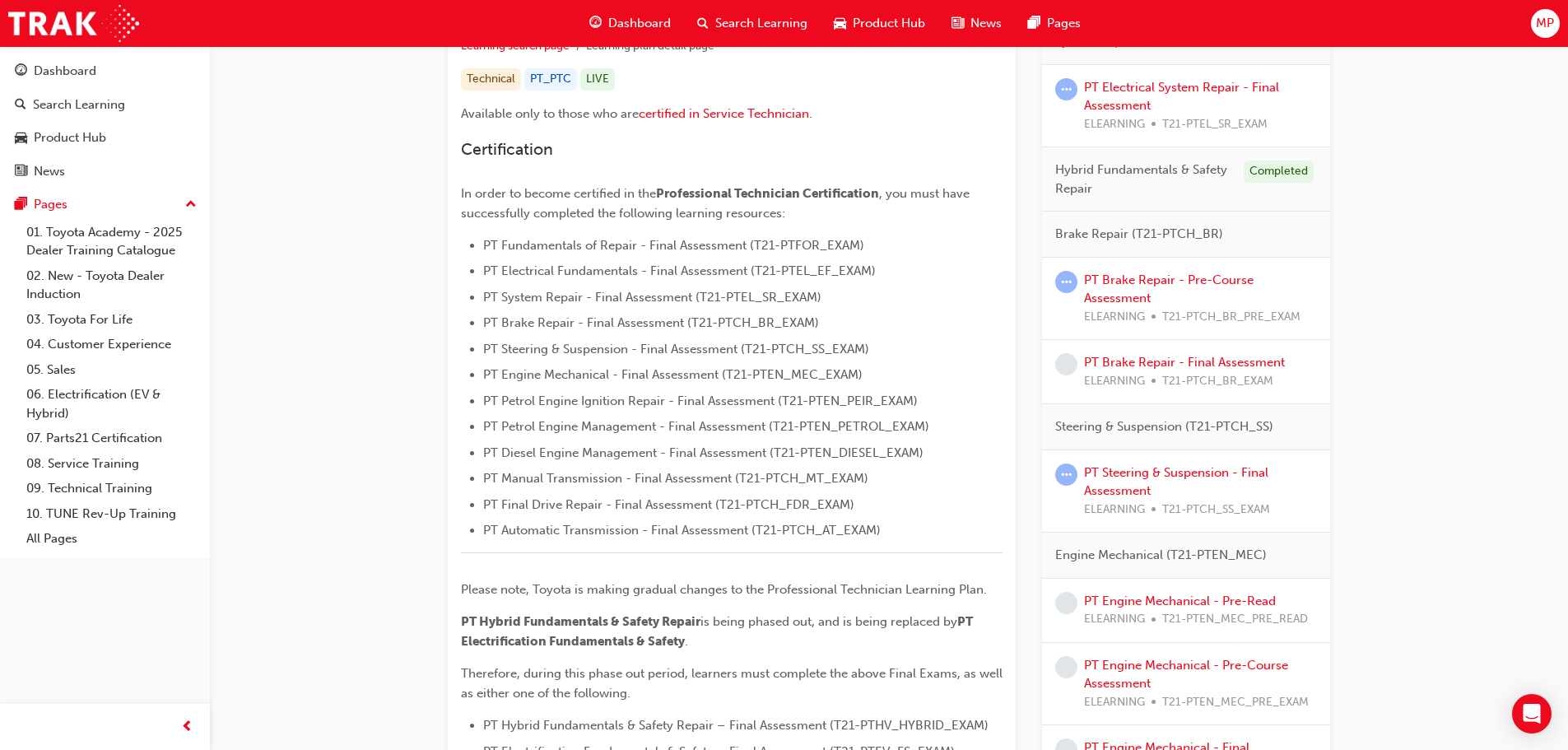
click at [1143, 426] on span "Steering & Suspension (T21-PTCH_SS)" at bounding box center [1164, 427] width 218 height 19
click at [540, 243] on span "PT Fundamentals of Repair - Final Assessment (T21-PTFOR_EXAM)" at bounding box center [674, 245] width 381 height 15
click at [807, 246] on span "PT Fundamentals of Repair - Final Assessment (T21-PTFOR_EXAM)" at bounding box center [674, 245] width 381 height 15
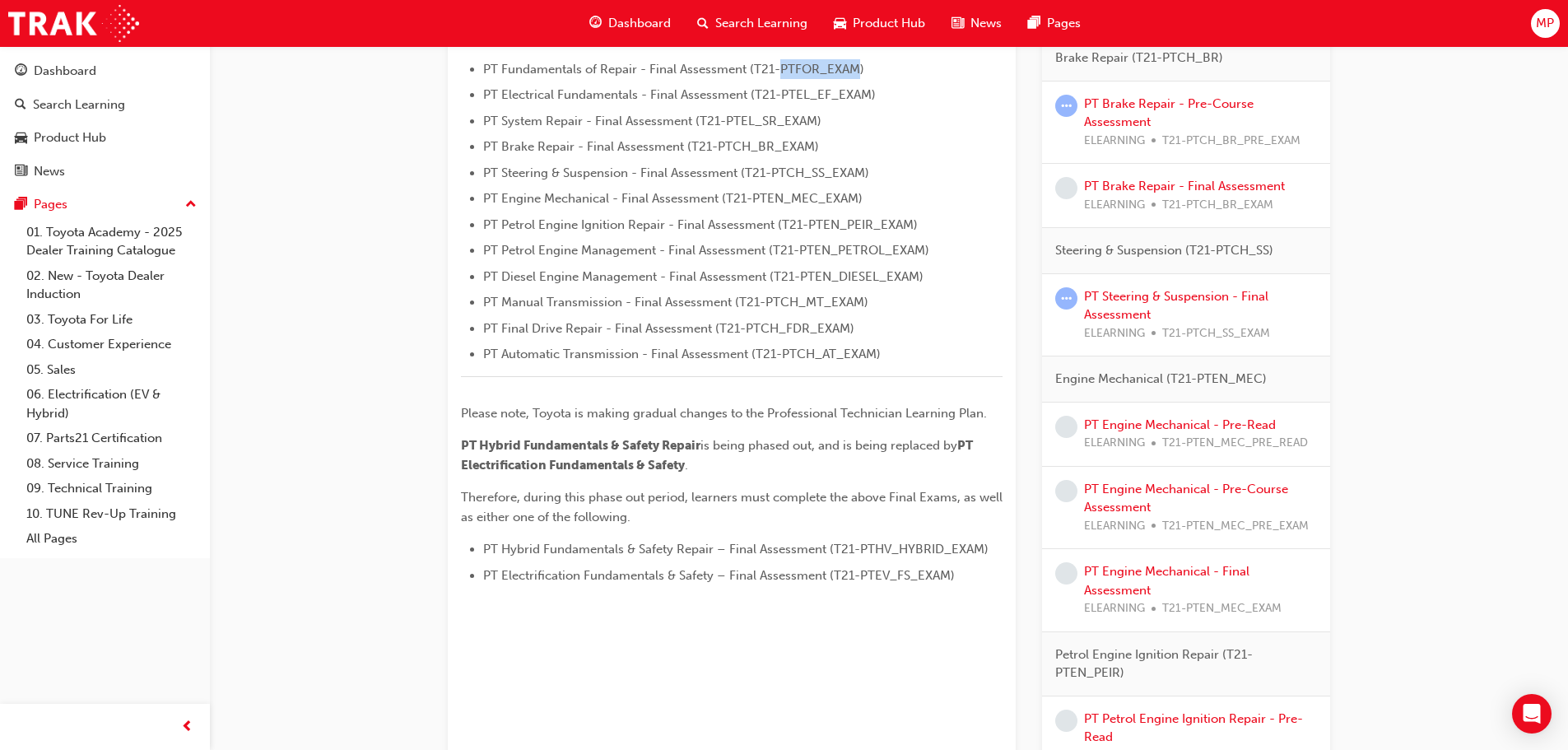
scroll to position [412, 0]
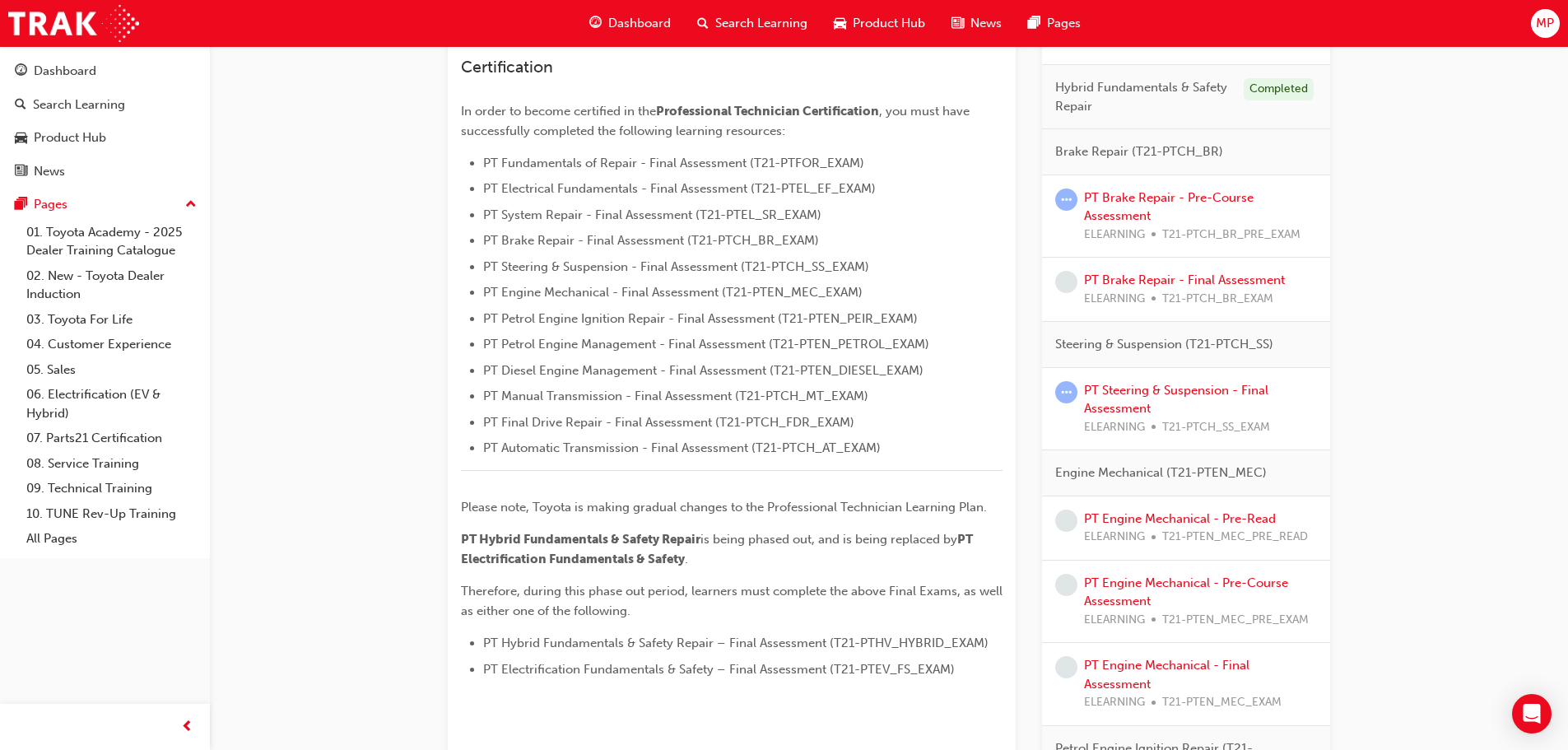
click at [912, 222] on li "PT System Repair - Final Assessment (T21-PTEL_SR_EXAM)" at bounding box center [743, 214] width 519 height 20
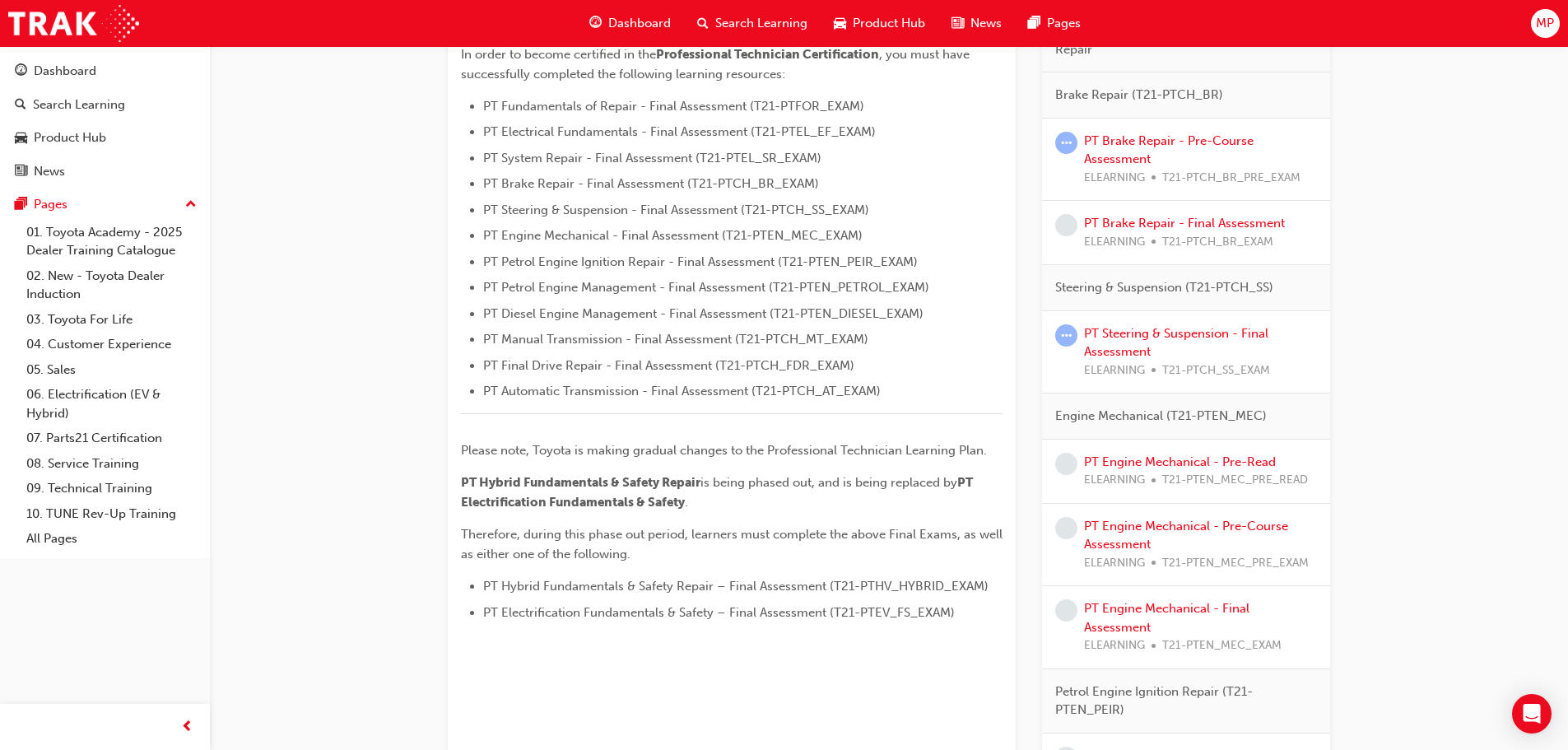
scroll to position [497, 0]
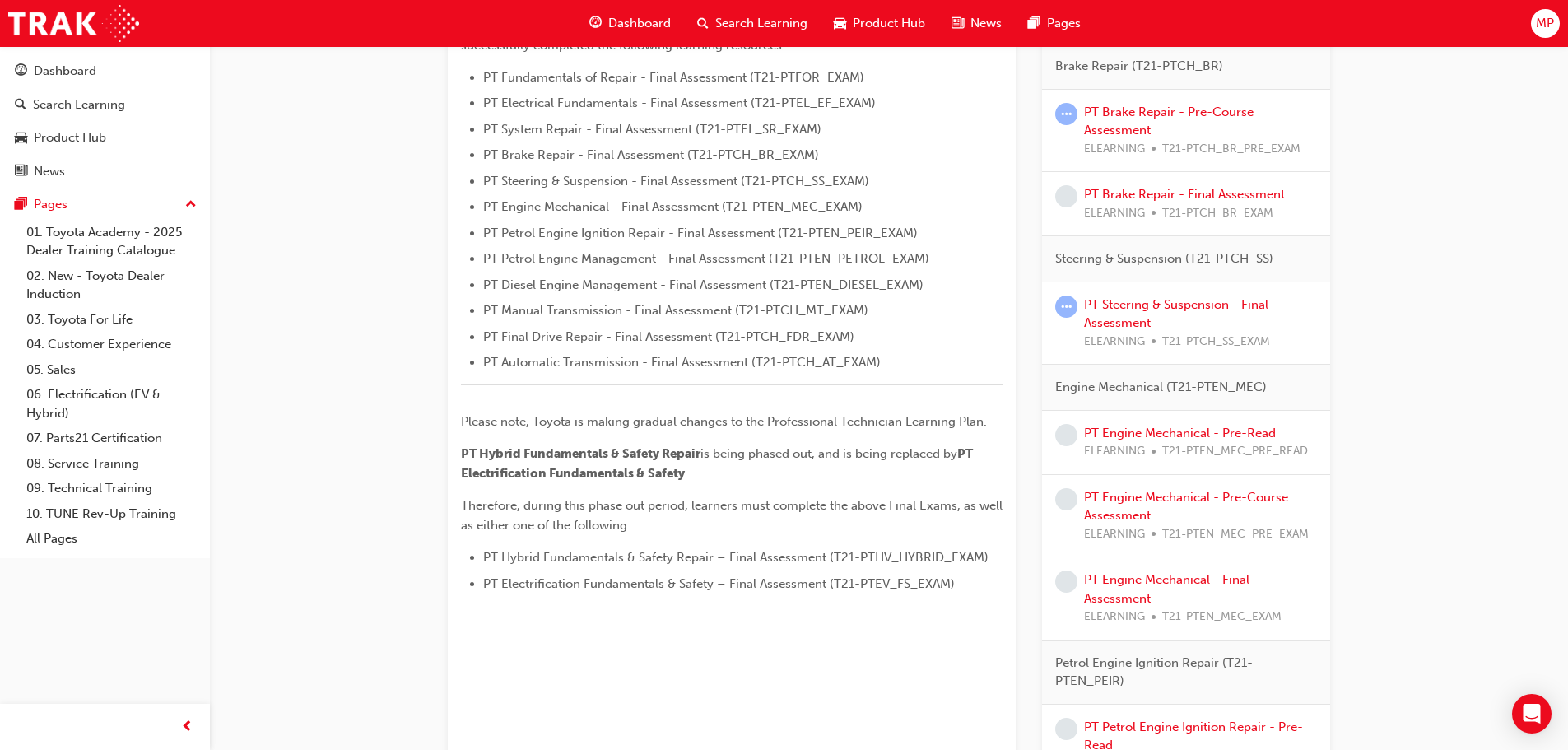
click at [1139, 263] on span "Steering & Suspension (T21-PTCH_SS)" at bounding box center [1164, 259] width 218 height 19
click at [1063, 306] on span "learningRecordVerb_ATTEMPT-icon" at bounding box center [1067, 306] width 23 height 23
